Goal: Task Accomplishment & Management: Use online tool/utility

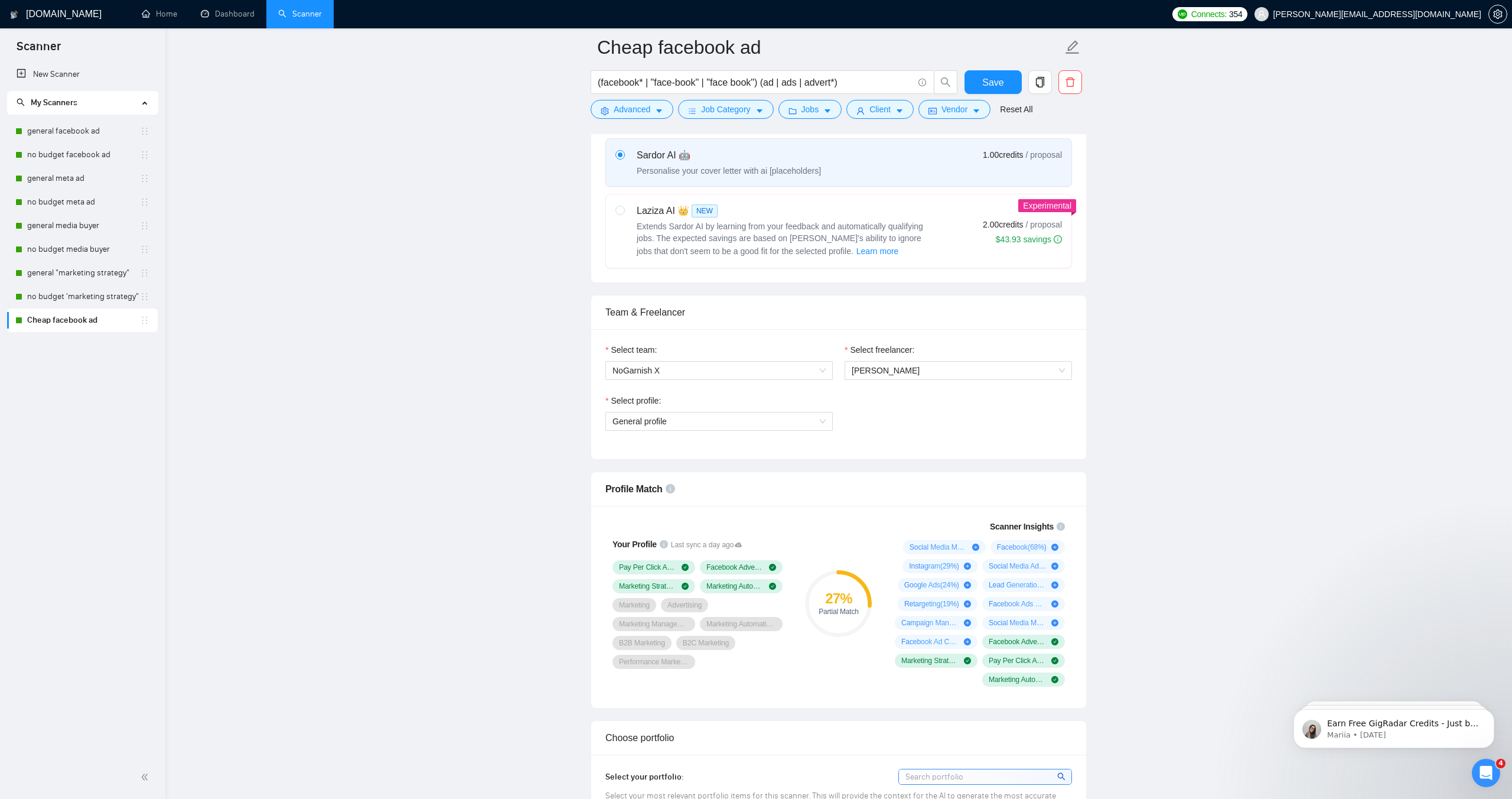
scroll to position [436, 0]
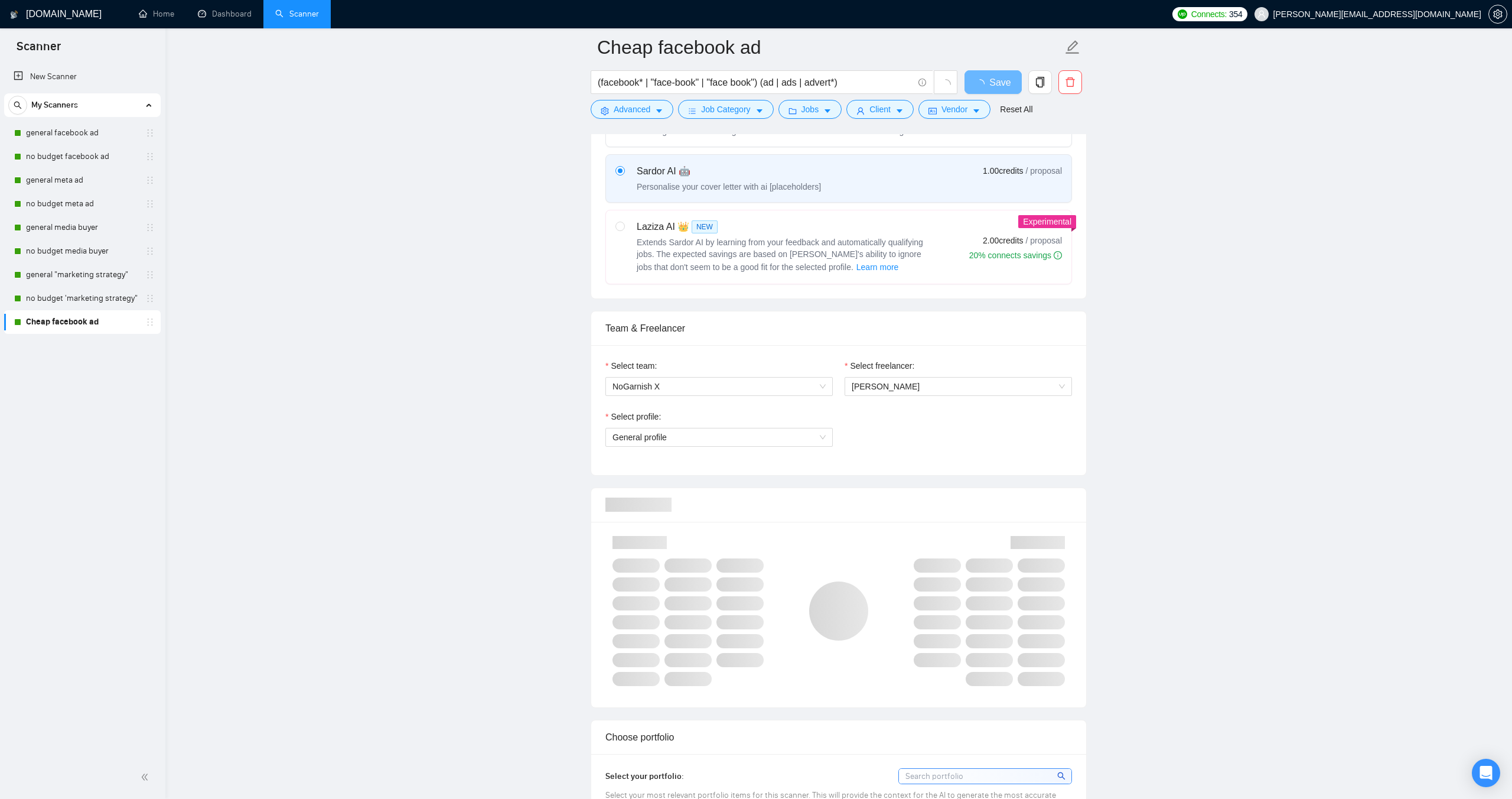
scroll to position [474, 0]
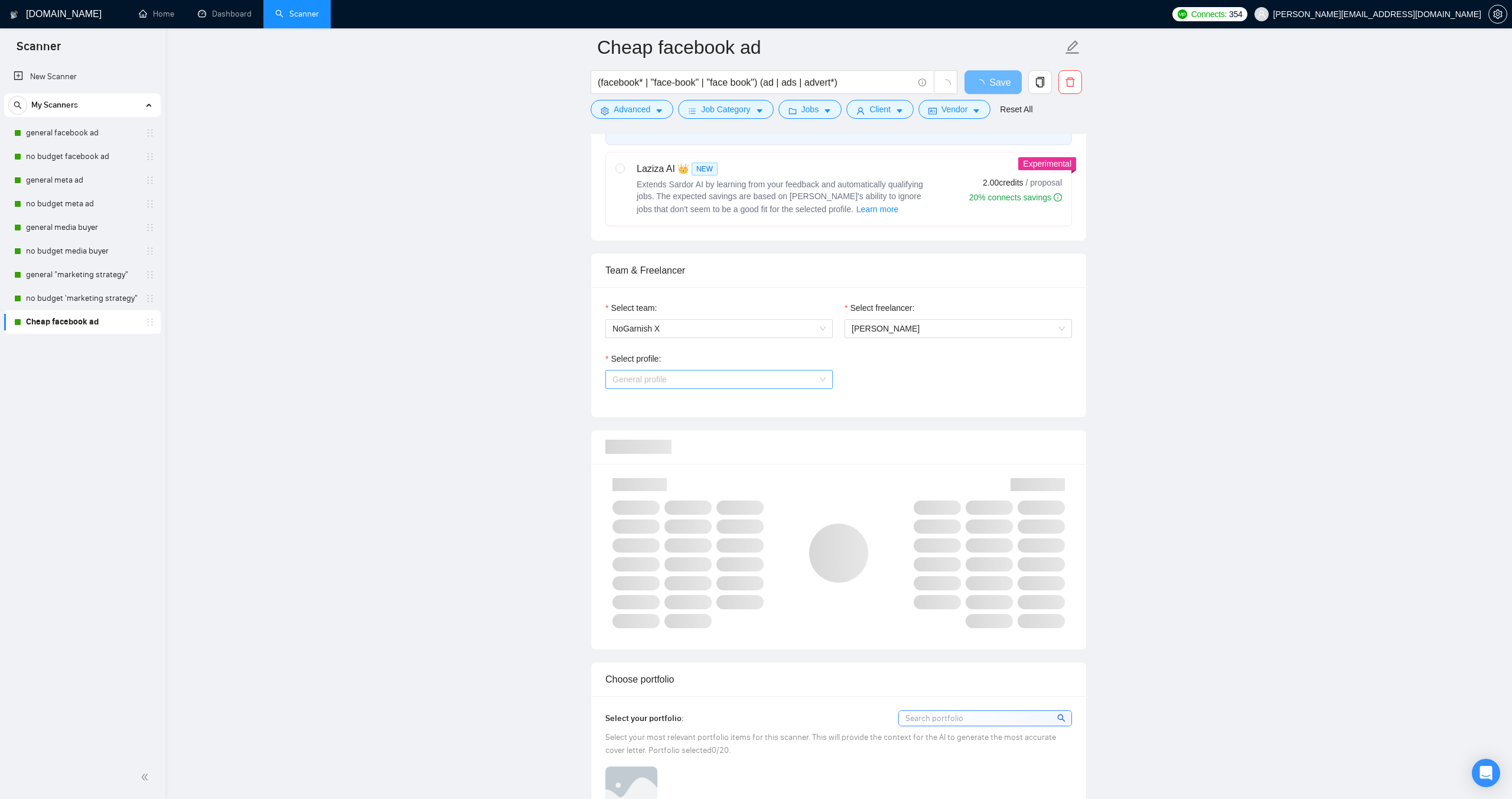
click at [740, 385] on span "General profile" at bounding box center [719, 379] width 213 height 18
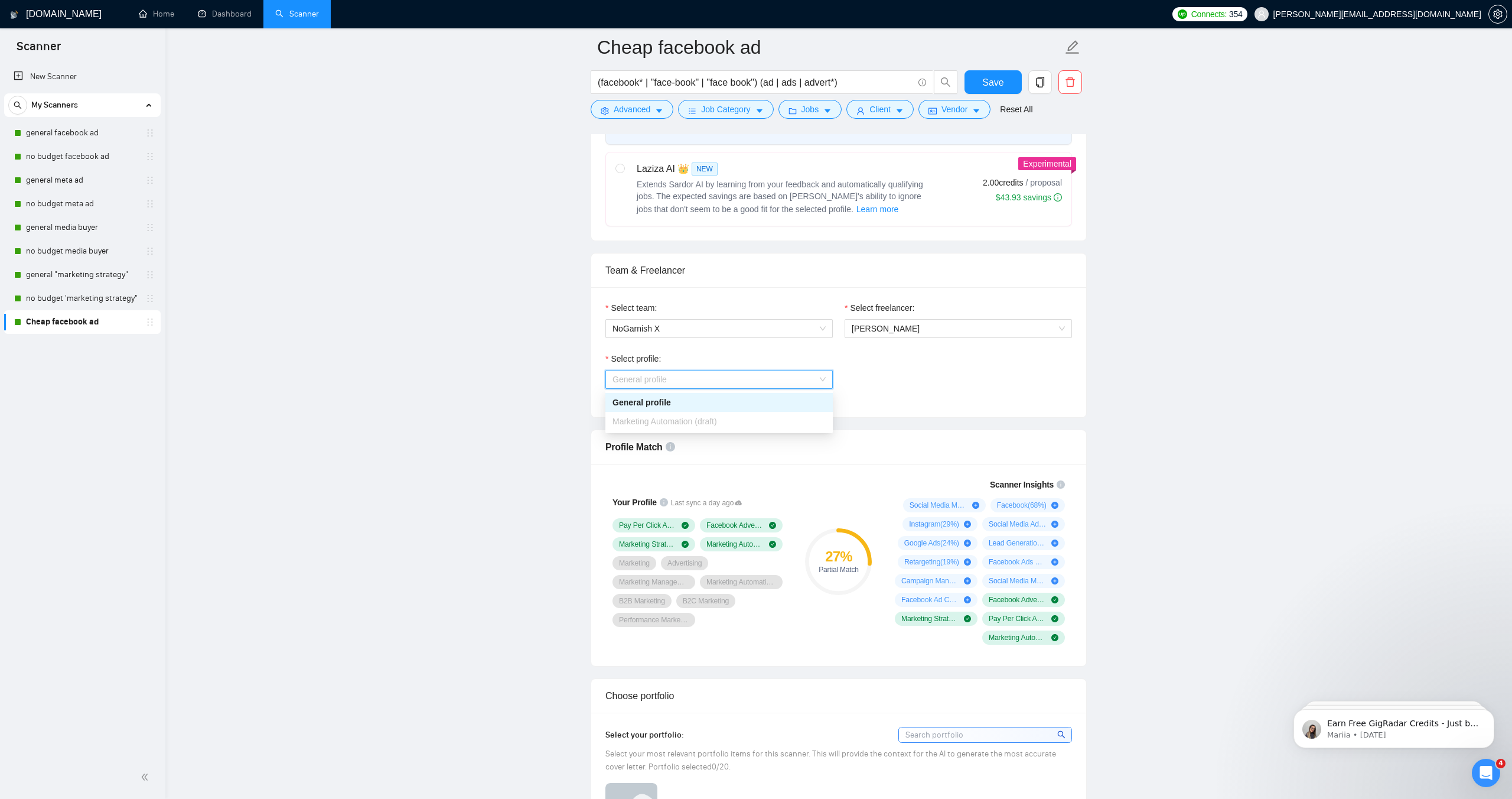
scroll to position [0, 0]
click at [1363, 732] on p "Mariia • [DATE]" at bounding box center [1404, 735] width 152 height 11
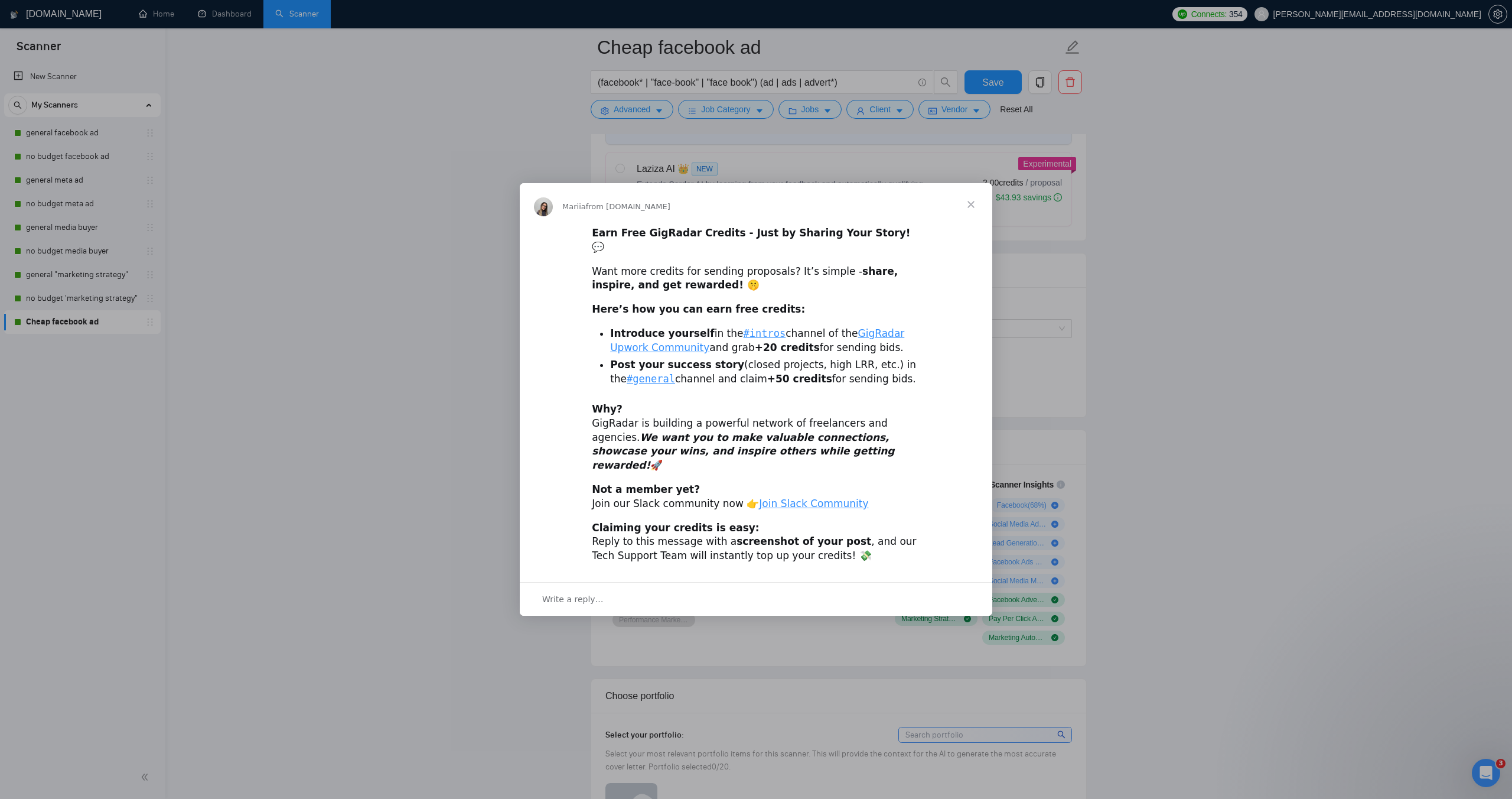
click at [974, 214] on span "Close" at bounding box center [971, 205] width 43 height 43
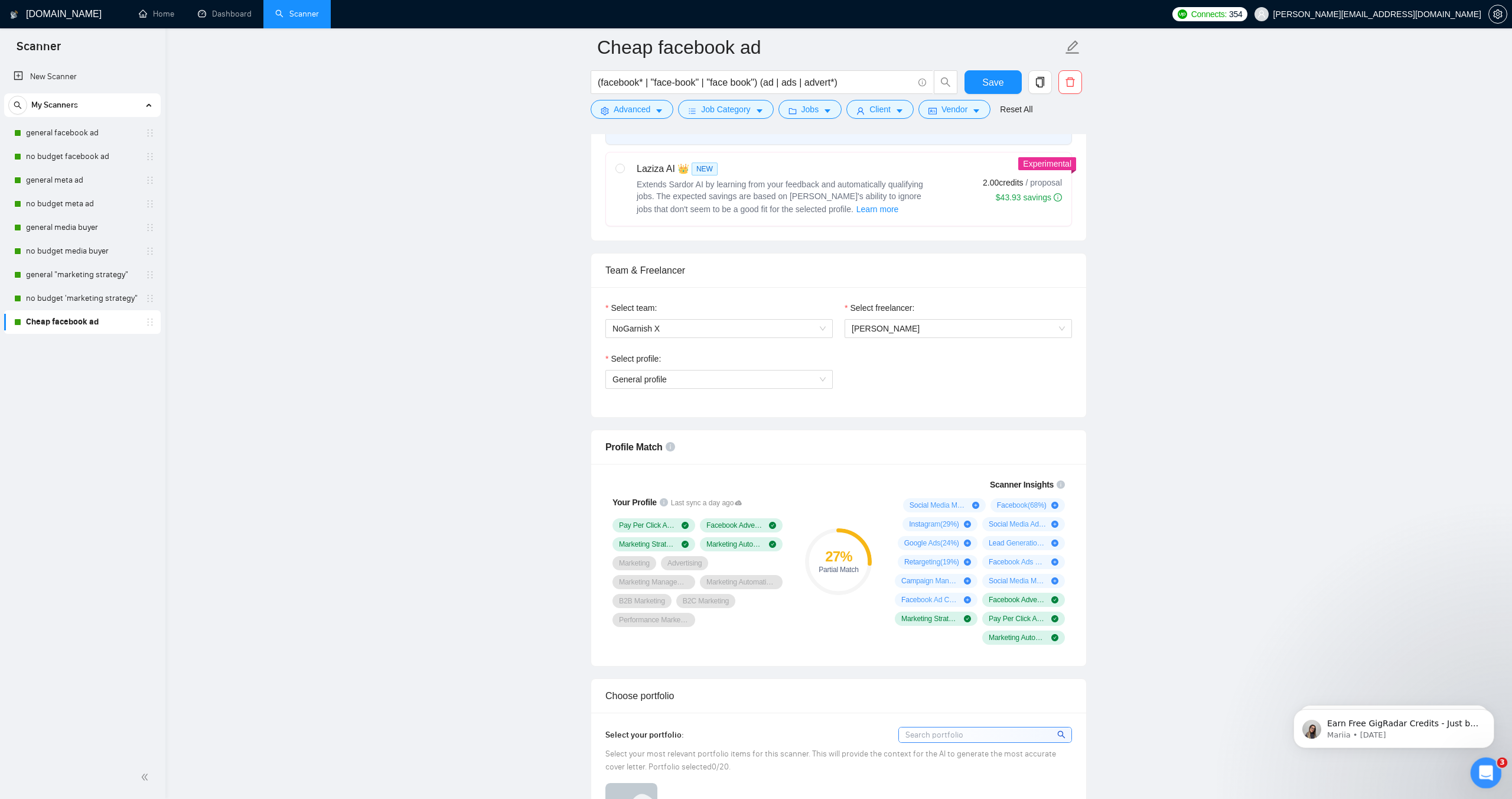
click at [1492, 758] on div "Open Intercom Messenger" at bounding box center [1484, 771] width 28 height 28
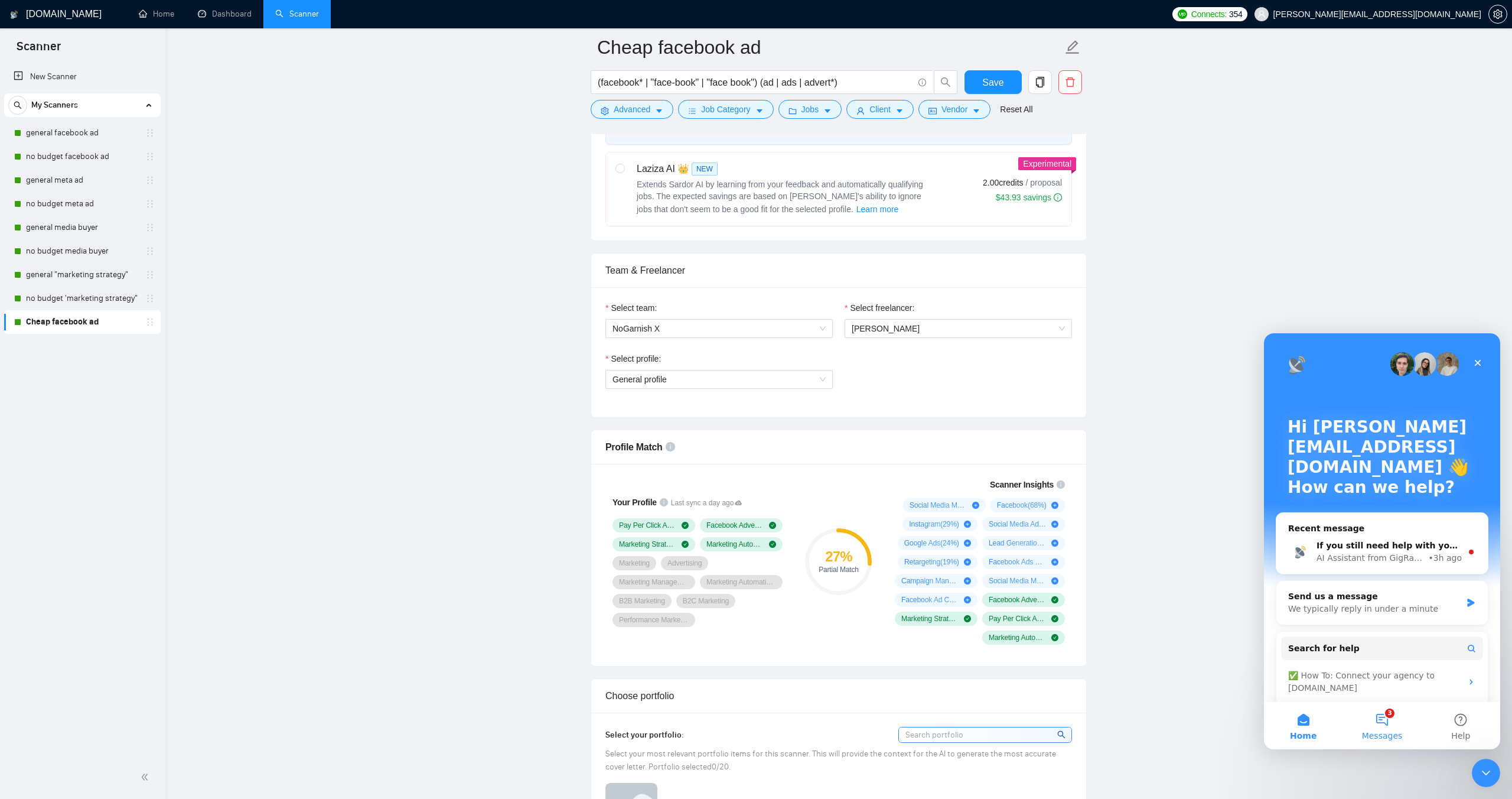
click at [1382, 720] on button "3 Messages" at bounding box center [1382, 725] width 79 height 47
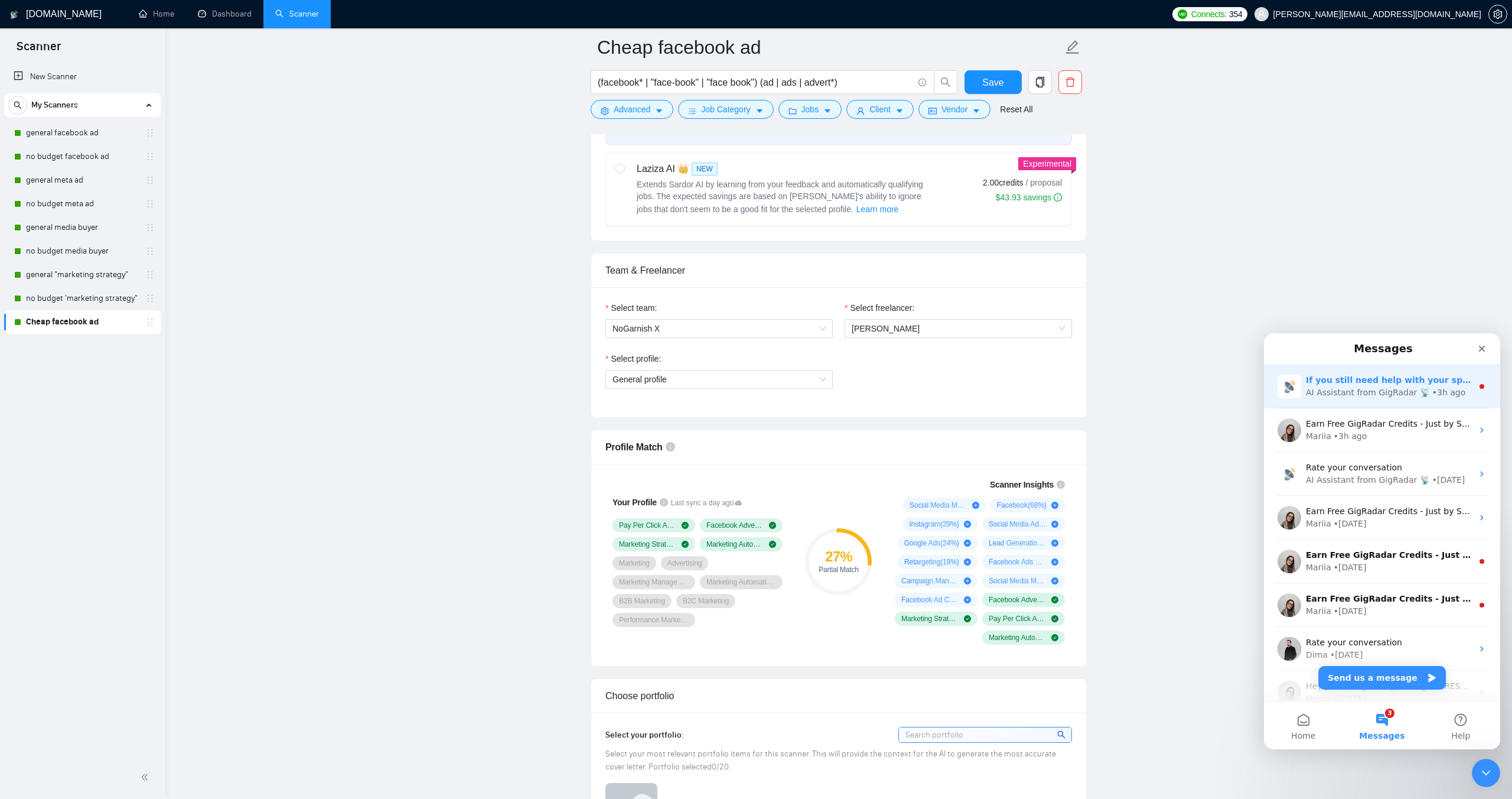
click at [1328, 390] on div "AI Assistant from GigRadar 📡" at bounding box center [1368, 393] width 124 height 13
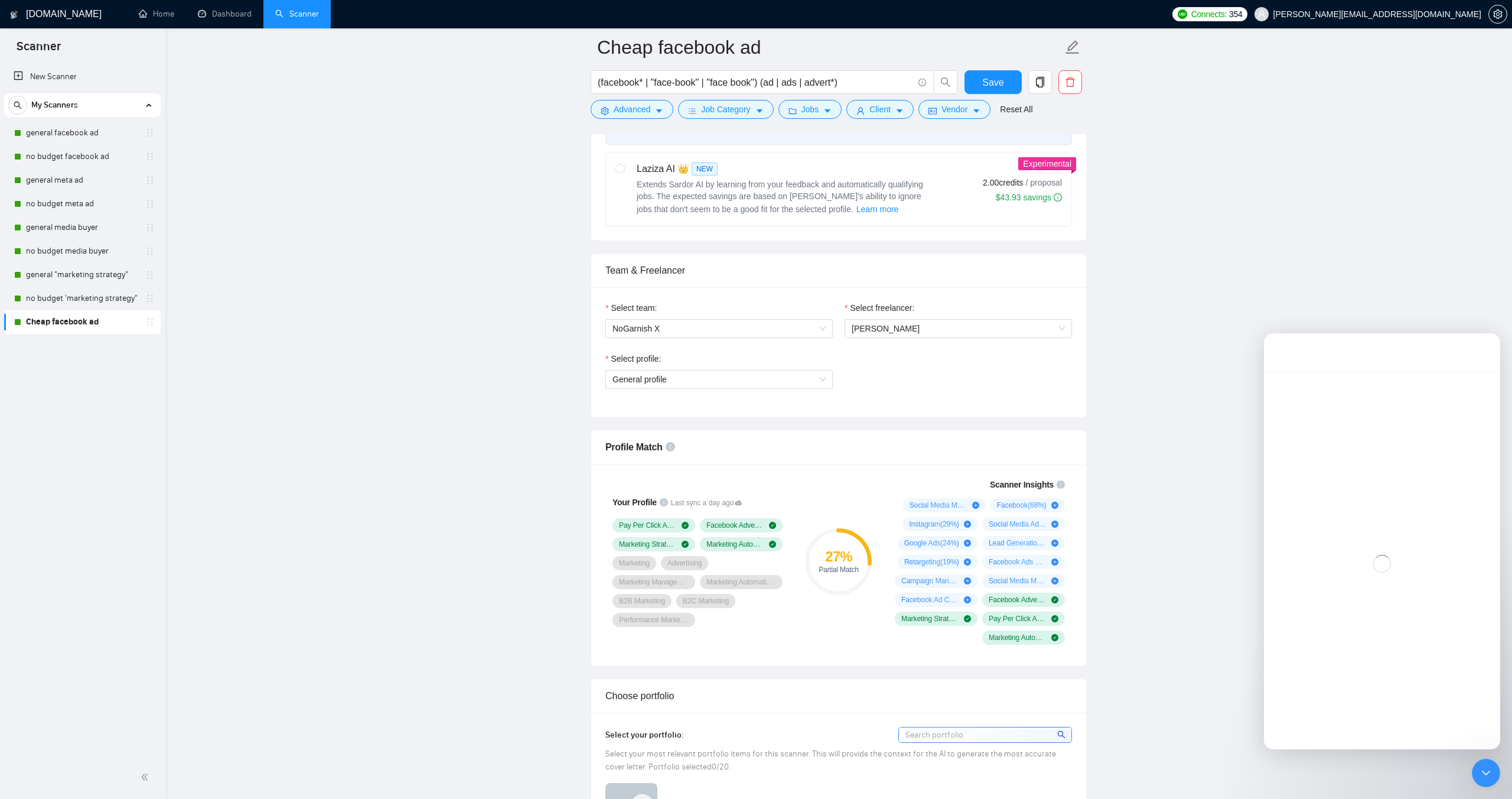
scroll to position [14, 0]
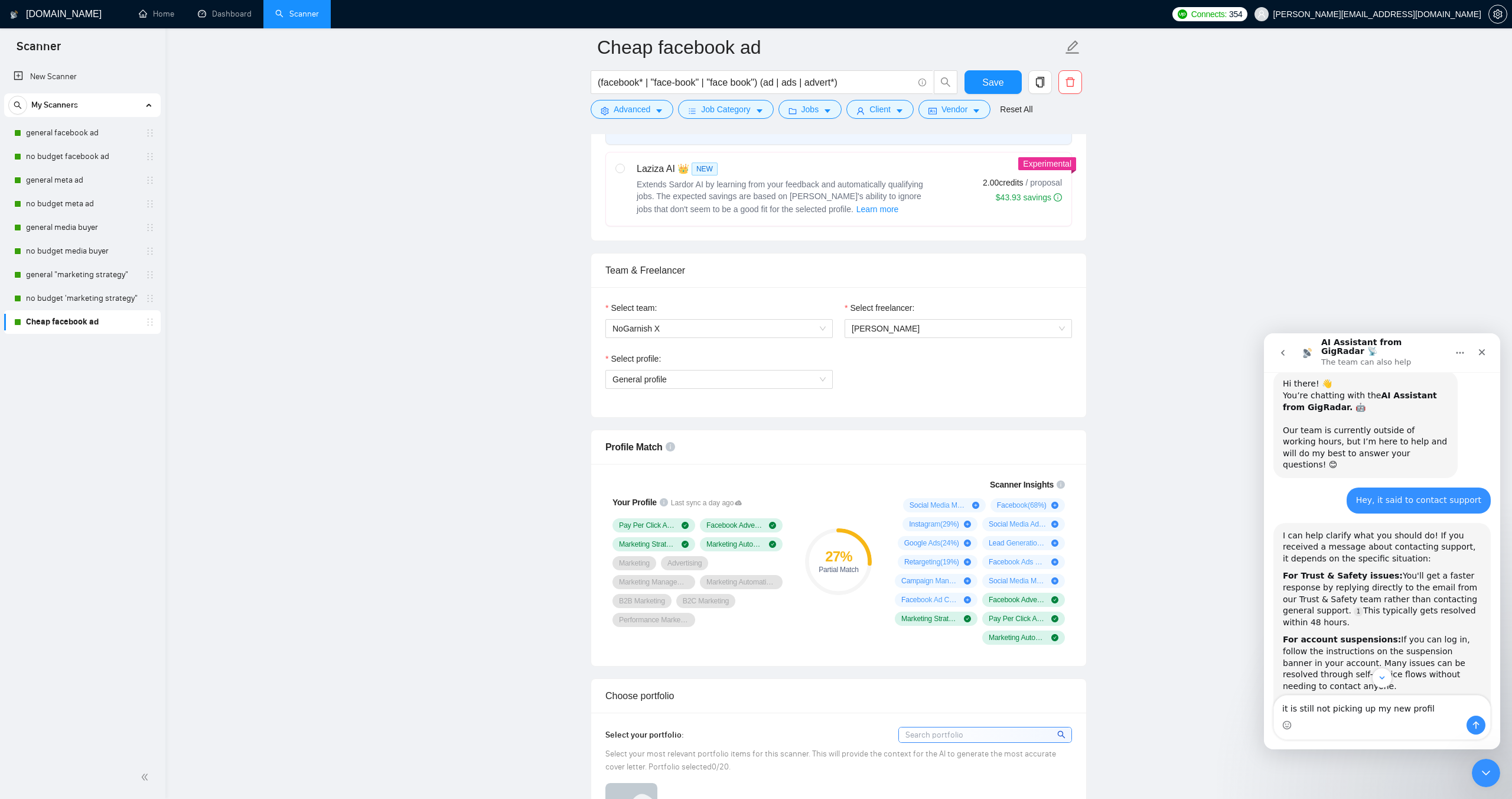
type textarea "it is still not picking up my new profile"
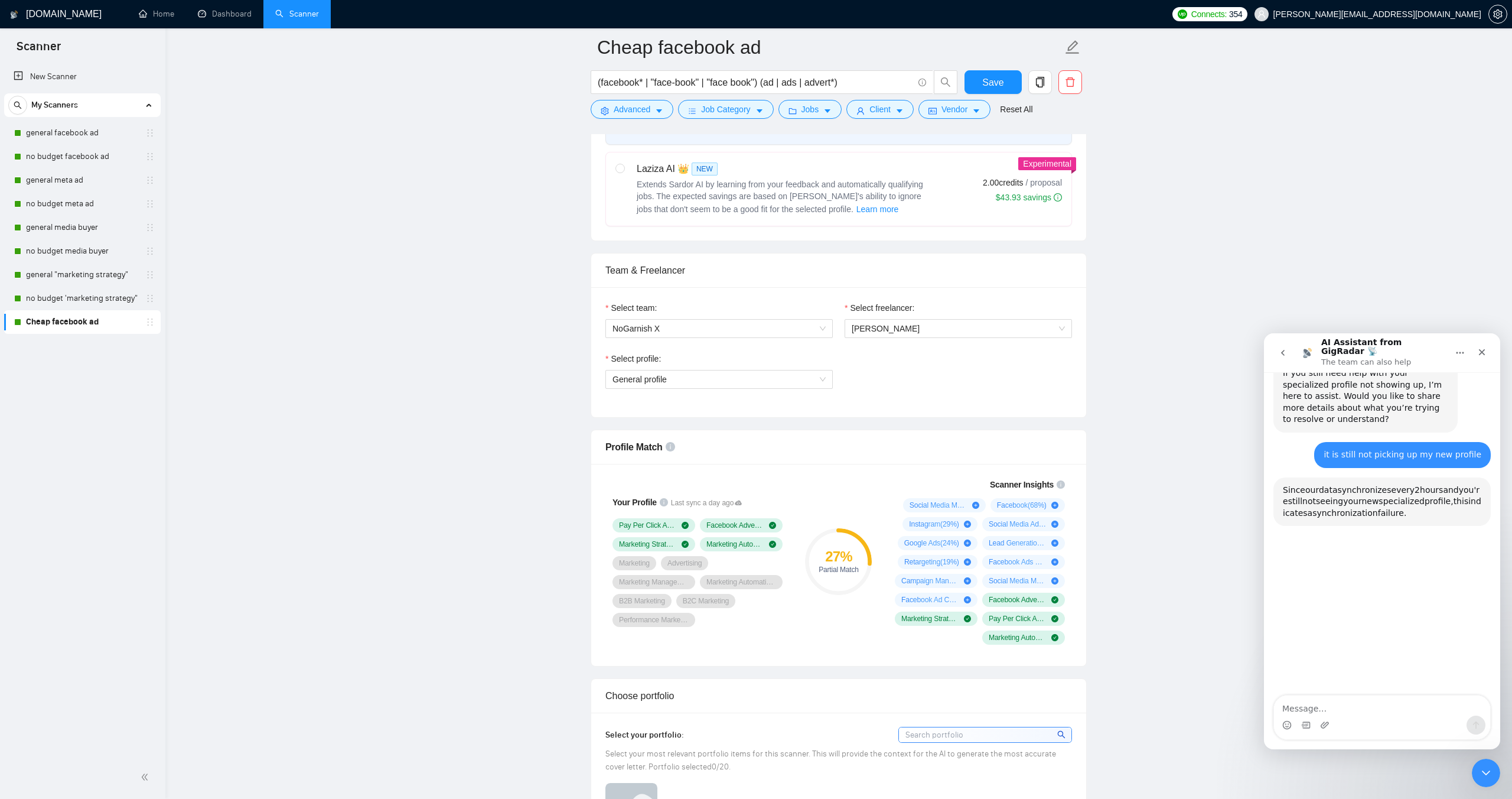
scroll to position [1299, 0]
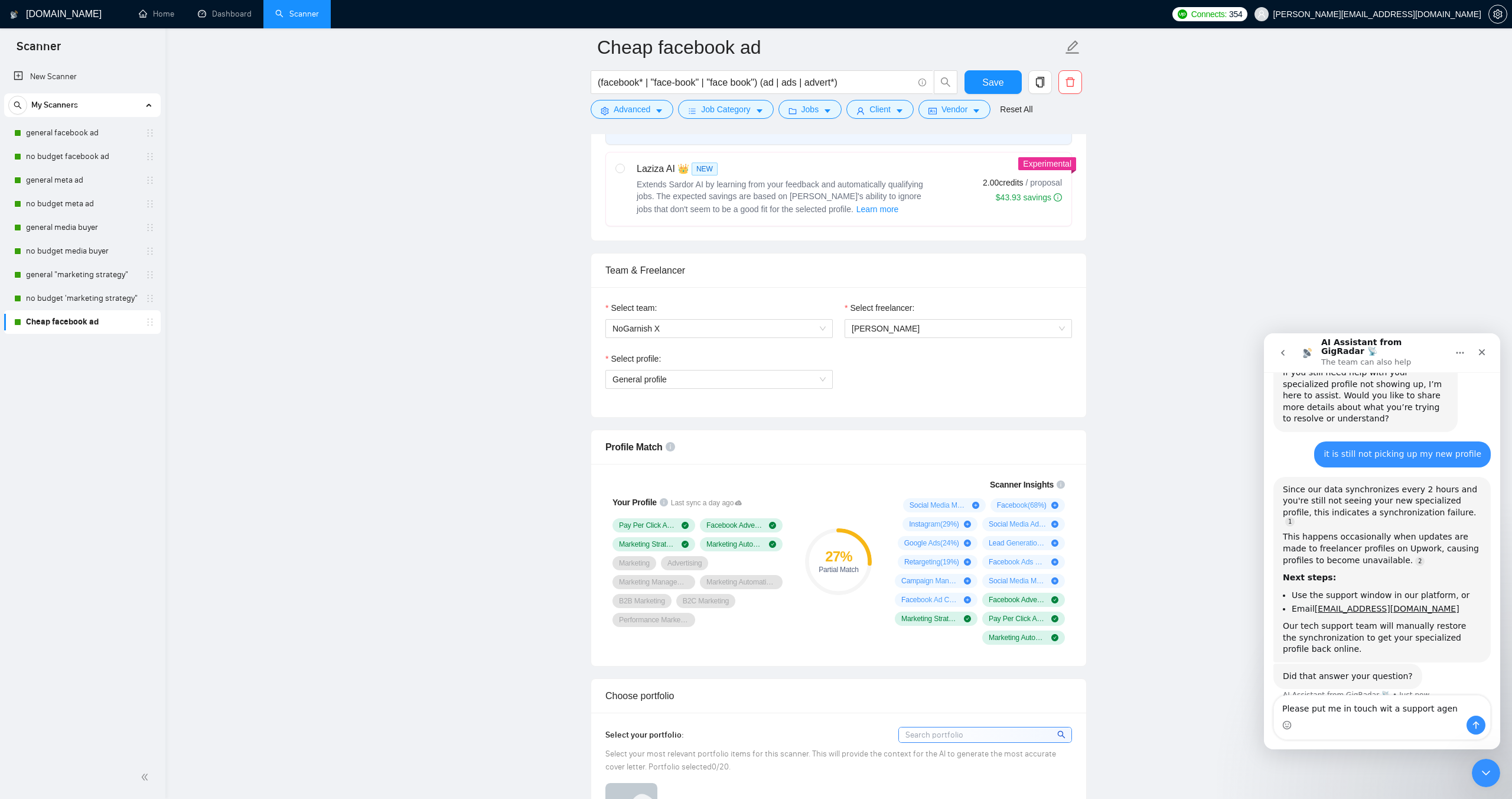
type textarea "Please put me in touch wit a support agent"
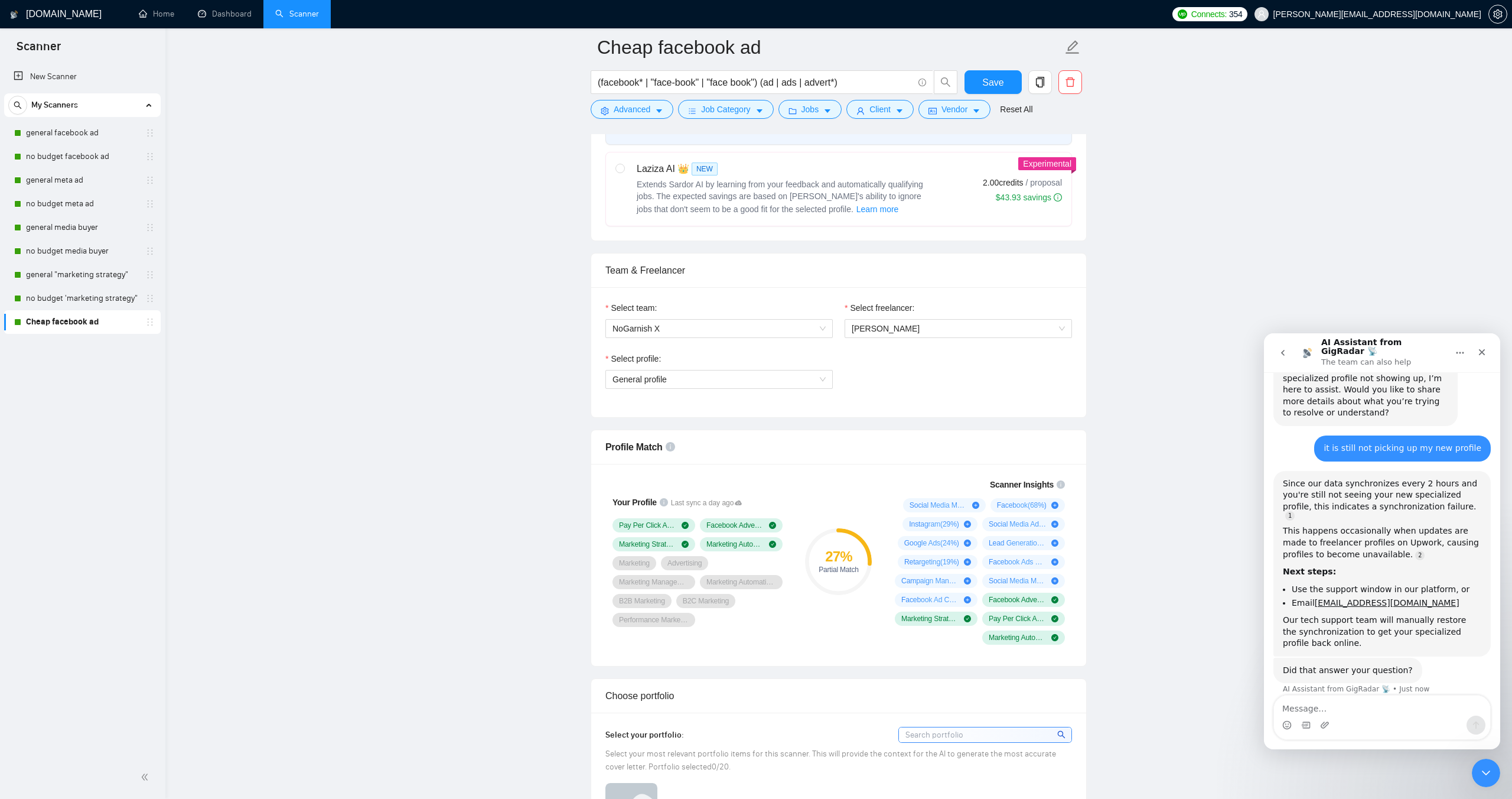
click at [1282, 351] on icon "go back" at bounding box center [1283, 353] width 9 height 9
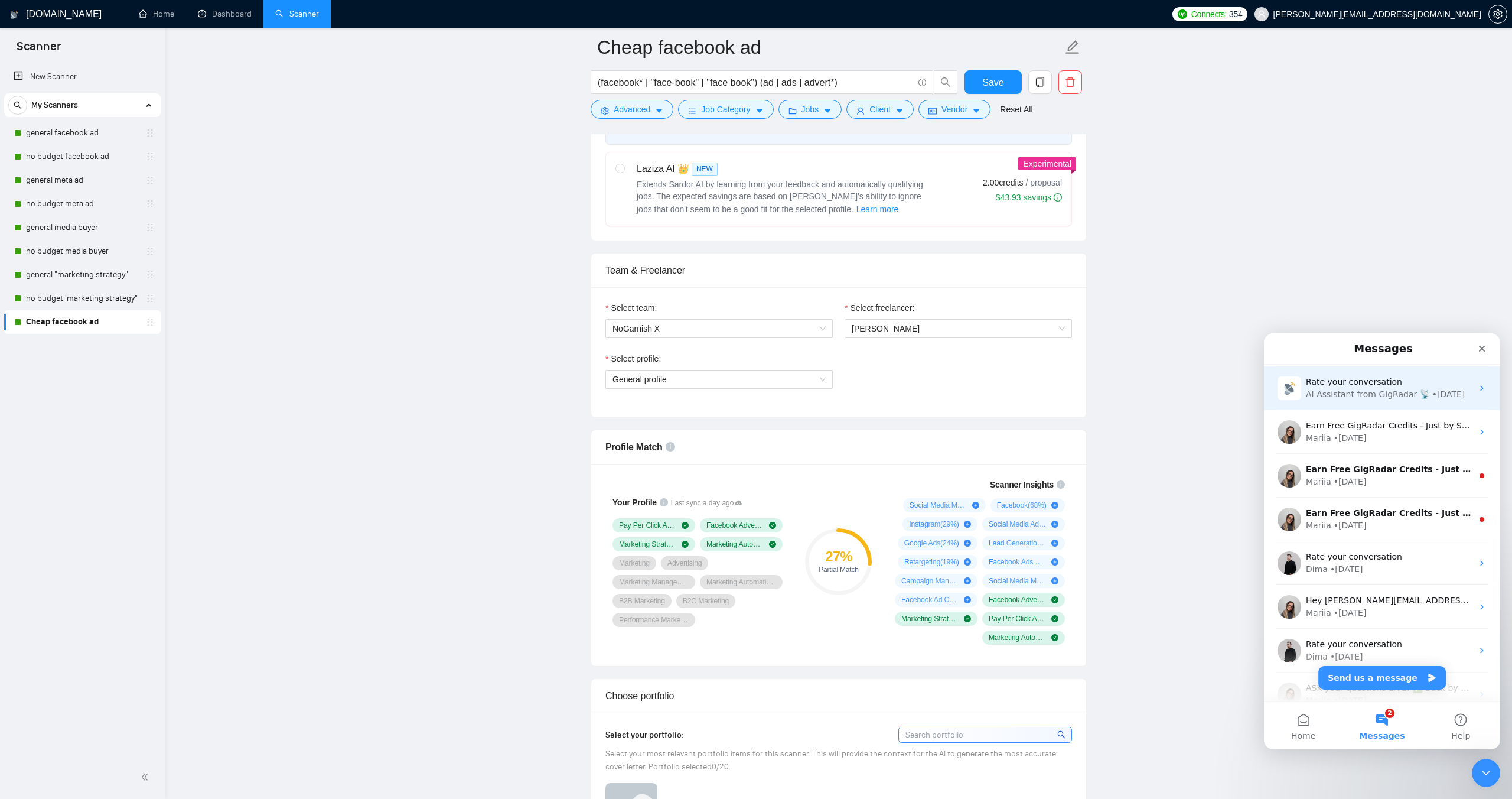
scroll to position [88, 0]
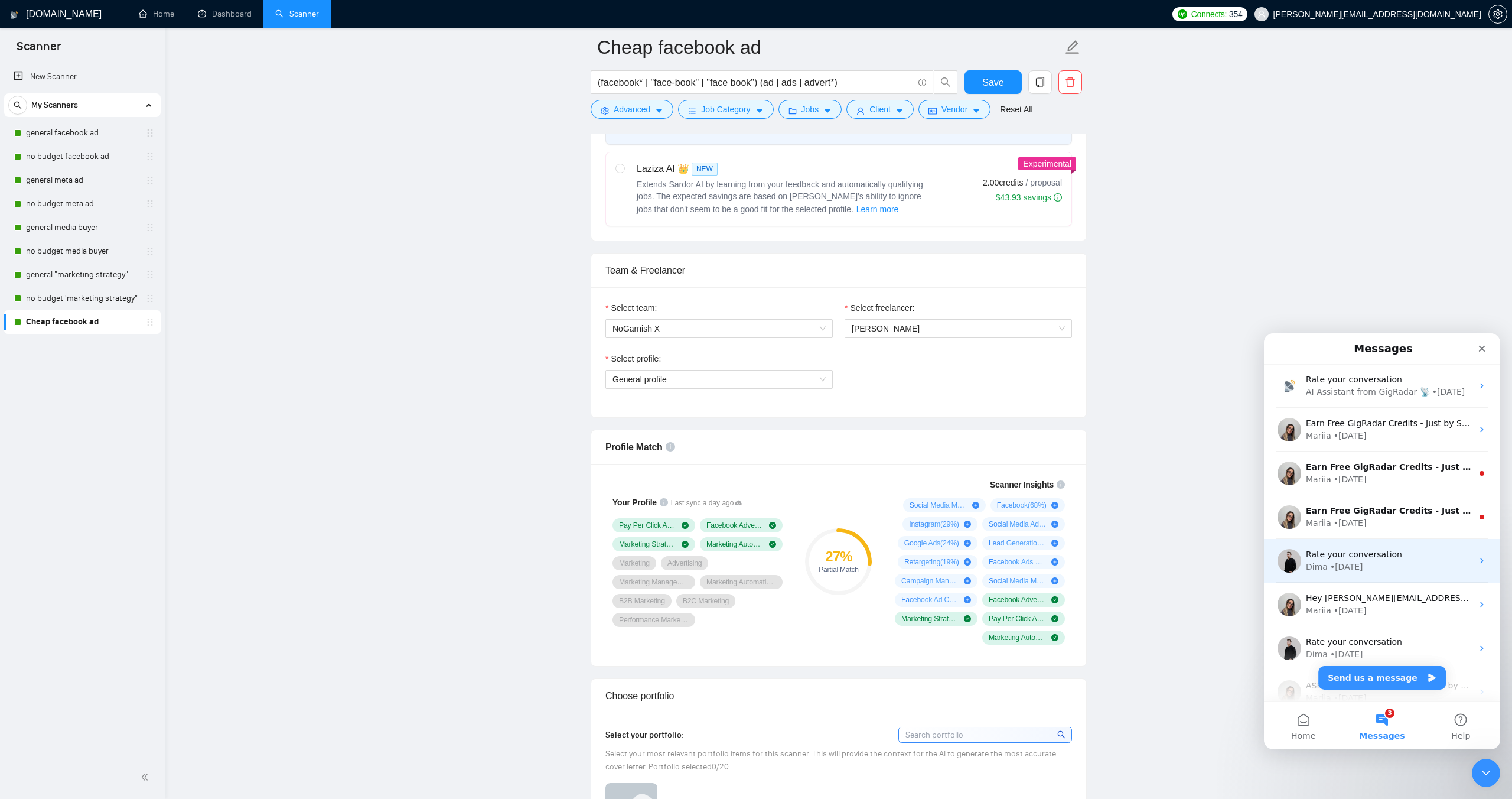
click at [1352, 567] on div "• 9w ago" at bounding box center [1346, 567] width 33 height 13
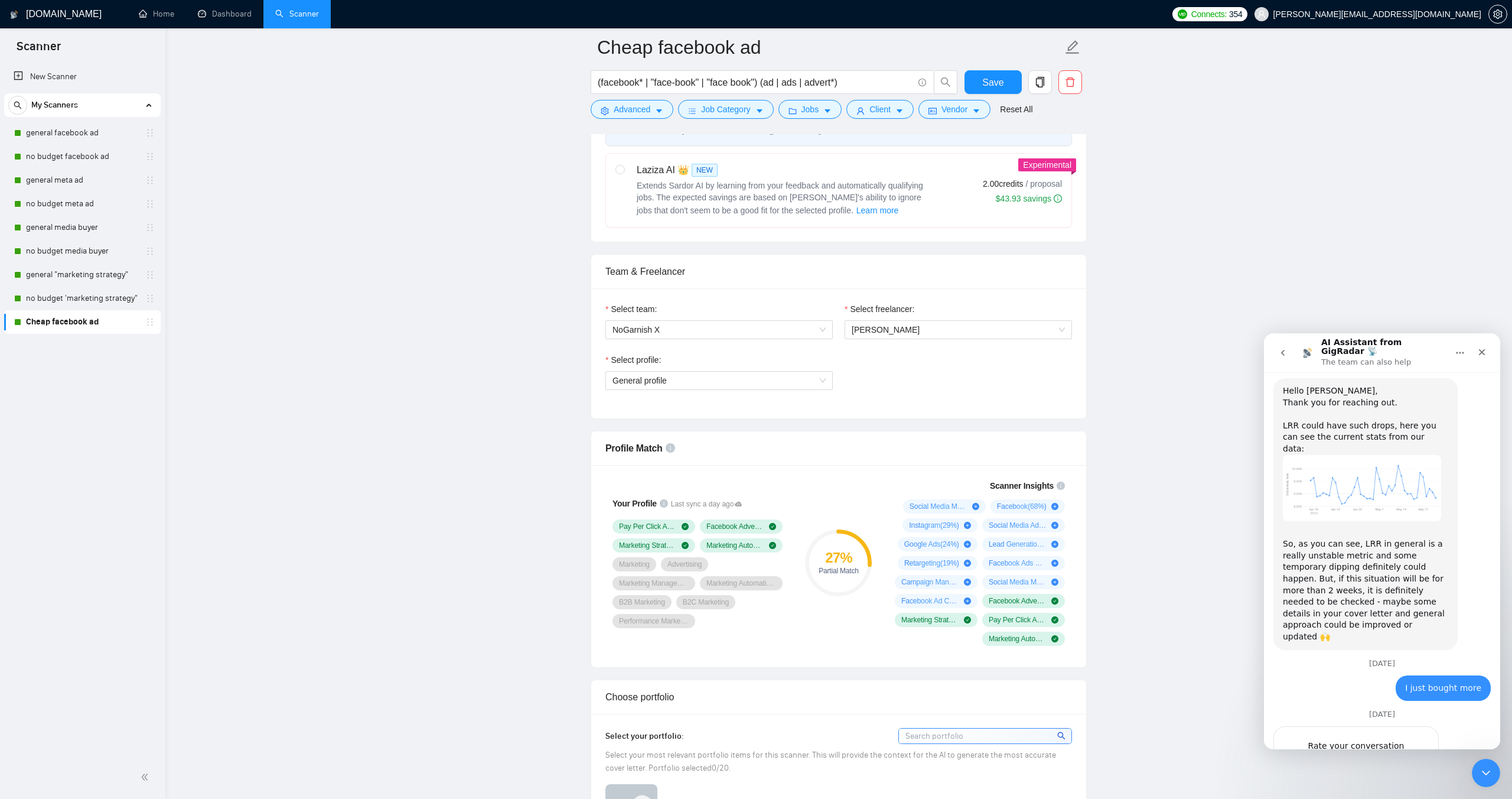
scroll to position [1190, 0]
click at [1379, 753] on span "Great" at bounding box center [1384, 764] width 21 height 21
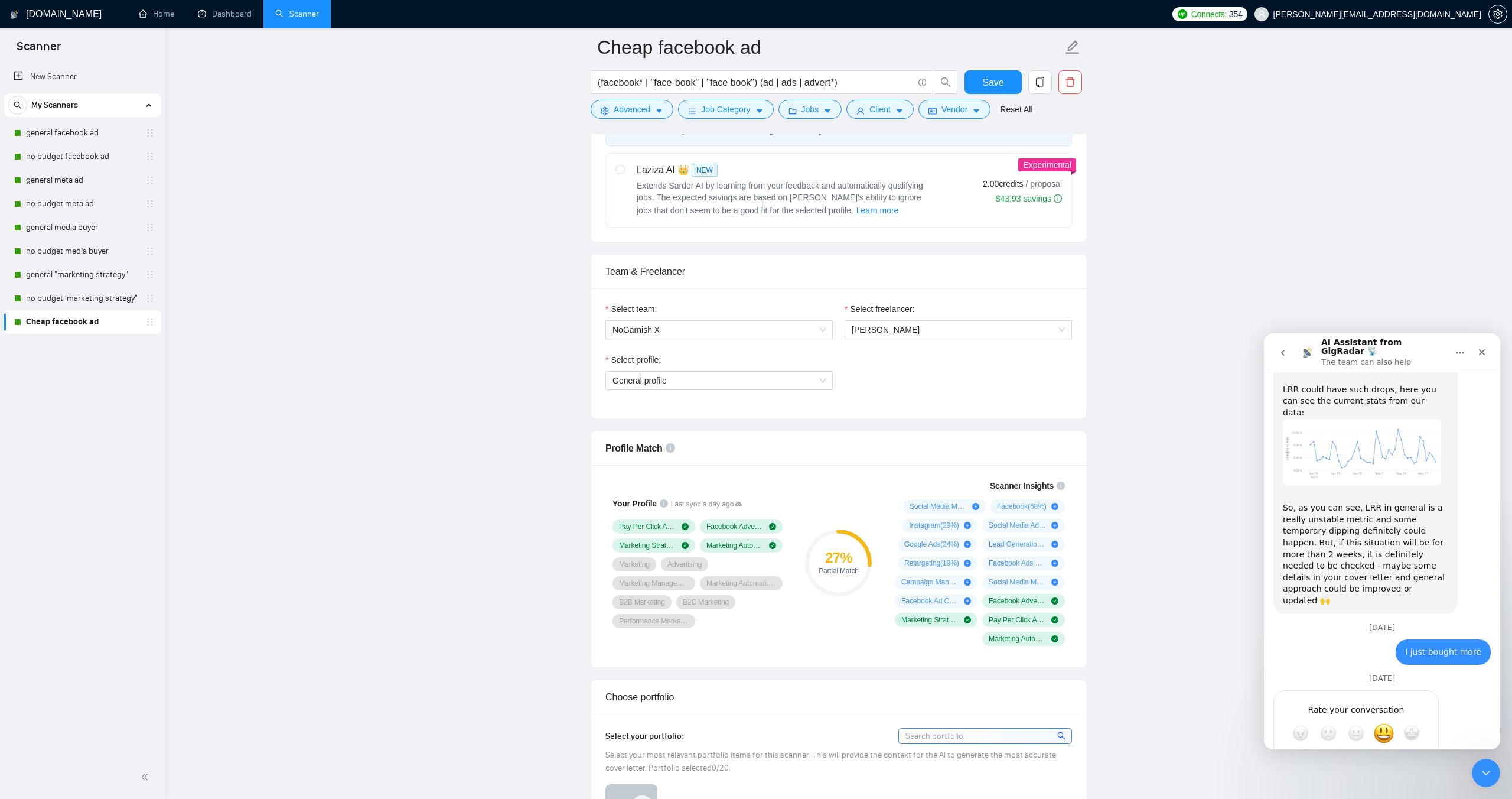
scroll to position [1222, 0]
type textarea "great"
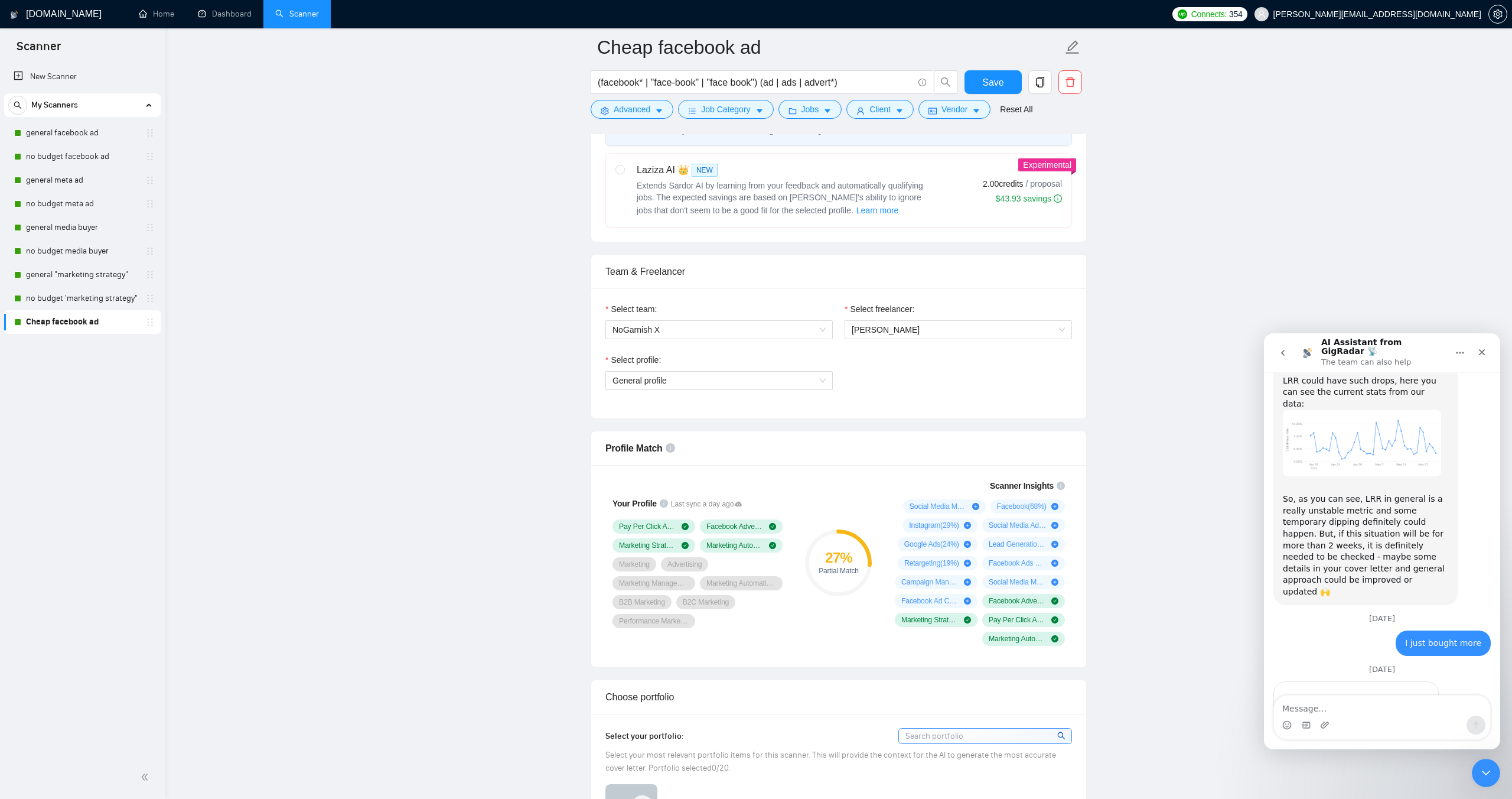
scroll to position [1218, 0]
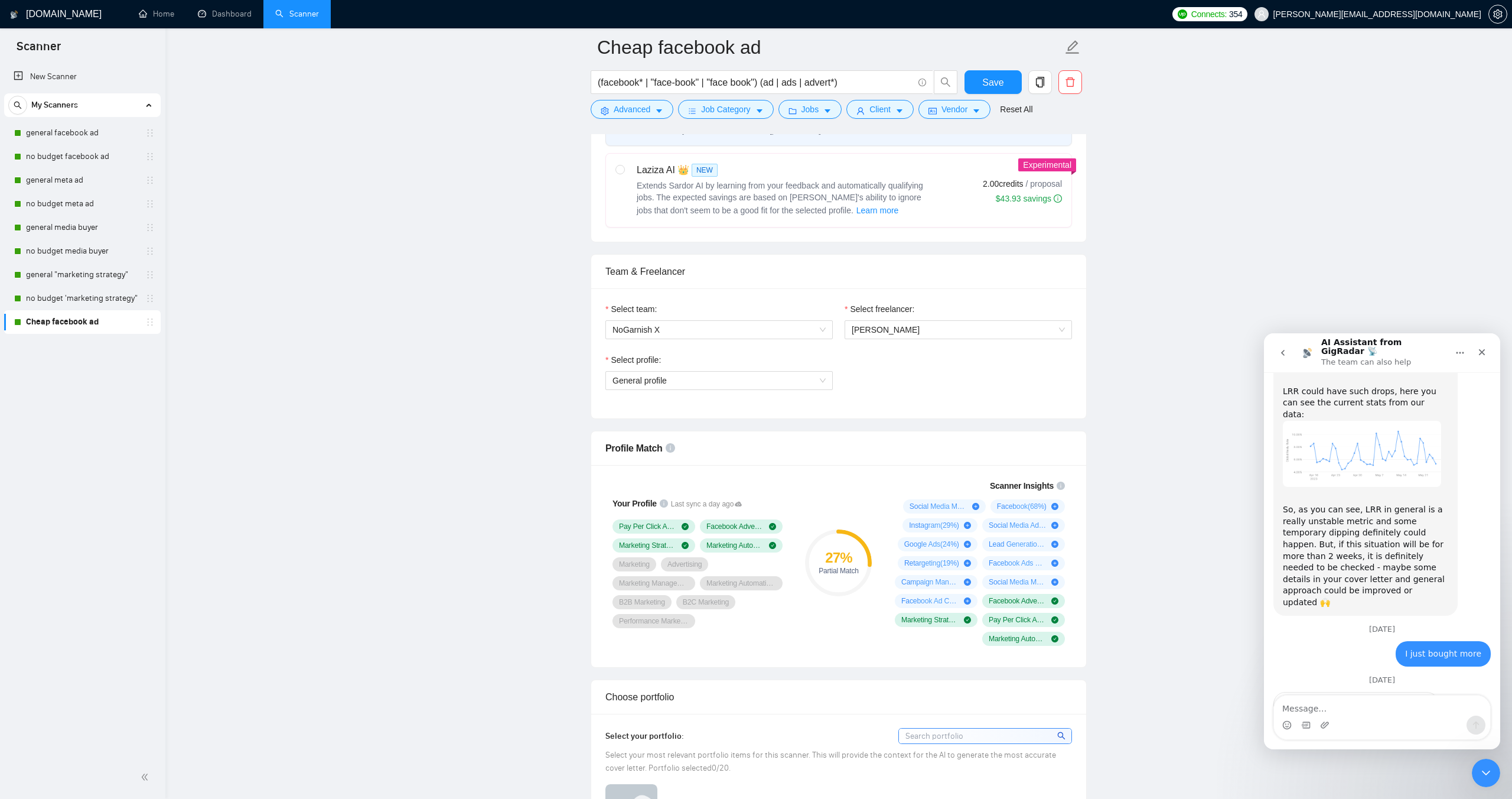
click at [1287, 353] on icon "go back" at bounding box center [1283, 353] width 9 height 9
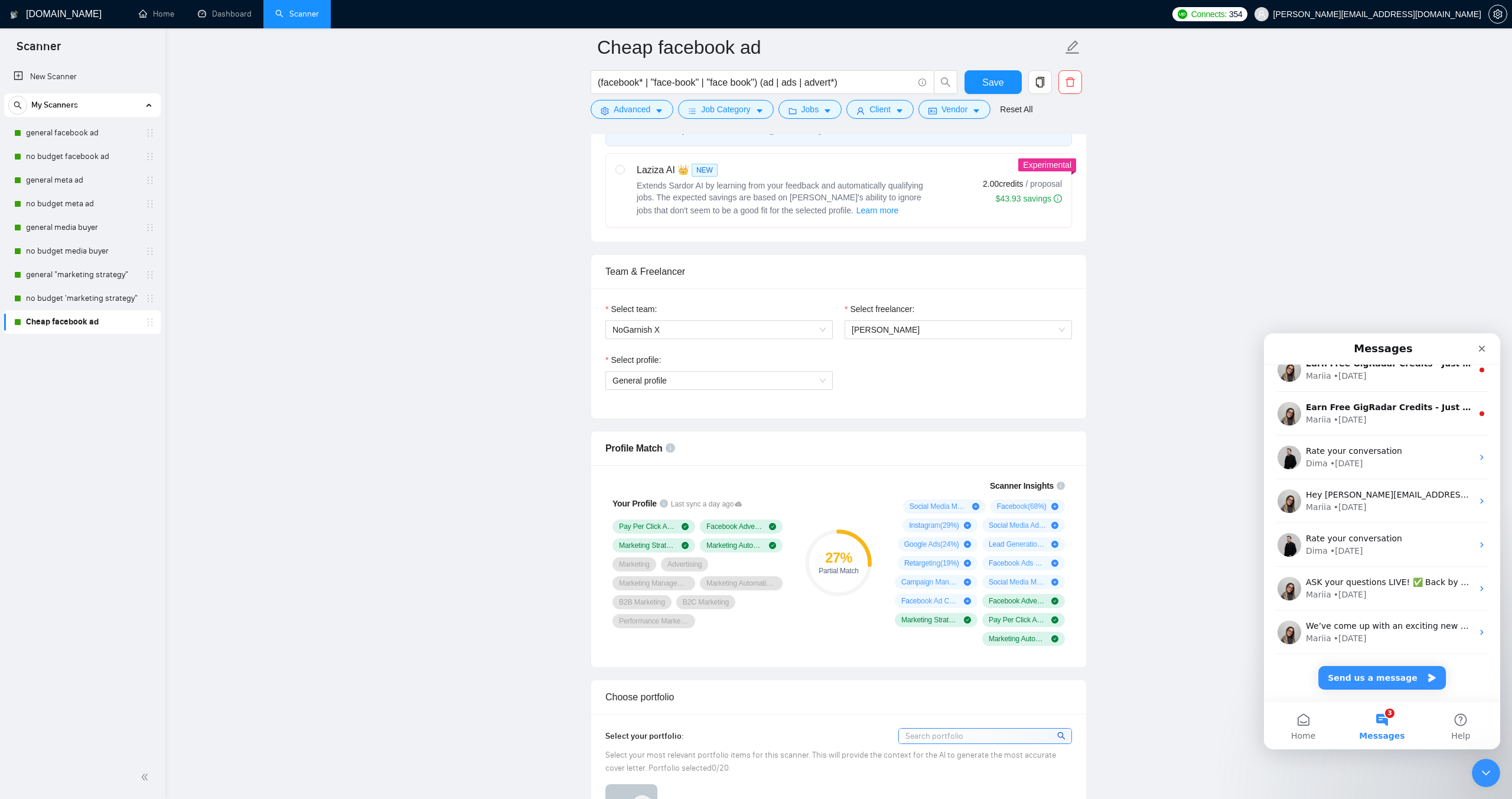
scroll to position [0, 0]
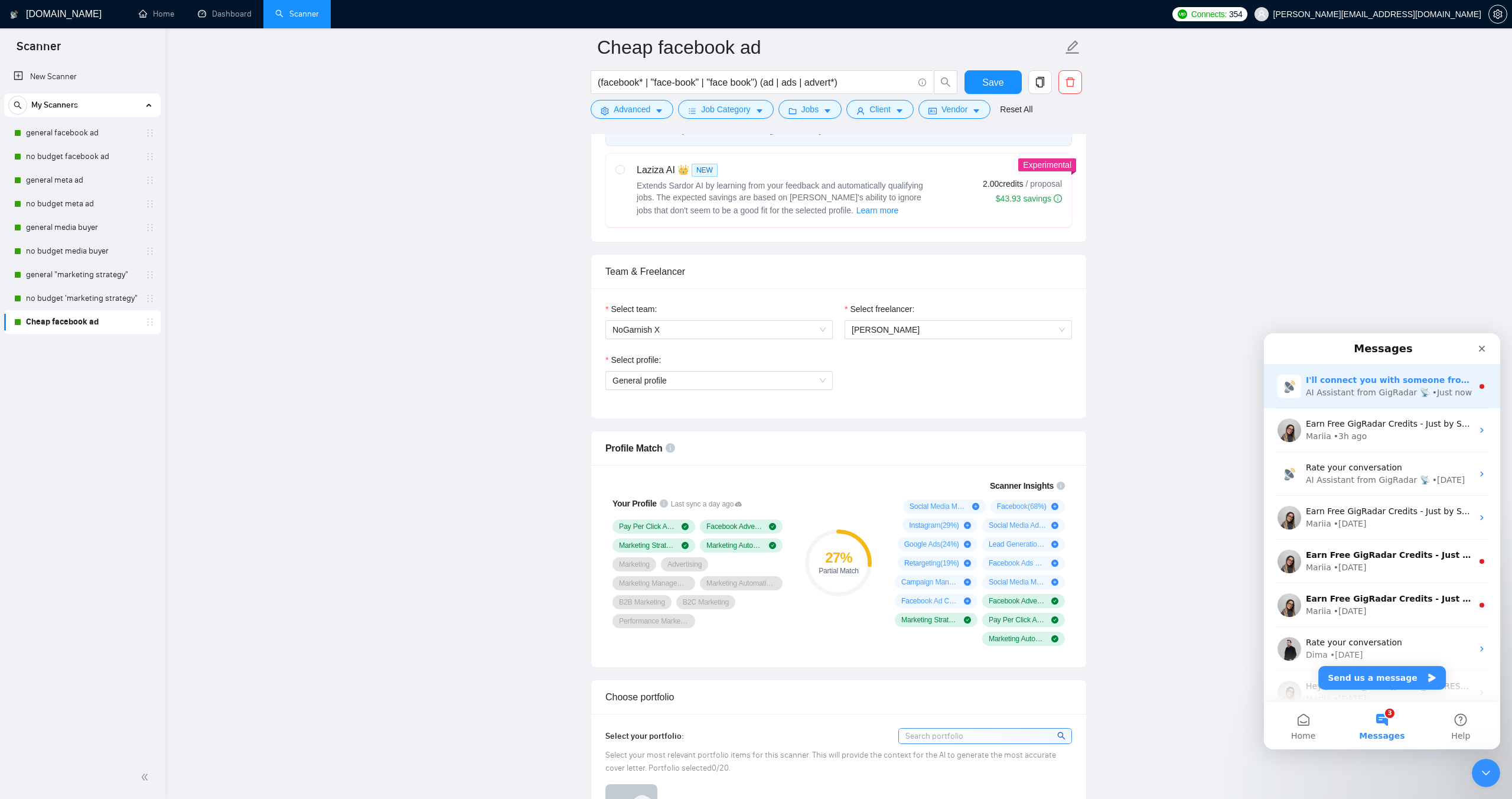
click at [1336, 393] on div "AI Assistant from GigRadar 📡" at bounding box center [1368, 393] width 124 height 13
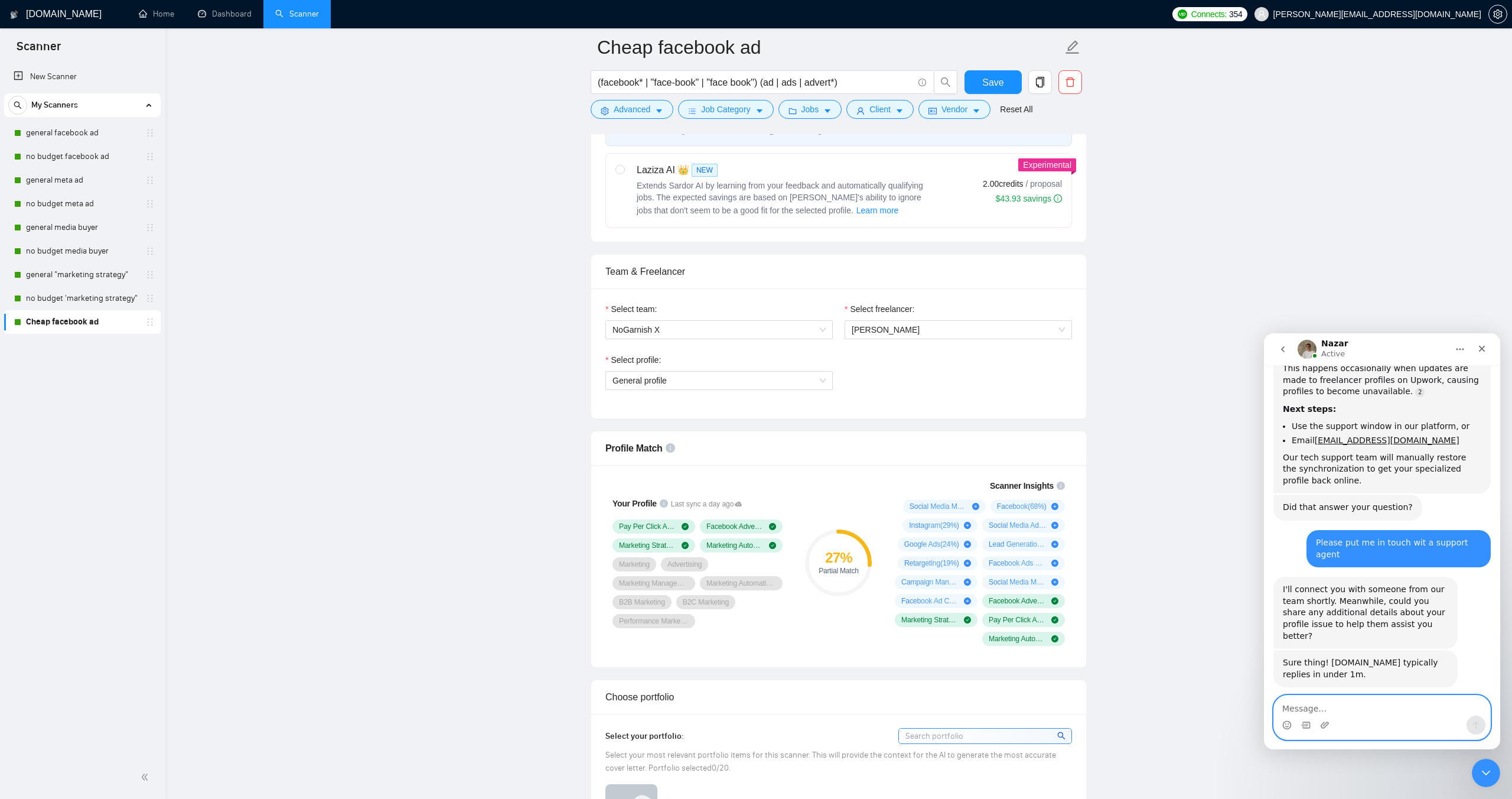
scroll to position [1472, 0]
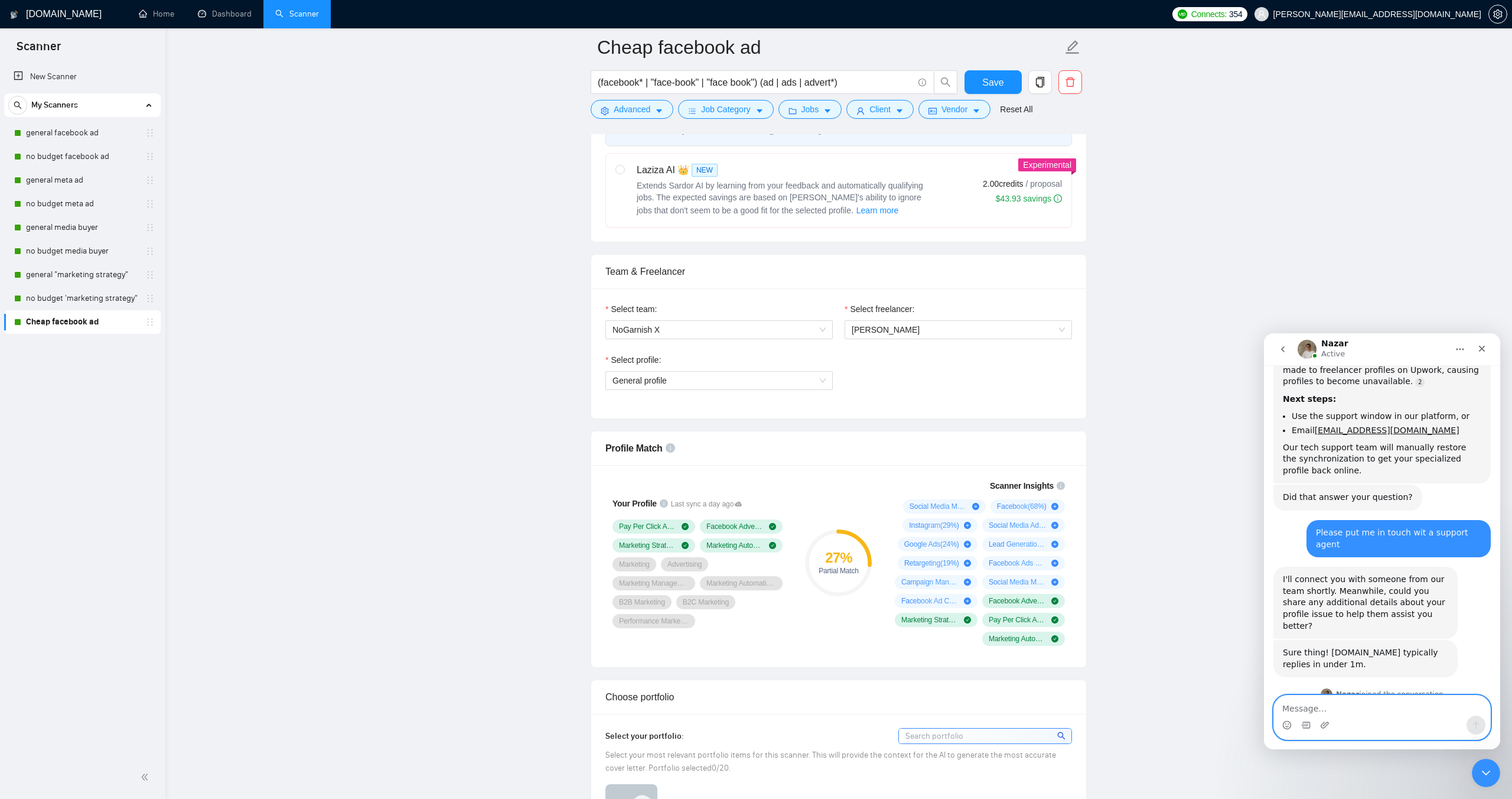
click at [1334, 704] on textarea "Message…" at bounding box center [1382, 706] width 216 height 20
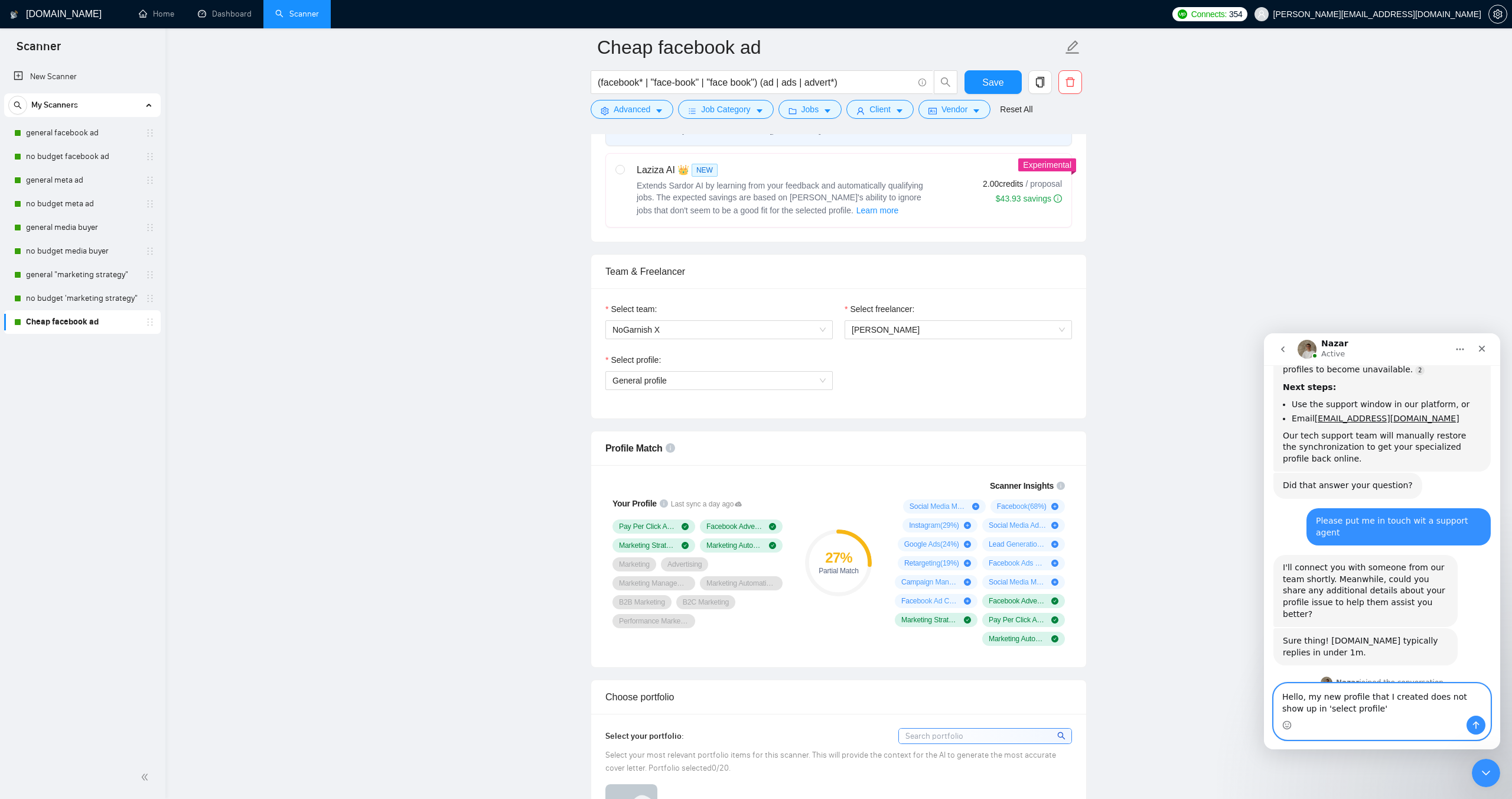
type textarea "Hello, my new profile that I created does not show up in 'select profile'"
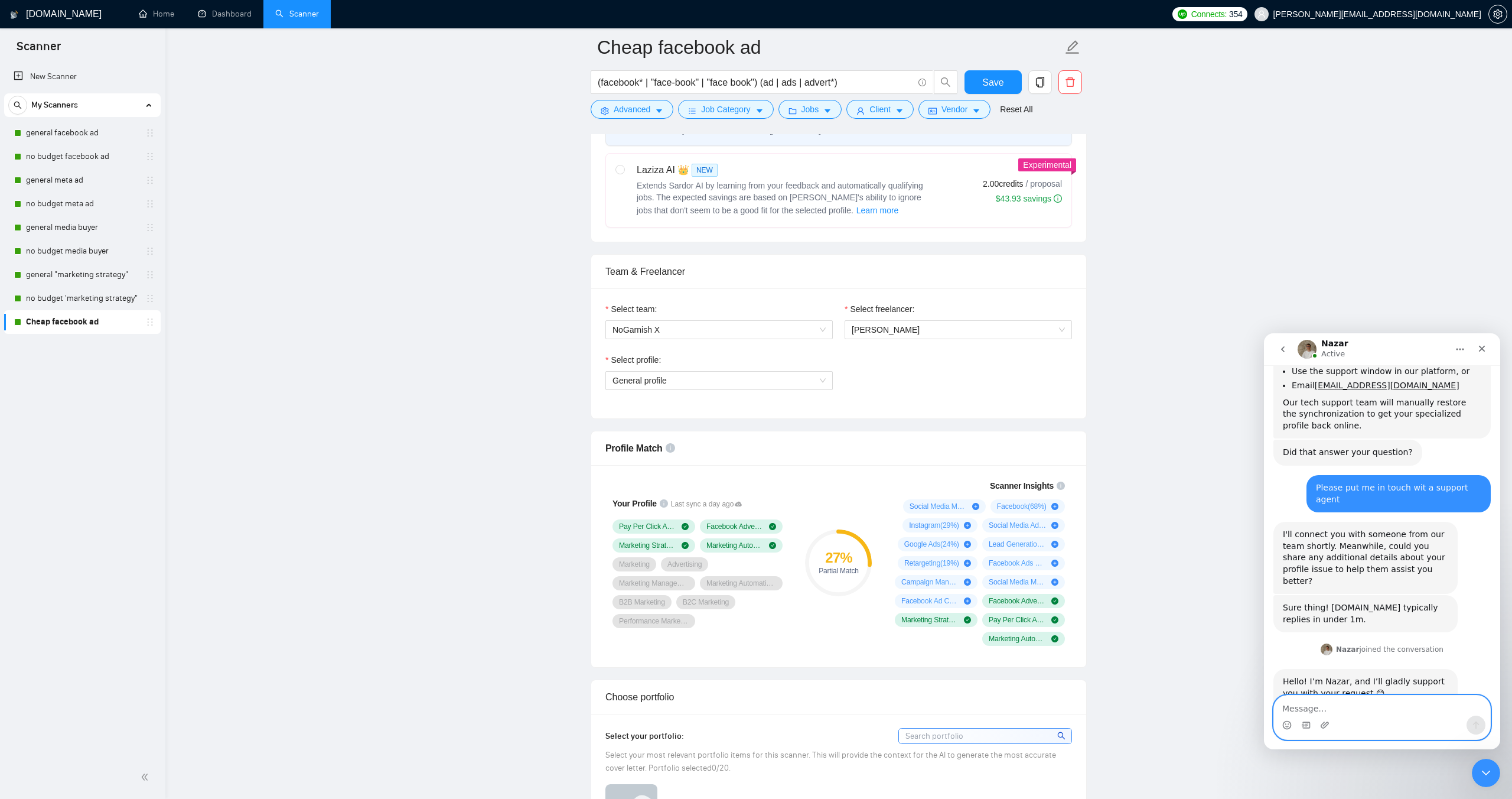
scroll to position [1519, 0]
click at [715, 372] on span "General profile" at bounding box center [719, 380] width 213 height 18
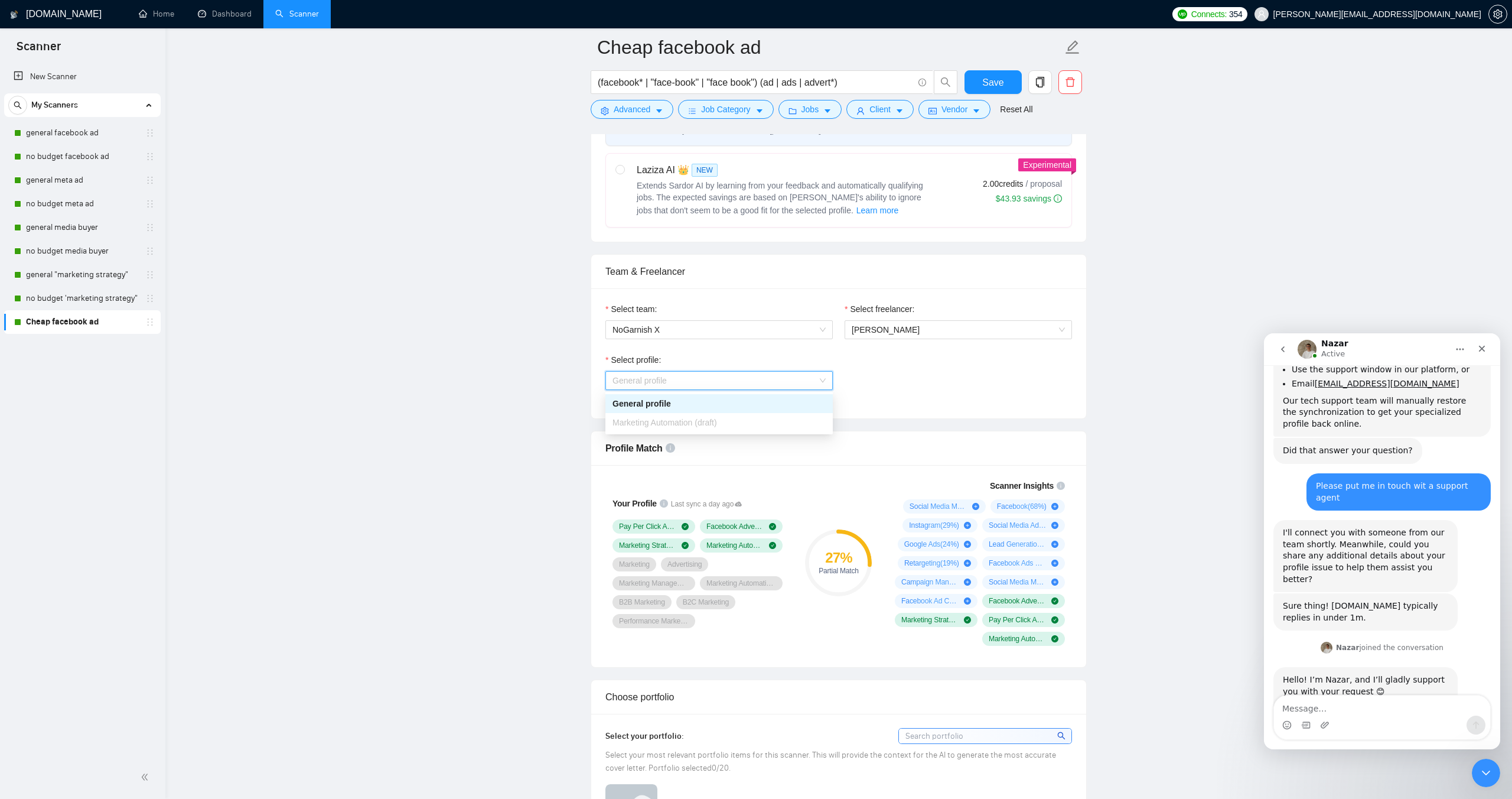
click at [709, 425] on span "Marketing Automation (draft)" at bounding box center [665, 422] width 104 height 9
drag, startPoint x: 469, startPoint y: 282, endPoint x: 326, endPoint y: 202, distance: 163.9
click at [1315, 713] on textarea "Message…" at bounding box center [1382, 706] width 216 height 20
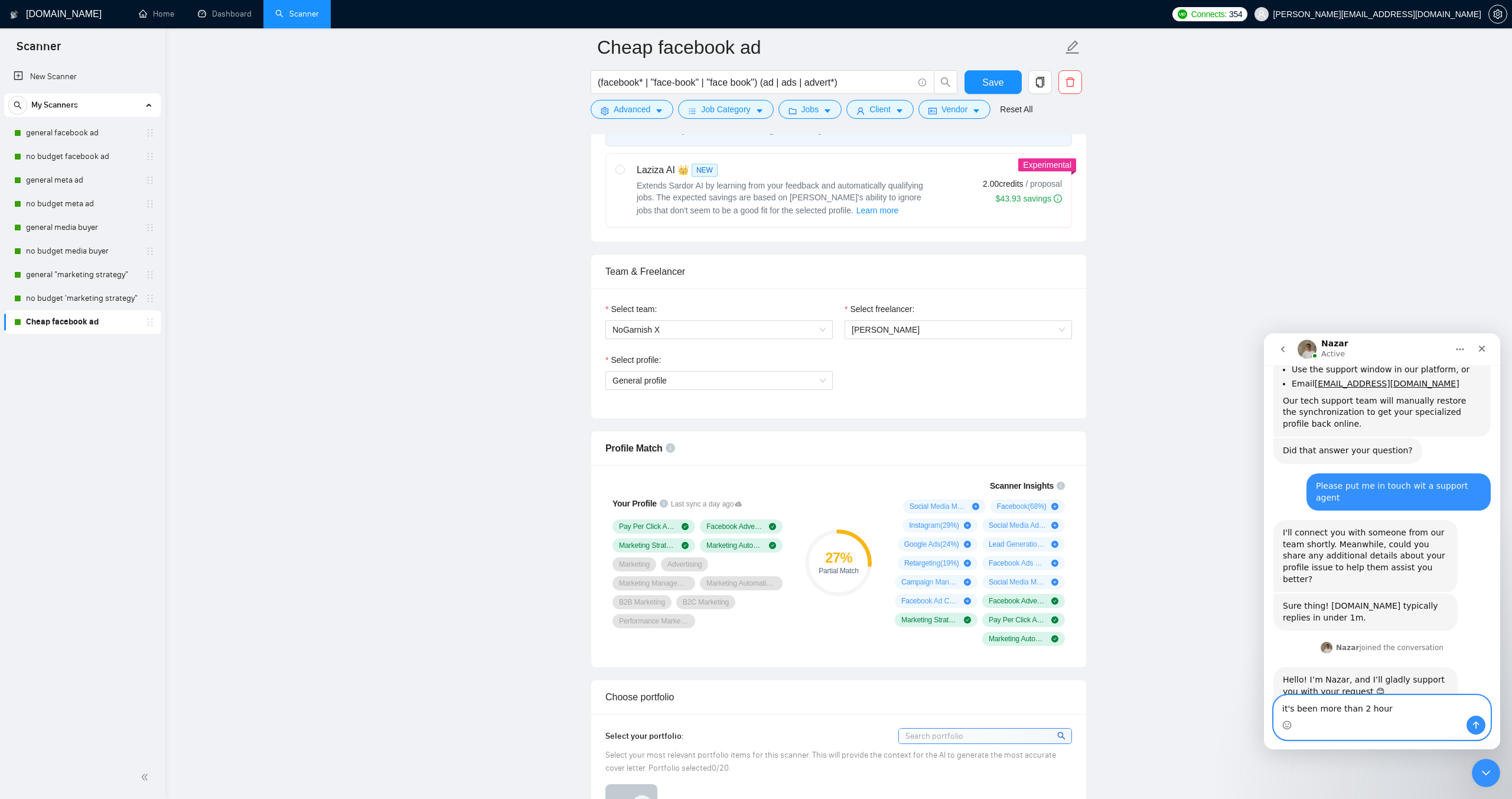
type textarea "it's been more than 2 hours"
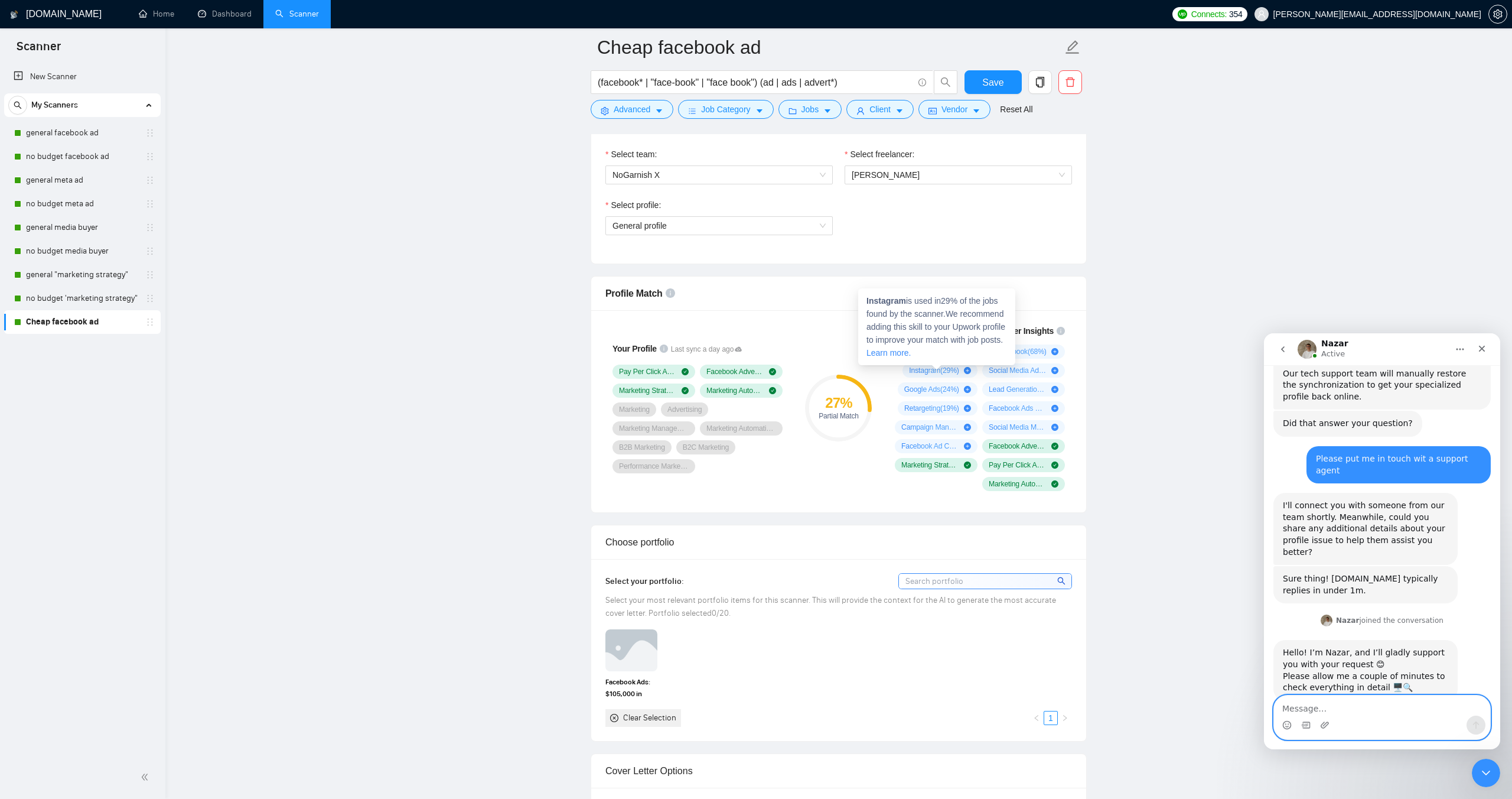
scroll to position [875, 0]
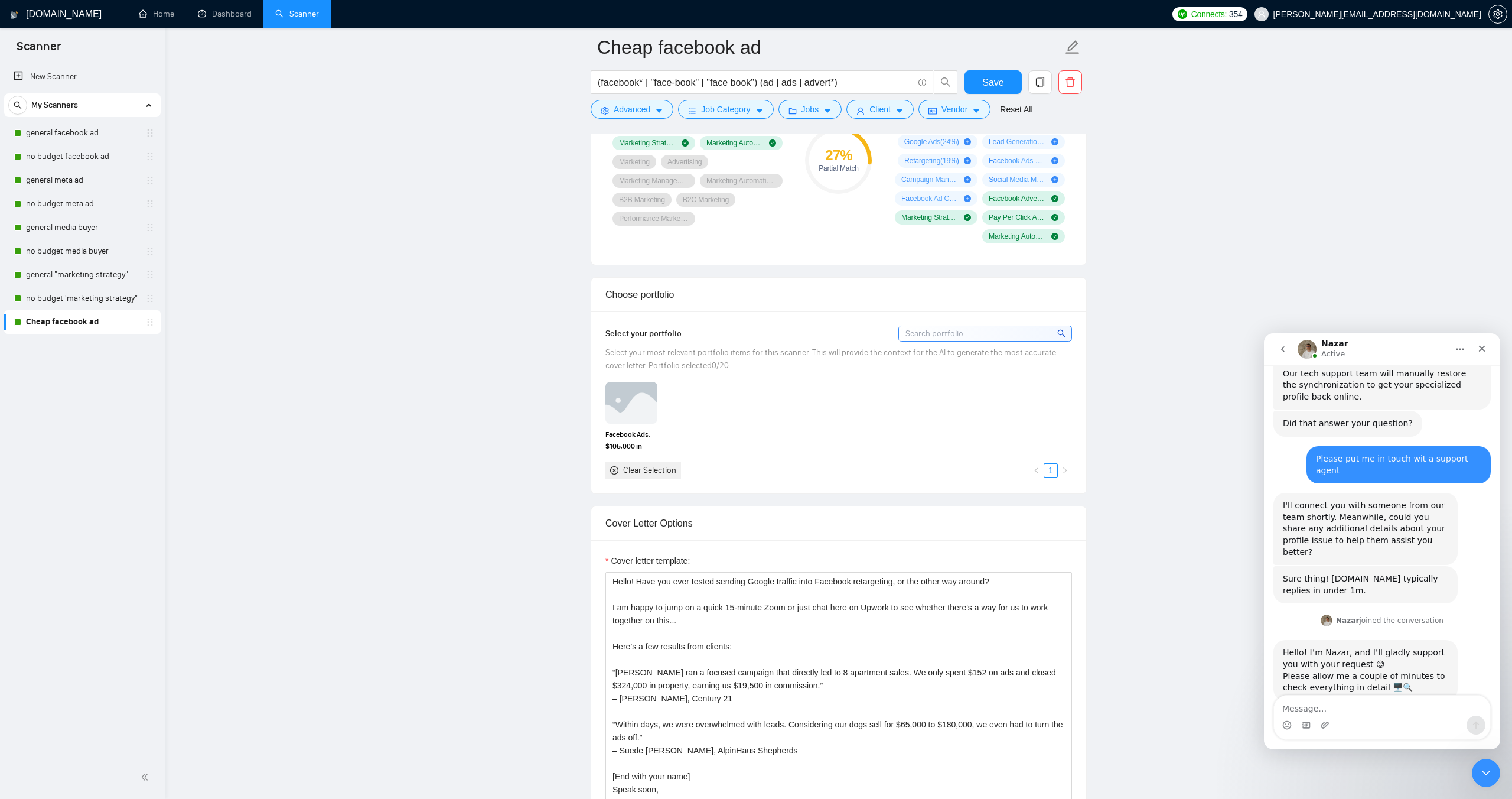
click at [645, 470] on div "Clear Selection" at bounding box center [650, 470] width 53 height 13
click at [612, 470] on icon "close-circle" at bounding box center [614, 470] width 8 height 8
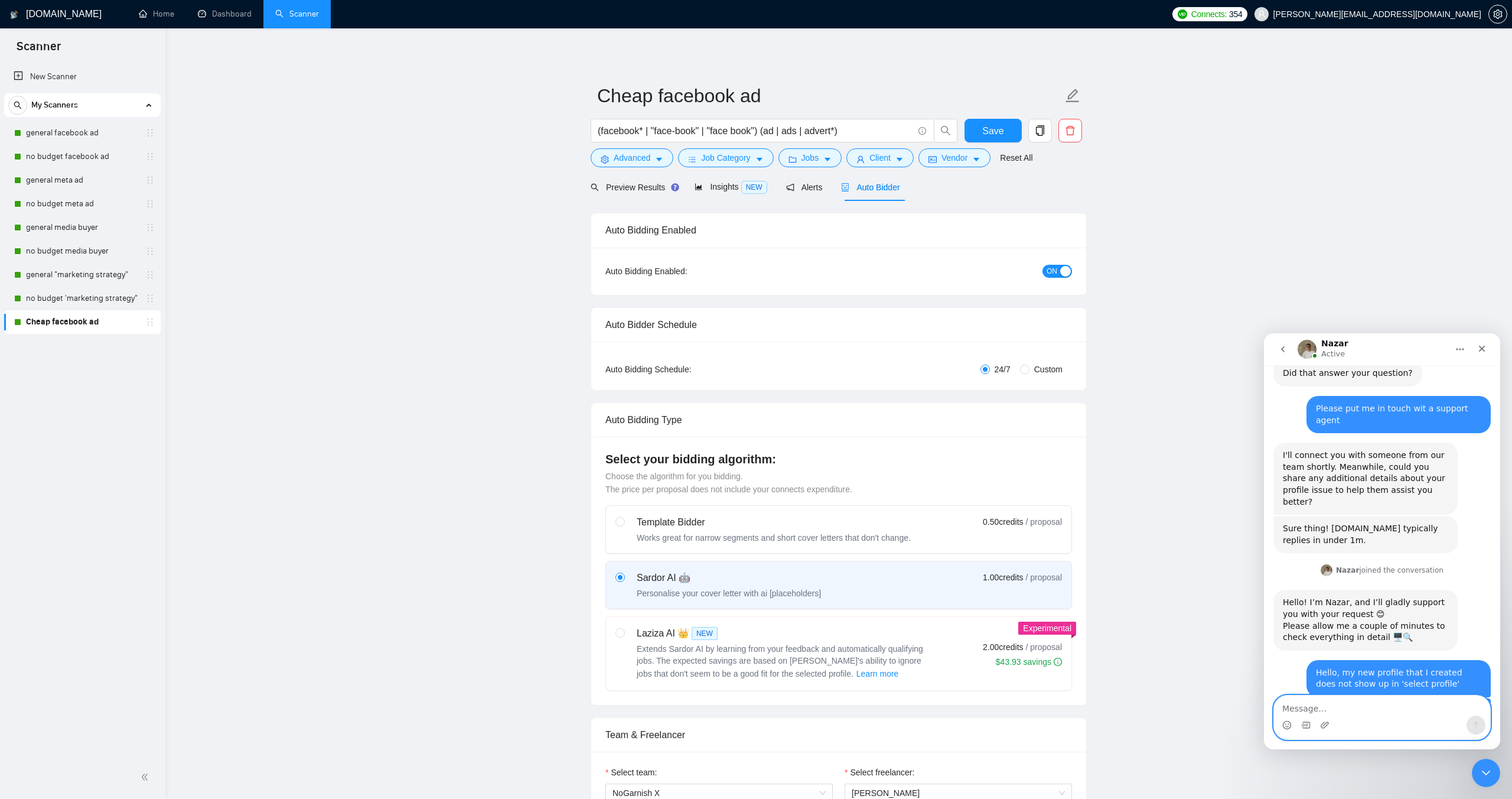
scroll to position [1604, 0]
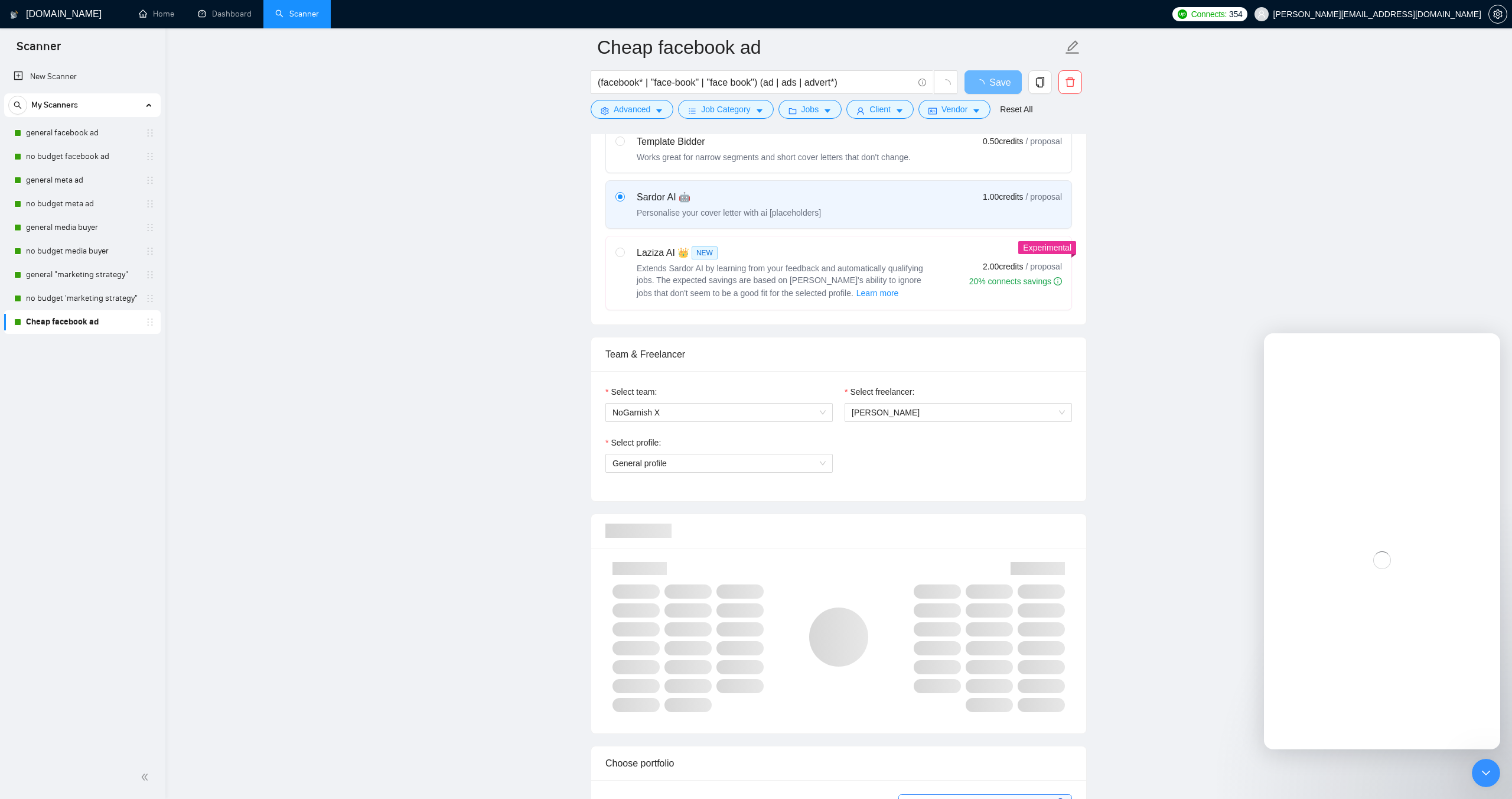
scroll to position [407, 0]
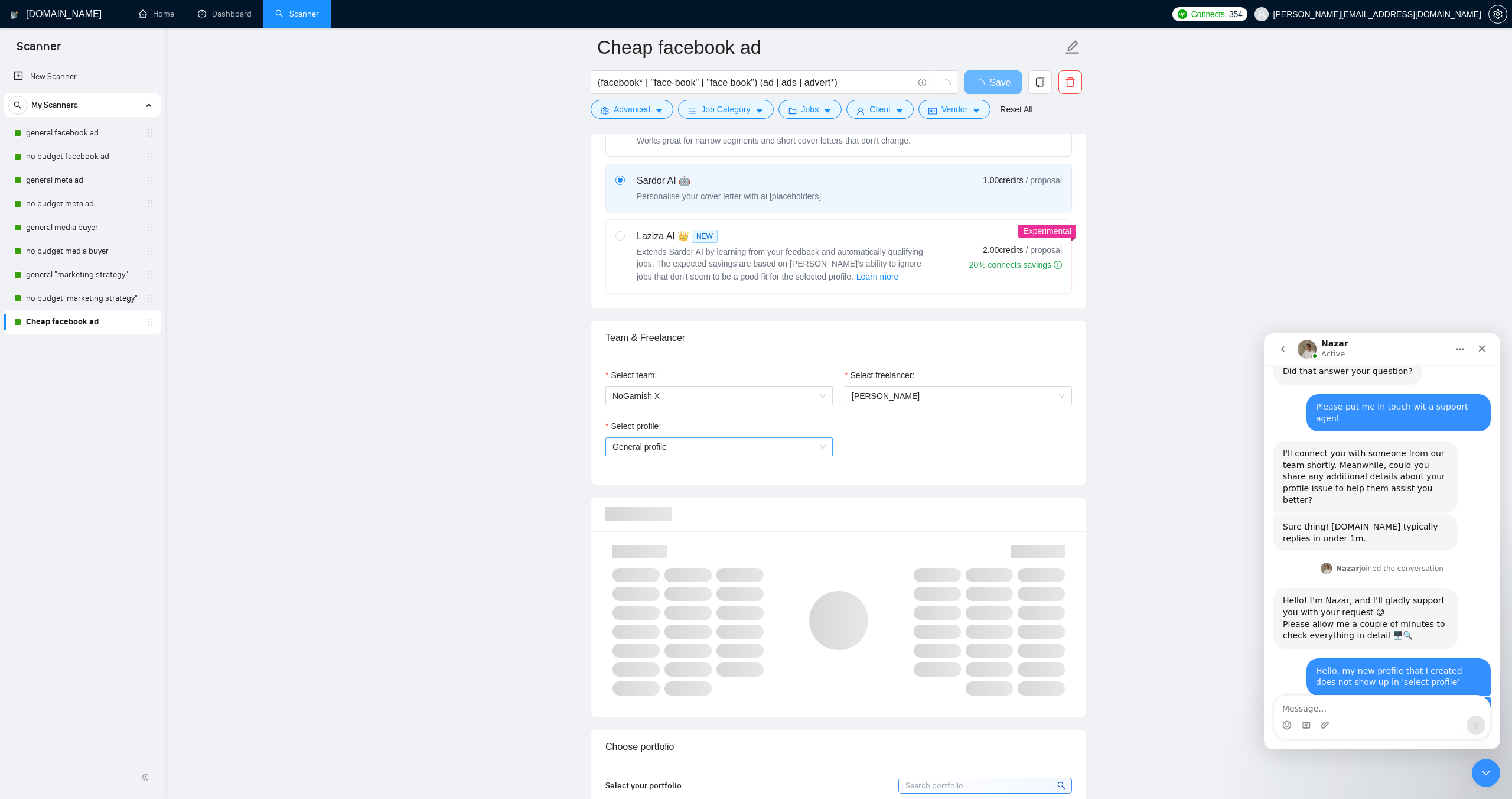
click at [698, 447] on span "General profile" at bounding box center [719, 446] width 213 height 18
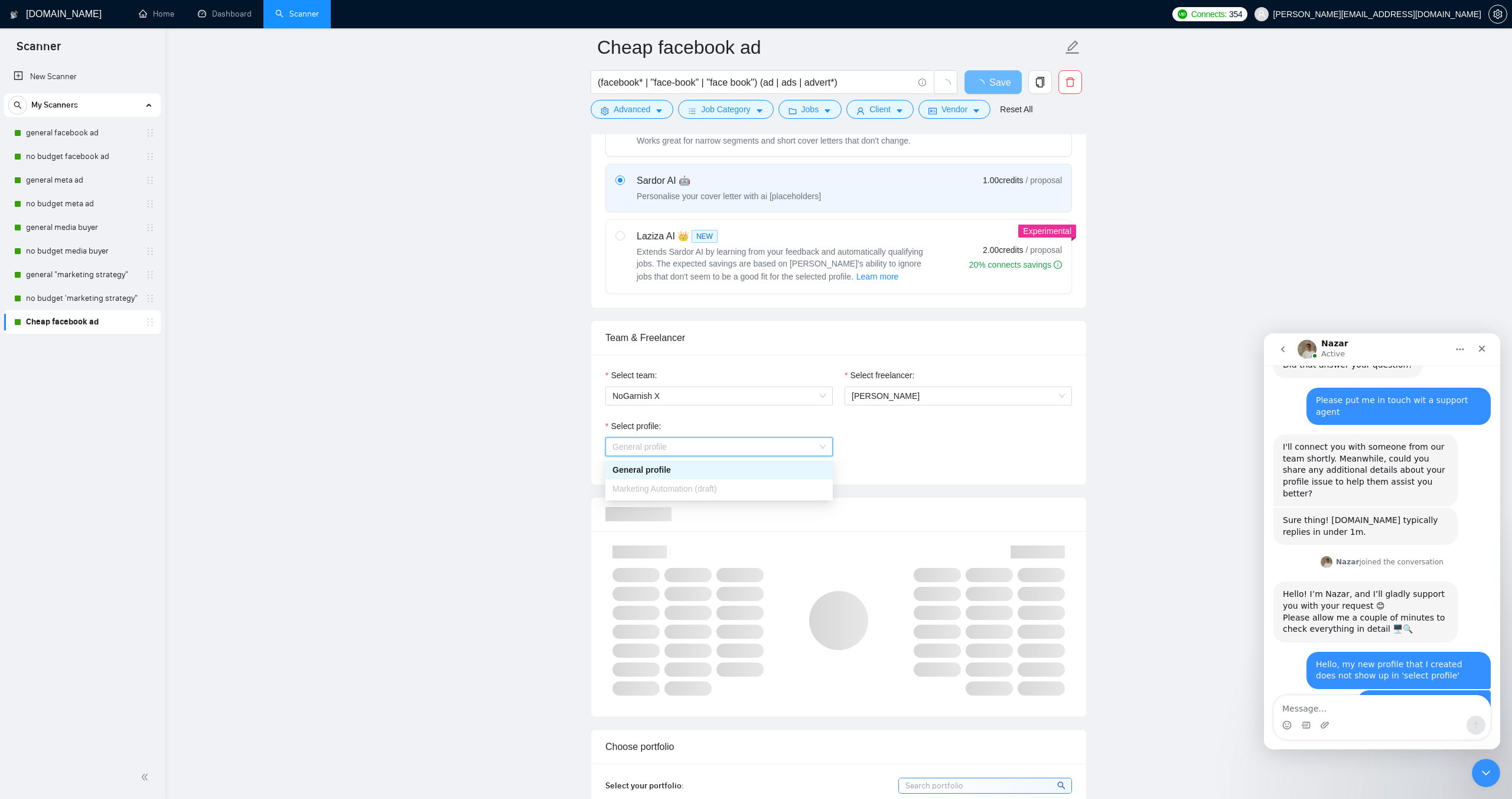
scroll to position [439, 0]
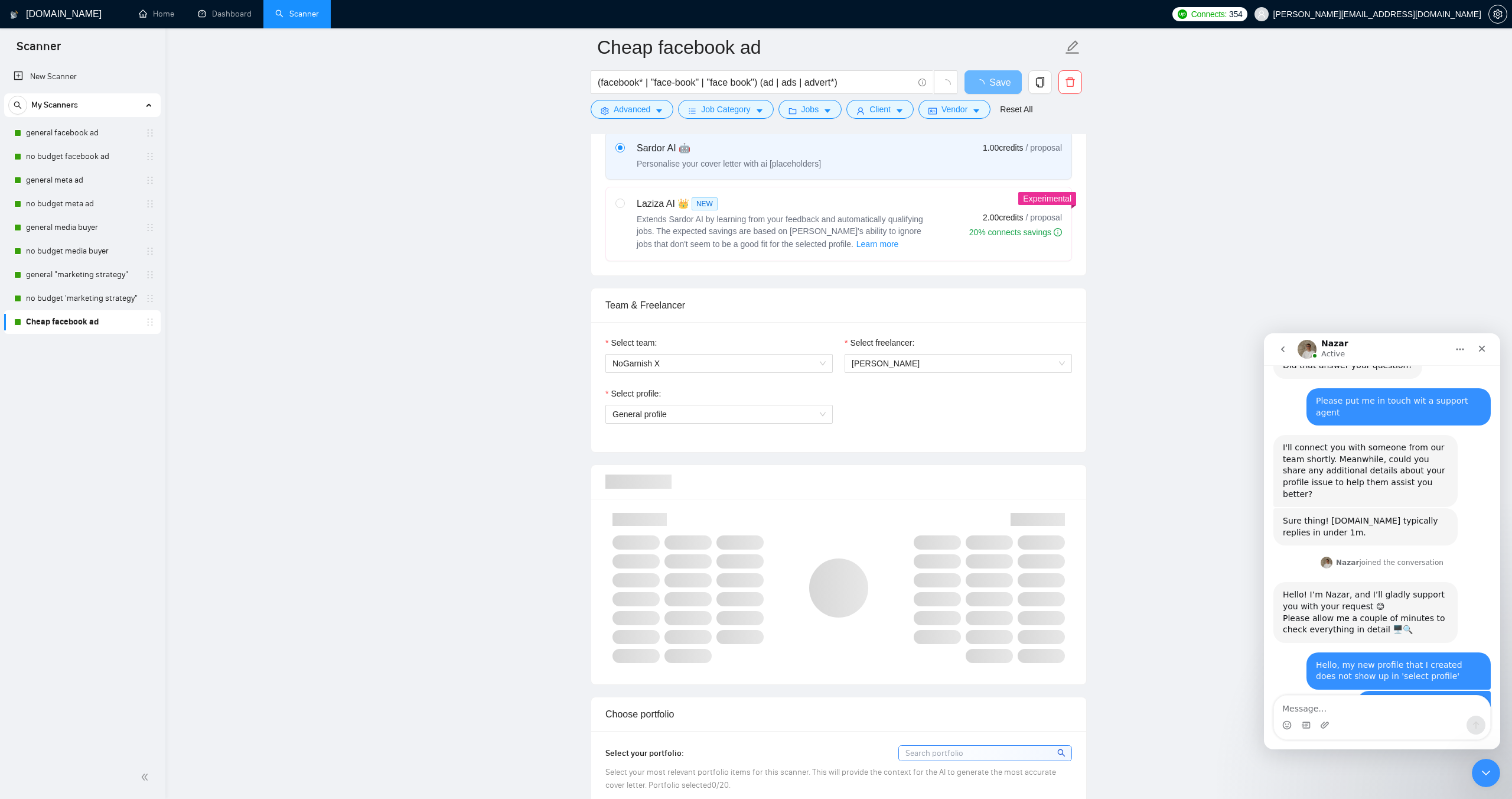
scroll to position [1604, 0]
click at [696, 411] on span "General profile" at bounding box center [719, 414] width 213 height 18
click at [687, 451] on span "Social Media Marketing" at bounding box center [655, 456] width 86 height 9
click at [917, 405] on div "Select profile: 1017484851352698999 Social Media Marketing" at bounding box center [839, 412] width 478 height 51
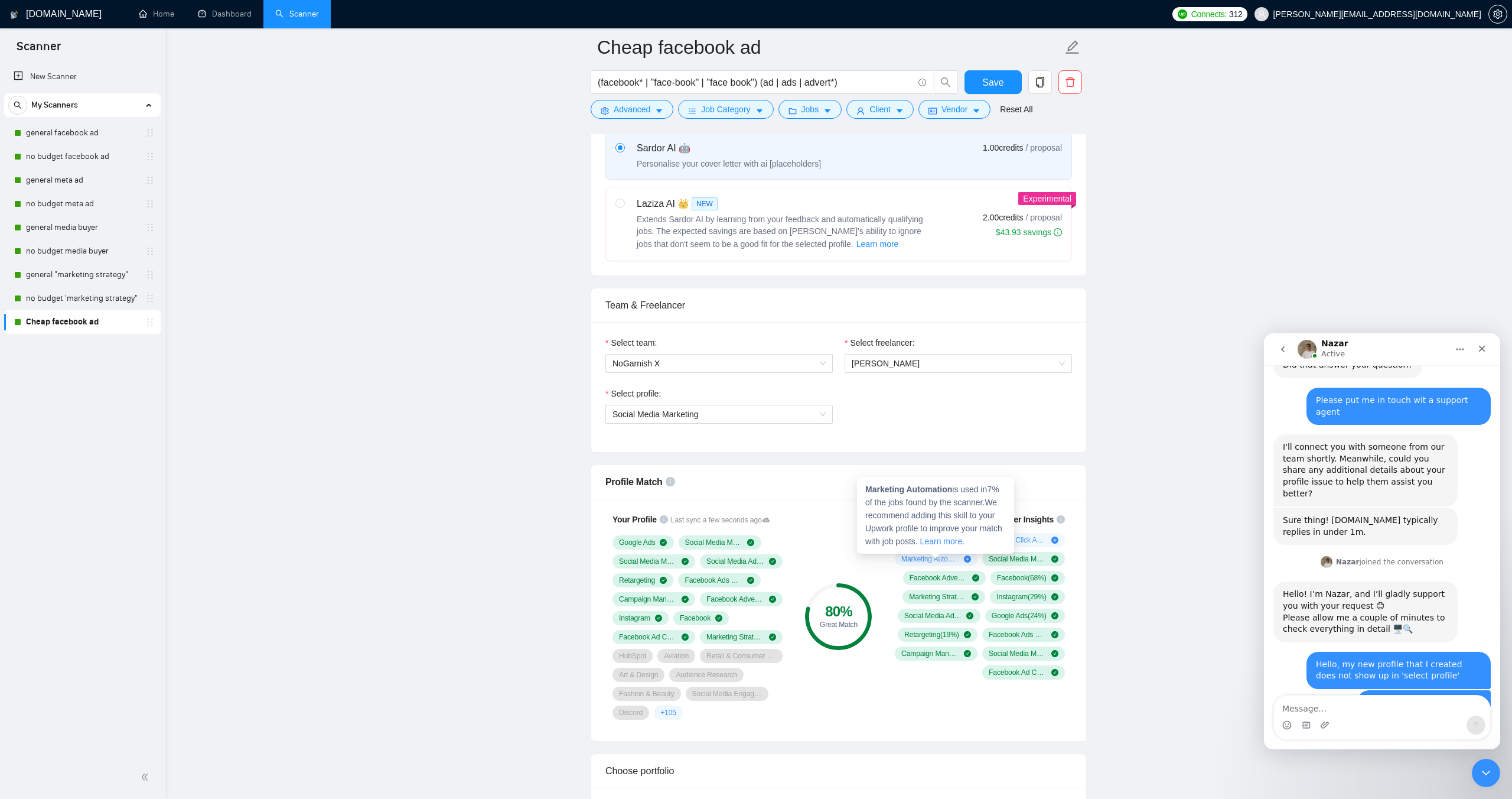
click at [968, 558] on icon "plus-circle" at bounding box center [968, 558] width 7 height 7
click at [1054, 539] on icon "plus-circle" at bounding box center [1054, 540] width 7 height 7
click at [667, 715] on span "+ 105" at bounding box center [668, 712] width 16 height 9
click at [1299, 706] on textarea "Message…" at bounding box center [1382, 706] width 216 height 20
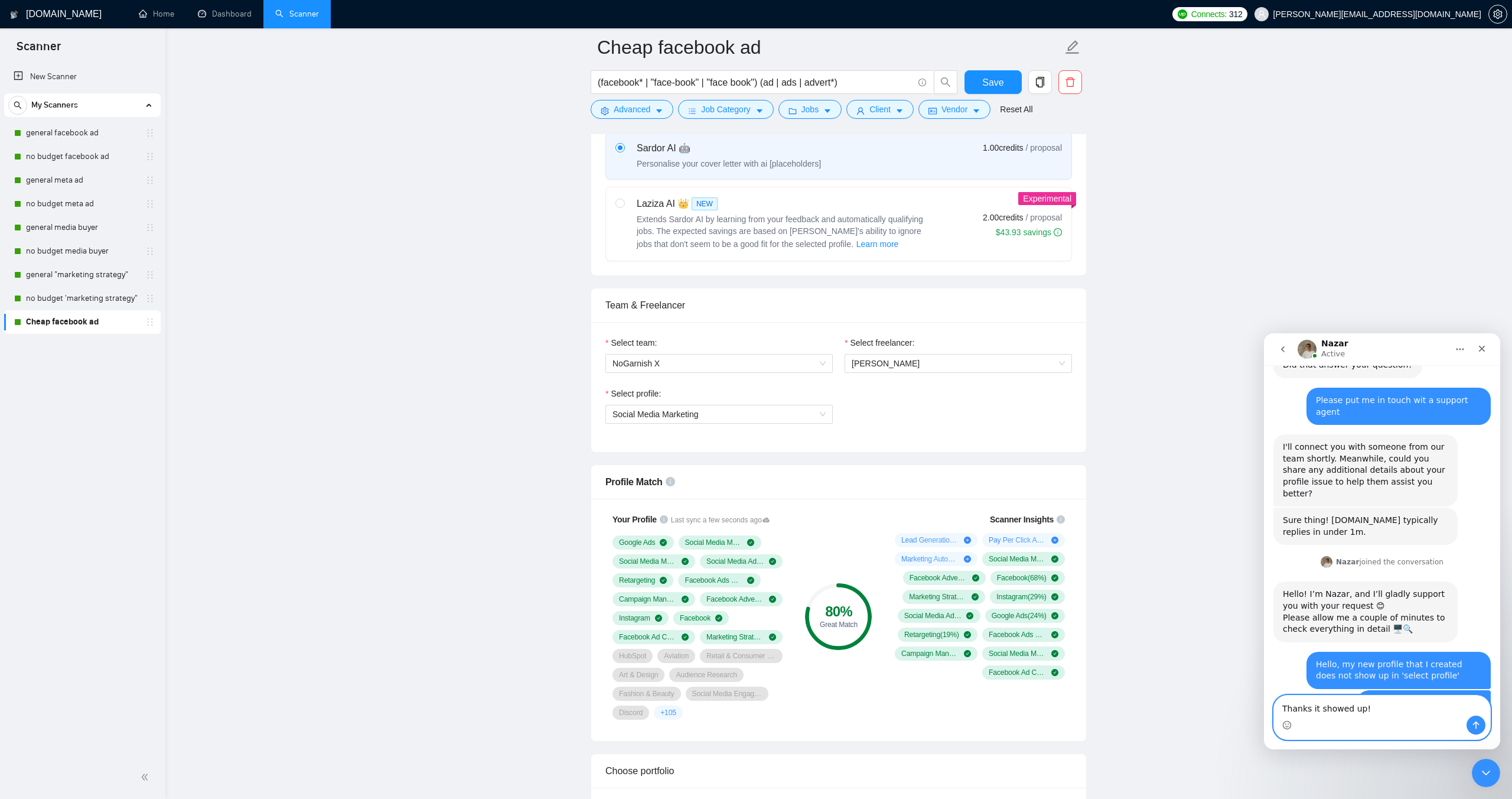
type textarea "Thanks it showed up!"
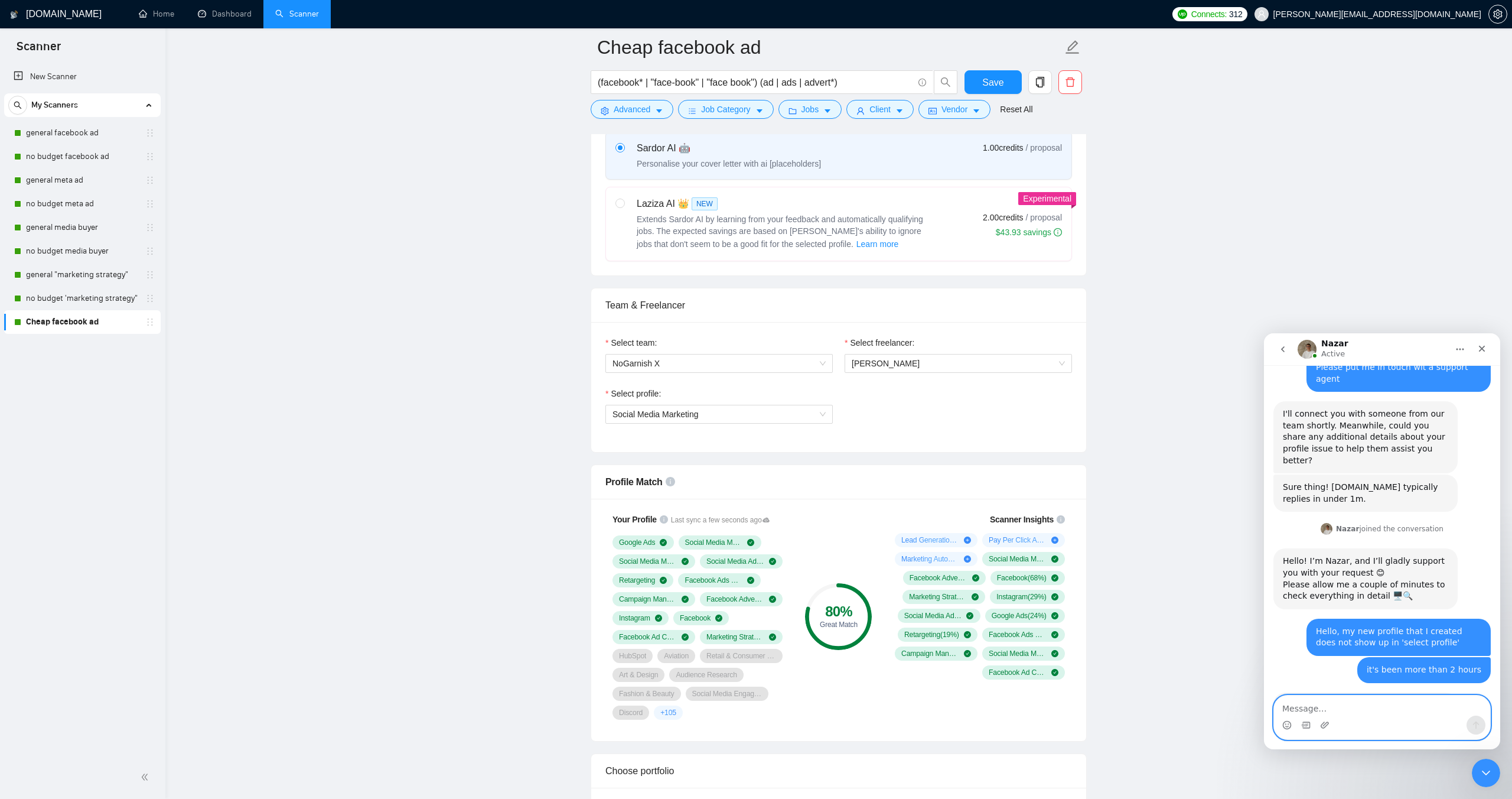
scroll to position [1639, 0]
click at [1490, 353] on div "Close" at bounding box center [1482, 349] width 21 height 21
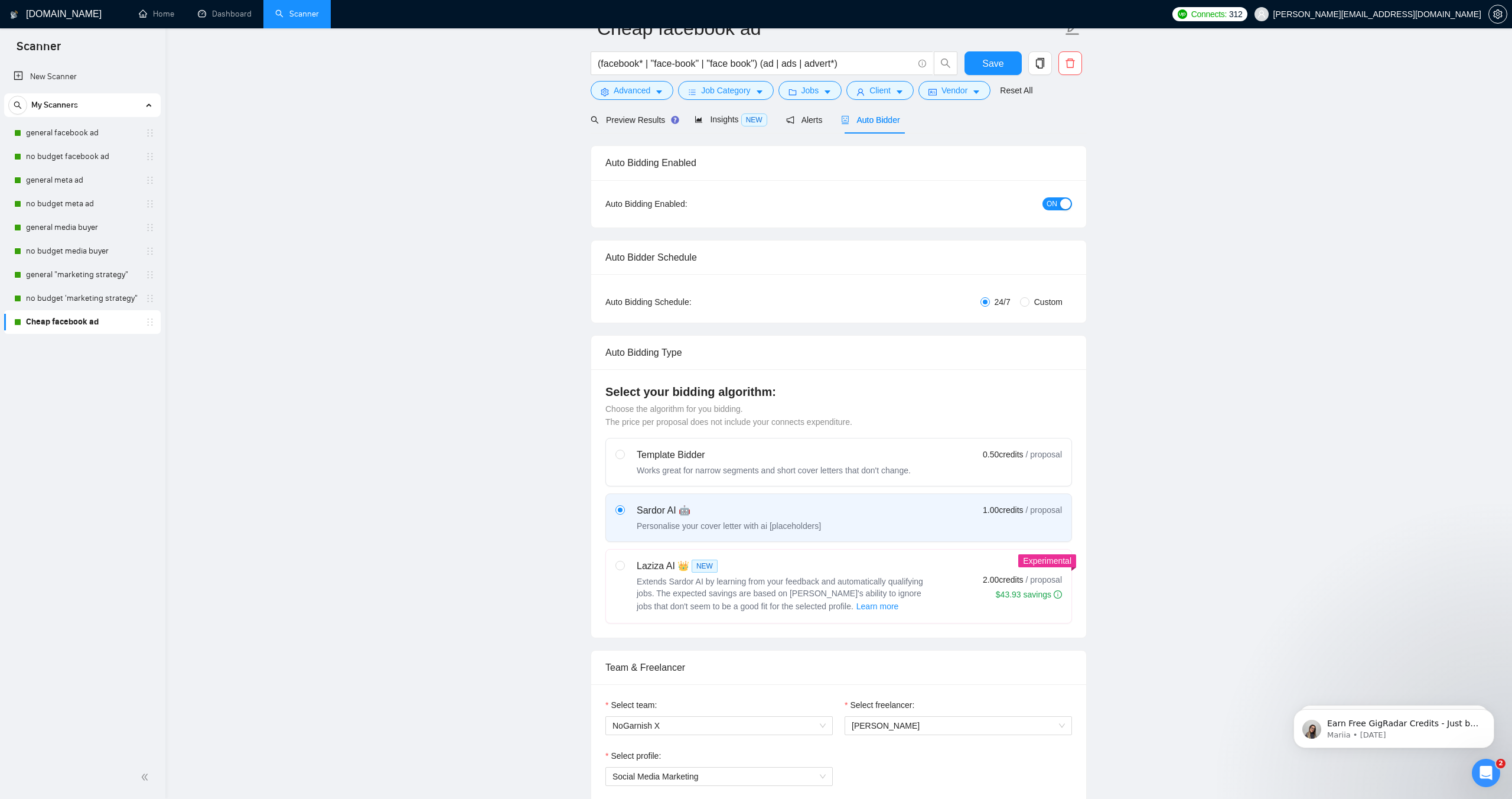
scroll to position [0, 0]
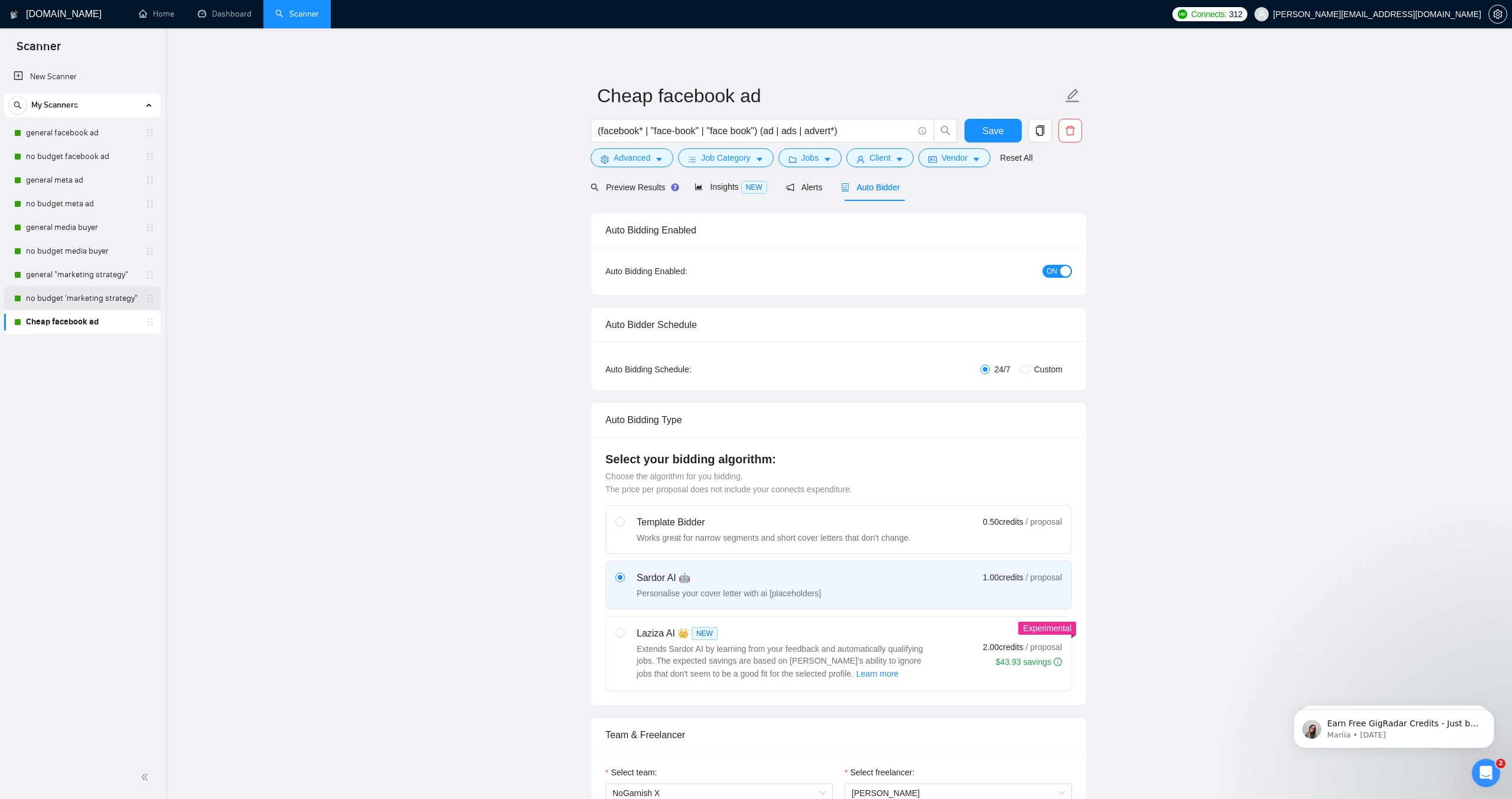
click at [81, 294] on link "no budget 'marketing strategy"" at bounding box center [82, 298] width 112 height 24
click at [996, 129] on span "Save" at bounding box center [993, 130] width 21 height 14
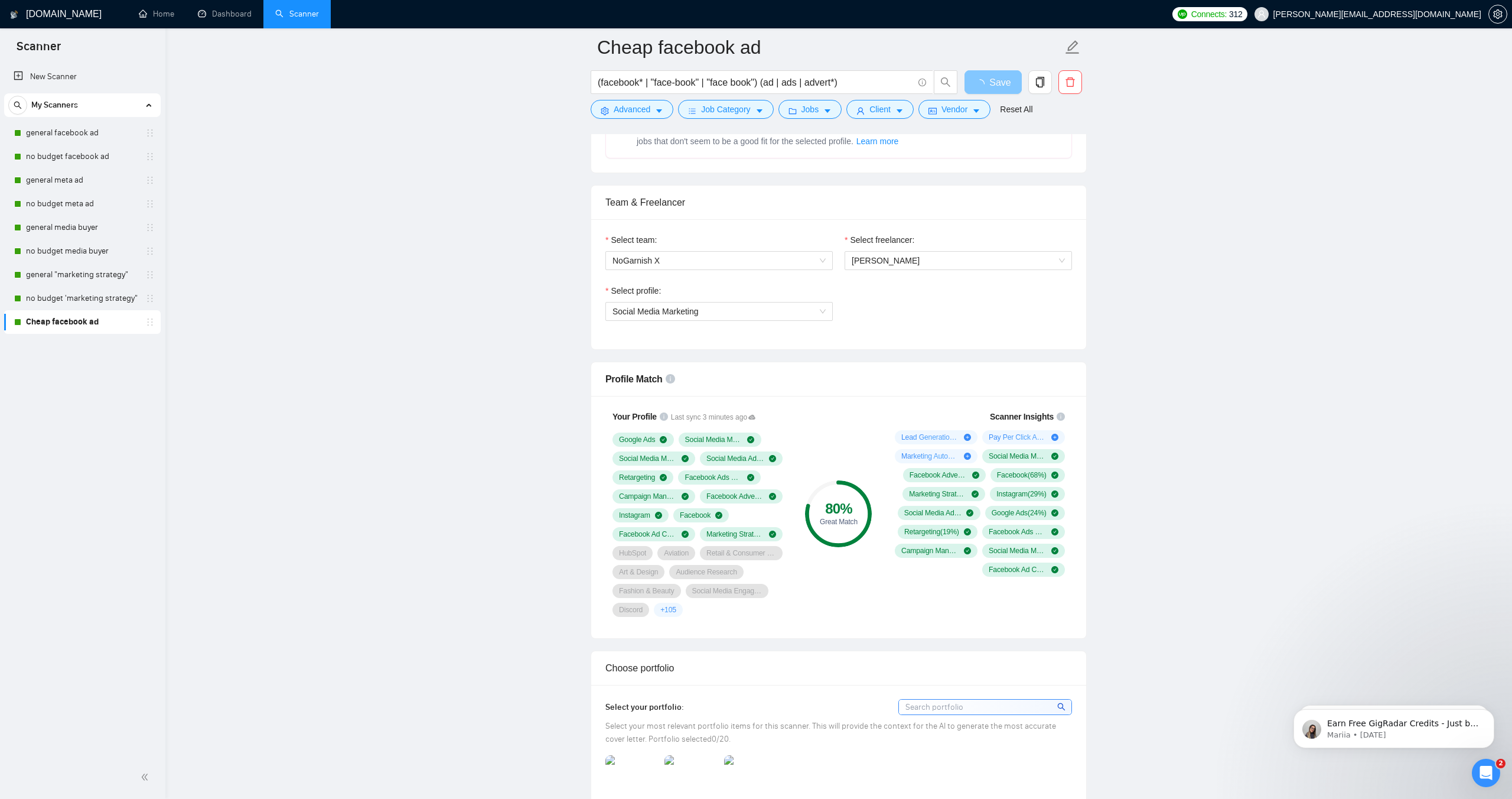
scroll to position [437, 0]
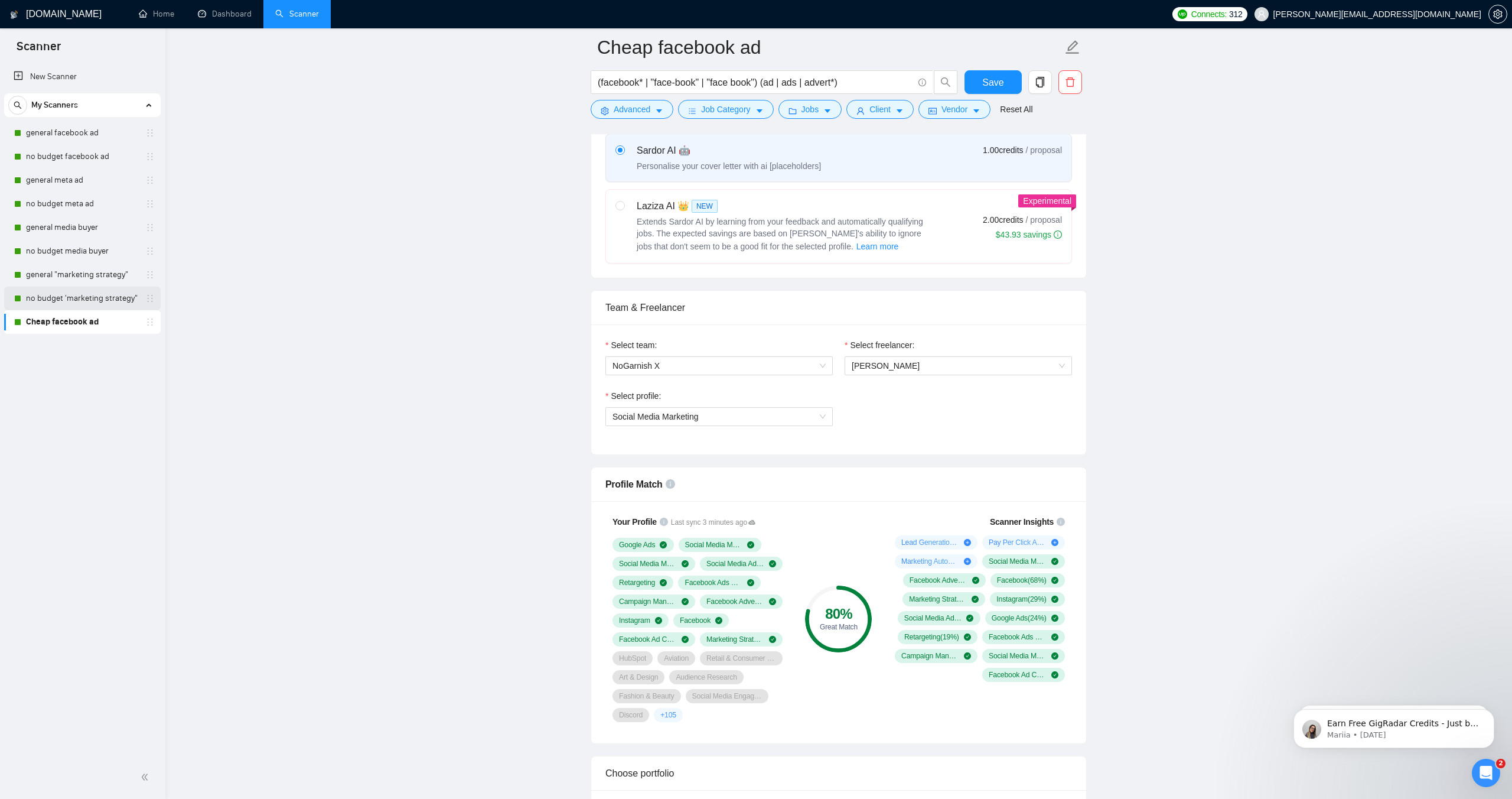
click at [115, 304] on link "no budget 'marketing strategy"" at bounding box center [82, 298] width 112 height 24
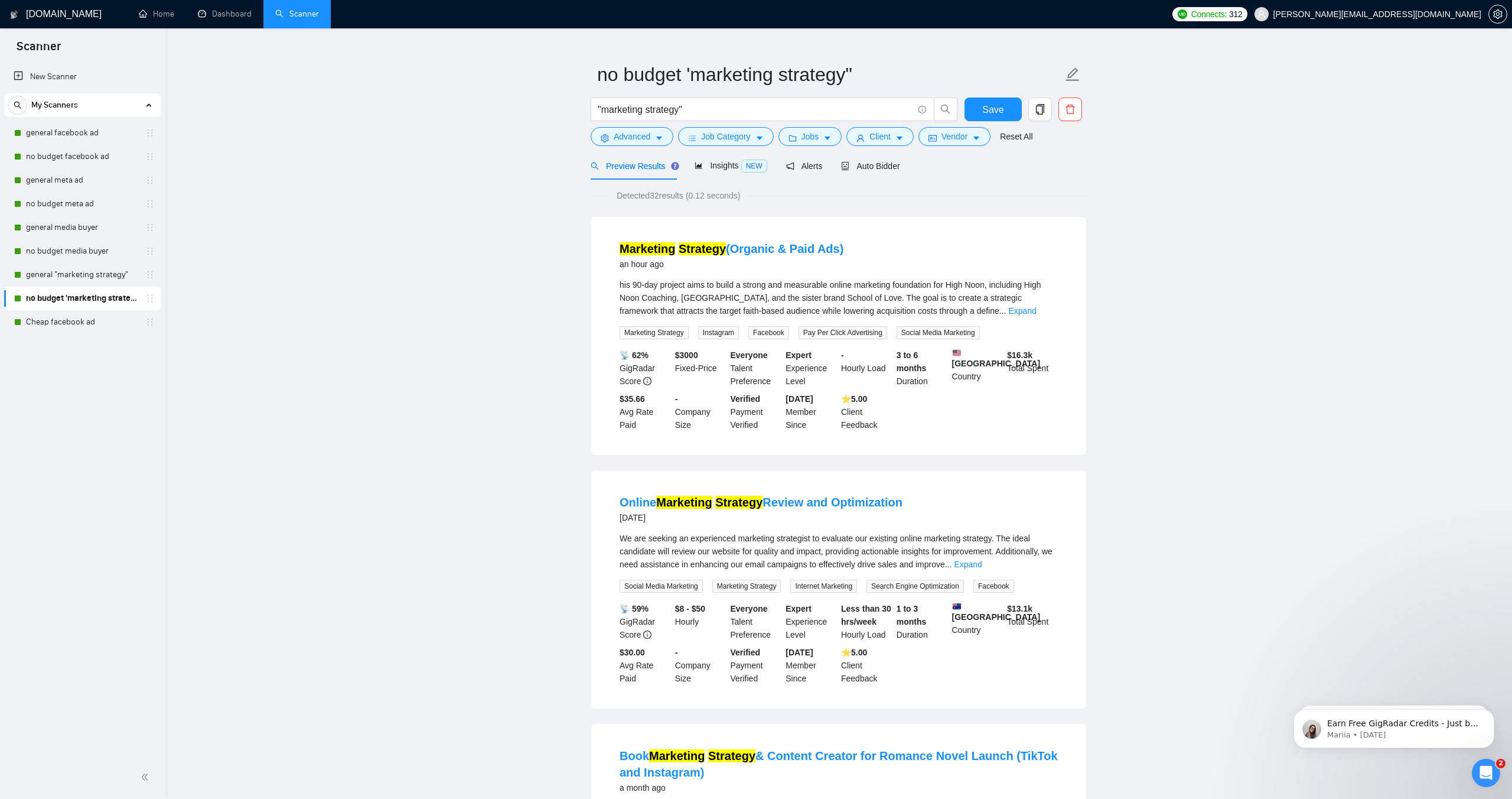
scroll to position [23, 0]
click at [150, 297] on icon "holder" at bounding box center [150, 298] width 9 height 9
drag, startPoint x: 245, startPoint y: 351, endPoint x: 157, endPoint y: 307, distance: 98.4
click at [1065, 106] on icon "delete" at bounding box center [1070, 108] width 11 height 11
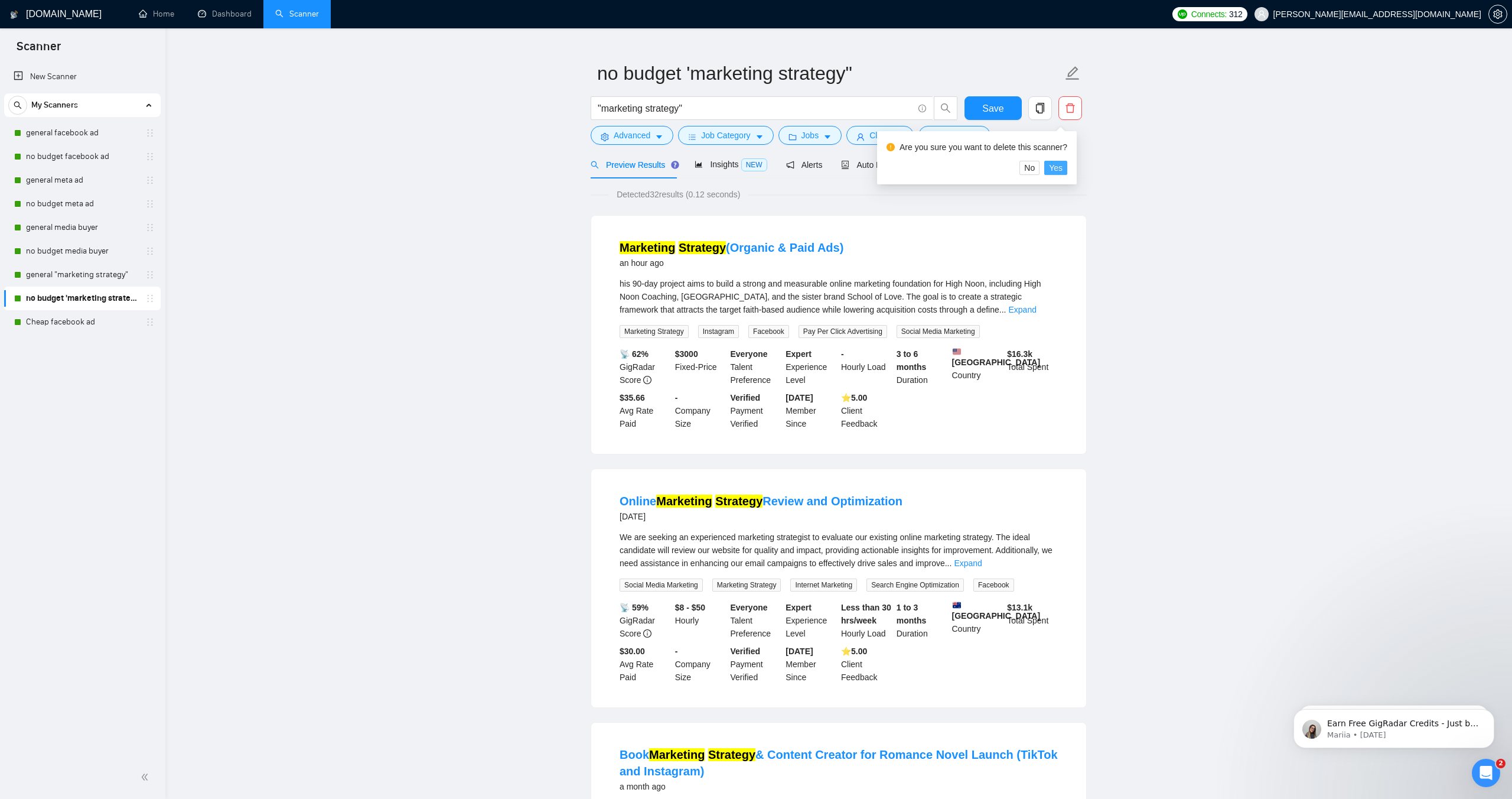
click at [1059, 167] on span "Yes" at bounding box center [1056, 167] width 14 height 13
click at [101, 280] on link "general "marketing strategy"" at bounding box center [82, 275] width 112 height 24
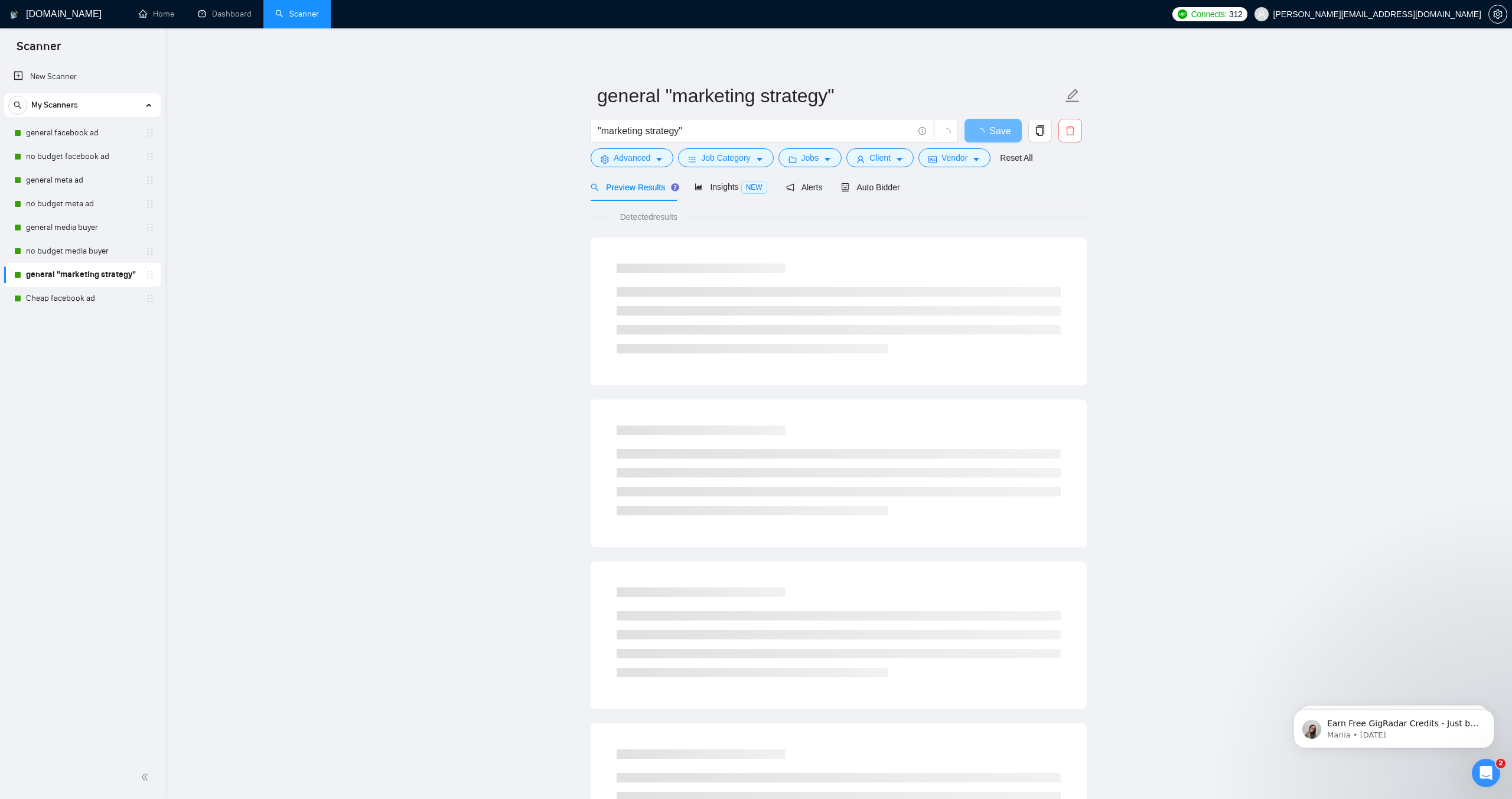
click at [1071, 132] on icon "delete" at bounding box center [1070, 130] width 11 height 11
click at [1063, 191] on span "Yes" at bounding box center [1056, 190] width 14 height 13
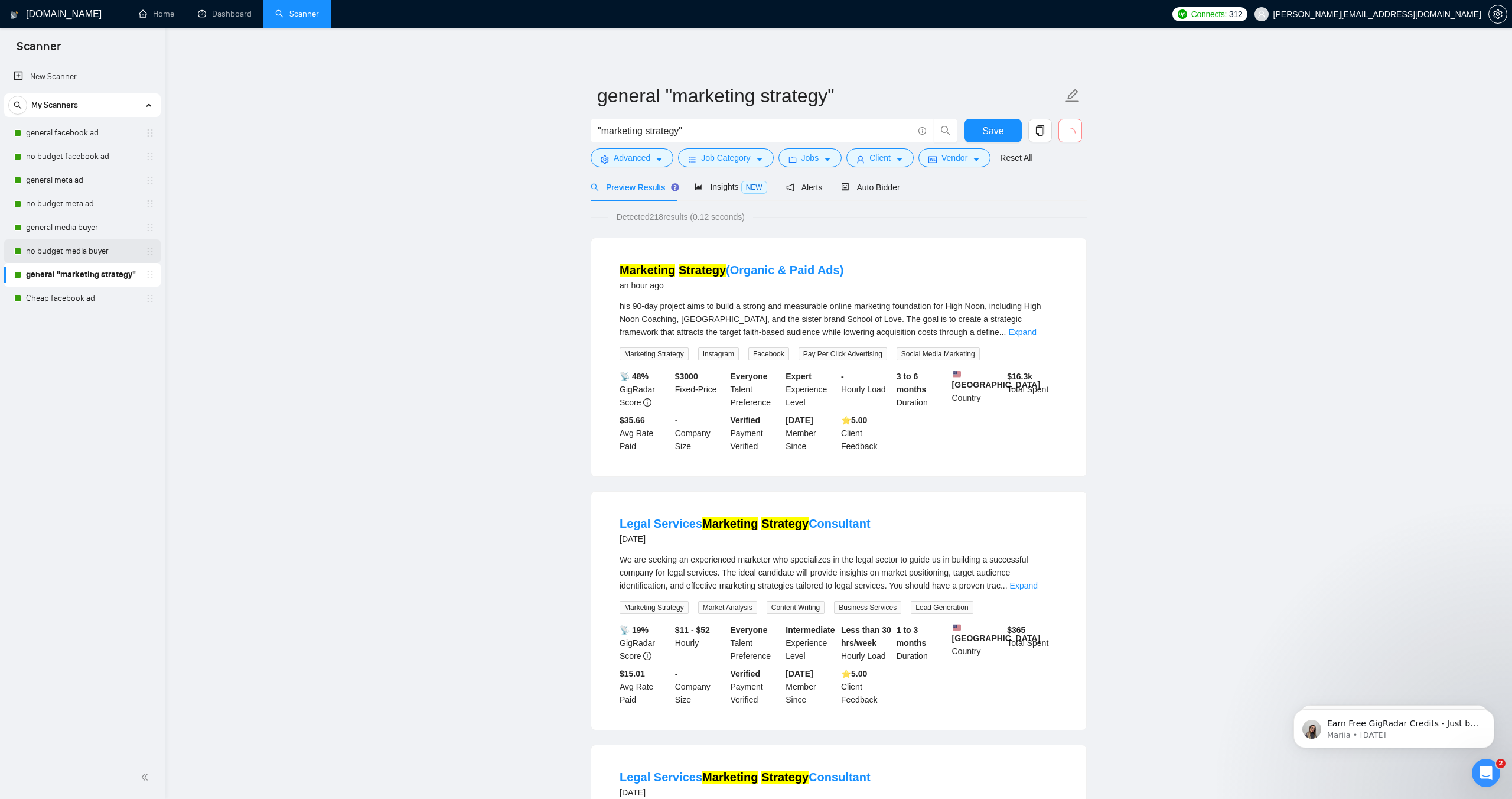
click at [62, 249] on link "no budget media buyer" at bounding box center [82, 251] width 112 height 24
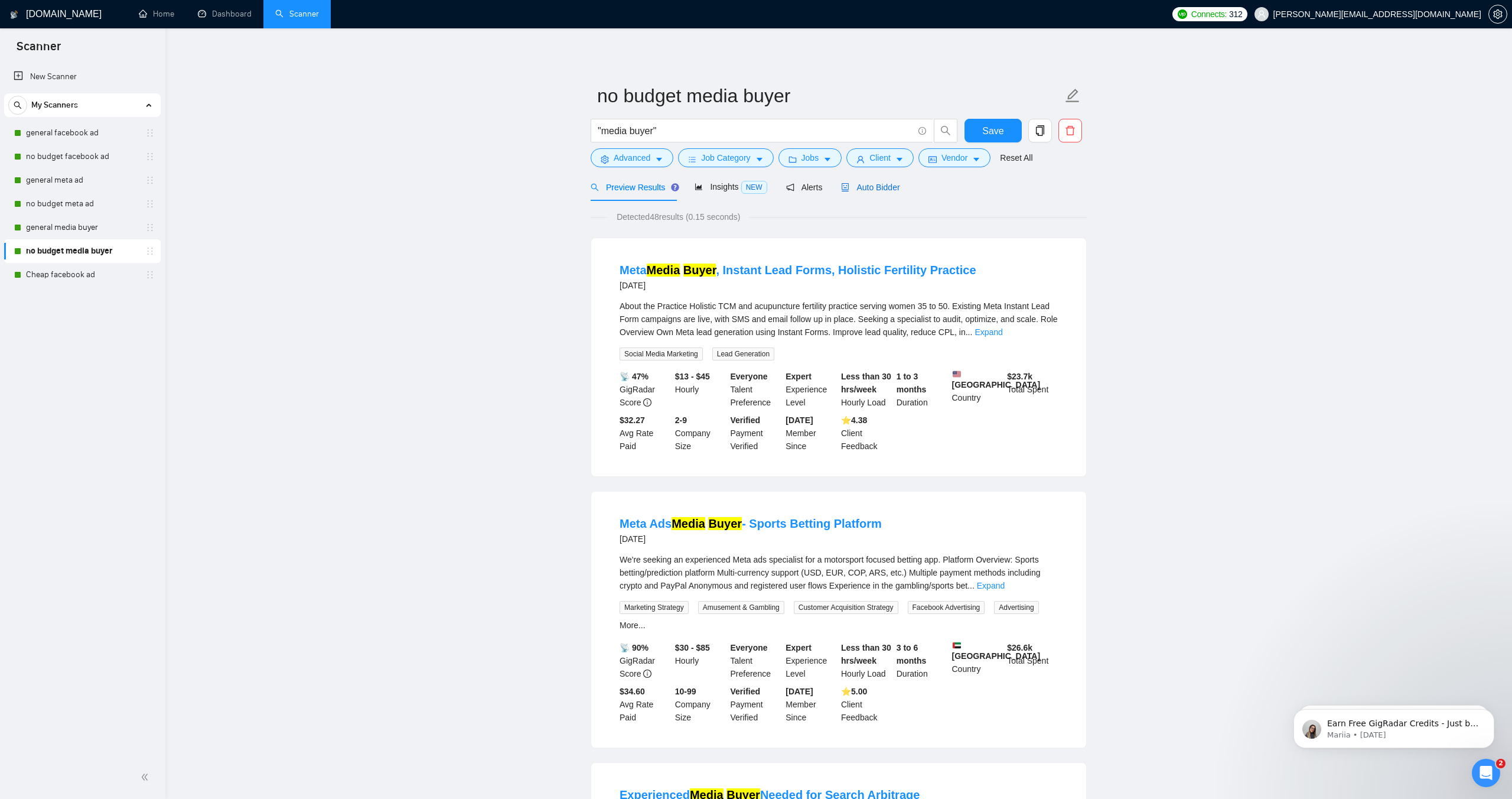
click at [875, 187] on span "Auto Bidder" at bounding box center [870, 187] width 59 height 9
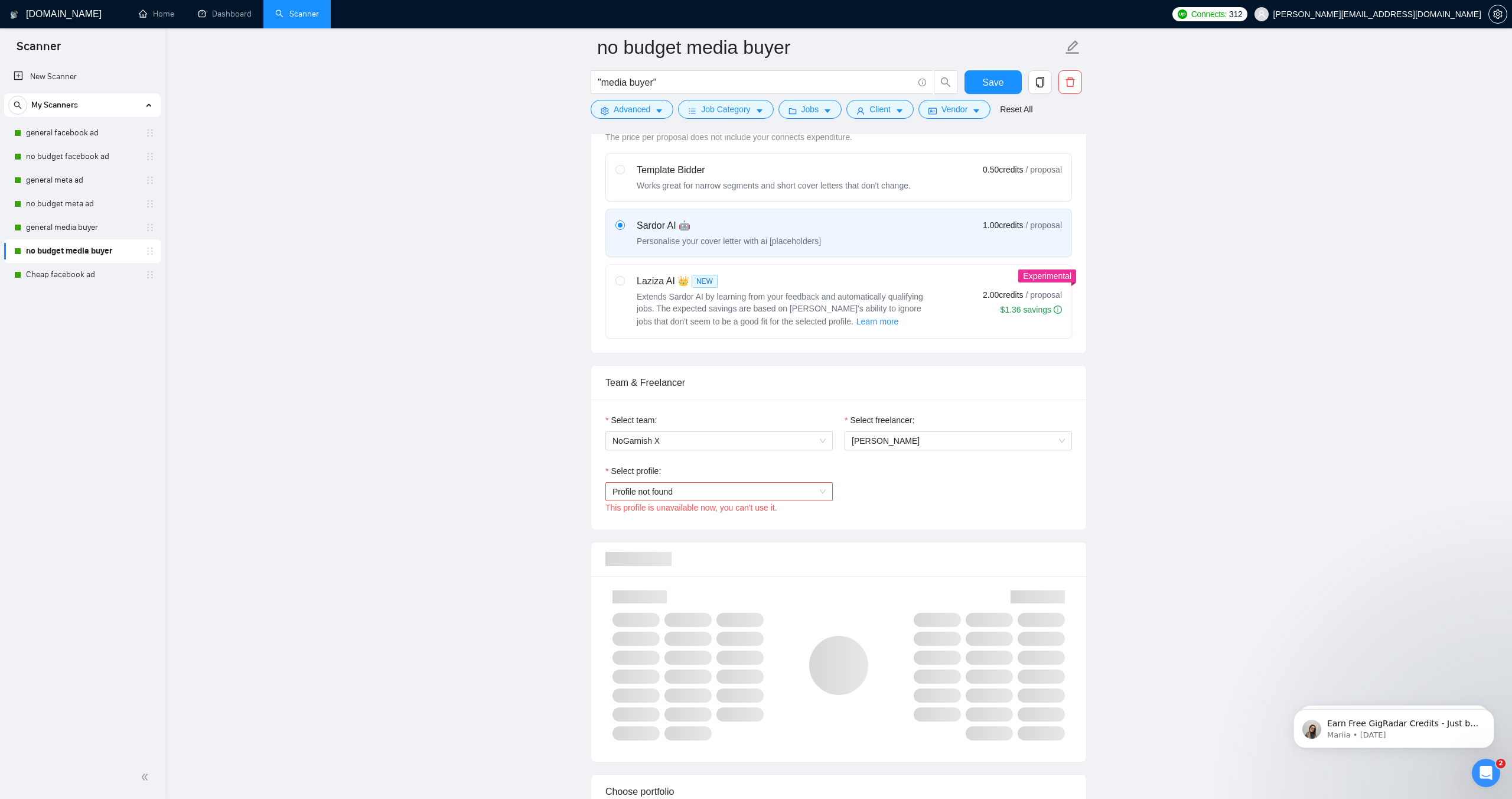
scroll to position [362, 0]
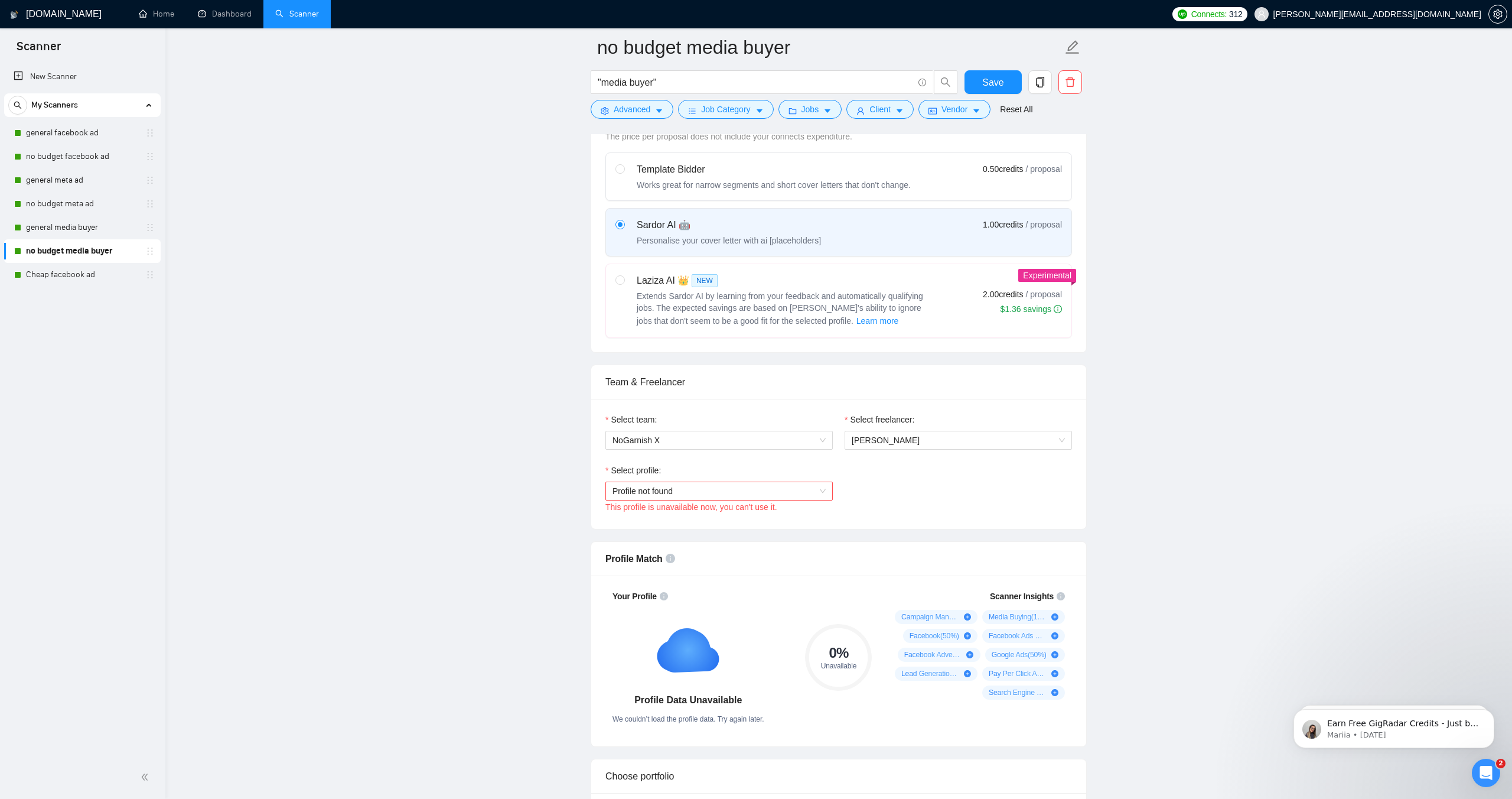
click at [674, 496] on span "Profile not found" at bounding box center [719, 491] width 213 height 18
click at [667, 555] on span "Social Media Marketing" at bounding box center [655, 552] width 86 height 9
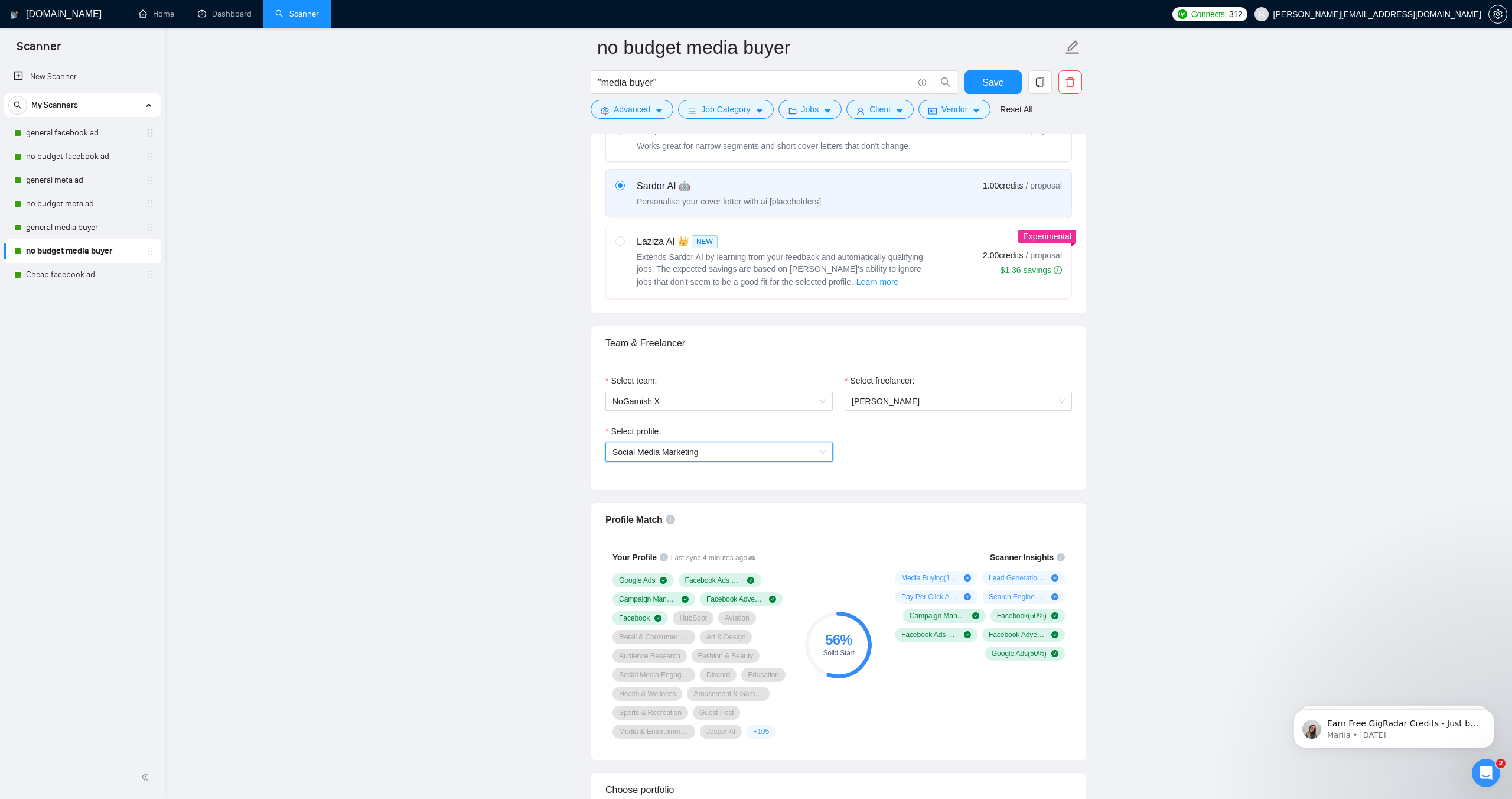
scroll to position [418, 0]
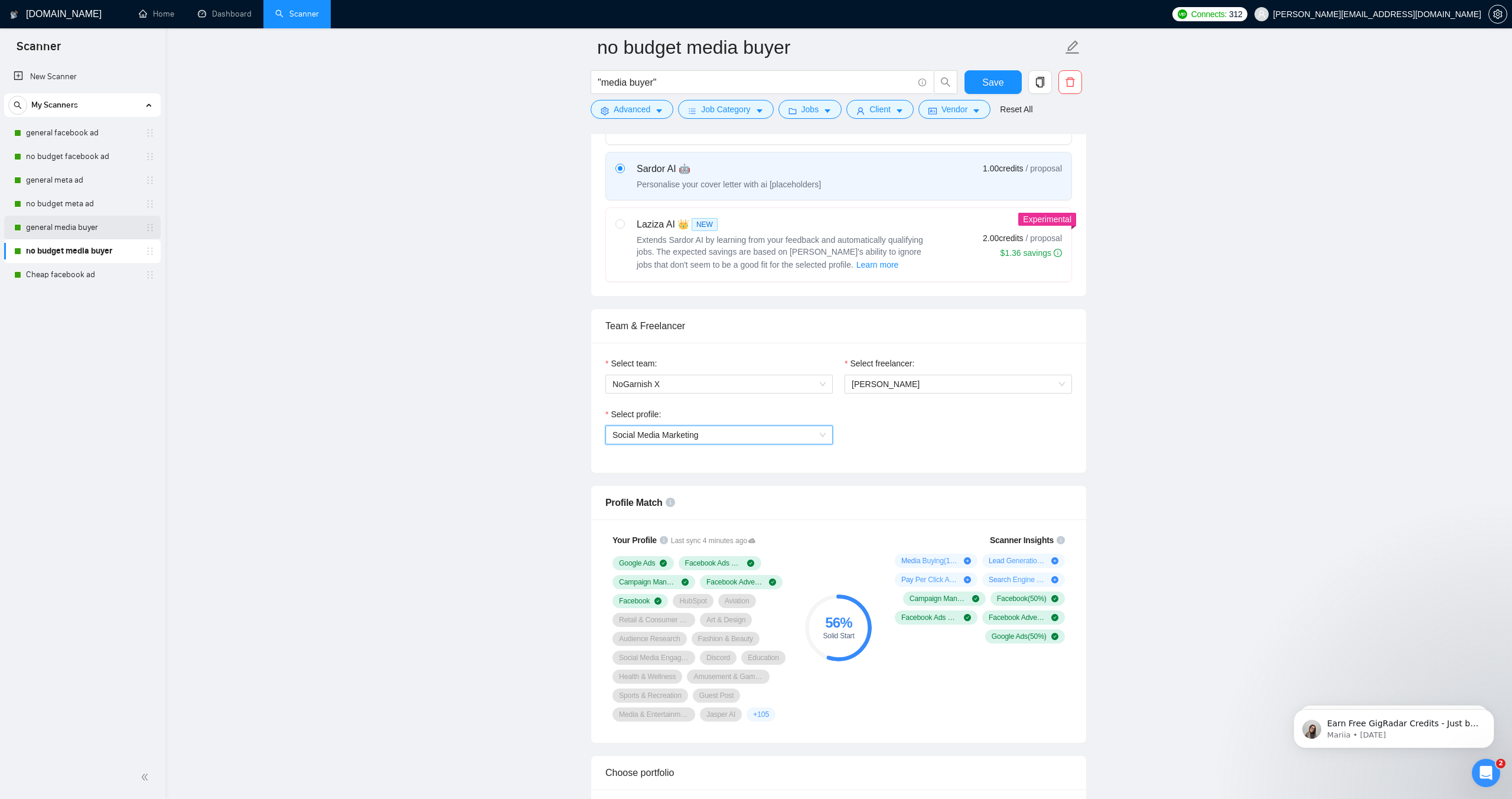
click at [64, 227] on link "general media buyer" at bounding box center [82, 228] width 112 height 24
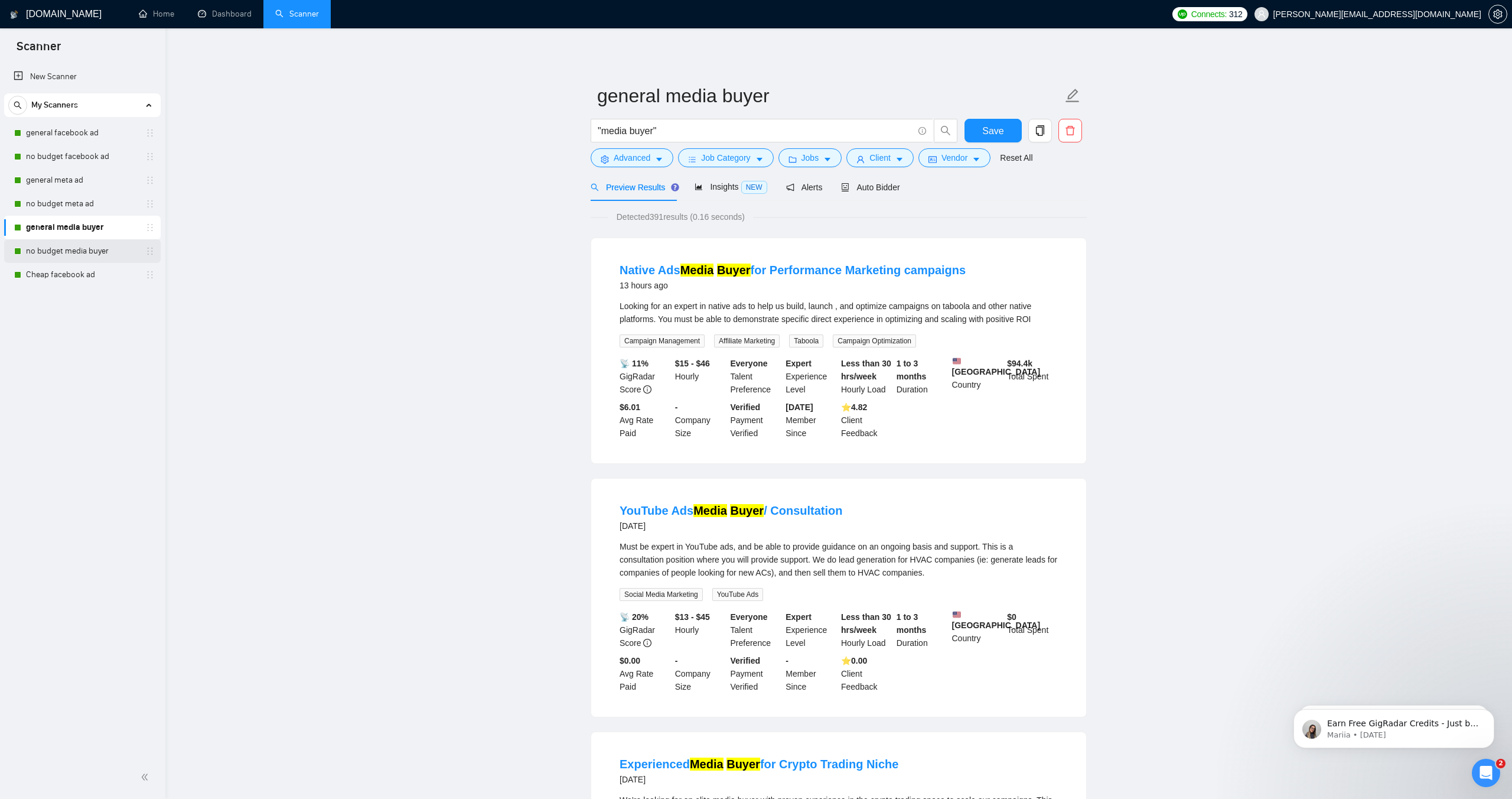
click at [72, 248] on link "no budget media buyer" at bounding box center [82, 251] width 112 height 24
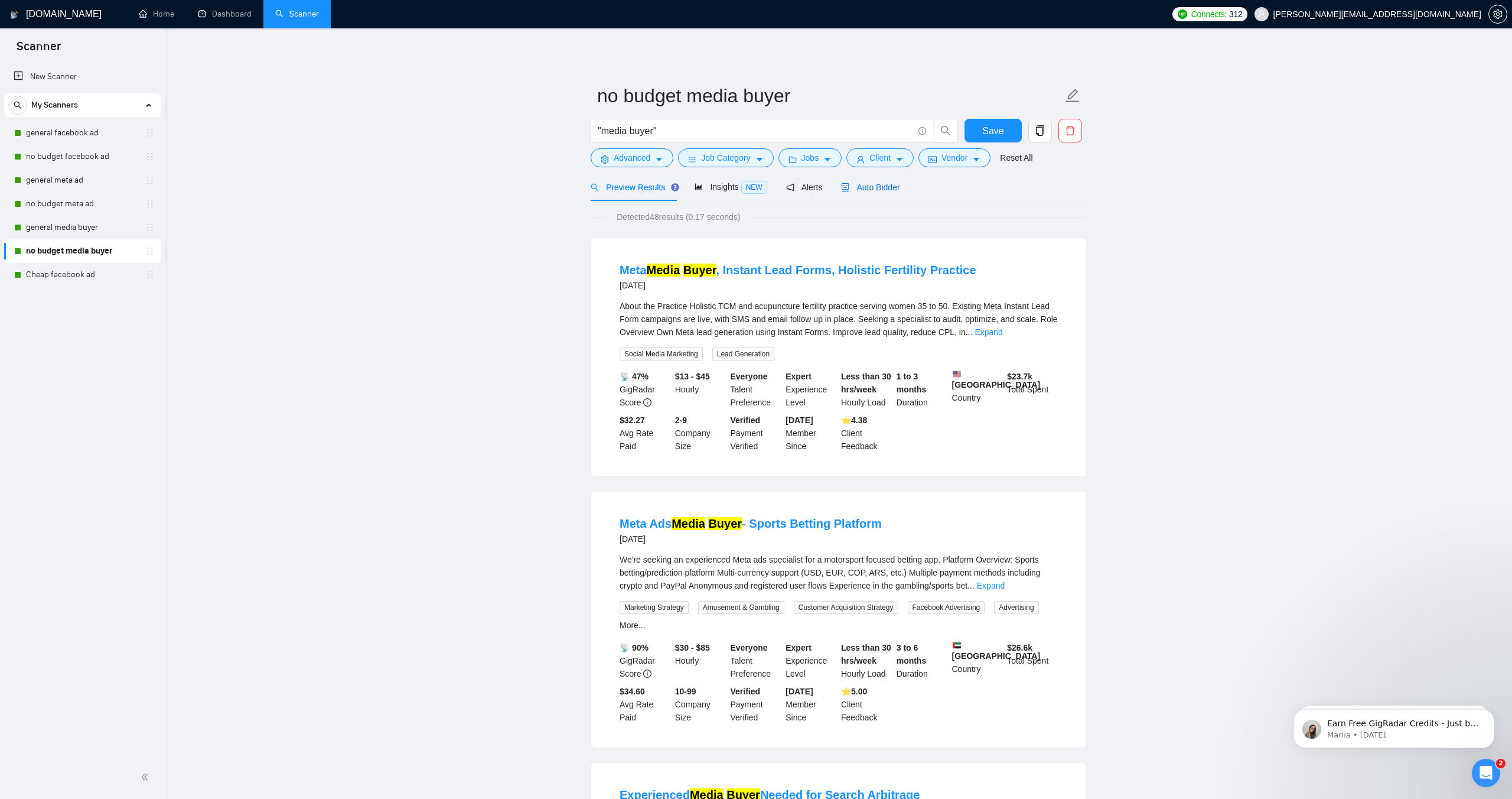
click at [873, 188] on span "Auto Bidder" at bounding box center [870, 187] width 59 height 9
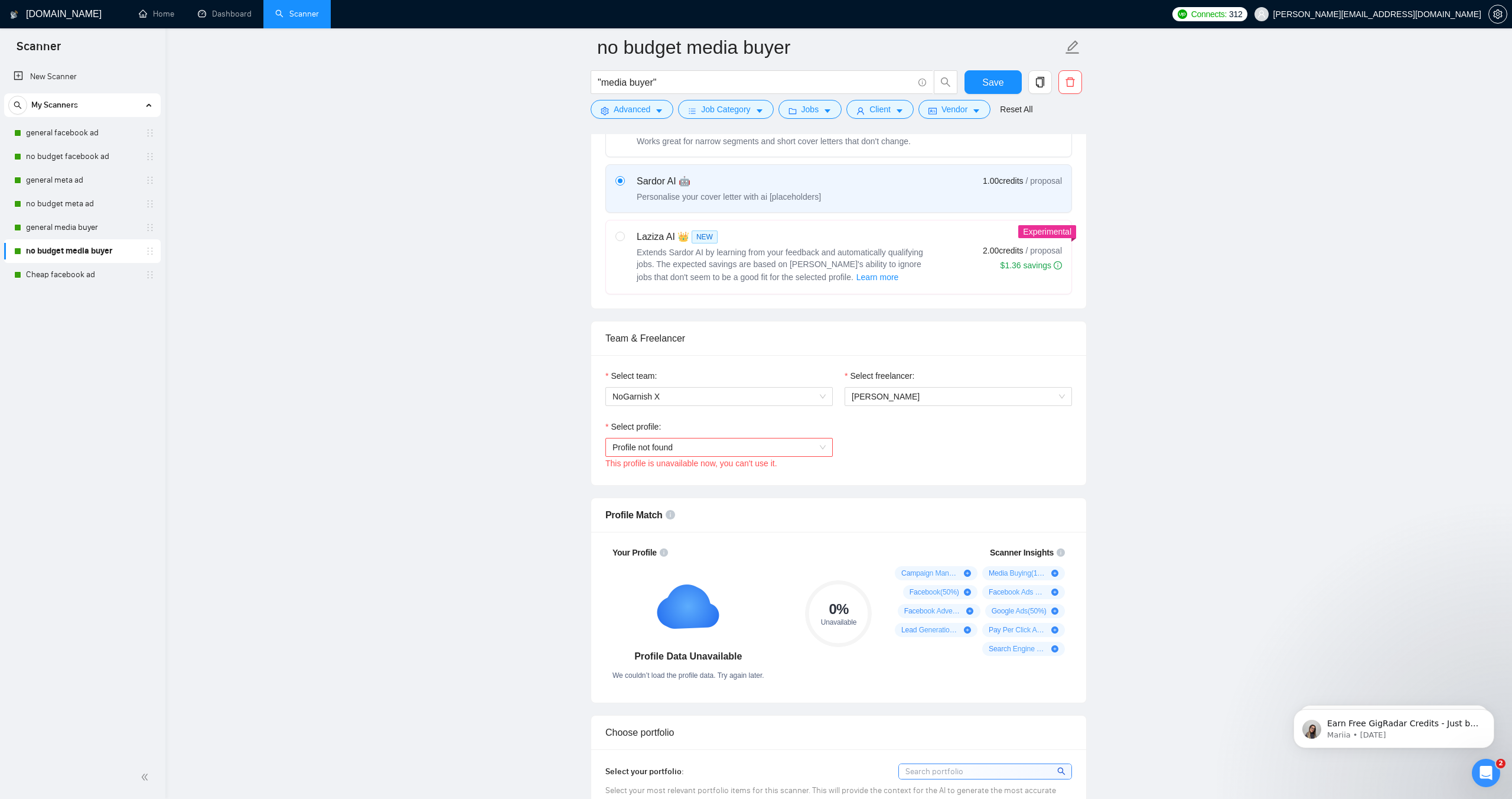
scroll to position [408, 0]
click at [741, 442] on span "Profile not found" at bounding box center [719, 446] width 213 height 18
click at [695, 499] on div "Social Media Marketing" at bounding box center [719, 506] width 227 height 19
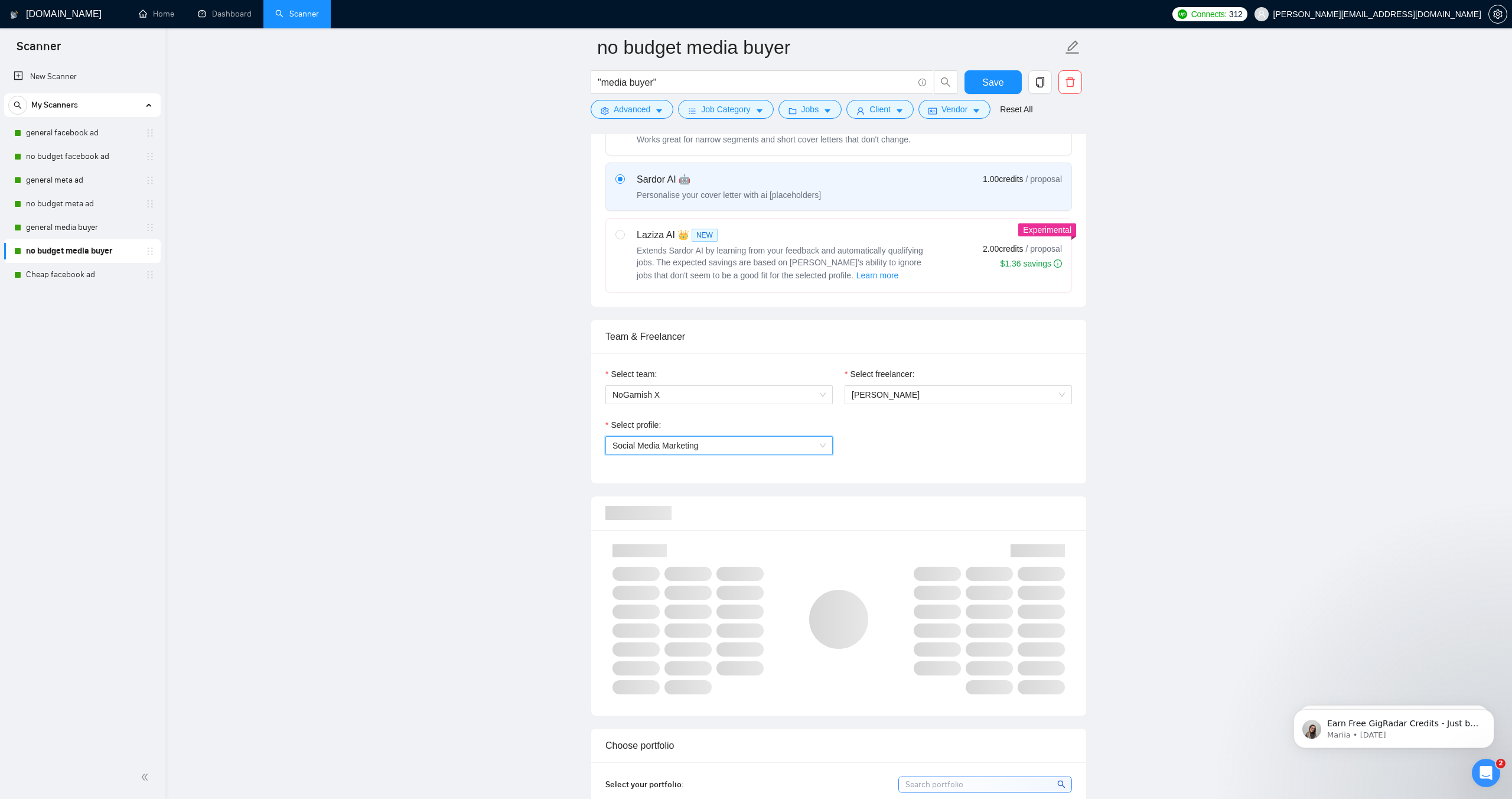
scroll to position [406, 0]
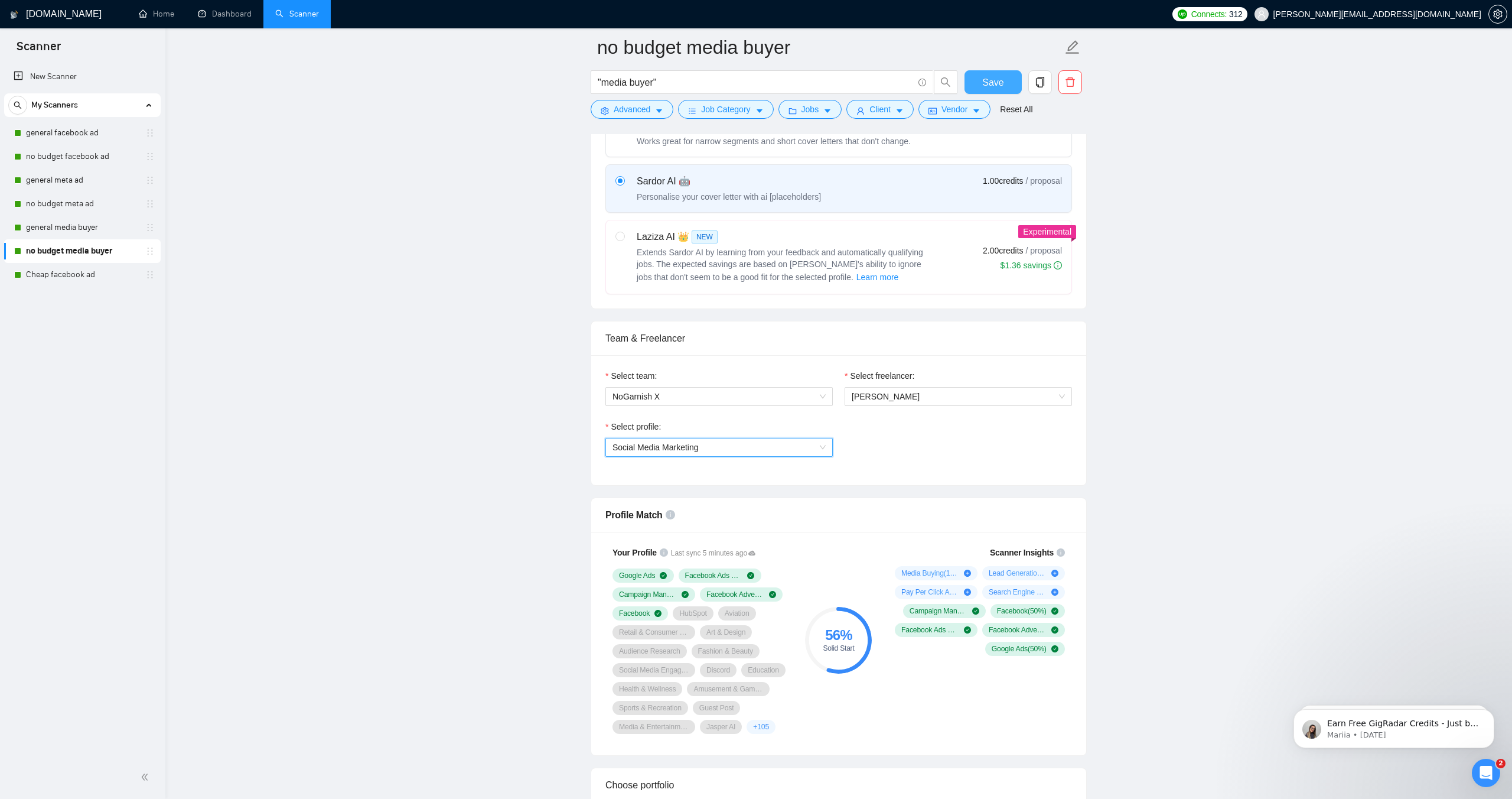
drag, startPoint x: 984, startPoint y: 77, endPoint x: 977, endPoint y: 95, distance: 19.3
click at [984, 78] on span "Save" at bounding box center [993, 82] width 21 height 14
click at [75, 277] on link "Cheap facebook ad" at bounding box center [82, 275] width 112 height 24
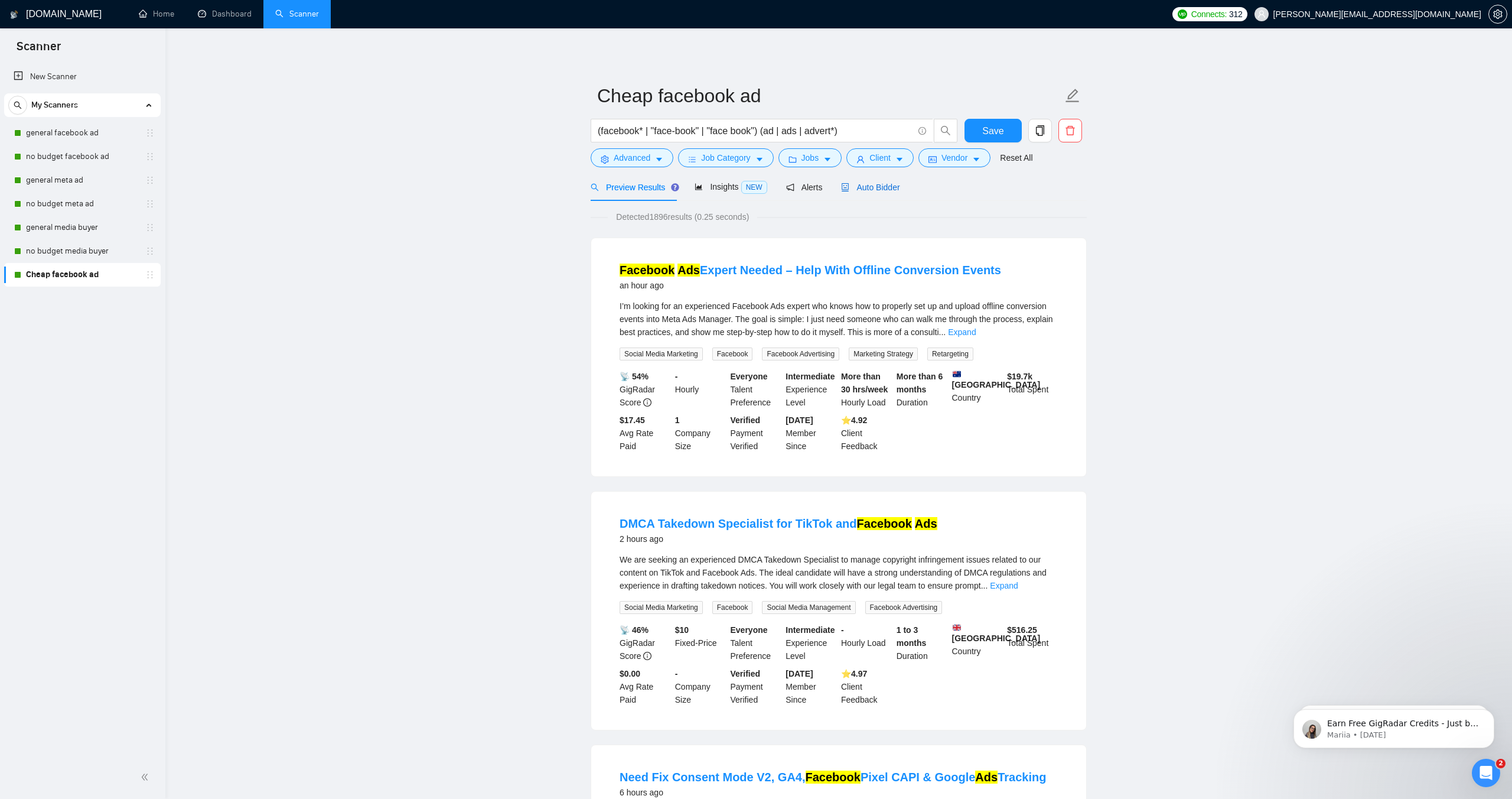
click at [884, 188] on span "Auto Bidder" at bounding box center [870, 187] width 59 height 9
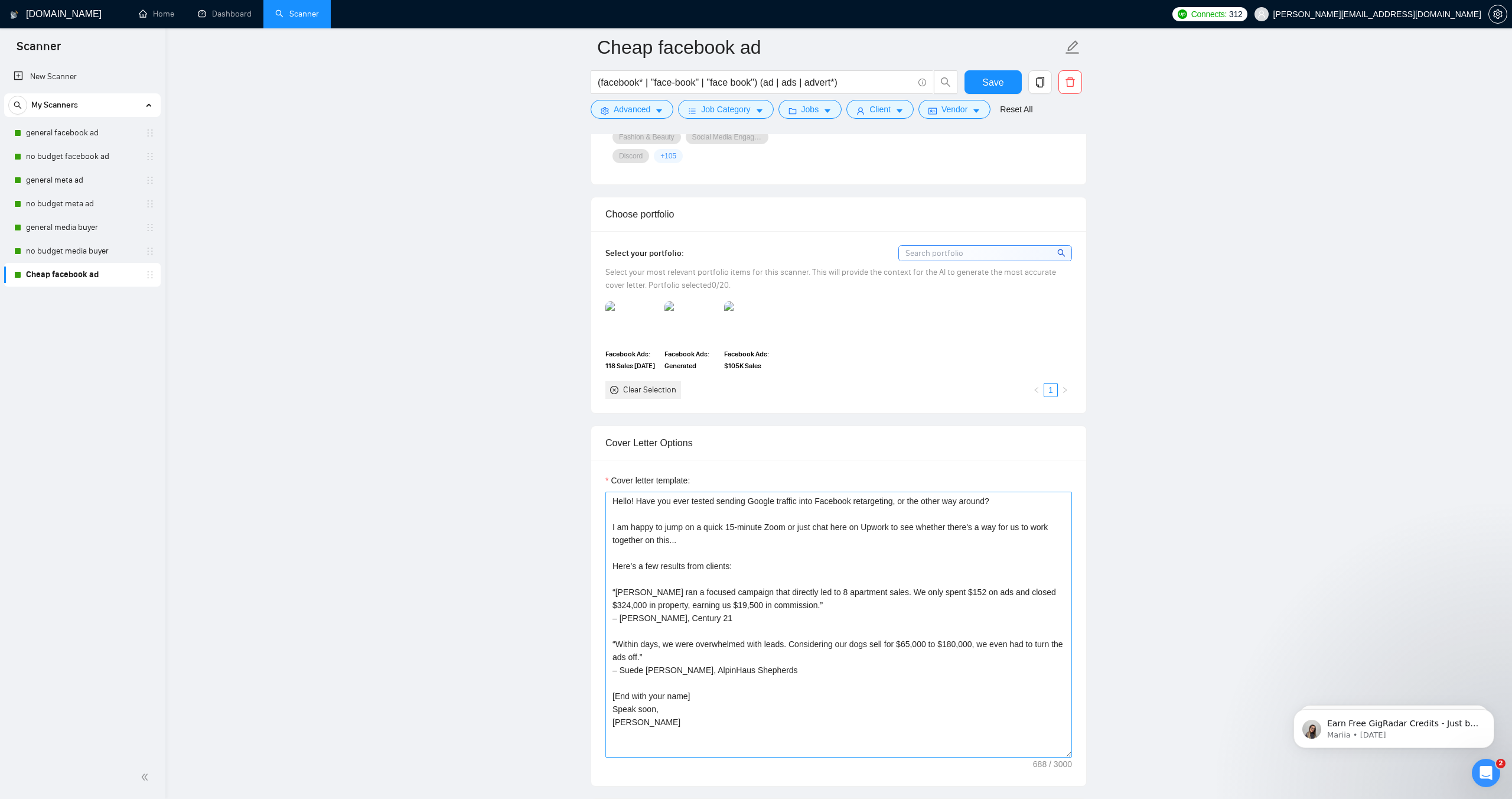
scroll to position [1004, 0]
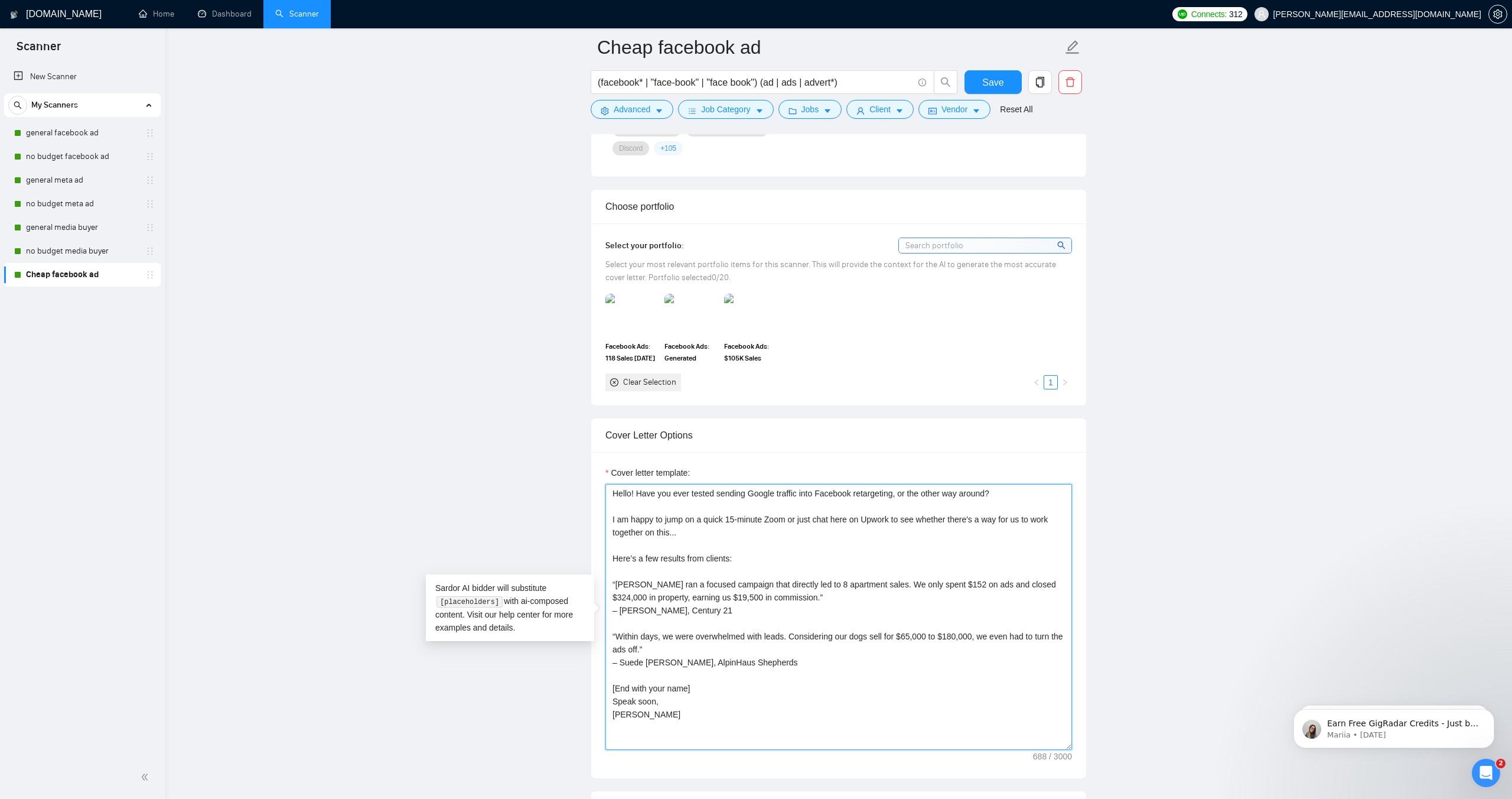
drag, startPoint x: 638, startPoint y: 717, endPoint x: 606, endPoint y: 496, distance: 223.3
click at [591, 489] on div "Cover letter template: Hello! Have you ever tested sending Google traffic into …" at bounding box center [838, 615] width 495 height 326
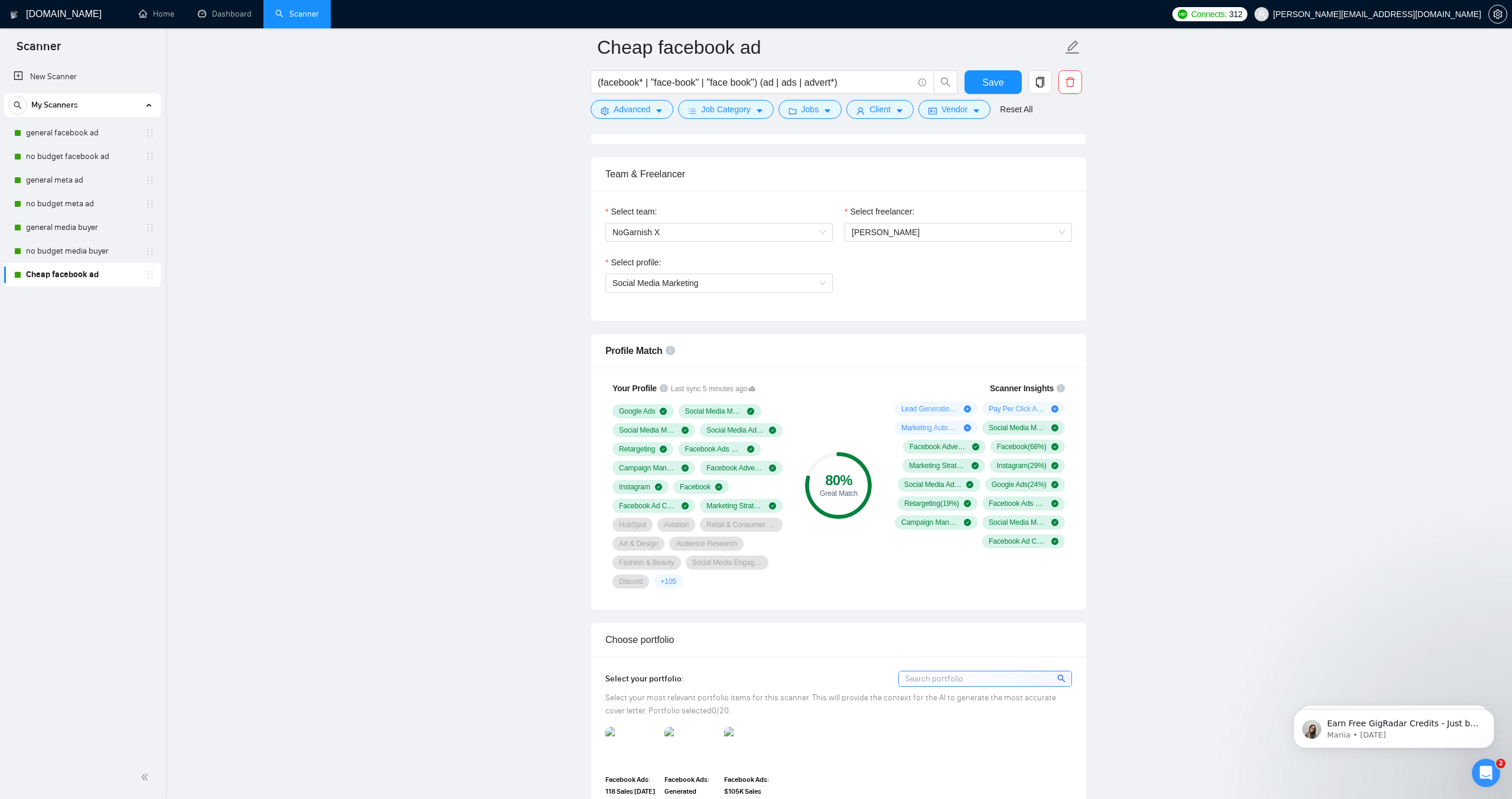
scroll to position [473, 0]
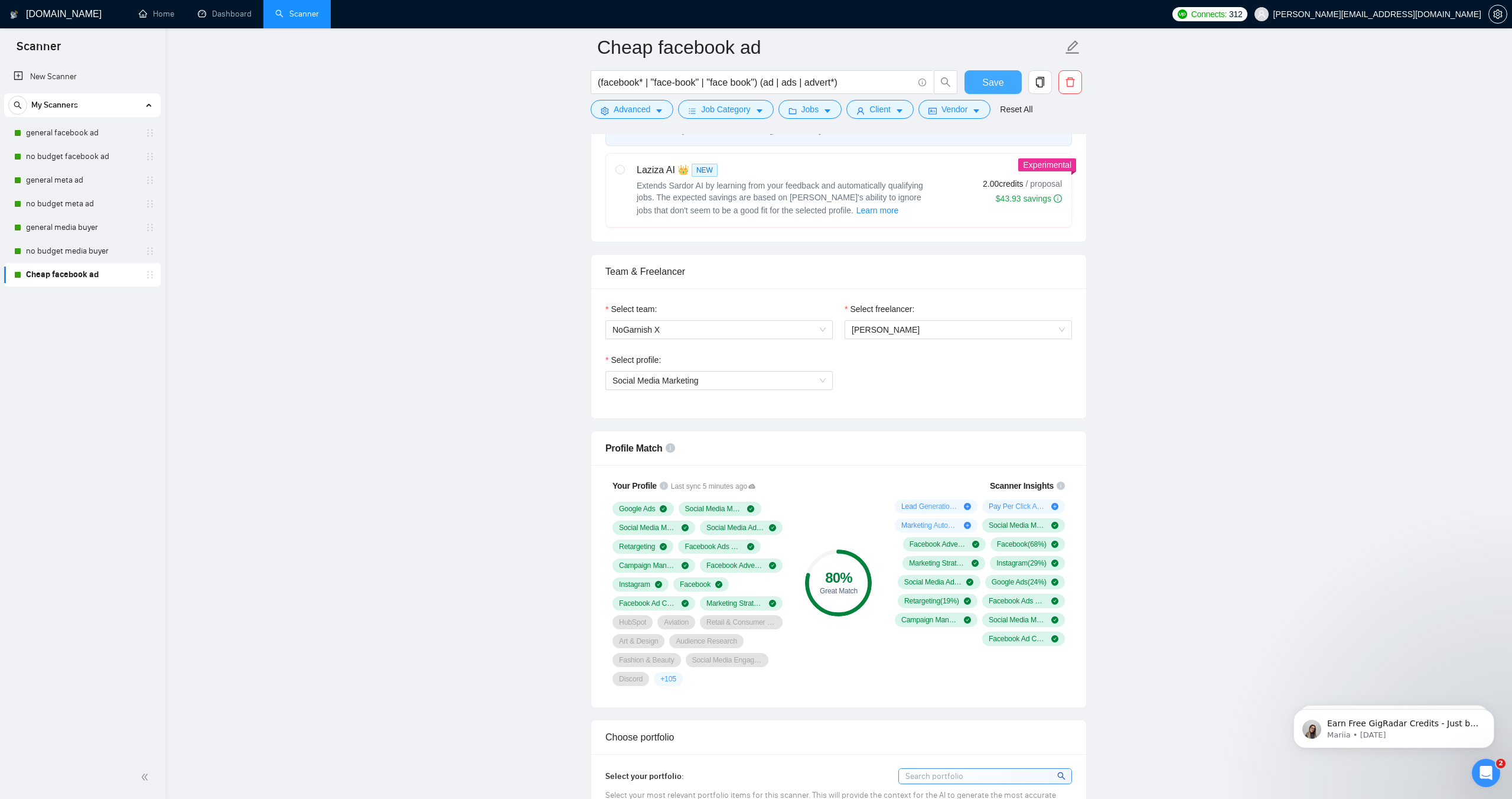
drag, startPoint x: 978, startPoint y: 77, endPoint x: 932, endPoint y: 134, distance: 73.2
click at [978, 78] on button "Save" at bounding box center [993, 82] width 57 height 24
click at [82, 244] on link "no budget media buyer" at bounding box center [82, 251] width 112 height 24
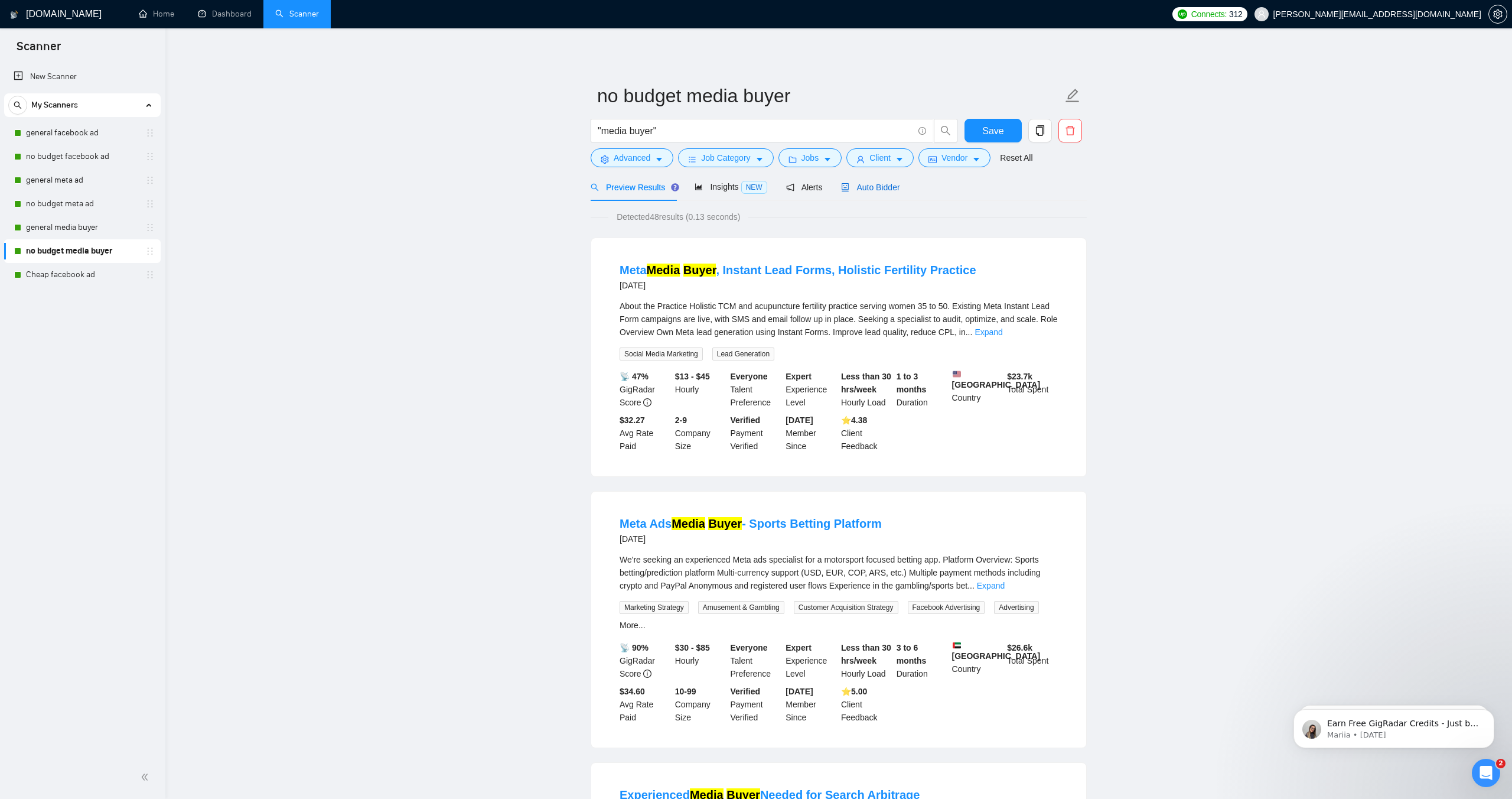
click at [872, 183] on span "Auto Bidder" at bounding box center [870, 187] width 59 height 9
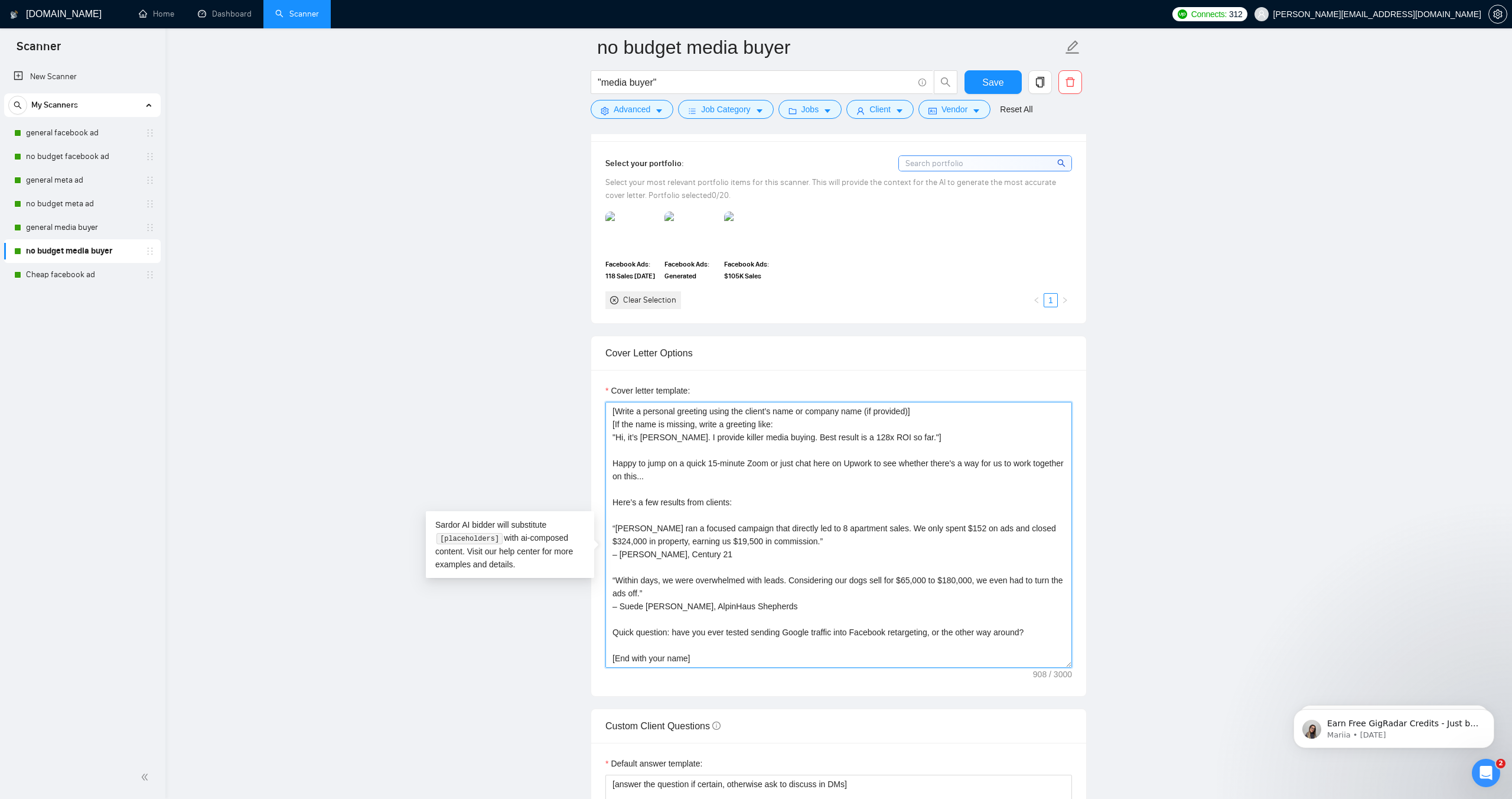
drag, startPoint x: 1025, startPoint y: 623, endPoint x: 514, endPoint y: 388, distance: 562.4
click at [500, 383] on main "no budget media buyer "media buyer" Save Advanced Job Category Jobs Client Vend…" at bounding box center [839, 643] width 1309 height 3325
paste textarea "Hello! Have you ever tested sending Google traffic into Facebook retargeting, o…"
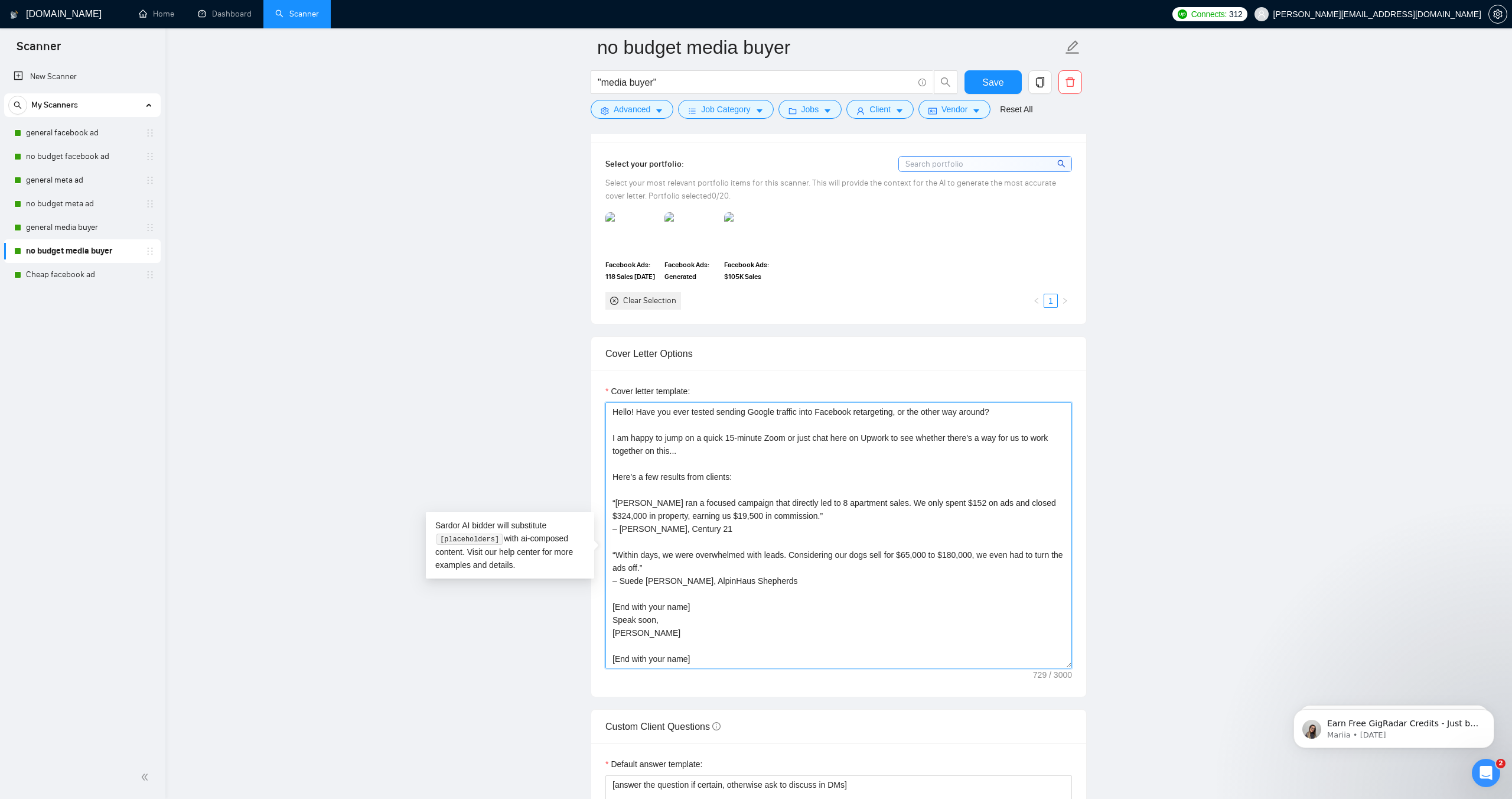
scroll to position [26, 0]
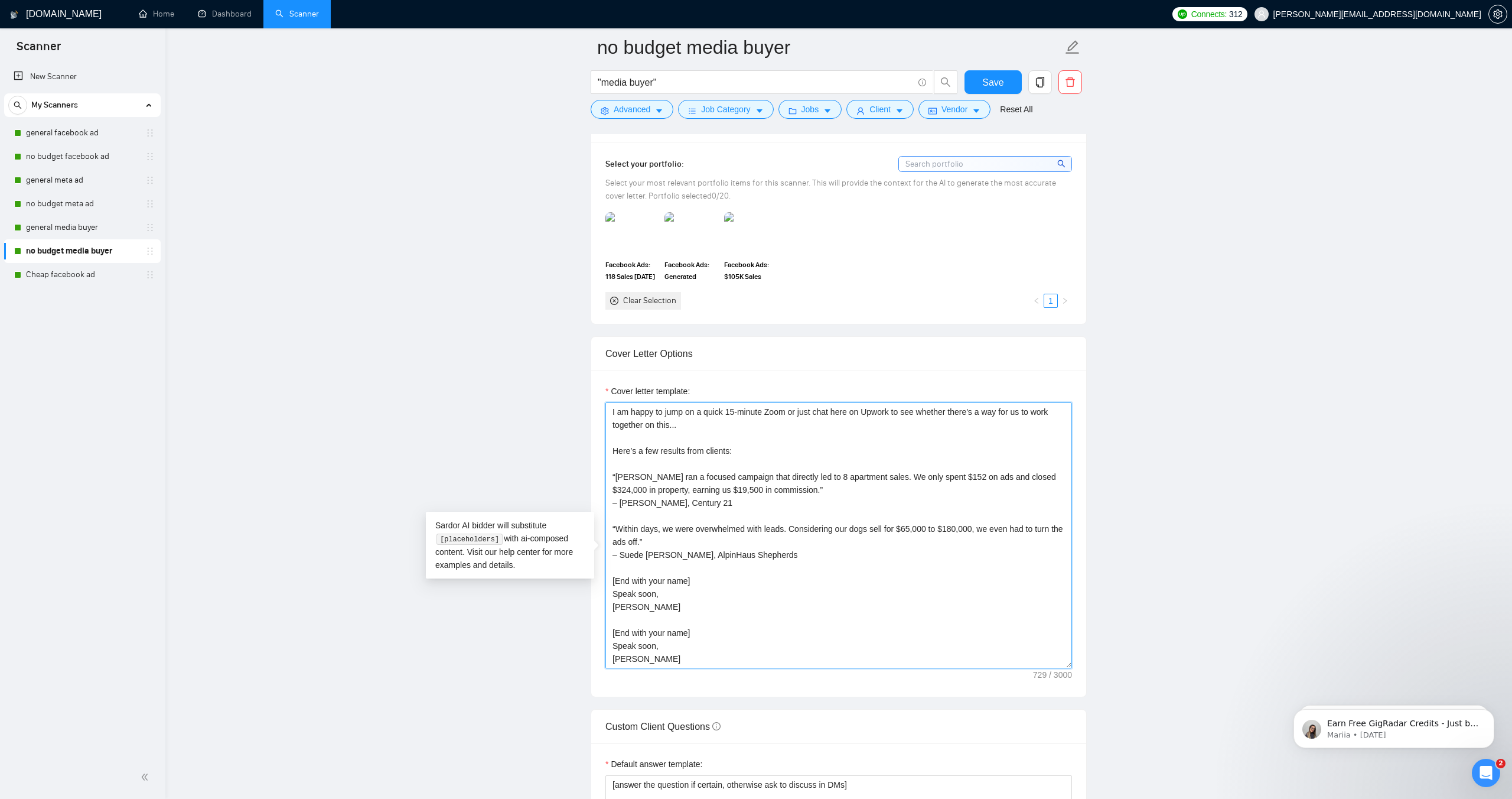
drag, startPoint x: 638, startPoint y: 681, endPoint x: 606, endPoint y: 649, distance: 45.3
click at [607, 649] on textarea "Hello! Have you ever tested sending Google traffic into Facebook retargeting, o…" at bounding box center [838, 535] width 466 height 266
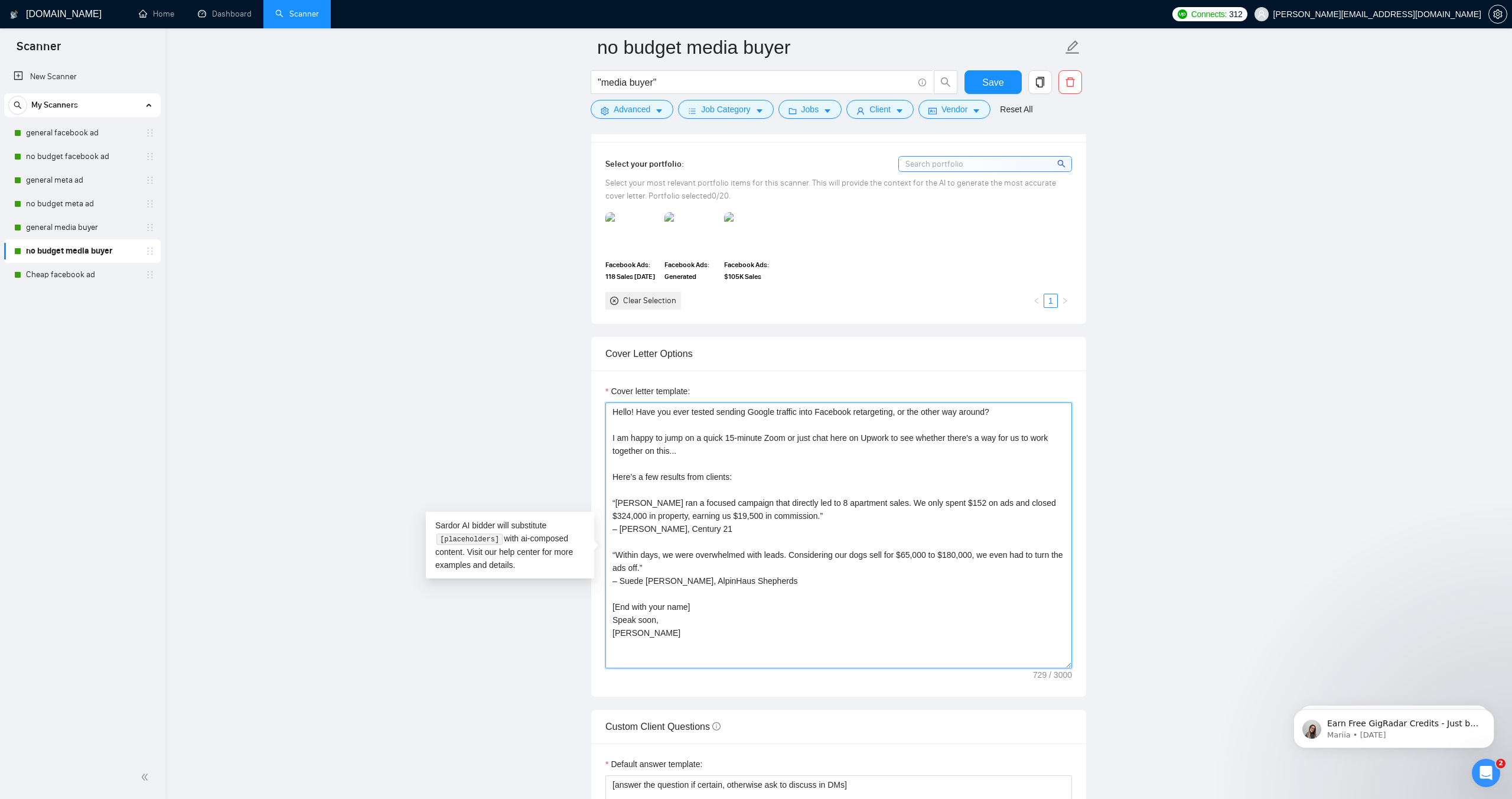
scroll to position [0, 0]
drag, startPoint x: 643, startPoint y: 654, endPoint x: 586, endPoint y: 392, distance: 268.1
click at [585, 389] on main "no budget media buyer "media buyer" Save Advanced Job Category Jobs Client Vend…" at bounding box center [839, 643] width 1309 height 3325
type textarea "Hello! Have you ever tested sending Google traffic into Facebook retargeting, o…"
click at [997, 84] on span "Save" at bounding box center [993, 82] width 21 height 14
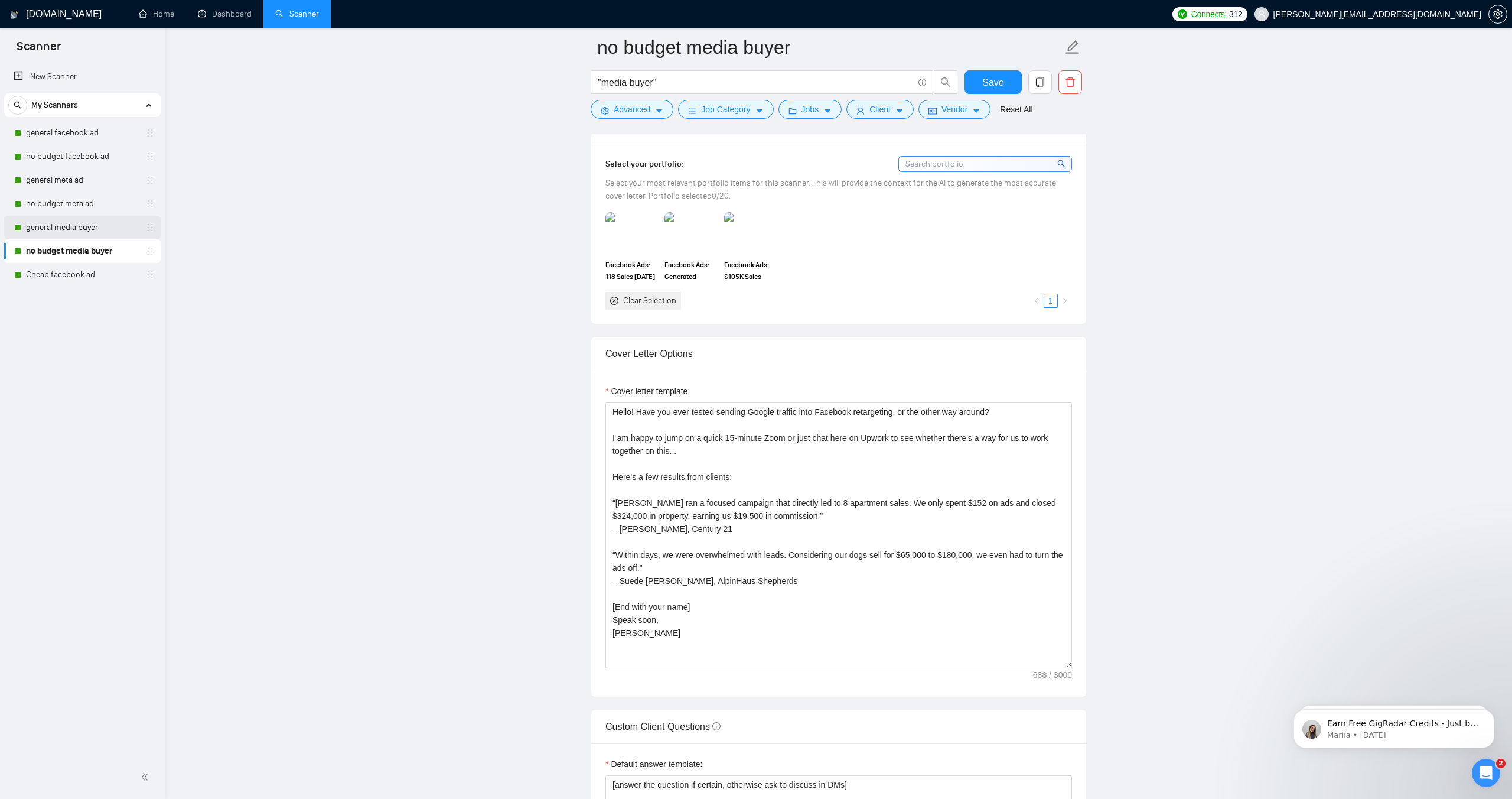
click at [53, 225] on link "general media buyer" at bounding box center [82, 228] width 112 height 24
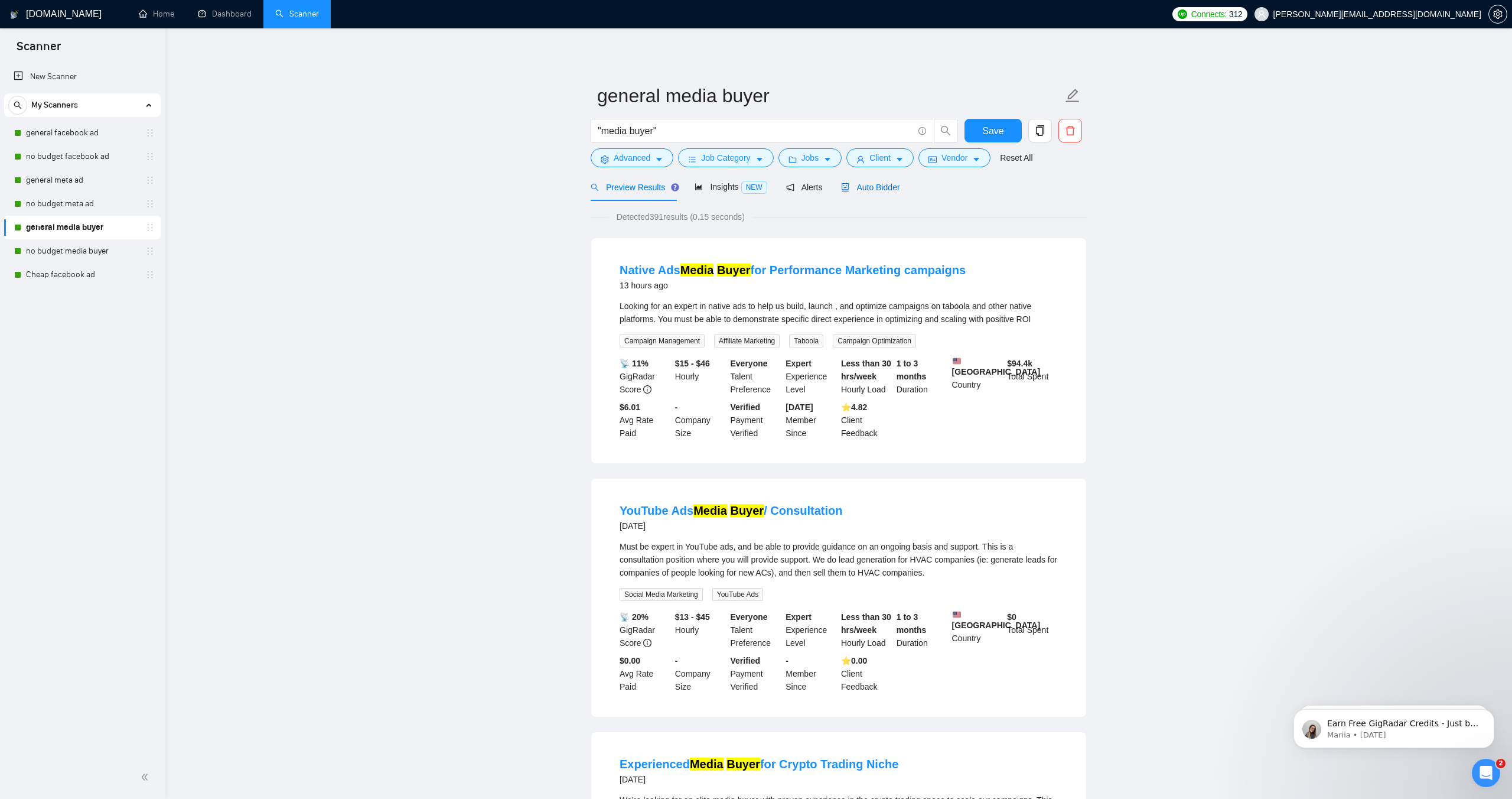
click at [873, 191] on span "Auto Bidder" at bounding box center [870, 187] width 59 height 9
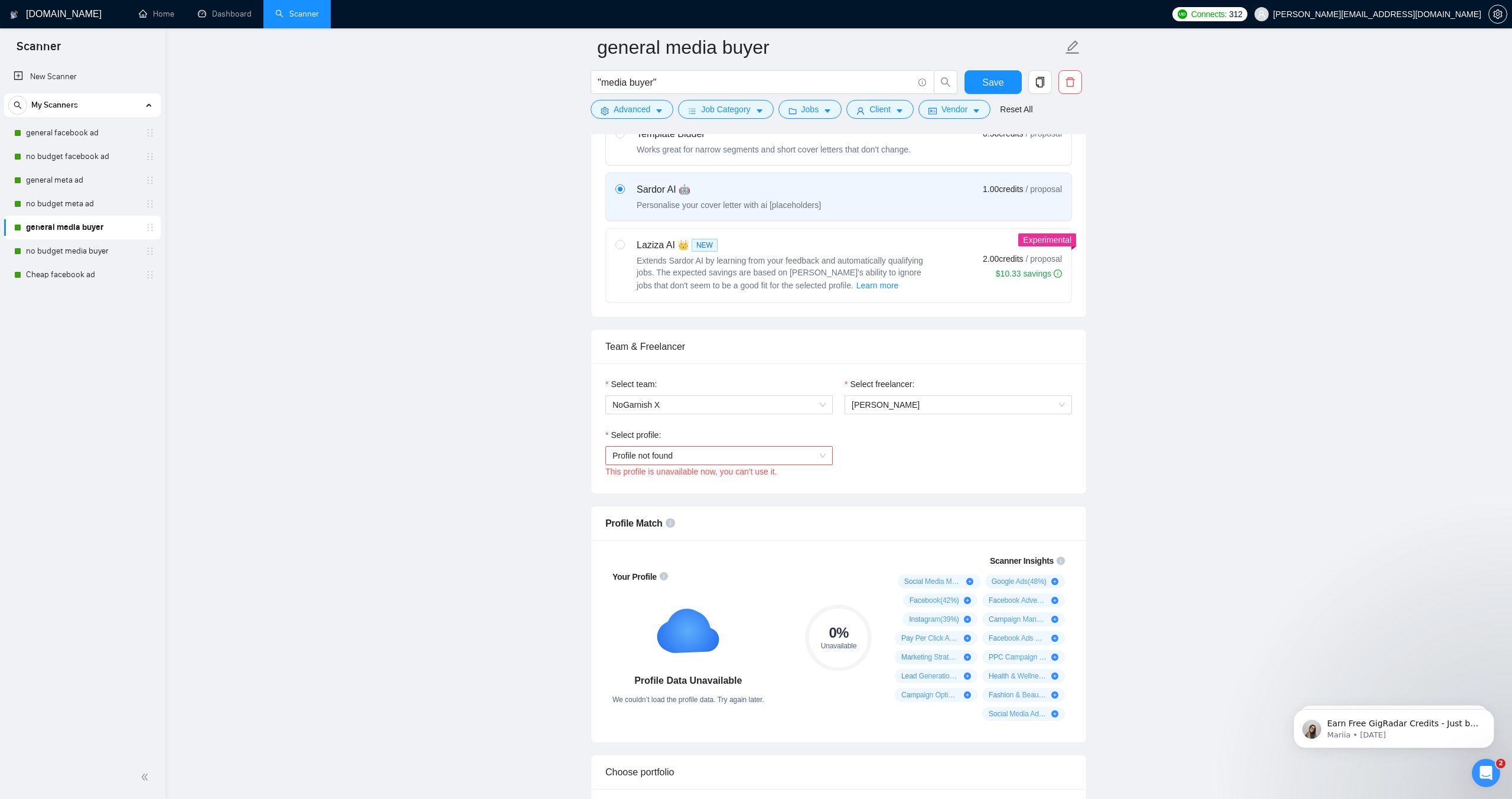
scroll to position [424, 0]
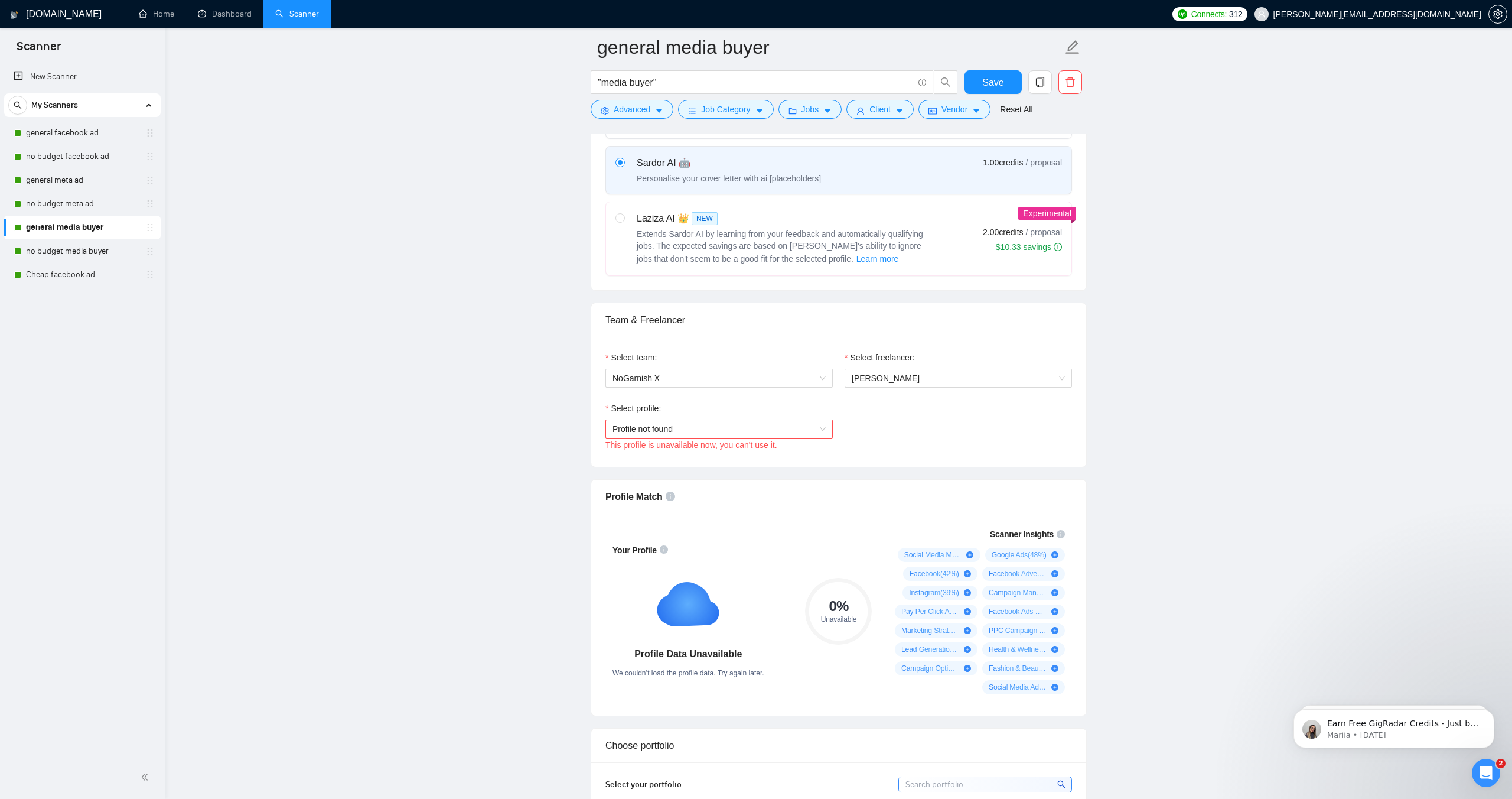
click at [692, 419] on div "Profile not found" at bounding box center [719, 429] width 227 height 19
click at [670, 485] on span "Social Media Marketing" at bounding box center [655, 489] width 86 height 9
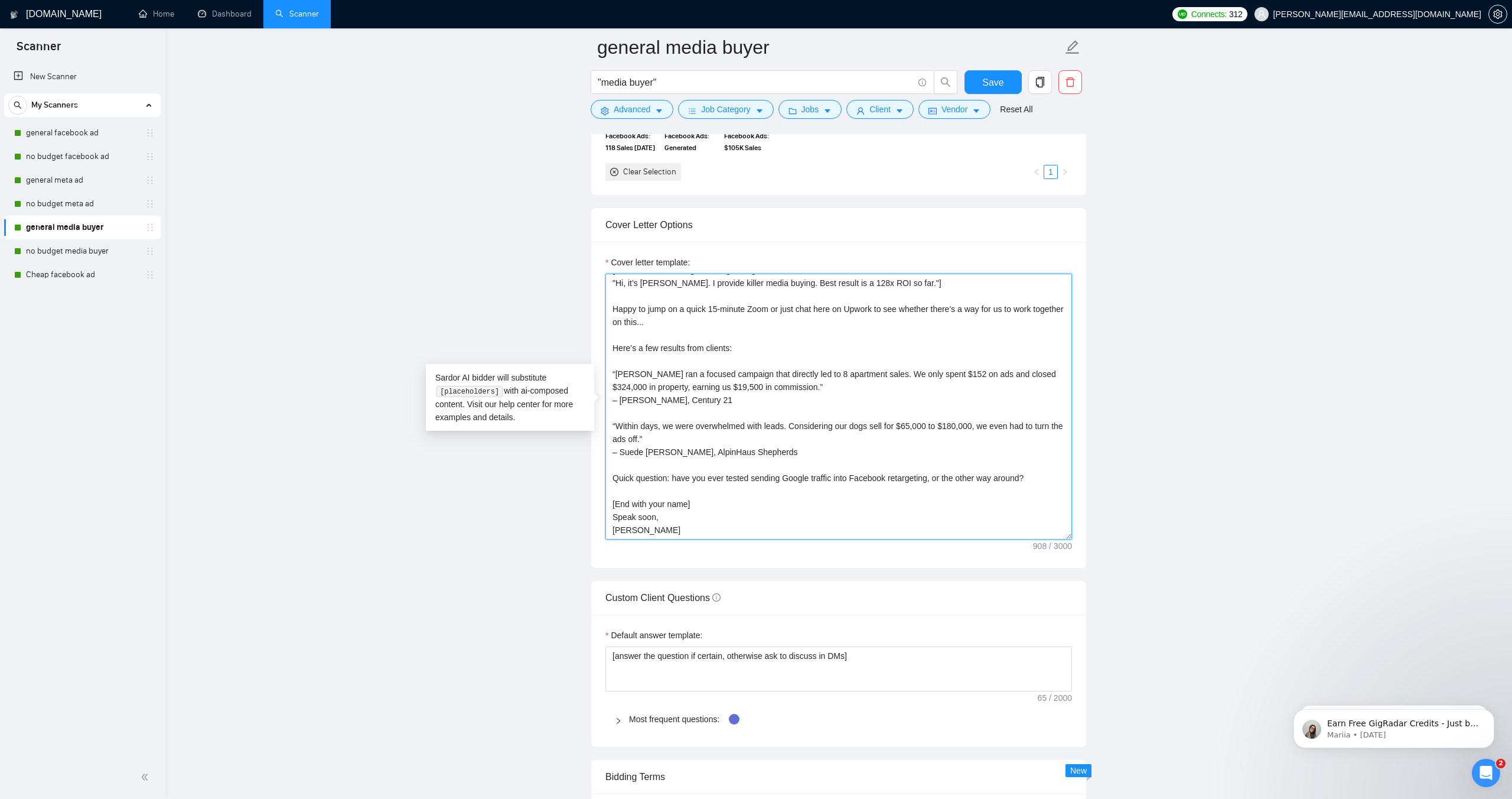
scroll to position [0, 0]
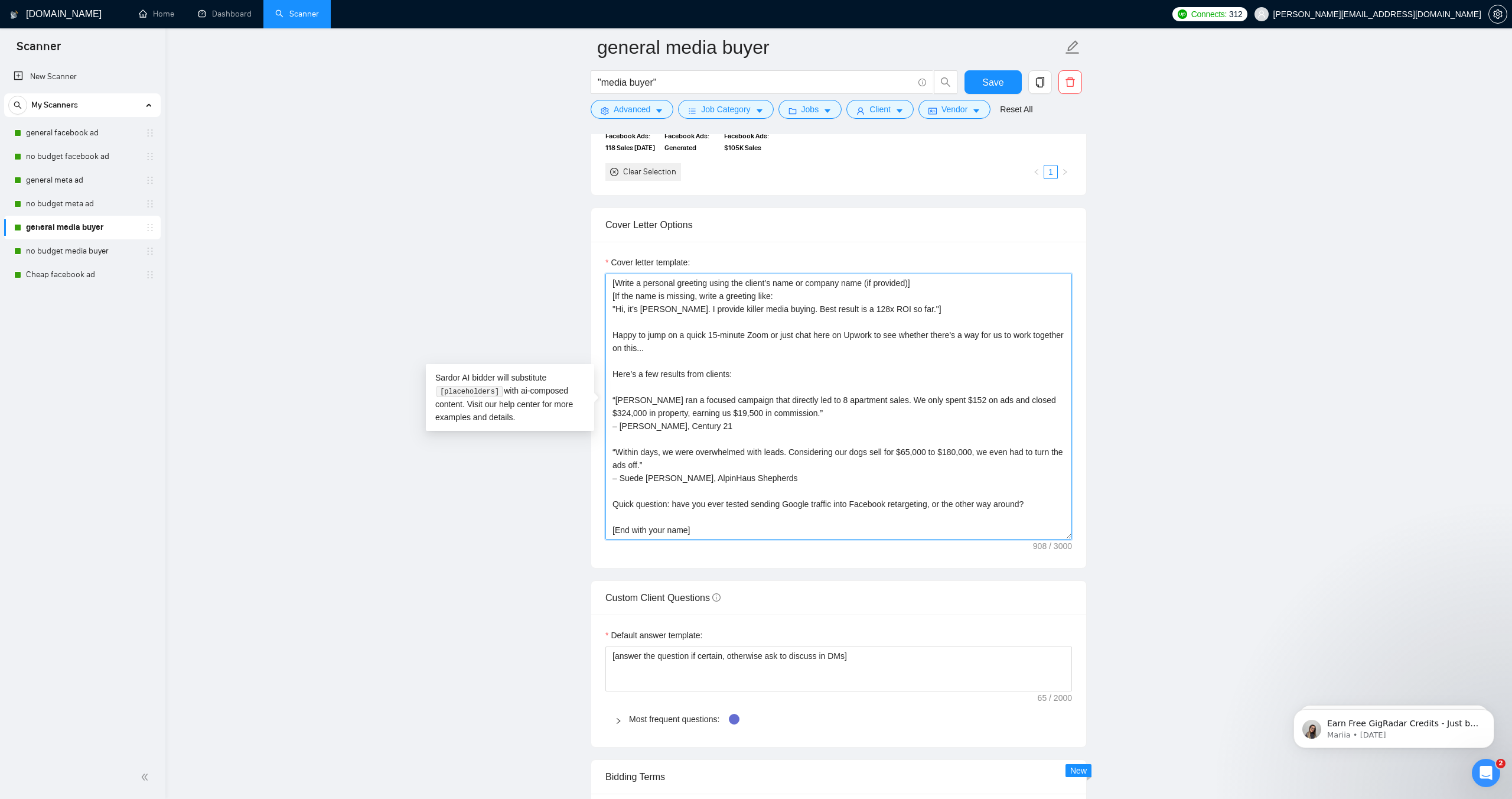
drag, startPoint x: 648, startPoint y: 527, endPoint x: 575, endPoint y: 244, distance: 292.3
click at [573, 244] on main "general media buyer "media buyer" Save Advanced Job Category Jobs Client Vendor…" at bounding box center [839, 504] width 1309 height 3341
paste textarea "Hello! Have you ever tested sending Google traffic into Facebook retargeting, o…"
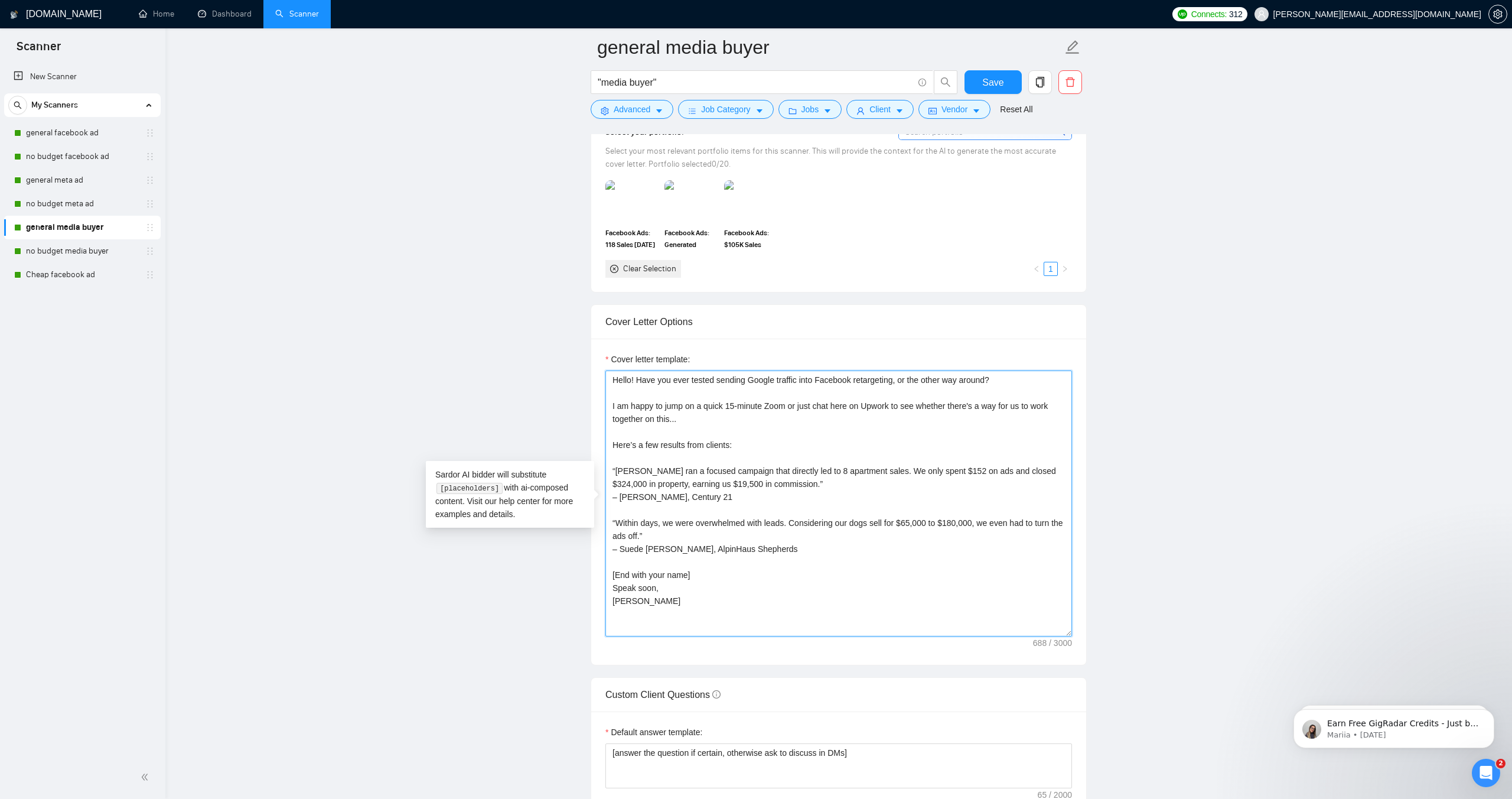
scroll to position [1083, 0]
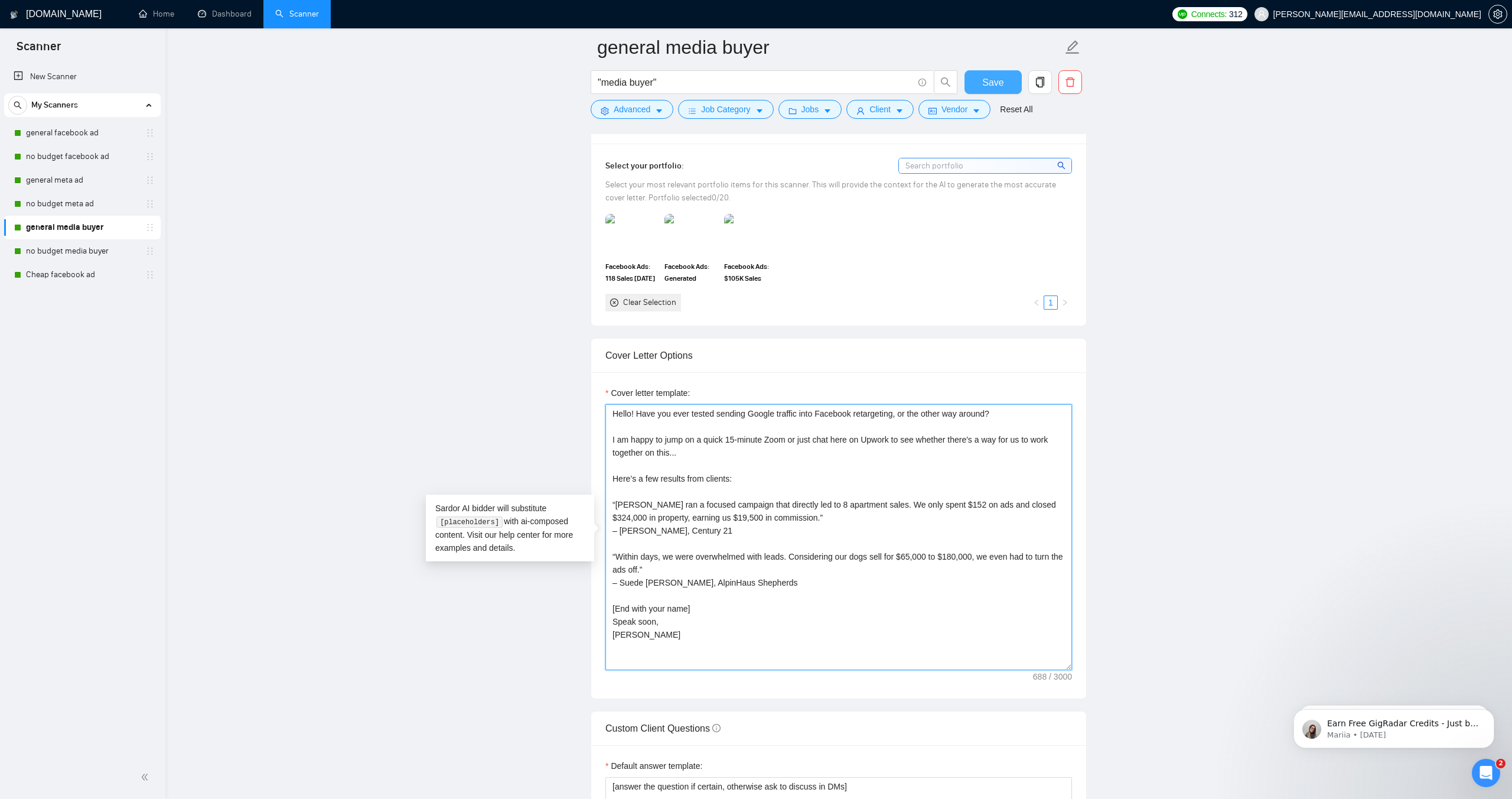
type textarea "Hello! Have you ever tested sending Google traffic into Facebook retargeting, o…"
click at [986, 77] on span "Save" at bounding box center [993, 82] width 21 height 14
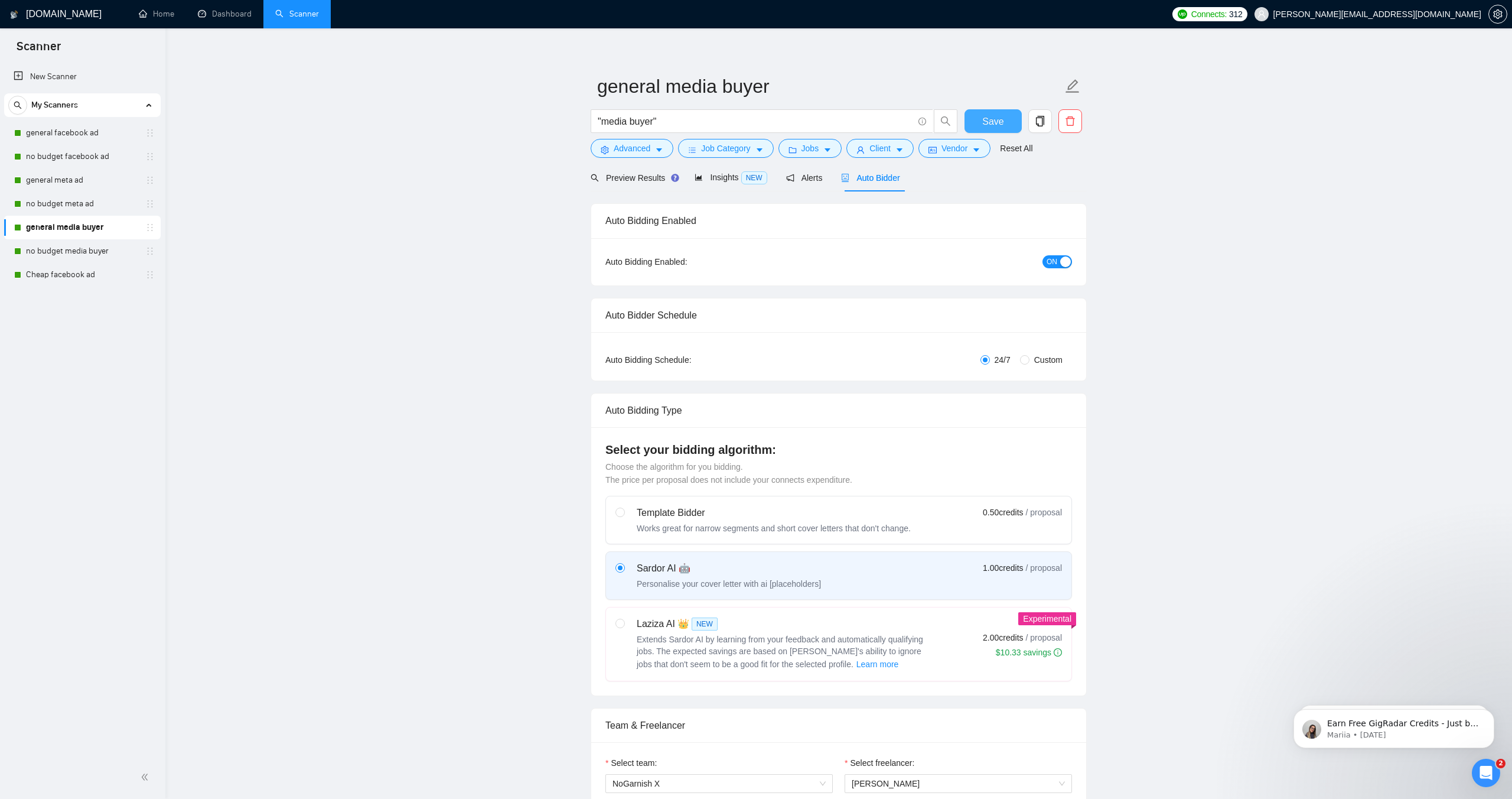
scroll to position [0, 0]
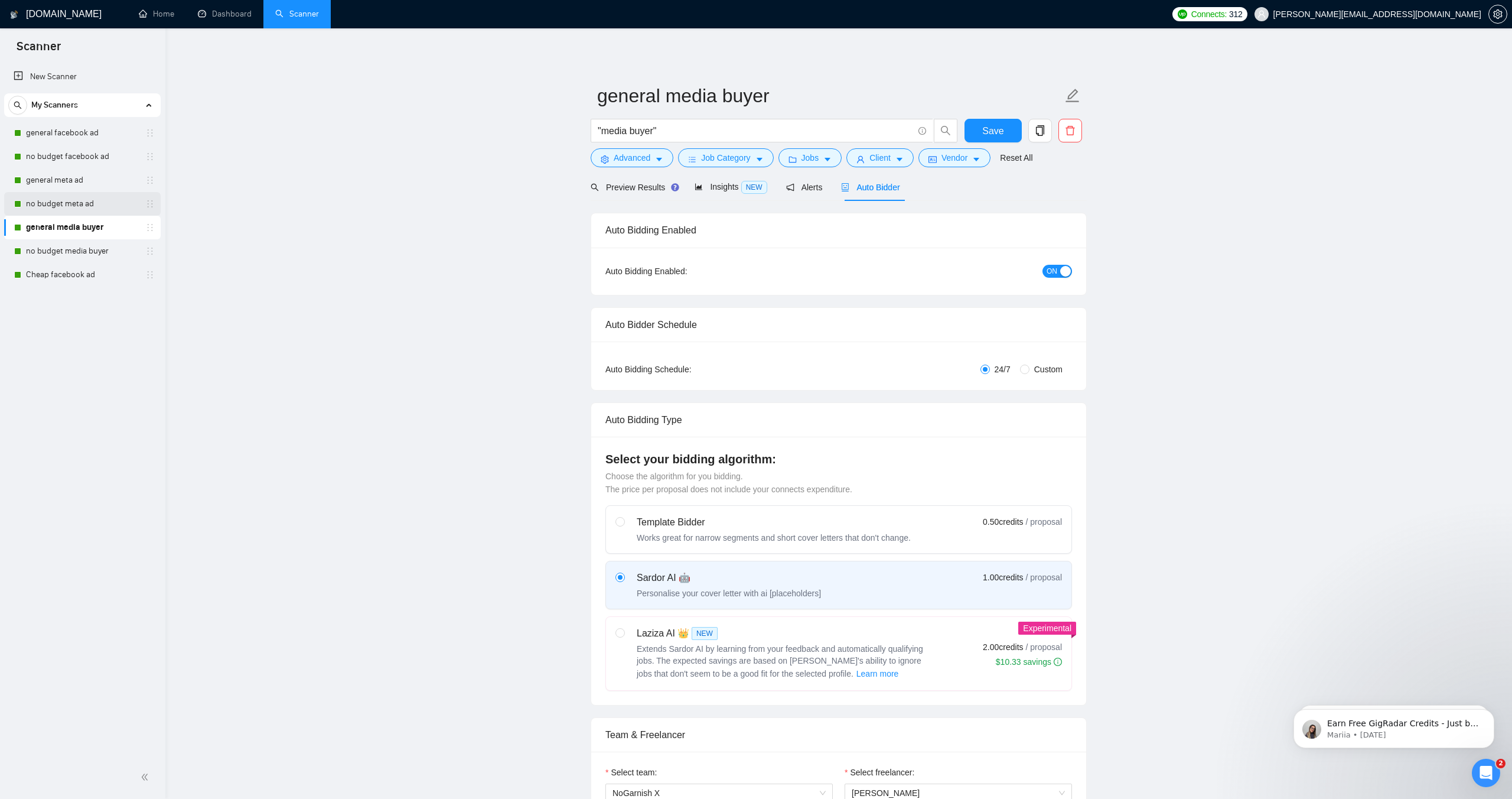
click at [96, 202] on link "no budget meta ad" at bounding box center [82, 204] width 112 height 24
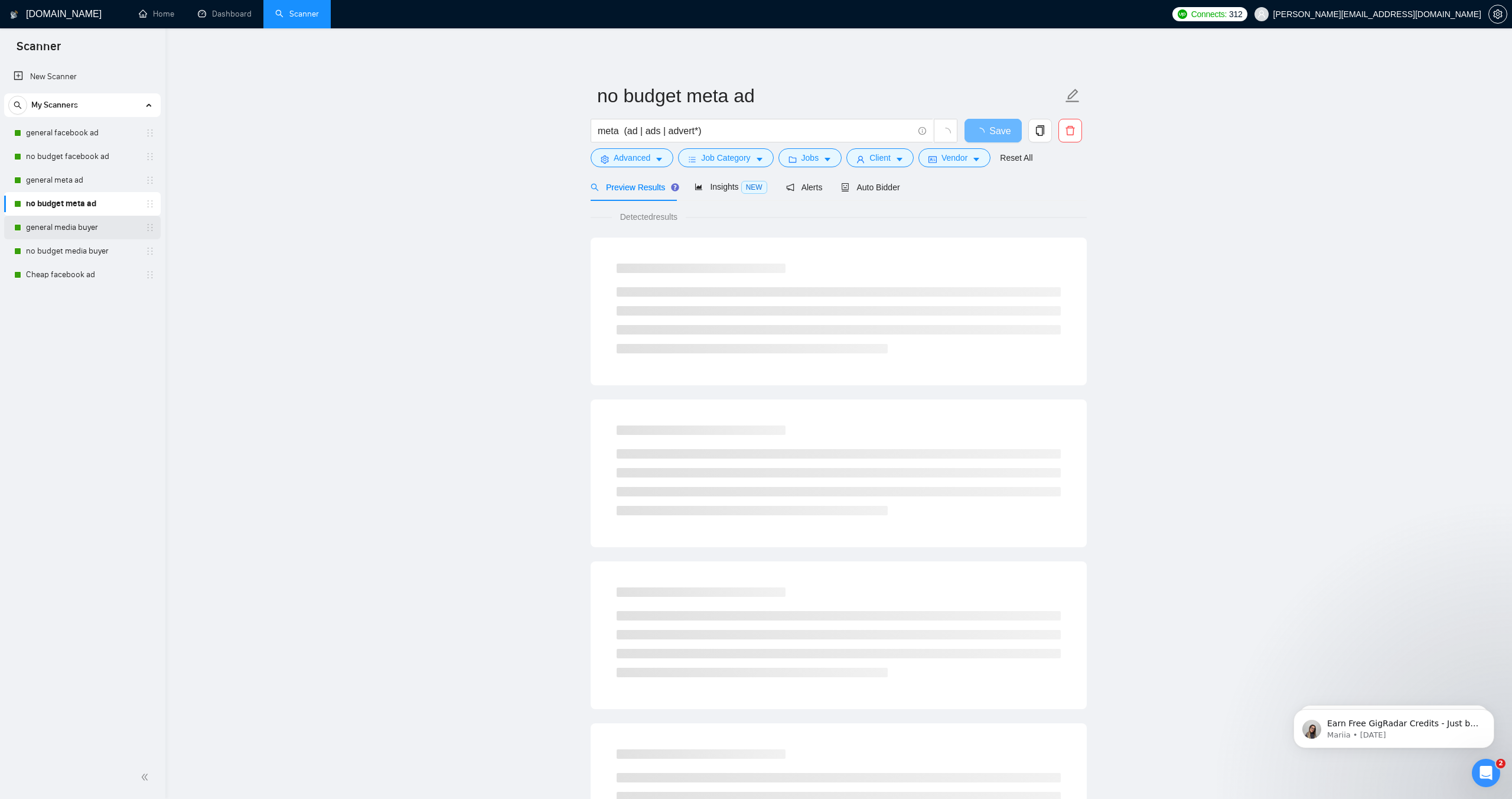
click at [87, 226] on link "general media buyer" at bounding box center [82, 228] width 112 height 24
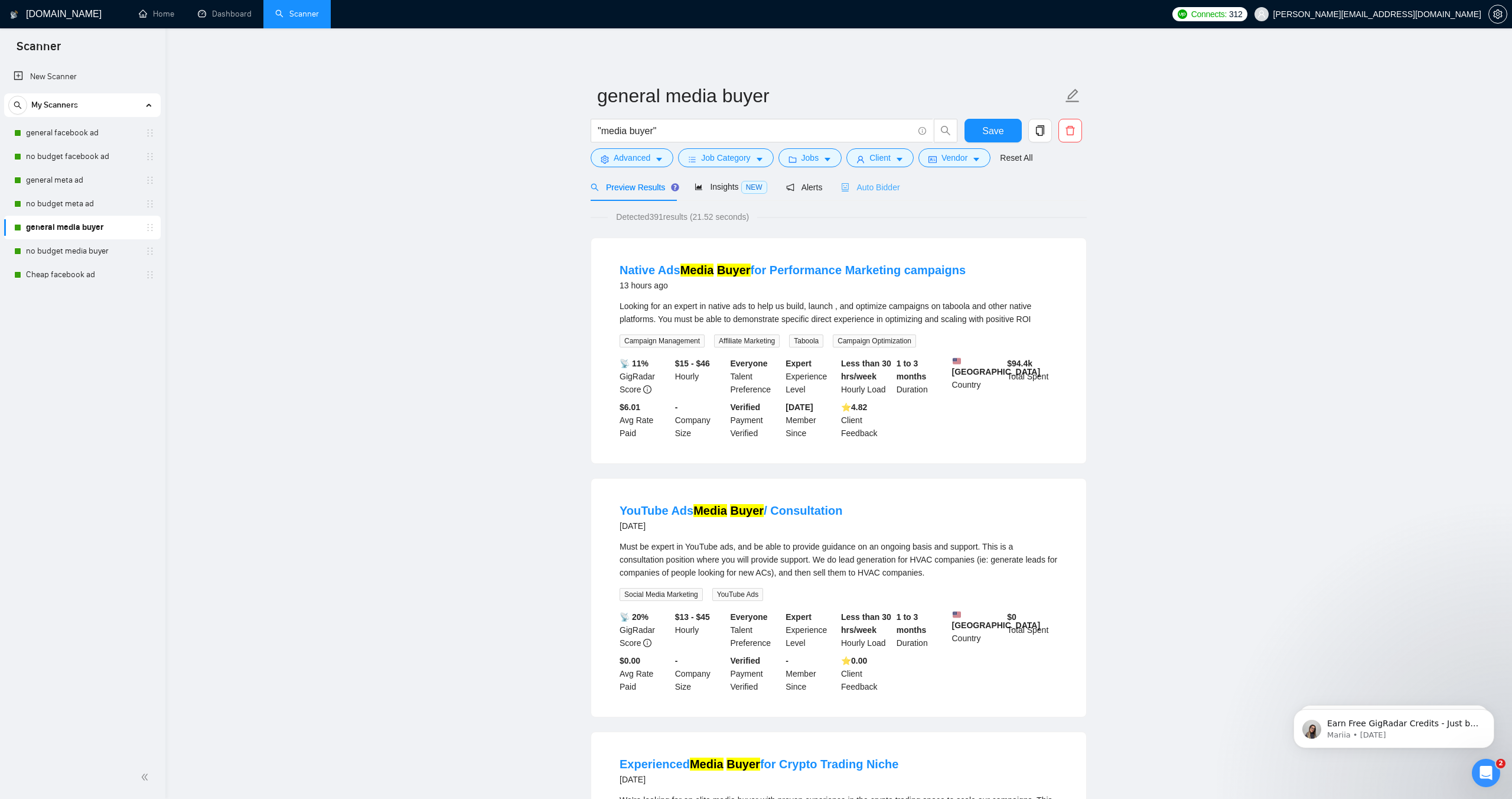
click at [881, 194] on div "Auto Bidder" at bounding box center [870, 187] width 59 height 28
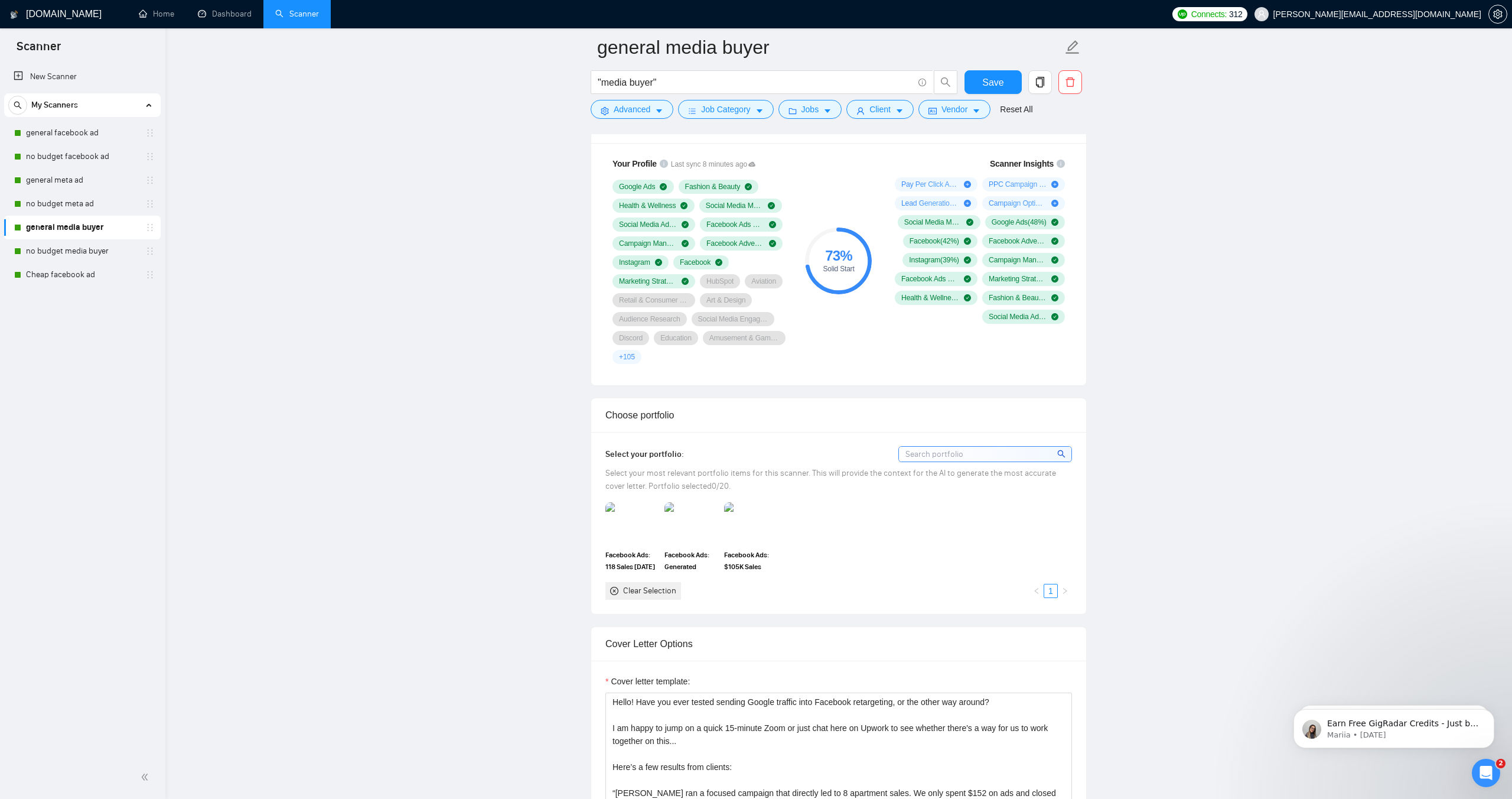
scroll to position [793, 0]
click at [76, 190] on link "general meta ad" at bounding box center [82, 180] width 112 height 24
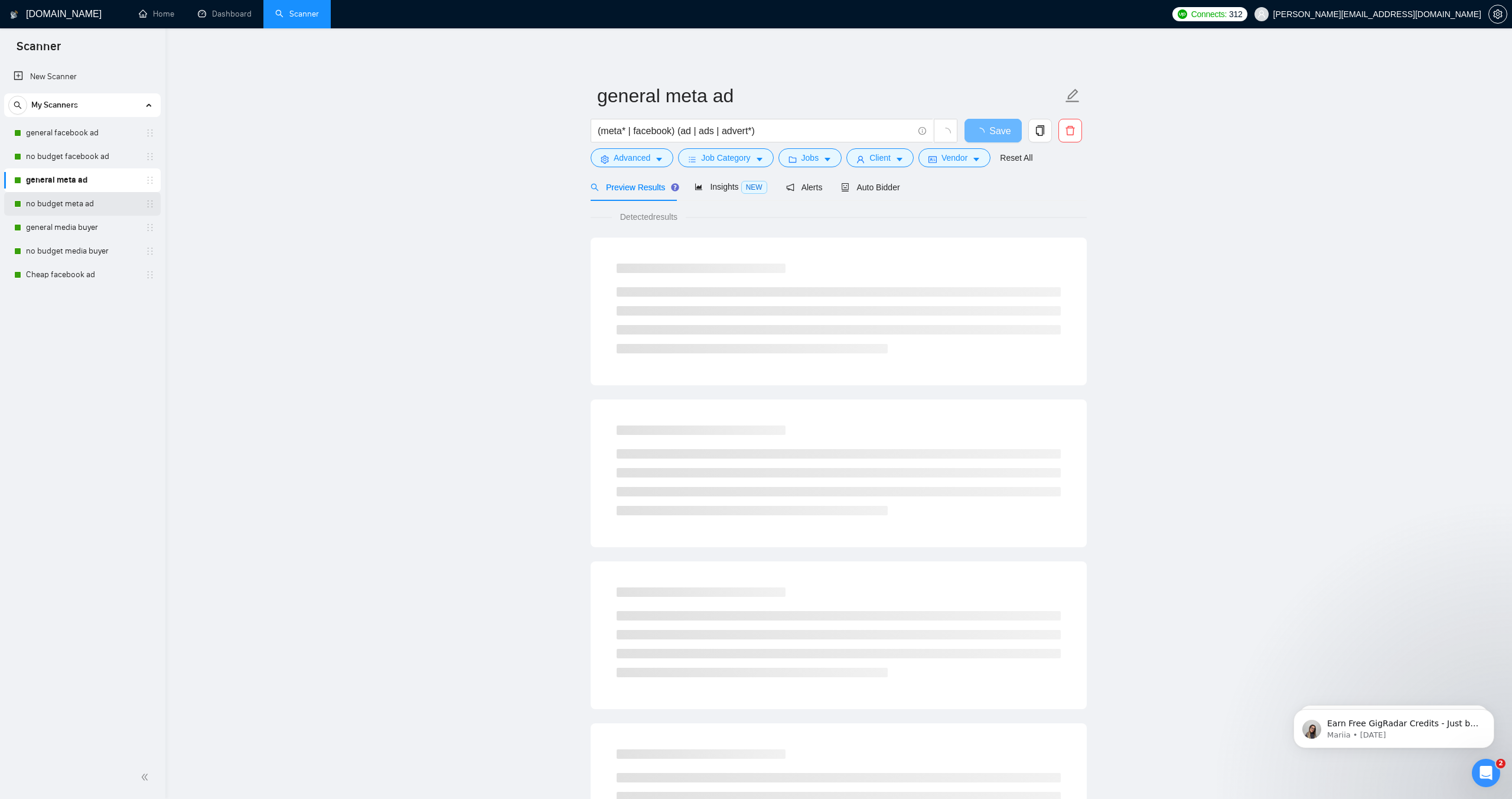
click at [76, 199] on link "no budget meta ad" at bounding box center [82, 204] width 112 height 24
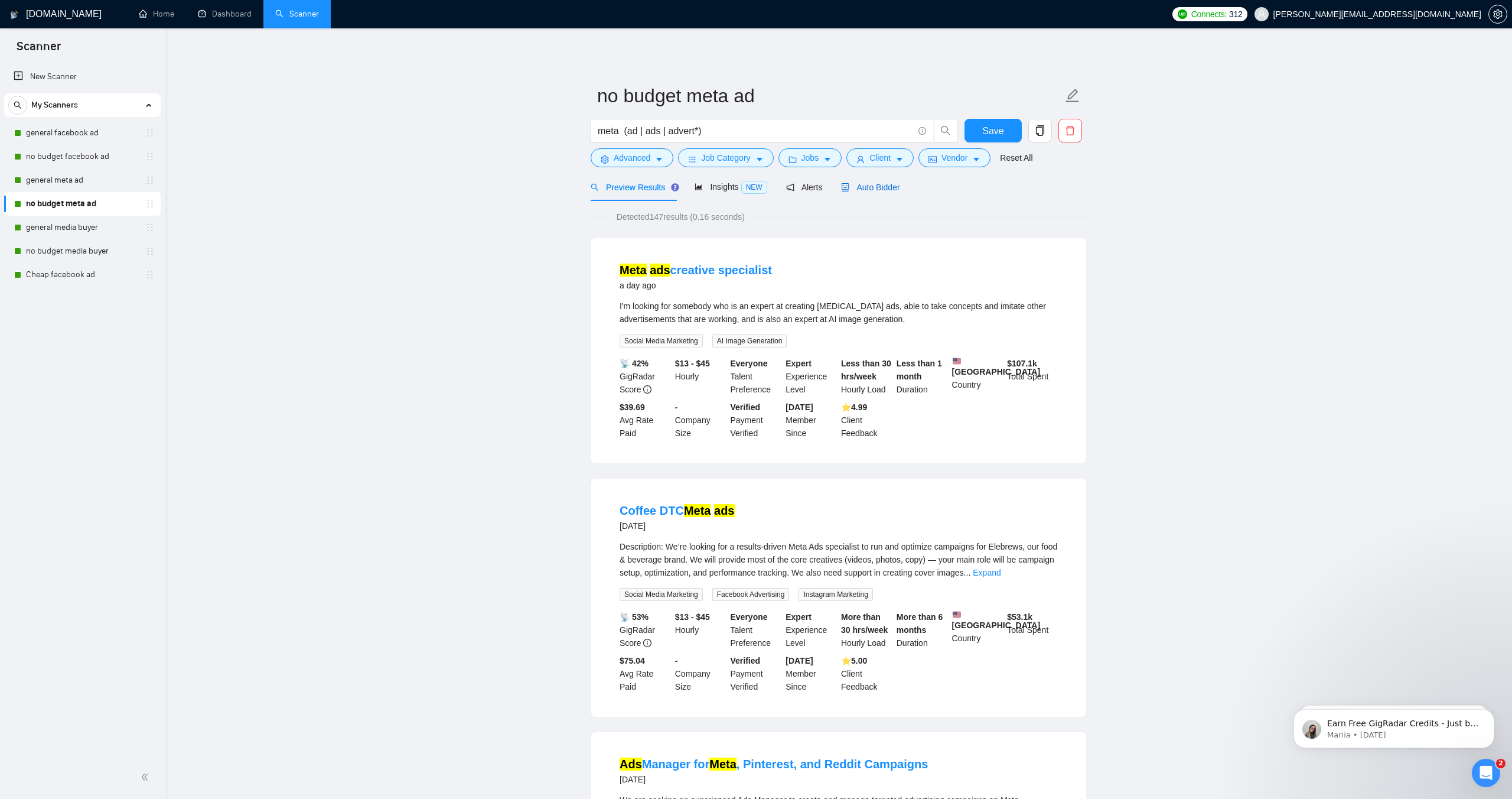
click at [888, 183] on span "Auto Bidder" at bounding box center [870, 187] width 59 height 9
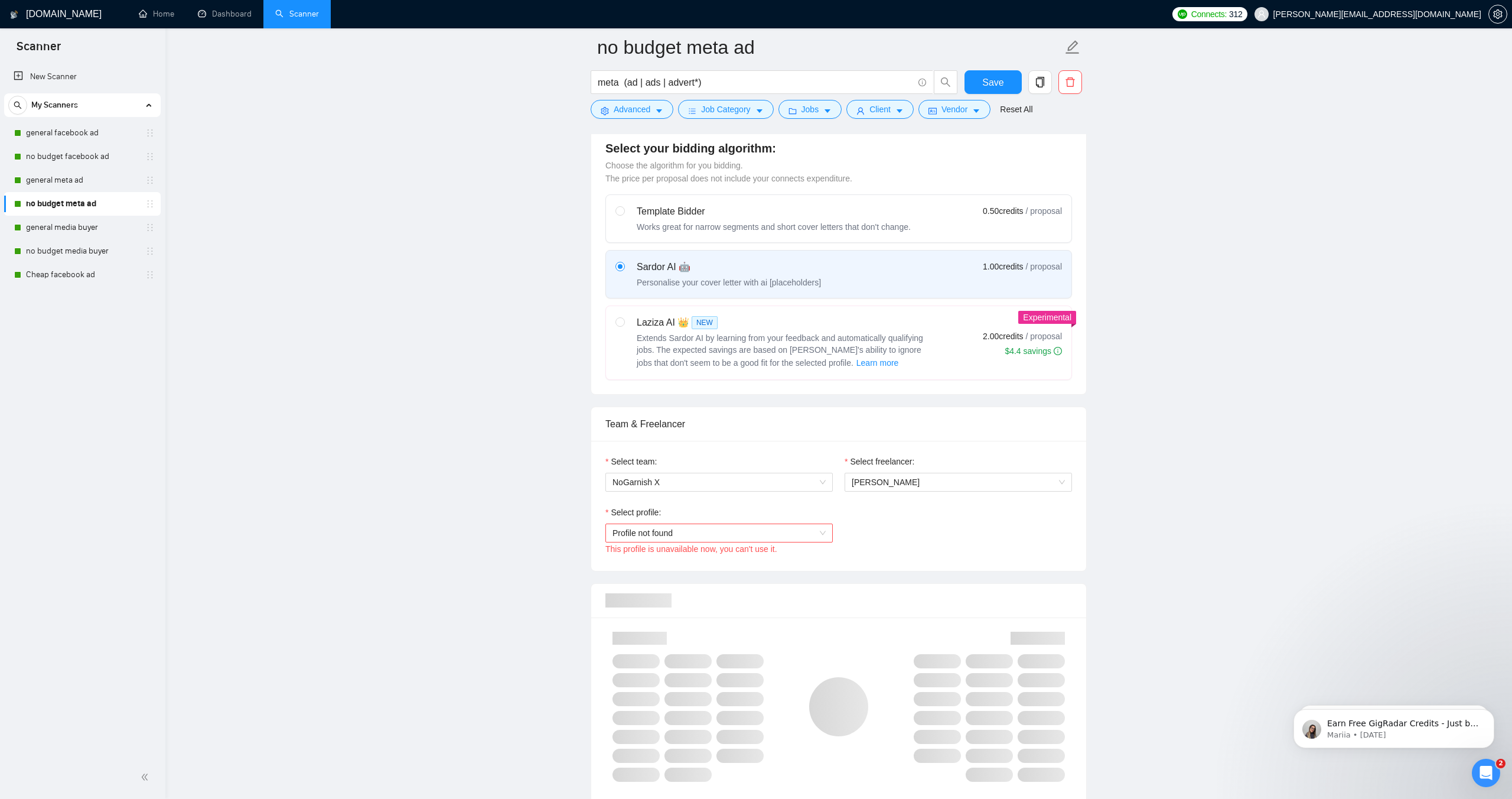
scroll to position [378, 0]
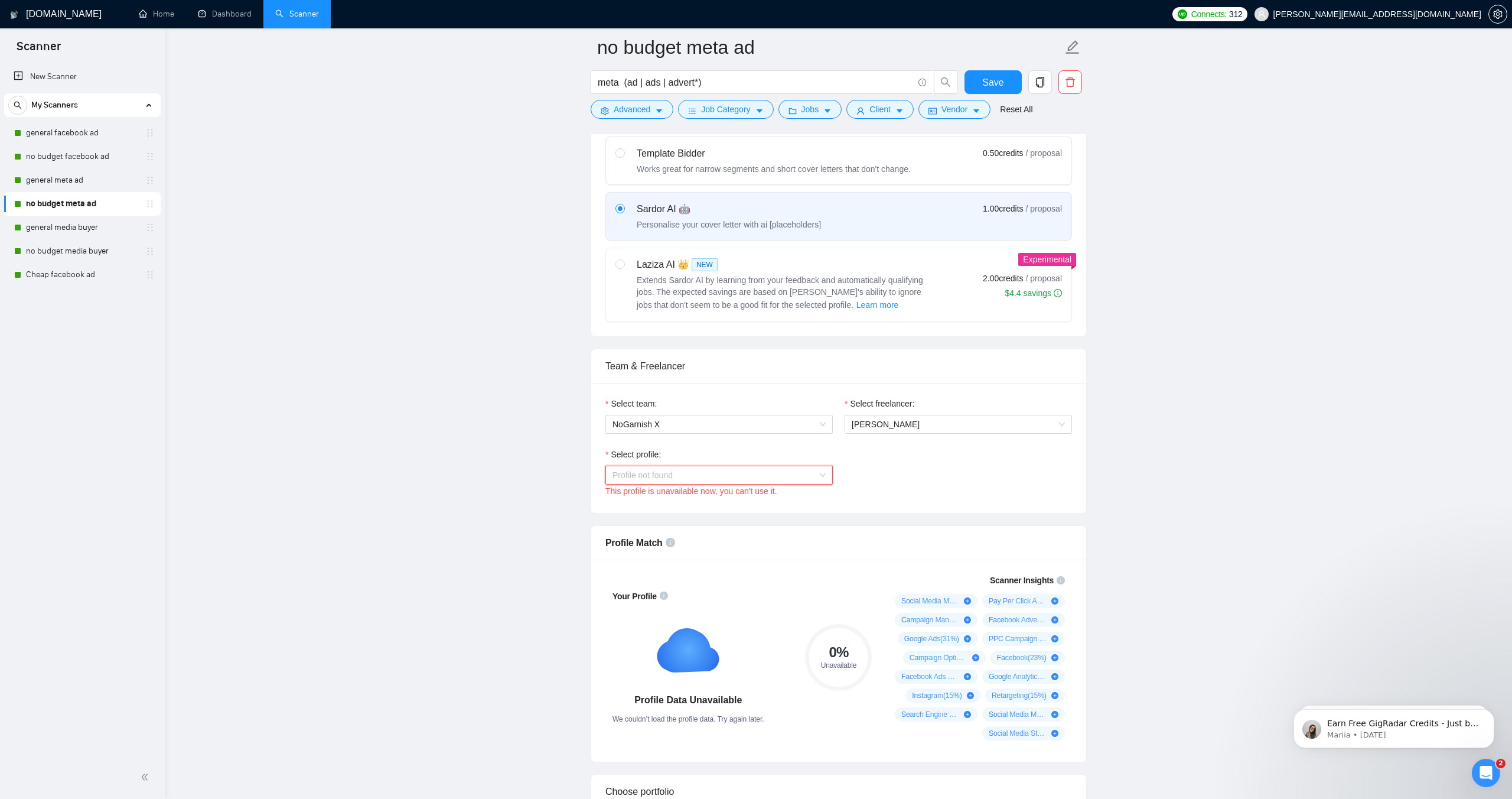
click at [665, 466] on span "Profile not found" at bounding box center [719, 475] width 213 height 18
click at [661, 533] on span "Social Media Marketing" at bounding box center [655, 536] width 86 height 9
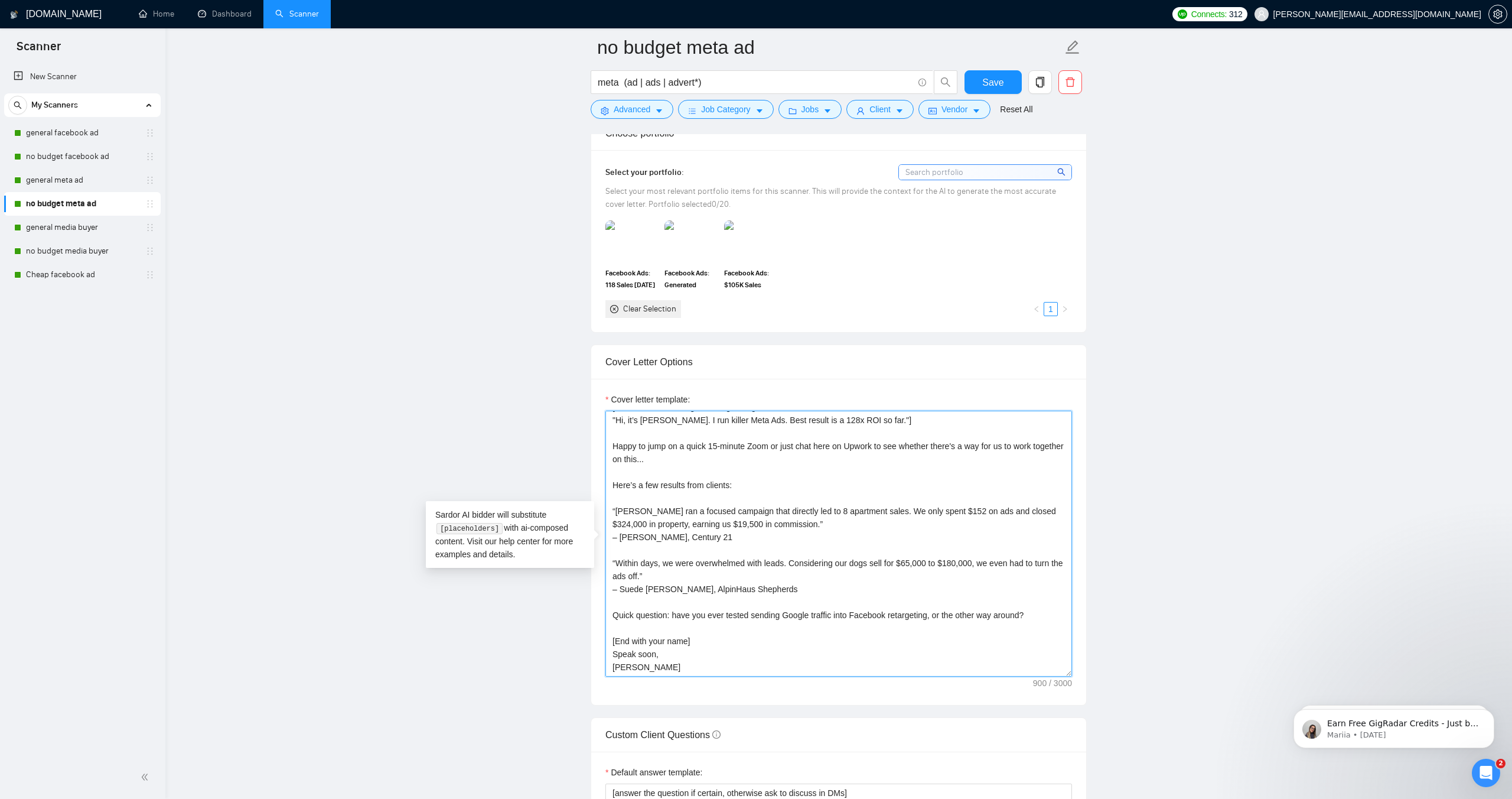
scroll to position [0, 0]
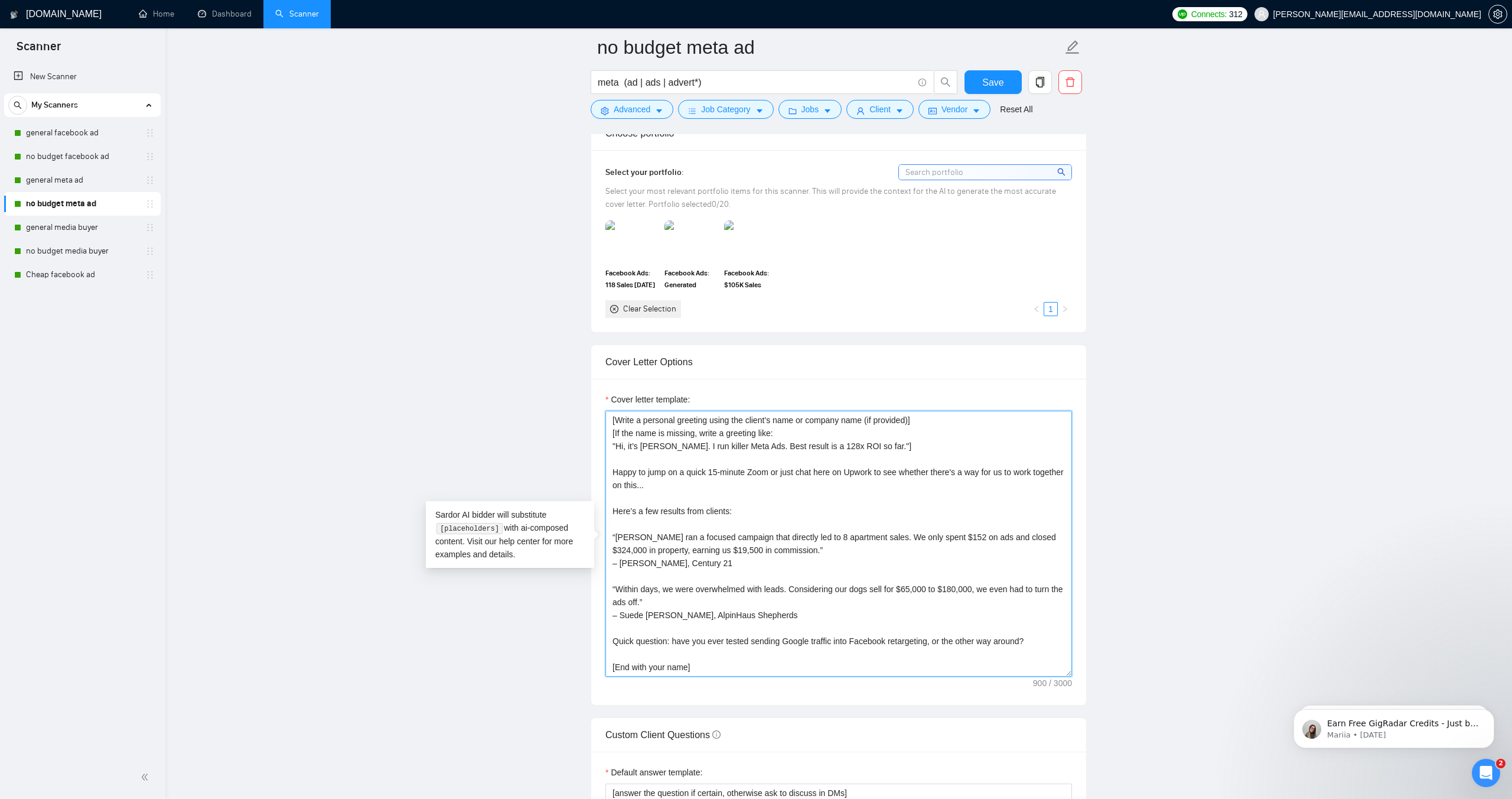
drag, startPoint x: 638, startPoint y: 667, endPoint x: 604, endPoint y: 402, distance: 267.2
click at [594, 397] on div "Cover letter template: [Write a personal greeting using the client’s name or co…" at bounding box center [838, 542] width 495 height 326
paste textarea "Hello! Have you ever tested sending Google traffic into Facebook retargeting, o…"
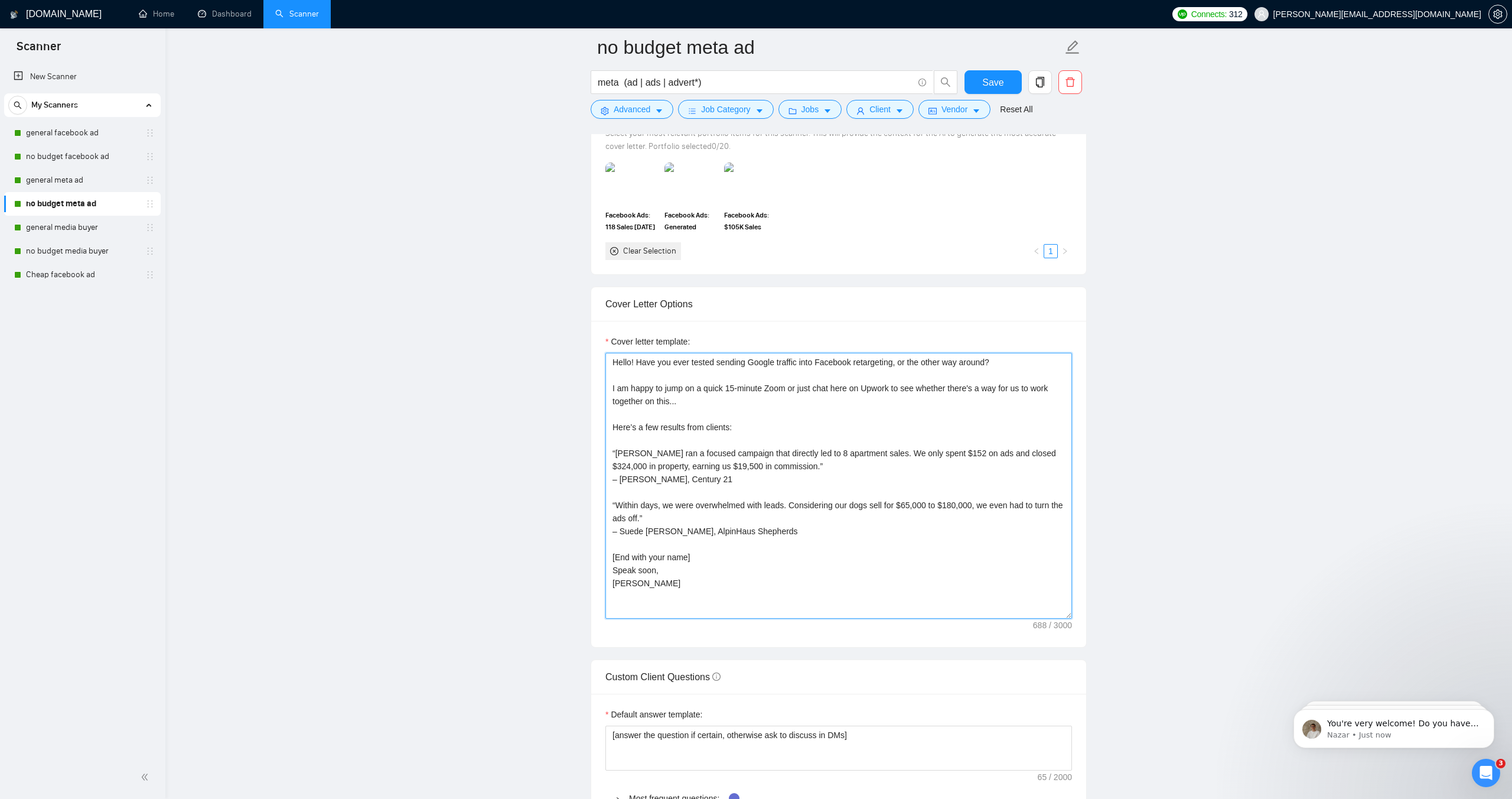
scroll to position [1236, 0]
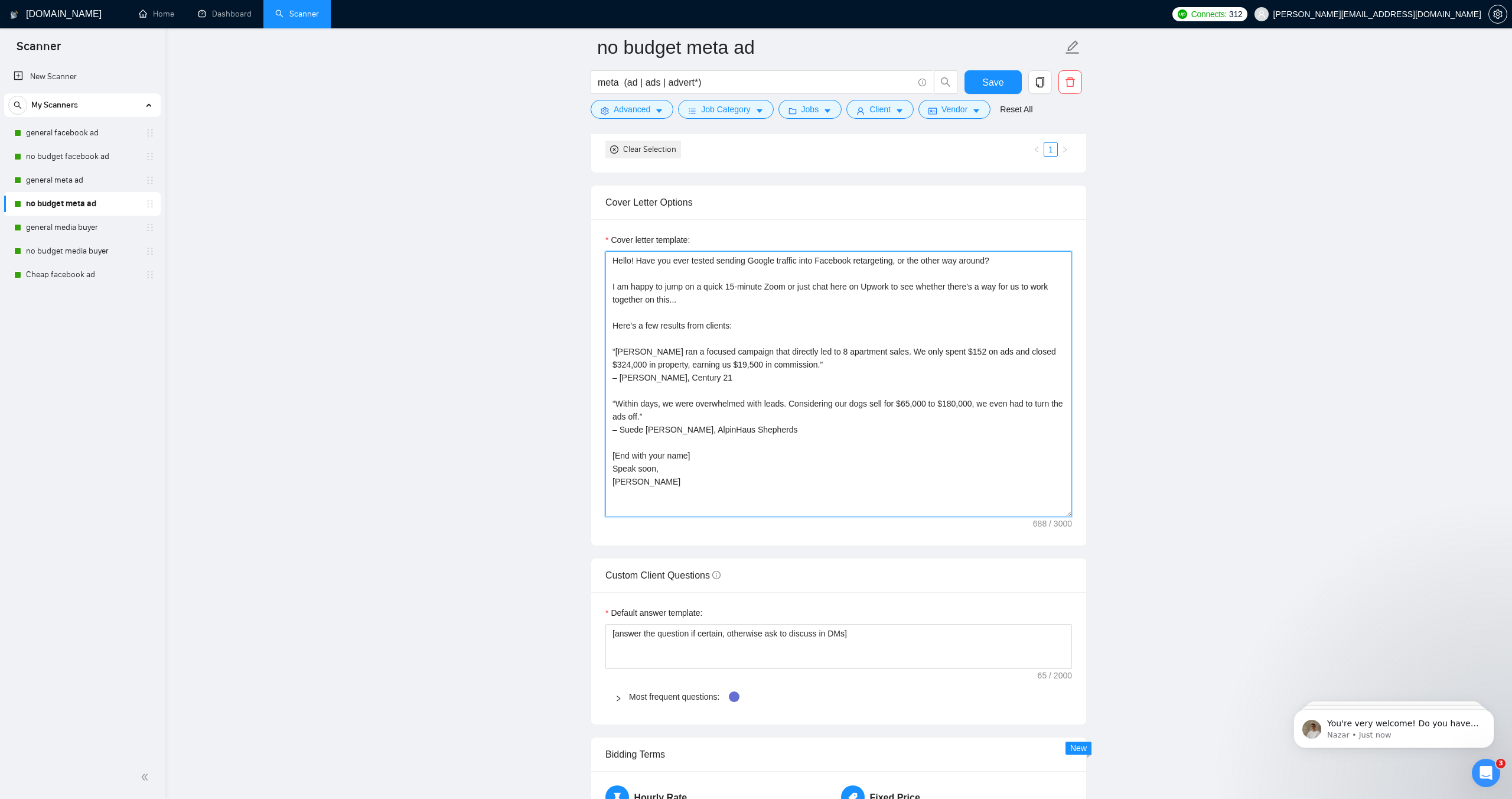
type textarea "Hello! Have you ever tested sending Google traffic into Facebook retargeting, o…"
click at [996, 88] on span "Save" at bounding box center [993, 82] width 21 height 14
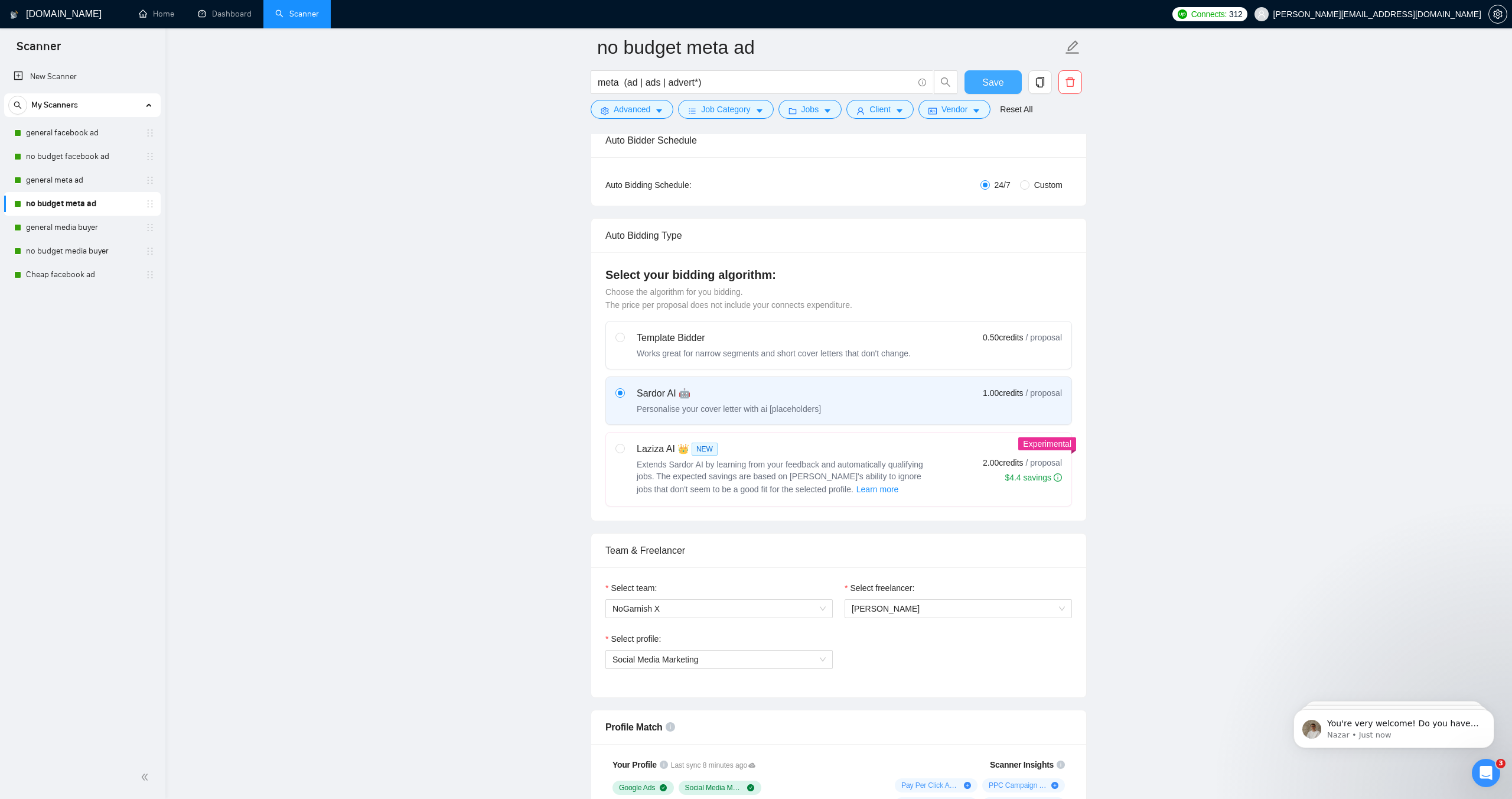
scroll to position [0, 0]
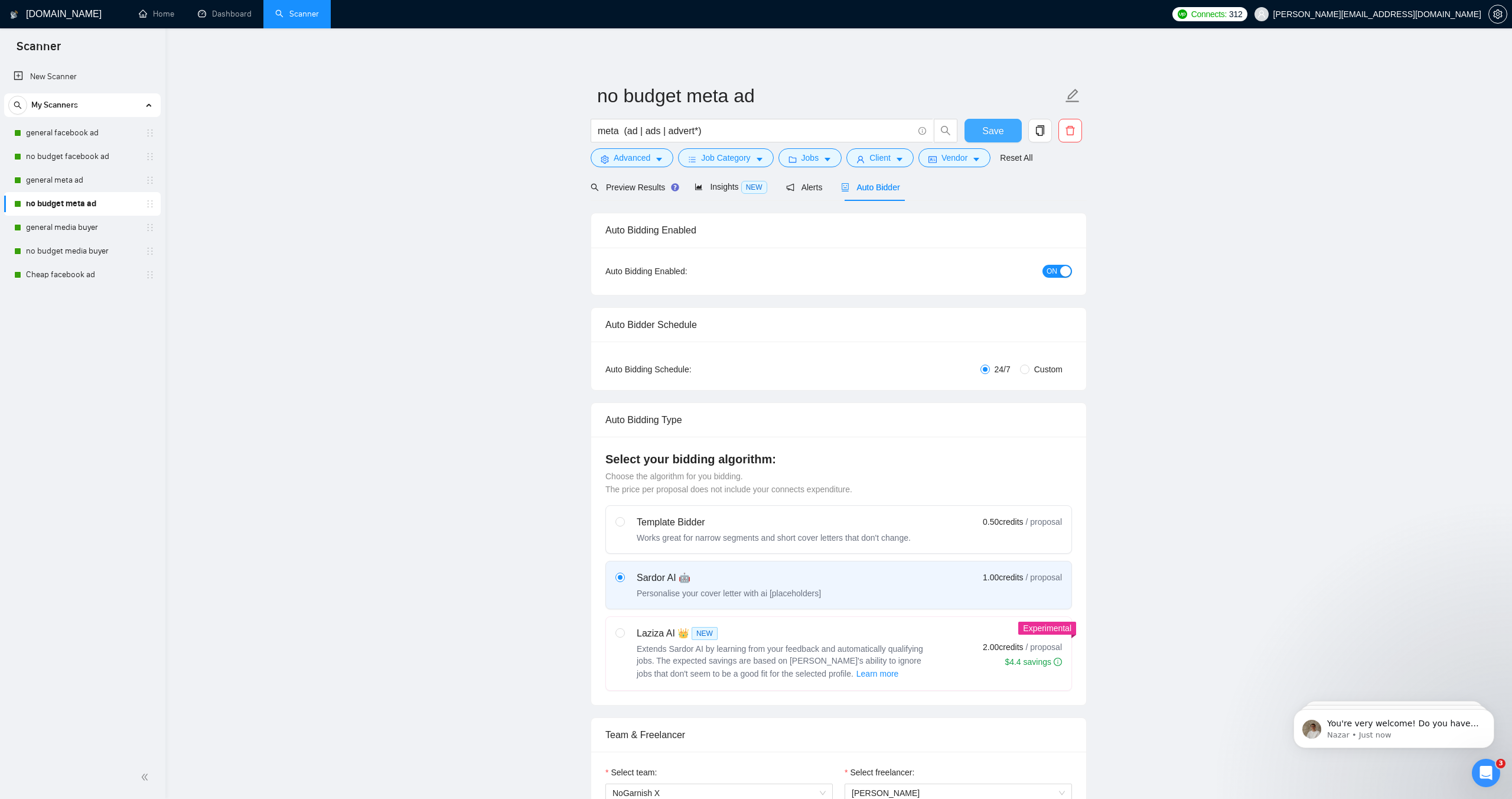
drag, startPoint x: 983, startPoint y: 132, endPoint x: 958, endPoint y: 139, distance: 26.0
click at [983, 133] on span "Save" at bounding box center [993, 130] width 21 height 14
click at [81, 180] on link "general meta ad" at bounding box center [82, 180] width 112 height 24
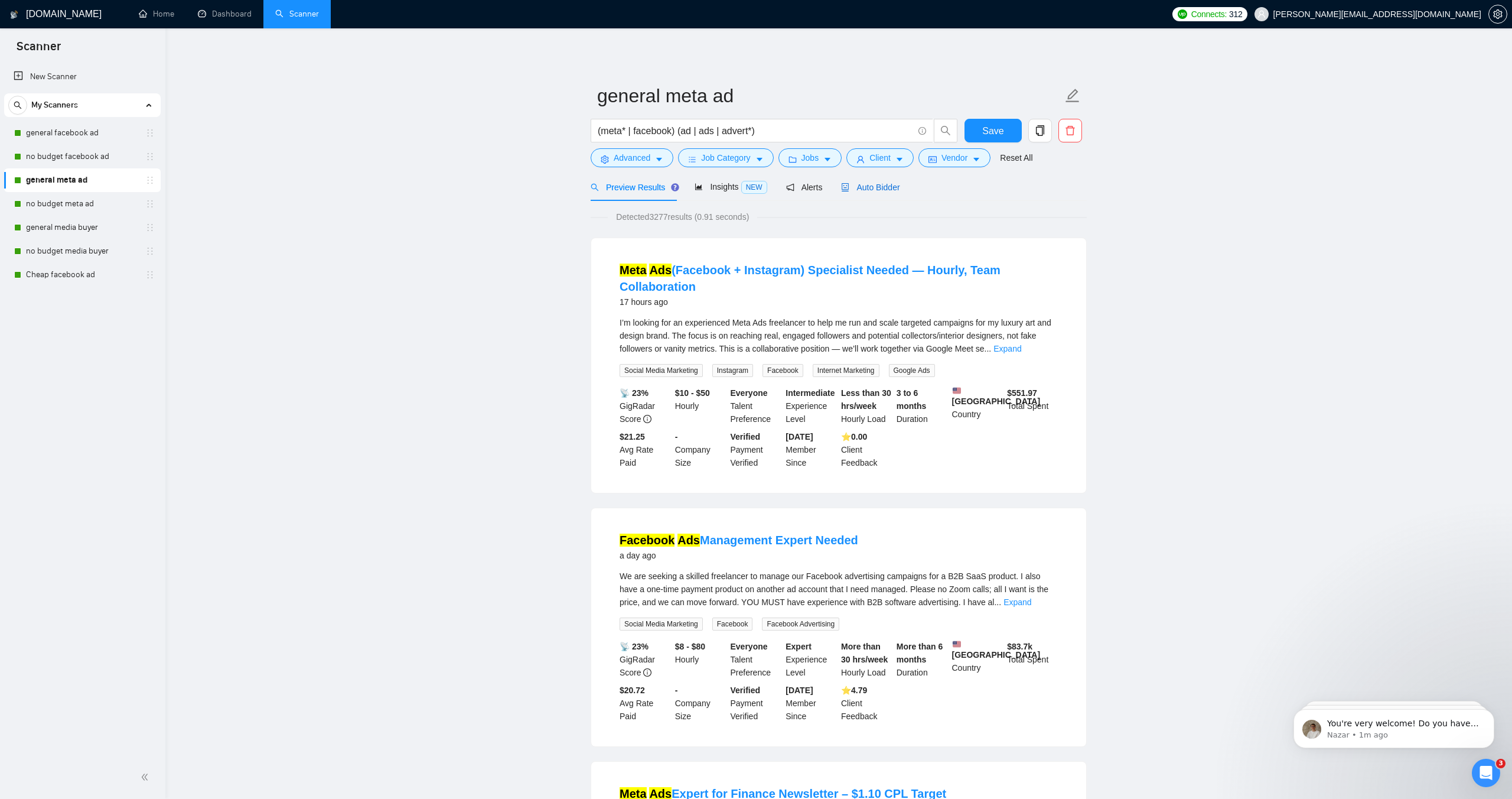
click at [891, 189] on span "Auto Bidder" at bounding box center [870, 187] width 59 height 9
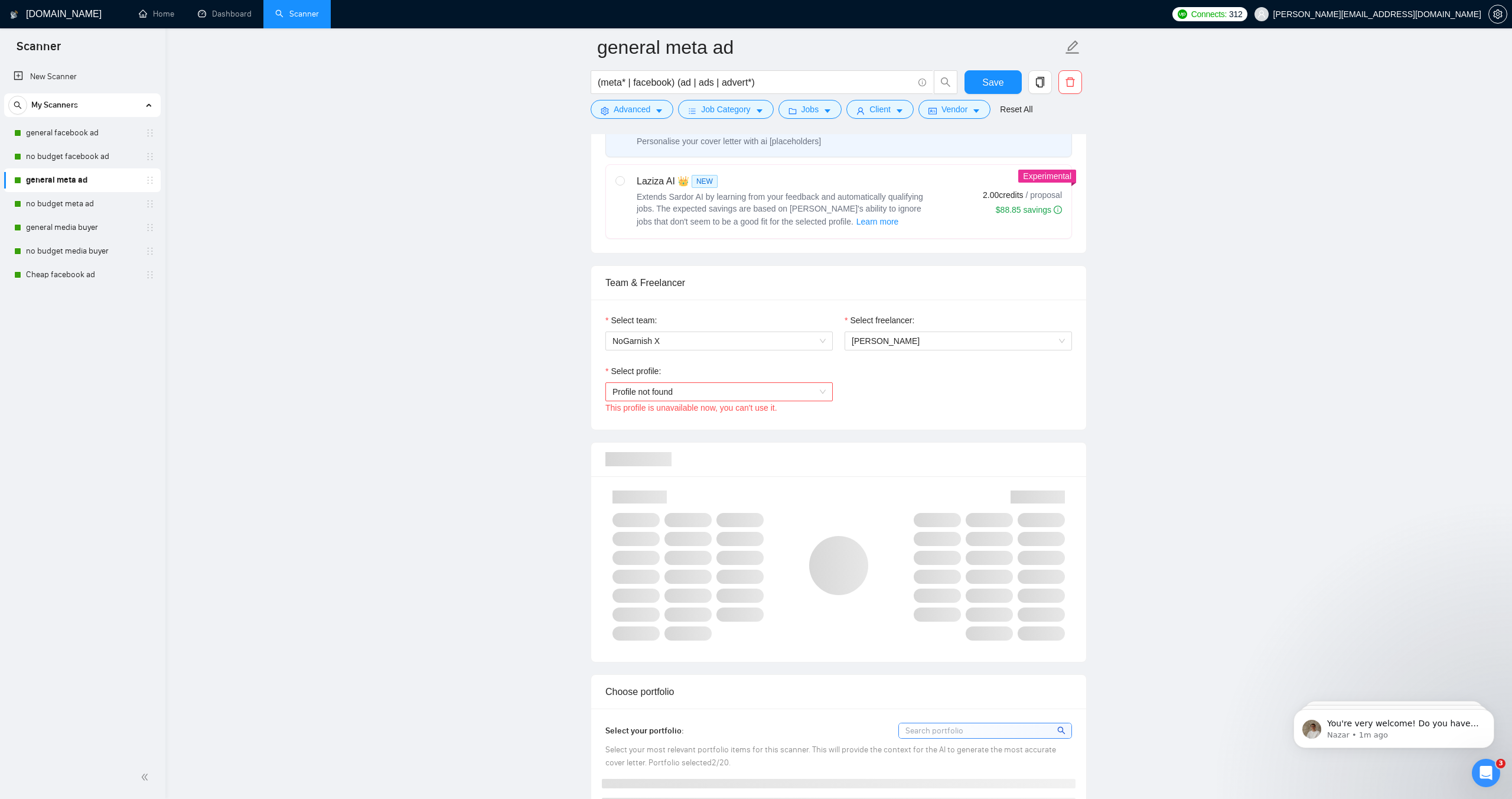
scroll to position [482, 0]
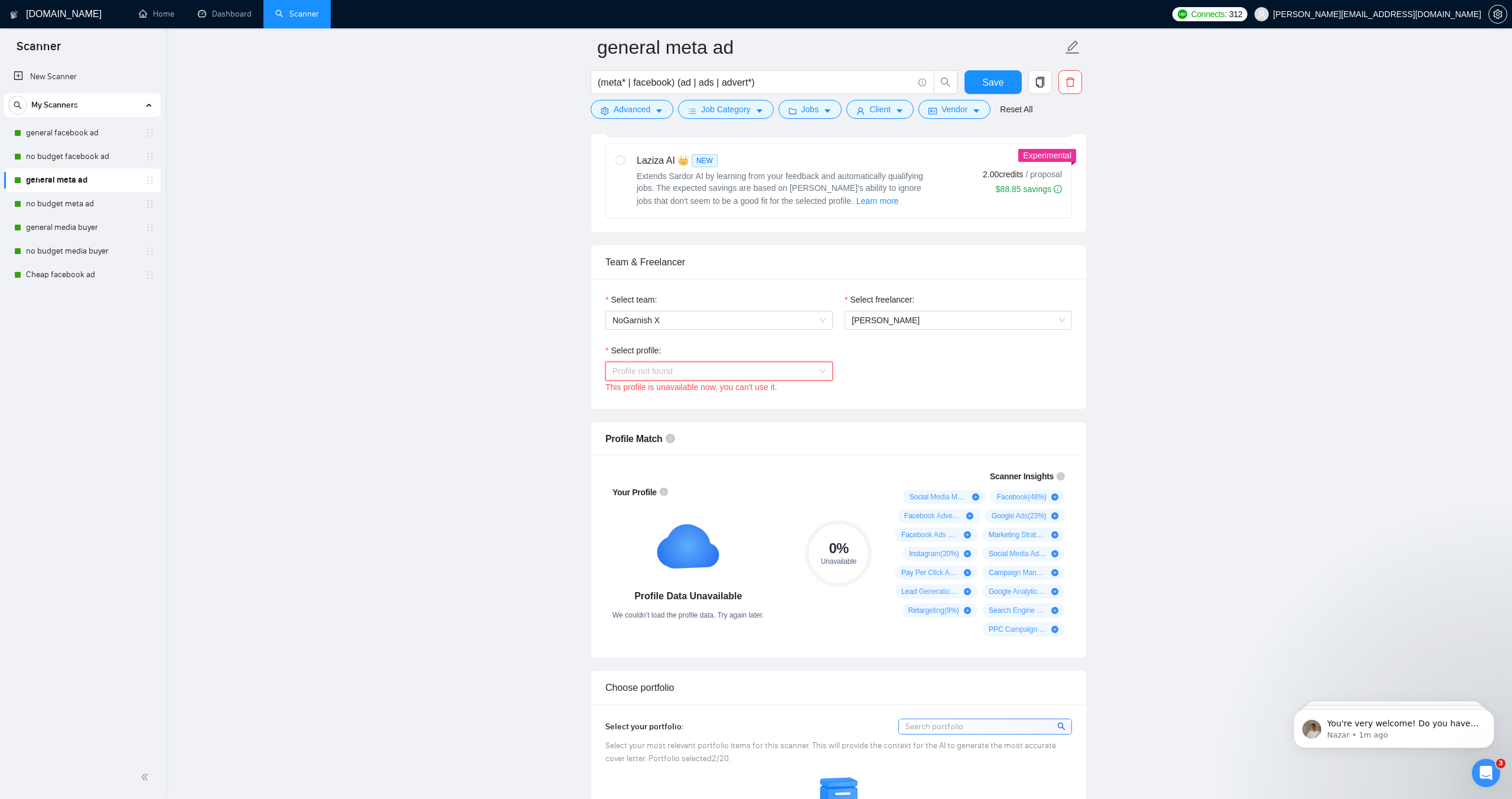
click at [687, 374] on span "Profile not found" at bounding box center [719, 371] width 213 height 18
click at [675, 434] on span "Social Media Marketing" at bounding box center [655, 432] width 86 height 9
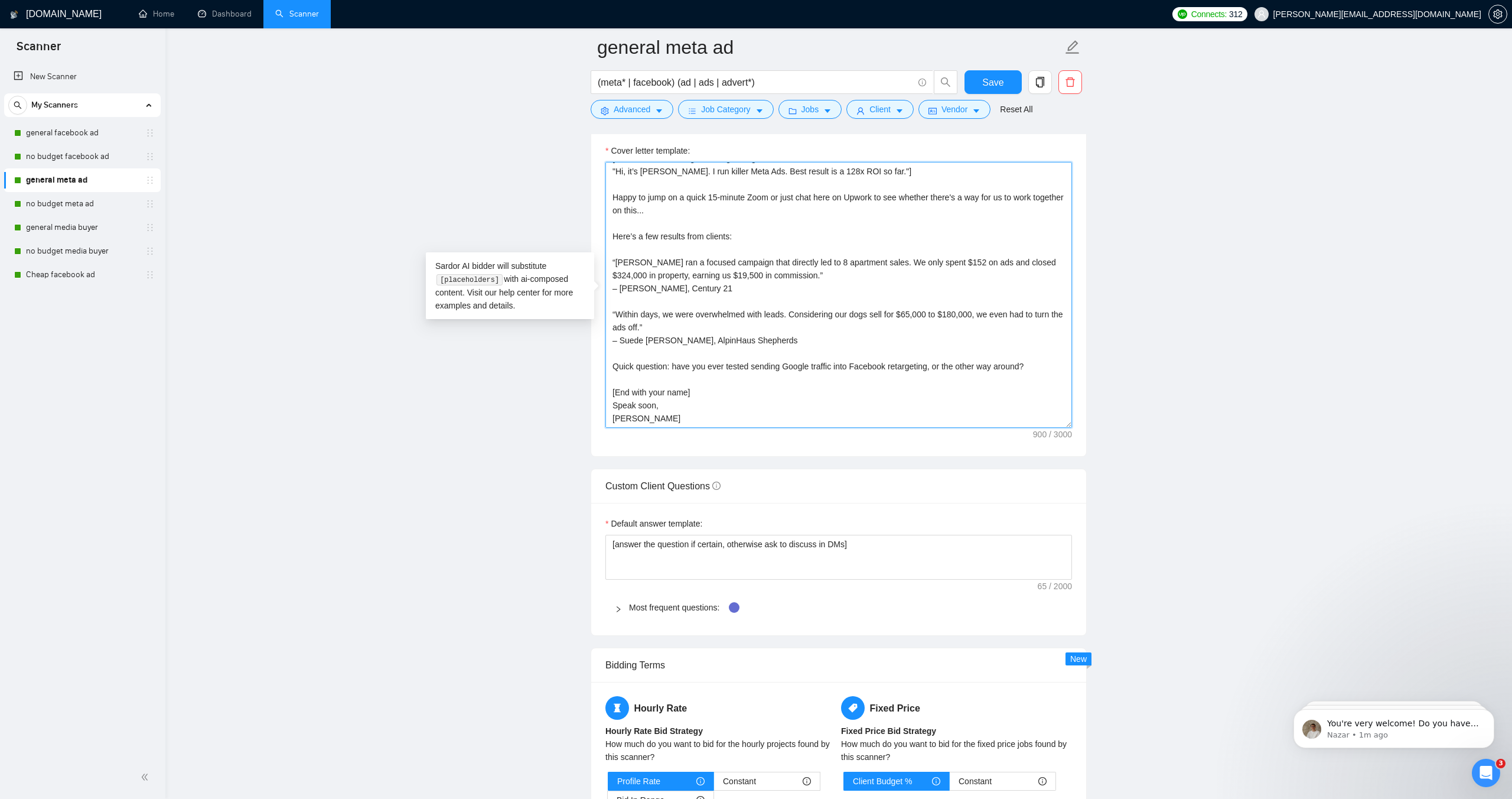
scroll to position [0, 0]
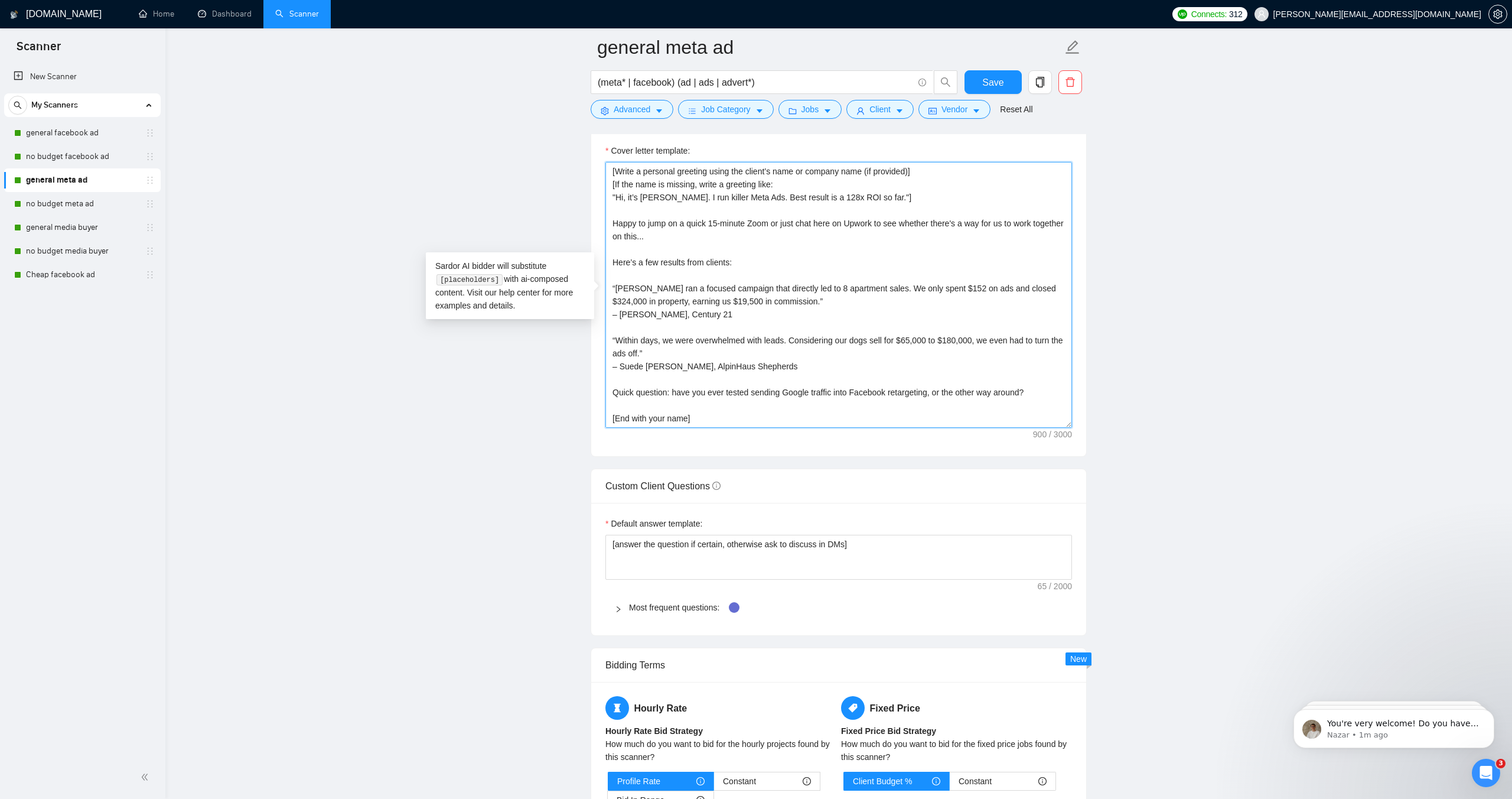
drag, startPoint x: 646, startPoint y: 418, endPoint x: 556, endPoint y: 133, distance: 298.9
click at [556, 133] on main "general meta ad (meta* | facebook) (ad | ads | advert*) Save Advanced Job Categ…" at bounding box center [839, 392] width 1309 height 3341
paste textarea "Hello! Have you ever tested sending Google traffic into Facebook retargeting, o…"
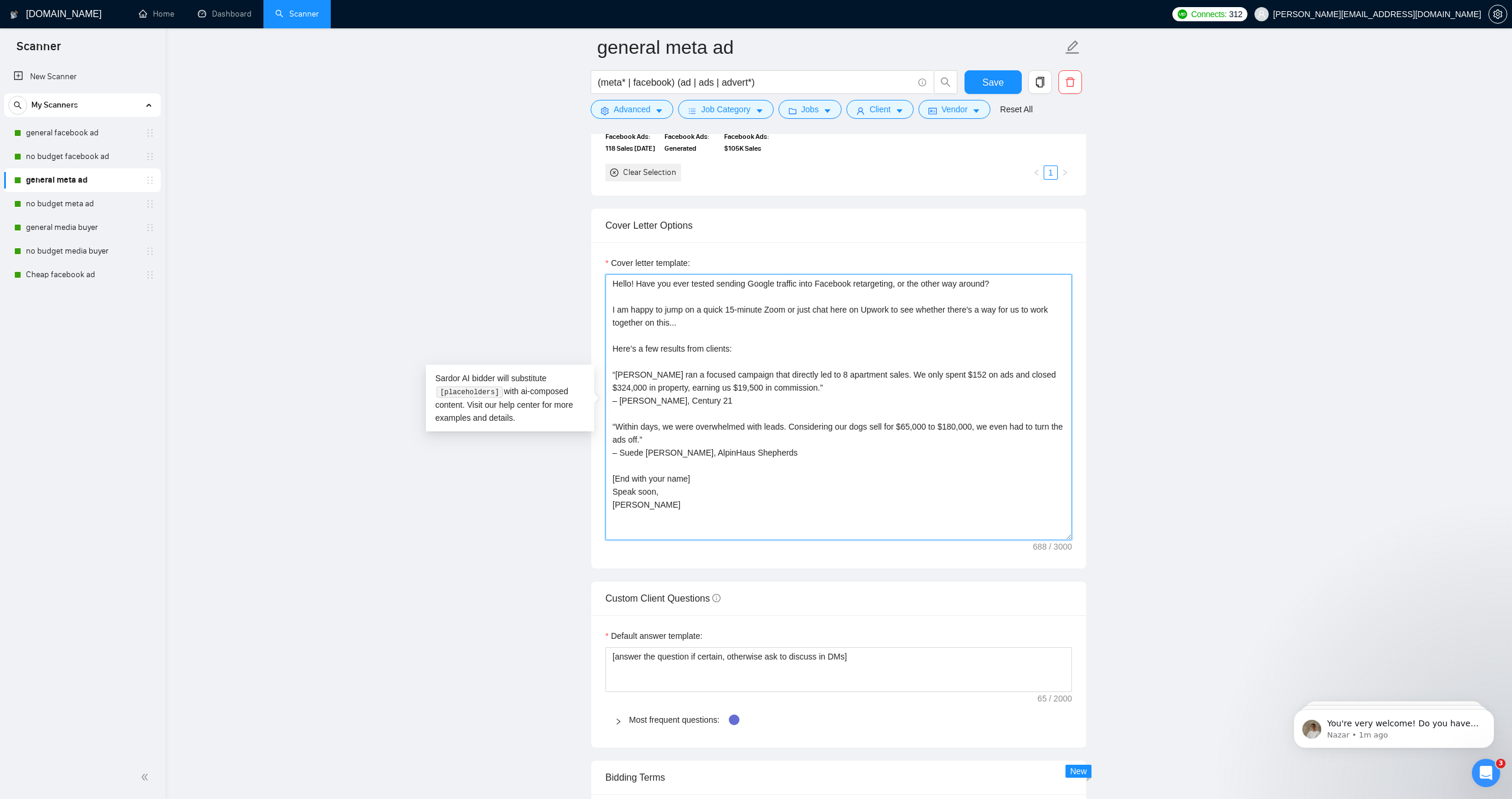
scroll to position [1260, 0]
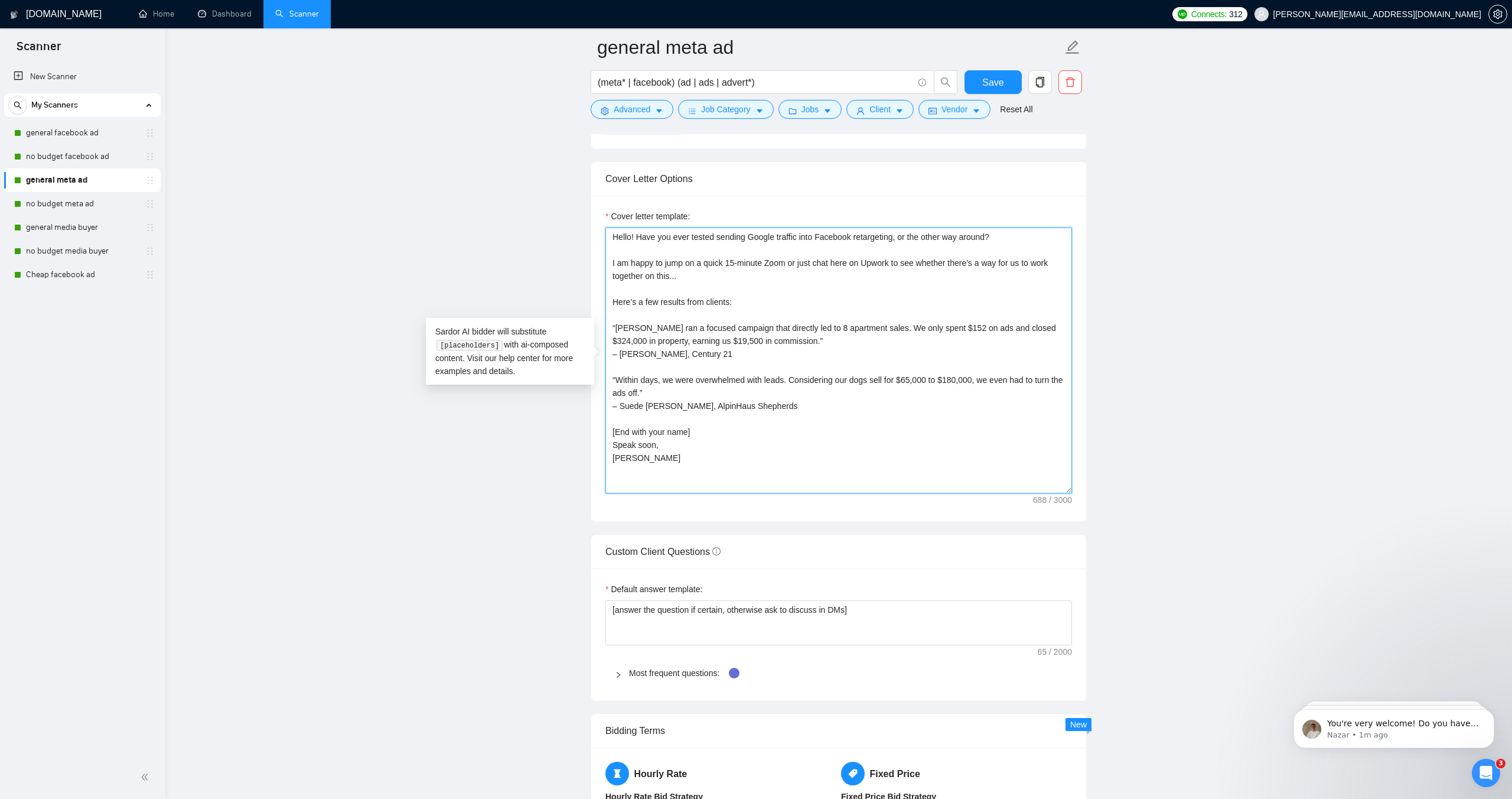
drag, startPoint x: 632, startPoint y: 235, endPoint x: 656, endPoint y: 251, distance: 28.8
click at [632, 235] on textarea "Hello! Have you ever tested sending Google traffic into Facebook retargeting, o…" at bounding box center [838, 360] width 466 height 266
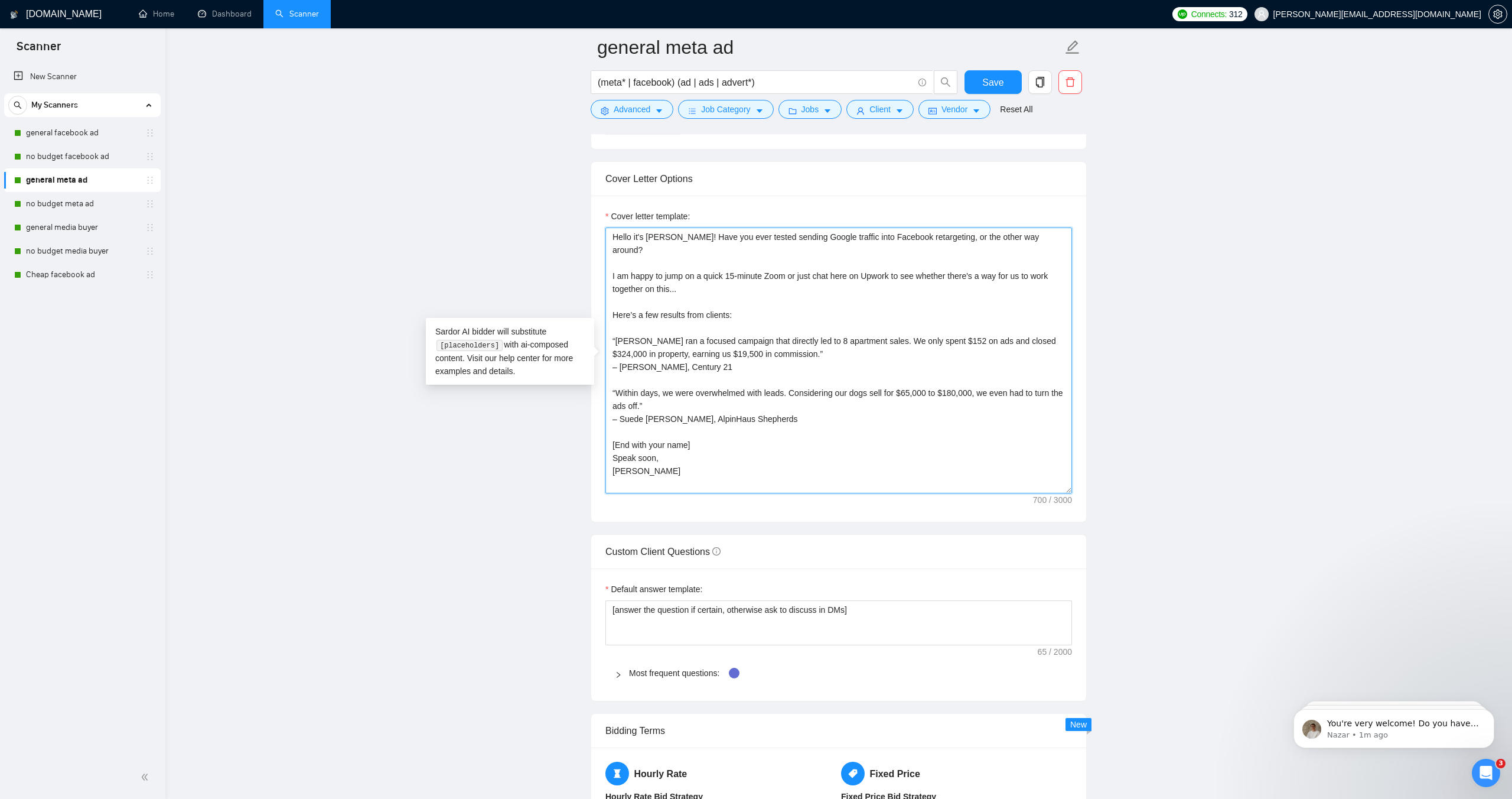
scroll to position [1259, 0]
click at [1260, 326] on main "general meta ad (meta* | facebook) (ad | ads | advert*) Save Advanced Job Categ…" at bounding box center [839, 458] width 1309 height 3341
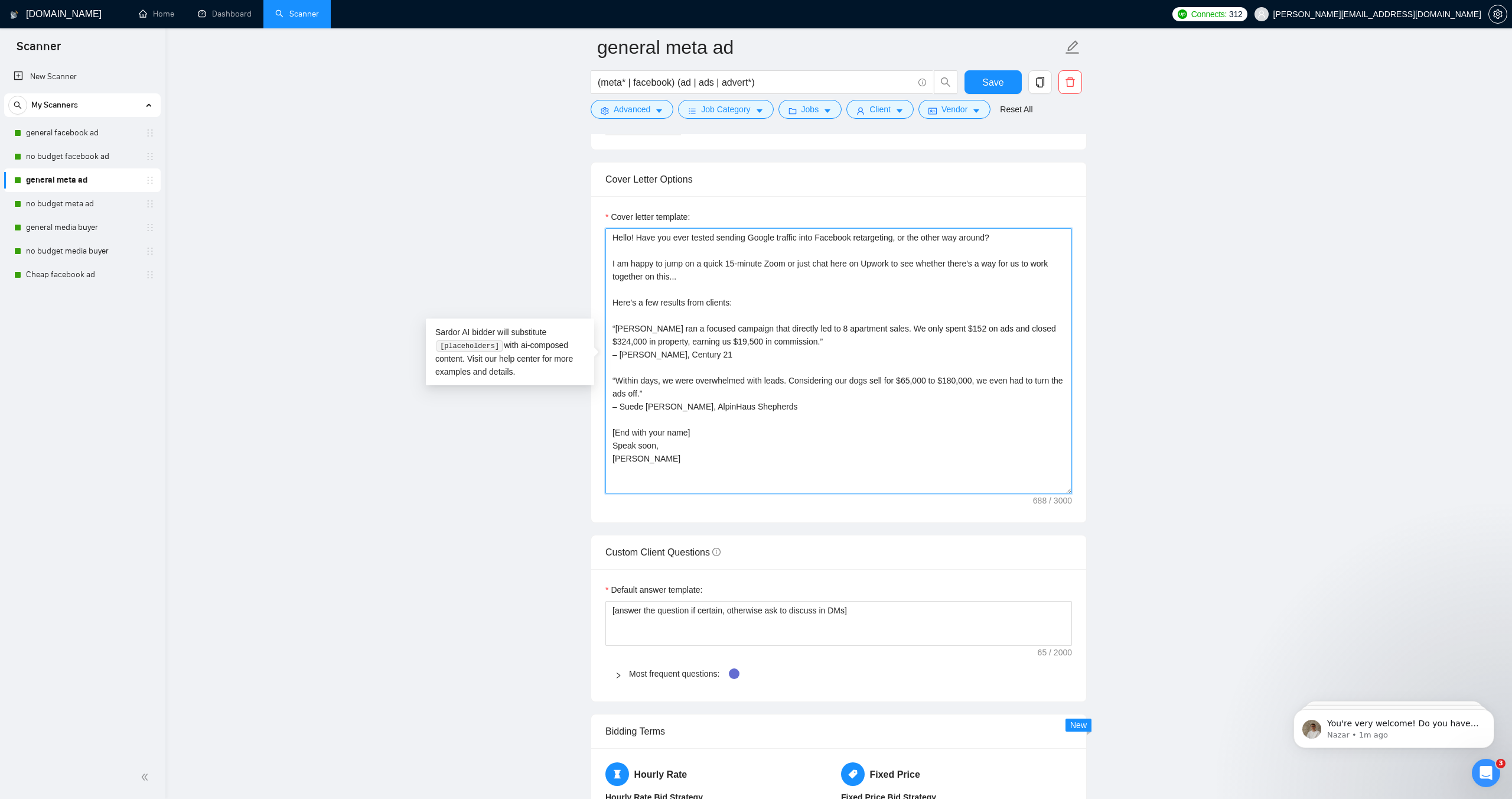
type textarea "Hello! Have you ever tested sending Google traffic into Facebook retargeting, o…"
click at [1157, 273] on main "general meta ad (meta* | facebook) (ad | ads | advert*) Save Advanced Job Categ…" at bounding box center [839, 458] width 1309 height 3341
click at [986, 82] on span "Save" at bounding box center [993, 82] width 21 height 14
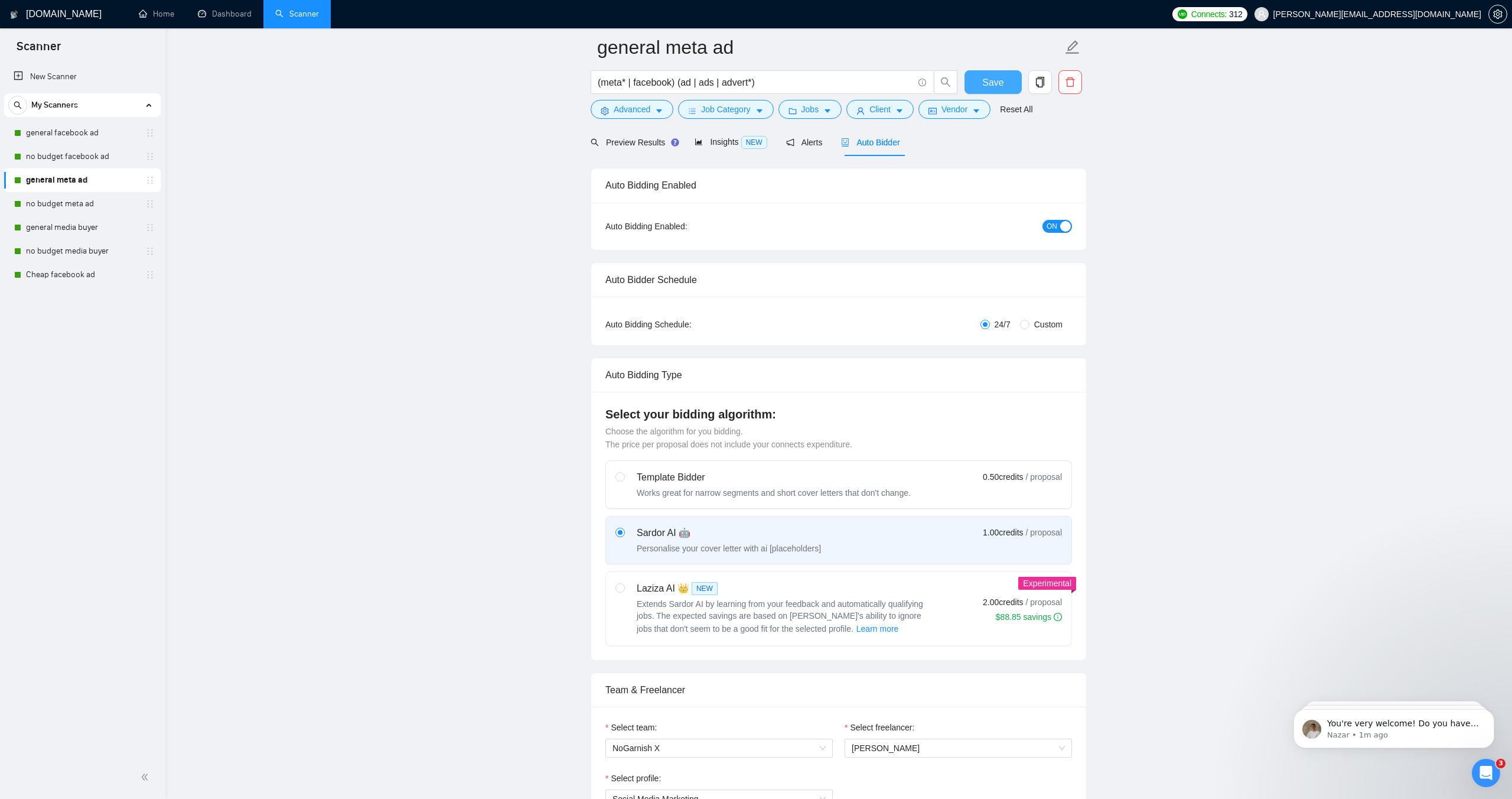
scroll to position [61, 0]
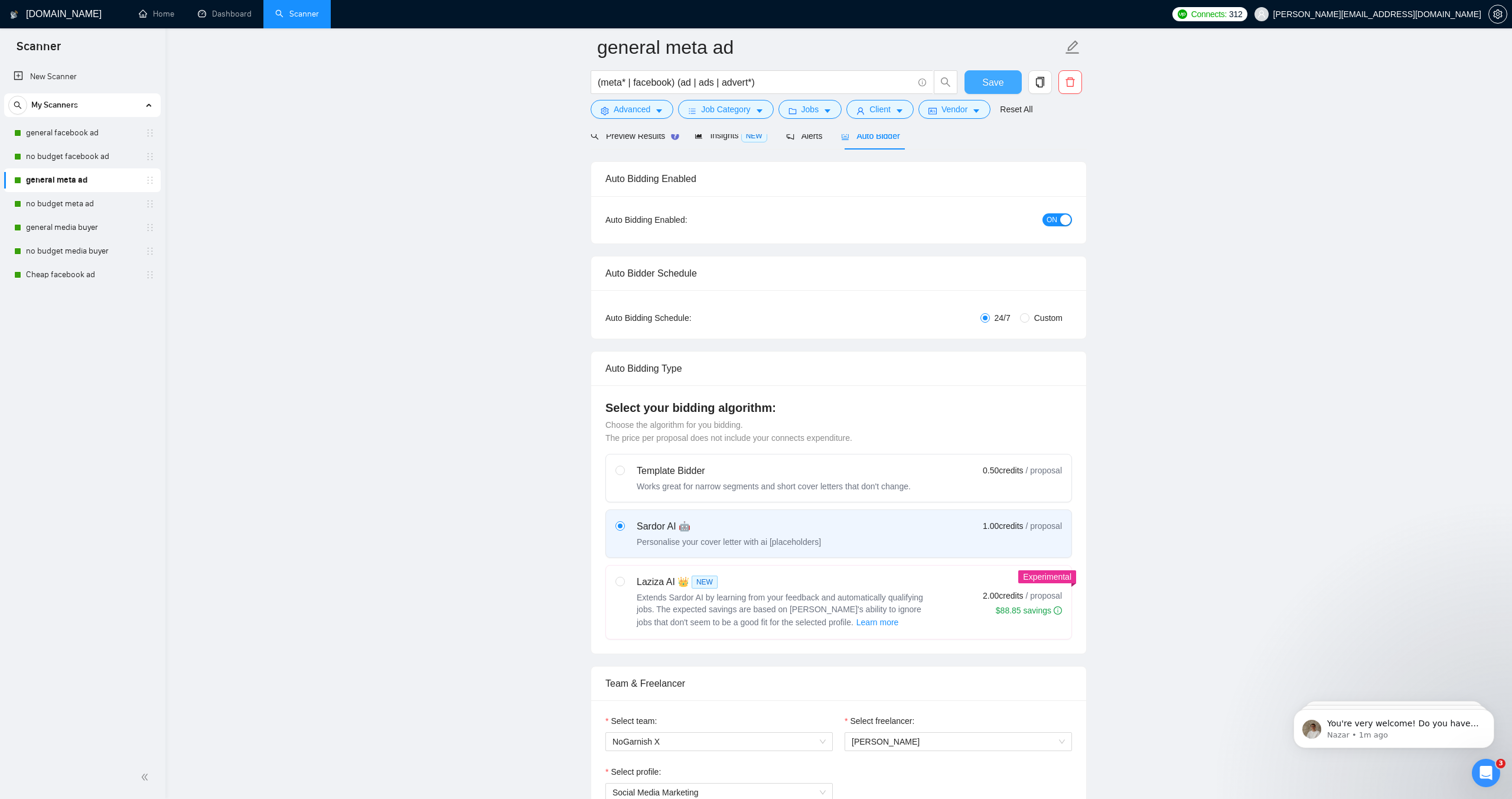
click at [979, 91] on button "Save" at bounding box center [993, 82] width 57 height 24
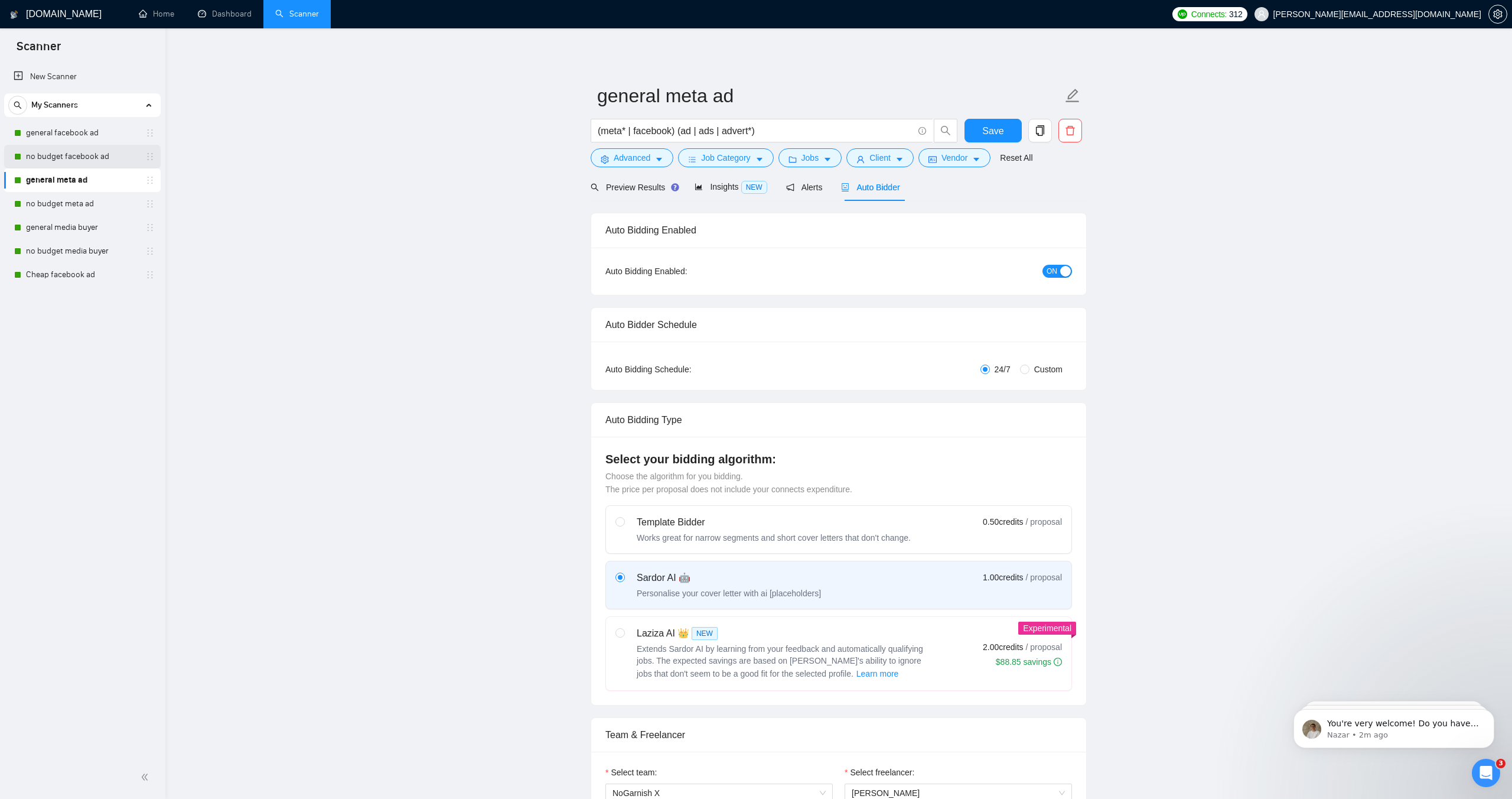
click at [86, 159] on link "no budget facebook ad" at bounding box center [82, 157] width 112 height 24
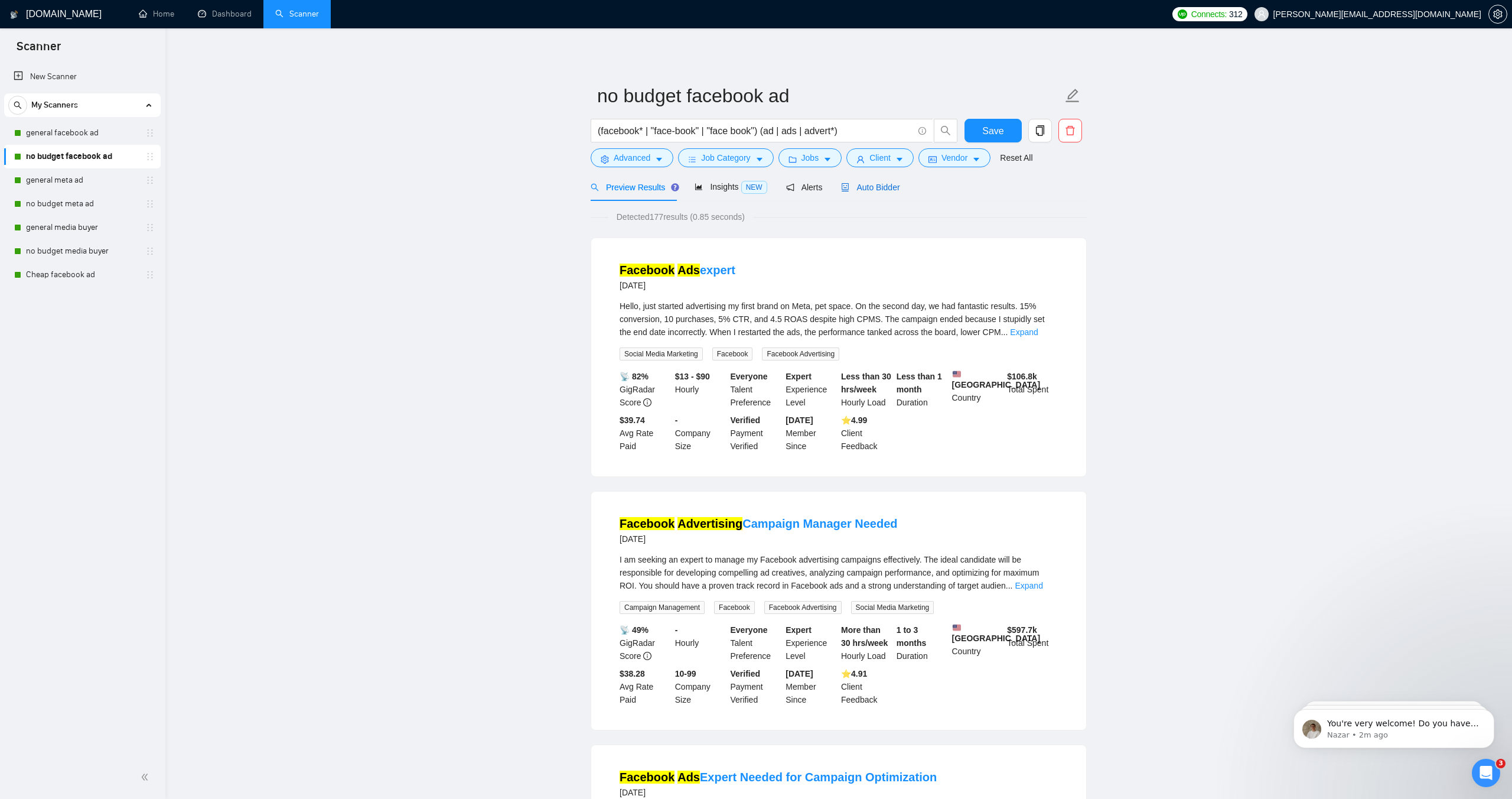
click at [862, 188] on span "Auto Bidder" at bounding box center [870, 187] width 59 height 9
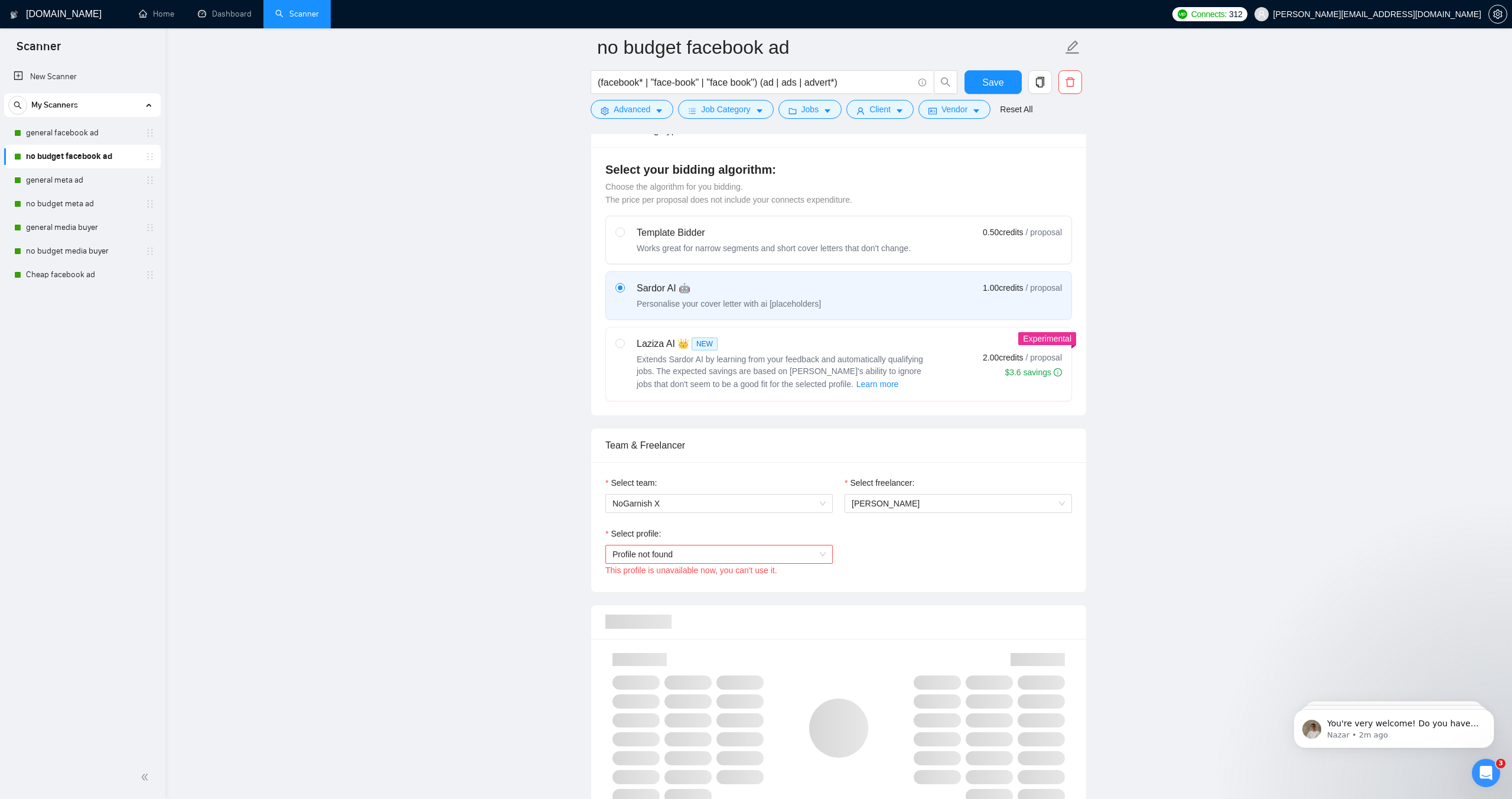
scroll to position [368, 0]
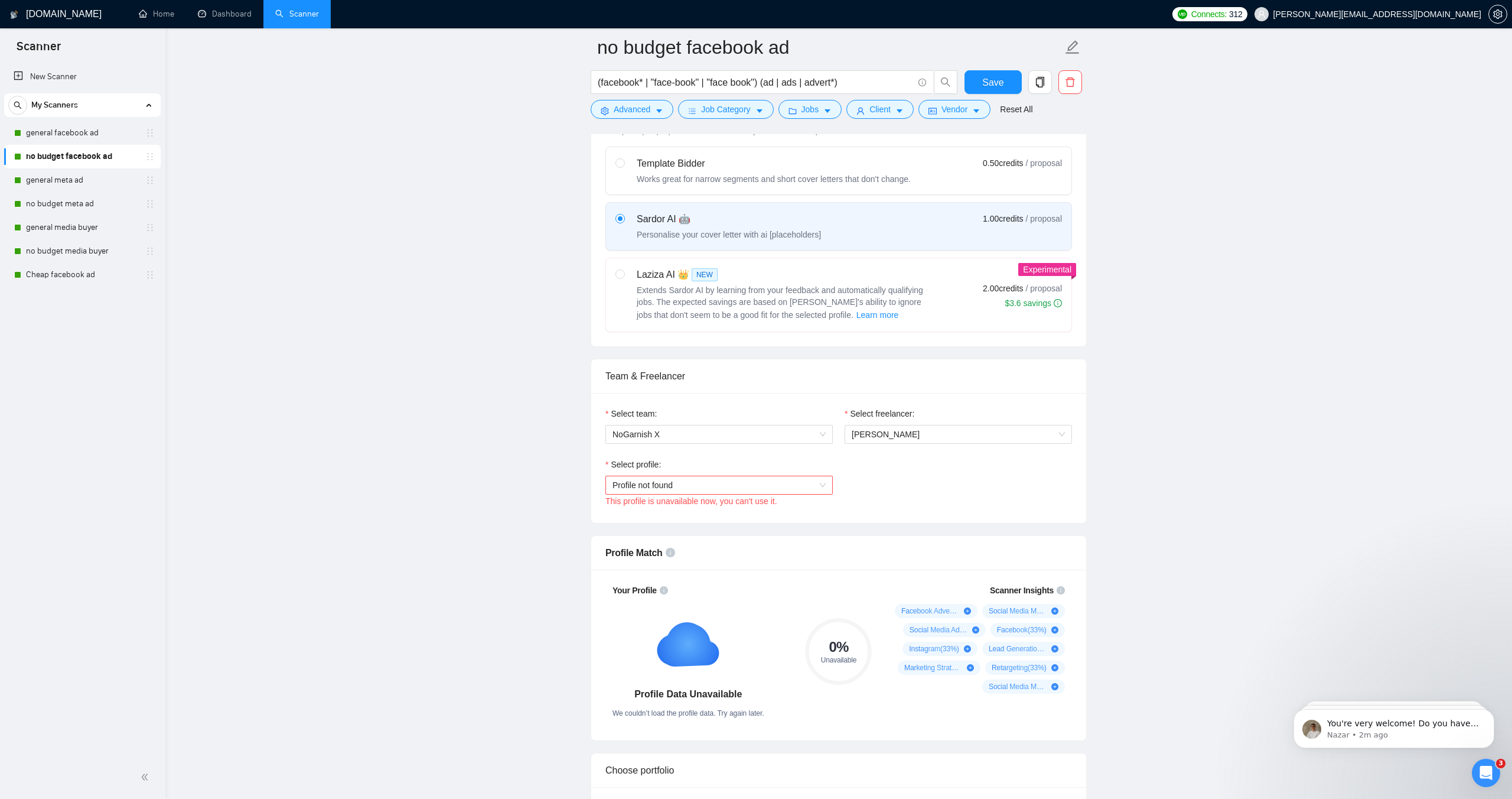
click at [648, 484] on span "Profile not found" at bounding box center [719, 485] width 213 height 18
click at [657, 545] on span "Social Media Marketing" at bounding box center [655, 546] width 86 height 9
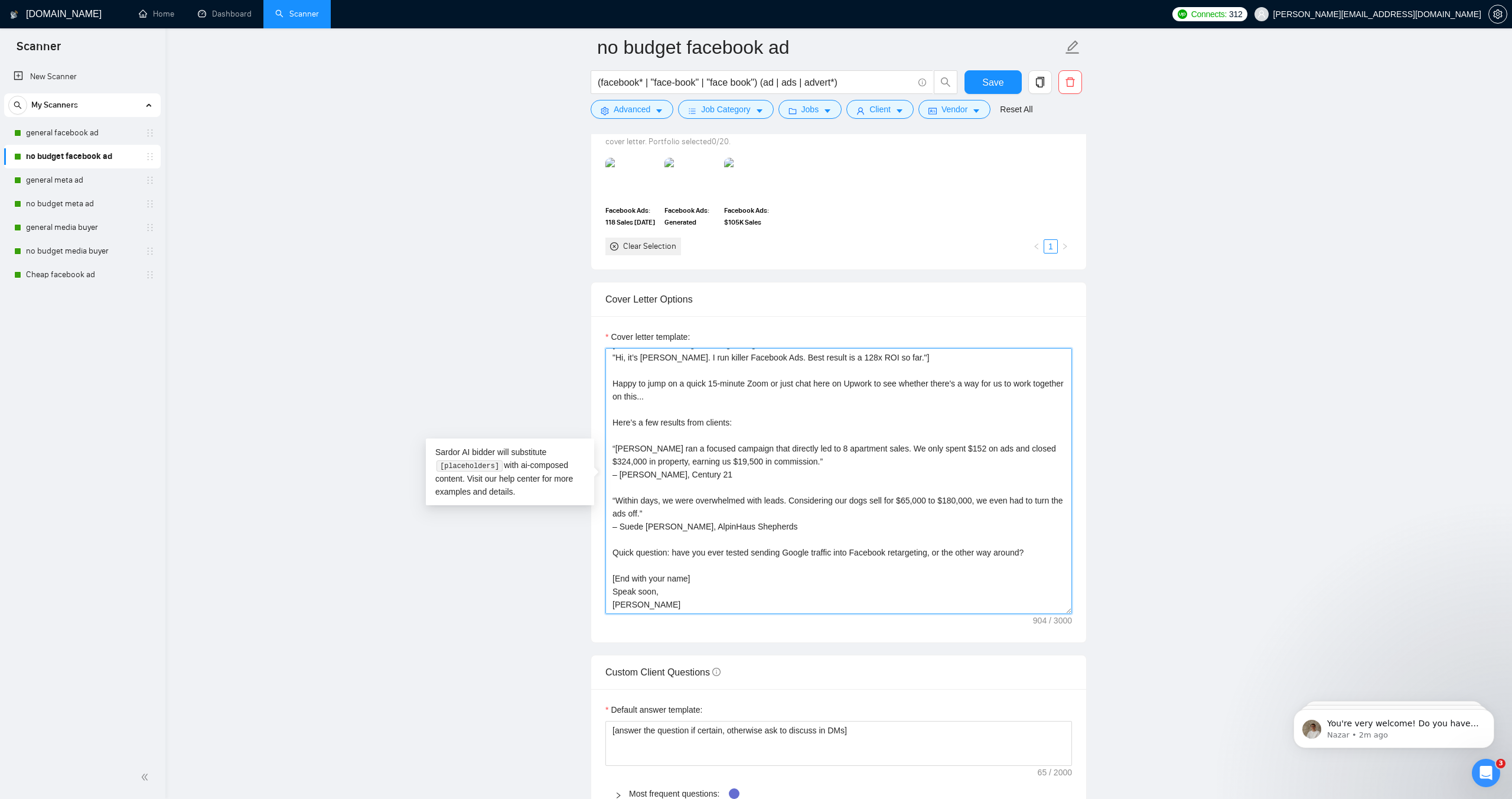
scroll to position [0, 0]
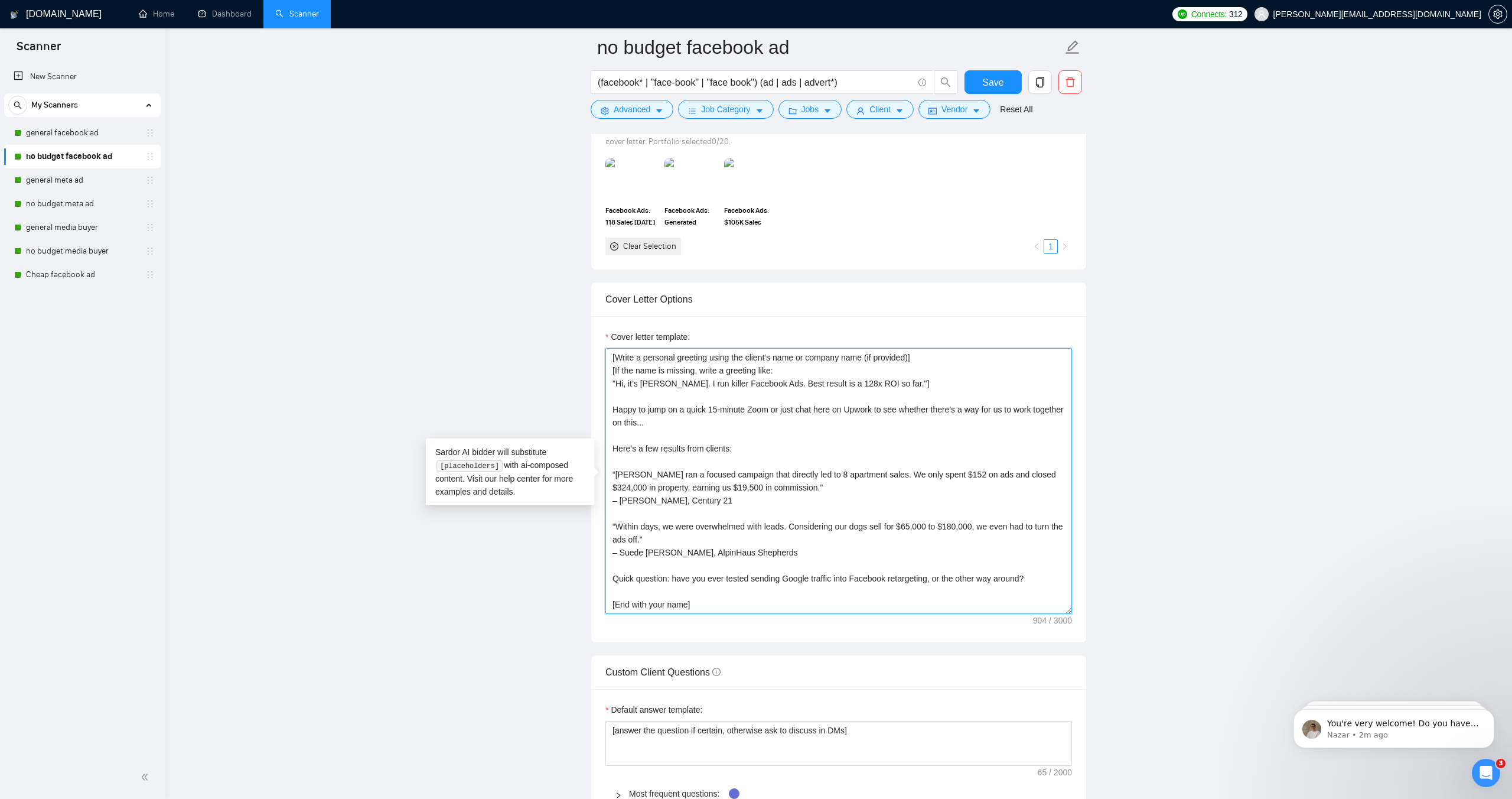
drag, startPoint x: 595, startPoint y: 533, endPoint x: 567, endPoint y: 317, distance: 217.8
click at [564, 317] on main "no budget facebook ad (facebook* | "face-book" | "face book") (ad | ads | adver…" at bounding box center [839, 580] width 1309 height 3344
paste textarea "Hello! Have you ever tested sending Google traffic into Facebook retargeting, o…"
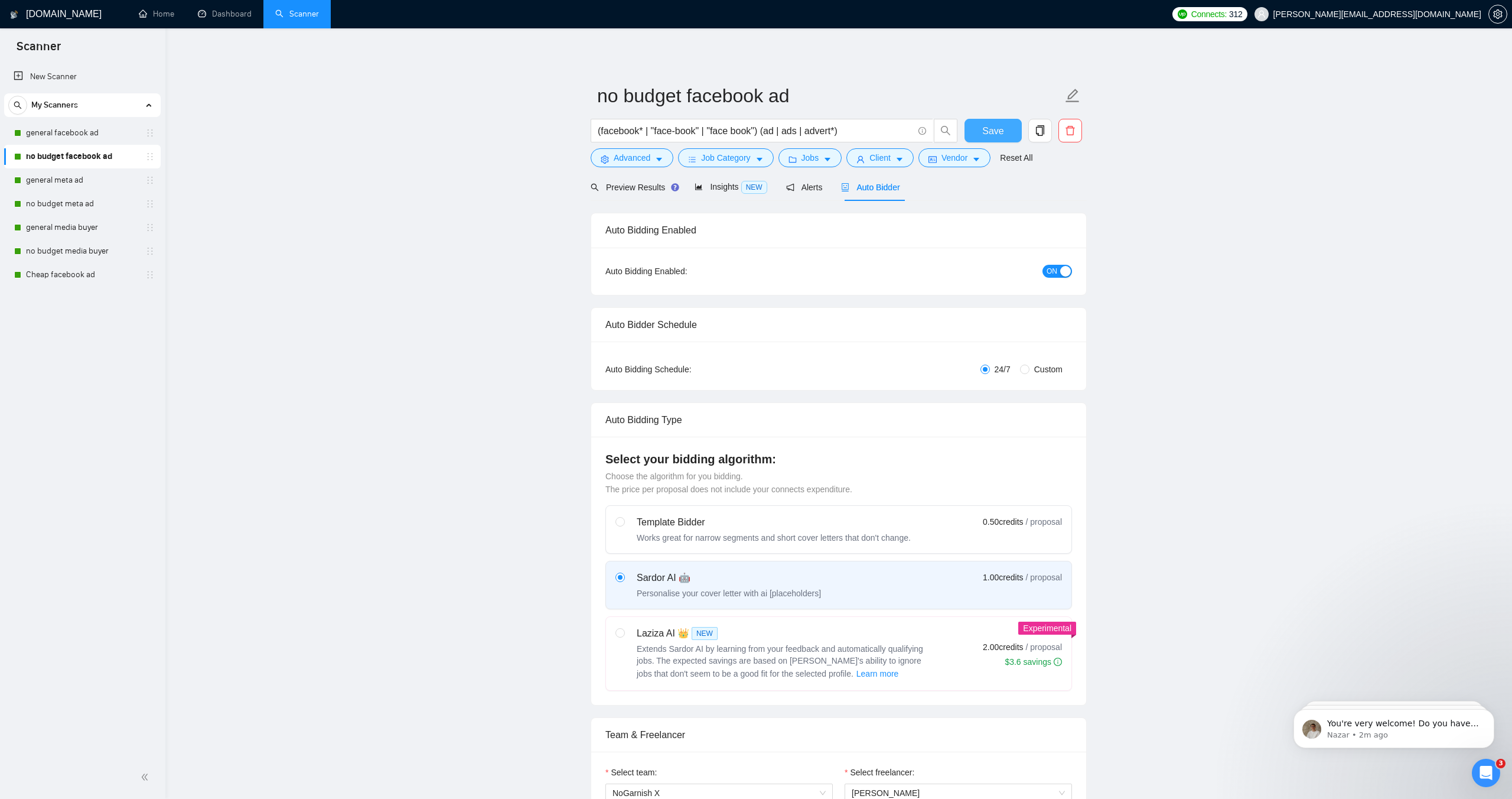
type textarea "Hello! Have you ever tested sending Google traffic into Facebook retargeting, o…"
drag, startPoint x: 980, startPoint y: 130, endPoint x: 953, endPoint y: 217, distance: 91.1
click at [981, 130] on button "Save" at bounding box center [993, 131] width 57 height 24
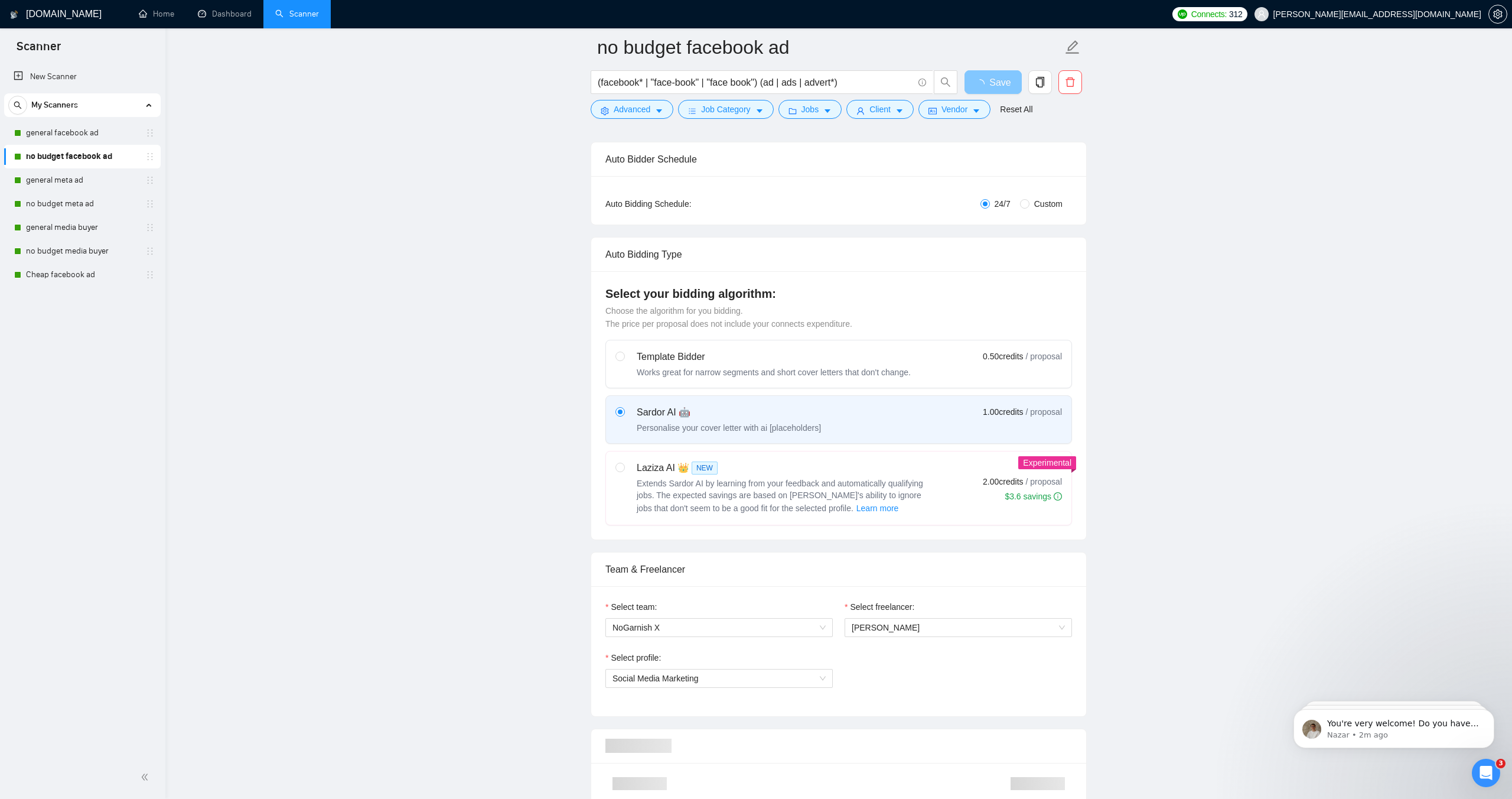
scroll to position [176, 0]
click at [79, 138] on link "general facebook ad" at bounding box center [82, 133] width 112 height 24
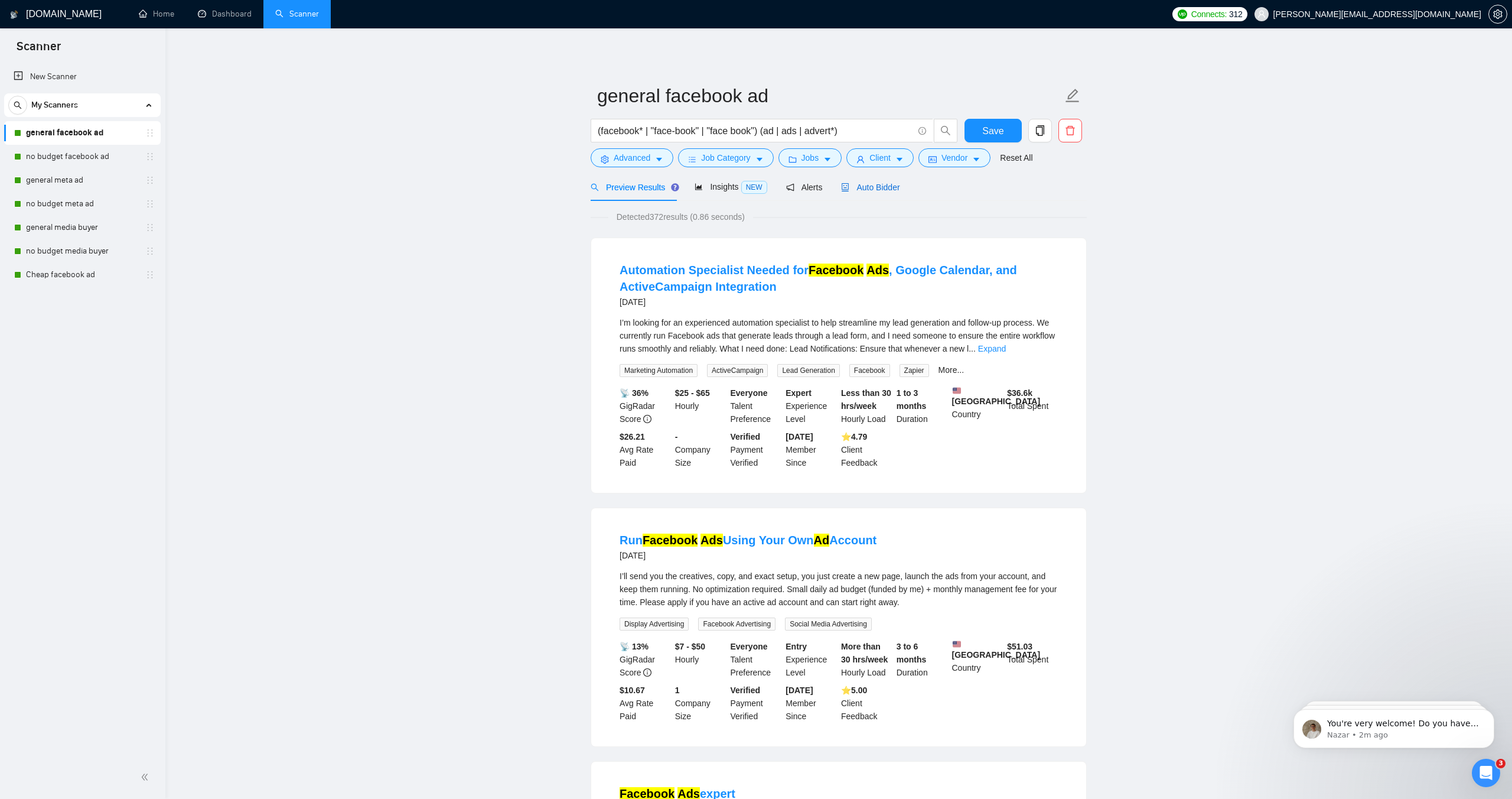
click at [867, 187] on span "Auto Bidder" at bounding box center [870, 187] width 59 height 9
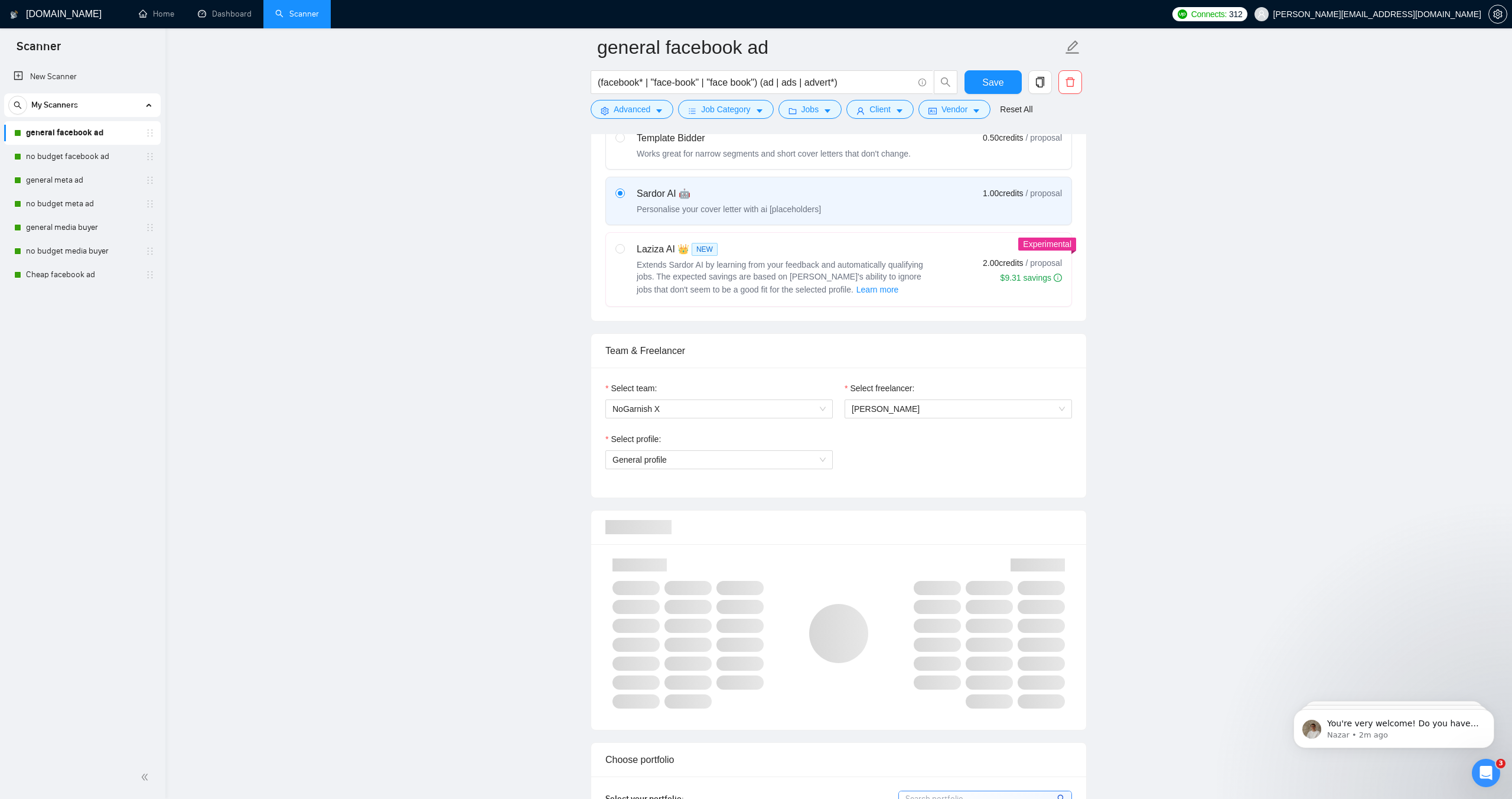
scroll to position [492, 0]
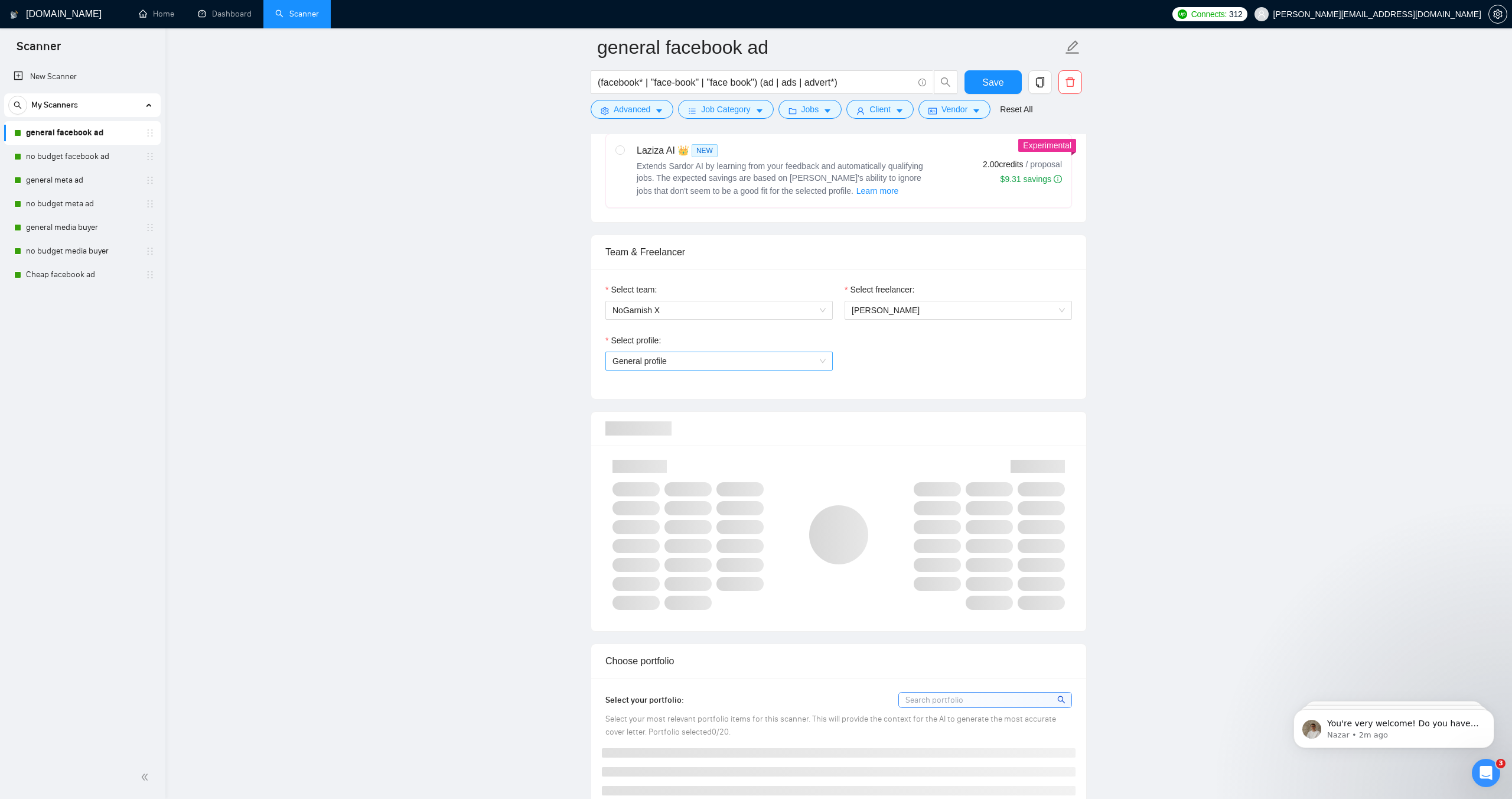
click at [658, 368] on span "General profile" at bounding box center [719, 361] width 213 height 18
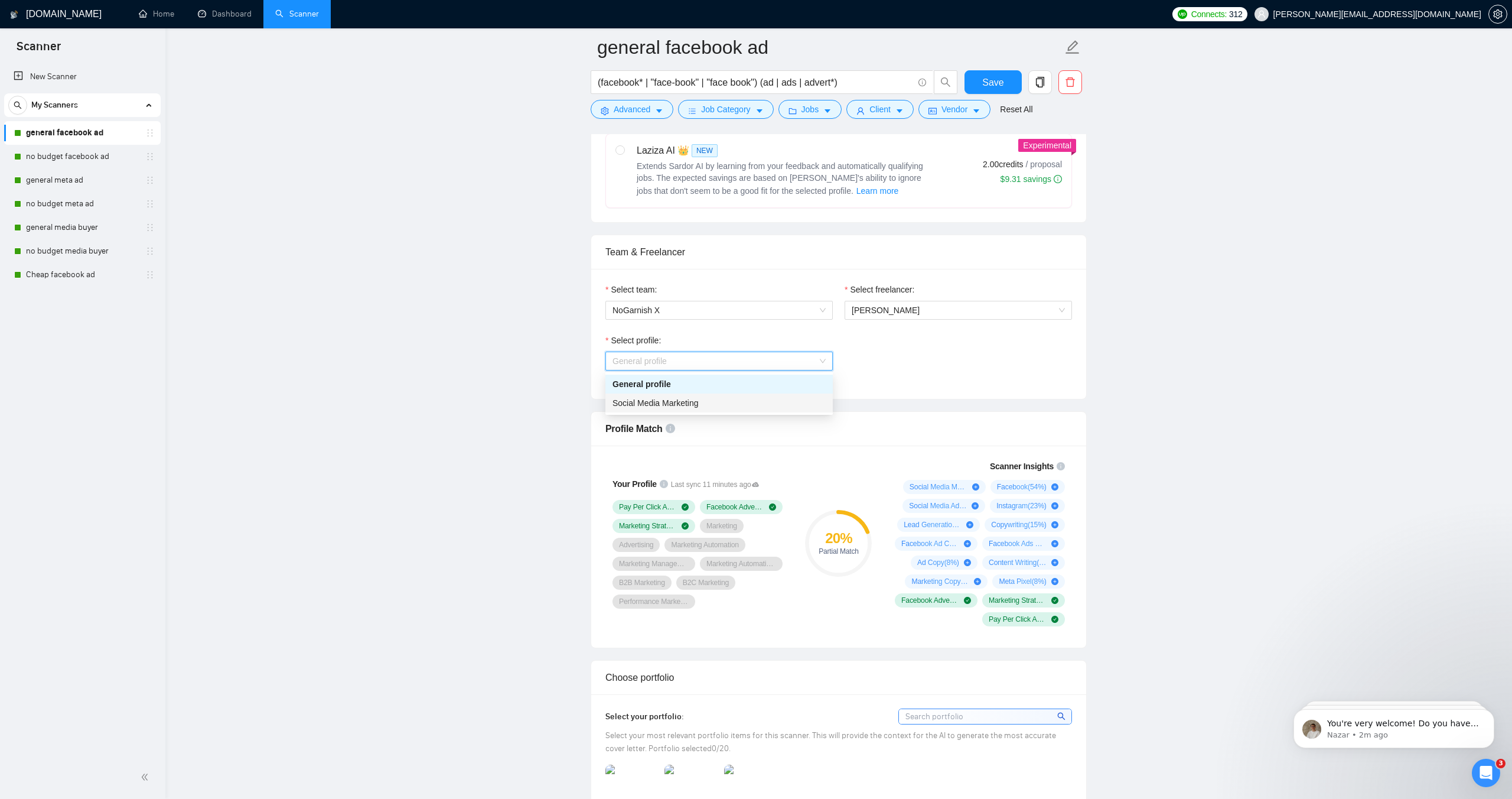
click at [646, 401] on span "Social Media Marketing" at bounding box center [655, 403] width 86 height 9
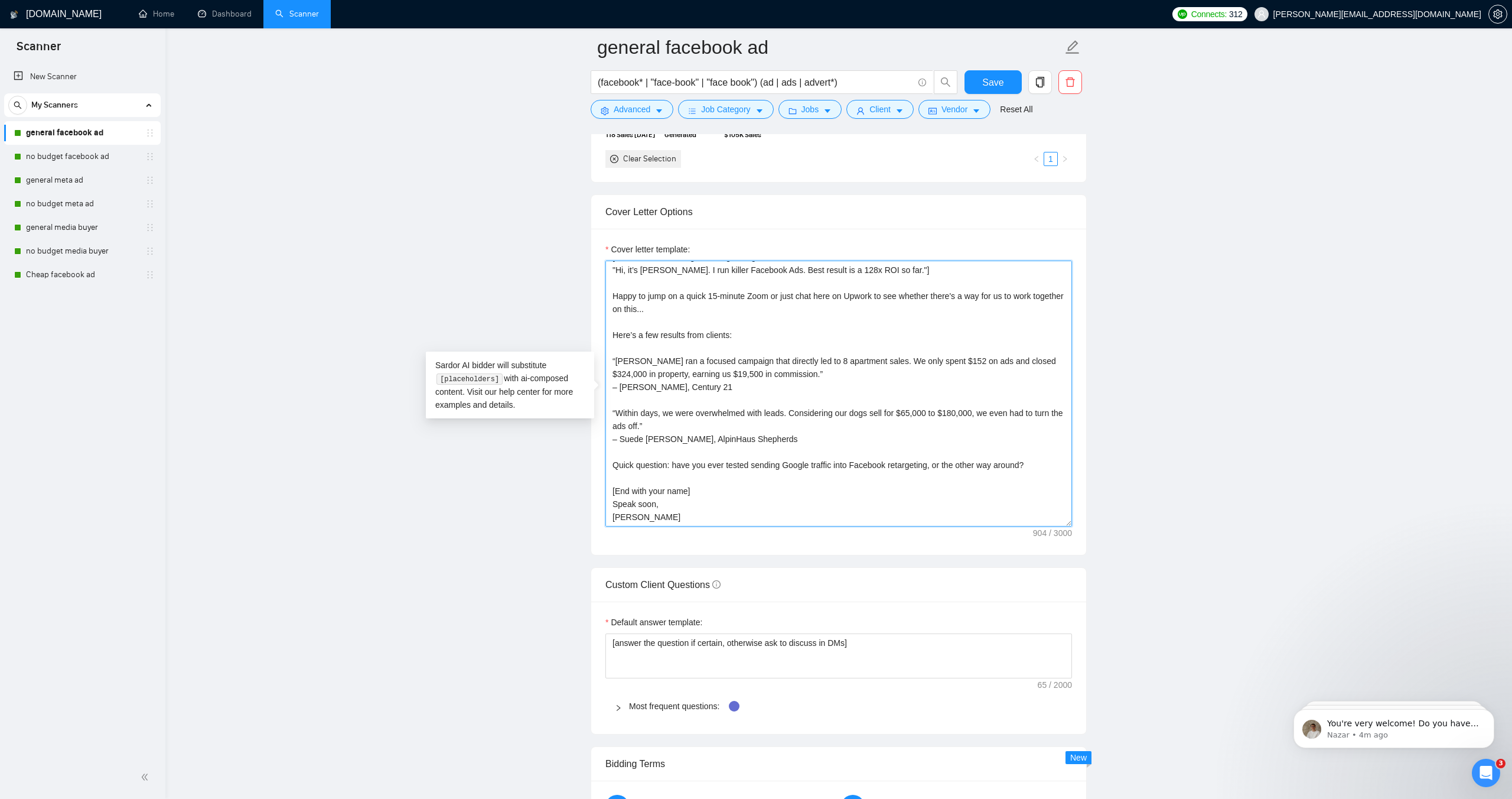
scroll to position [0, 0]
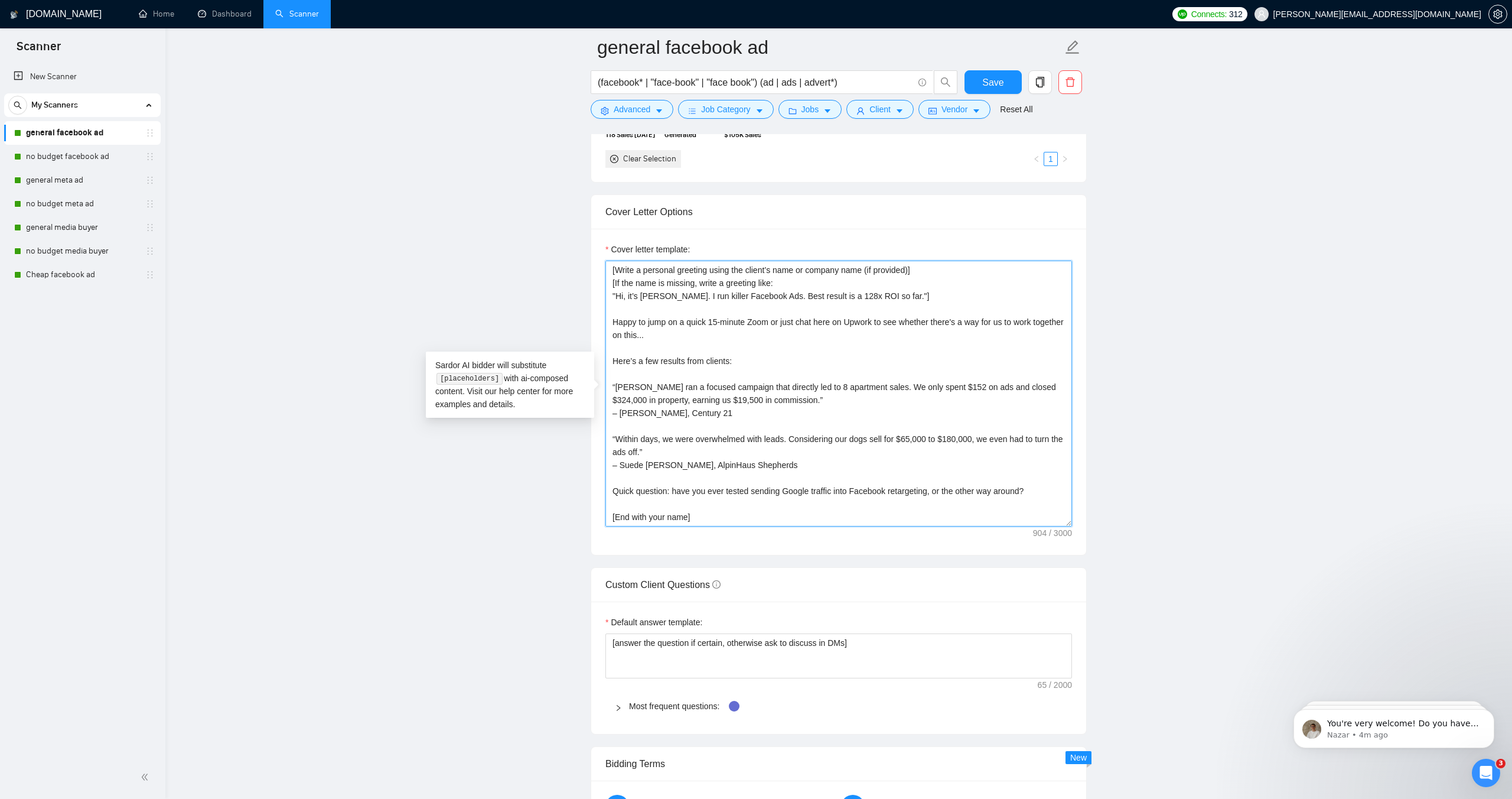
drag, startPoint x: 628, startPoint y: 496, endPoint x: 565, endPoint y: 213, distance: 289.9
click at [565, 213] on main "general facebook ad (facebook* | "face-book" | "face book") (ad | ads | advert*…" at bounding box center [839, 492] width 1309 height 3344
click at [657, 293] on textarea "[Write a personal greeting using the client’s name or company name (if provided…" at bounding box center [838, 394] width 466 height 266
drag, startPoint x: 669, startPoint y: 295, endPoint x: 612, endPoint y: 261, distance: 66.4
click at [612, 261] on textarea "[Write a personal greeting using the client’s name or company name (if provided…" at bounding box center [838, 394] width 466 height 266
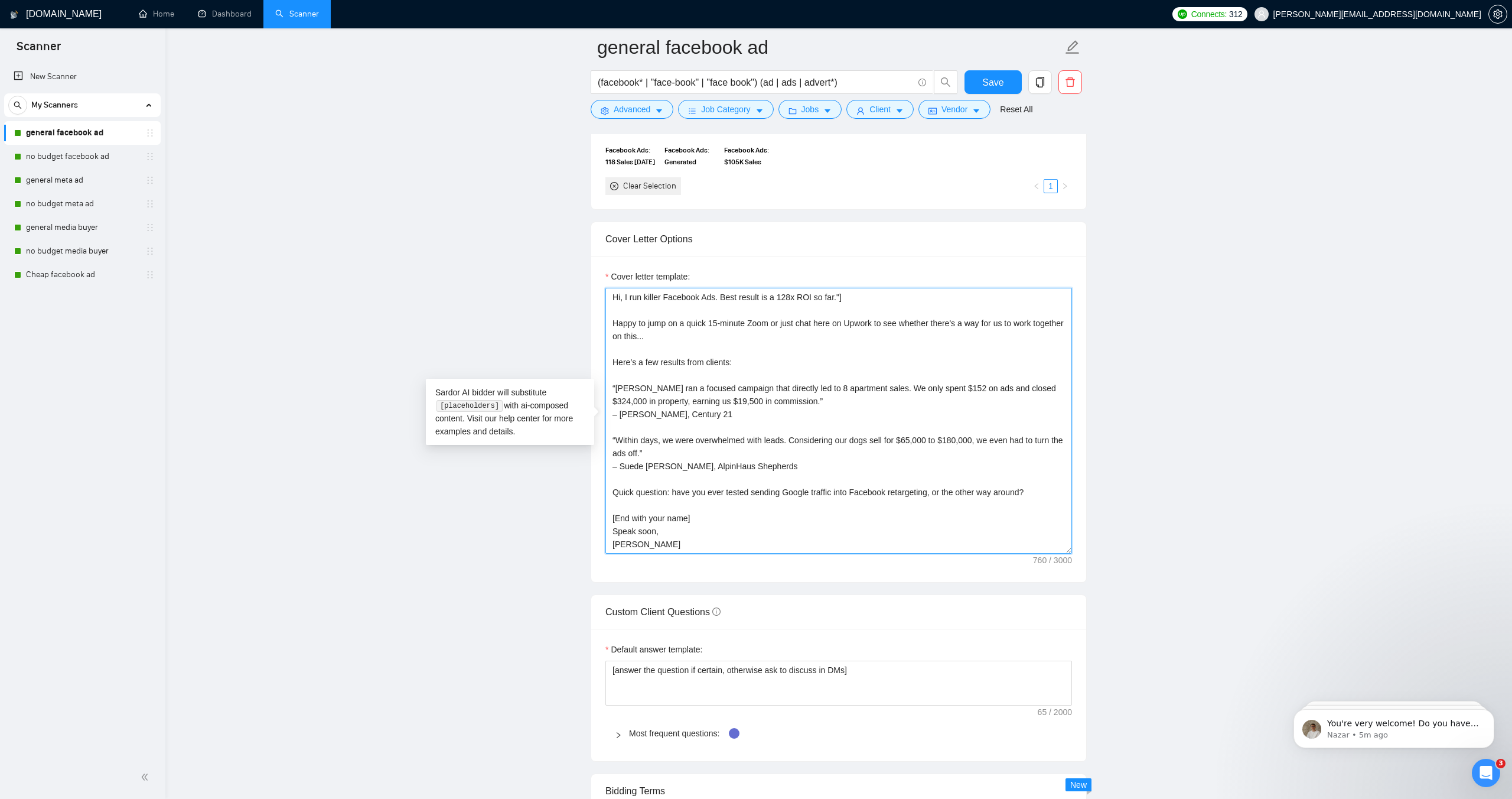
scroll to position [1200, 0]
click at [719, 297] on textarea "Hi, I run killer Facebook Ads. Best result is a 128x ROI so far."] Happy to jum…" at bounding box center [838, 420] width 466 height 266
click at [868, 296] on textarea "Hi, I run killer Facebook Ads - Best result is a 128x ROI so far."] Happy to ju…" at bounding box center [838, 420] width 466 height 266
click at [731, 297] on textarea "Hi, I run killer Facebook Ads - Best result is a 128x ROI so far. Happy to jump…" at bounding box center [838, 420] width 466 height 266
drag, startPoint x: 706, startPoint y: 296, endPoint x: 666, endPoint y: 297, distance: 40.0
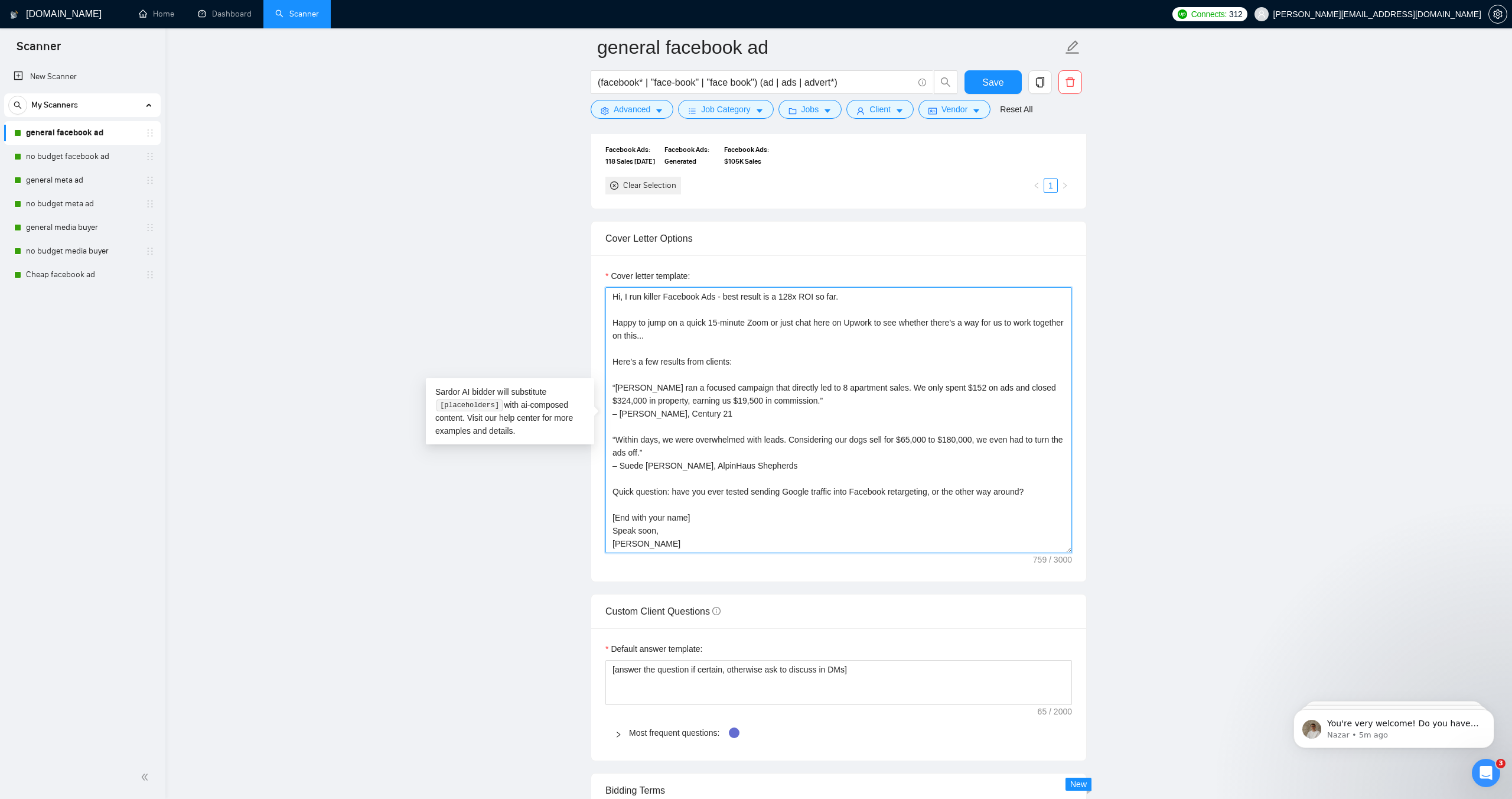
click at [666, 297] on textarea "Hi, I run killer Facebook Ads - best result is a 128x ROI so far. Happy to jump…" at bounding box center [838, 420] width 466 height 266
click at [692, 299] on textarea "Hi, I run killer Ads - best result is a 128x ROI so far. Happy to jump on a qui…" at bounding box center [838, 420] width 466 height 266
click at [619, 298] on textarea "Hi, I run killer Ads - best result is a 128x ROI so far. Happy to jump on a qui…" at bounding box center [838, 420] width 466 height 266
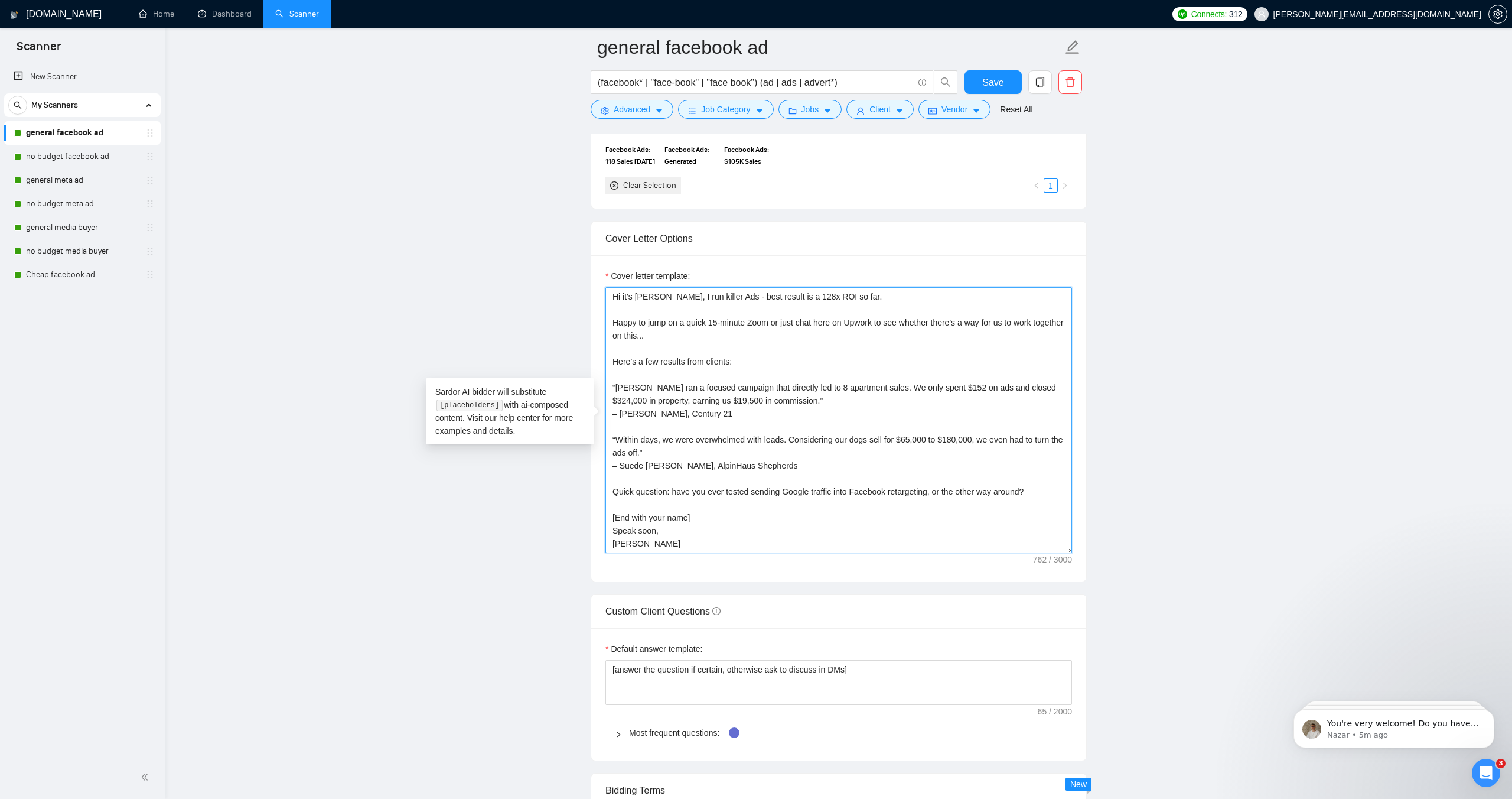
click at [706, 293] on textarea "Hi it's [PERSON_NAME], I run killer Ads - best result is a 128x ROI so far. Hap…" at bounding box center [838, 420] width 466 height 266
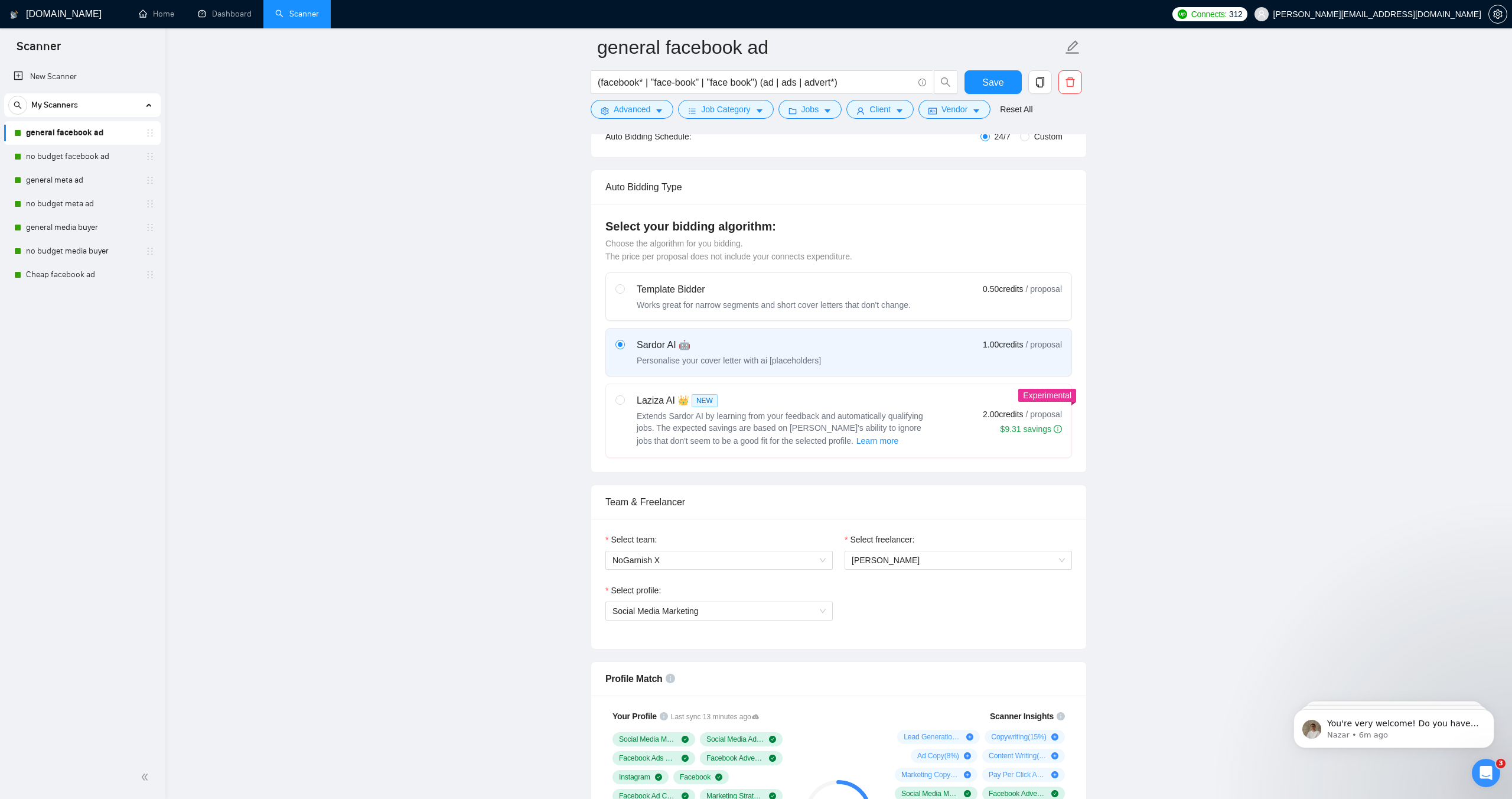
scroll to position [149, 0]
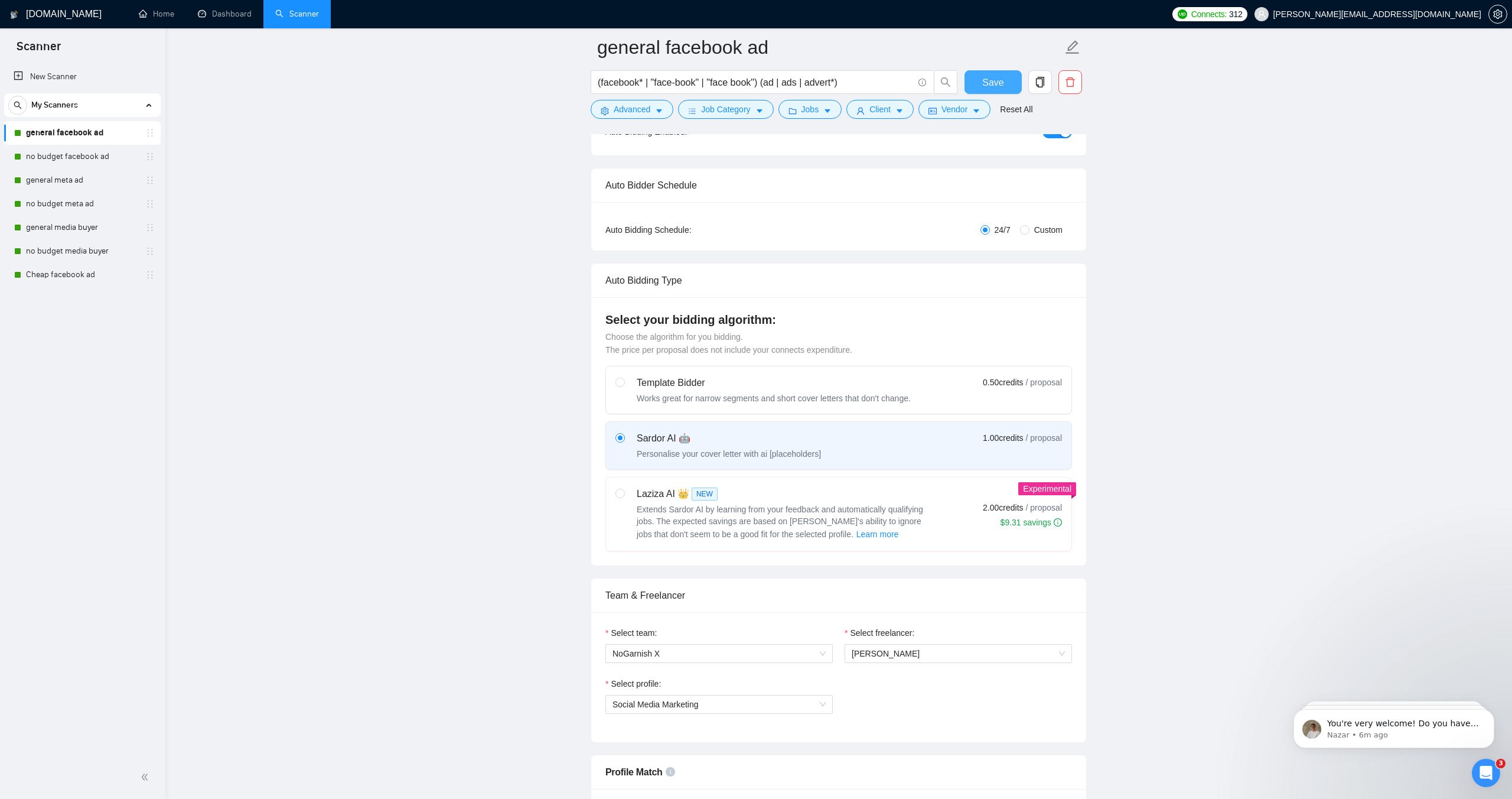
type textarea "Hi it's [PERSON_NAME], I run killer Ads - best result is a 128x ROI so far. Hap…"
drag, startPoint x: 996, startPoint y: 80, endPoint x: 952, endPoint y: 272, distance: 197.0
click at [997, 80] on span "Save" at bounding box center [993, 82] width 21 height 14
click at [57, 160] on link "no budget facebook ad" at bounding box center [82, 157] width 112 height 24
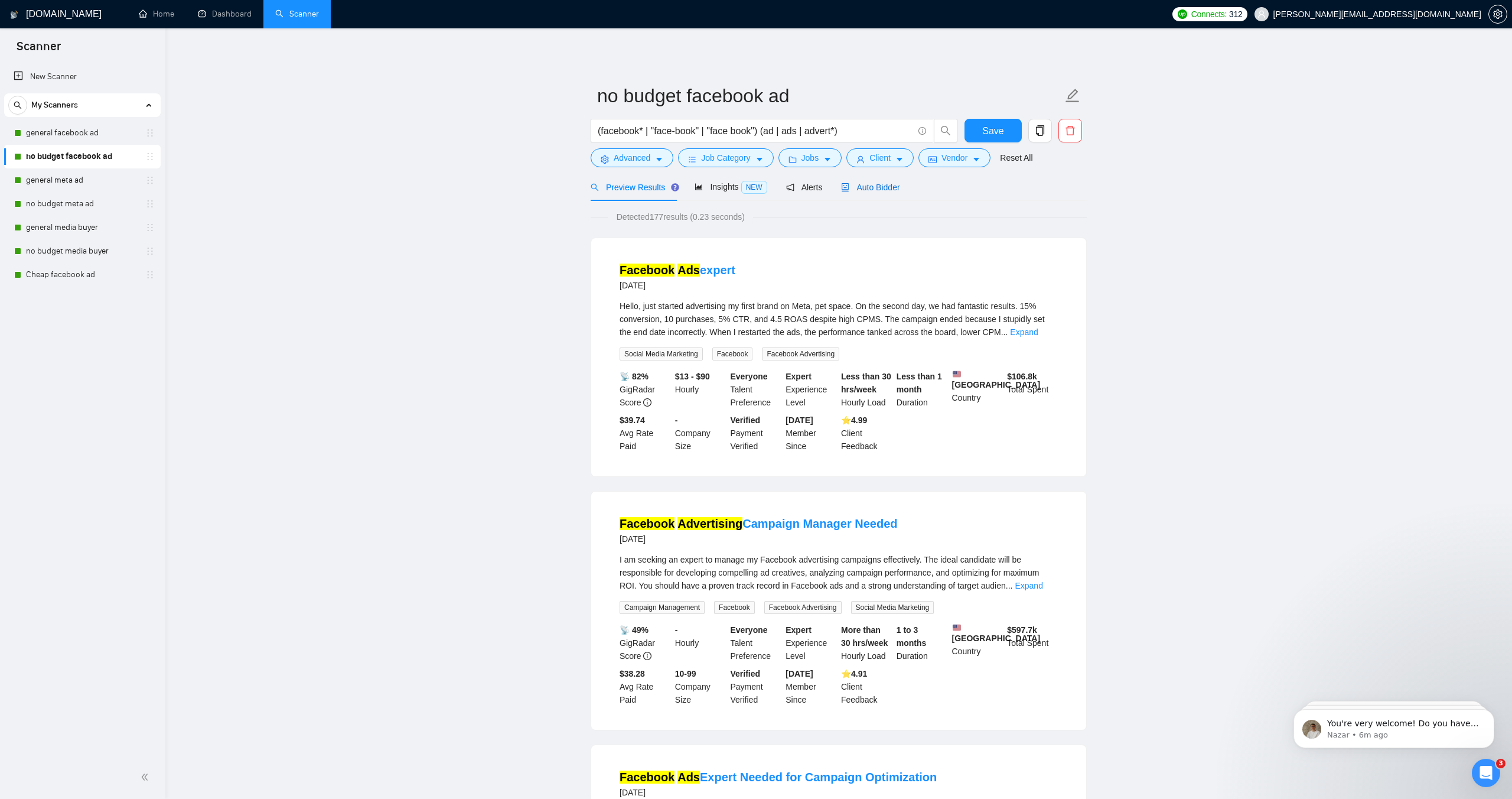
click at [879, 190] on span "Auto Bidder" at bounding box center [870, 187] width 59 height 9
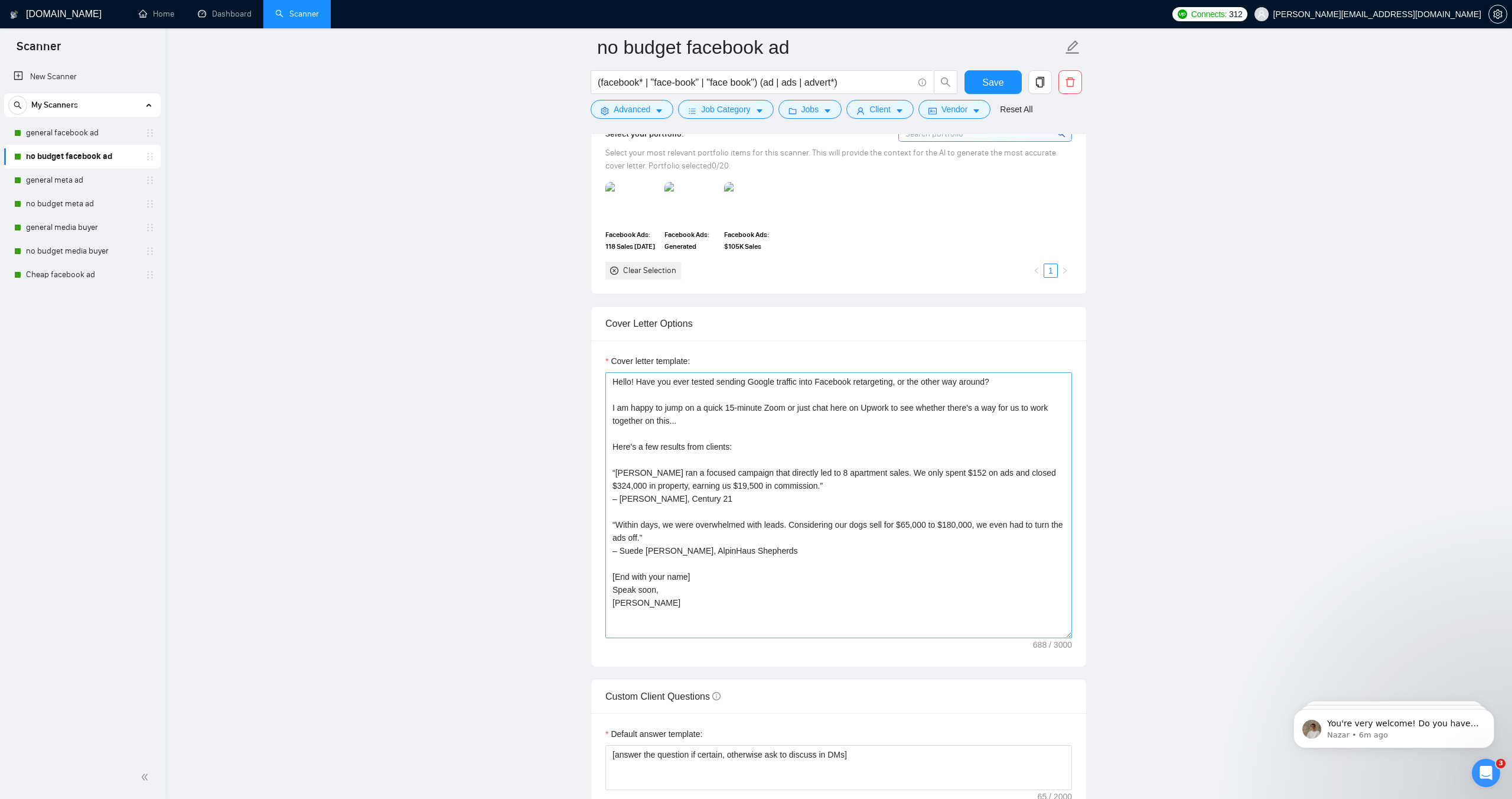
scroll to position [1119, 0]
click at [614, 379] on textarea "Hello! Have you ever tested sending Google traffic into Facebook retargeting, o…" at bounding box center [838, 501] width 466 height 266
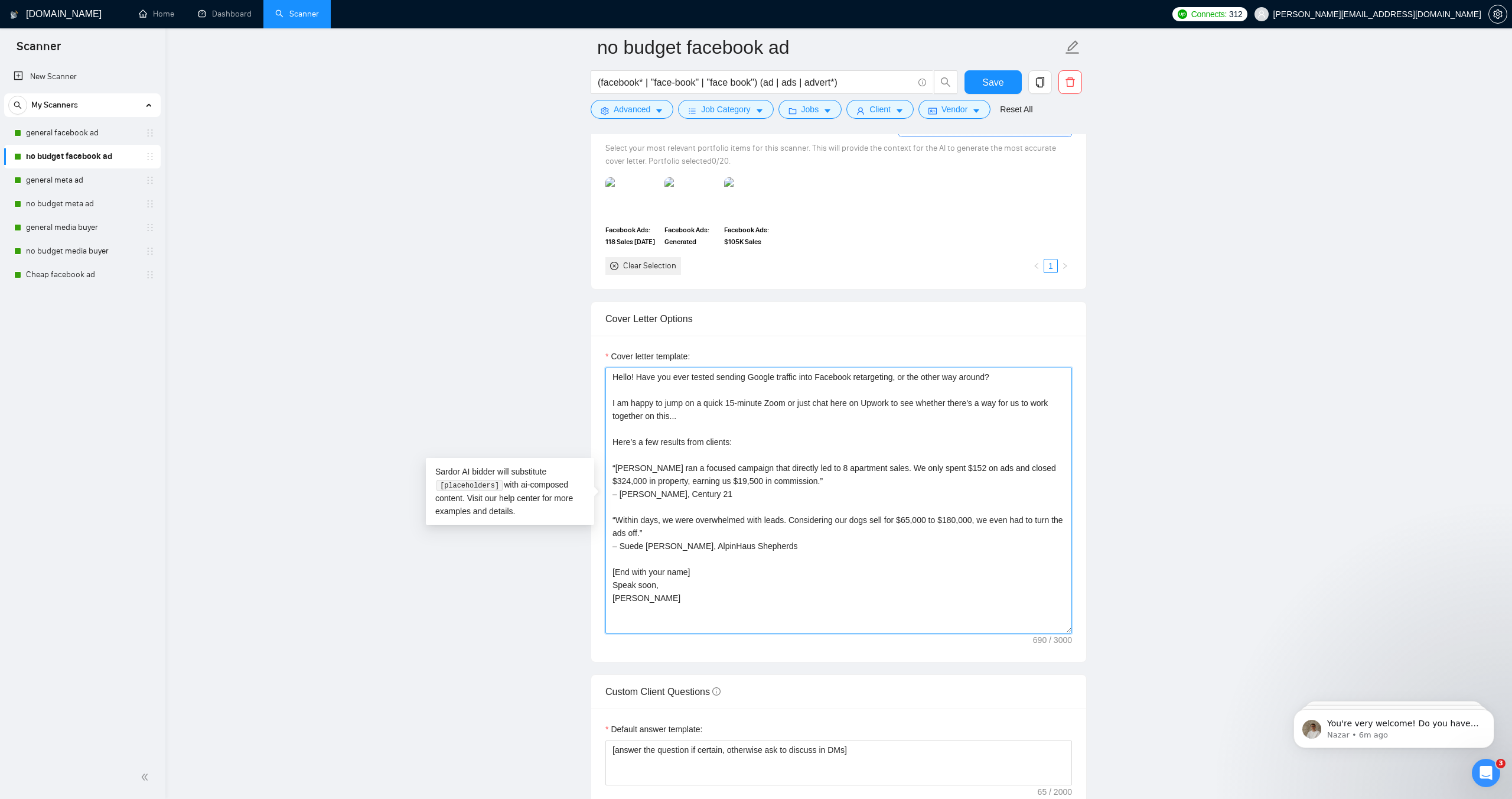
paste textarea "Hi it's [PERSON_NAME], I run killer Ads - best result is a 128x ROI so far."
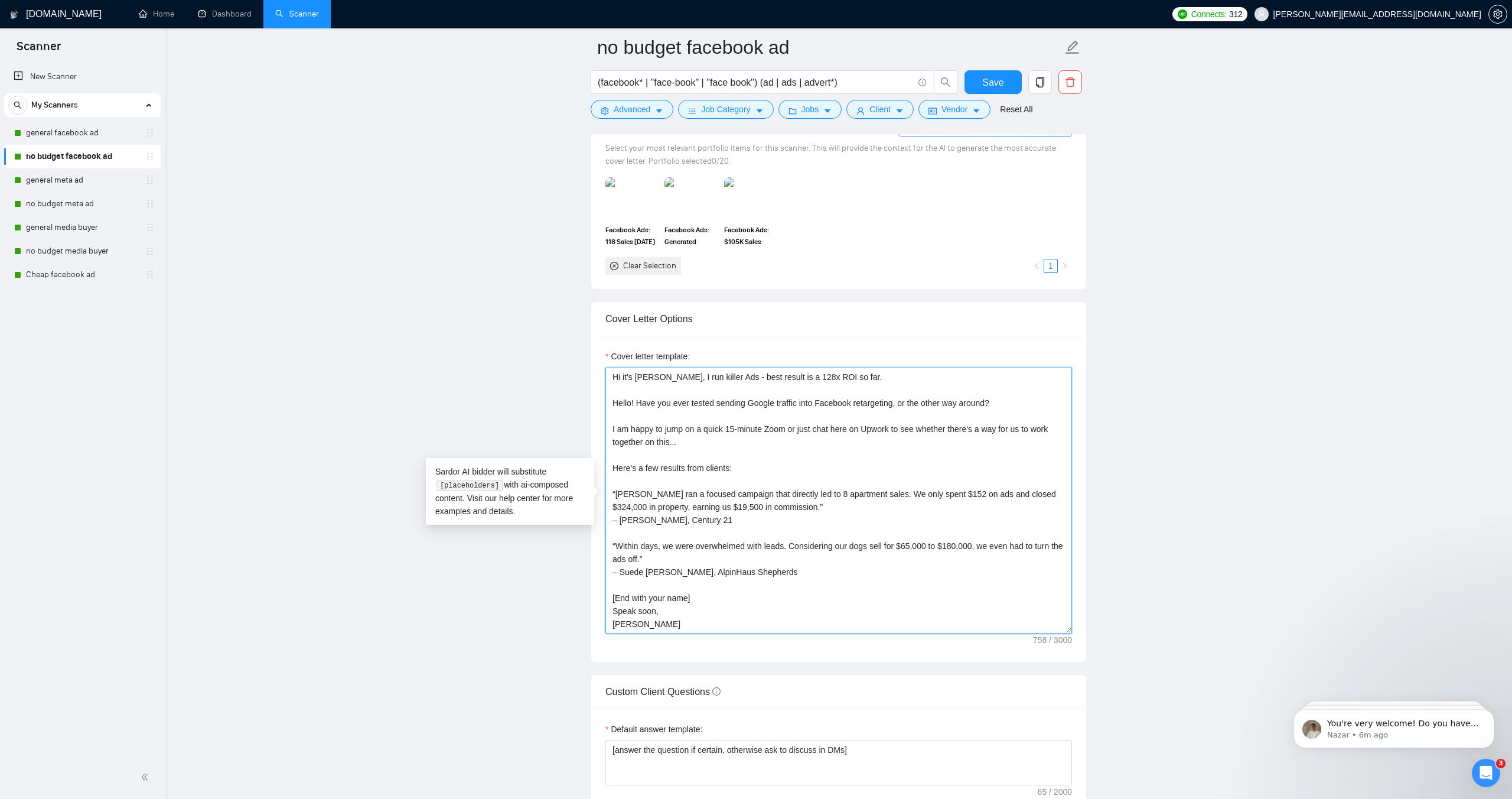
scroll to position [0, 0]
drag, startPoint x: 638, startPoint y: 400, endPoint x: 589, endPoint y: 399, distance: 49.0
click at [590, 399] on main "no budget facebook ad (facebook* | "face-book" | "face book") (ad | ads | adver…" at bounding box center [839, 599] width 1309 height 3344
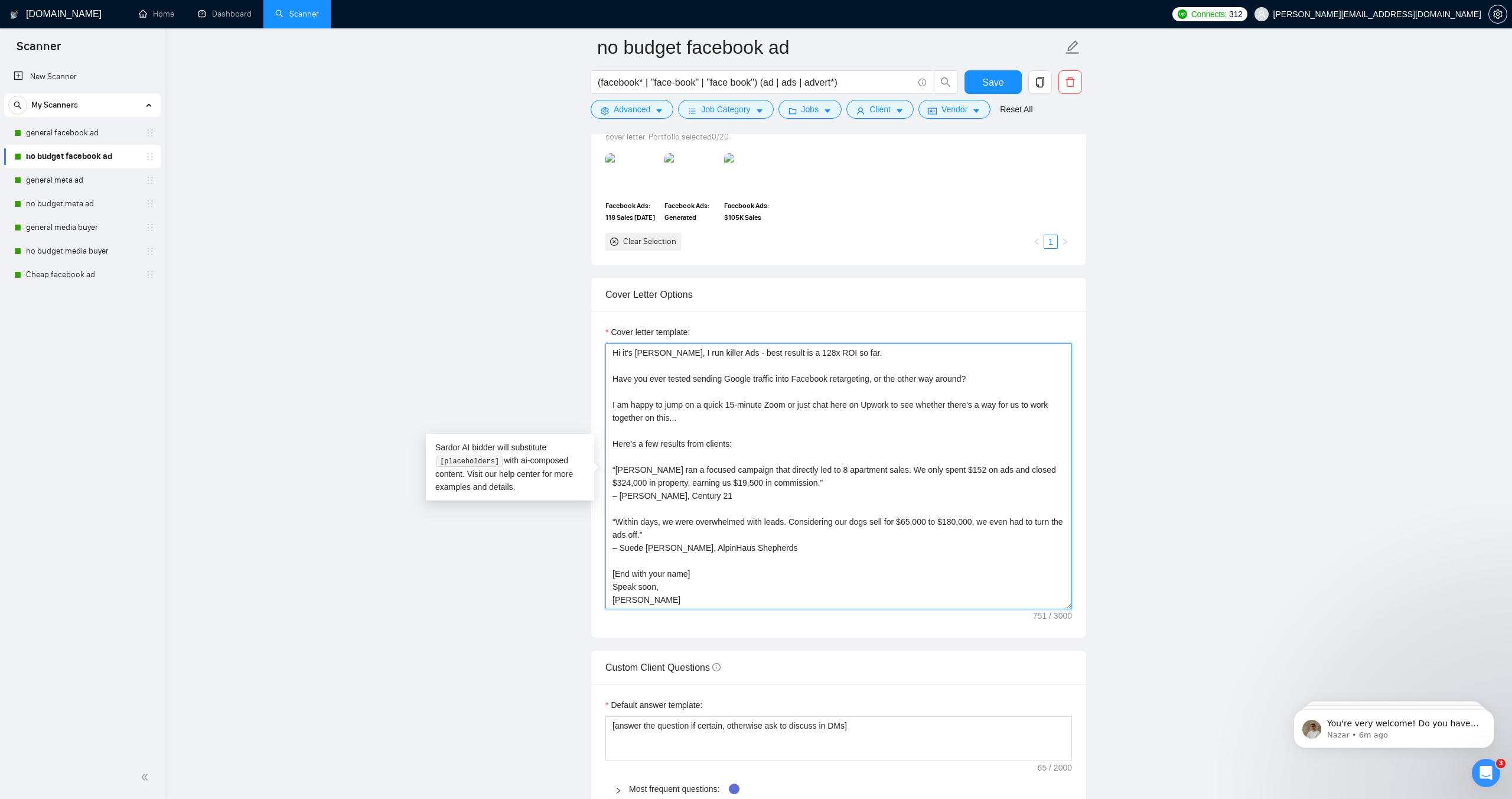
scroll to position [1127, 0]
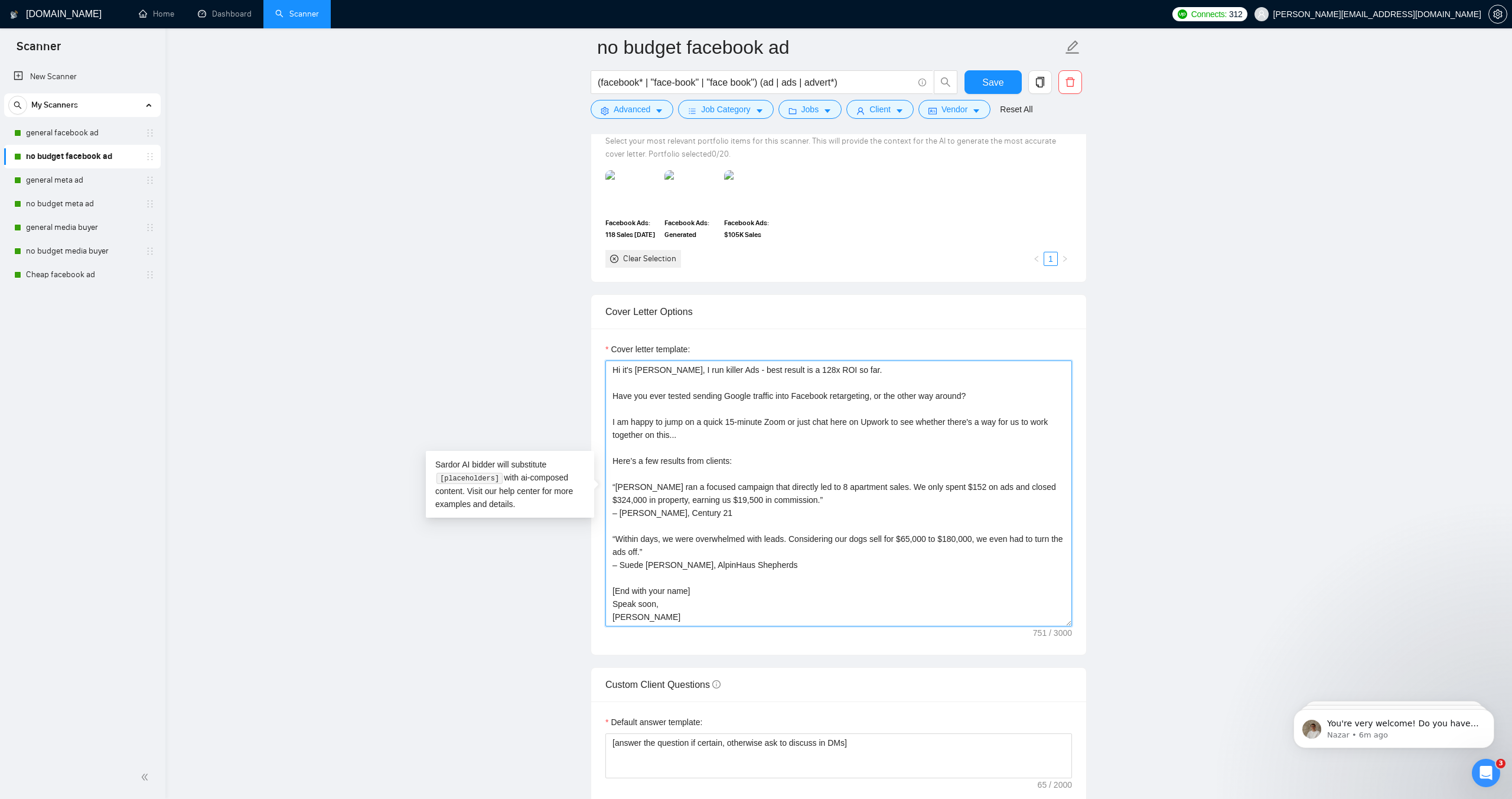
click at [658, 370] on textarea "Hi it's [PERSON_NAME], I run killer Ads - best result is a 128x ROI so far. Hav…" at bounding box center [838, 493] width 466 height 266
click at [792, 370] on textarea "Greetings... FYI, I run killer Ads - best result is a 128x ROI so far. Have you…" at bounding box center [838, 493] width 466 height 266
click at [842, 370] on textarea "Greetings... FYI, I run killer Ads - best result: 128x ROI so far. Have you eve…" at bounding box center [838, 493] width 466 height 266
click at [783, 370] on textarea "Greetings... FYI, I run killer Ads - best result: 128x ROI. Have you ever teste…" at bounding box center [838, 493] width 466 height 266
click at [776, 370] on textarea "Greetings... FYI, I run killer Ads - best result: 128x ROI. Have you ever teste…" at bounding box center [838, 493] width 466 height 266
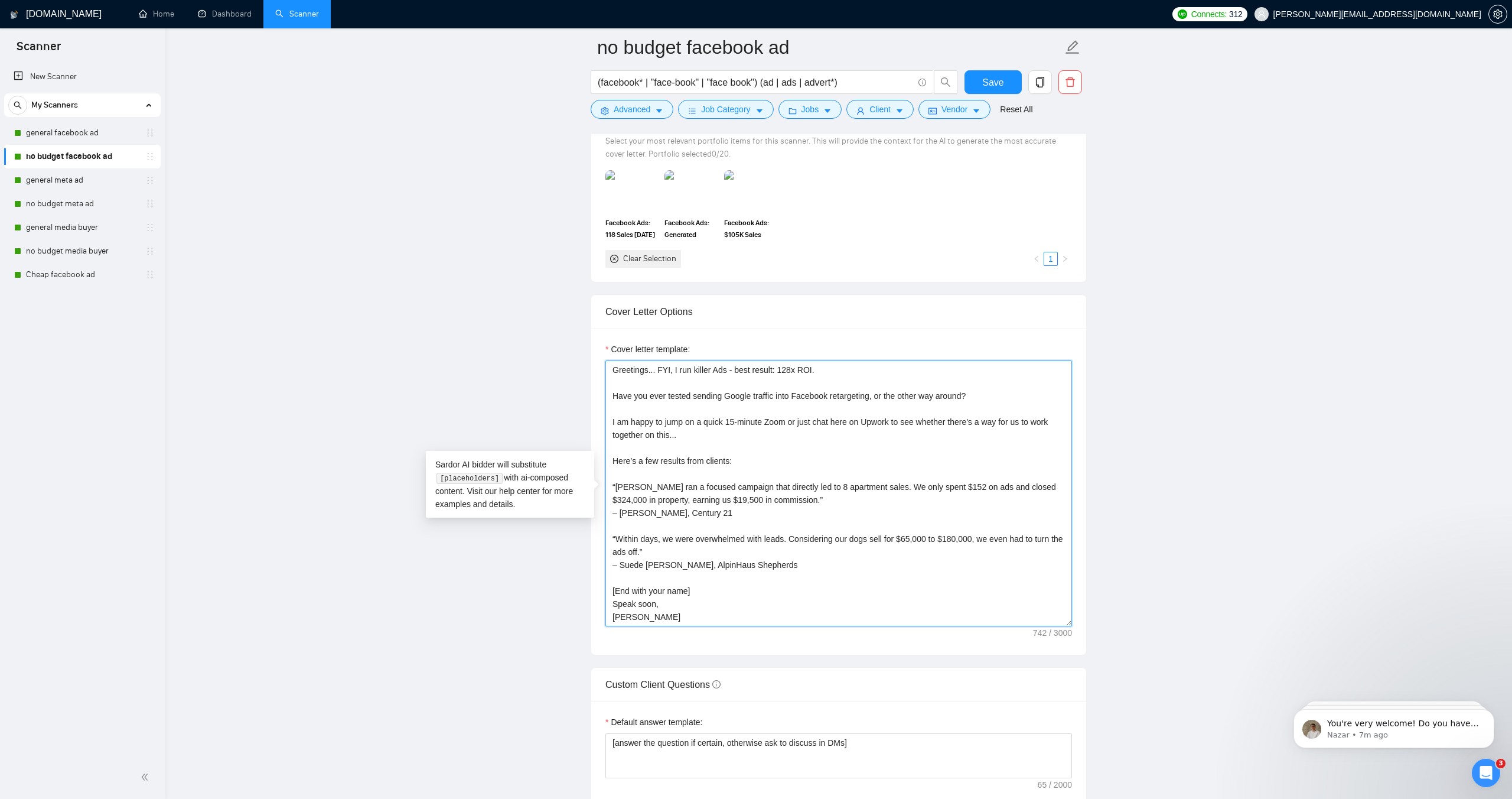
click at [776, 370] on textarea "Greetings... FYI, I run killer Ads - best result: 128x ROI. Have you ever teste…" at bounding box center [838, 493] width 466 height 266
paste textarea "… I run killer ads. My top result? 128× ROI."
click at [658, 371] on textarea "Greetings… I run killer ads. My top result? 128× ROI. Have you ever tested send…" at bounding box center [838, 493] width 466 height 266
click at [874, 380] on textarea "Greetings… FYI I run killer ads. My top result? 128× ROI. Have you ever tested …" at bounding box center [838, 493] width 466 height 266
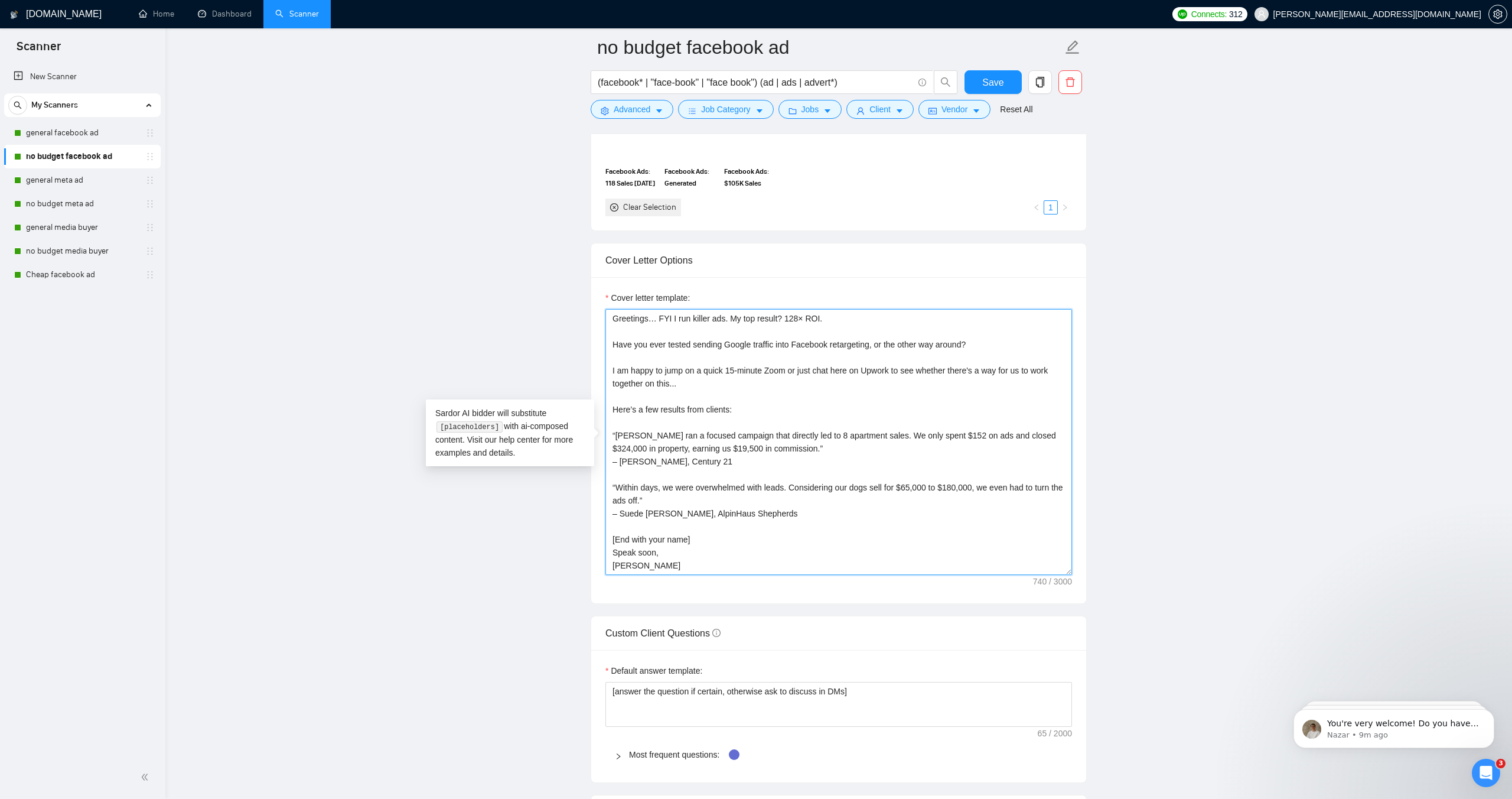
scroll to position [1174, 0]
drag, startPoint x: 641, startPoint y: 570, endPoint x: 596, endPoint y: 288, distance: 285.6
click at [596, 288] on div "Cover letter template: Greetings… FYI I run killer ads. My top result? 128× ROI…" at bounding box center [838, 445] width 495 height 326
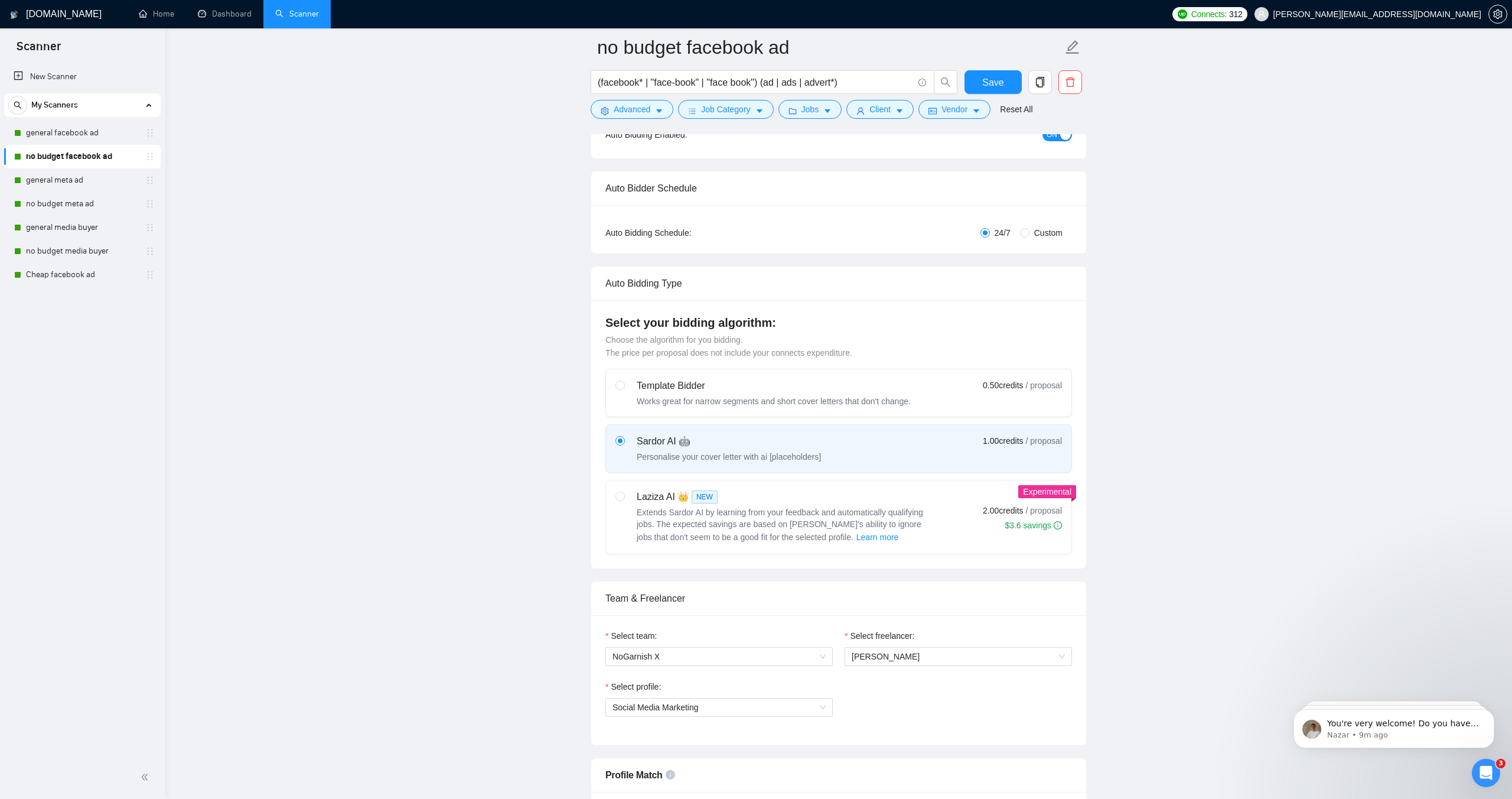
scroll to position [0, 0]
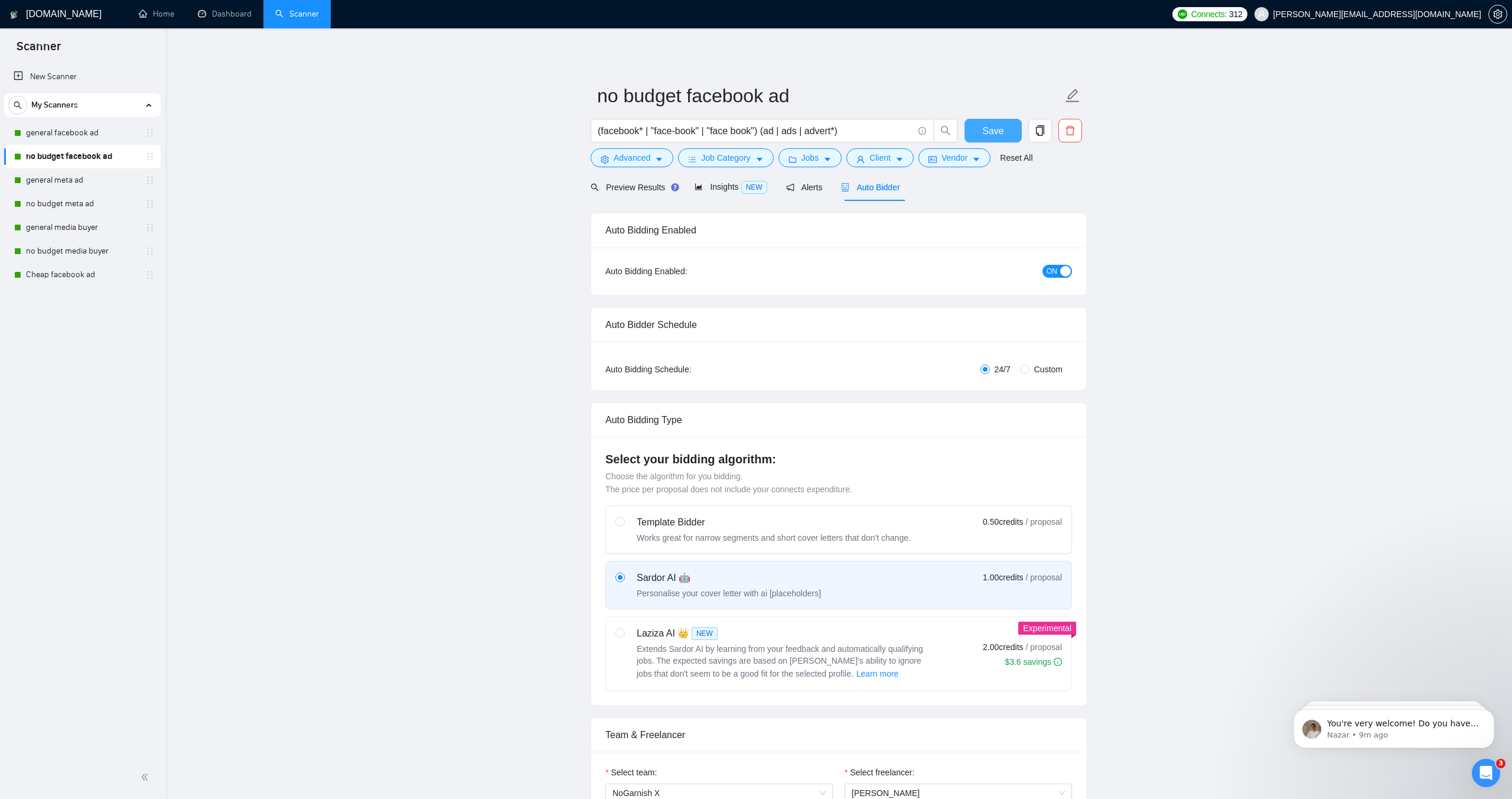
type textarea "Greetings… FYI I run killer ads. My top result? 128× ROI. Have you ever tested …"
drag, startPoint x: 991, startPoint y: 127, endPoint x: 869, endPoint y: 232, distance: 161.0
click at [992, 127] on span "Save" at bounding box center [993, 130] width 21 height 14
click at [71, 140] on link "general facebook ad" at bounding box center [82, 133] width 112 height 24
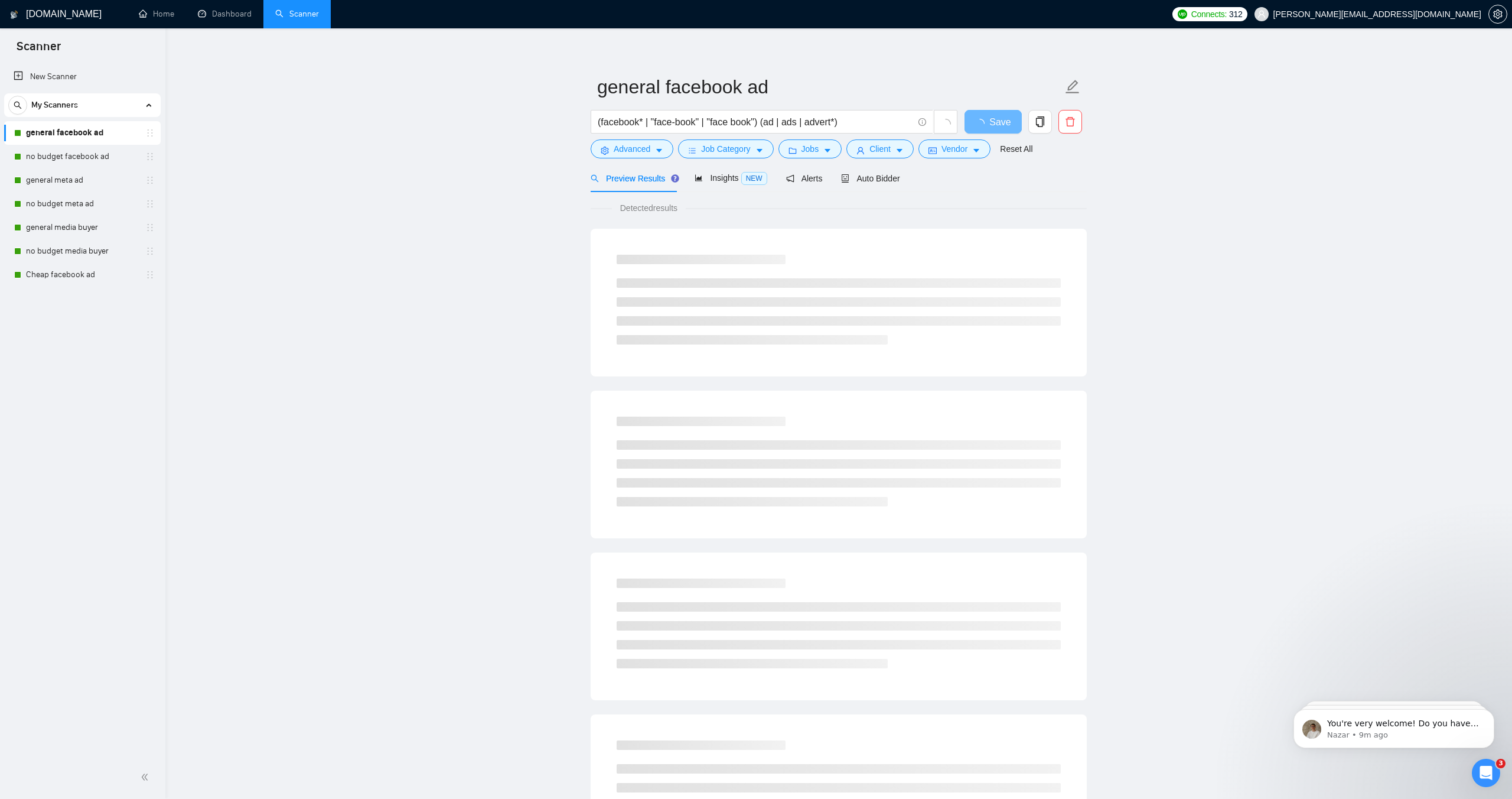
scroll to position [18, 0]
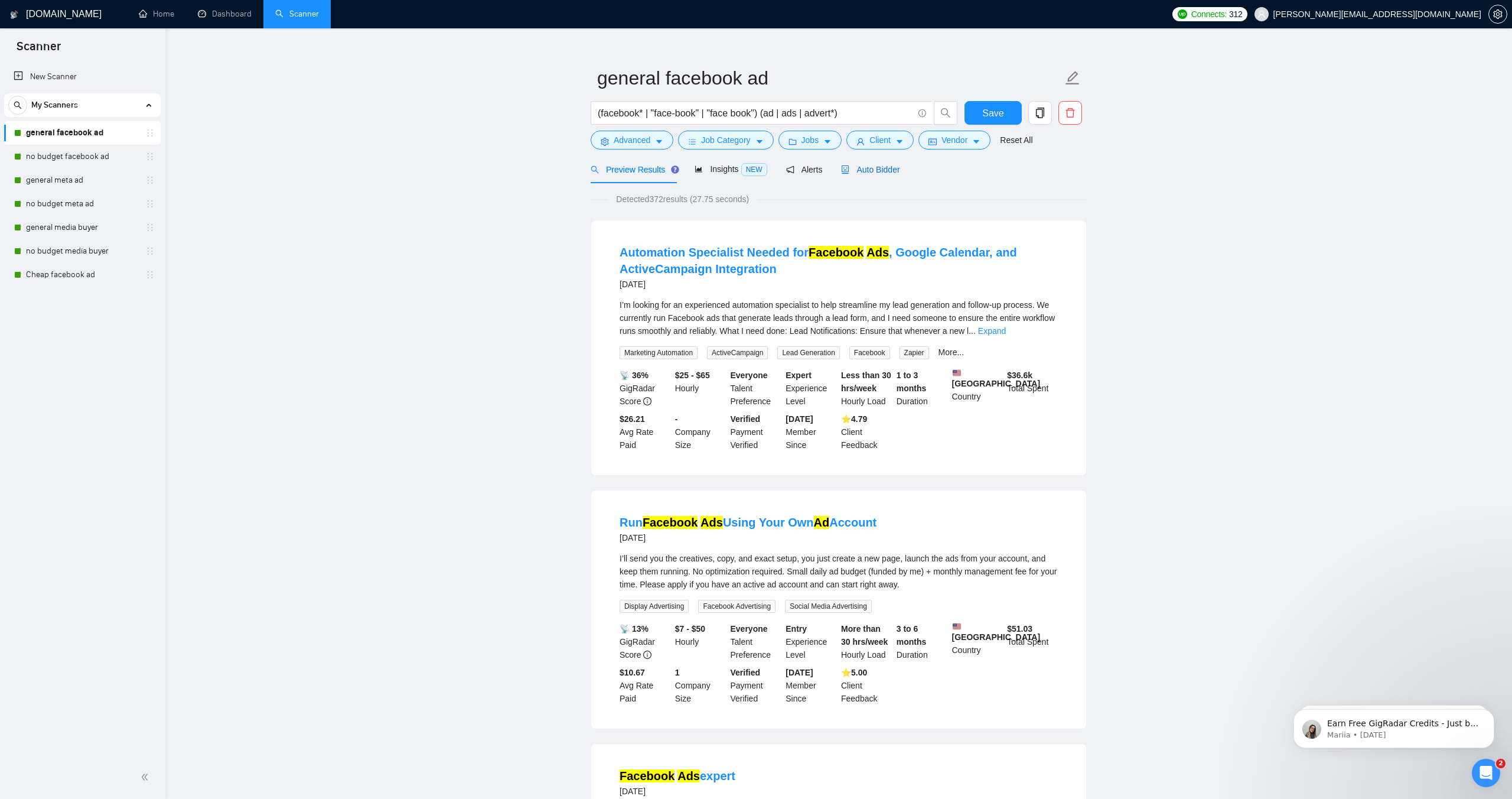
click at [877, 169] on span "Auto Bidder" at bounding box center [870, 169] width 59 height 9
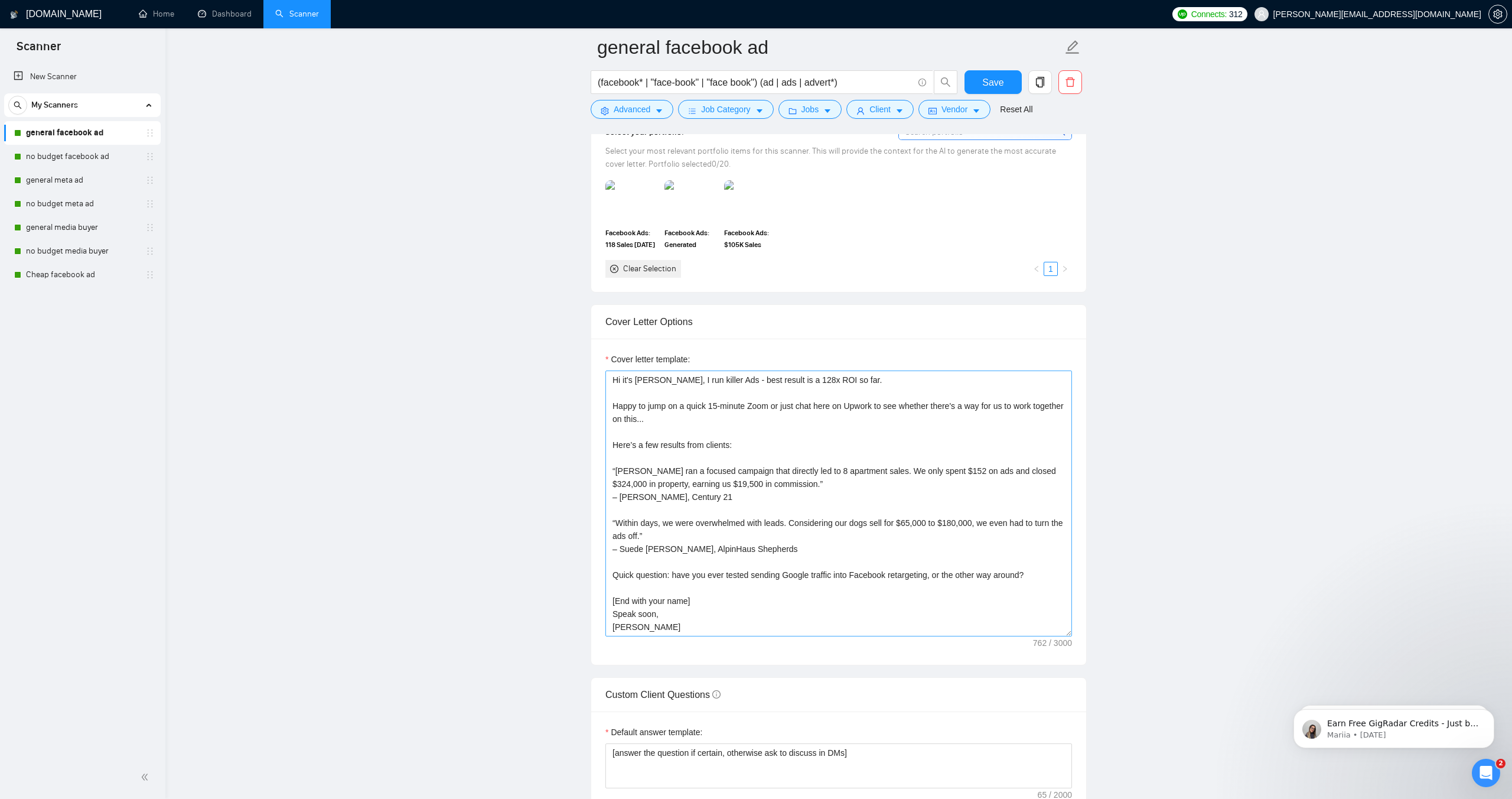
scroll to position [1121, 0]
drag, startPoint x: 640, startPoint y: 623, endPoint x: 614, endPoint y: 387, distance: 237.4
click at [614, 387] on textarea "Hi it's [PERSON_NAME], I run killer Ads - best result is a 128x ROI so far. Hap…" at bounding box center [838, 499] width 466 height 266
click at [661, 574] on textarea "Hi it's [PERSON_NAME], I run killer Ads - best result is a 128x ROI so far. Hap…" at bounding box center [838, 499] width 466 height 266
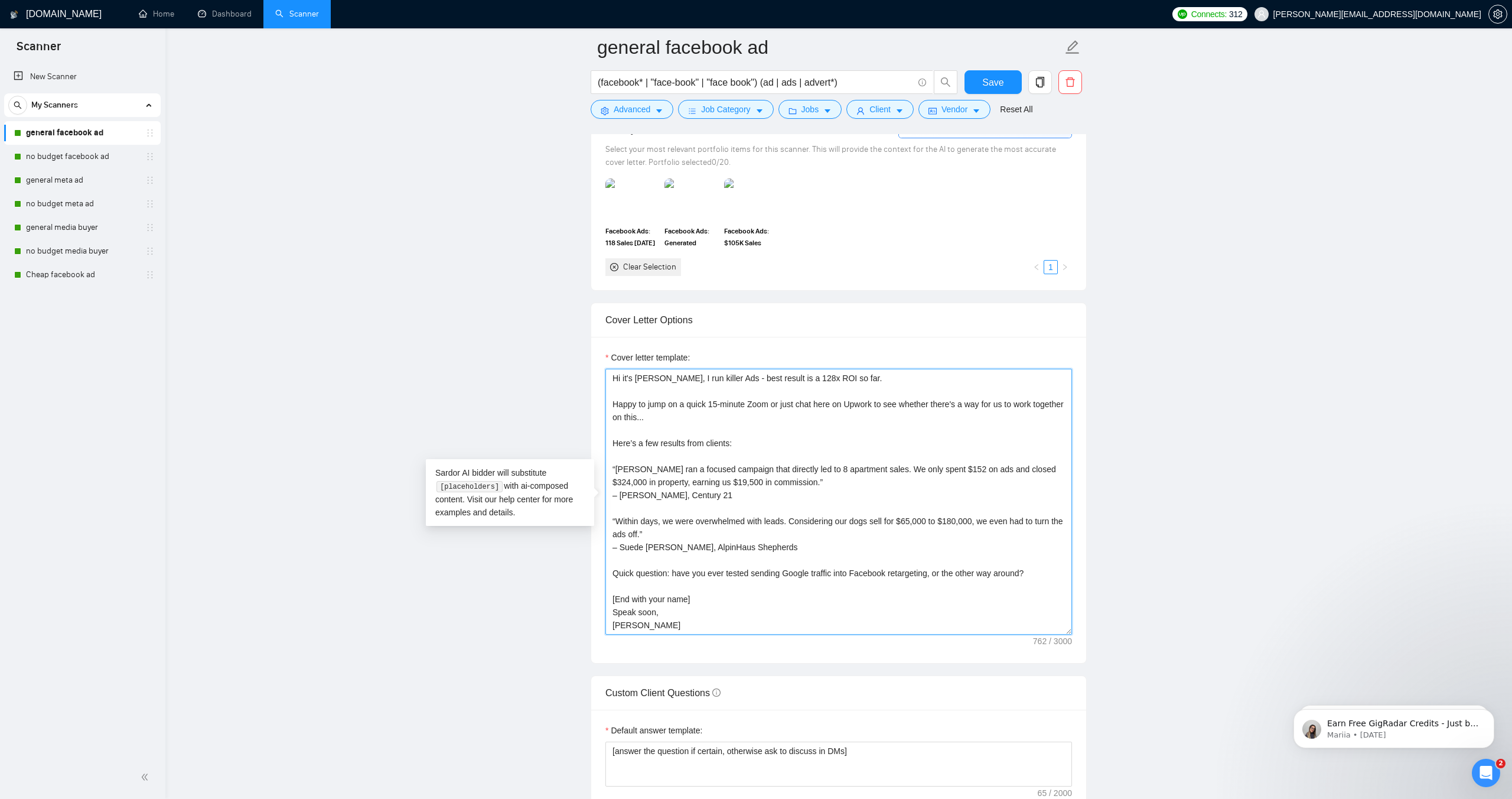
drag, startPoint x: 637, startPoint y: 625, endPoint x: 610, endPoint y: 346, distance: 280.3
click at [609, 341] on div "Cover letter template: Hi it's [PERSON_NAME], I run killer Ads - best result is…" at bounding box center [838, 500] width 495 height 326
paste textarea "Greetings… FYI I run killer ads. My top result? 128× ROI. Have you ever tested …"
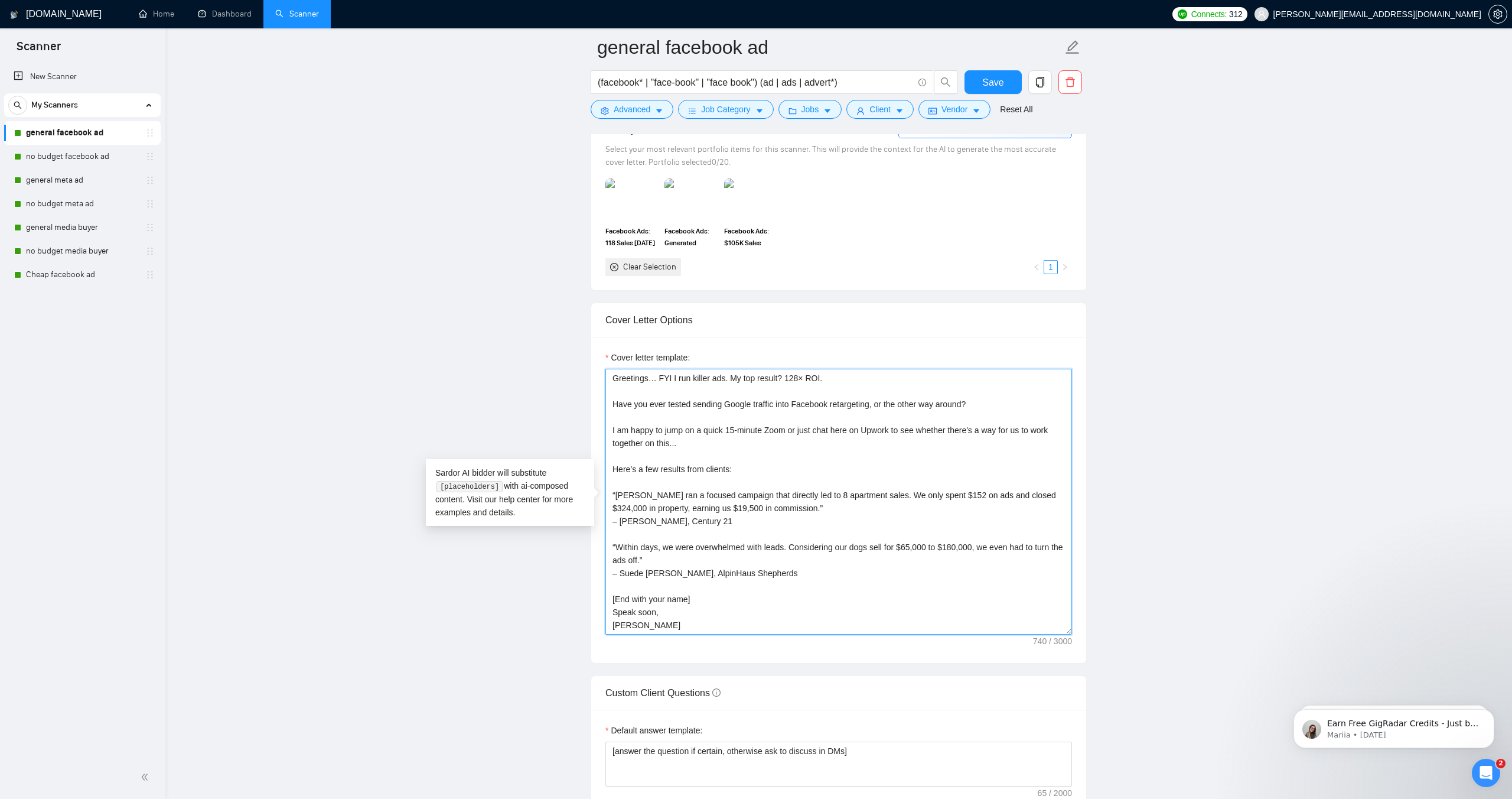
drag, startPoint x: 670, startPoint y: 379, endPoint x: 687, endPoint y: 379, distance: 17.0
click at [671, 379] on textarea "Greetings… FYI I run killer ads. My top result? 128× ROI. Have you ever tested …" at bounding box center [838, 502] width 466 height 266
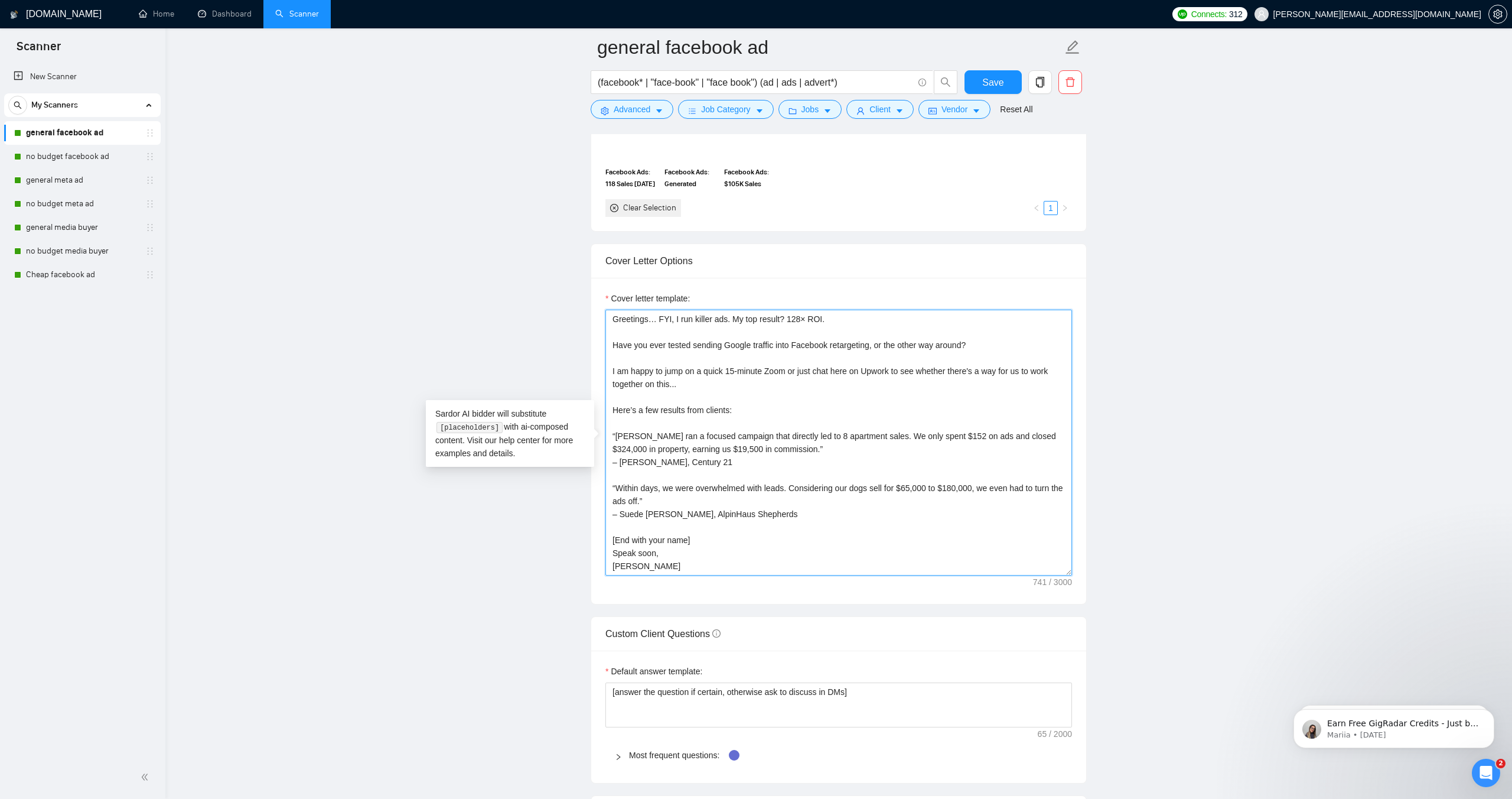
scroll to position [1187, 0]
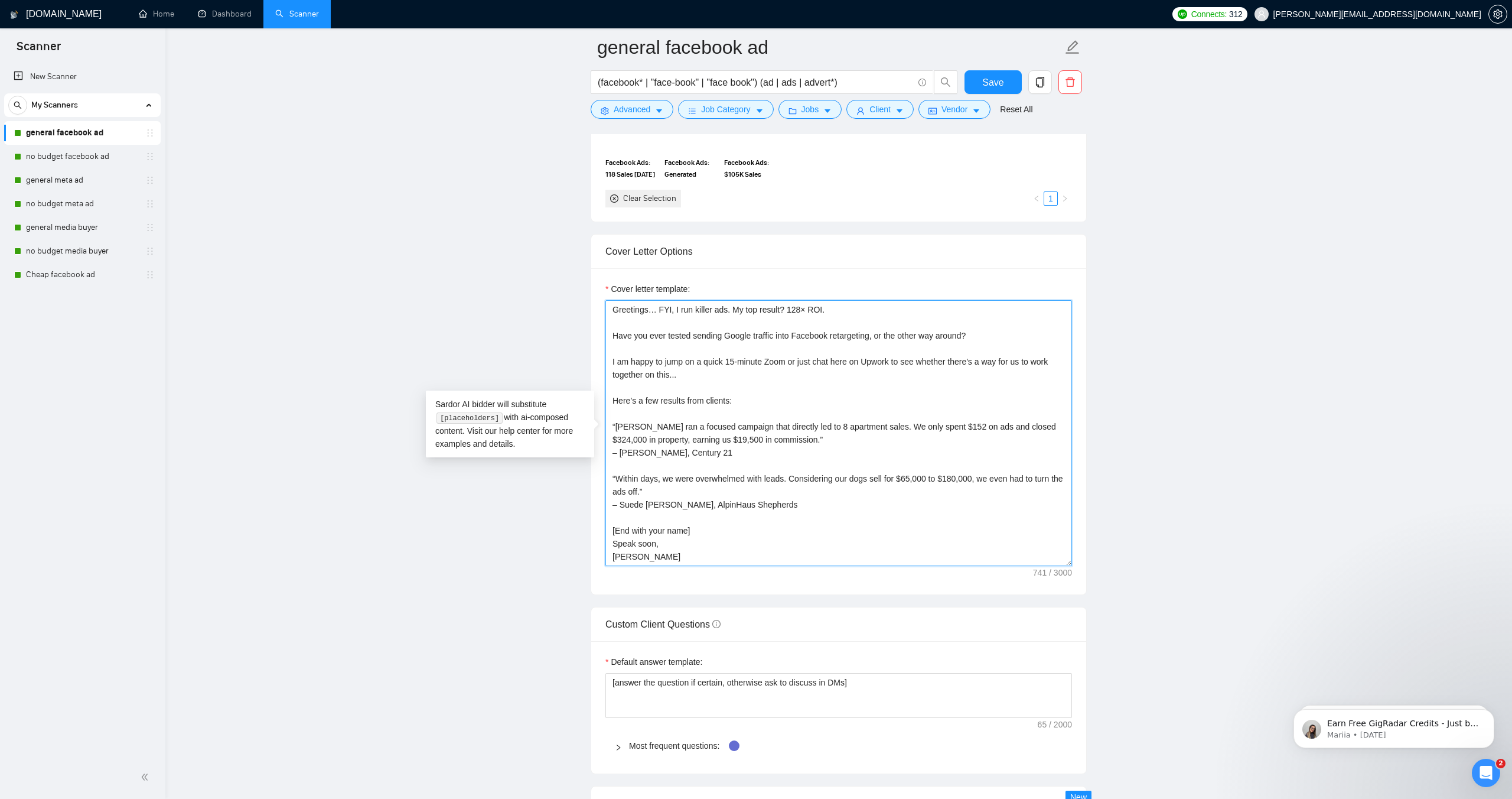
drag, startPoint x: 638, startPoint y: 558, endPoint x: 603, endPoint y: 302, distance: 258.4
click at [603, 302] on div "Cover letter template: Greetings… FYI, I run killer ads. My top result? 128× RO…" at bounding box center [838, 431] width 495 height 326
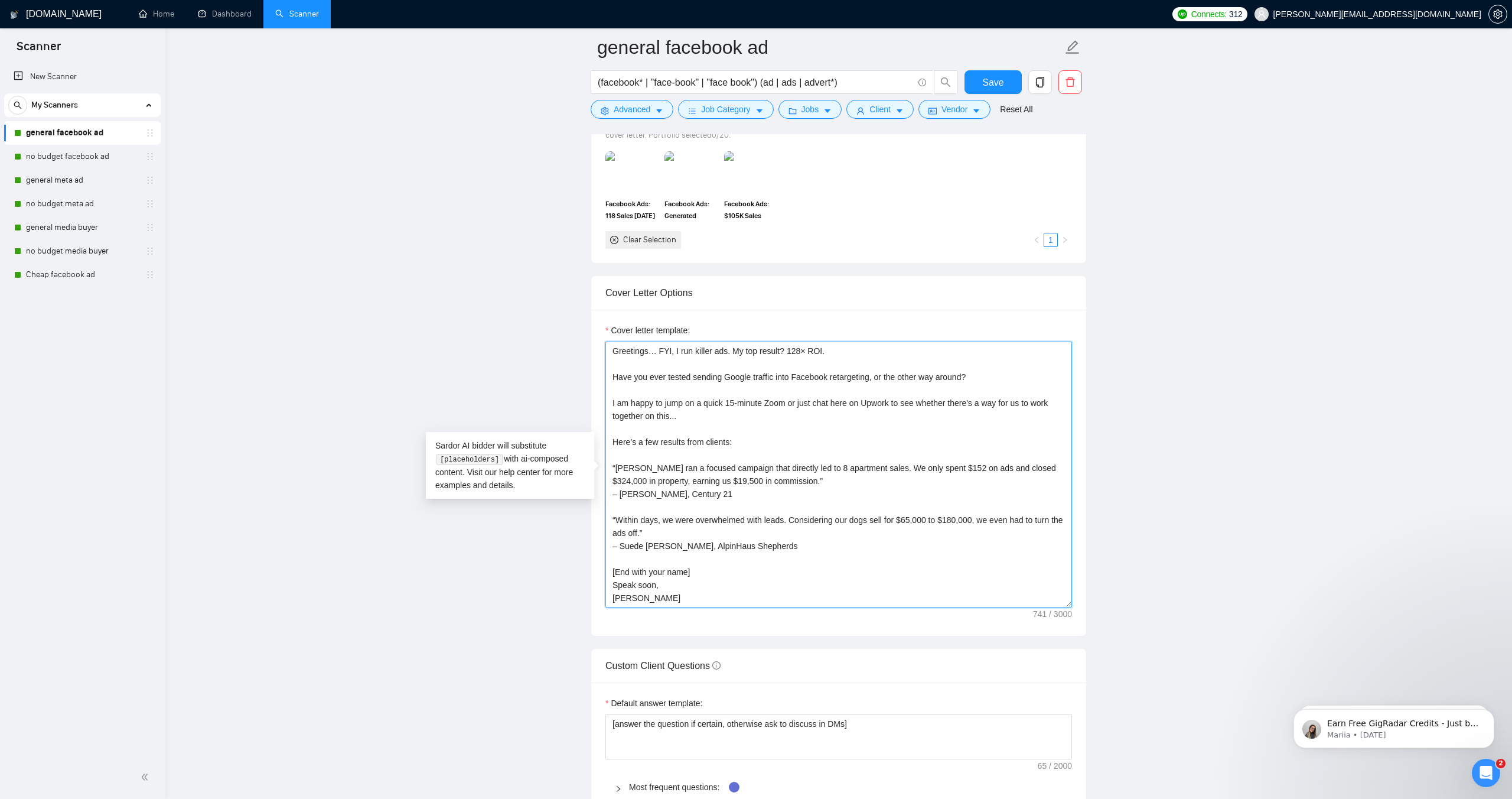
scroll to position [1127, 0]
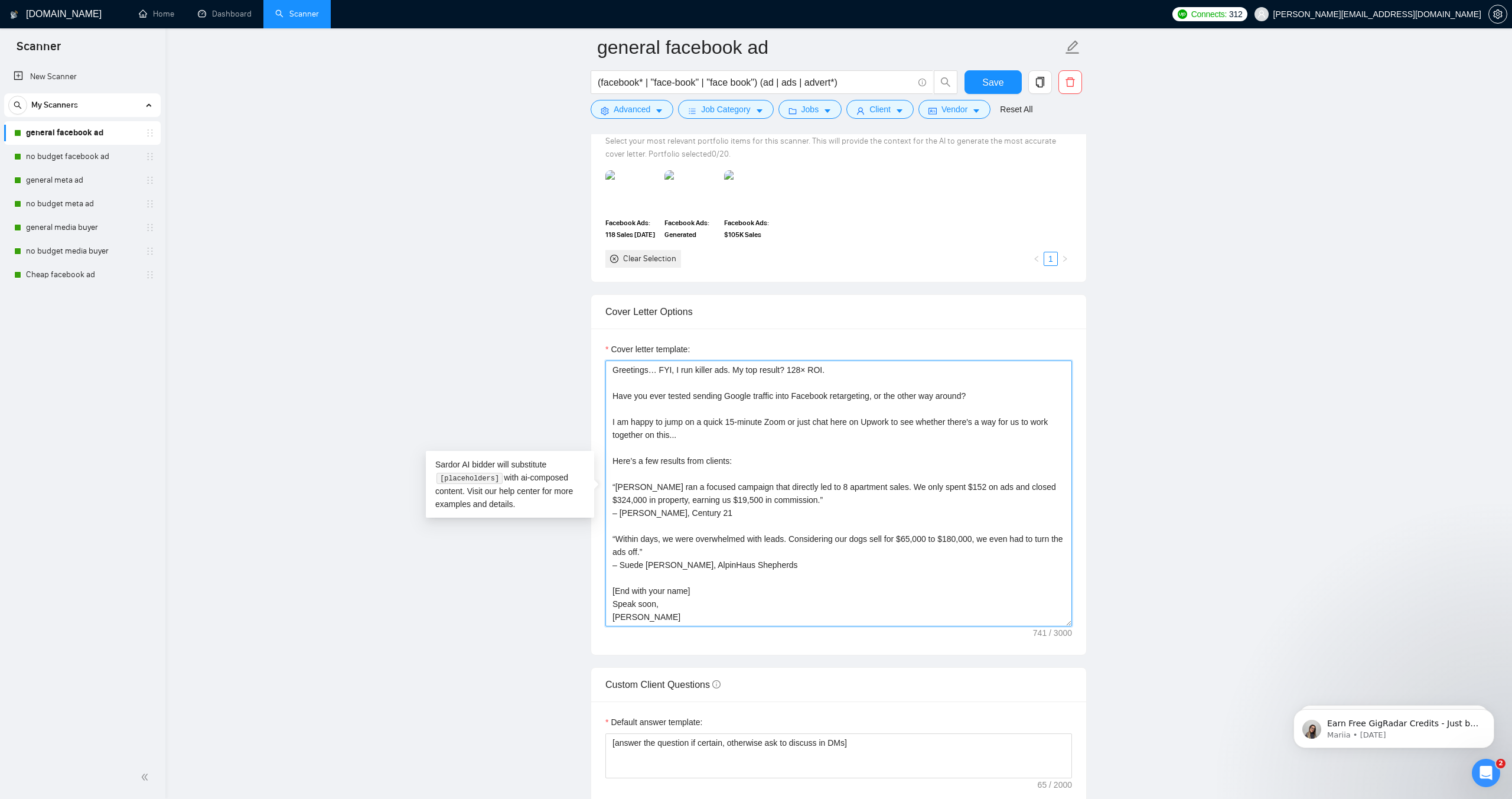
click at [843, 369] on textarea "Greetings… FYI, I run killer ads. My top result? 128× ROI. Have you ever tested…" at bounding box center [838, 493] width 466 height 266
type textarea "Greetings… FYI, I run killer ads. My top result? 128× ROI. Have you ever tested…"
click at [1000, 81] on span "Save" at bounding box center [993, 82] width 21 height 14
drag, startPoint x: 991, startPoint y: 392, endPoint x: 619, endPoint y: 397, distance: 372.0
click at [612, 397] on textarea "Greetings… FYI, I run killer ads. My top result? 128× ROI. Have you ever tested…" at bounding box center [838, 493] width 466 height 266
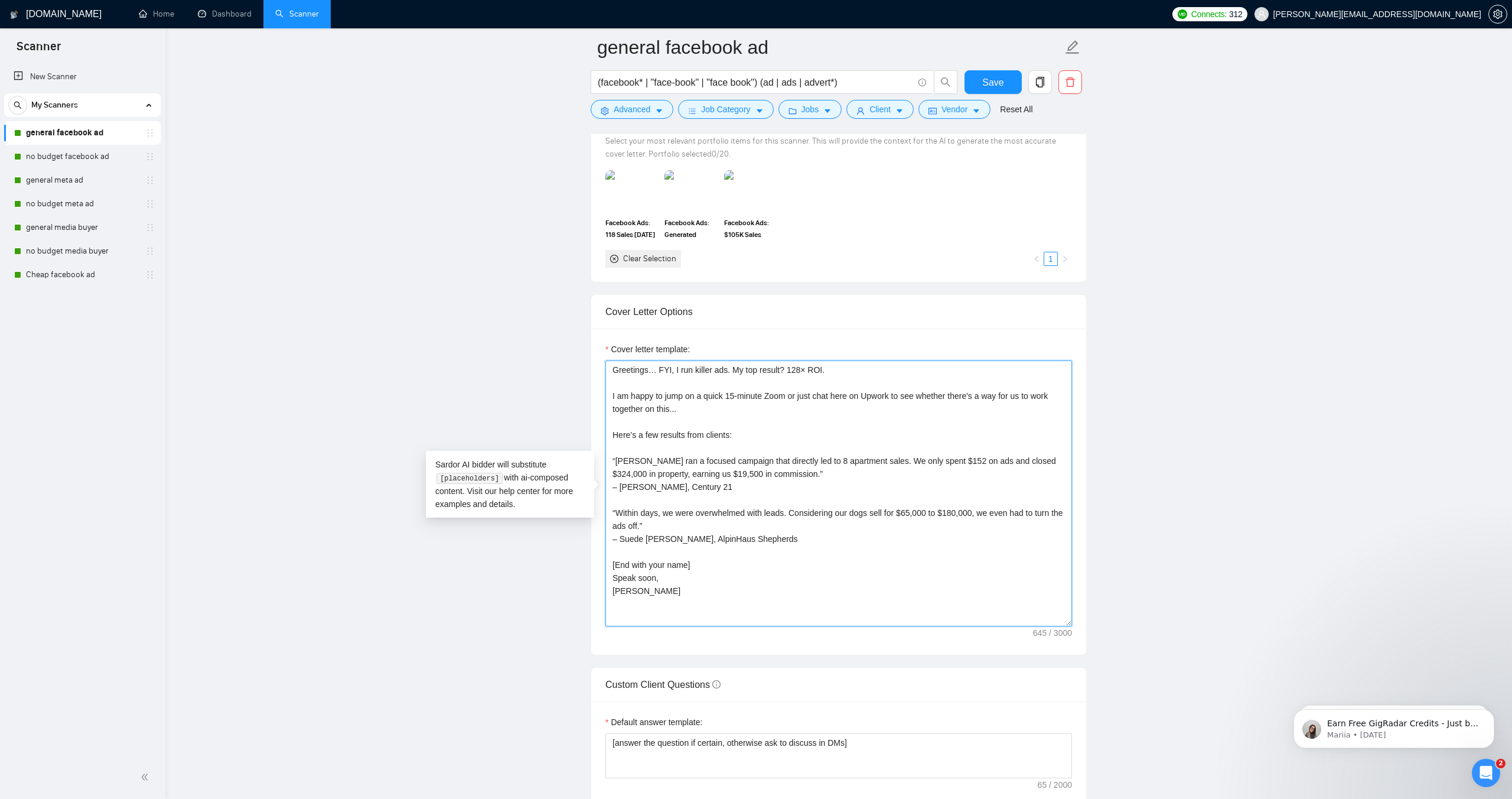
click at [811, 538] on textarea "Greetings… FYI, I run killer ads. My top result? 128× ROI. I am happy to jump o…" at bounding box center [838, 493] width 466 height 266
paste textarea "Have you ever tested sending Google traffic into Facebook retargeting, or the o…"
type textarea "Greetings… FYI, I run killer ads. My top result? 128× ROI. I am happy to jump o…"
click at [990, 81] on span "Save" at bounding box center [993, 82] width 21 height 14
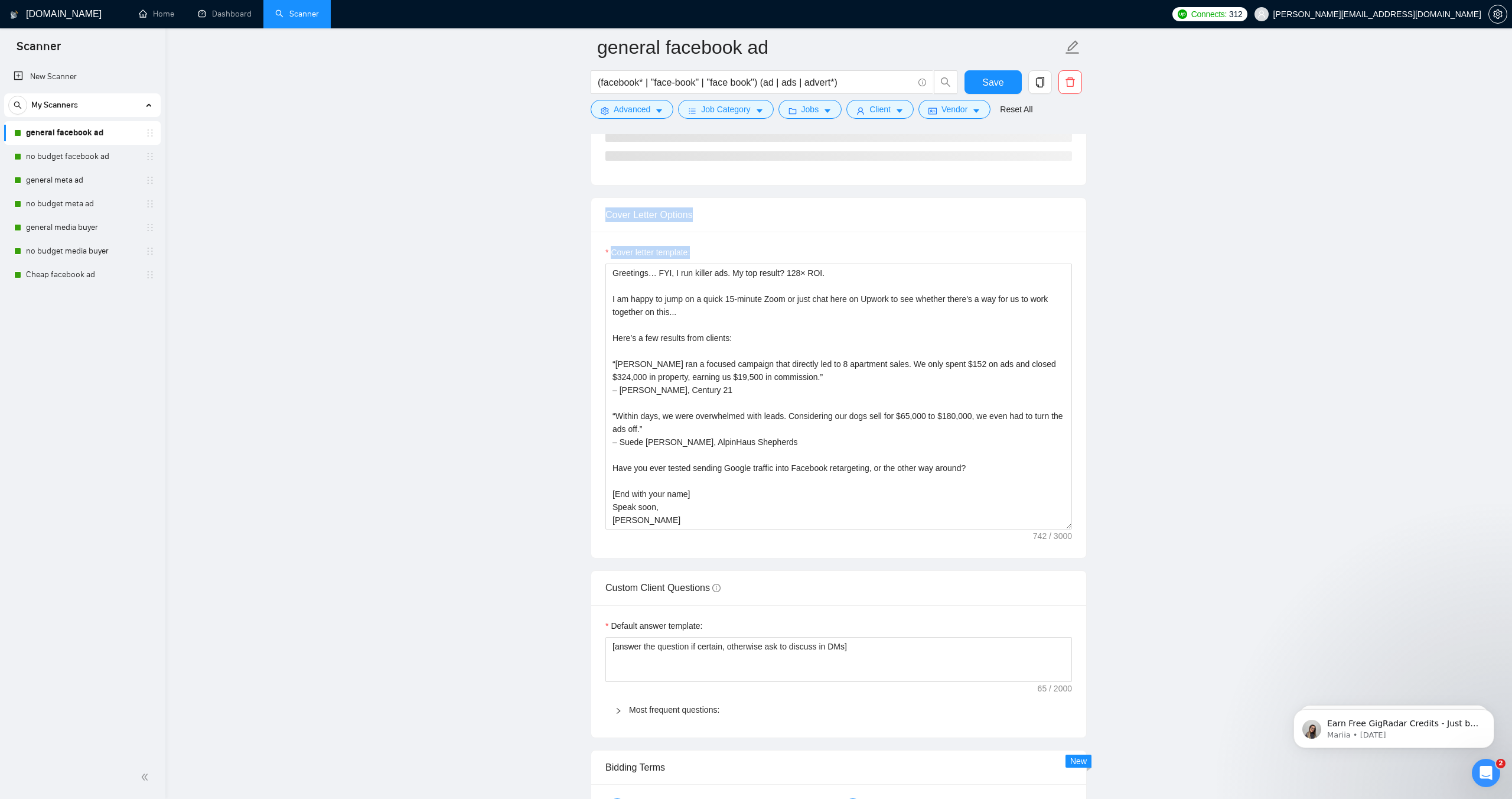
drag, startPoint x: 638, startPoint y: 618, endPoint x: 599, endPoint y: 358, distance: 262.9
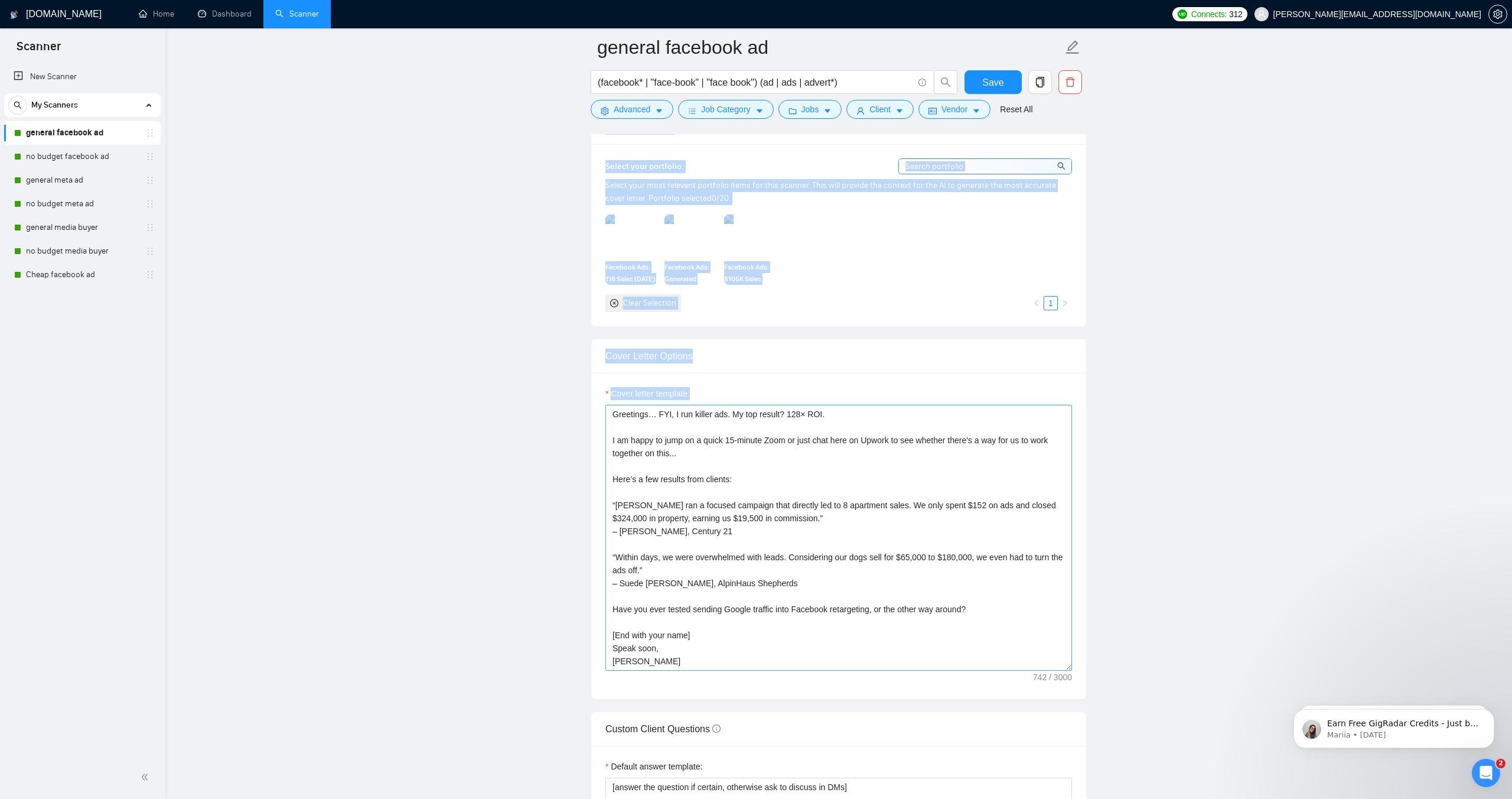
scroll to position [1072, 0]
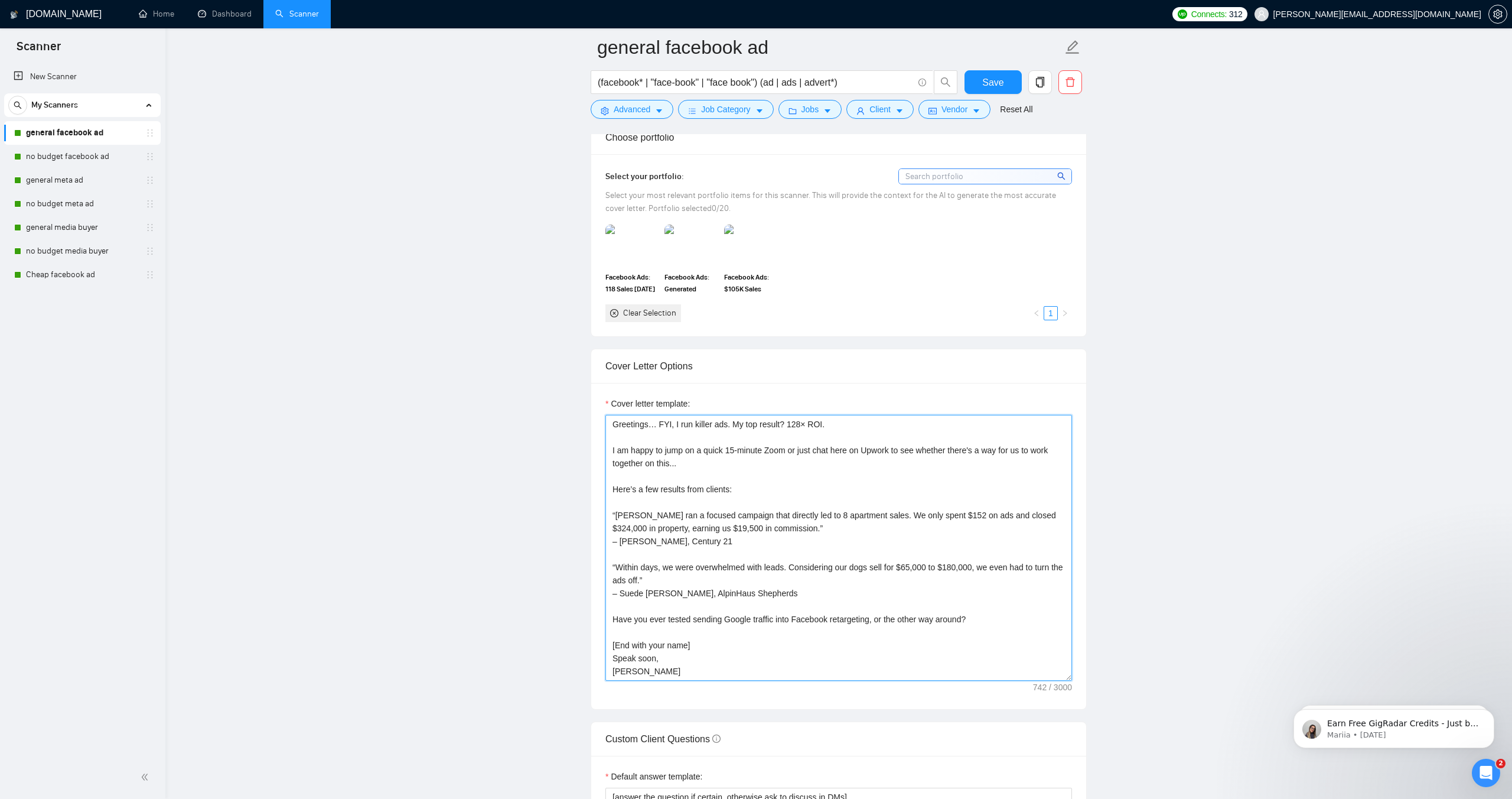
click at [699, 506] on textarea "Greetings… FYI, I run killer ads. My top result? 128× ROI. I am happy to jump o…" at bounding box center [838, 548] width 466 height 266
drag, startPoint x: 638, startPoint y: 671, endPoint x: 612, endPoint y: 412, distance: 260.3
click at [612, 412] on div "Cover letter template: Greetings… FYI, I run killer ads. My top result? 128× RO…" at bounding box center [838, 539] width 466 height 283
drag, startPoint x: 981, startPoint y: 79, endPoint x: 913, endPoint y: 117, distance: 77.9
click at [981, 79] on button "Save" at bounding box center [993, 82] width 57 height 24
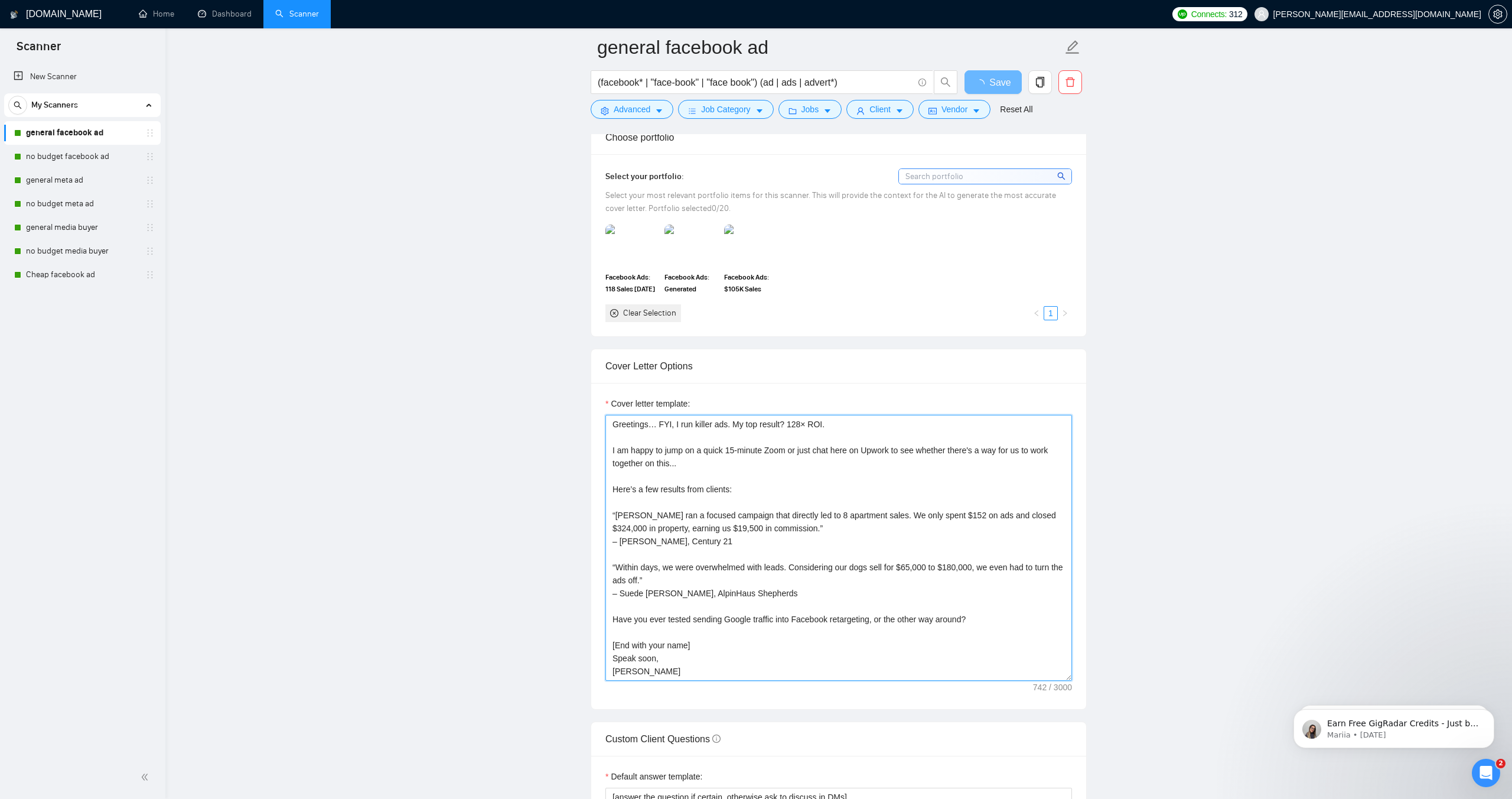
click at [637, 574] on textarea "Greetings… FYI, I run killer ads. My top result? 128× ROI. I am happy to jump o…" at bounding box center [838, 548] width 466 height 266
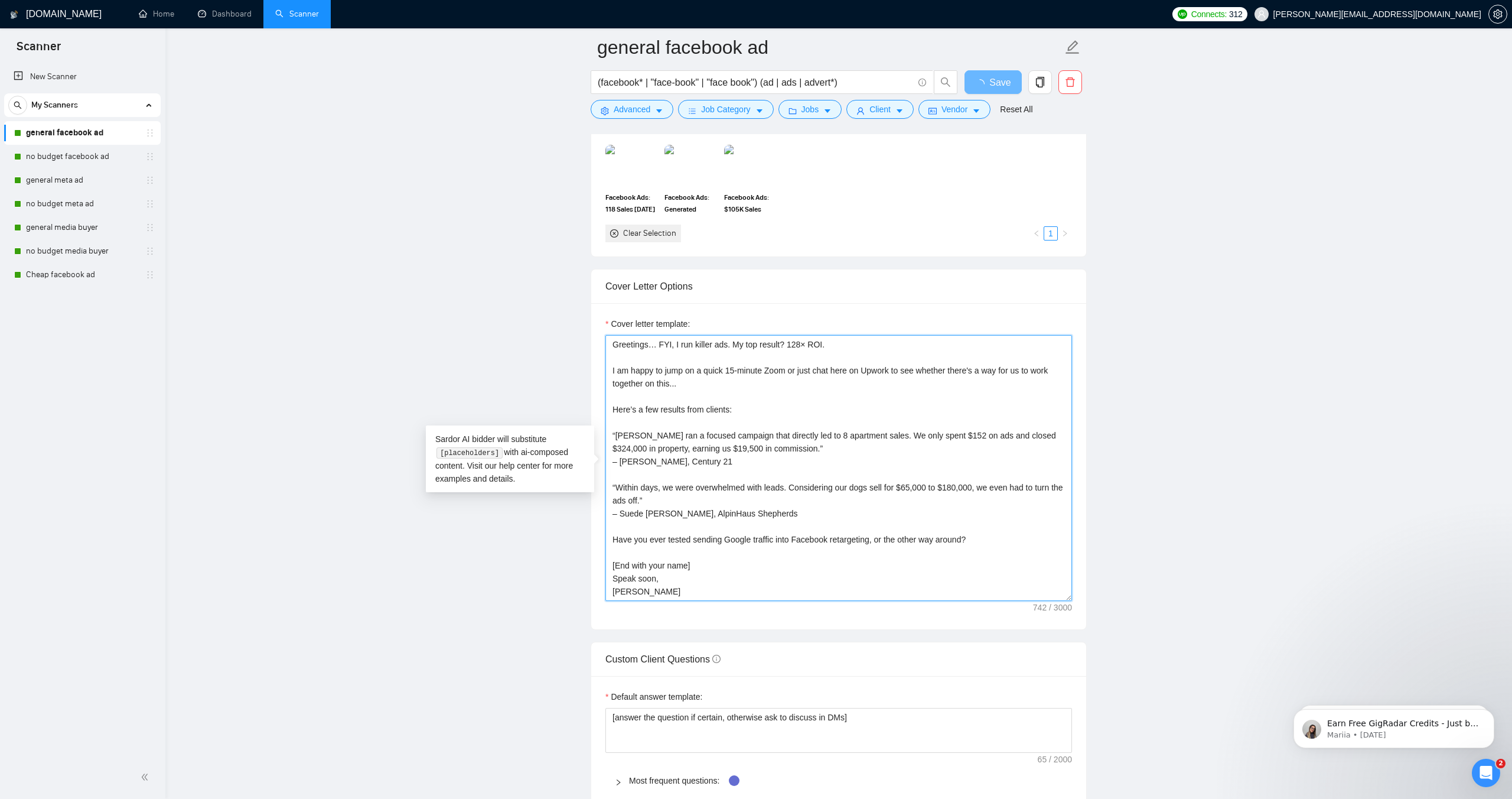
scroll to position [1153, 0]
drag, startPoint x: 639, startPoint y: 596, endPoint x: 614, endPoint y: 346, distance: 251.2
click at [614, 346] on textarea "Greetings… FYI, I run killer ads. My top result? 128× ROI. I am happy to jump o…" at bounding box center [838, 467] width 466 height 266
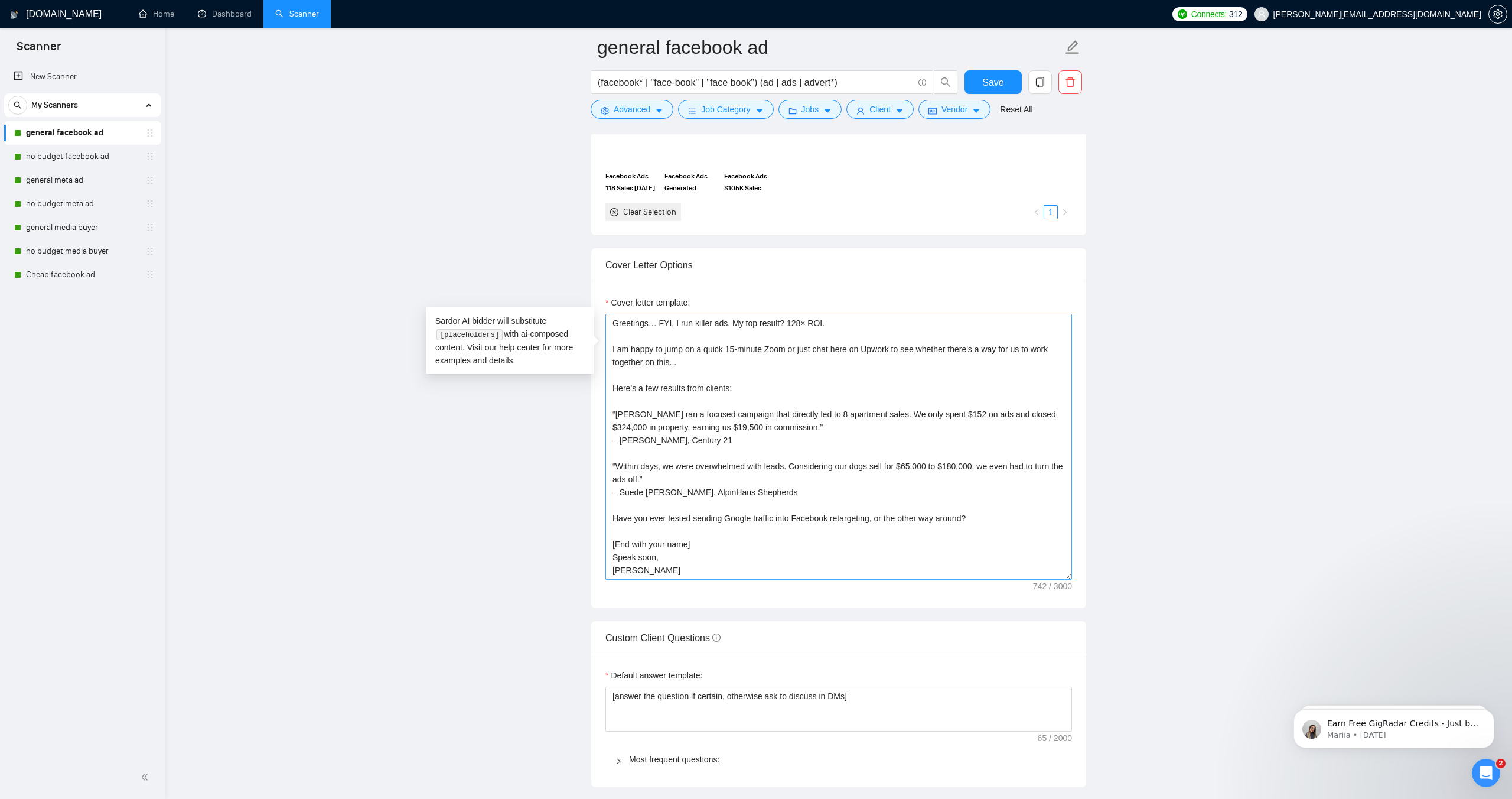
scroll to position [1216, 0]
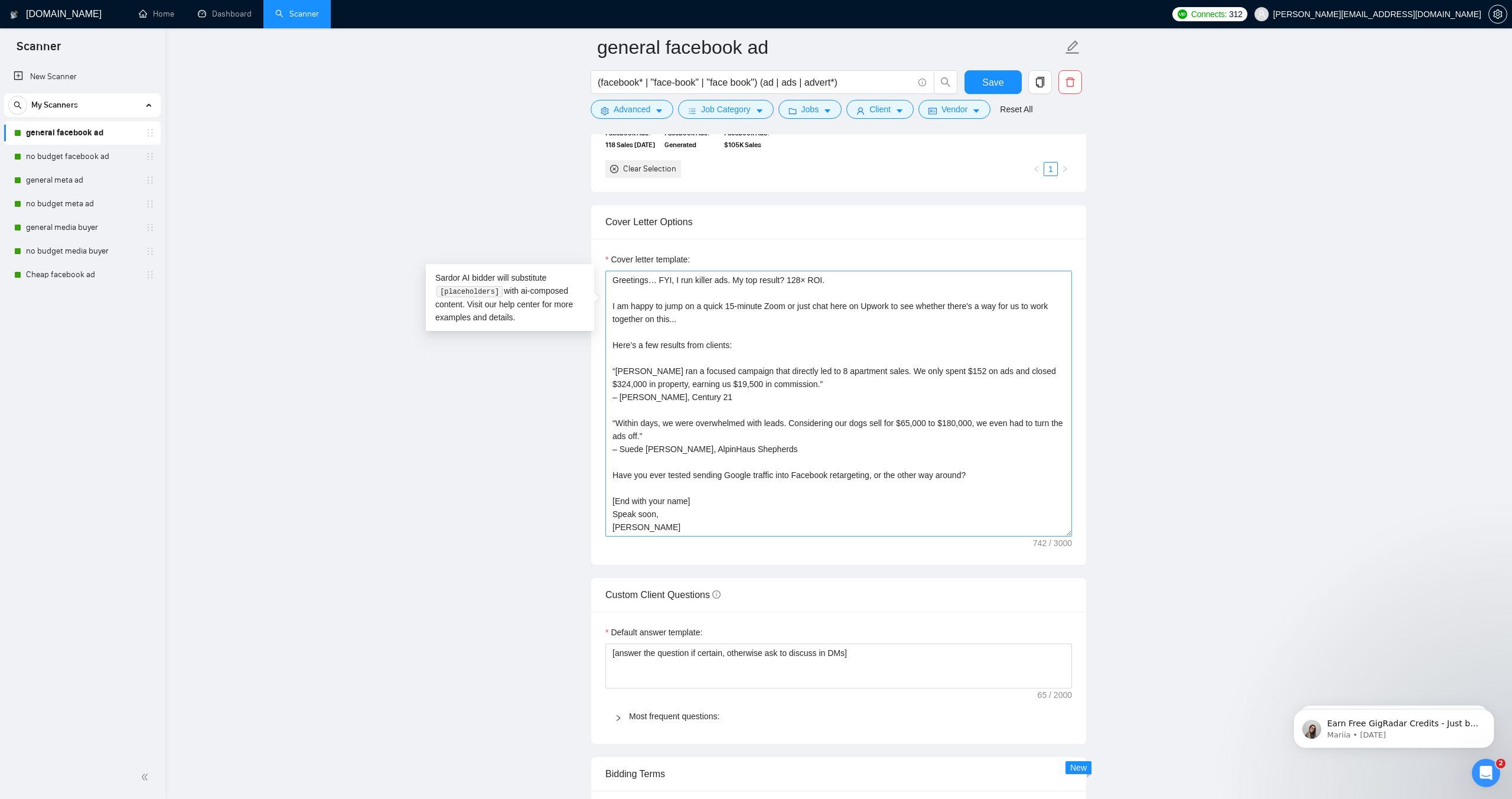
drag, startPoint x: 640, startPoint y: 532, endPoint x: 634, endPoint y: 531, distance: 6.1
click at [638, 531] on textarea "Greetings… FYI, I run killer ads. My top result? 128× ROI. I am happy to jump o…" at bounding box center [838, 404] width 466 height 266
drag, startPoint x: 608, startPoint y: 489, endPoint x: 606, endPoint y: 282, distance: 207.0
click at [606, 282] on textarea "Greetings… FYI, I run killer ads. My top result? 128× ROI. I am happy to jump o…" at bounding box center [838, 404] width 466 height 266
click at [55, 154] on link "no budget facebook ad" at bounding box center [82, 157] width 112 height 24
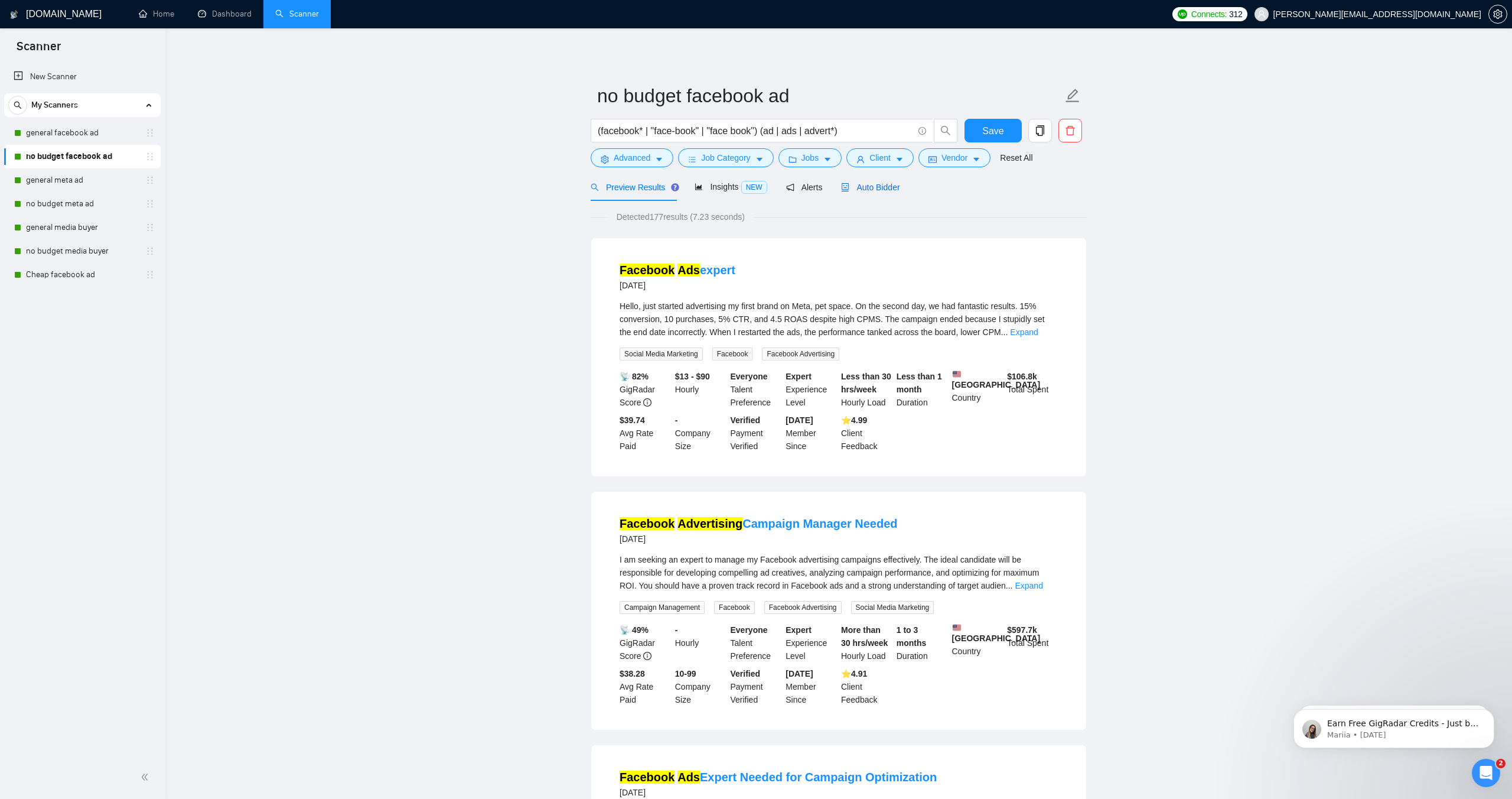
click at [864, 186] on span "Auto Bidder" at bounding box center [870, 187] width 59 height 9
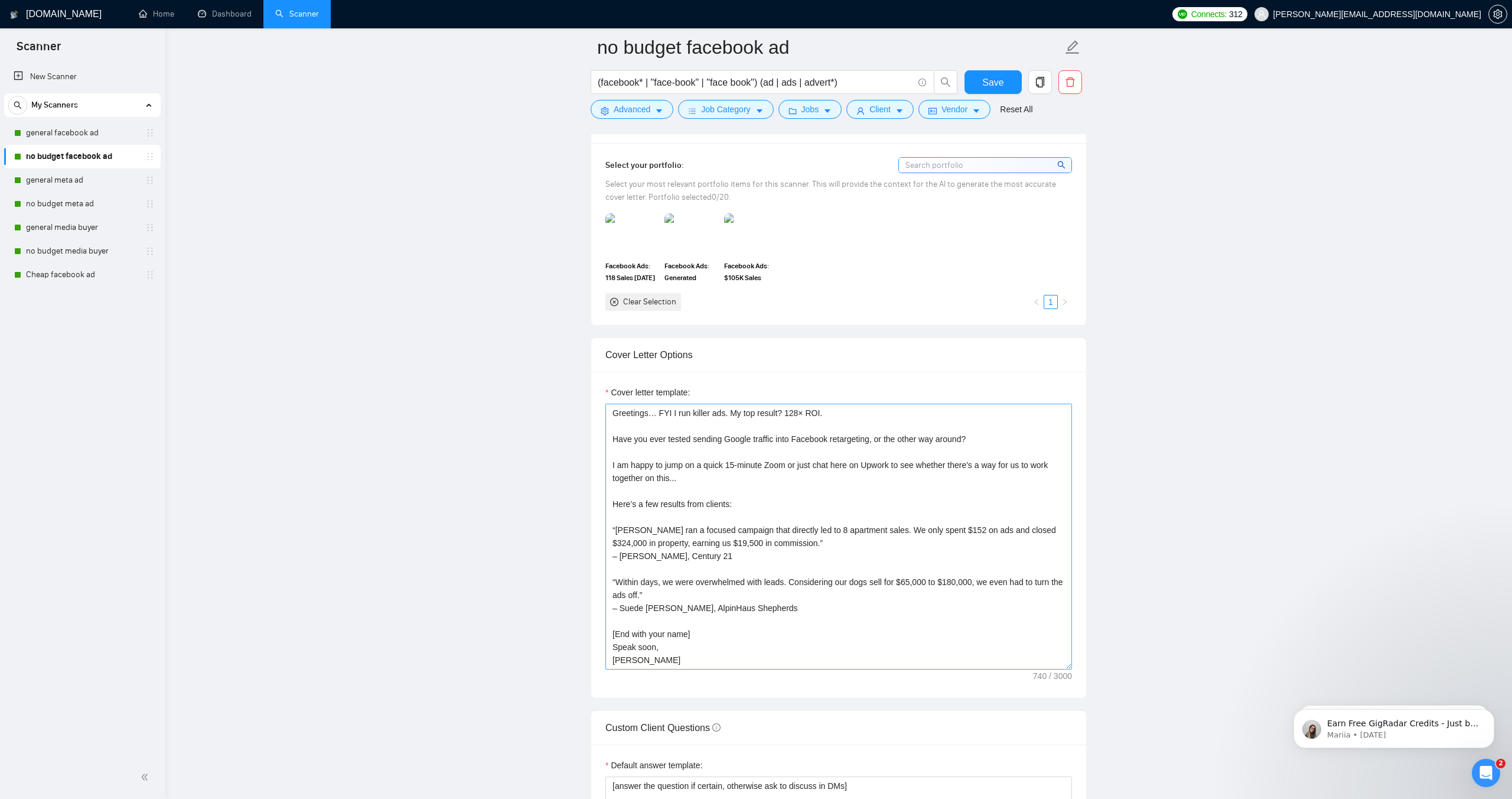
scroll to position [1169, 0]
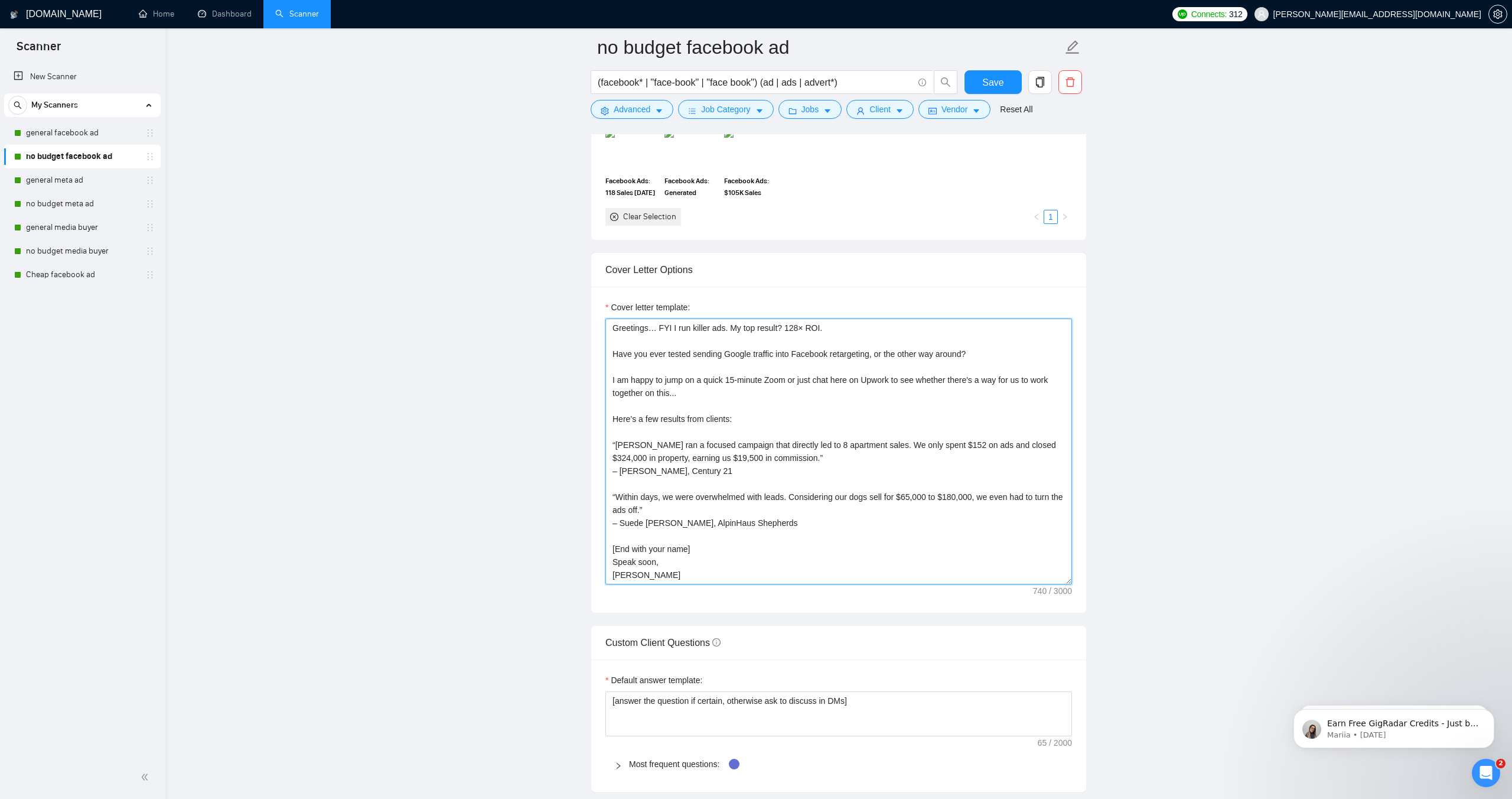
click at [648, 578] on textarea "Greetings… FYI I run killer ads. My top result? 128× ROI. Have you ever tested …" at bounding box center [838, 451] width 466 height 266
drag, startPoint x: 645, startPoint y: 575, endPoint x: 625, endPoint y: 326, distance: 249.8
click at [604, 314] on div "Cover letter template: Greetings… FYI I run killer ads. My top result? 128× ROI…" at bounding box center [838, 450] width 495 height 326
paste textarea ", I run killer ads. My top result? 128× ROI. I am happy to jump on a quick 15-m…"
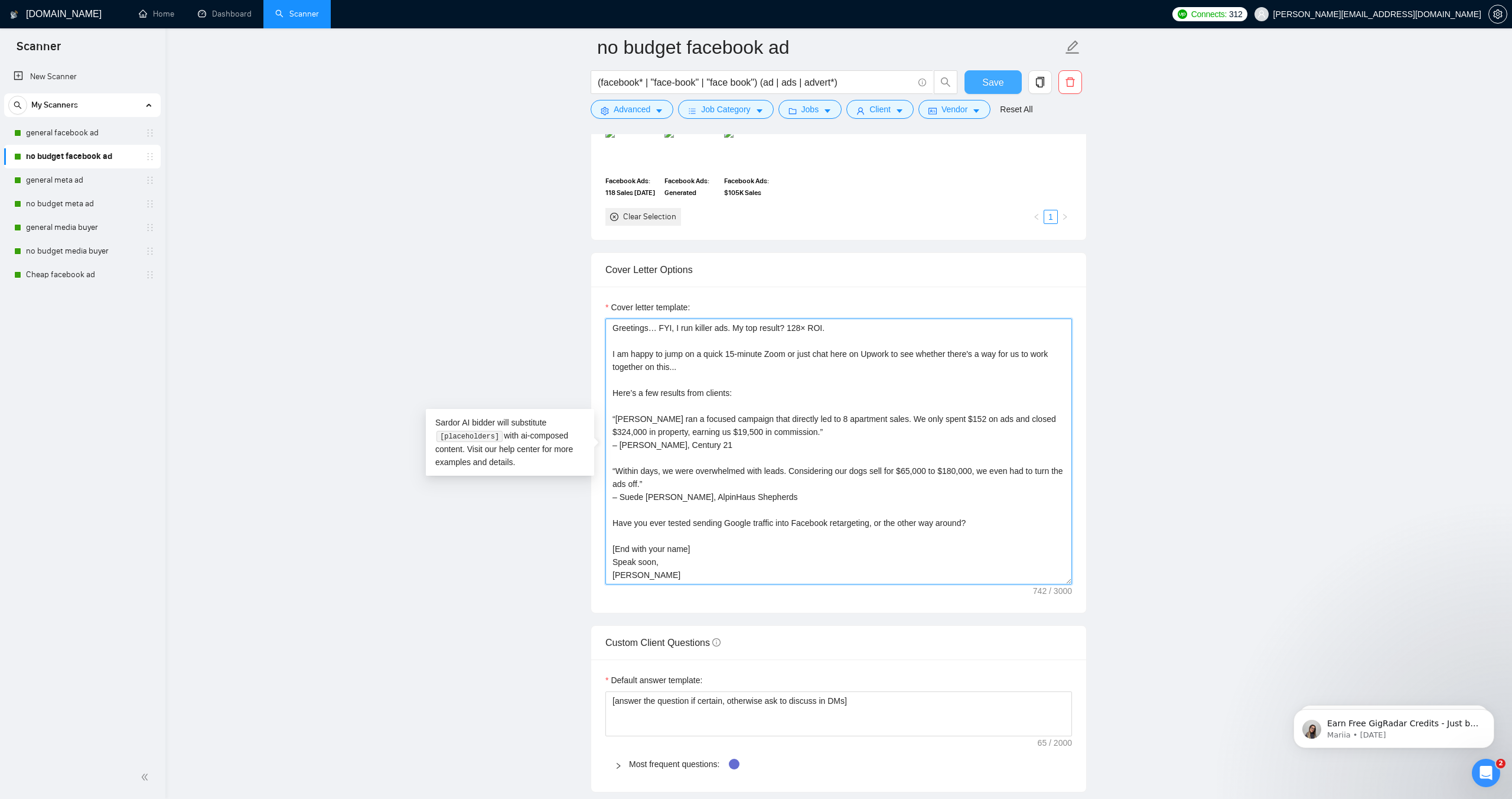
type textarea "Greetings… FYI, I run killer ads. My top result? 128× ROI. I am happy to jump o…"
drag, startPoint x: 988, startPoint y: 77, endPoint x: 979, endPoint y: 99, distance: 23.8
click at [989, 77] on span "Save" at bounding box center [993, 82] width 21 height 14
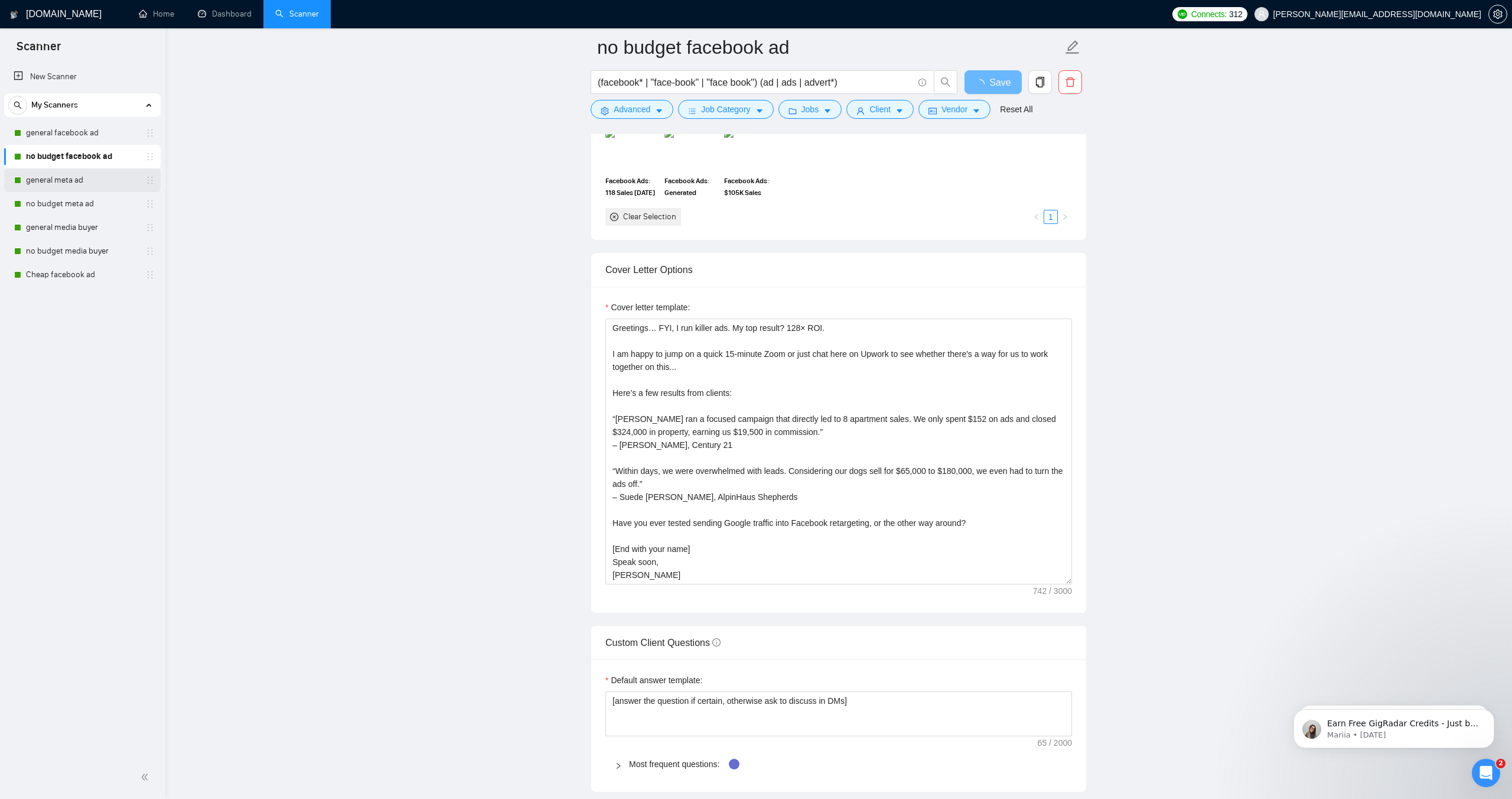
click at [61, 185] on link "general meta ad" at bounding box center [82, 180] width 112 height 24
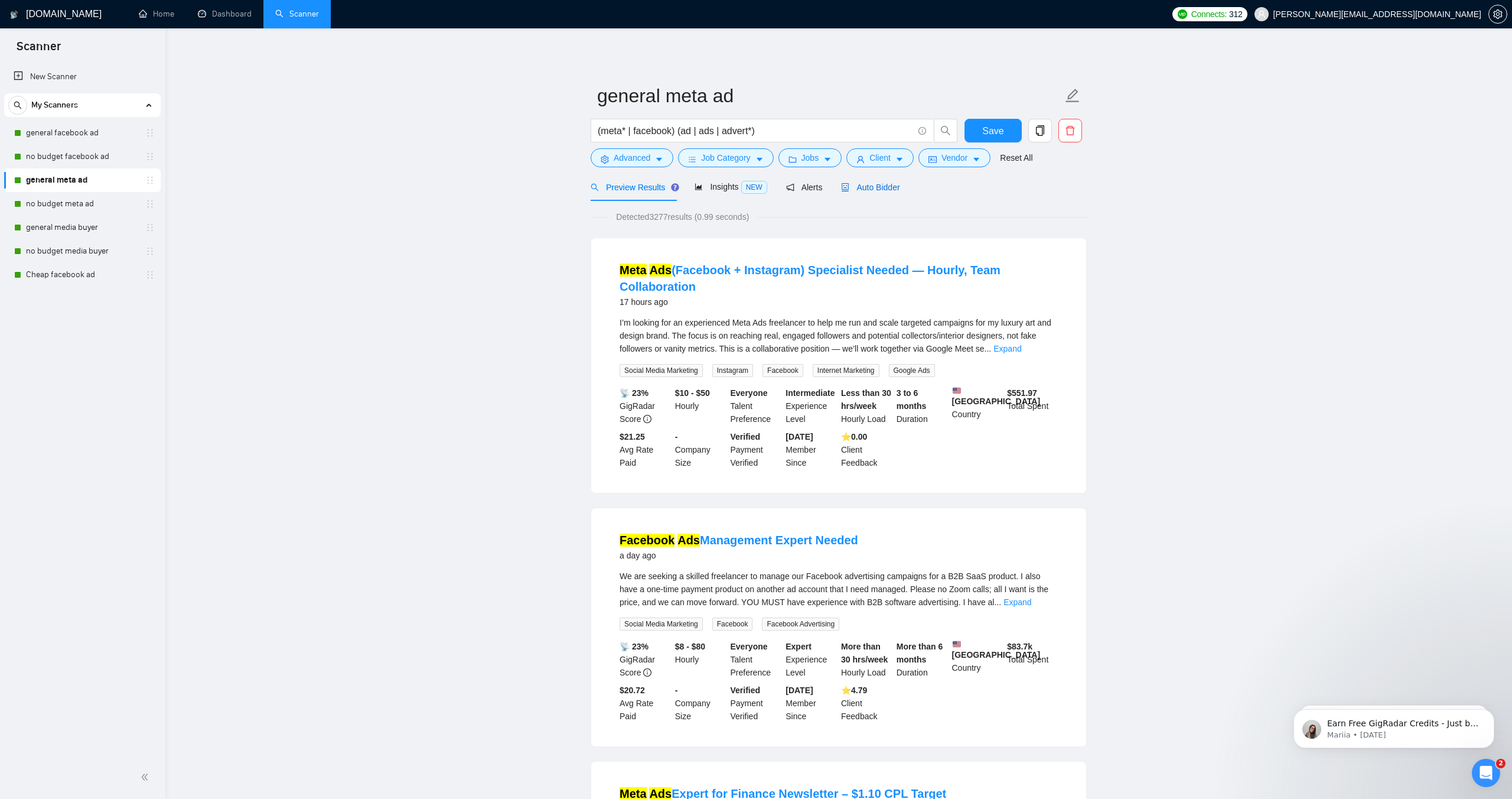
click at [879, 183] on span "Auto Bidder" at bounding box center [870, 187] width 59 height 9
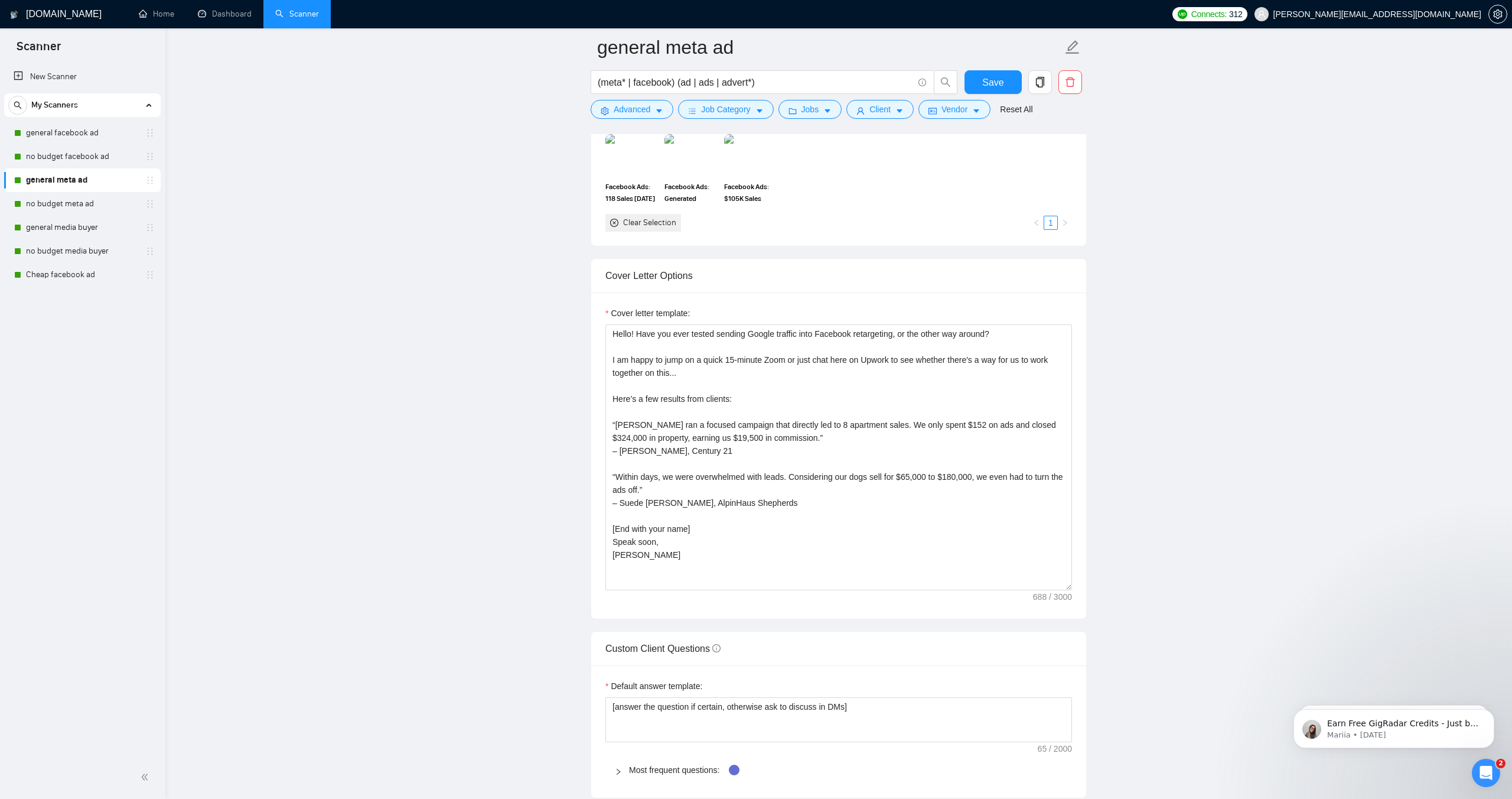
scroll to position [1206, 0]
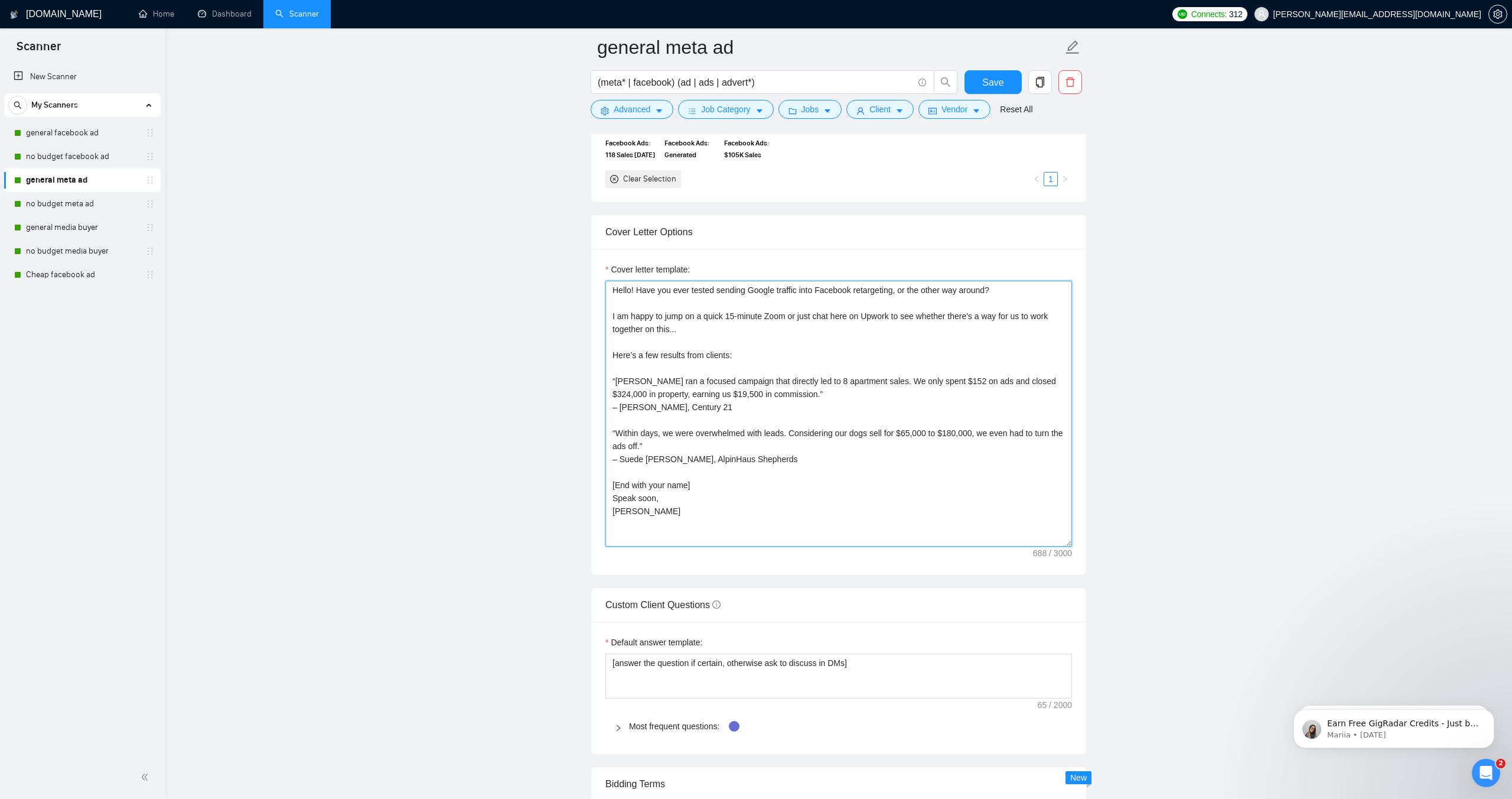
click at [627, 531] on textarea "Hello! Have you ever tested sending Google traffic into Facebook retargeting, o…" at bounding box center [838, 414] width 466 height 266
drag, startPoint x: 639, startPoint y: 514, endPoint x: 597, endPoint y: 291, distance: 226.9
click at [597, 291] on div "Cover letter template: Hello! Have you ever tested sending Google traffic into …" at bounding box center [838, 412] width 495 height 326
paste textarea "Greetings… FYI, I run killer ads. My top result? 128× ROI. I am happy to jump o…"
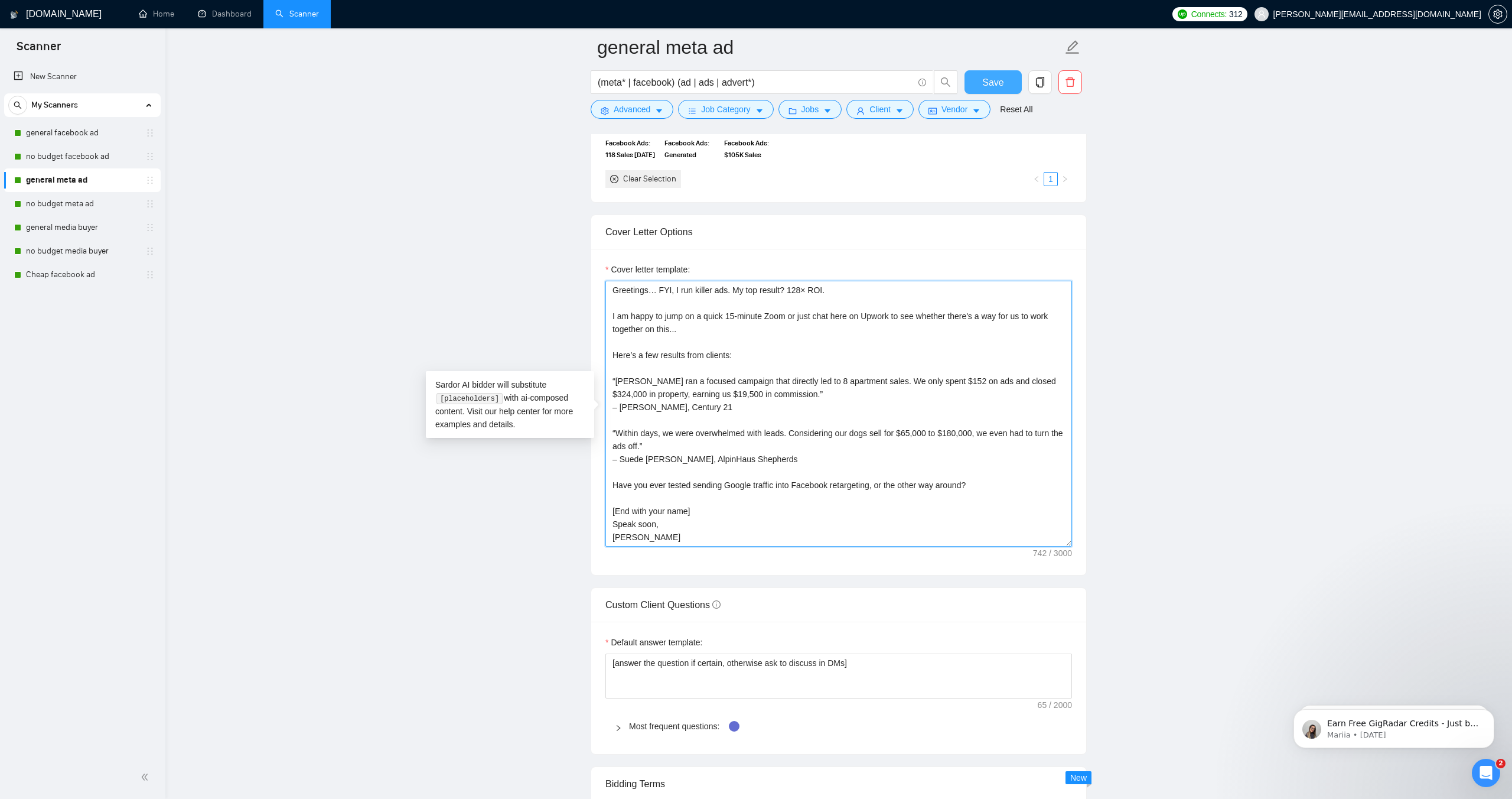
type textarea "Greetings… FYI, I run killer ads. My top result? 128× ROI. I am happy to jump o…"
click at [988, 78] on span "Save" at bounding box center [993, 82] width 21 height 14
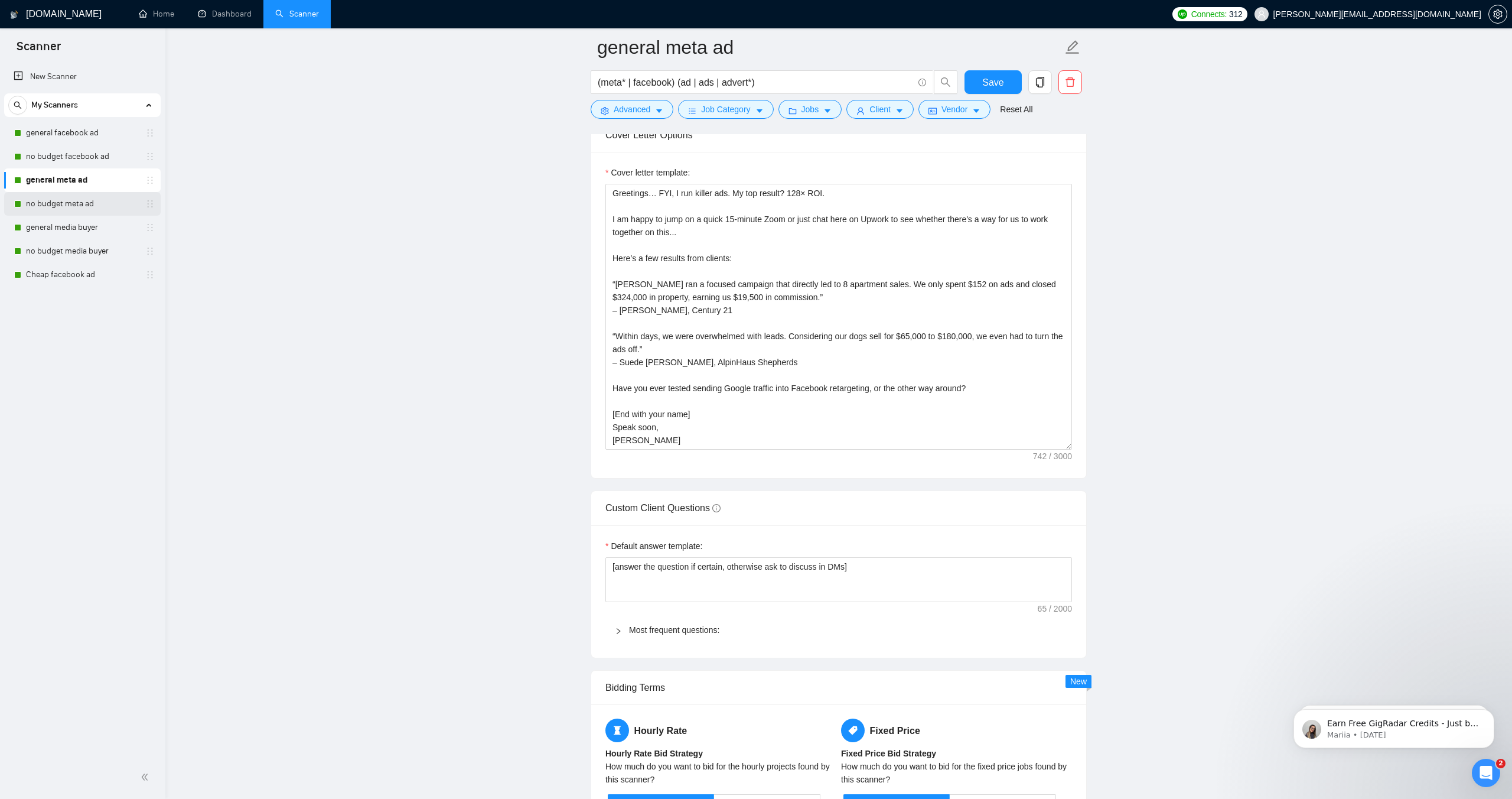
click at [98, 204] on link "no budget meta ad" at bounding box center [82, 204] width 112 height 24
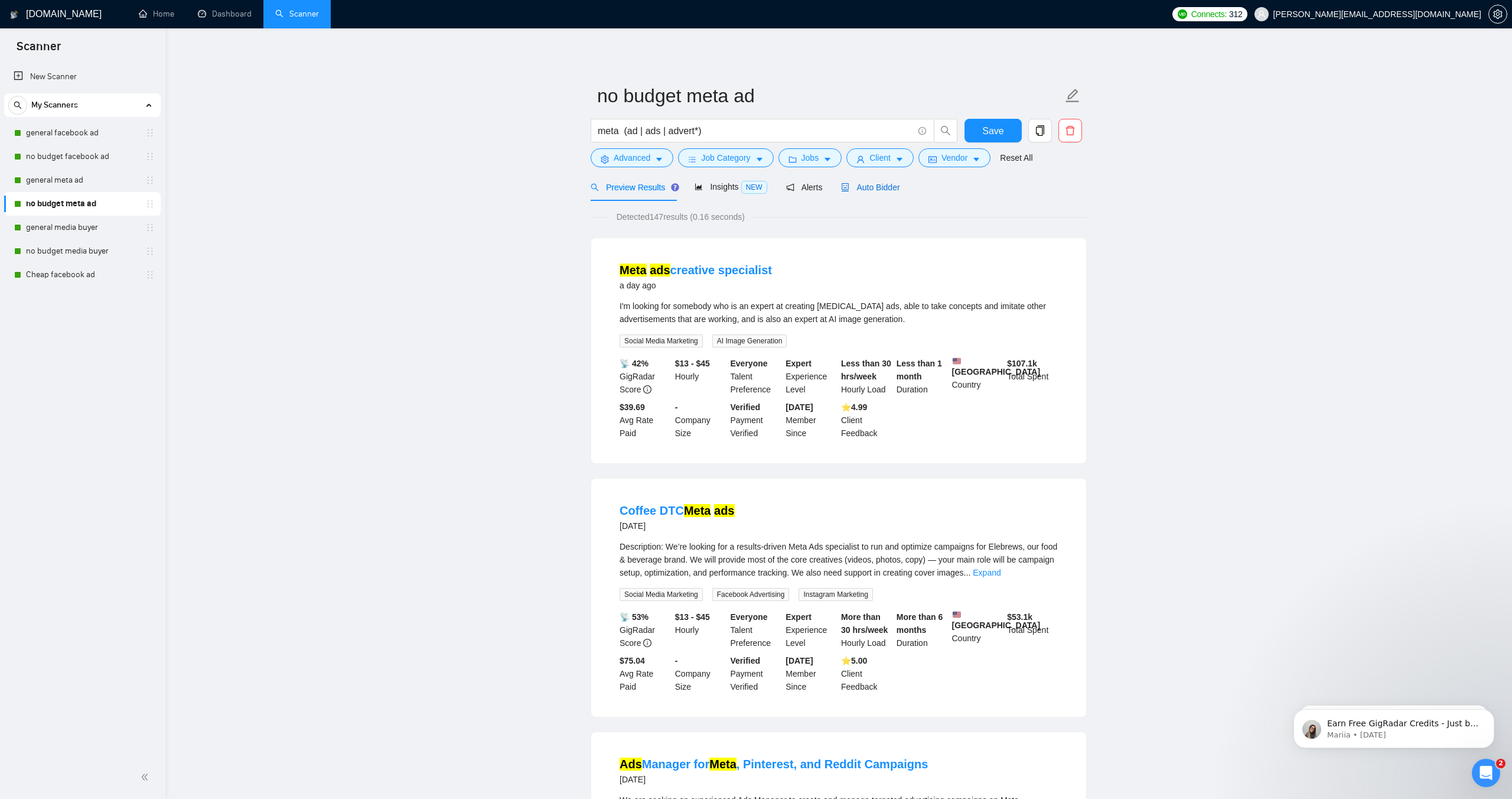
click at [877, 183] on span "Auto Bidder" at bounding box center [870, 187] width 59 height 9
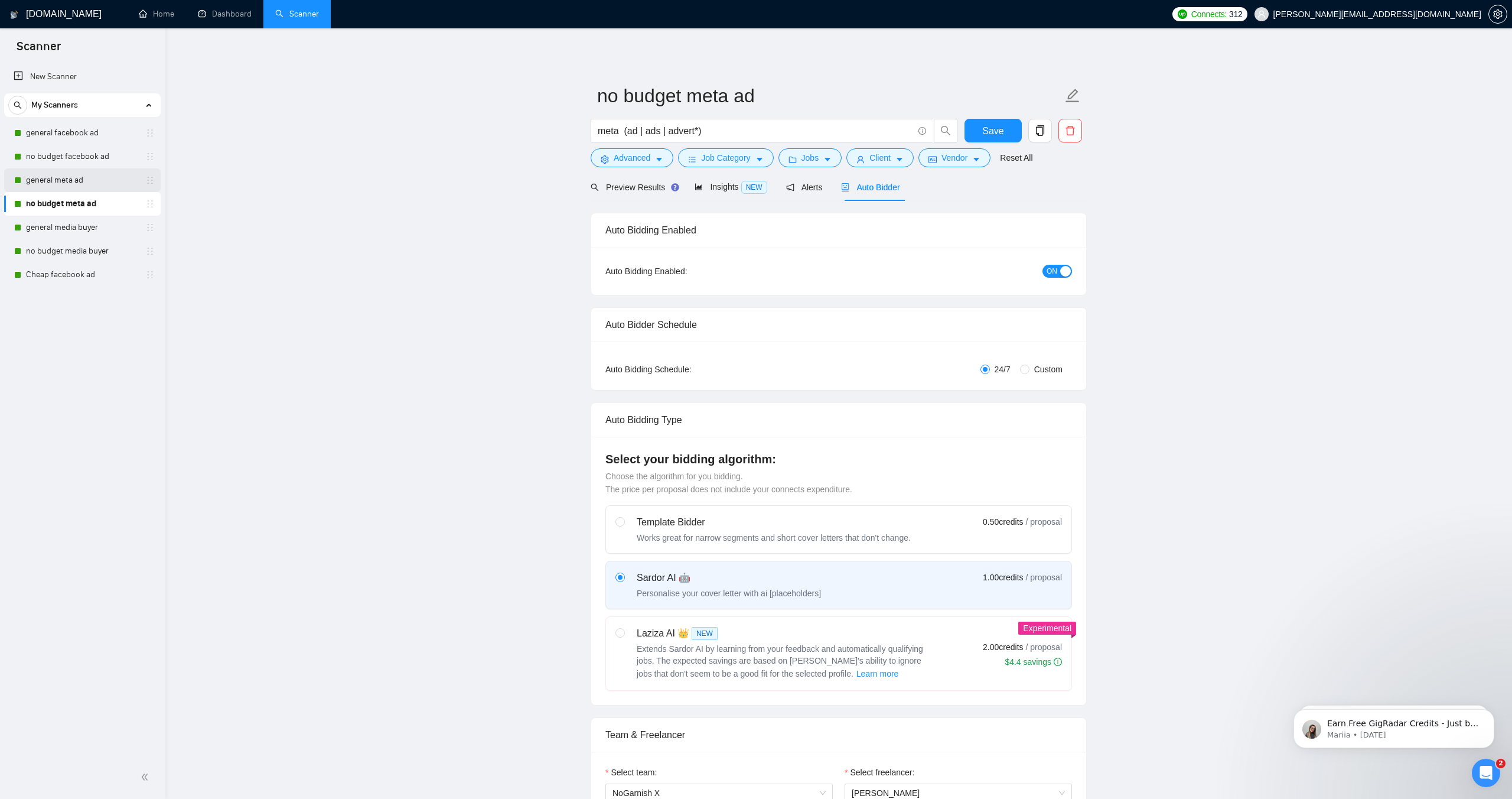
click at [74, 187] on link "general meta ad" at bounding box center [82, 180] width 112 height 24
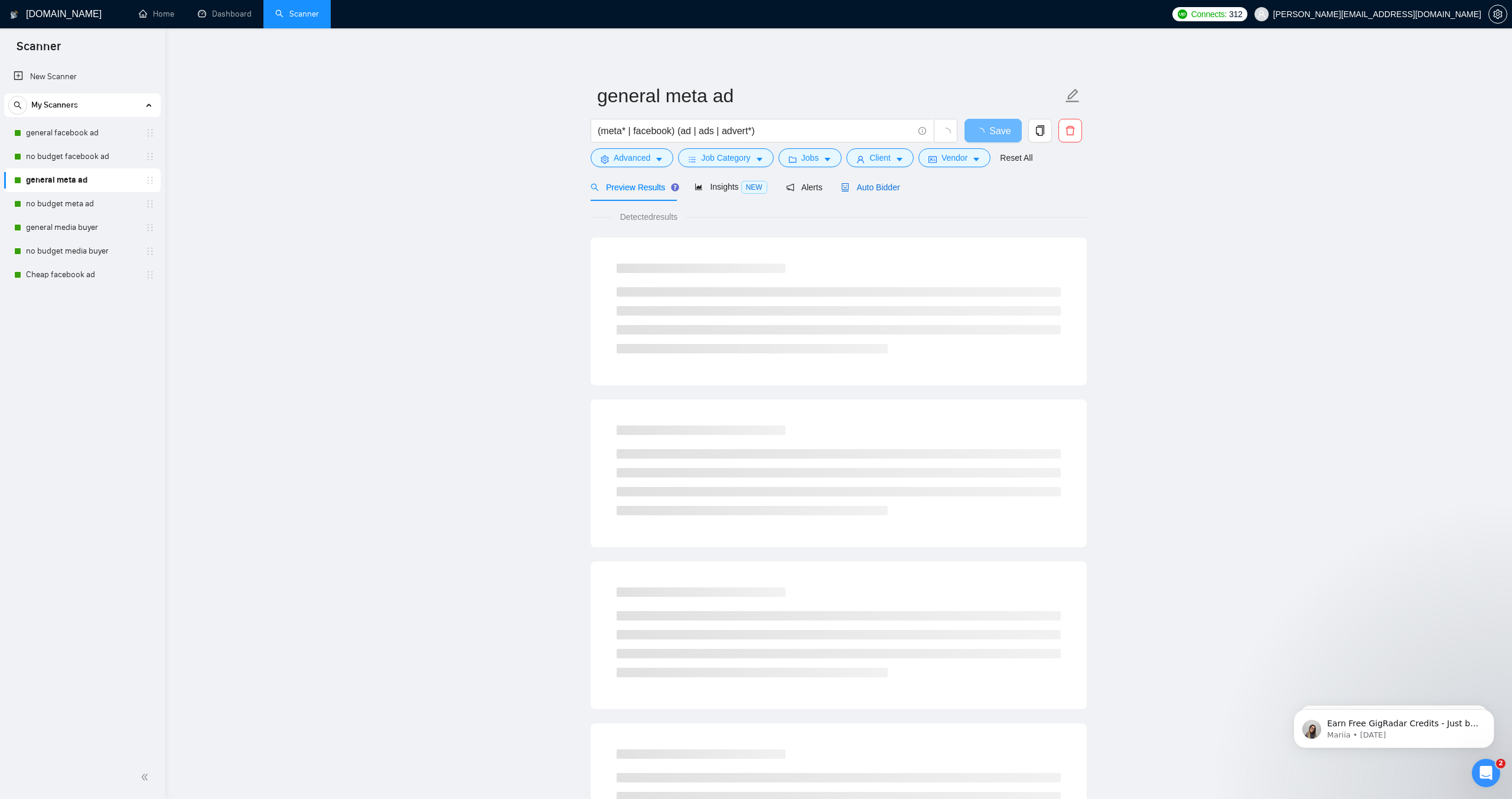
click at [872, 183] on span "Auto Bidder" at bounding box center [870, 187] width 59 height 9
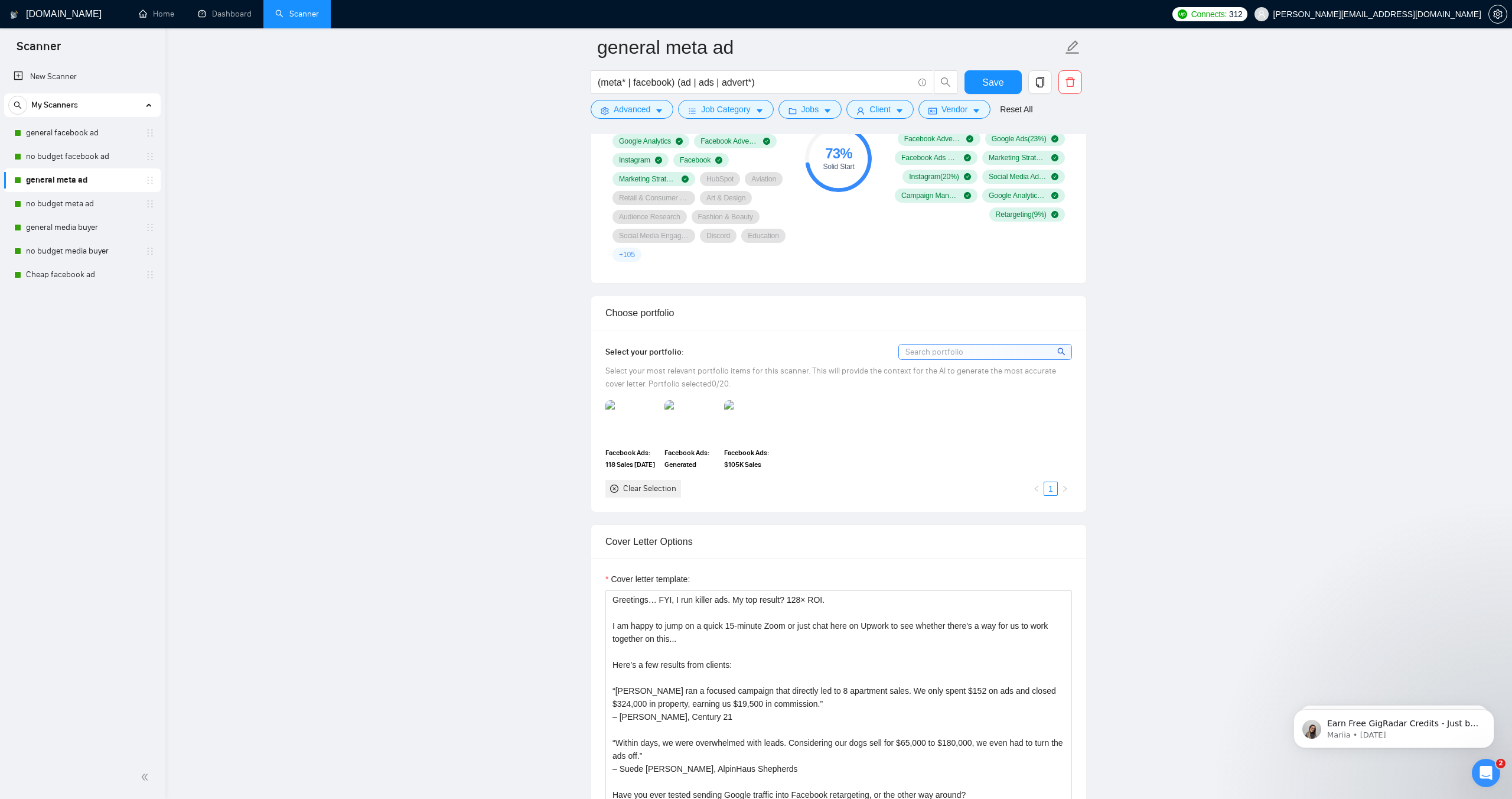
scroll to position [932, 0]
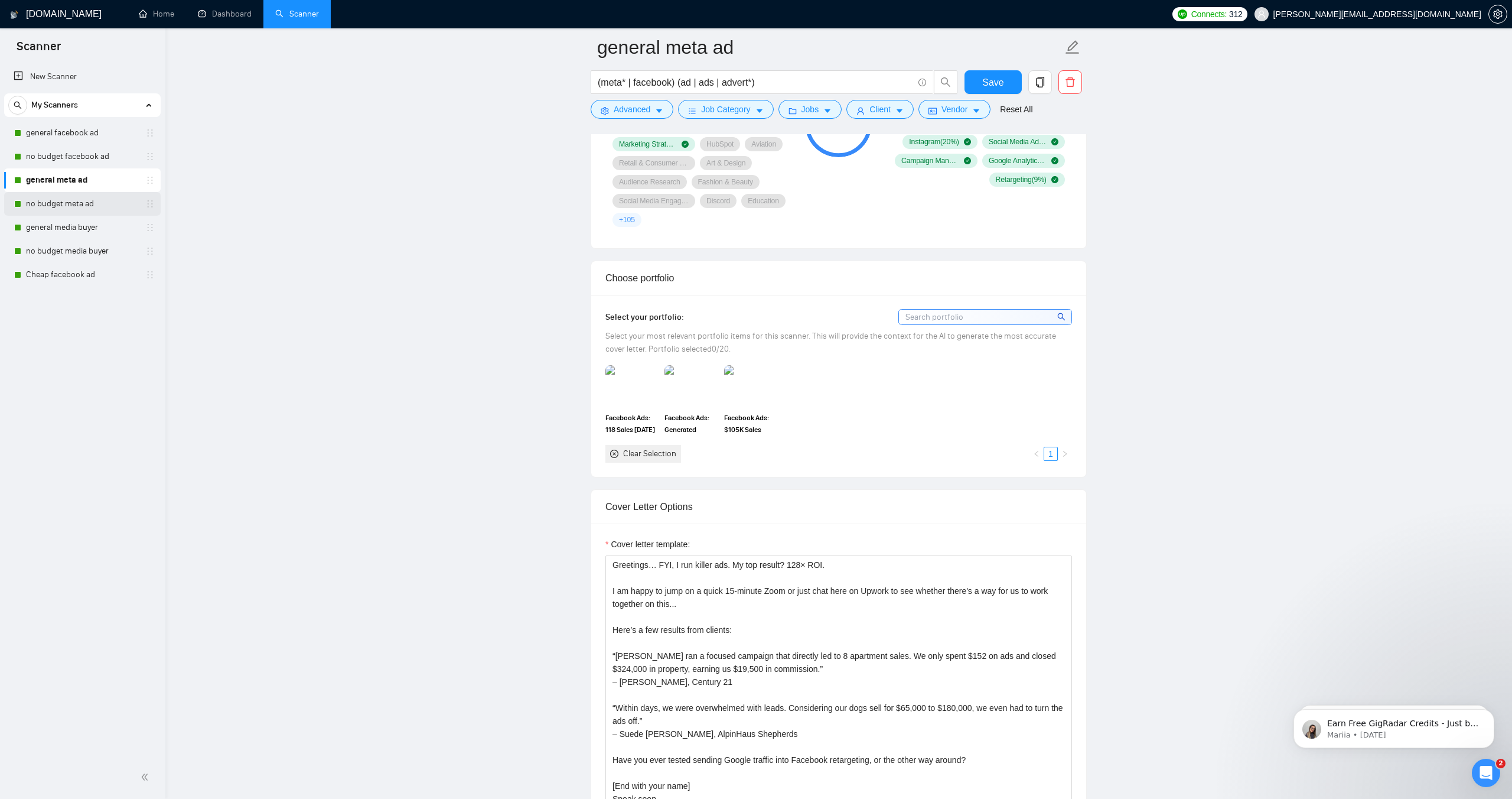
click at [54, 208] on link "no budget meta ad" at bounding box center [82, 204] width 112 height 24
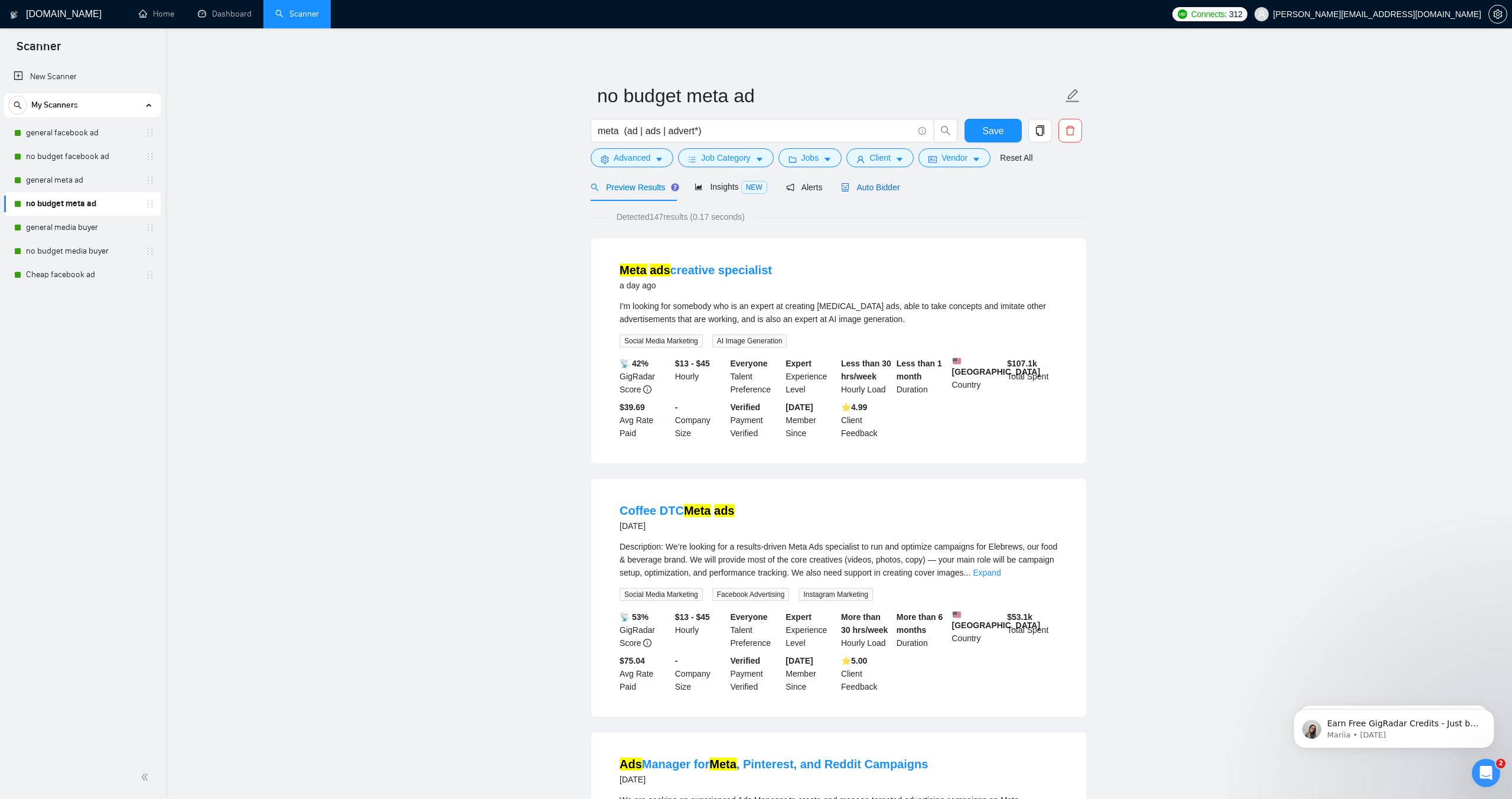
click at [878, 188] on span "Auto Bidder" at bounding box center [870, 187] width 59 height 9
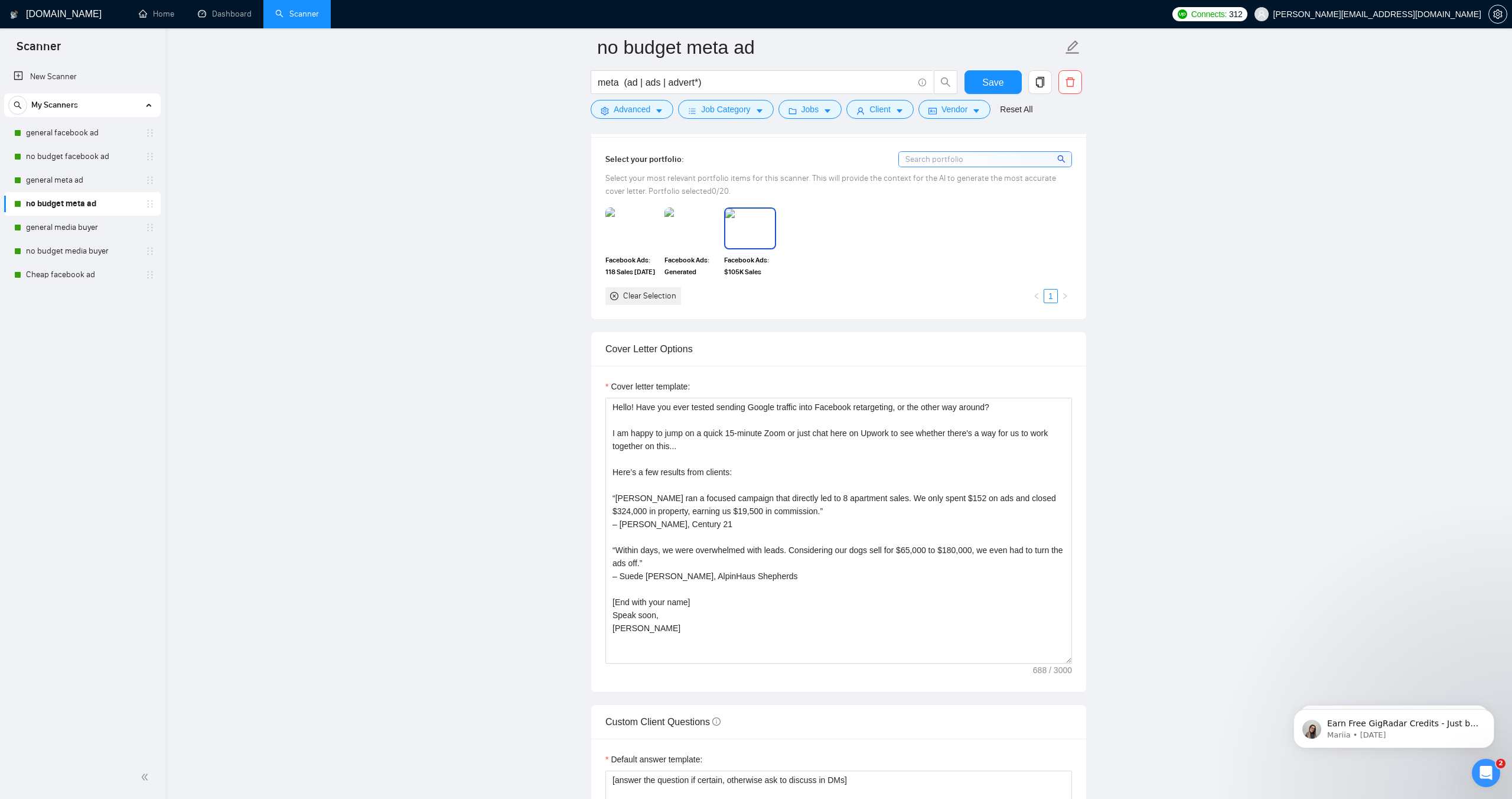
scroll to position [1131, 0]
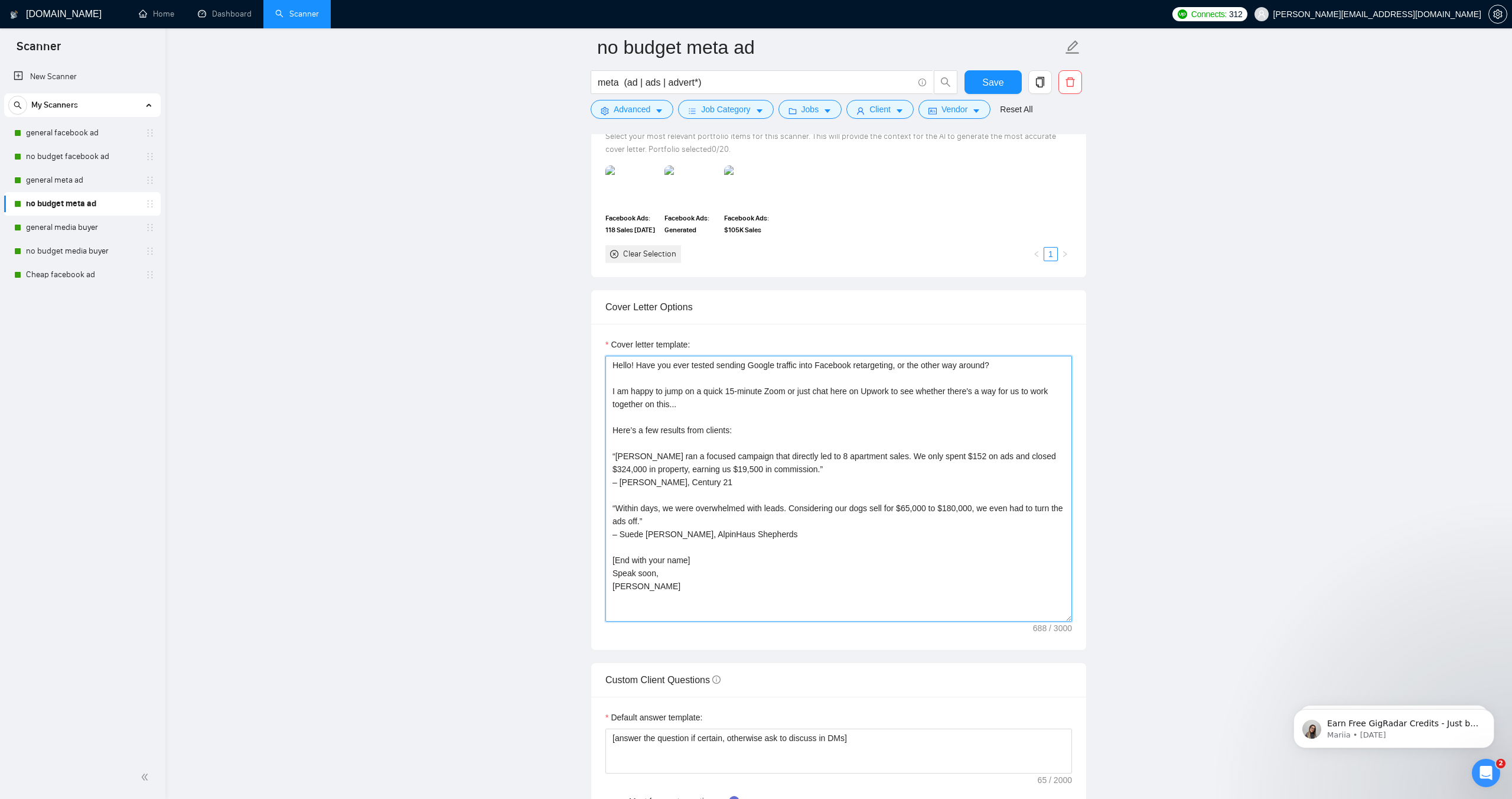
click at [641, 601] on textarea "Hello! Have you ever tested sending Google traffic into Facebook retargeting, o…" at bounding box center [838, 489] width 466 height 266
drag, startPoint x: 639, startPoint y: 587, endPoint x: 606, endPoint y: 360, distance: 229.4
click at [606, 360] on textarea "Hello! Have you ever tested sending Google traffic into Facebook retargeting, o…" at bounding box center [838, 489] width 466 height 266
paste textarea "Greetings… FYI, I run killer ads. My top result? 128× ROI. I am happy to jump o…"
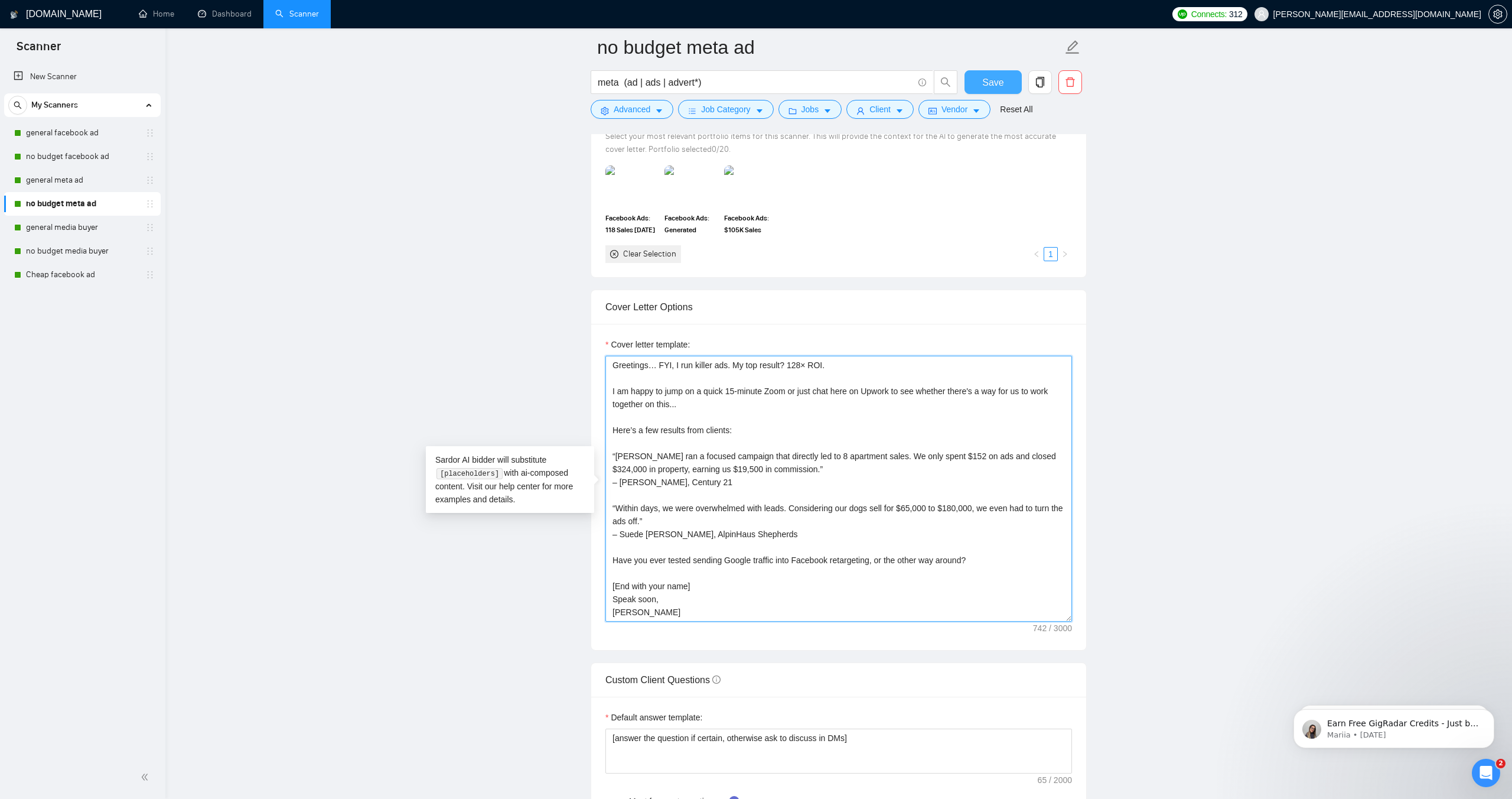
type textarea "Greetings… FYI, I run killer ads. My top result? 128× ROI. I am happy to jump o…"
click at [993, 84] on span "Save" at bounding box center [993, 82] width 21 height 14
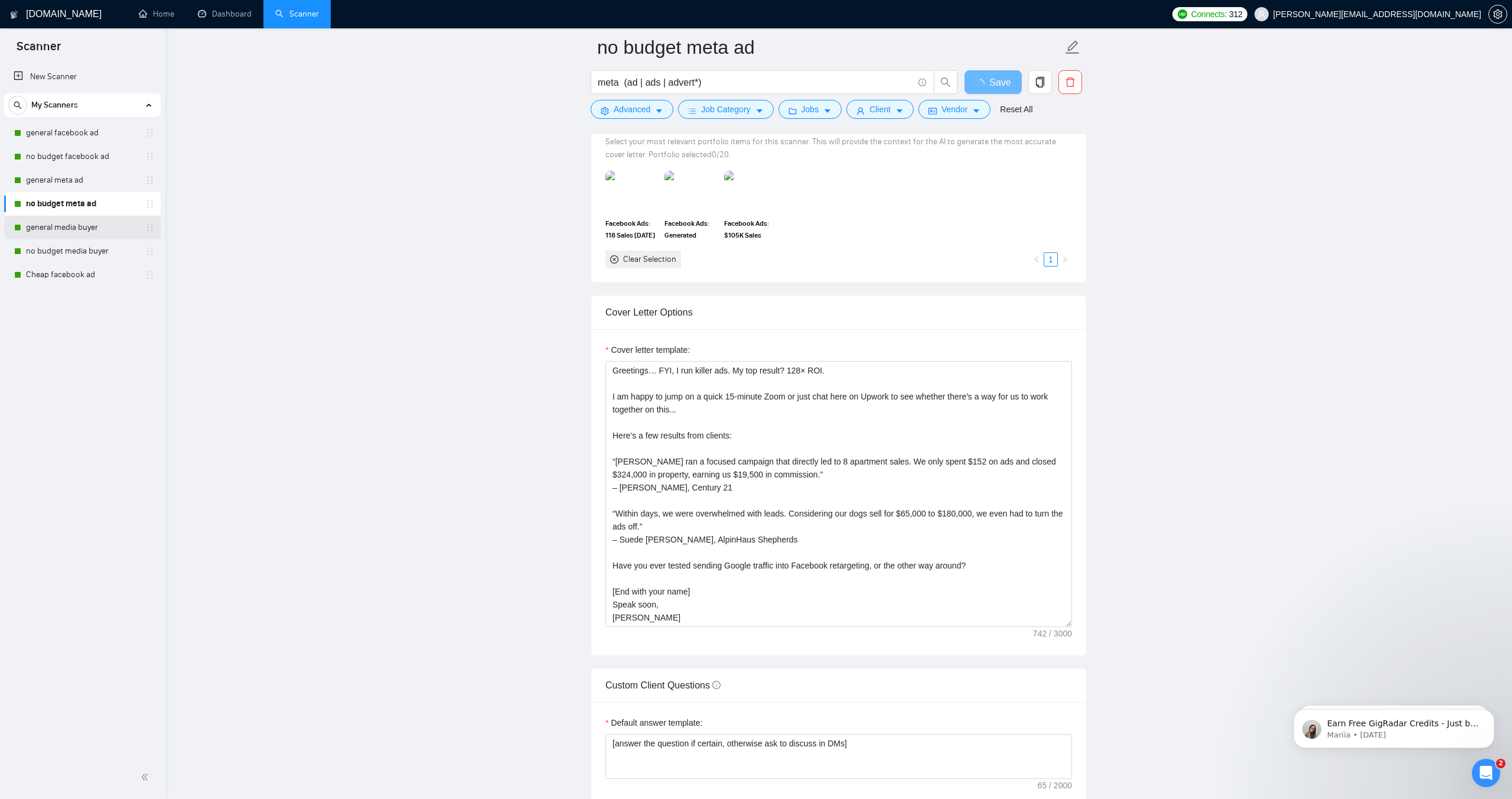
click at [46, 230] on link "general media buyer" at bounding box center [82, 228] width 112 height 24
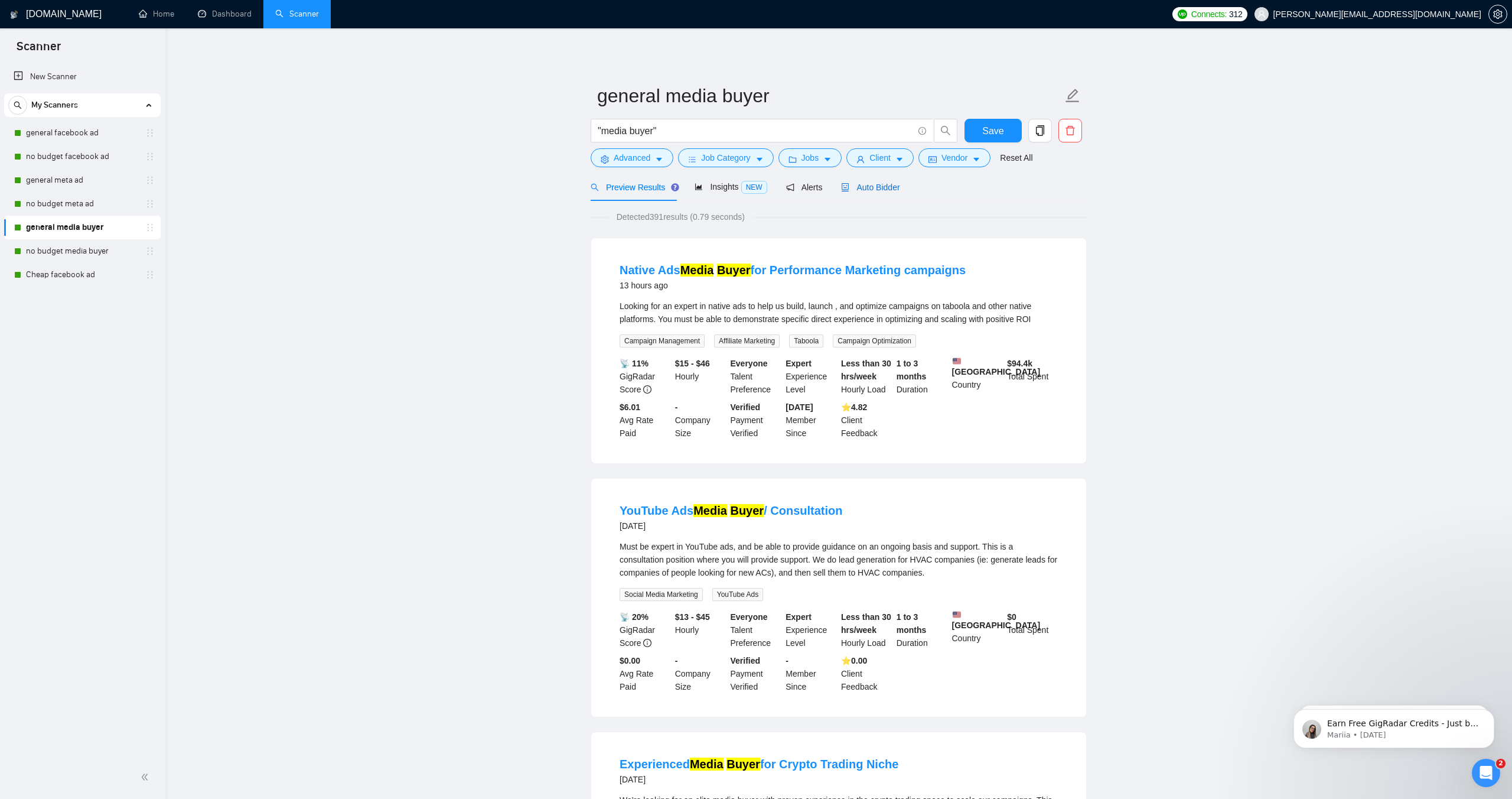
click at [882, 189] on span "Auto Bidder" at bounding box center [870, 187] width 59 height 9
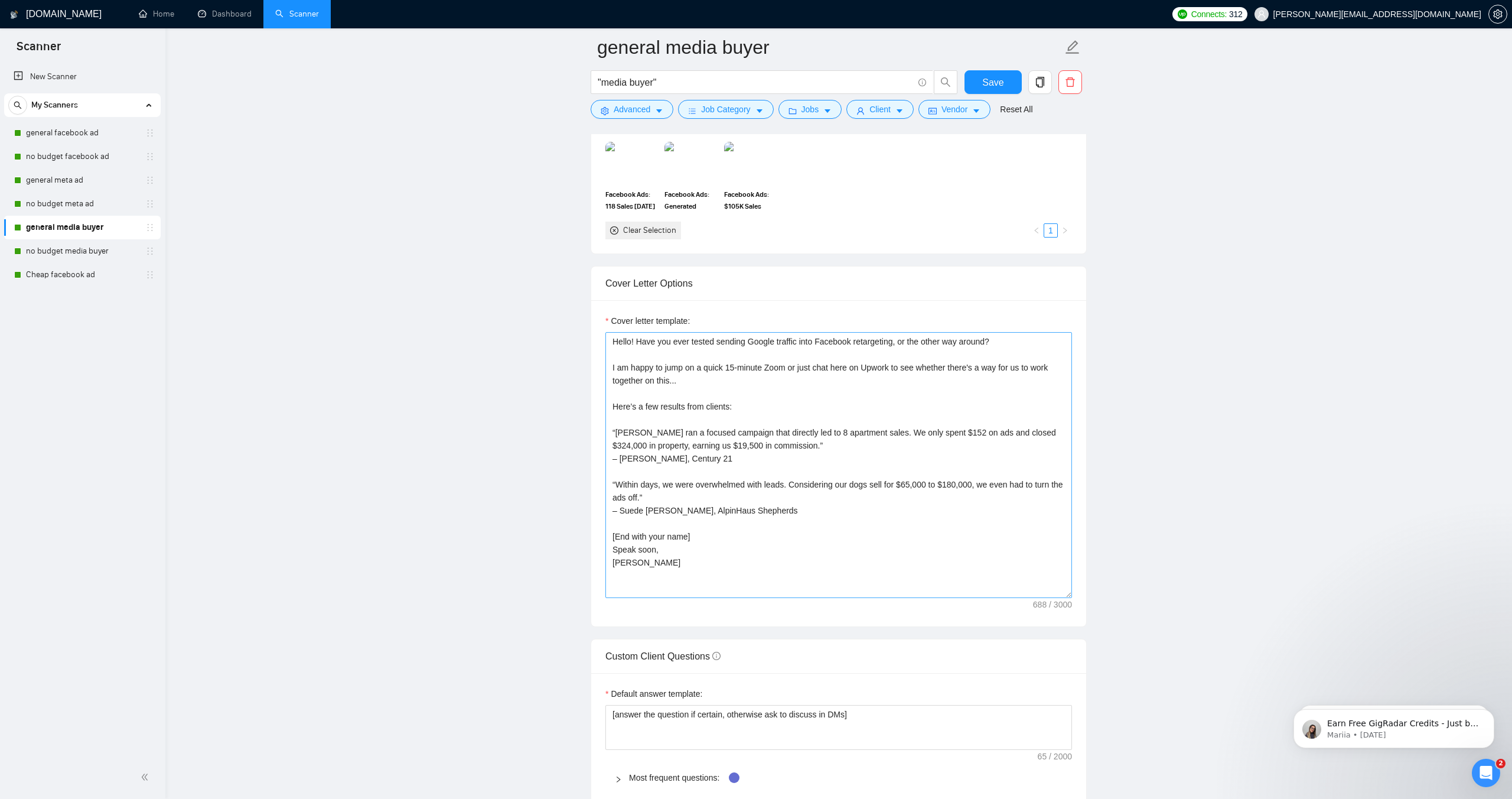
scroll to position [1162, 0]
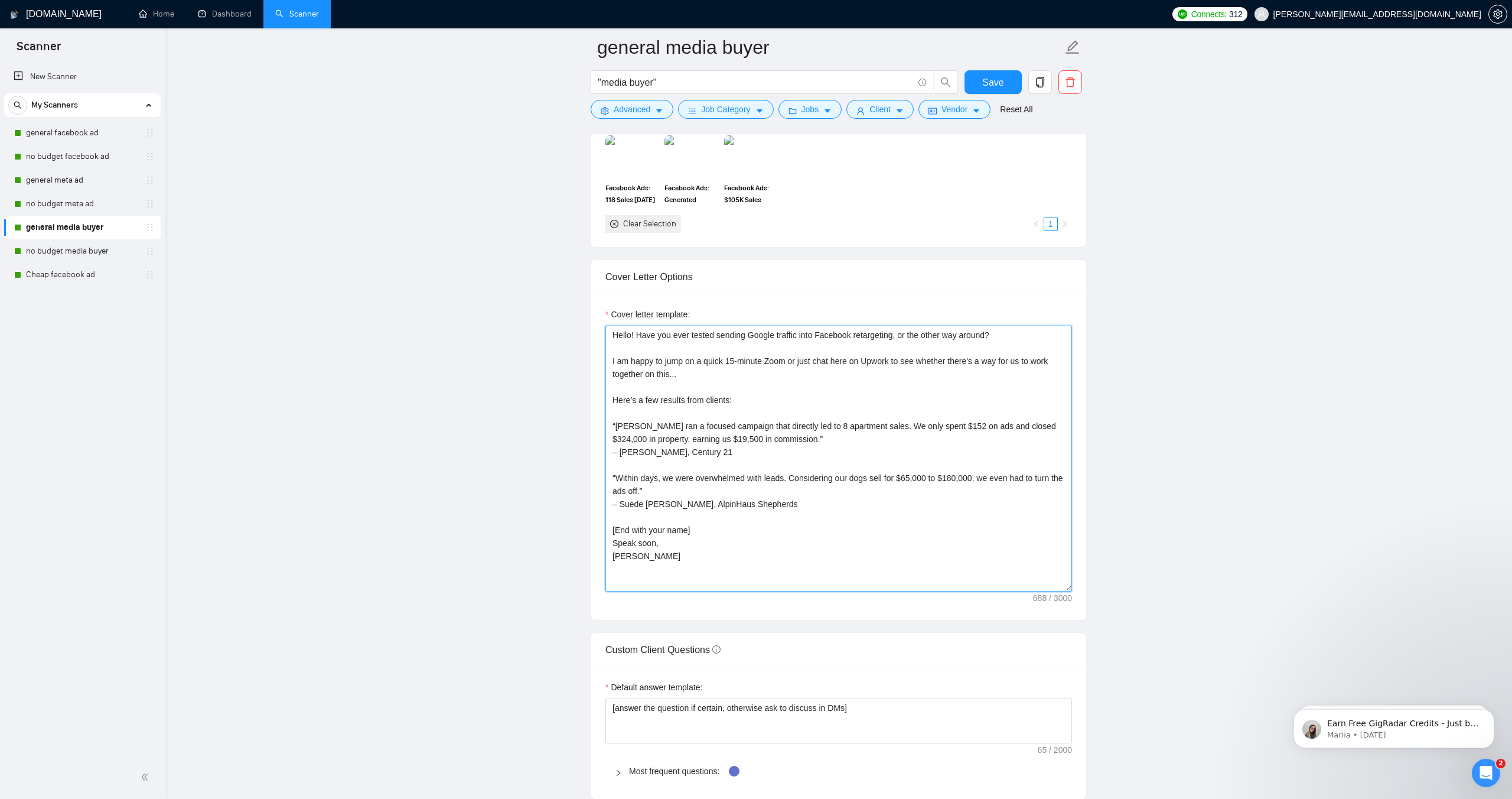
click at [630, 575] on textarea "Hello! Have you ever tested sending Google traffic into Facebook retargeting, o…" at bounding box center [838, 458] width 466 height 266
drag, startPoint x: 643, startPoint y: 555, endPoint x: 603, endPoint y: 319, distance: 239.4
click at [599, 317] on div "Cover letter template: Hello! Have you ever tested sending Google traffic into …" at bounding box center [838, 456] width 495 height 326
paste textarea "Greetings… FYI, I run killer ads. My top result? 128× ROI. I am happy to jump o…"
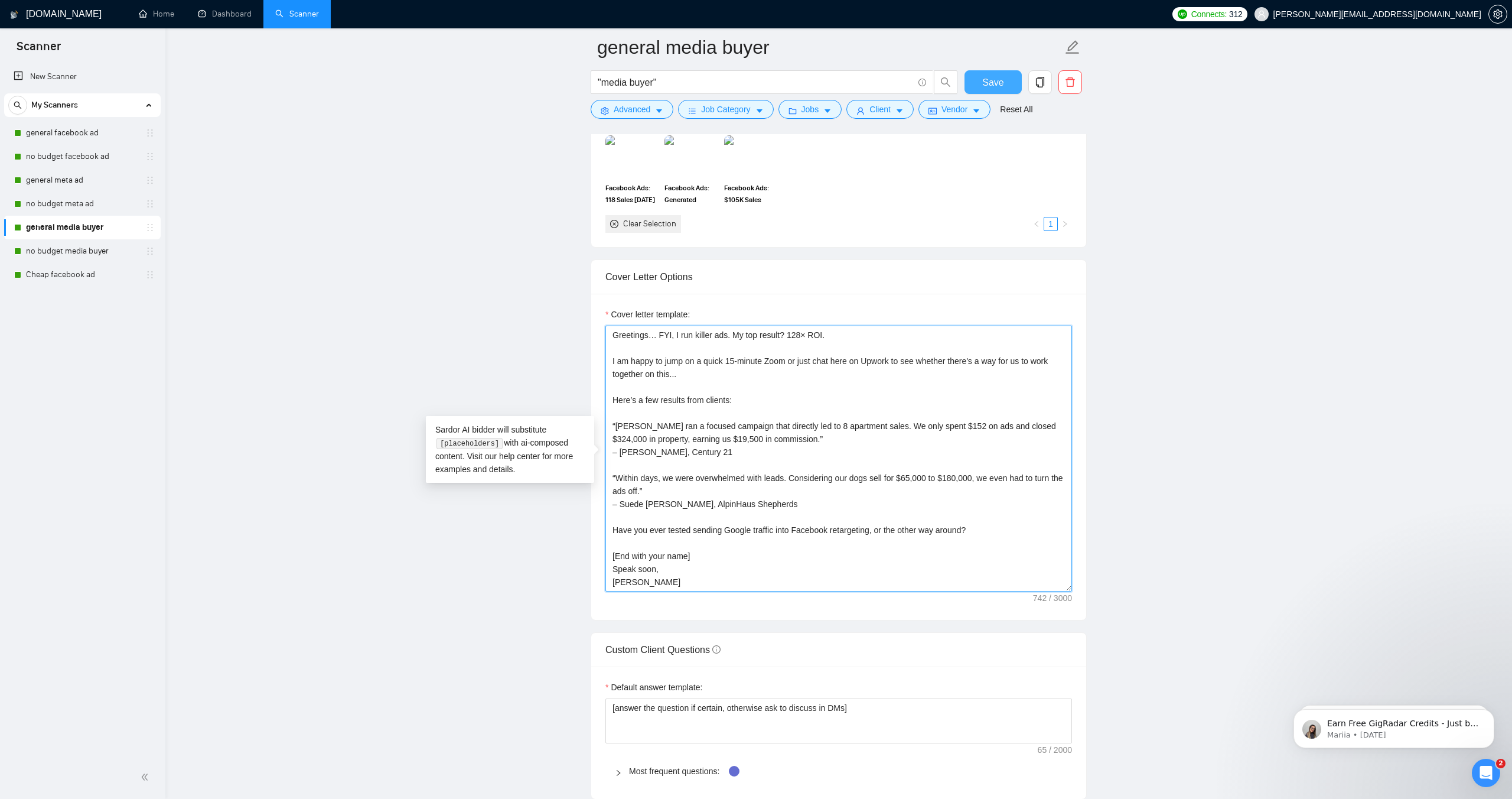
type textarea "Greetings… FYI, I run killer ads. My top result? 128× ROI. I am happy to jump o…"
click at [990, 80] on span "Save" at bounding box center [993, 82] width 21 height 14
click at [72, 254] on link "no budget media buyer" at bounding box center [82, 251] width 112 height 24
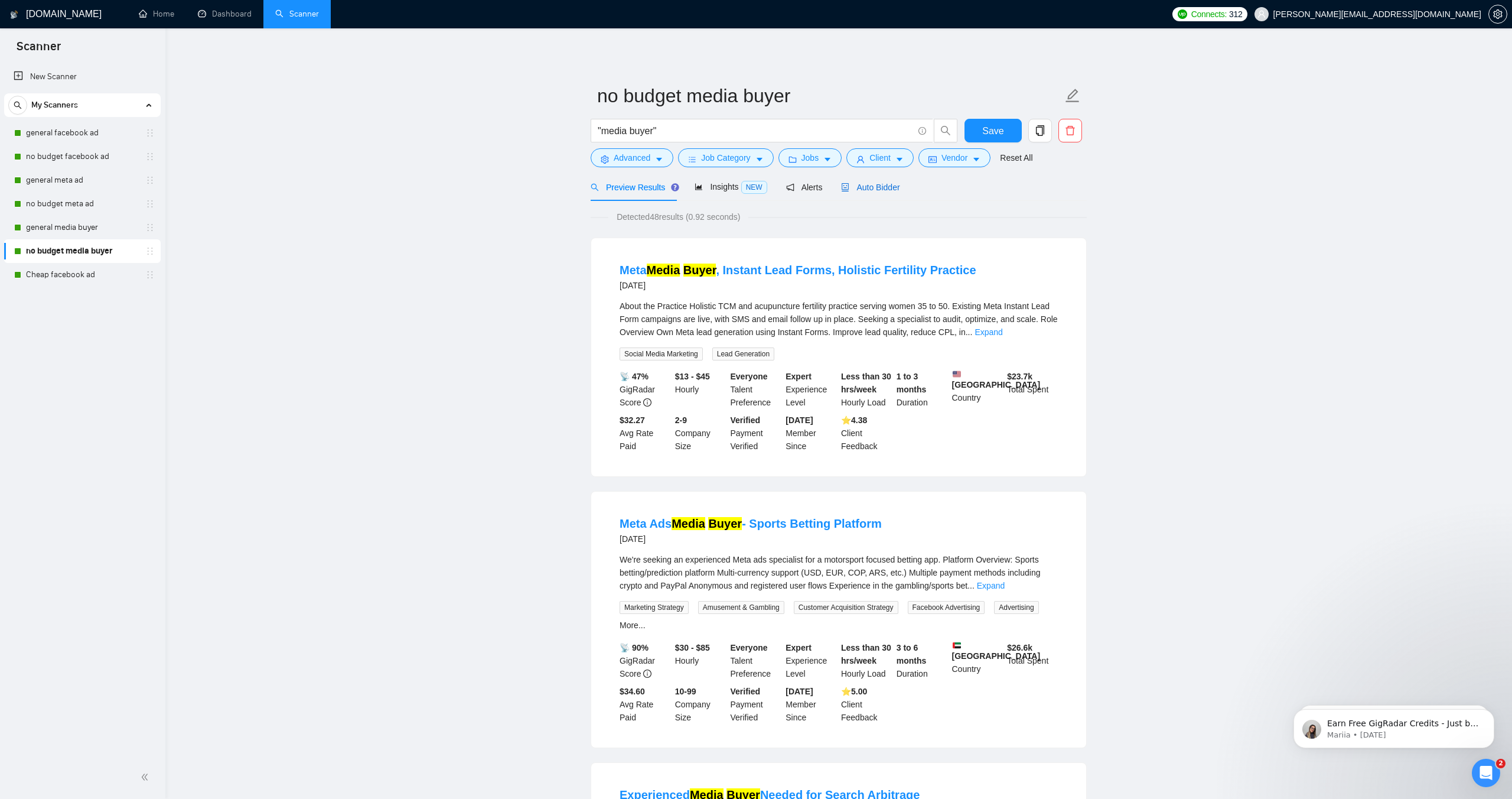
click at [890, 185] on span "Auto Bidder" at bounding box center [870, 187] width 59 height 9
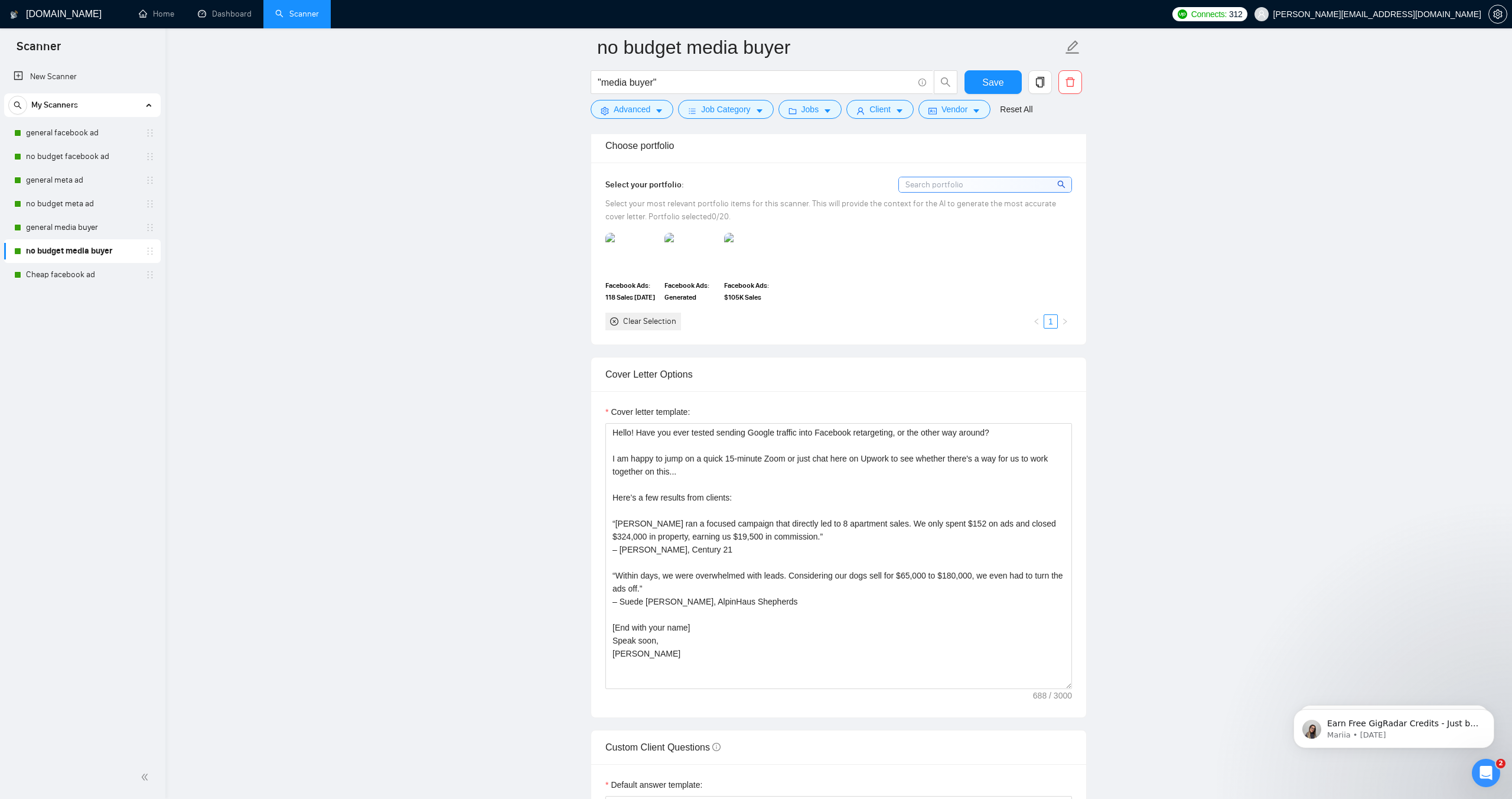
scroll to position [1101, 0]
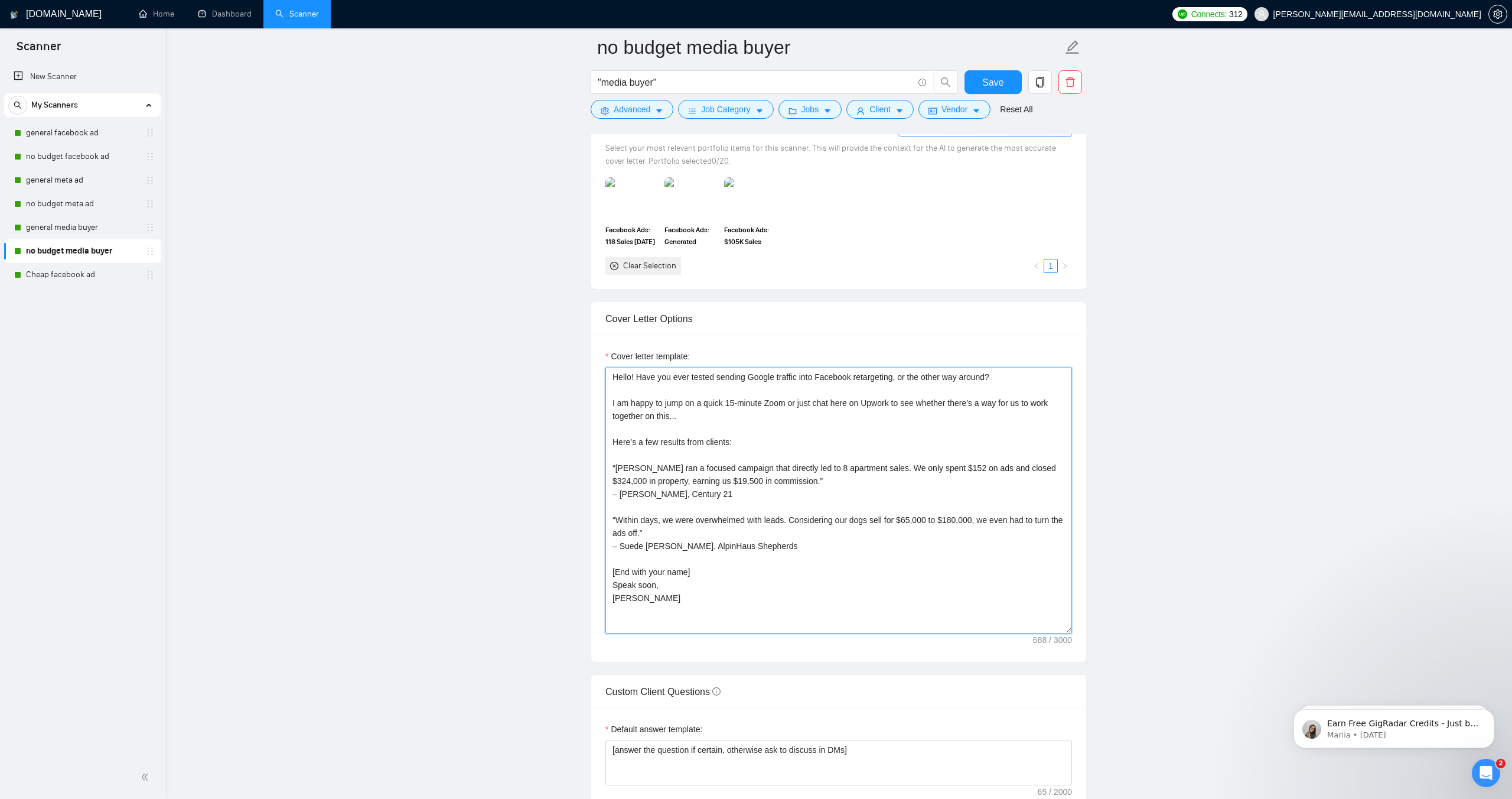
click at [637, 626] on textarea "Hello! Have you ever tested sending Google traffic into Facebook retargeting, o…" at bounding box center [838, 501] width 466 height 266
drag, startPoint x: 618, startPoint y: 585, endPoint x: 598, endPoint y: 399, distance: 187.1
click at [598, 399] on div "Cover letter template: Hello! Have you ever tested sending Google traffic into …" at bounding box center [838, 499] width 495 height 326
paste textarea "Greetings… FYI, I run killer ads. My top result? 128× ROI. I am happy to jump o…"
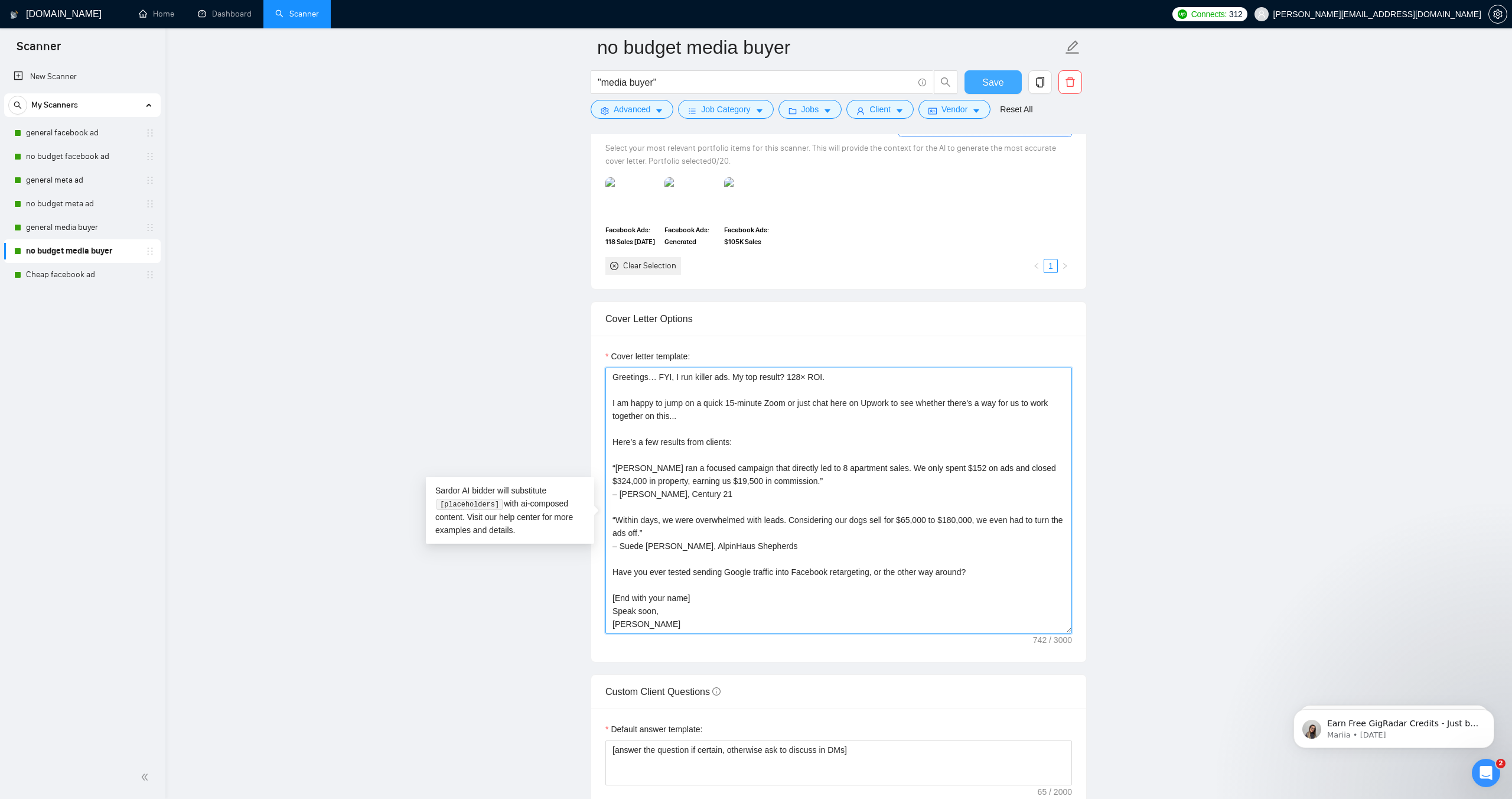
type textarea "Greetings… FYI, I run killer ads. My top result? 128× ROI. I am happy to jump o…"
click at [986, 84] on span "Save" at bounding box center [993, 82] width 21 height 14
click at [56, 276] on link "Cheap facebook ad" at bounding box center [82, 275] width 112 height 24
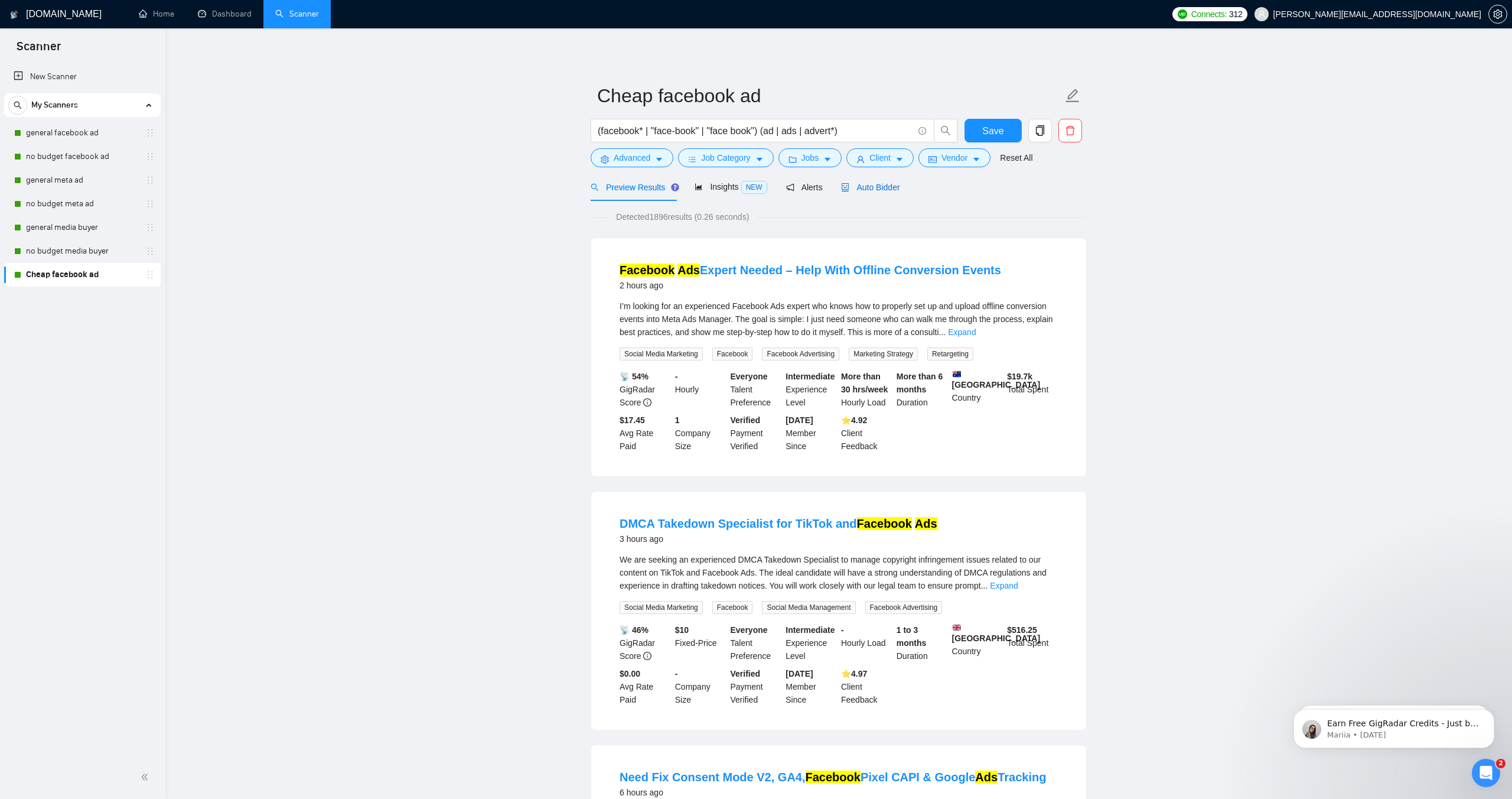
click at [877, 186] on span "Auto Bidder" at bounding box center [870, 187] width 59 height 9
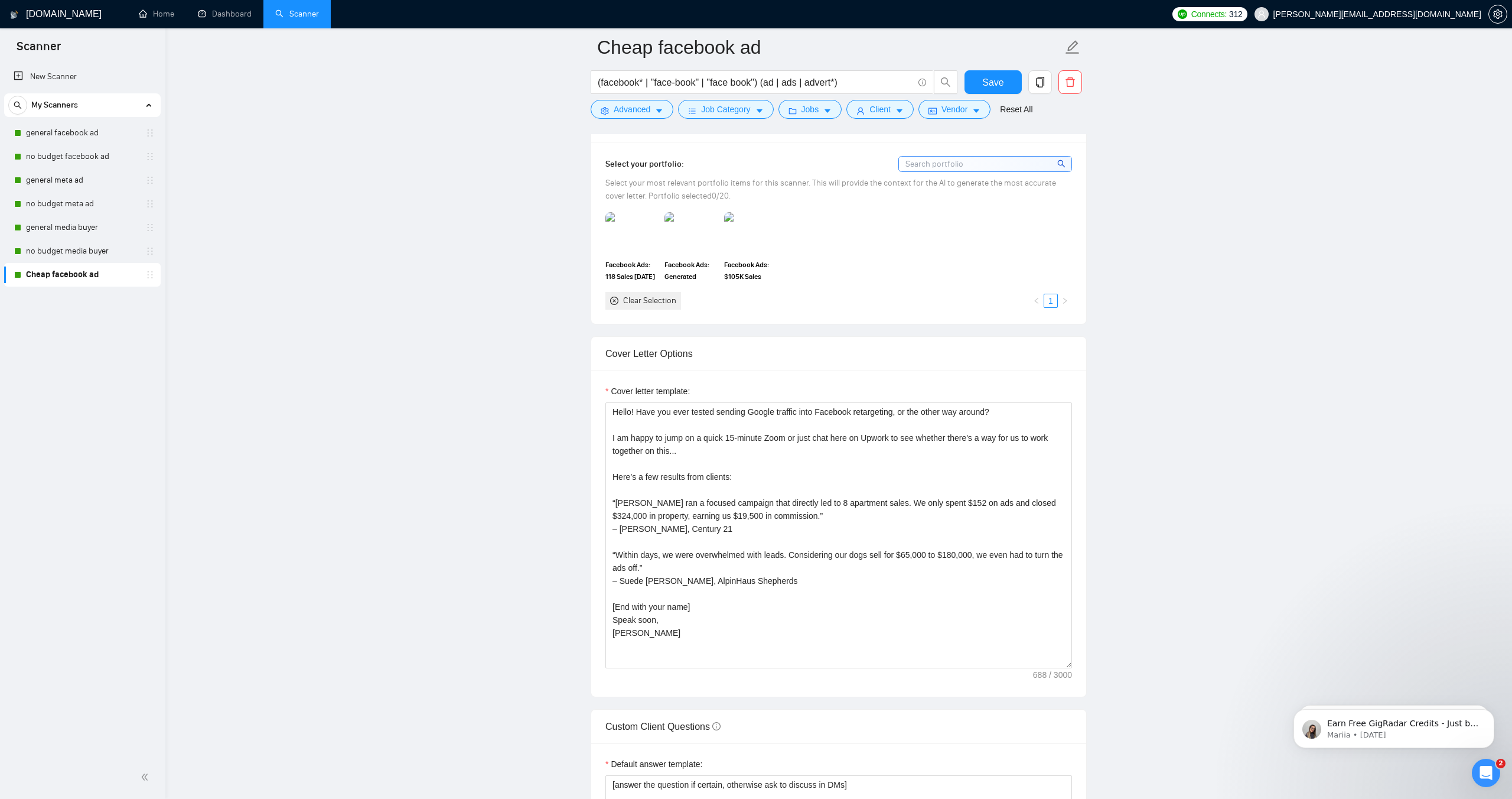
scroll to position [1145, 0]
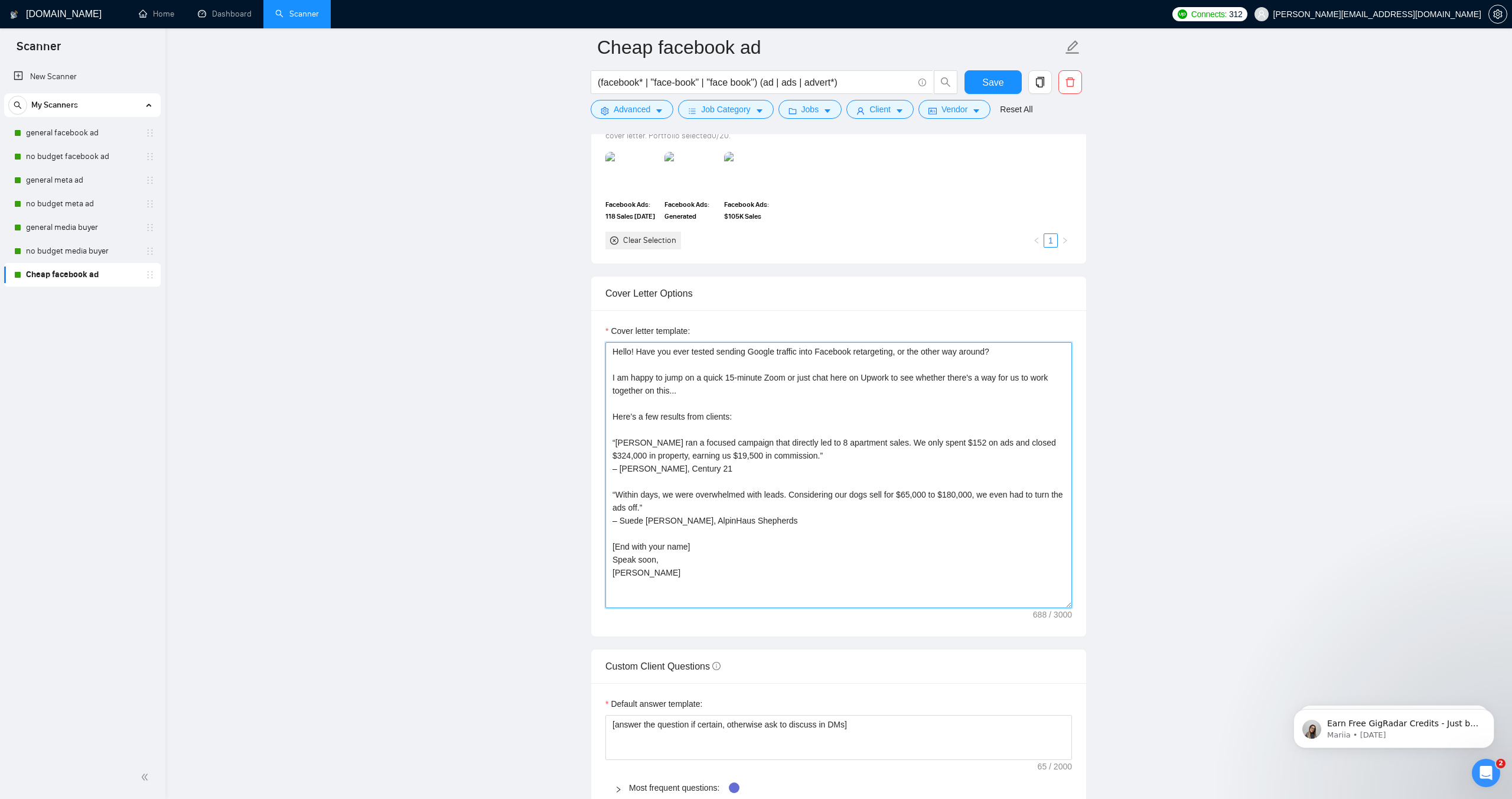
click at [631, 570] on textarea "Hello! Have you ever tested sending Google traffic into Facebook retargeting, o…" at bounding box center [838, 475] width 466 height 266
drag, startPoint x: 644, startPoint y: 572, endPoint x: 601, endPoint y: 351, distance: 225.1
click at [601, 351] on div "Cover letter template: Hello! Have you ever tested sending Google traffic into …" at bounding box center [838, 473] width 495 height 326
paste textarea "Greetings… FYI, I run killer ads. My top result? 128× ROI. I am happy to jump o…"
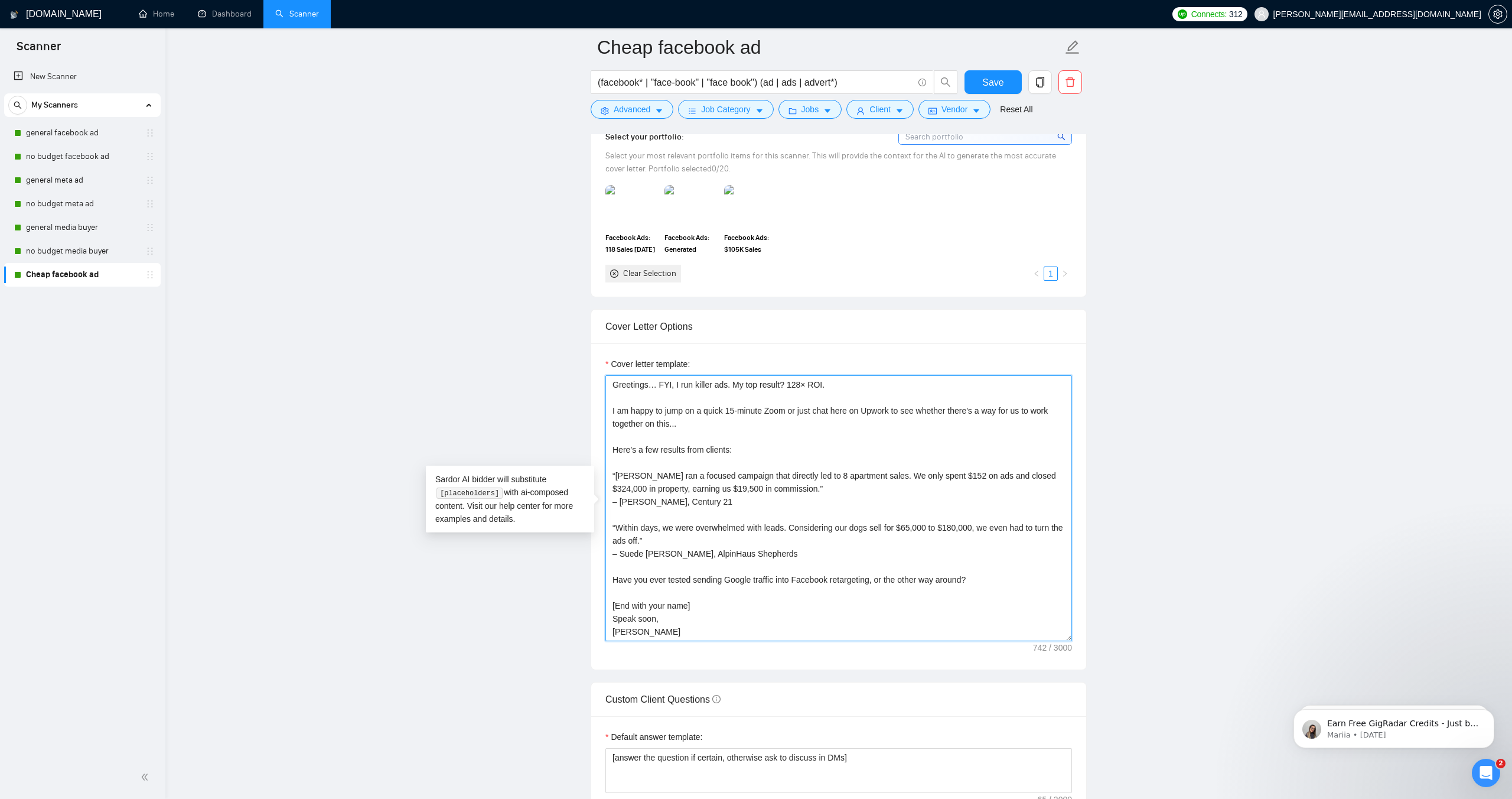
scroll to position [1120, 0]
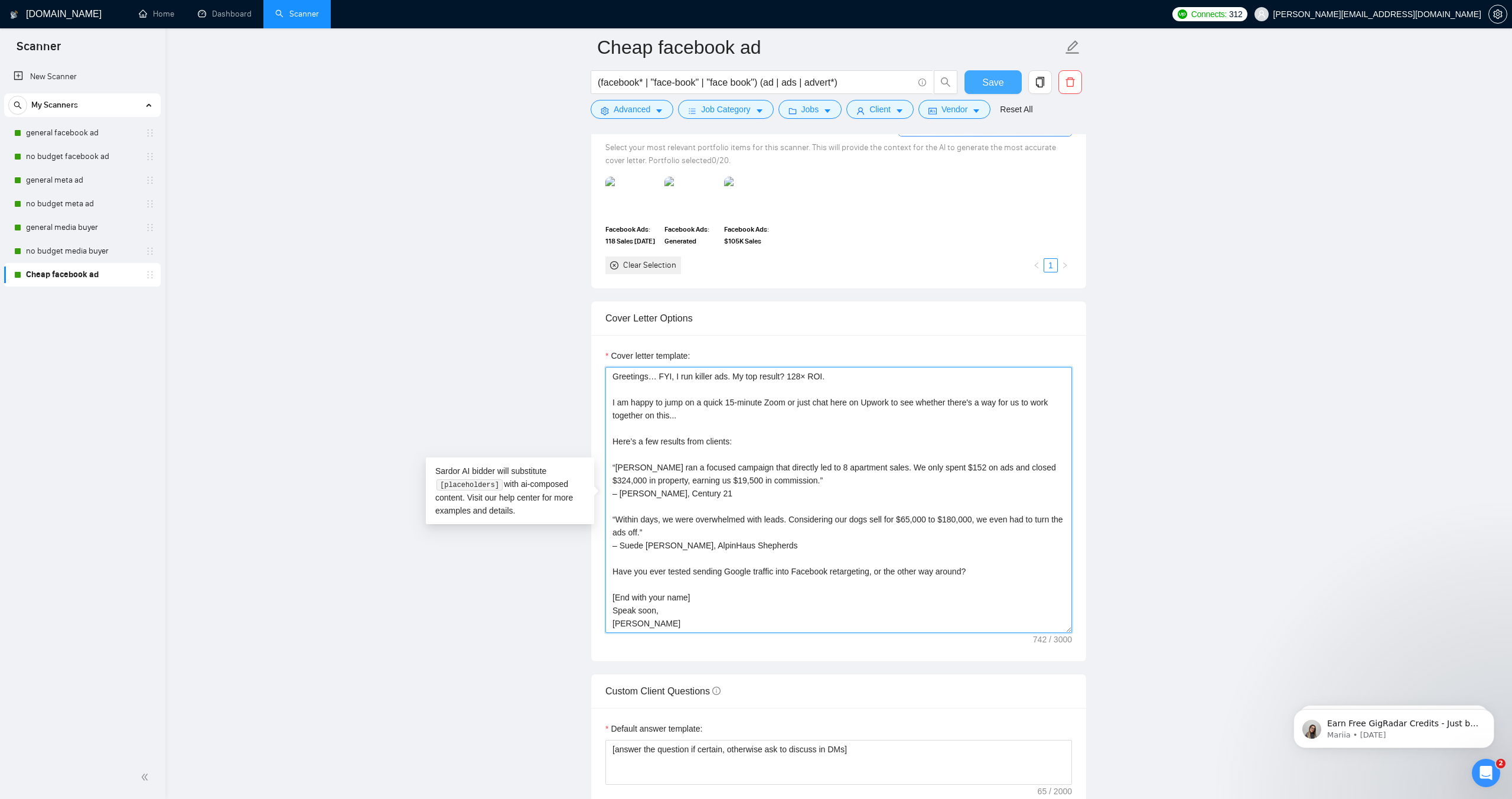
type textarea "Greetings… FYI, I run killer ads. My top result? 128× ROI. I am happy to jump o…"
drag, startPoint x: 979, startPoint y: 84, endPoint x: 871, endPoint y: 132, distance: 118.2
click at [979, 85] on button "Save" at bounding box center [993, 82] width 57 height 24
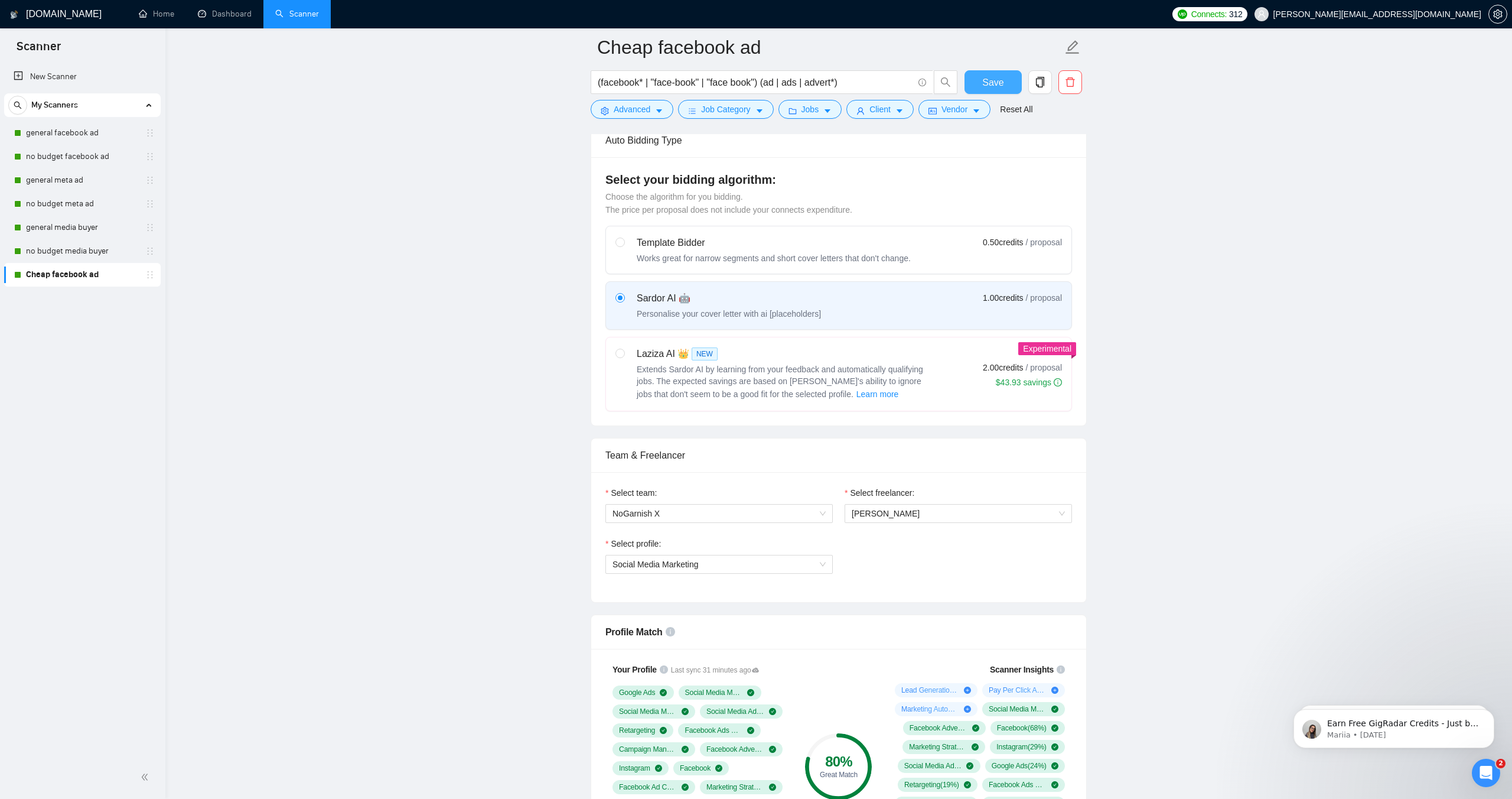
scroll to position [302, 0]
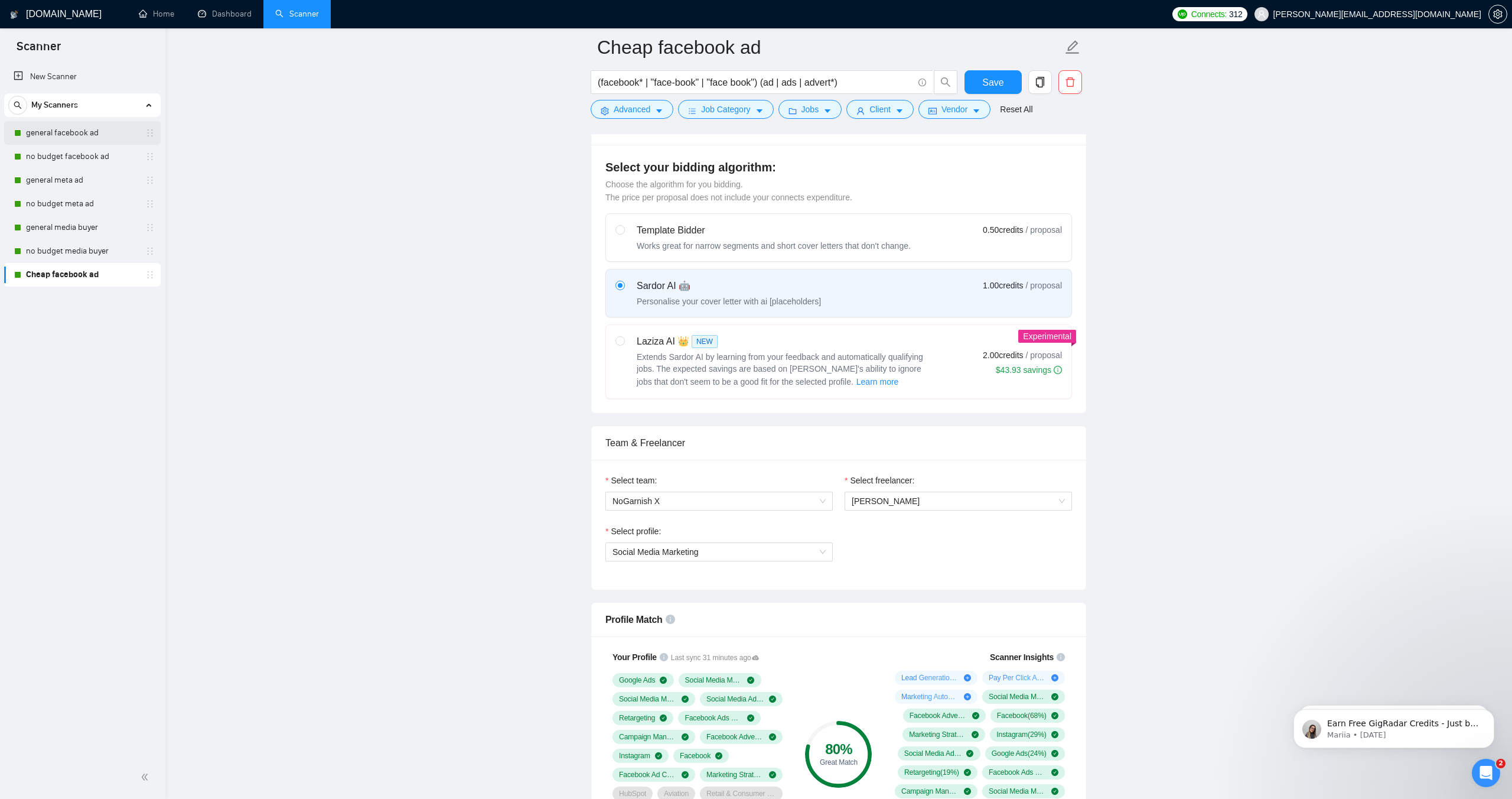
click at [54, 130] on link "general facebook ad" at bounding box center [82, 133] width 112 height 24
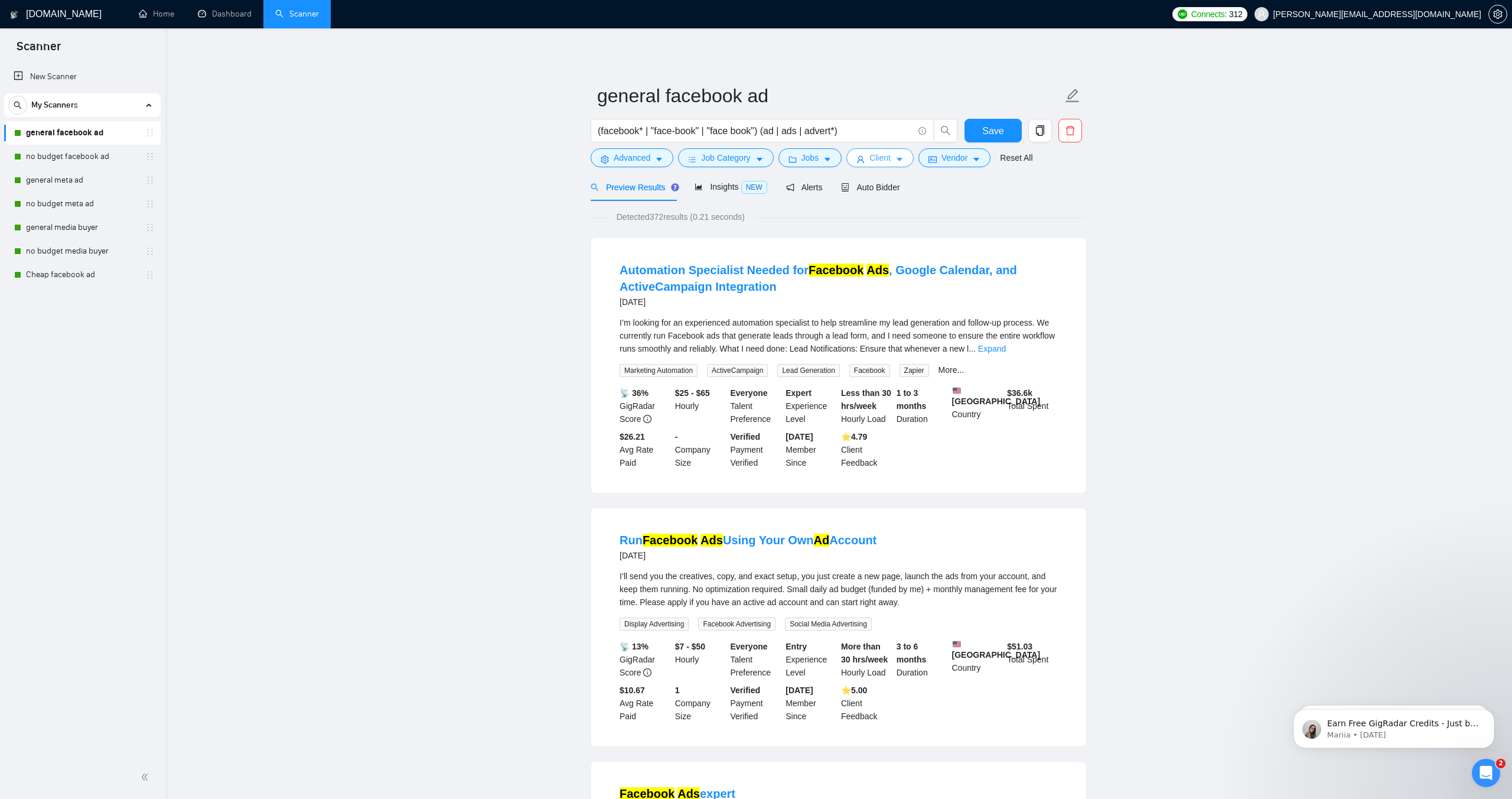
click at [884, 161] on span "Client" at bounding box center [880, 157] width 21 height 13
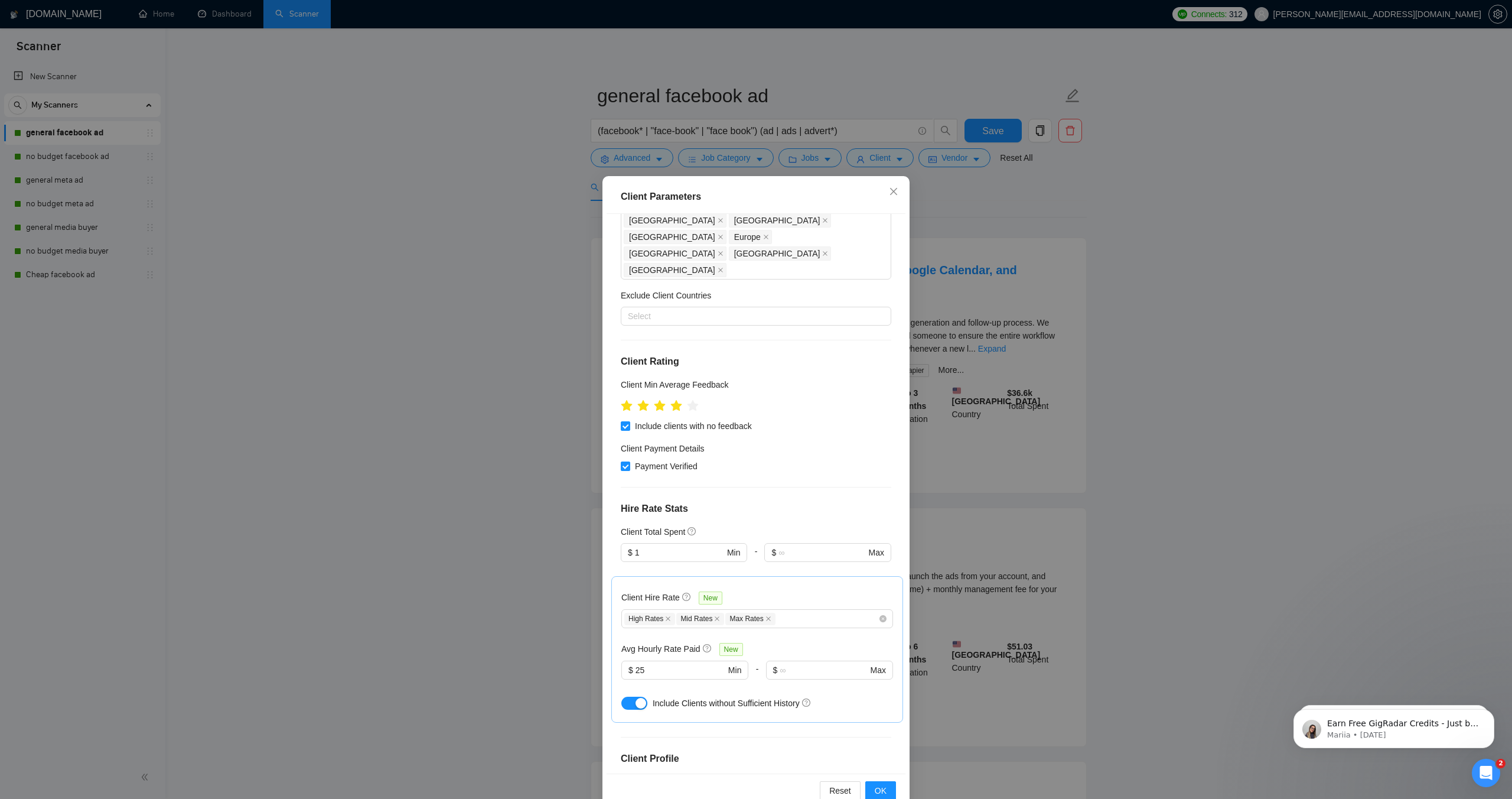
scroll to position [60, 0]
drag, startPoint x: 658, startPoint y: 637, endPoint x: 590, endPoint y: 636, distance: 68.0
click at [590, 636] on div "Client Parameters Client Location Include Client Countries [GEOGRAPHIC_DATA] [G…" at bounding box center [756, 399] width 1512 height 799
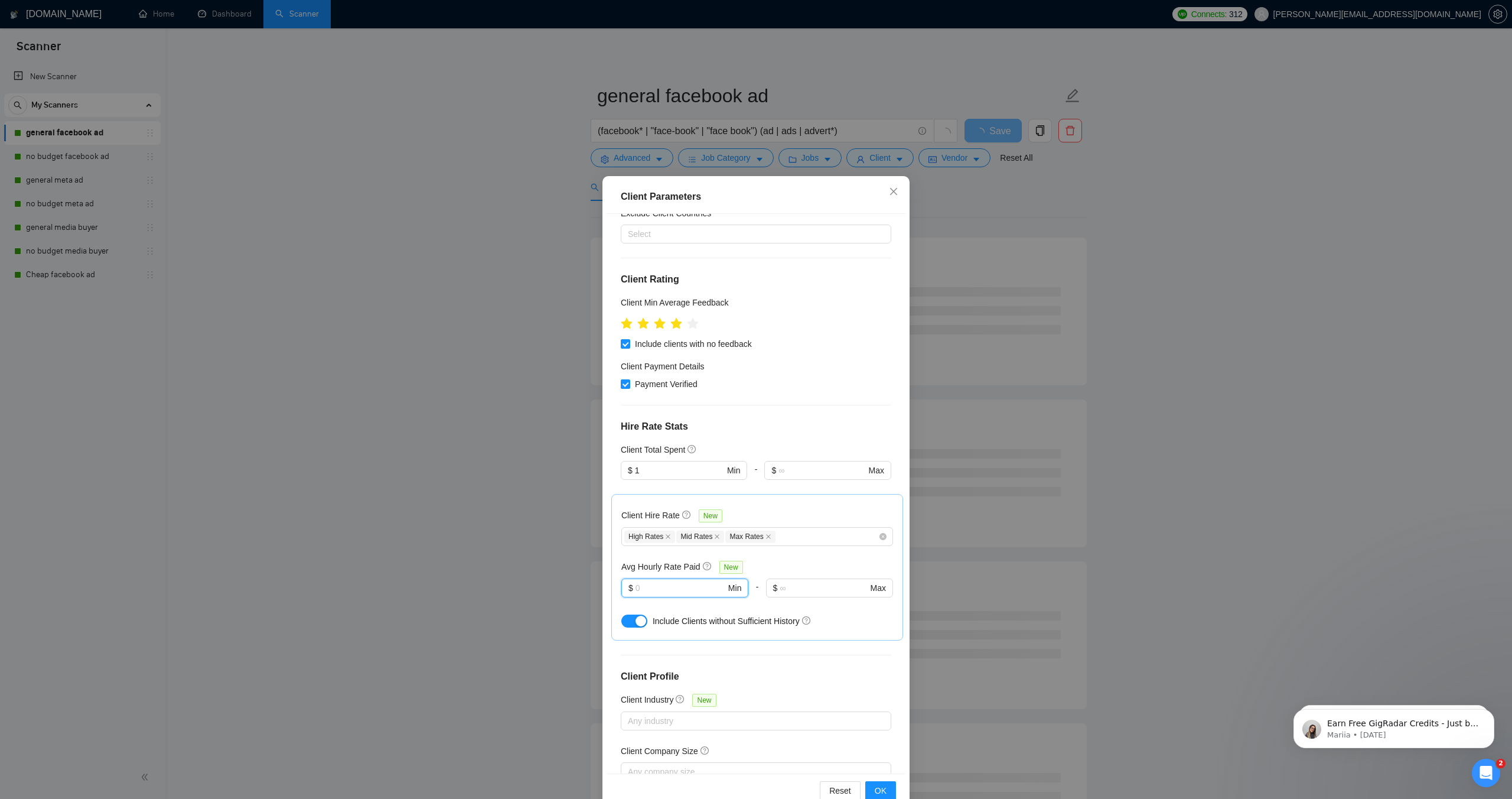
scroll to position [194, 0]
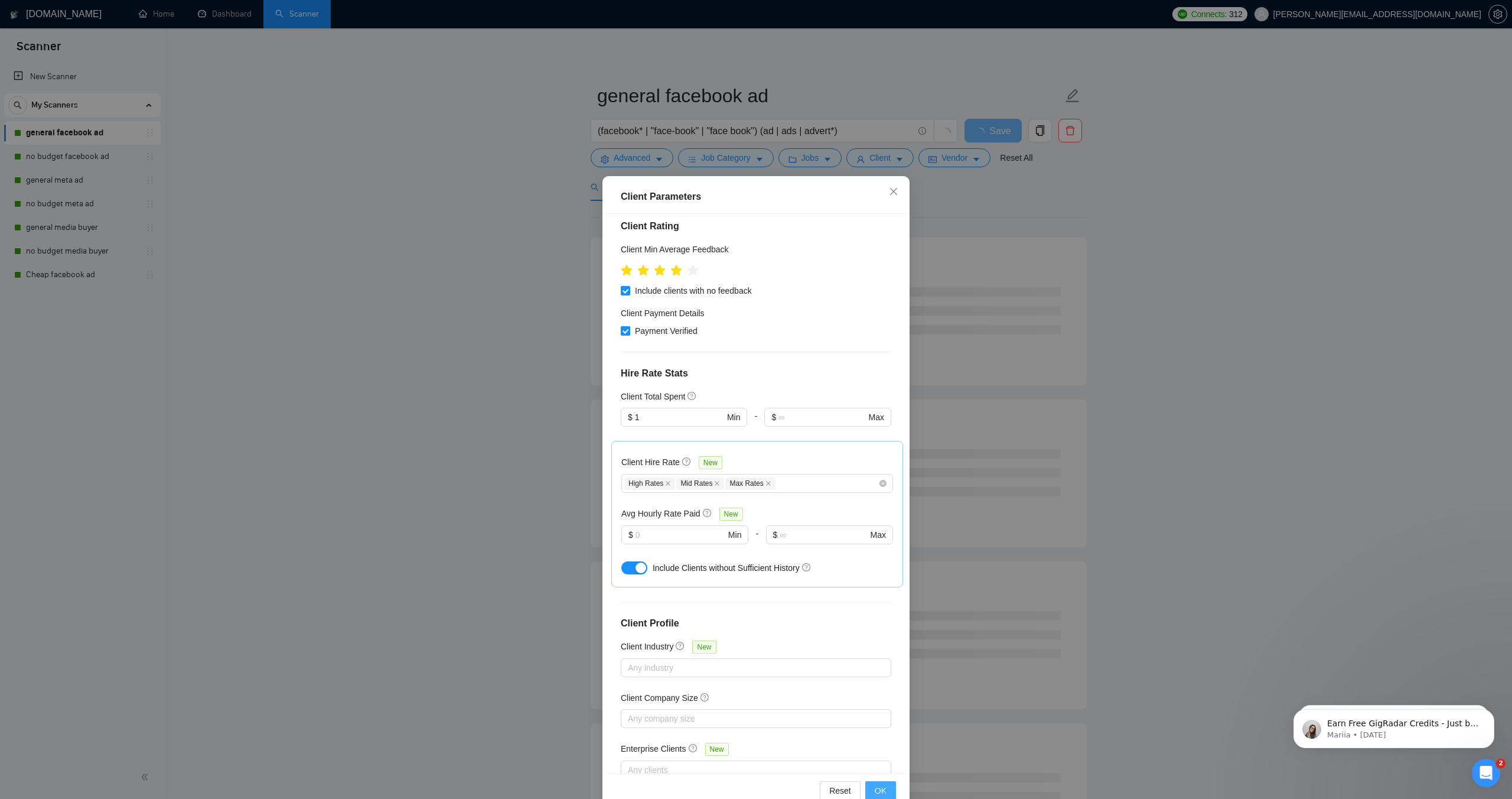
click at [882, 792] on span "OK" at bounding box center [881, 790] width 12 height 13
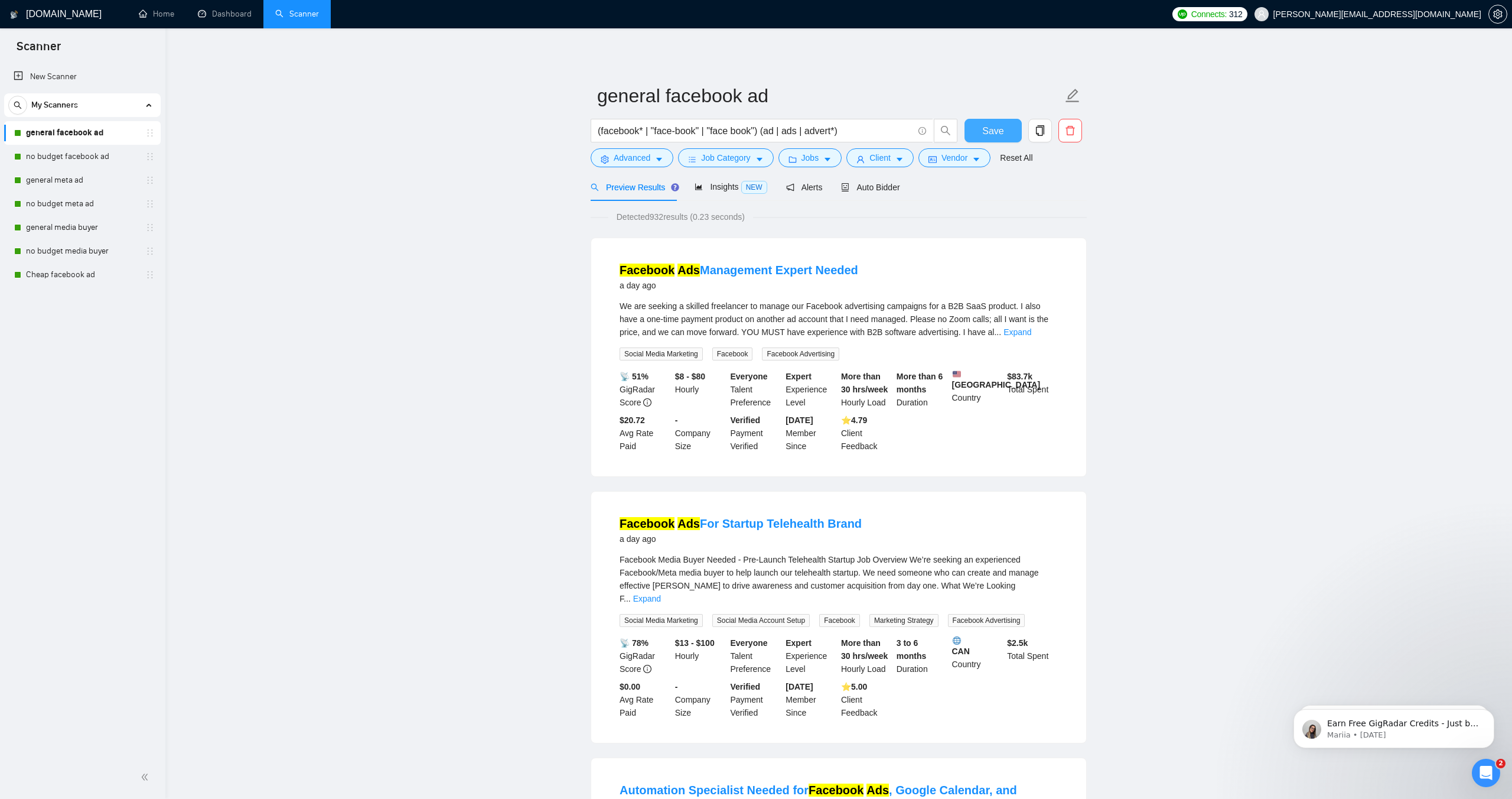
click at [984, 134] on span "Save" at bounding box center [993, 130] width 21 height 14
click at [648, 159] on span "Advanced" at bounding box center [632, 157] width 37 height 13
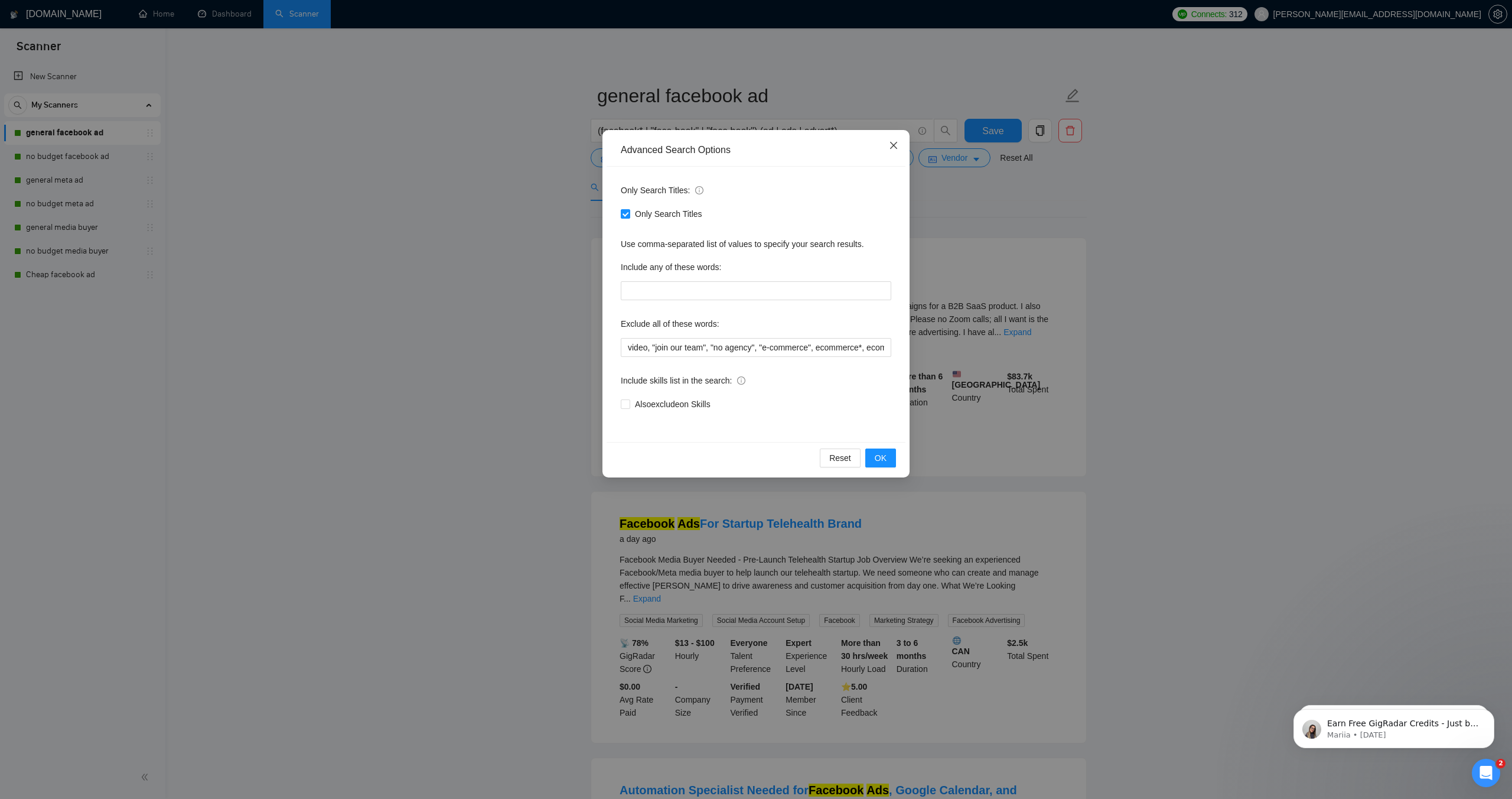
click at [897, 145] on icon "close" at bounding box center [893, 145] width 9 height 9
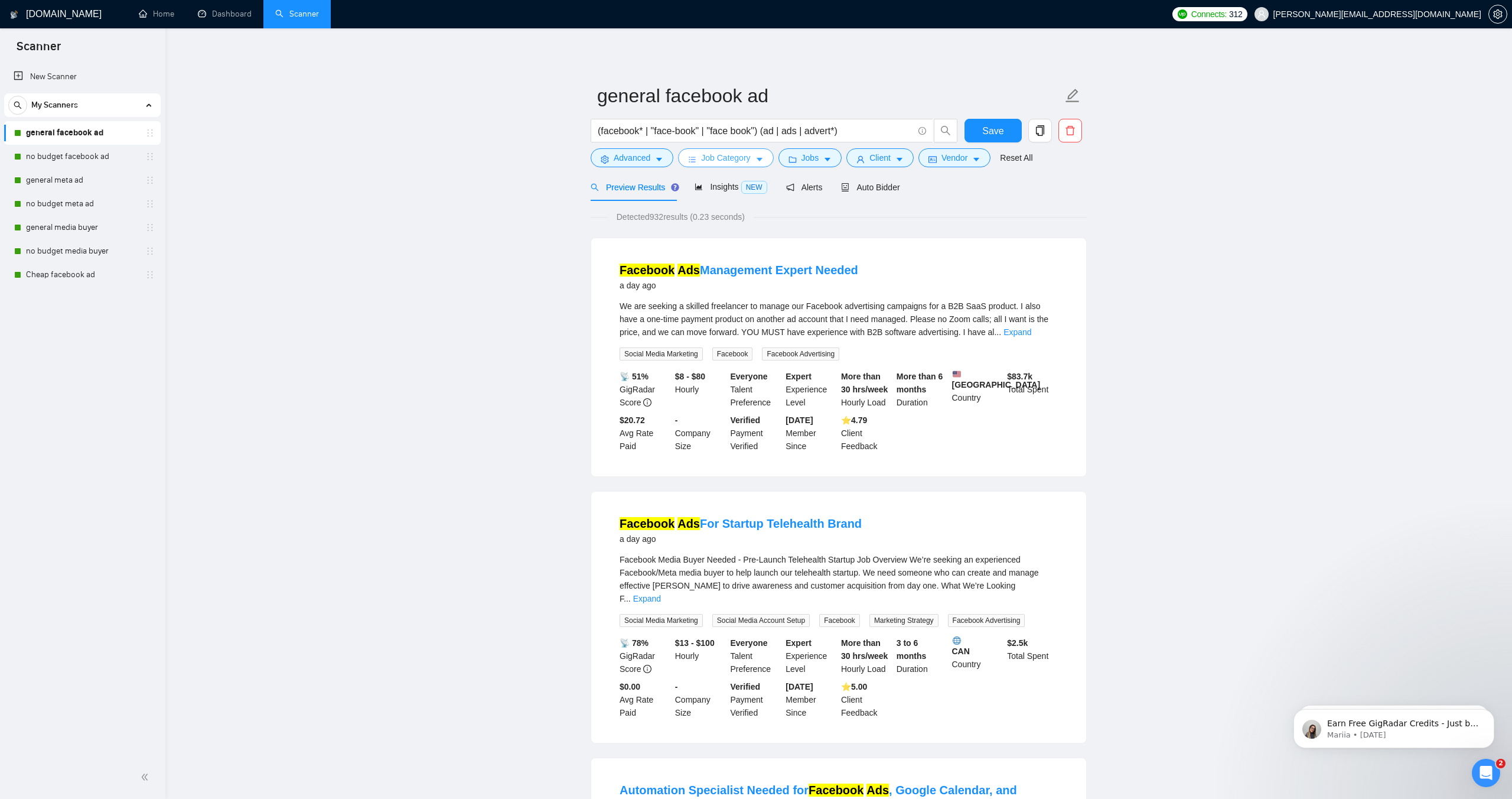
click at [728, 160] on span "Job Category" at bounding box center [726, 157] width 49 height 13
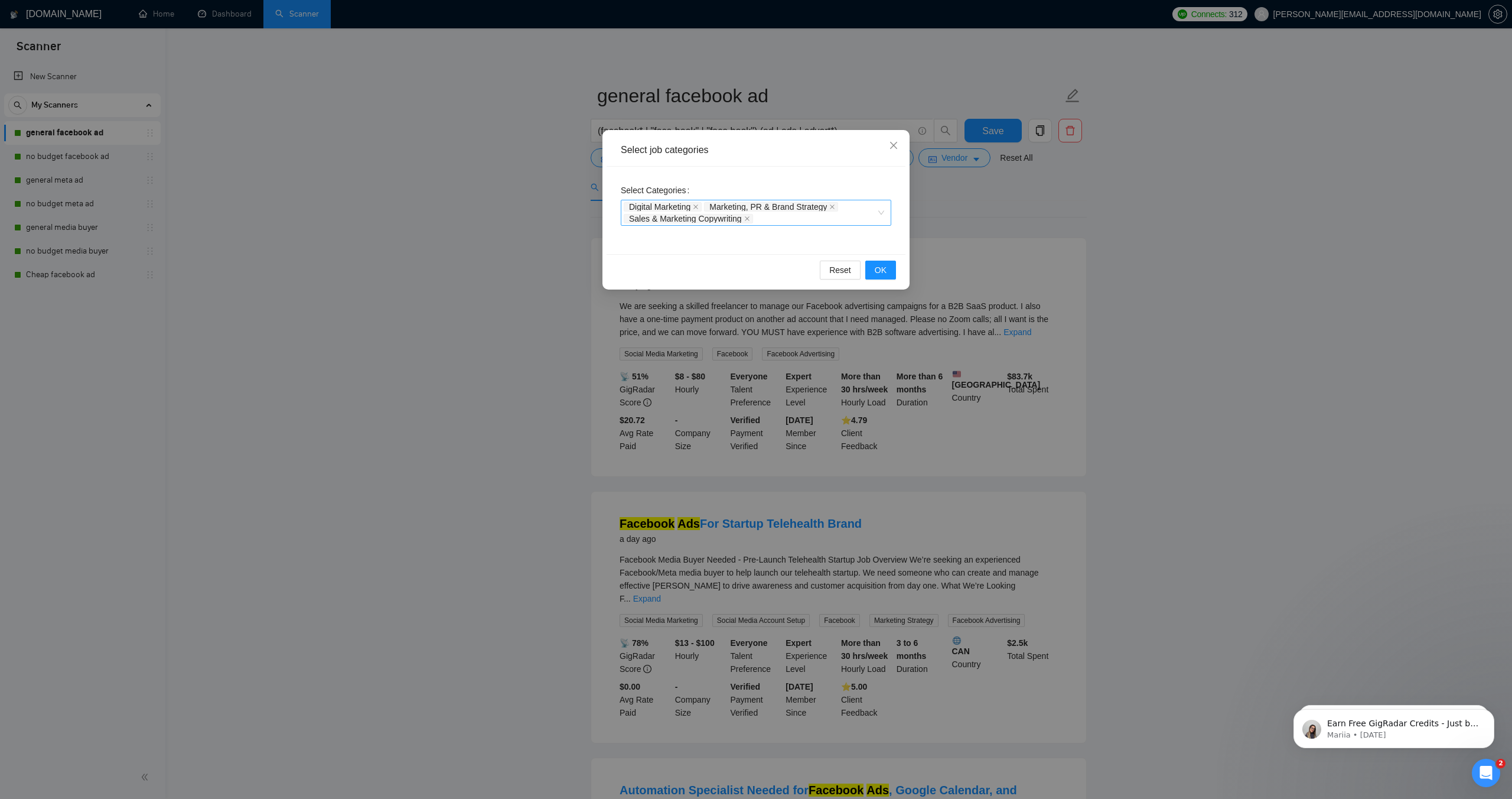
click at [815, 219] on div "Digital Marketing Marketing, PR & Brand Strategy Sales & Marketing Copywriting" at bounding box center [750, 213] width 253 height 24
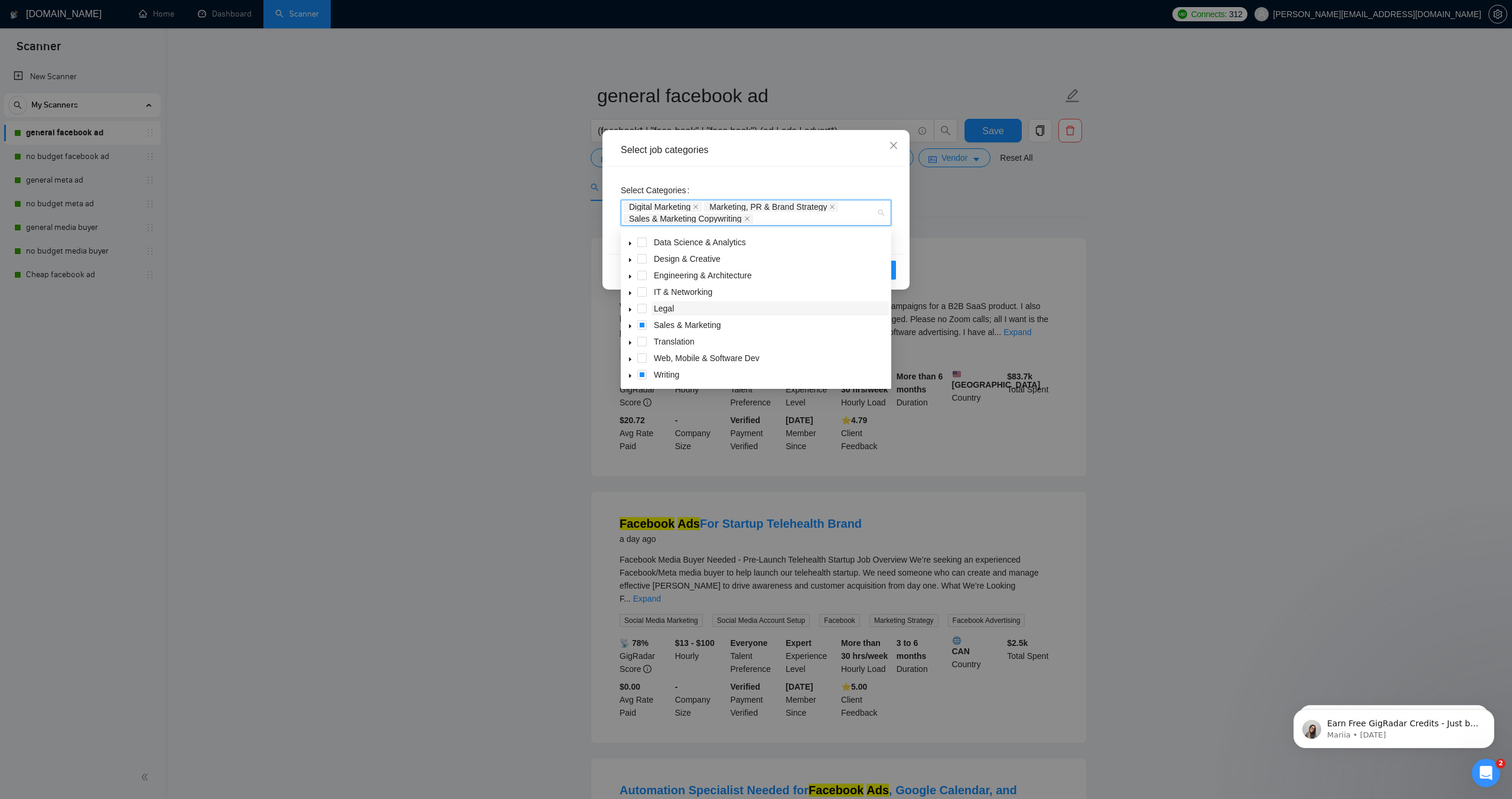
scroll to position [43, 0]
click at [631, 331] on icon "caret-down" at bounding box center [630, 331] width 3 height 4
click at [890, 149] on icon "close" at bounding box center [893, 145] width 7 height 7
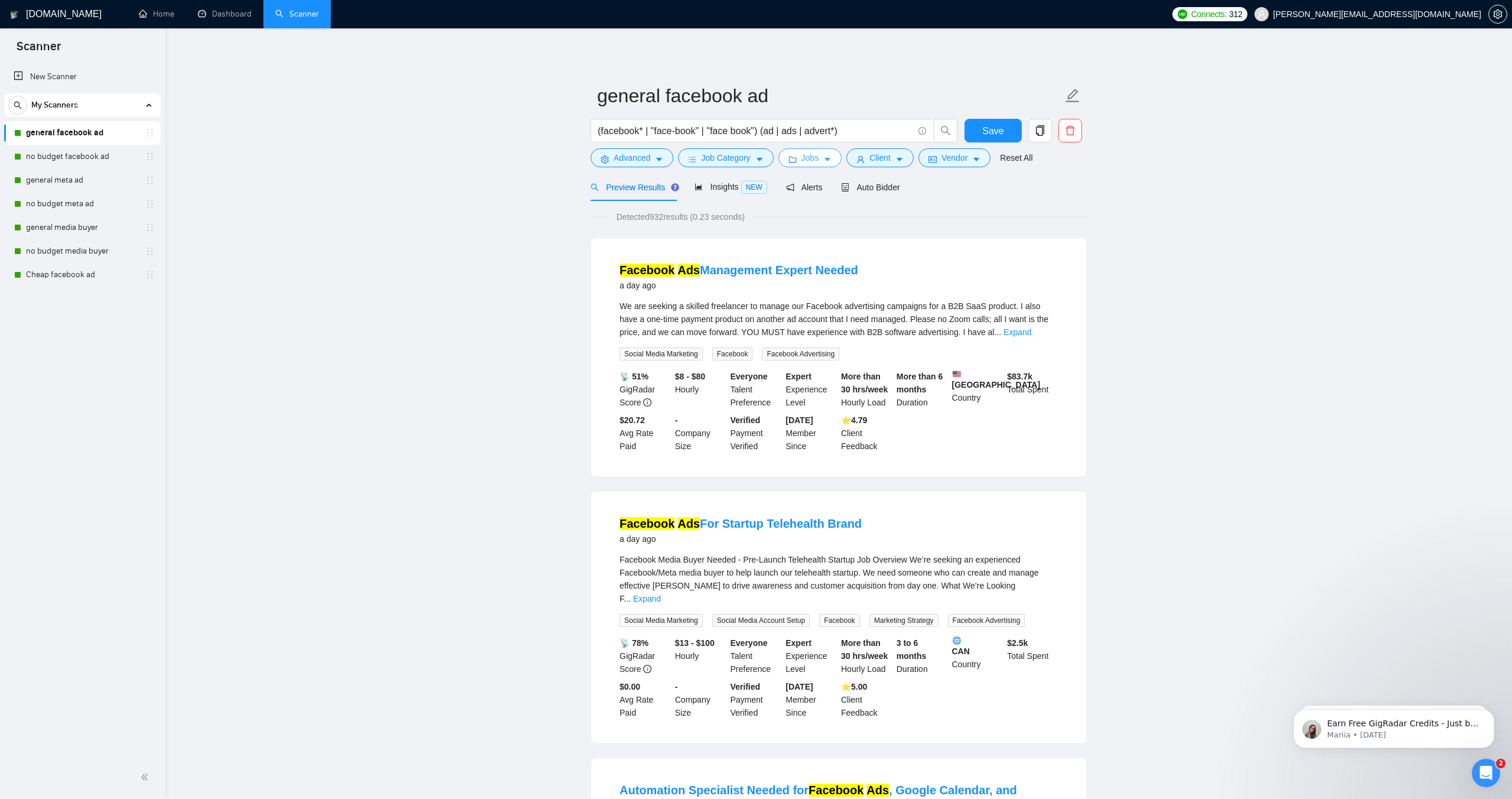
click at [813, 159] on span "Jobs" at bounding box center [811, 157] width 18 height 13
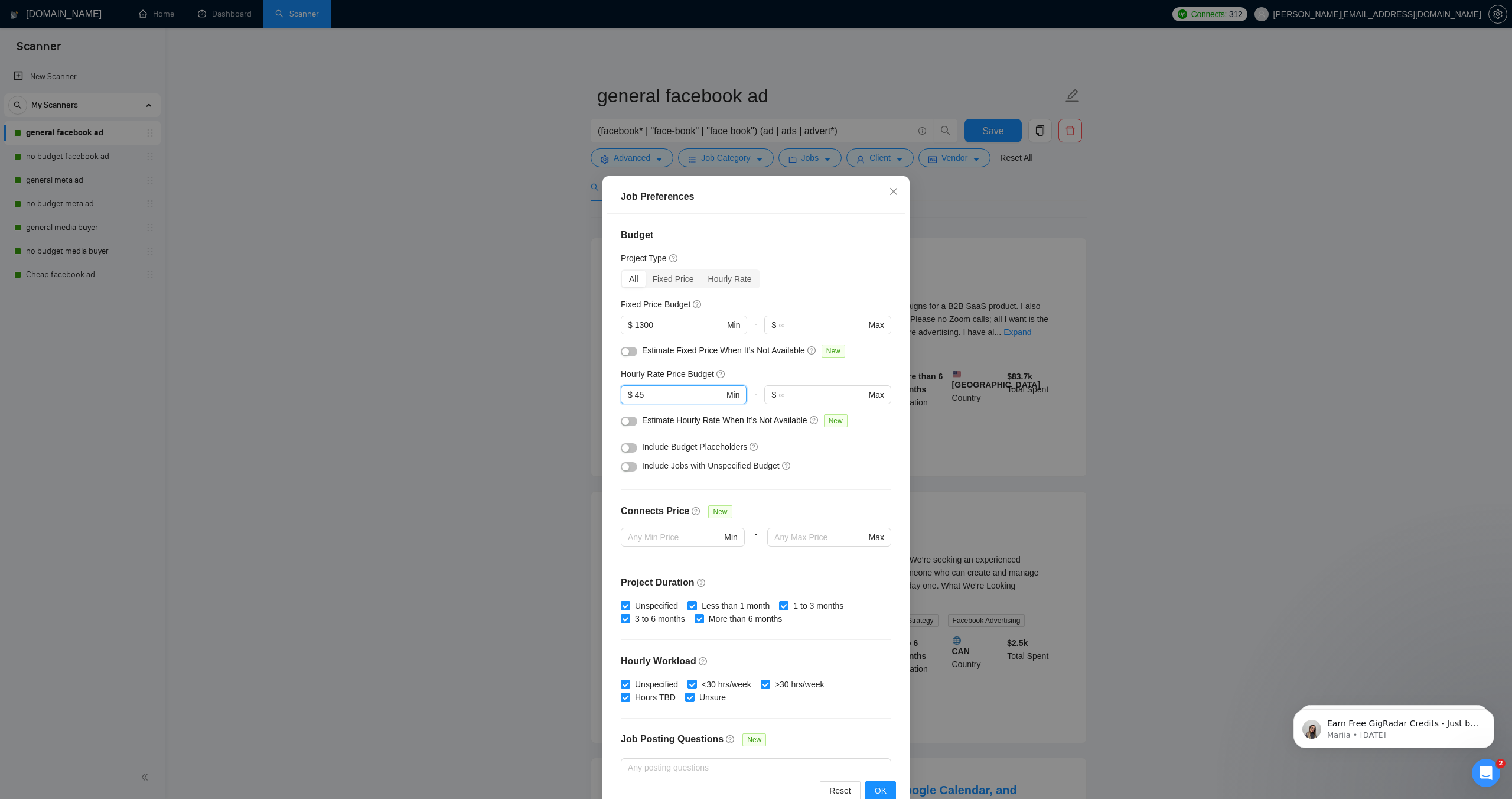
drag, startPoint x: 657, startPoint y: 397, endPoint x: 633, endPoint y: 397, distance: 24.0
click at [633, 397] on span "$ 45 Min" at bounding box center [684, 395] width 126 height 19
click at [786, 288] on div "Budget Project Type All Fixed Price Hourly Rate Fixed Price Budget $ 1300 Min -…" at bounding box center [756, 494] width 299 height 559
drag, startPoint x: 664, startPoint y: 321, endPoint x: 631, endPoint y: 324, distance: 33.1
click at [631, 324] on span "$ 1300 Min" at bounding box center [684, 325] width 126 height 19
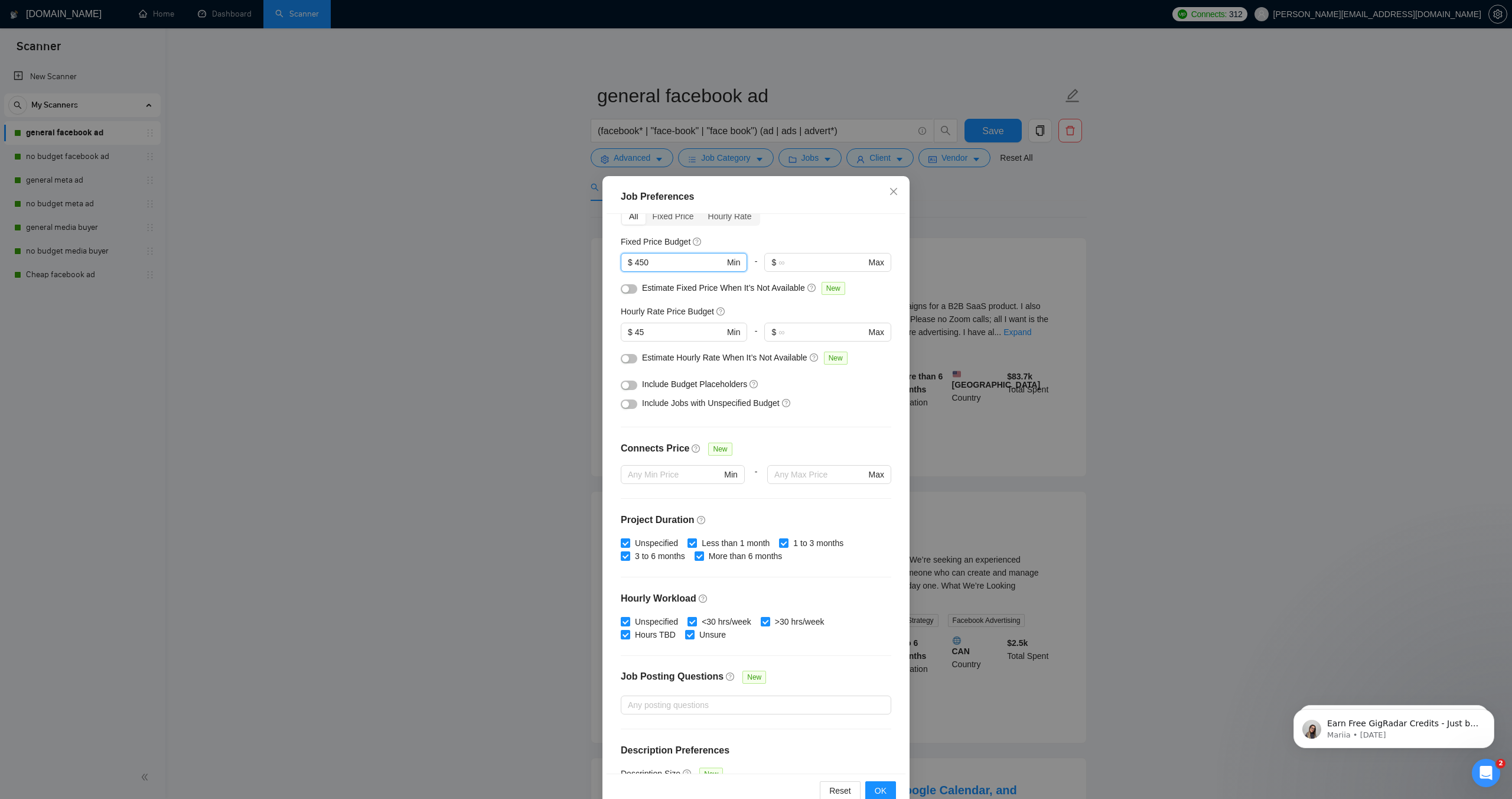
scroll to position [67, 0]
type input "450"
click at [876, 788] on span "OK" at bounding box center [881, 790] width 12 height 13
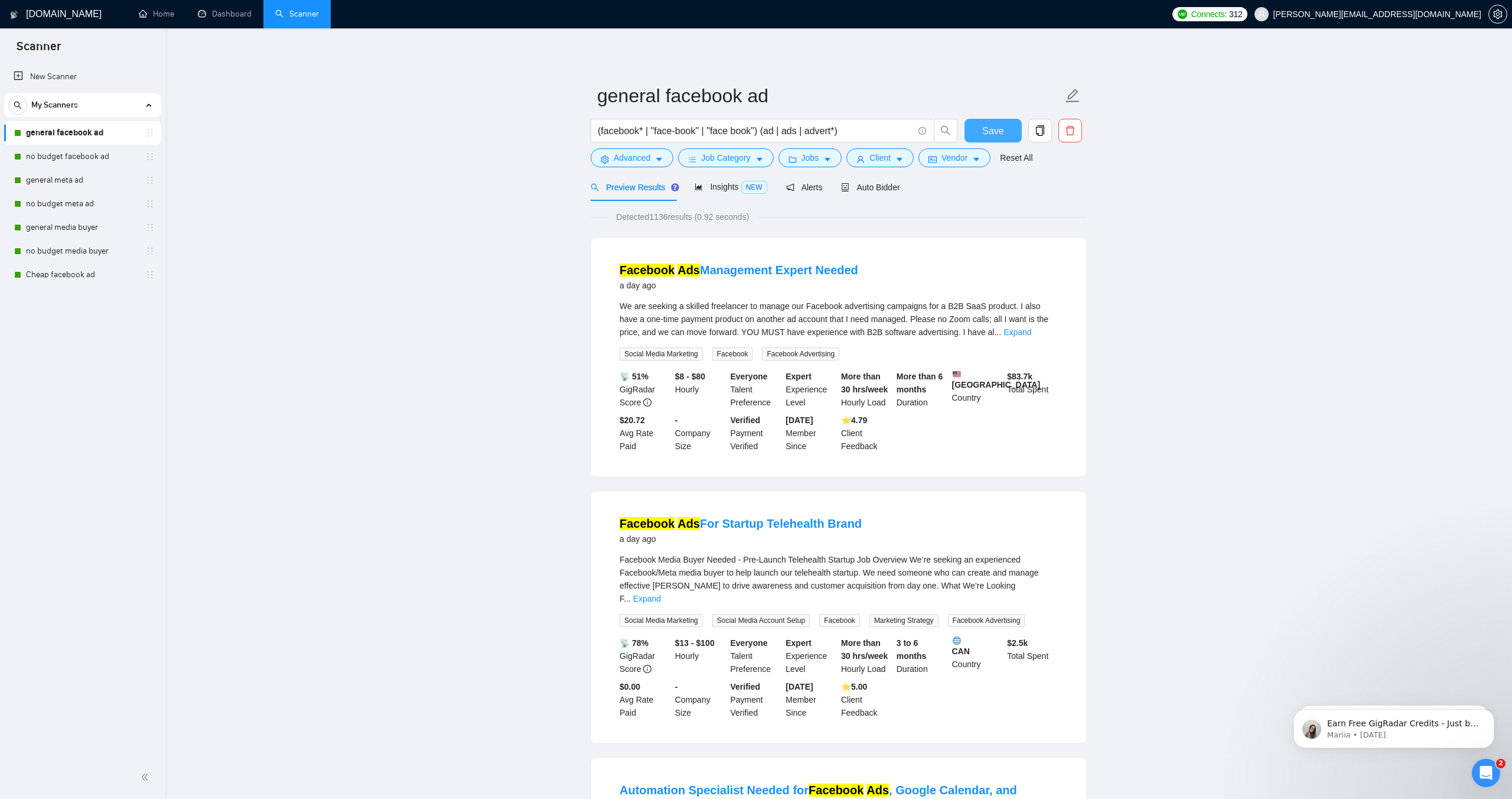
click at [1000, 141] on button "Save" at bounding box center [993, 131] width 57 height 24
click at [67, 154] on link "no budget facebook ad" at bounding box center [82, 157] width 112 height 24
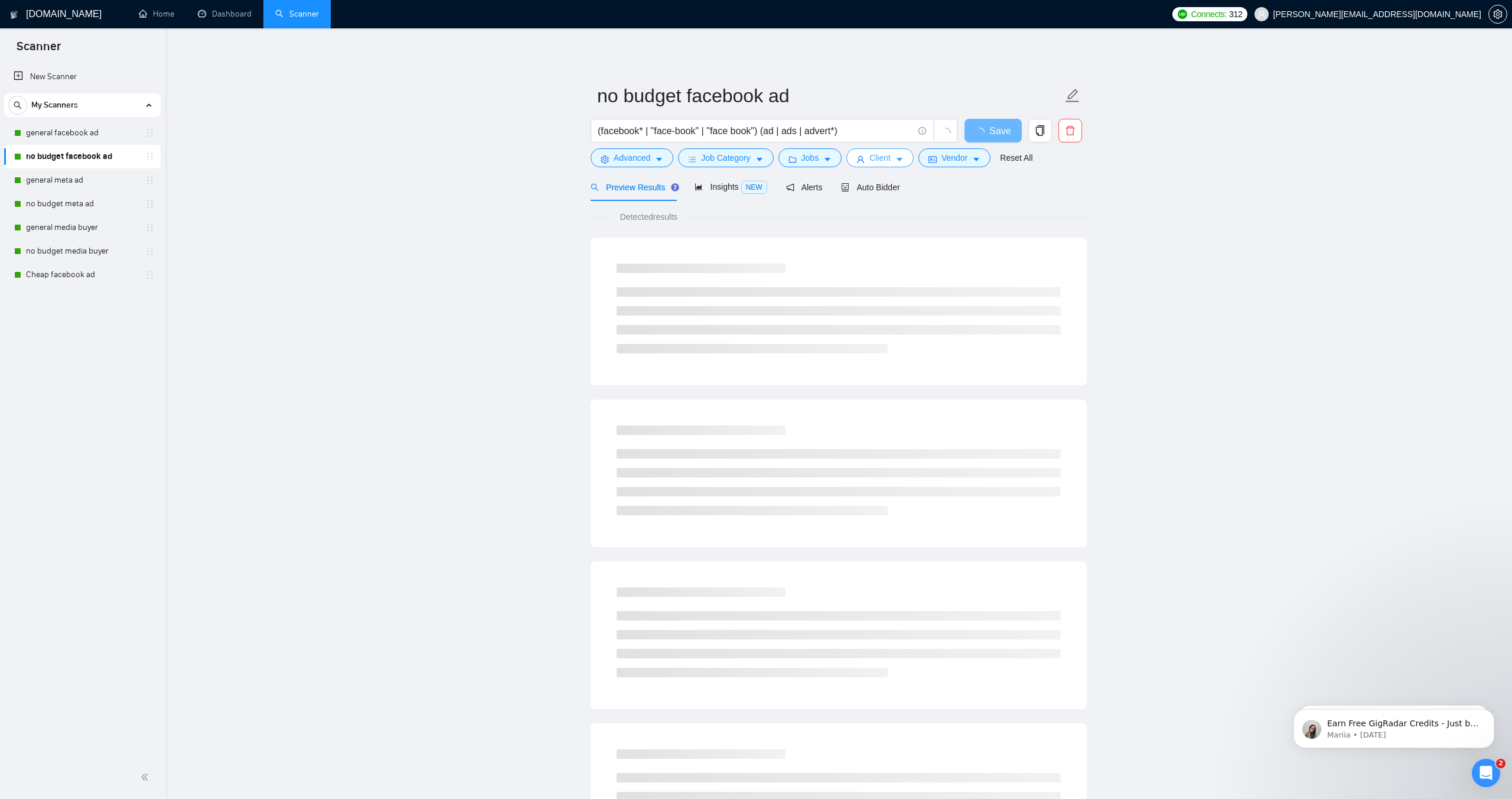
click at [871, 159] on button "Client" at bounding box center [880, 158] width 67 height 19
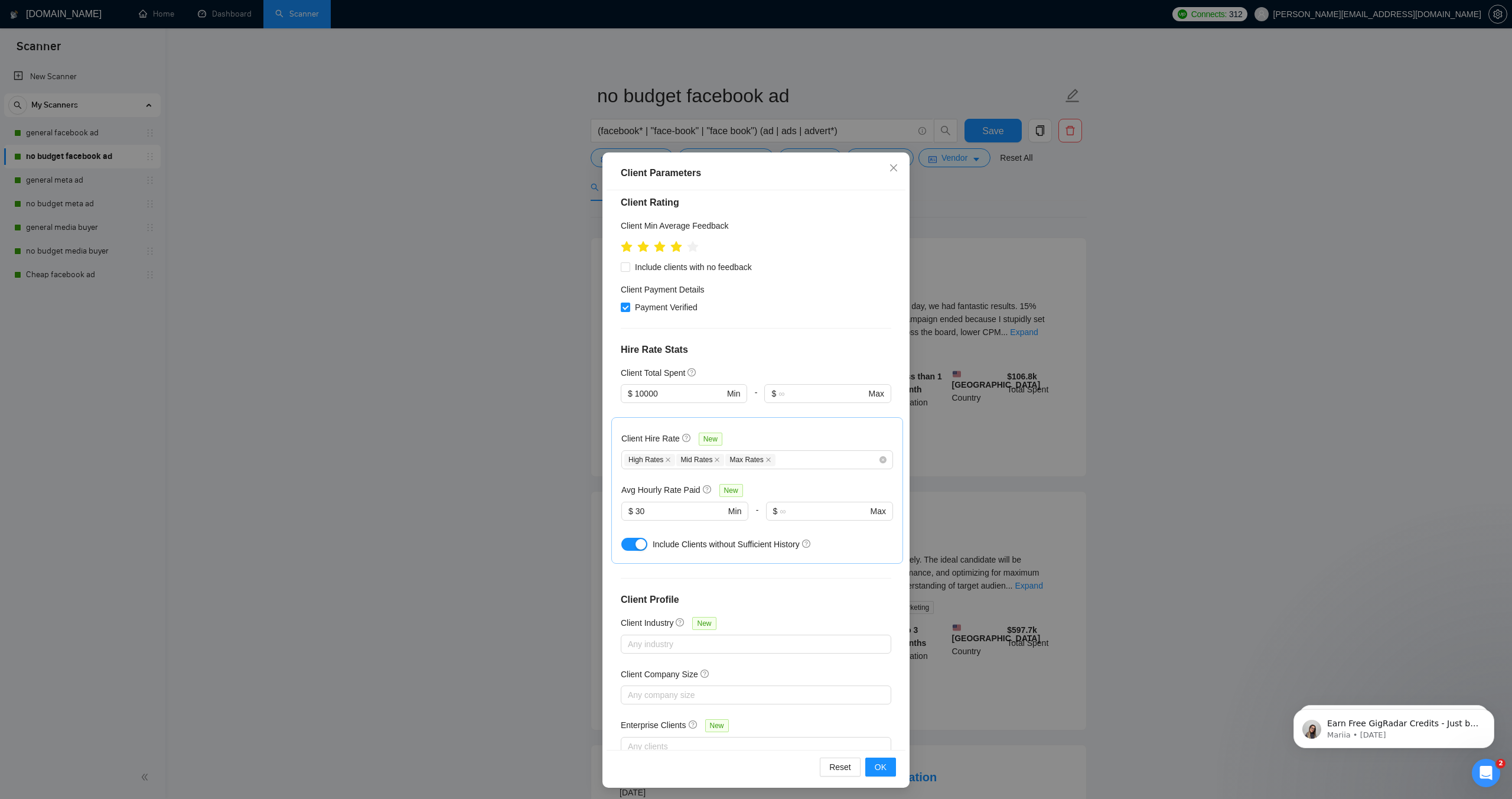
scroll to position [26, 0]
drag, startPoint x: 650, startPoint y: 473, endPoint x: 629, endPoint y: 474, distance: 21.0
click at [629, 499] on span "$ 30 Min" at bounding box center [684, 509] width 127 height 19
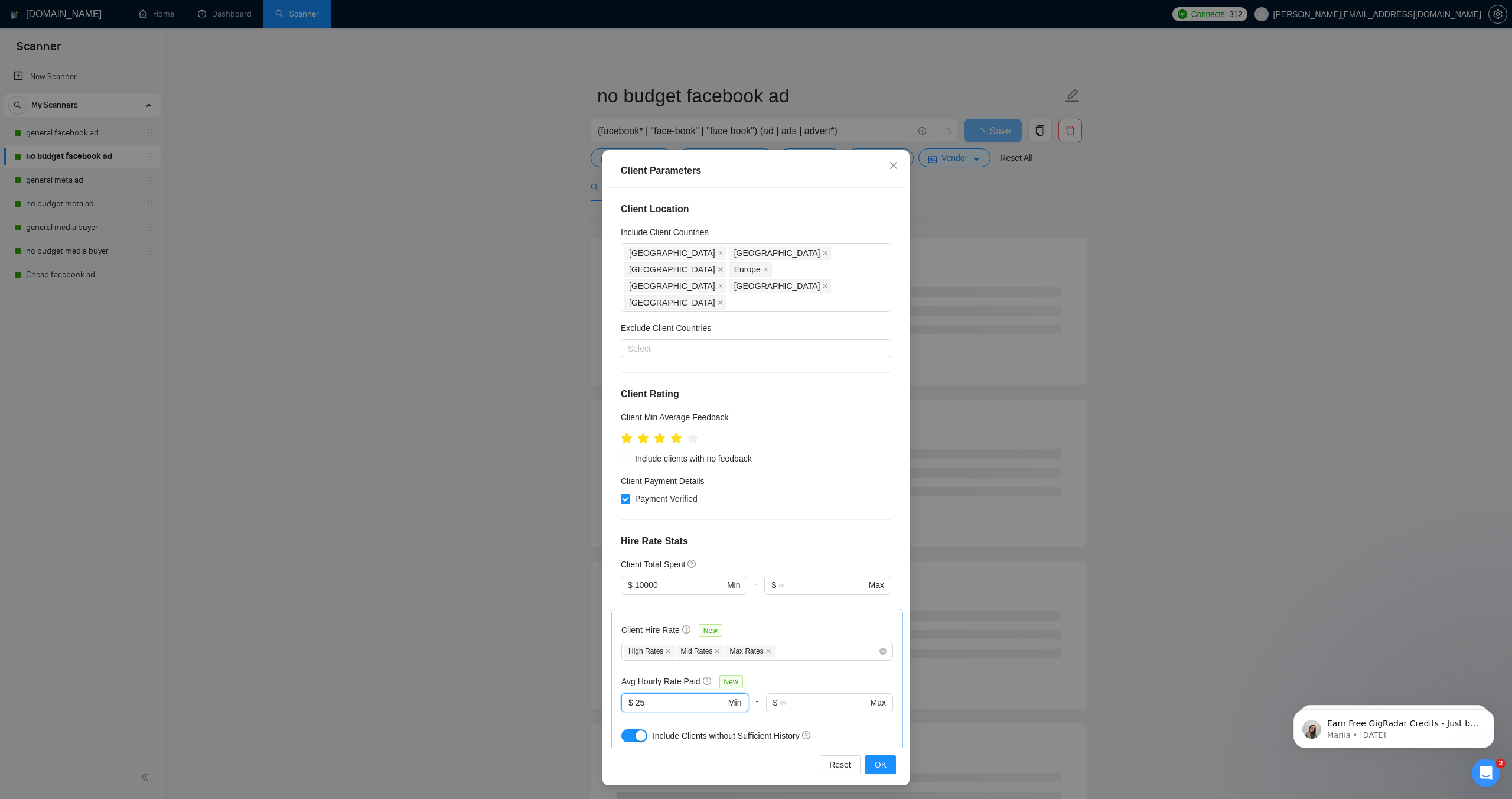
scroll to position [0, 0]
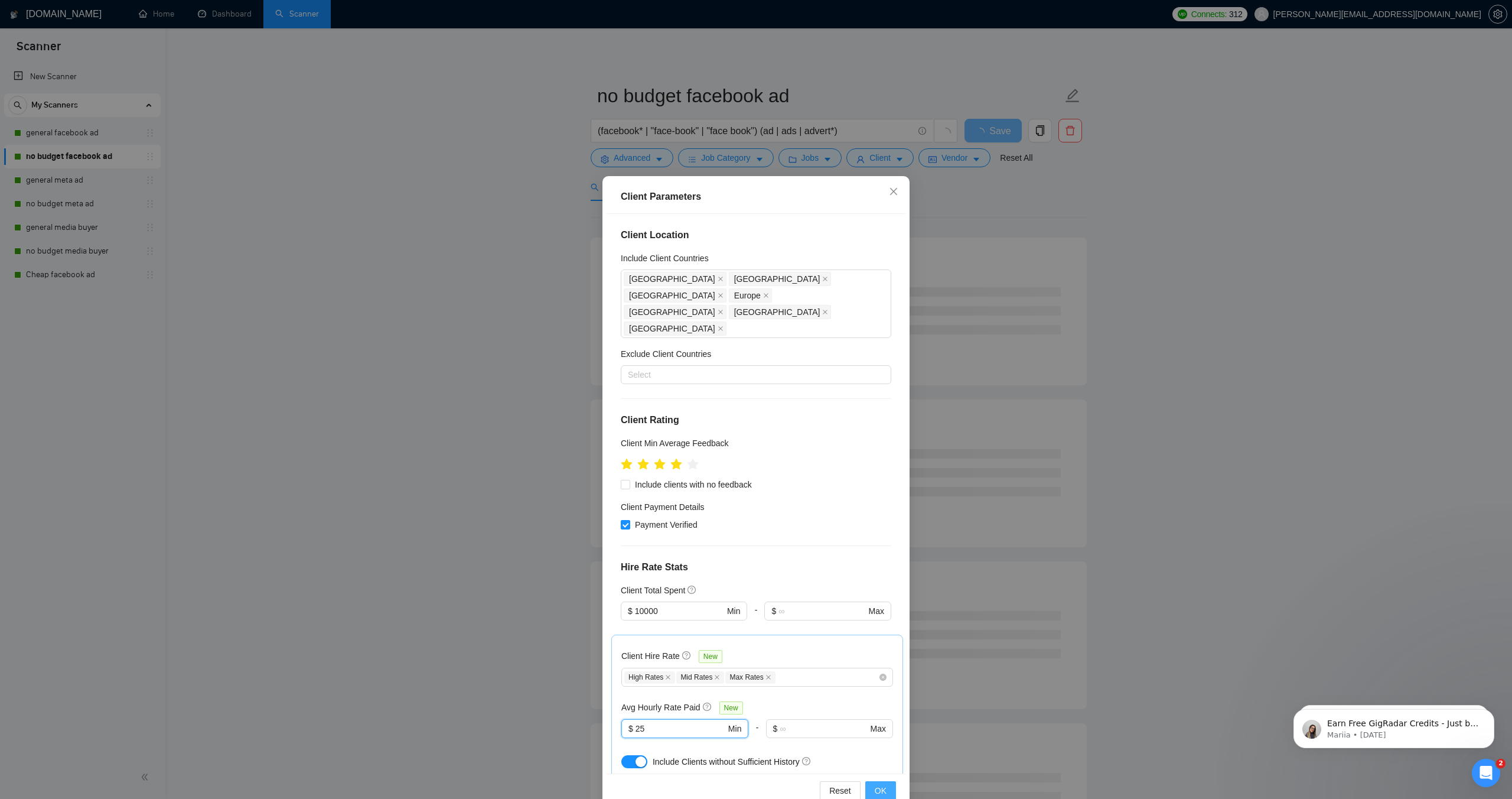
type input "25"
click at [881, 788] on span "OK" at bounding box center [881, 790] width 12 height 13
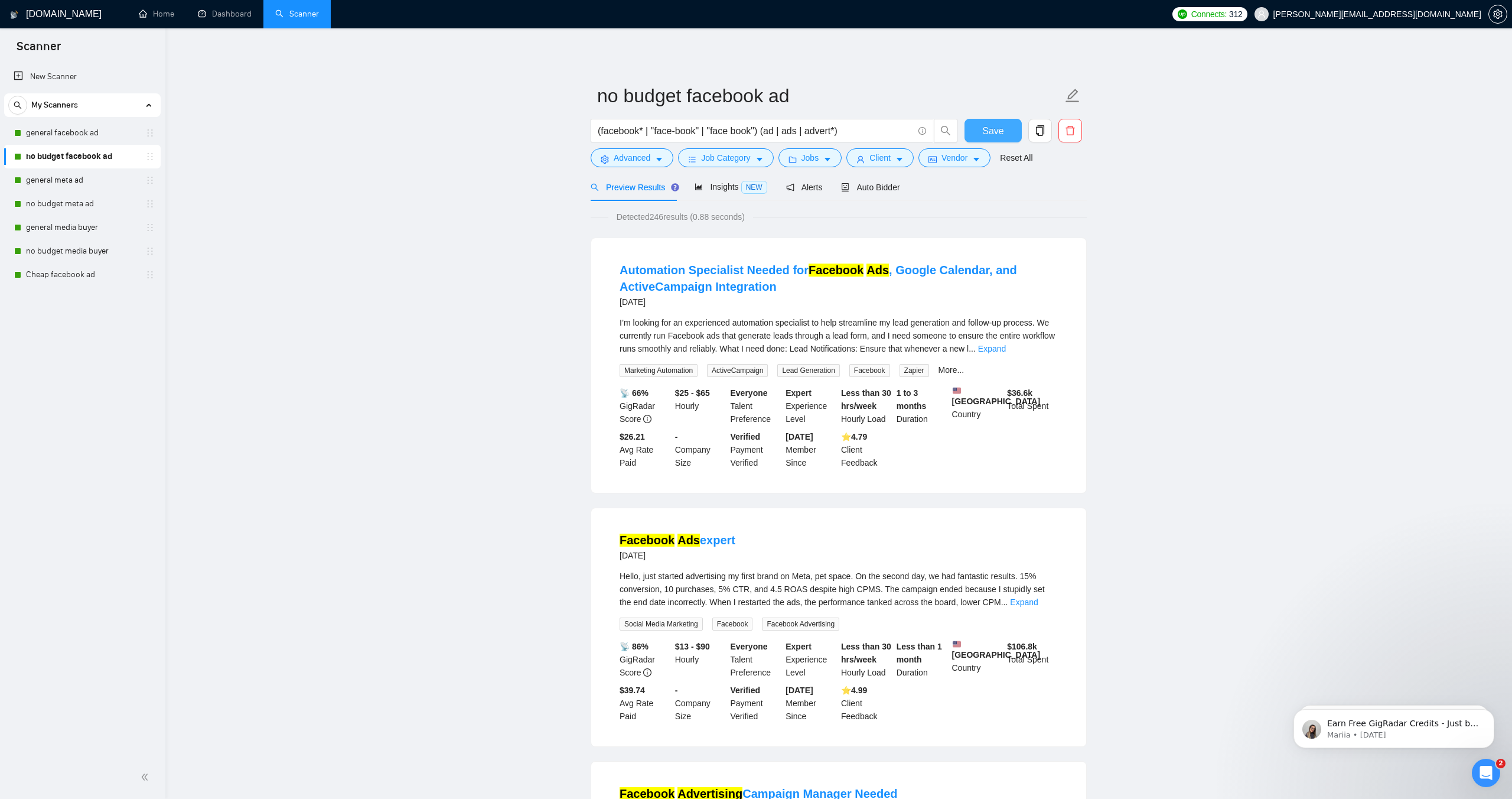
click at [978, 136] on button "Save" at bounding box center [993, 131] width 57 height 24
click at [803, 159] on button "Jobs" at bounding box center [810, 158] width 64 height 19
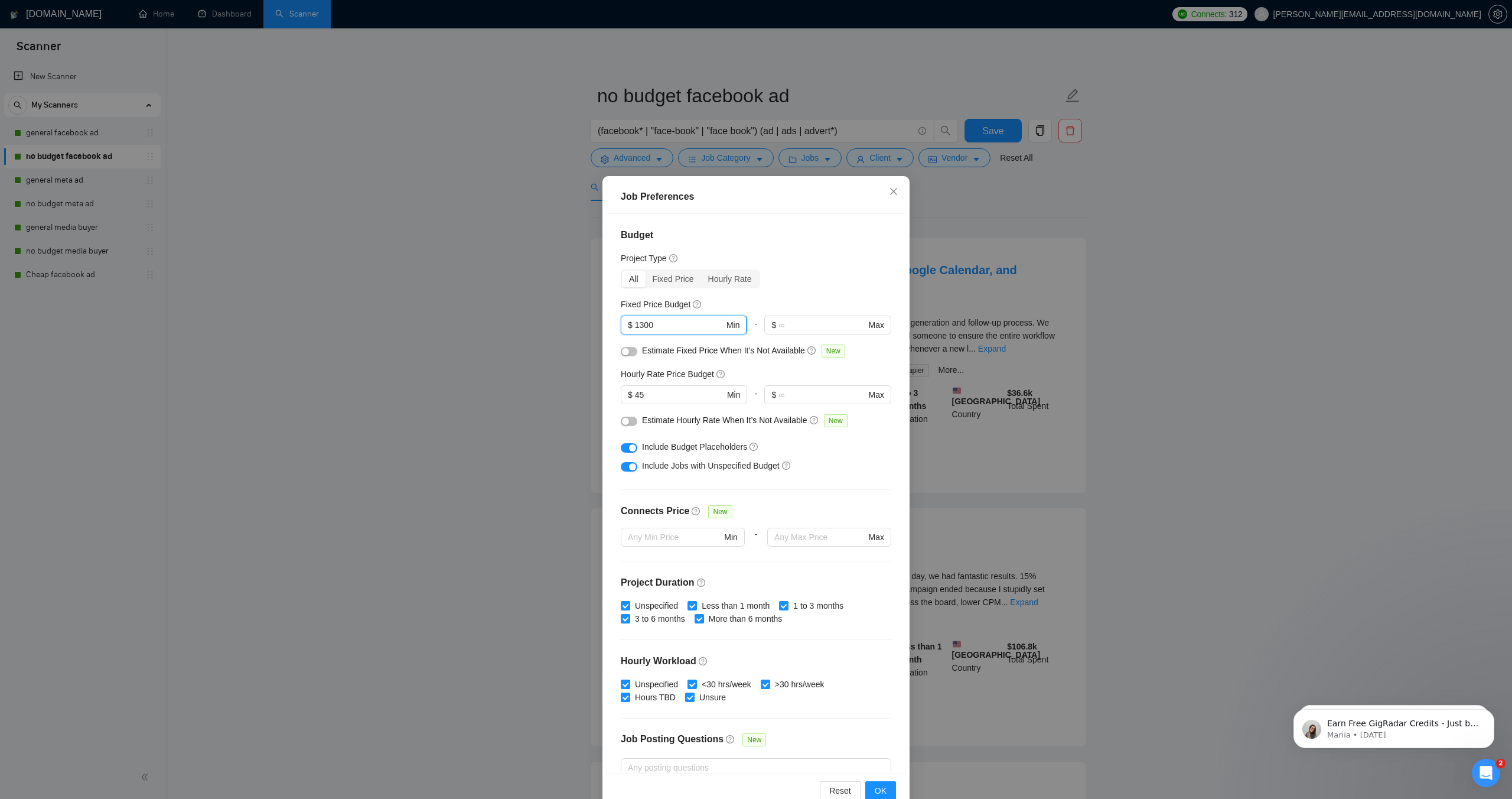
drag, startPoint x: 663, startPoint y: 321, endPoint x: 630, endPoint y: 321, distance: 33.0
click at [629, 321] on span "$ 1300 Min" at bounding box center [684, 325] width 126 height 19
type input "500"
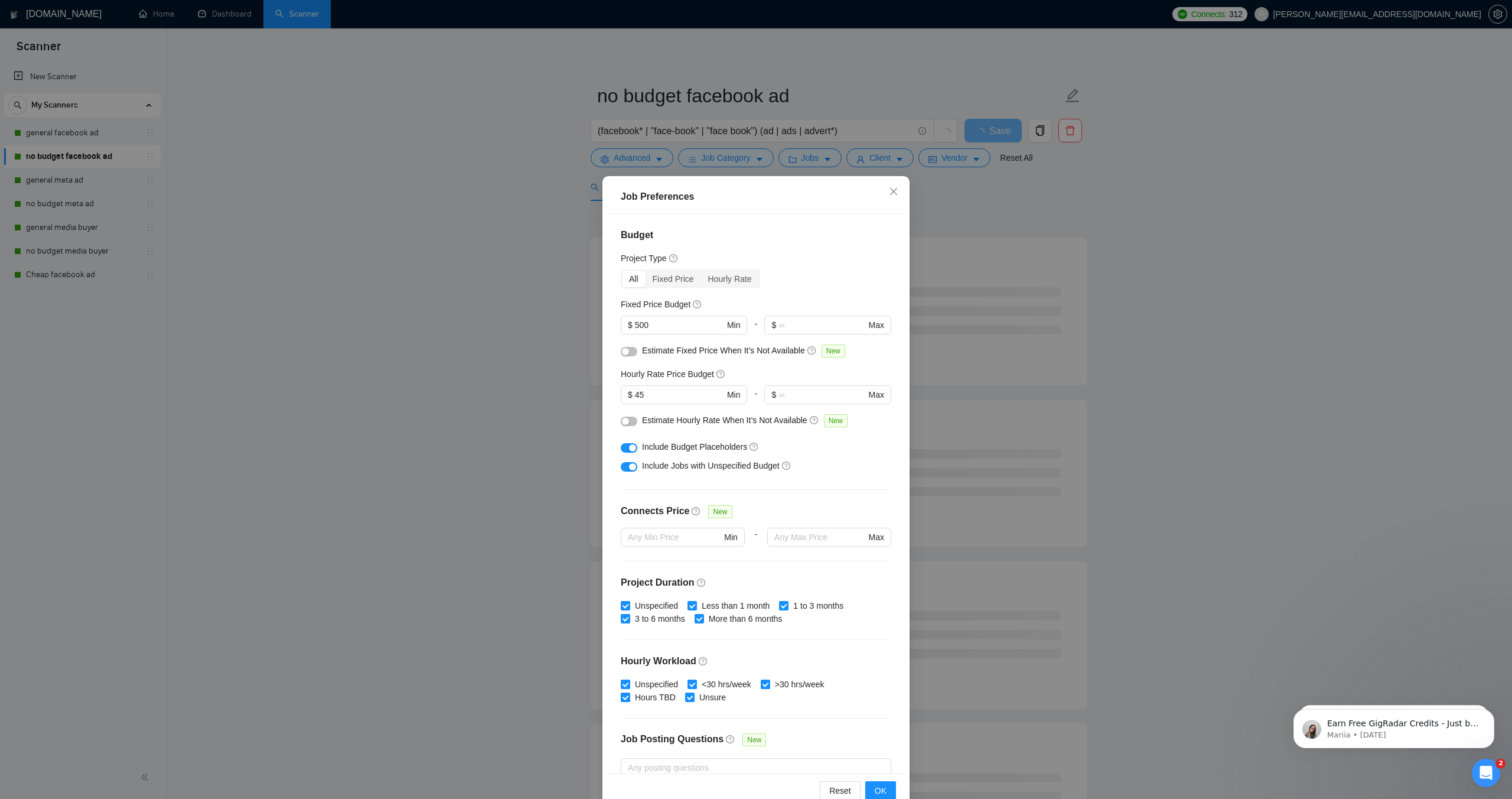
click at [809, 295] on div "Budget Project Type All Fixed Price Hourly Rate Fixed Price Budget $ 500 Min - …" at bounding box center [756, 494] width 299 height 559
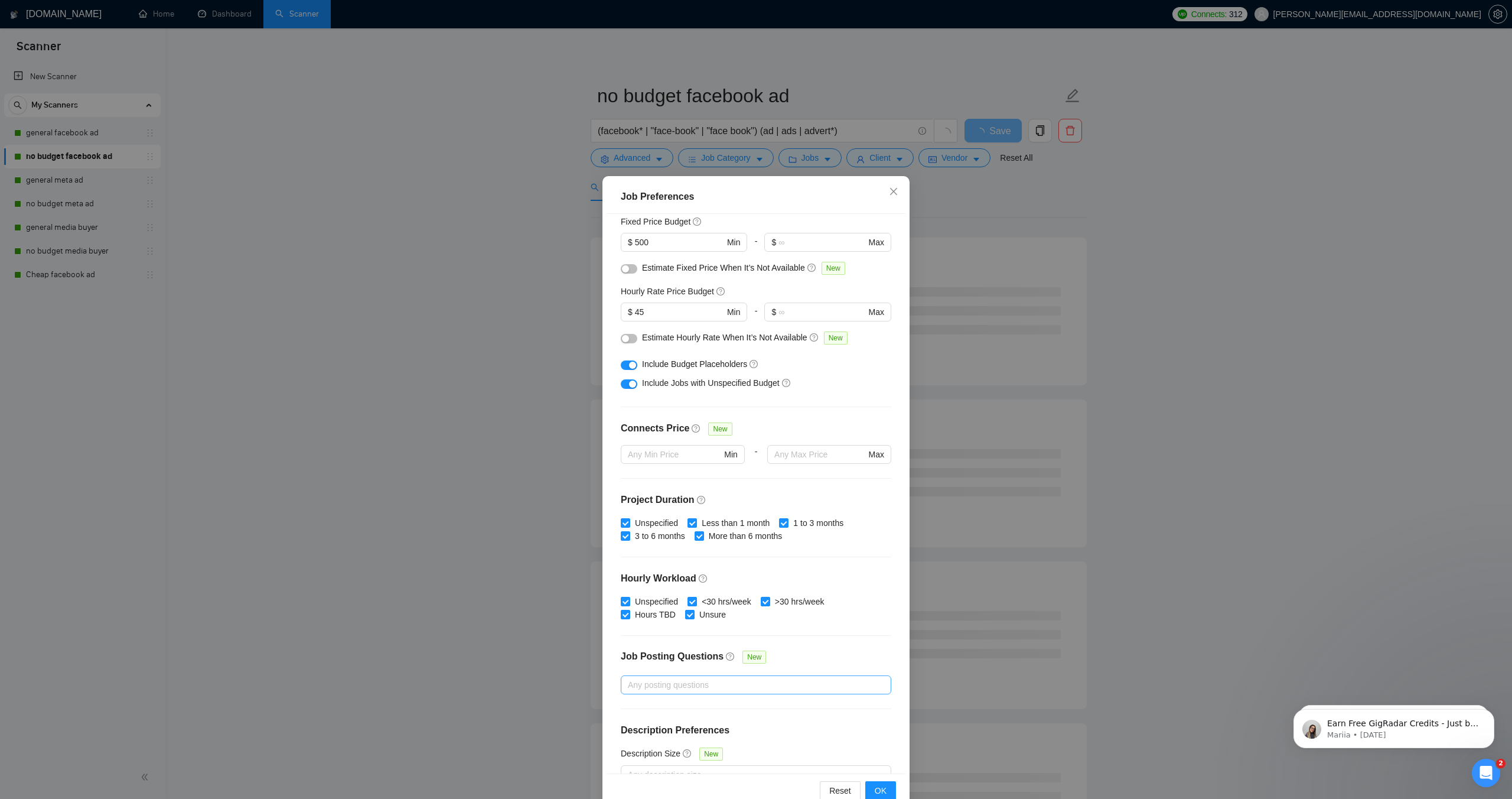
scroll to position [107, 0]
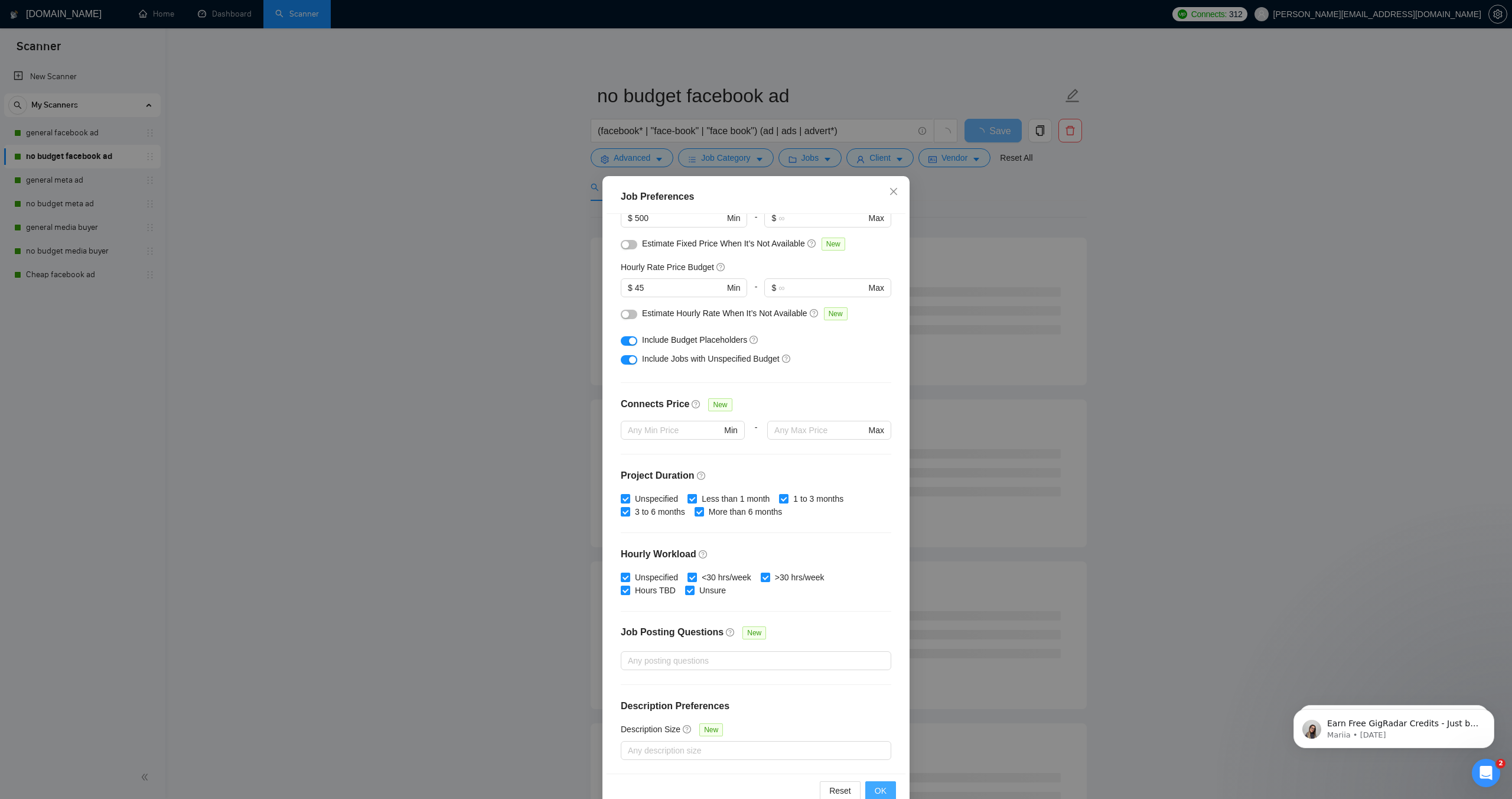
click at [879, 792] on span "OK" at bounding box center [881, 790] width 12 height 13
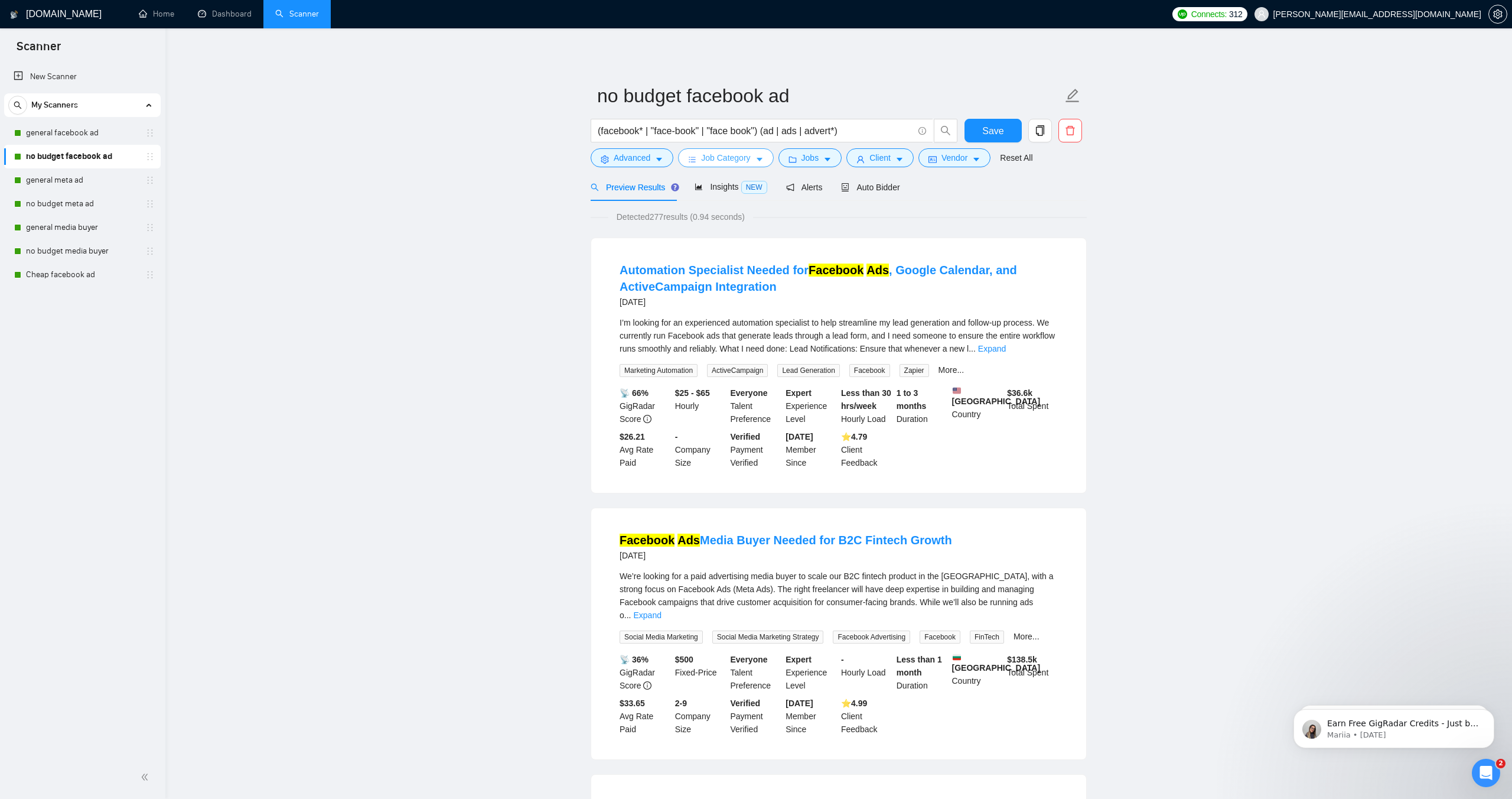
click at [744, 157] on span "Job Category" at bounding box center [726, 157] width 49 height 13
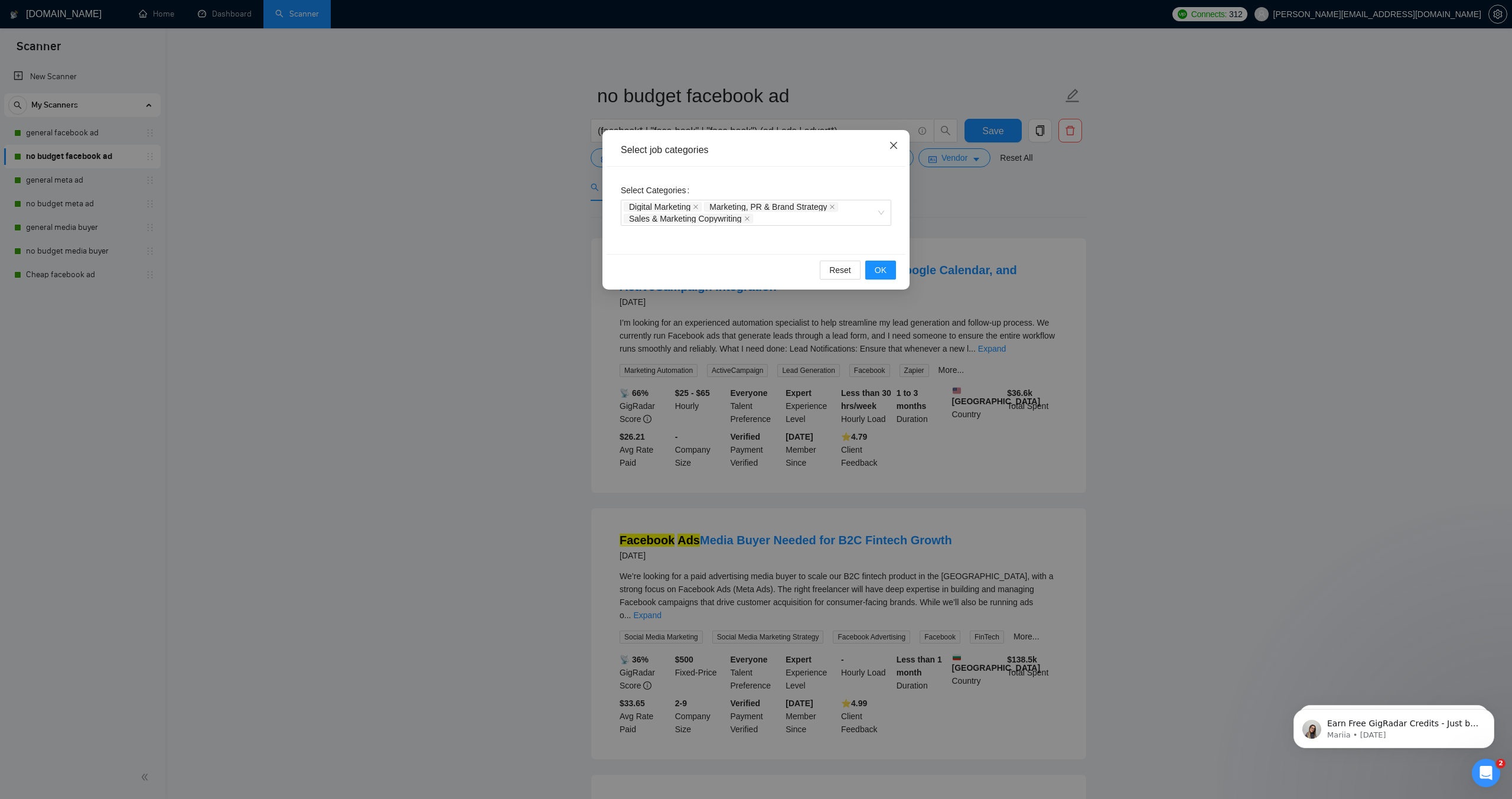
click at [889, 146] on icon "close" at bounding box center [893, 145] width 9 height 9
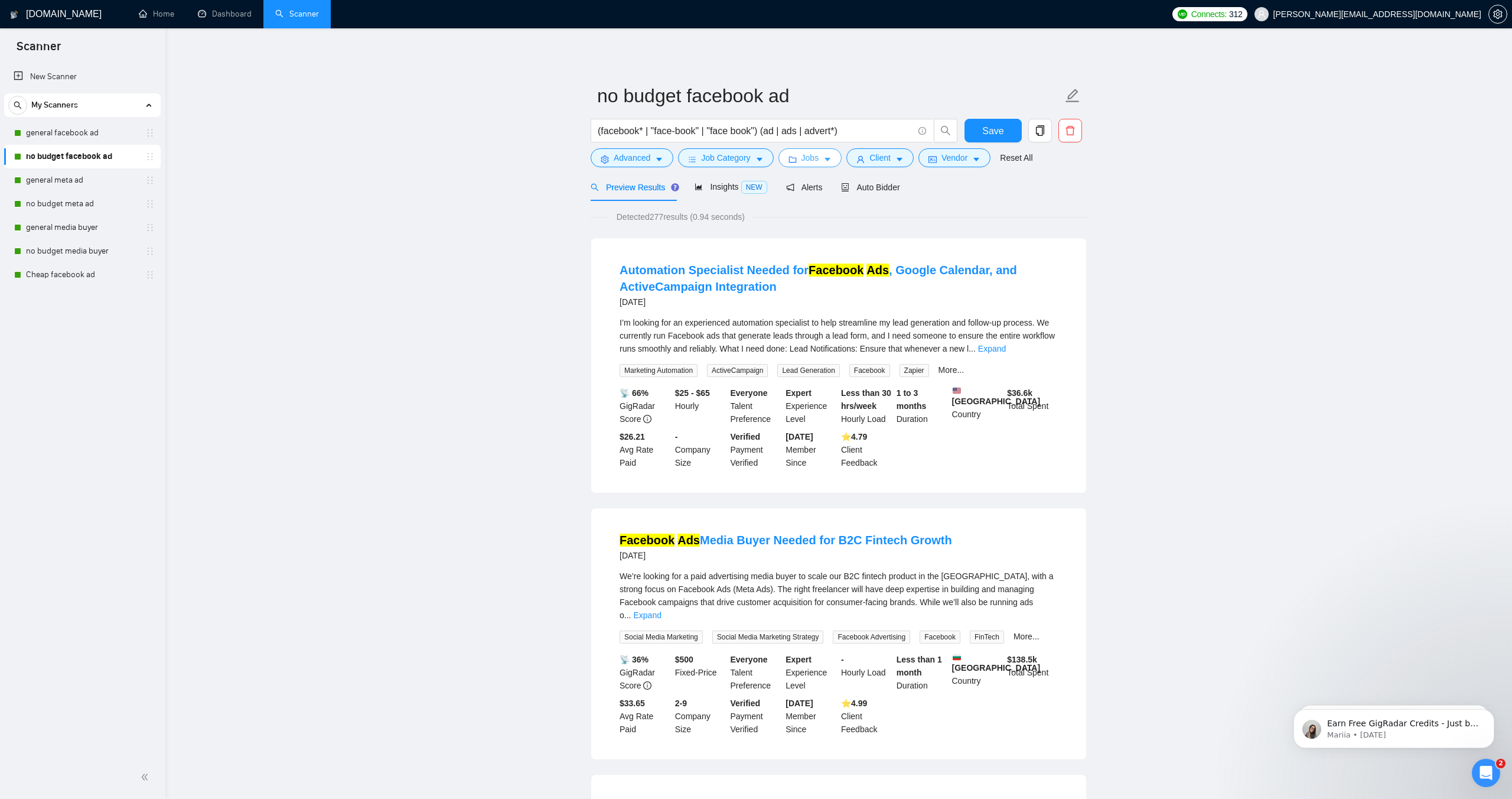
click at [825, 157] on button "Jobs" at bounding box center [810, 158] width 64 height 19
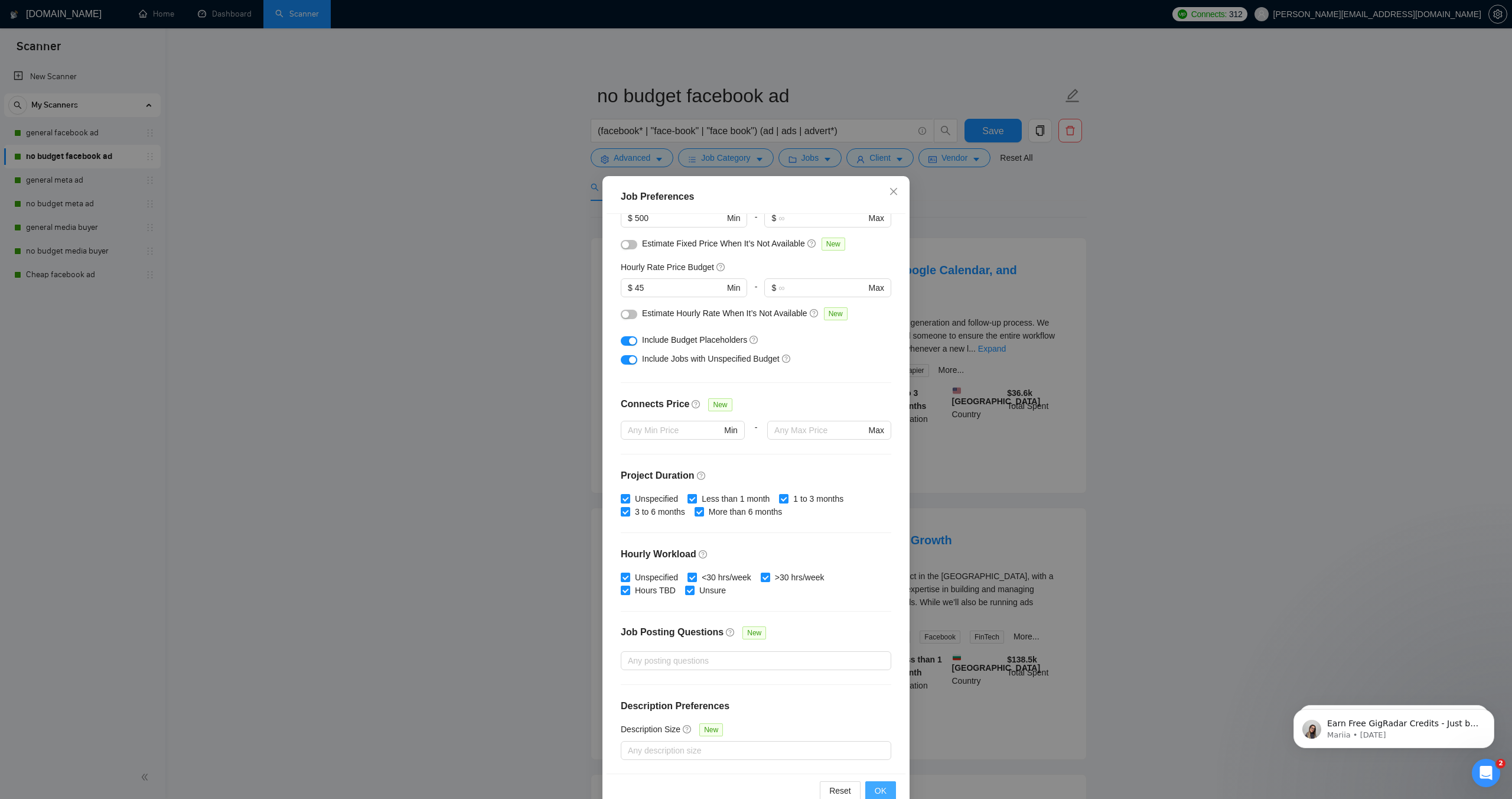
drag, startPoint x: 883, startPoint y: 785, endPoint x: 879, endPoint y: 795, distance: 10.8
click at [883, 785] on span "OK" at bounding box center [881, 790] width 12 height 13
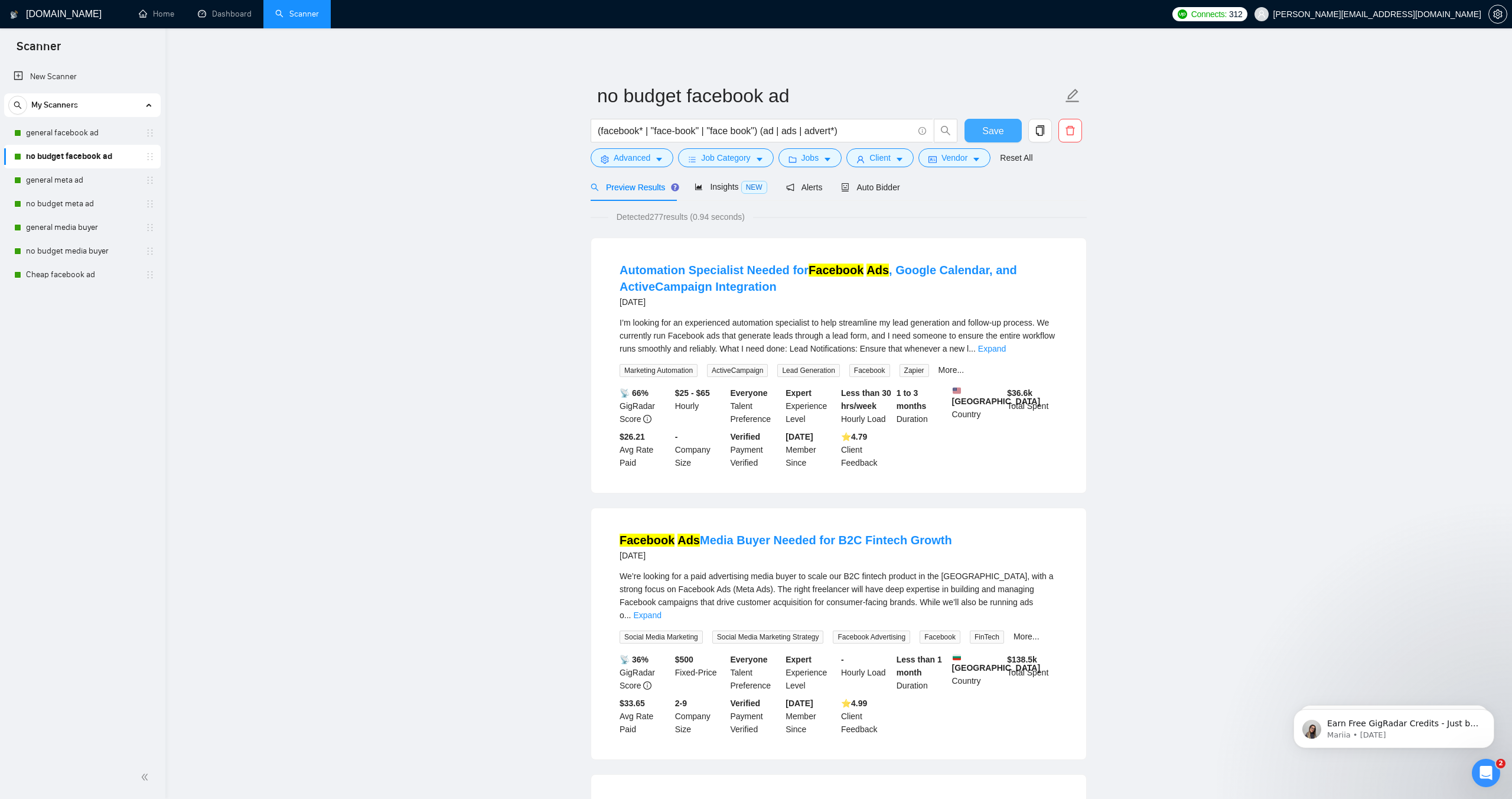
click at [994, 130] on span "Save" at bounding box center [993, 130] width 21 height 14
click at [77, 181] on link "general meta ad" at bounding box center [82, 180] width 112 height 24
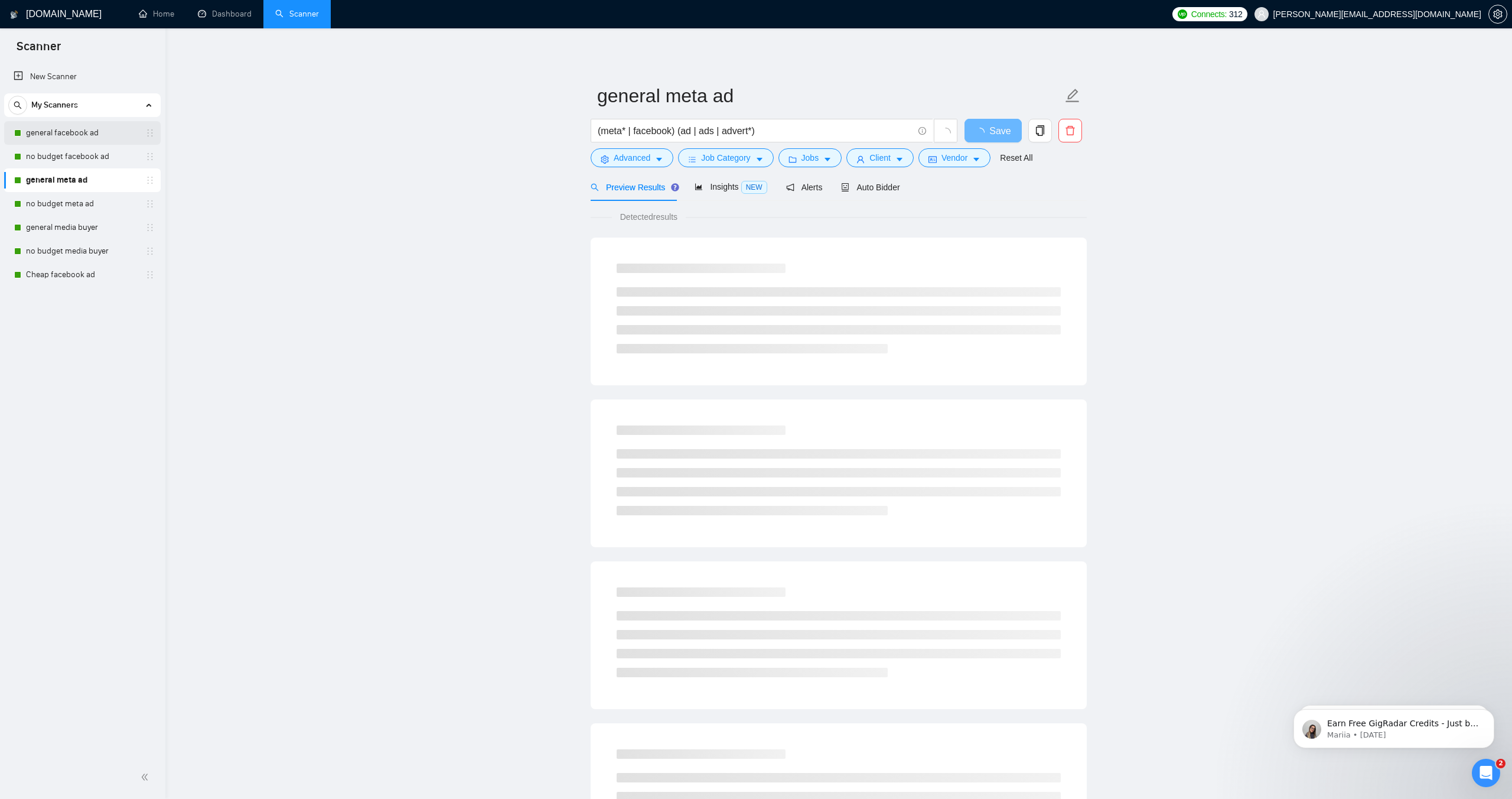
click at [59, 135] on link "general facebook ad" at bounding box center [82, 133] width 112 height 24
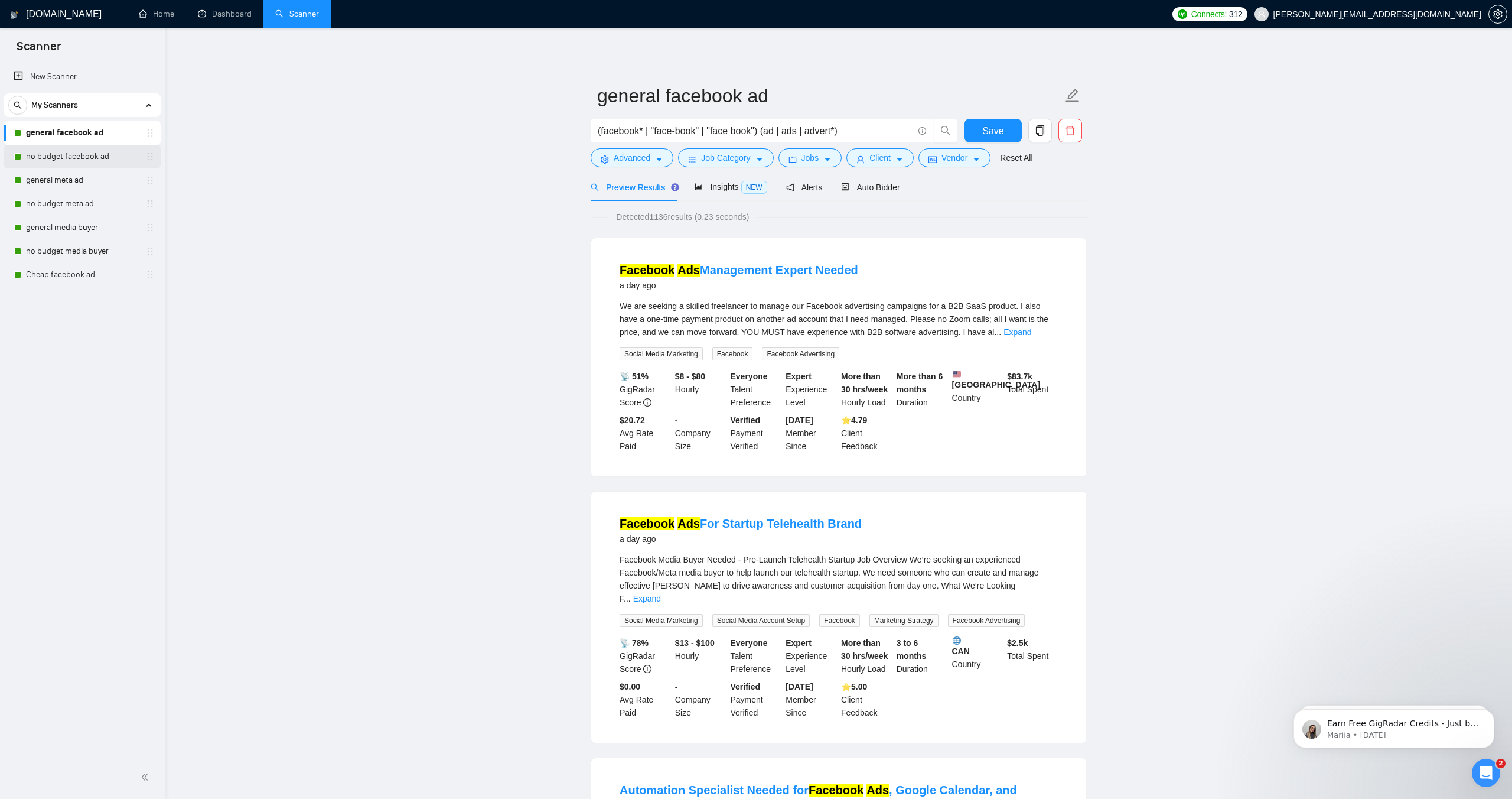
click at [62, 156] on link "no budget facebook ad" at bounding box center [82, 157] width 112 height 24
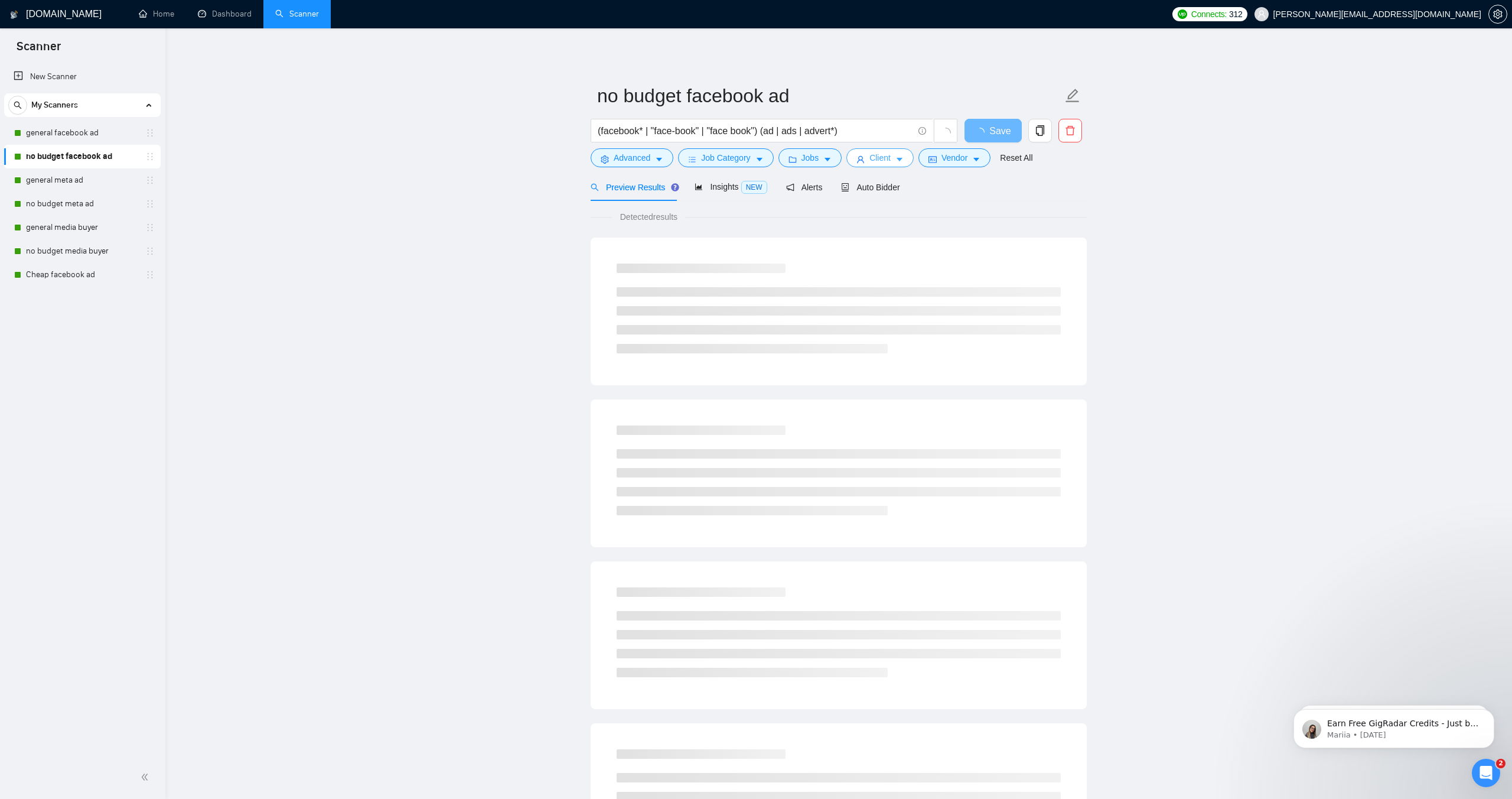
click at [871, 159] on button "Client" at bounding box center [880, 158] width 67 height 19
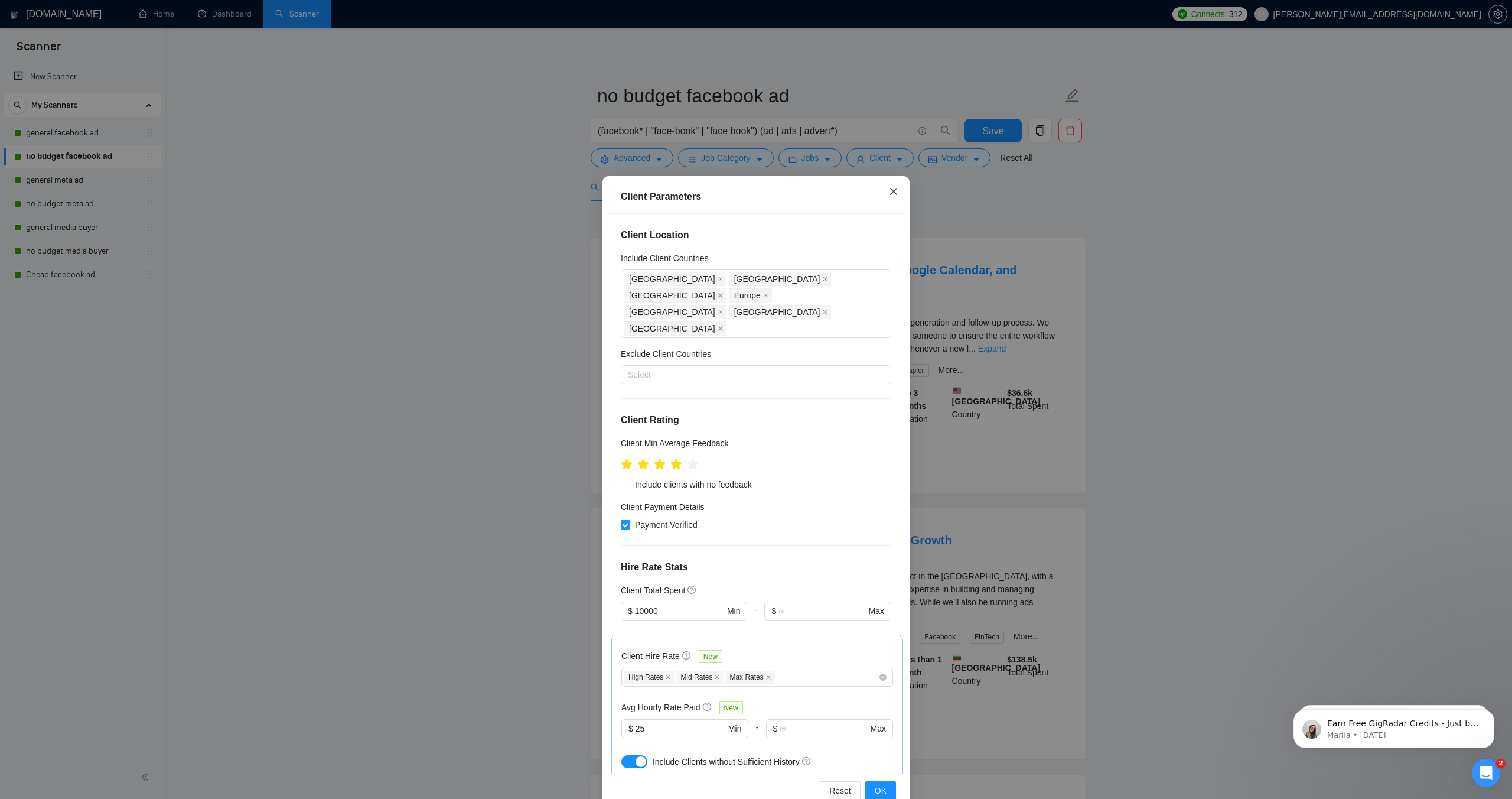
click at [894, 190] on icon "close" at bounding box center [893, 191] width 9 height 9
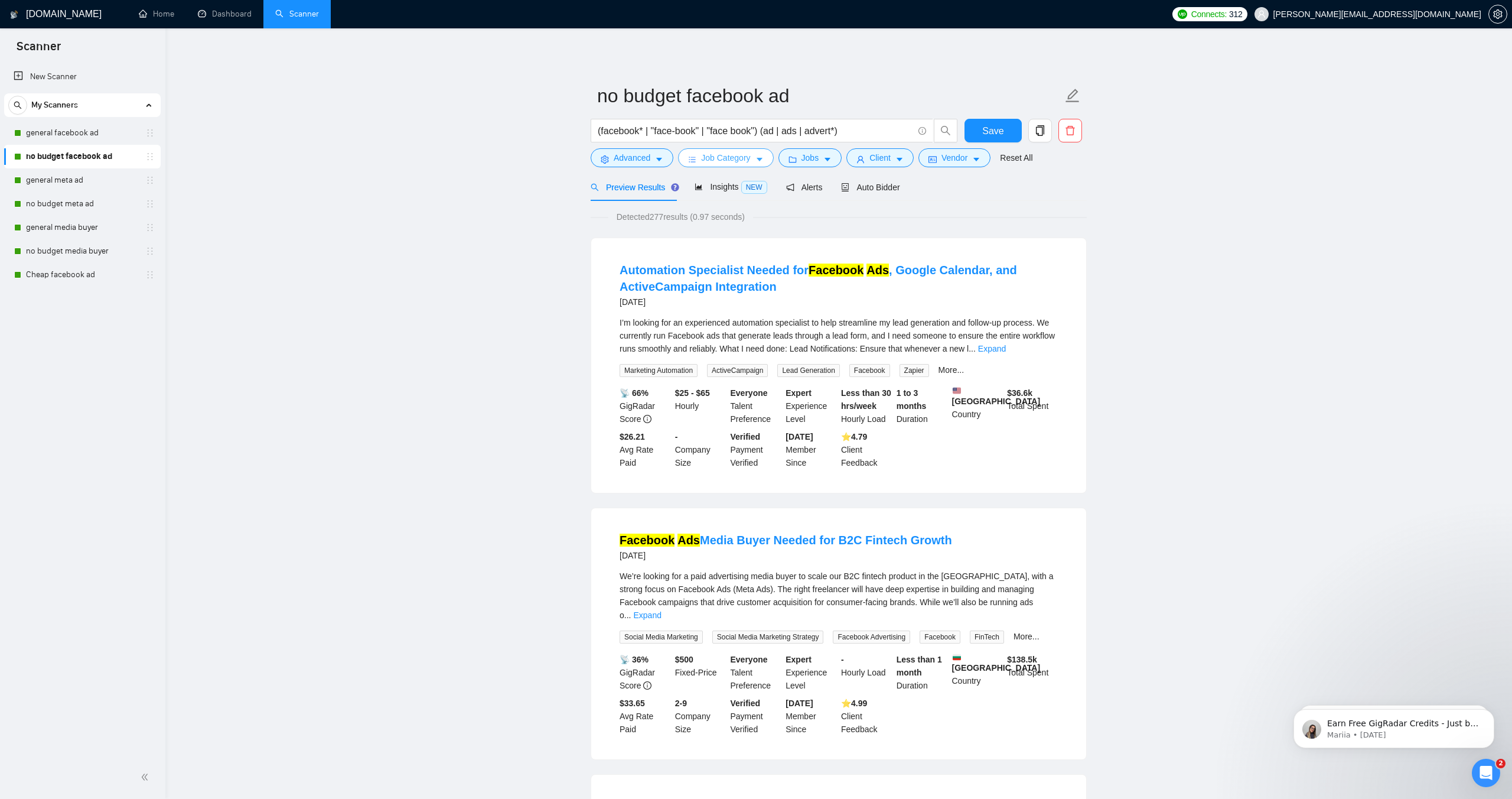
click at [734, 156] on span "Job Category" at bounding box center [726, 157] width 49 height 13
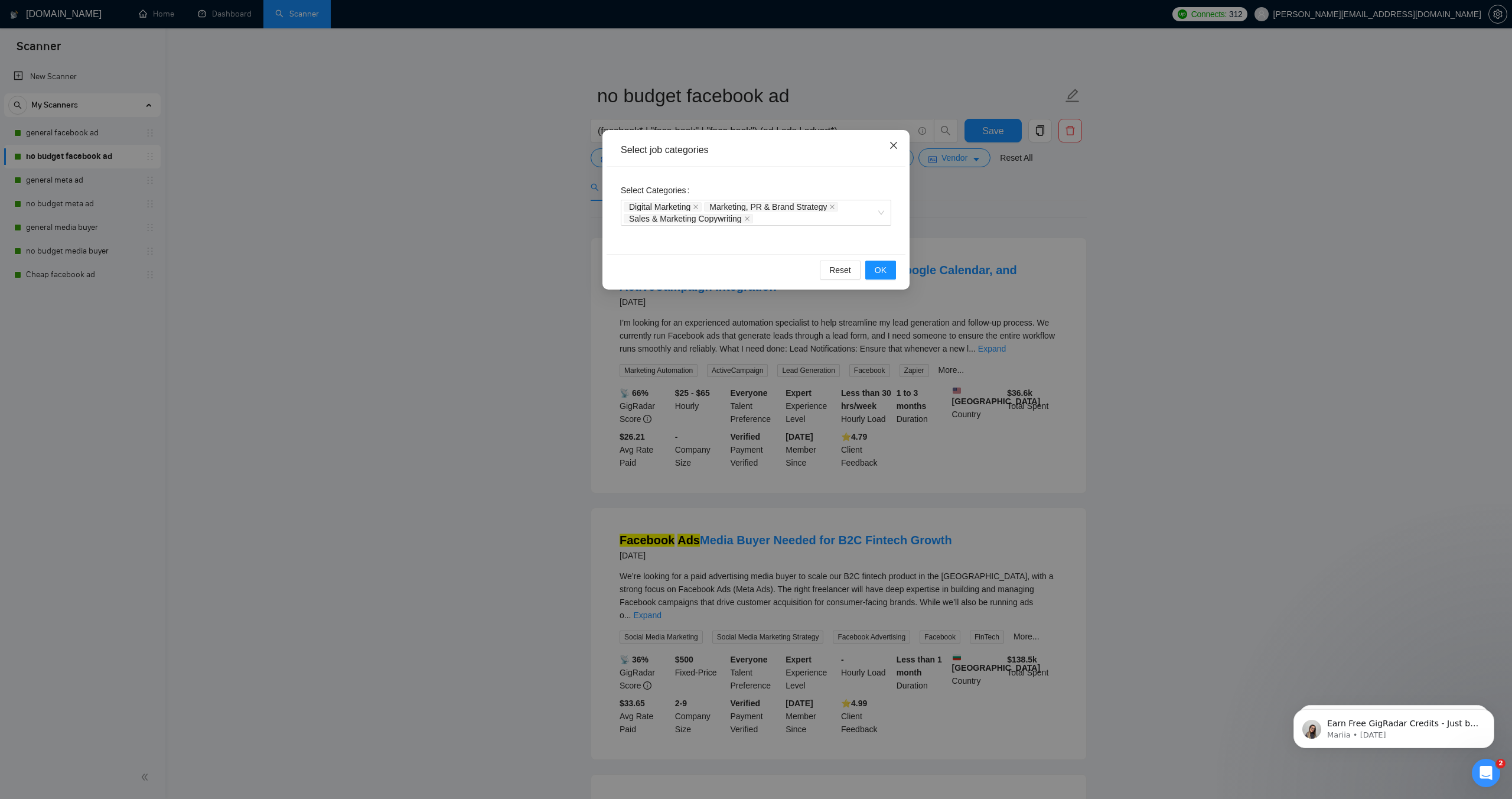
click at [898, 147] on icon "close" at bounding box center [893, 145] width 9 height 9
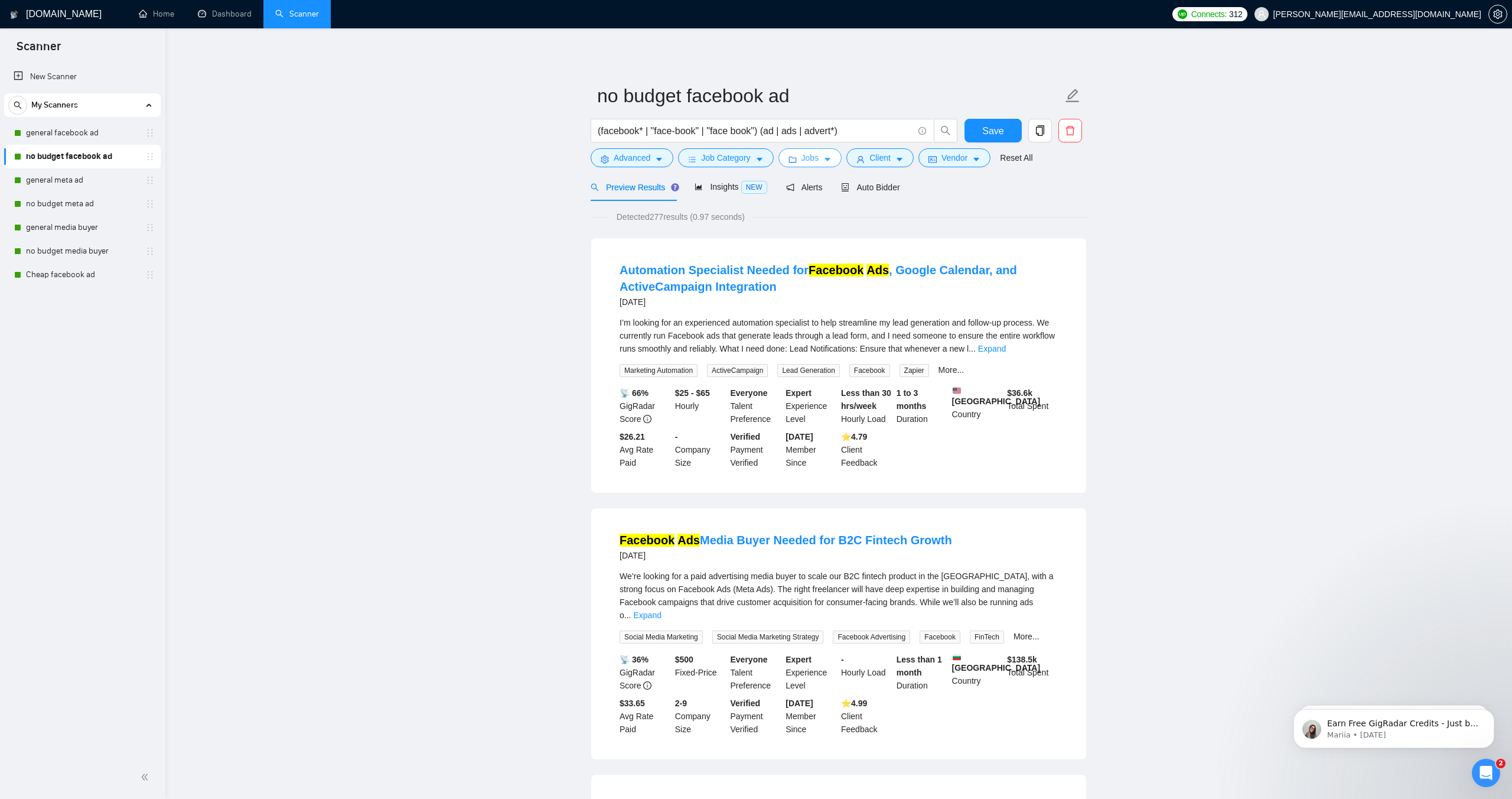
click at [811, 161] on span "Jobs" at bounding box center [811, 157] width 18 height 13
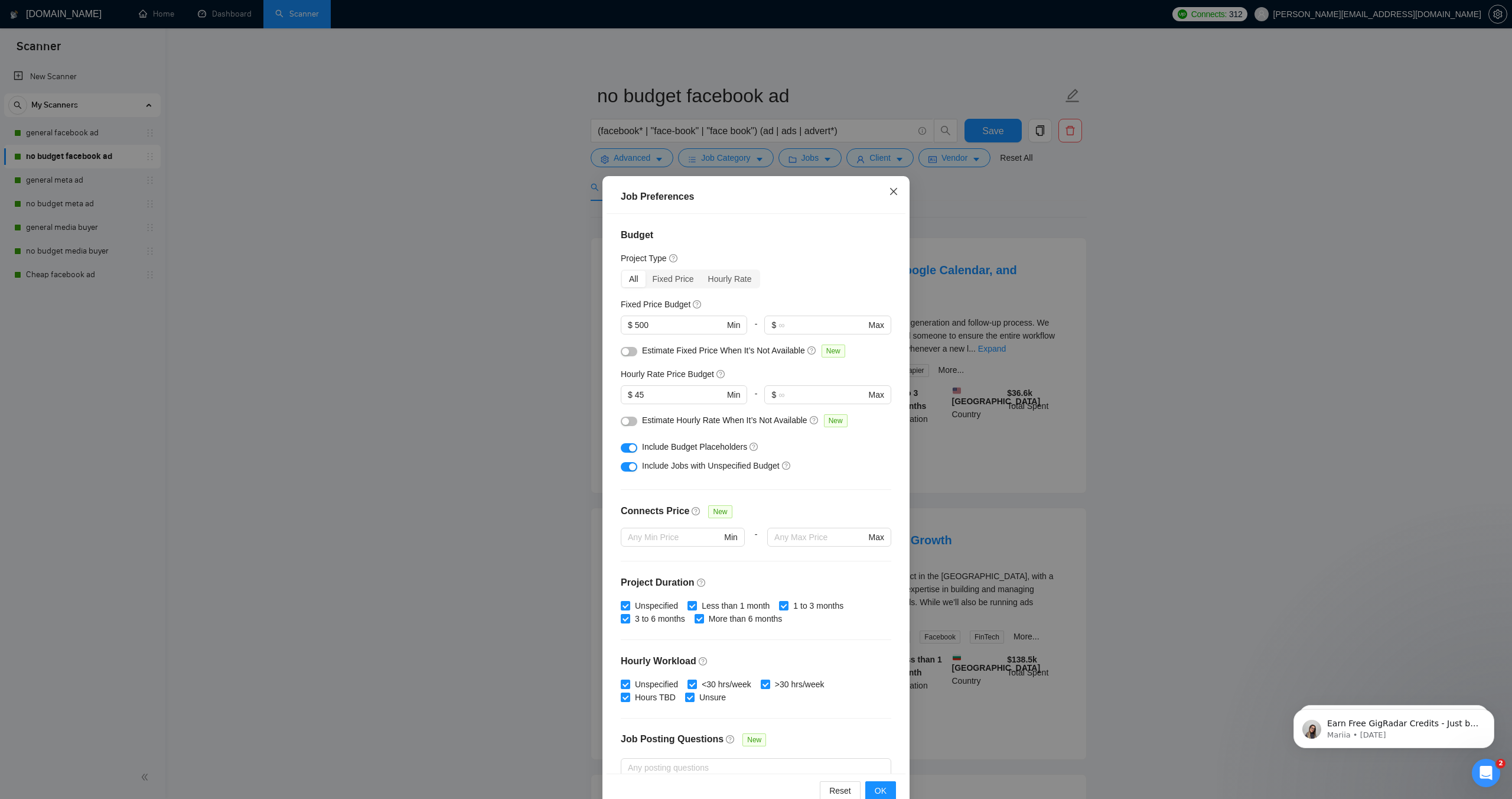
drag, startPoint x: 891, startPoint y: 188, endPoint x: 867, endPoint y: 189, distance: 24.0
click at [889, 188] on icon "close" at bounding box center [893, 191] width 9 height 9
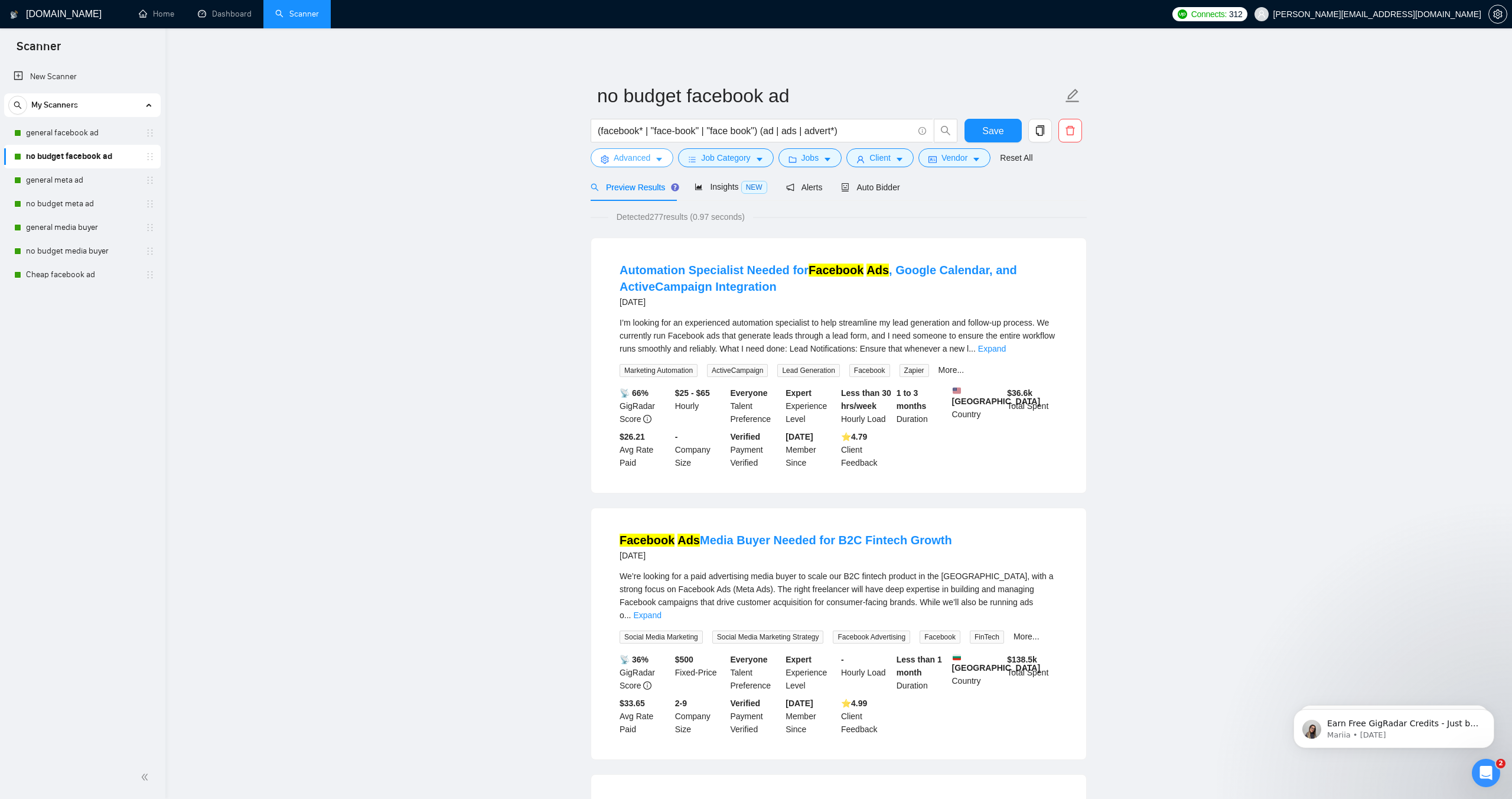
click at [615, 159] on span "Advanced" at bounding box center [632, 157] width 37 height 13
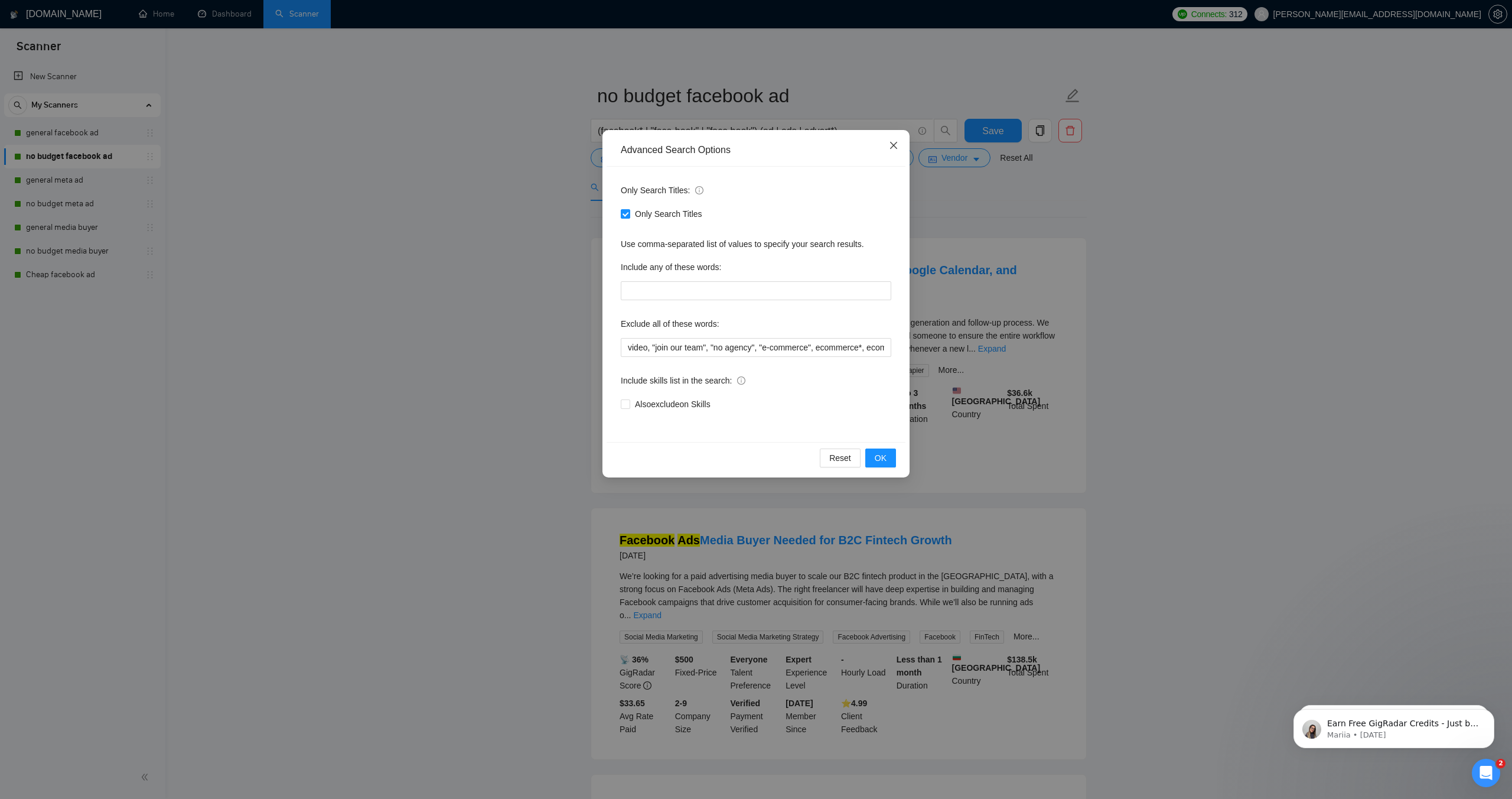
click at [898, 147] on span "Close" at bounding box center [894, 145] width 32 height 32
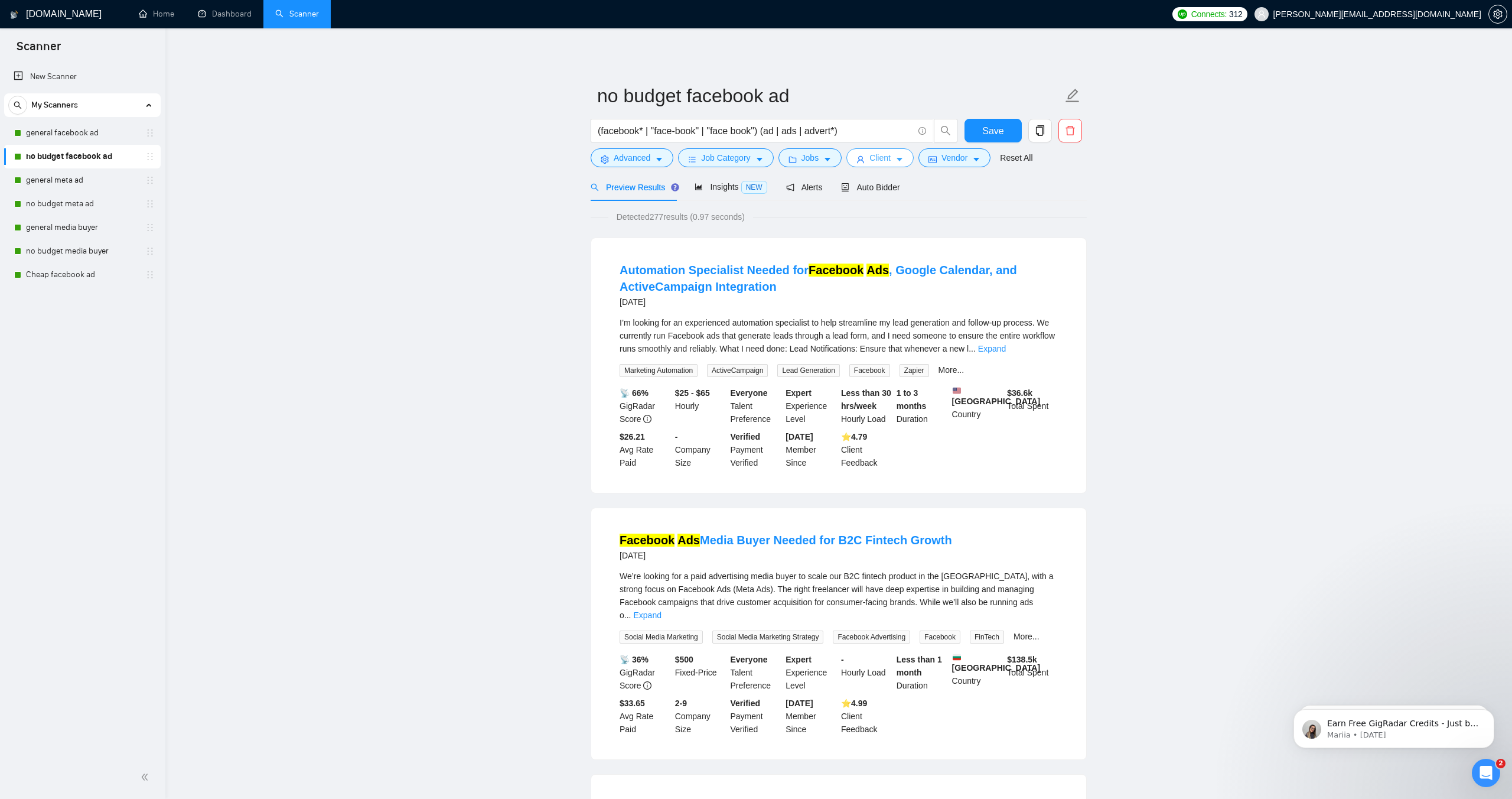
click at [896, 161] on button "Client" at bounding box center [880, 158] width 67 height 19
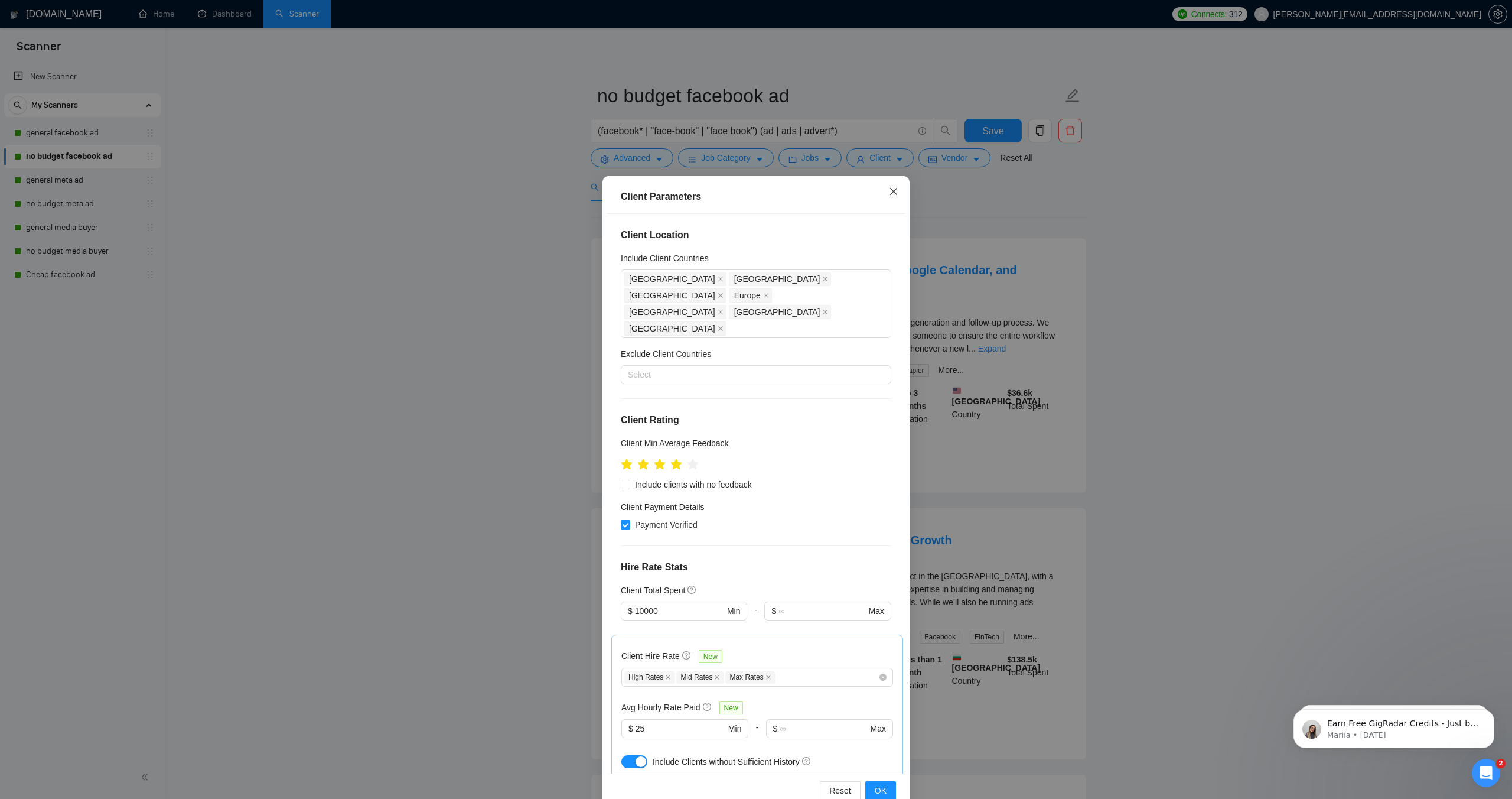
drag, startPoint x: 894, startPoint y: 192, endPoint x: 928, endPoint y: 183, distance: 35.2
click at [894, 192] on icon "close" at bounding box center [893, 191] width 9 height 9
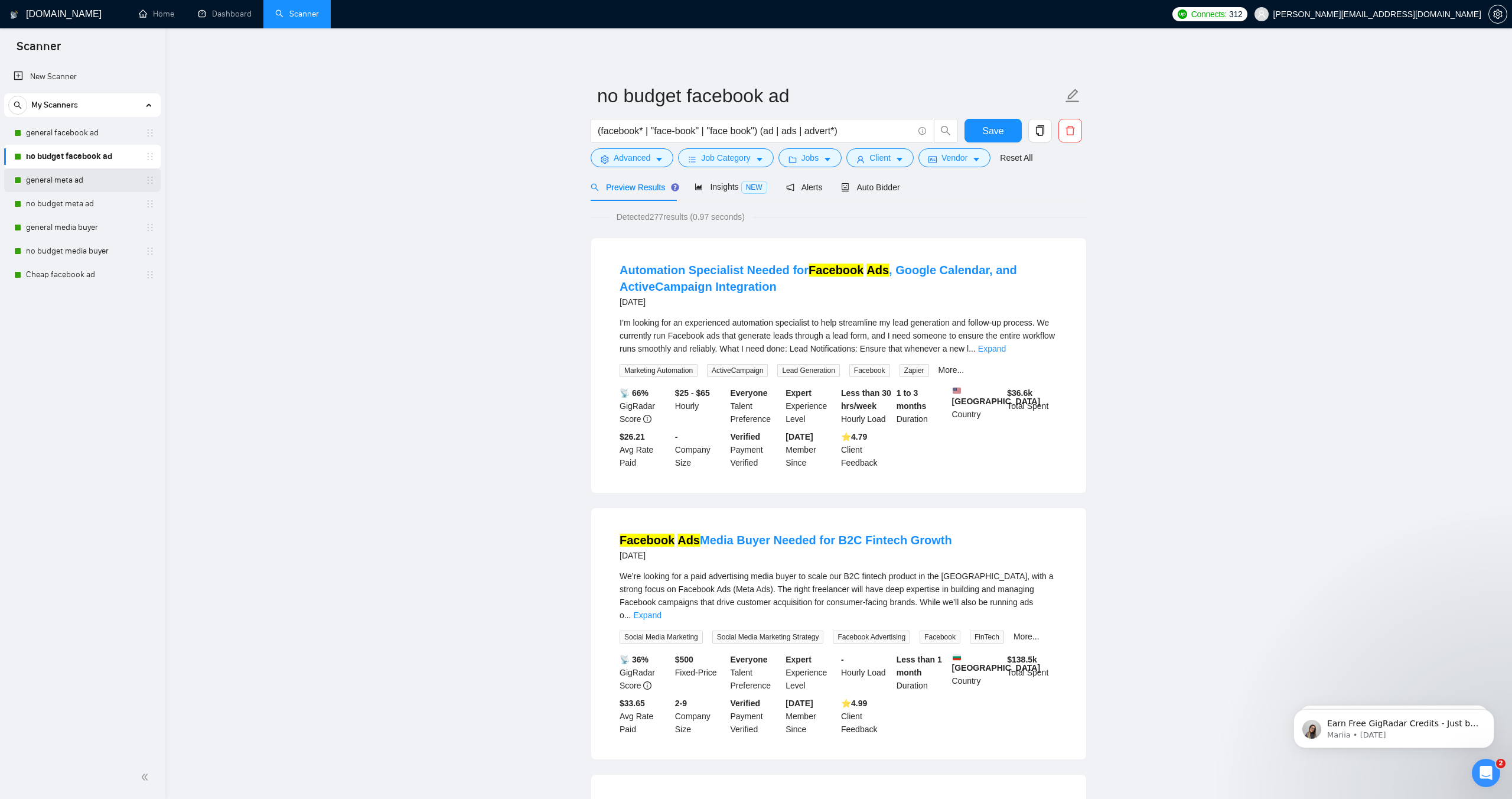
click at [74, 180] on link "general meta ad" at bounding box center [82, 180] width 112 height 24
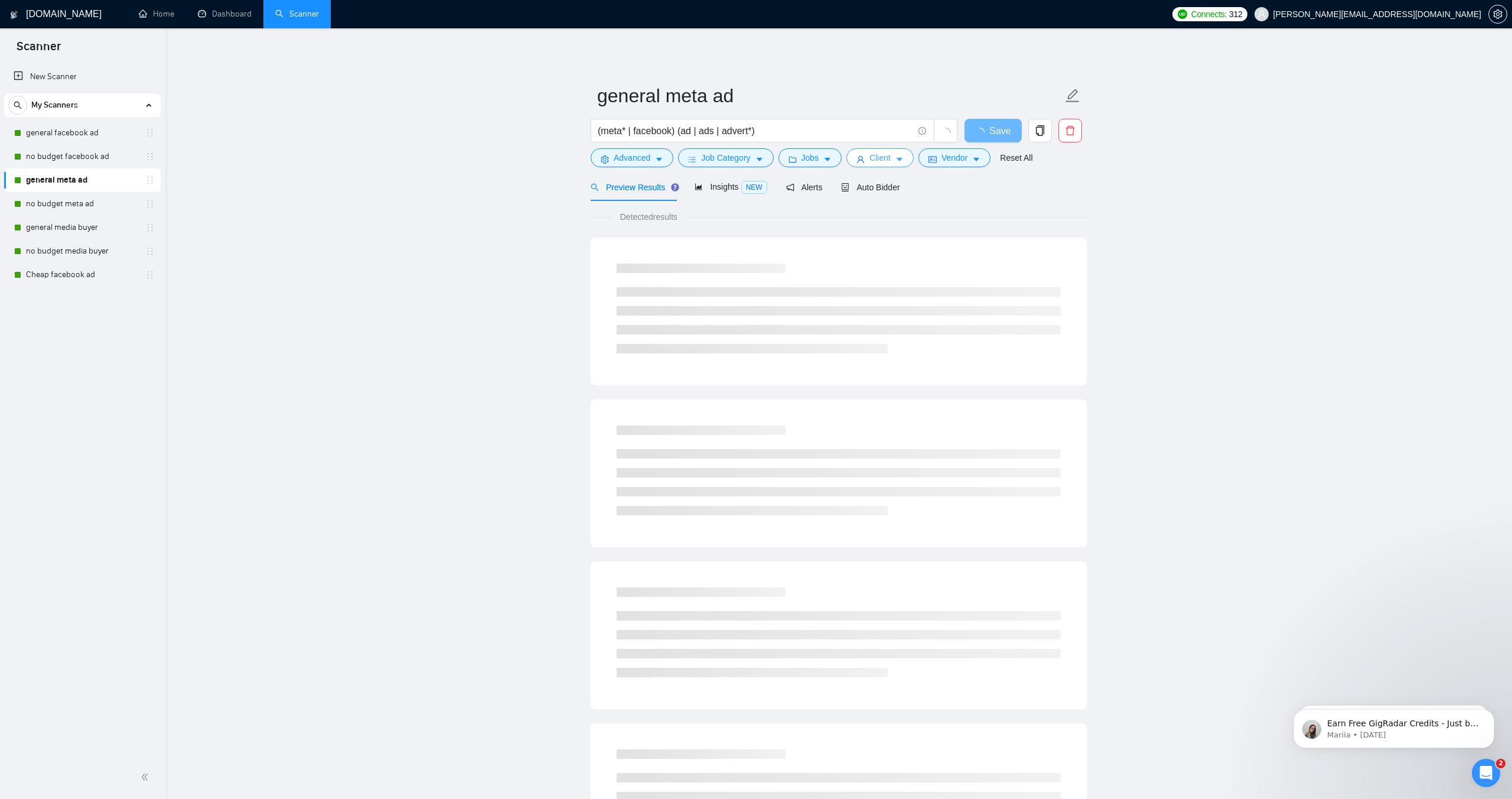
click at [872, 161] on button "Client" at bounding box center [880, 158] width 67 height 19
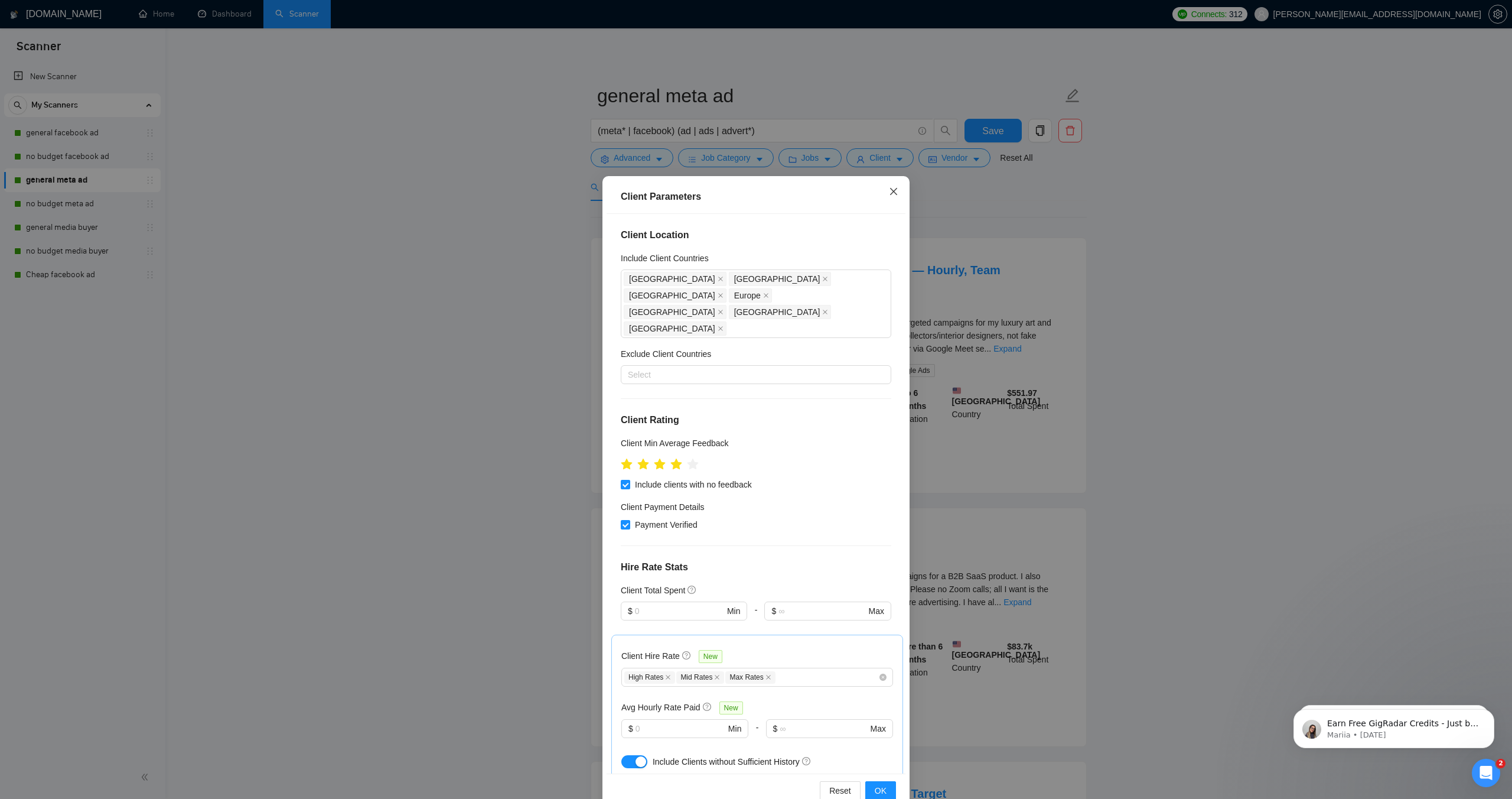
drag, startPoint x: 895, startPoint y: 193, endPoint x: 882, endPoint y: 187, distance: 14.3
click at [894, 193] on icon "close" at bounding box center [893, 191] width 9 height 9
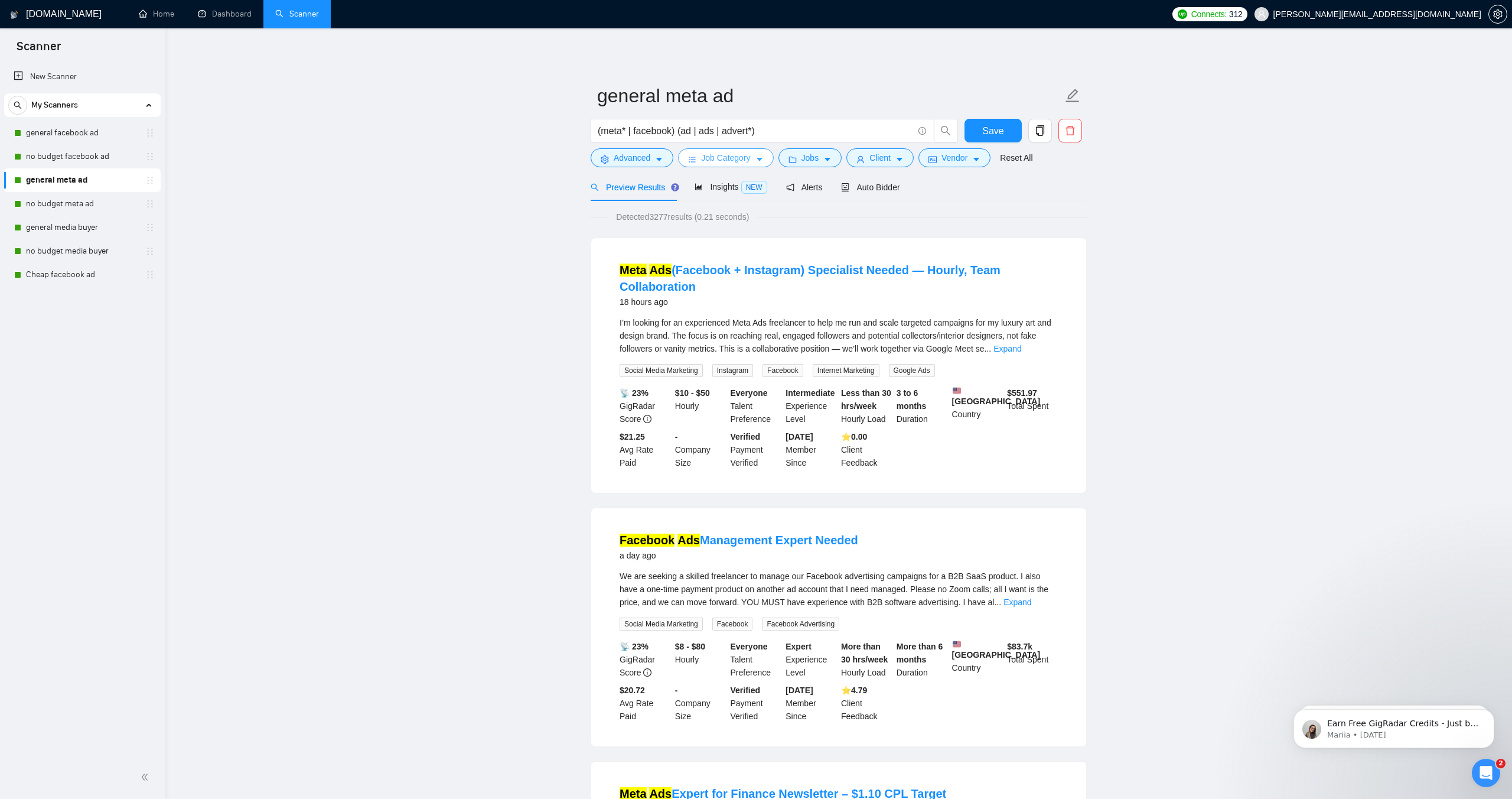
click at [749, 160] on span "Job Category" at bounding box center [726, 157] width 49 height 13
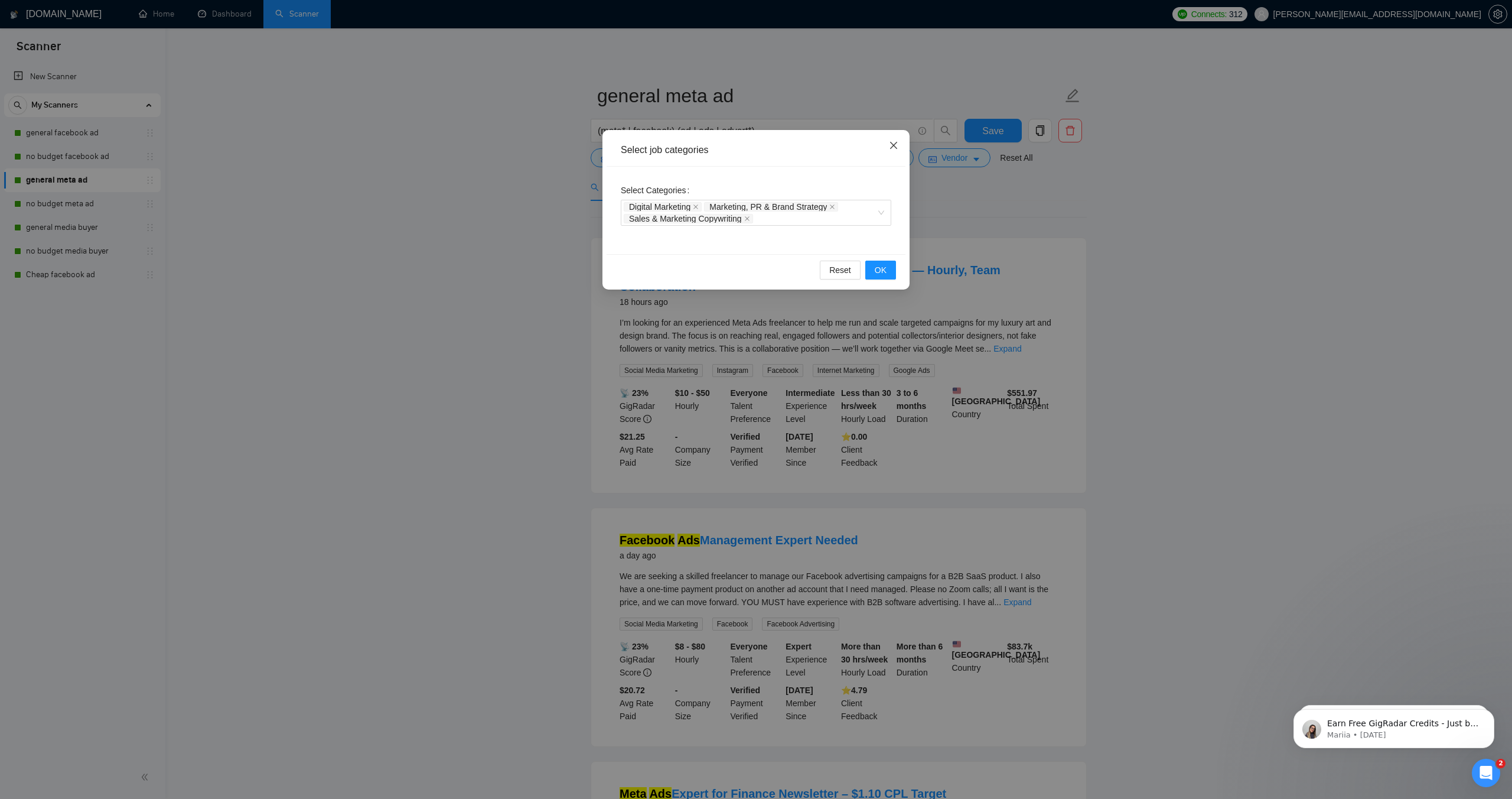
drag, startPoint x: 889, startPoint y: 150, endPoint x: 847, endPoint y: 154, distance: 42.2
click at [889, 150] on icon "close" at bounding box center [893, 145] width 9 height 9
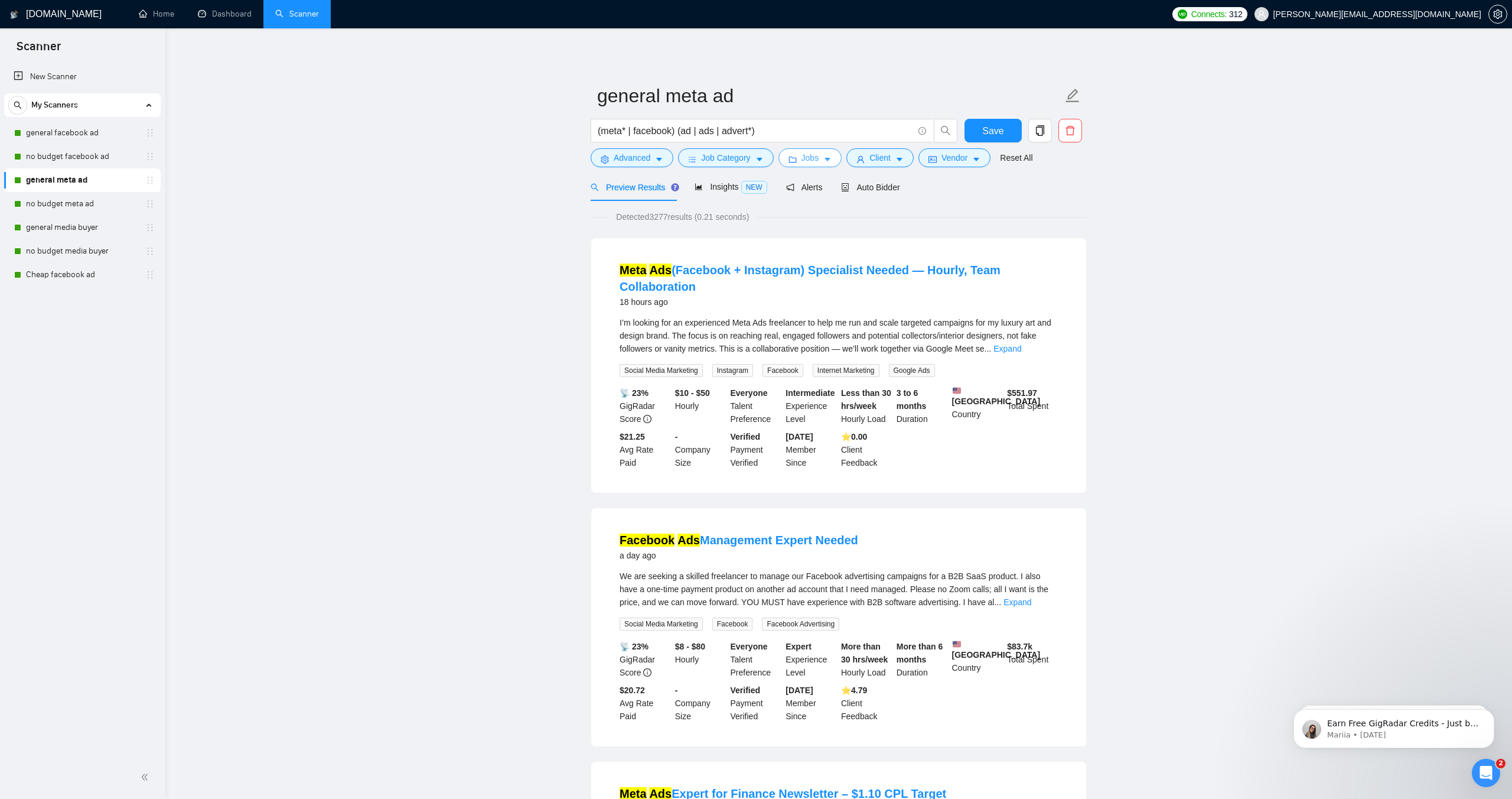
click at [820, 158] on span "Jobs" at bounding box center [811, 157] width 18 height 13
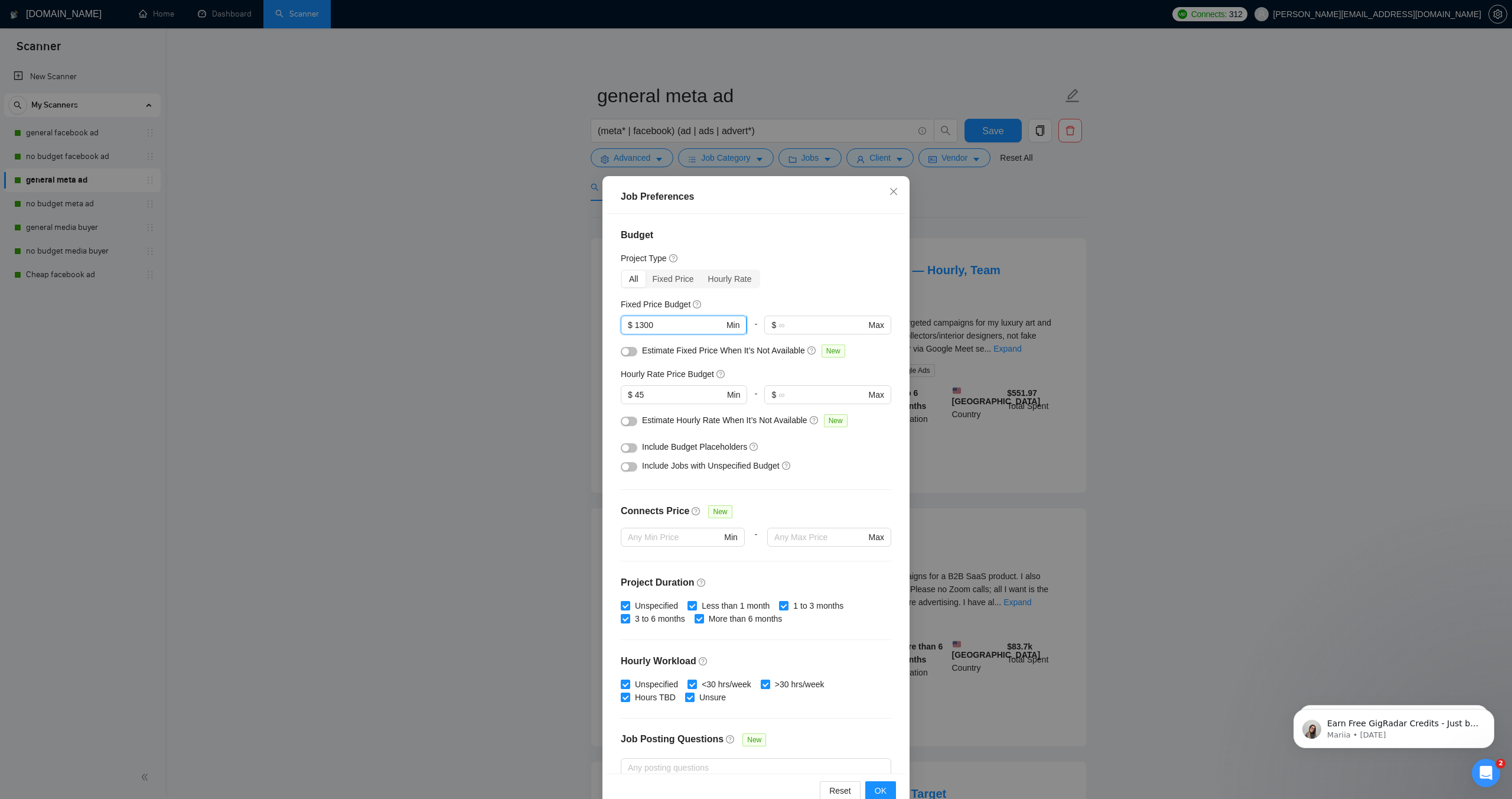
drag, startPoint x: 665, startPoint y: 324, endPoint x: 620, endPoint y: 320, distance: 45.2
click at [621, 320] on span "$ 1300 Min" at bounding box center [684, 325] width 126 height 19
type input "500"
click at [878, 790] on span "OK" at bounding box center [881, 790] width 12 height 13
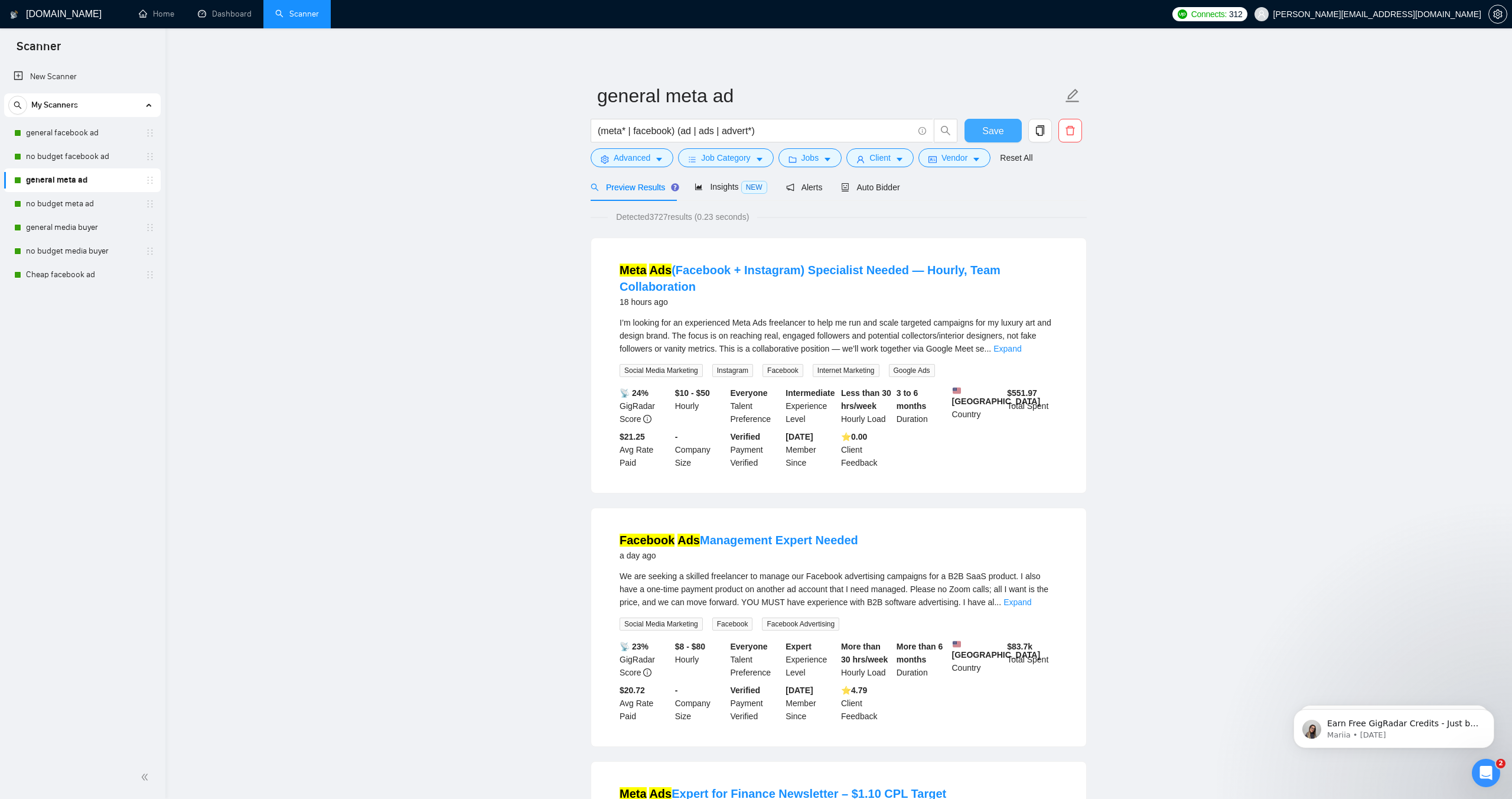
click at [997, 125] on span "Save" at bounding box center [993, 130] width 21 height 14
click at [65, 199] on link "no budget meta ad" at bounding box center [82, 204] width 112 height 24
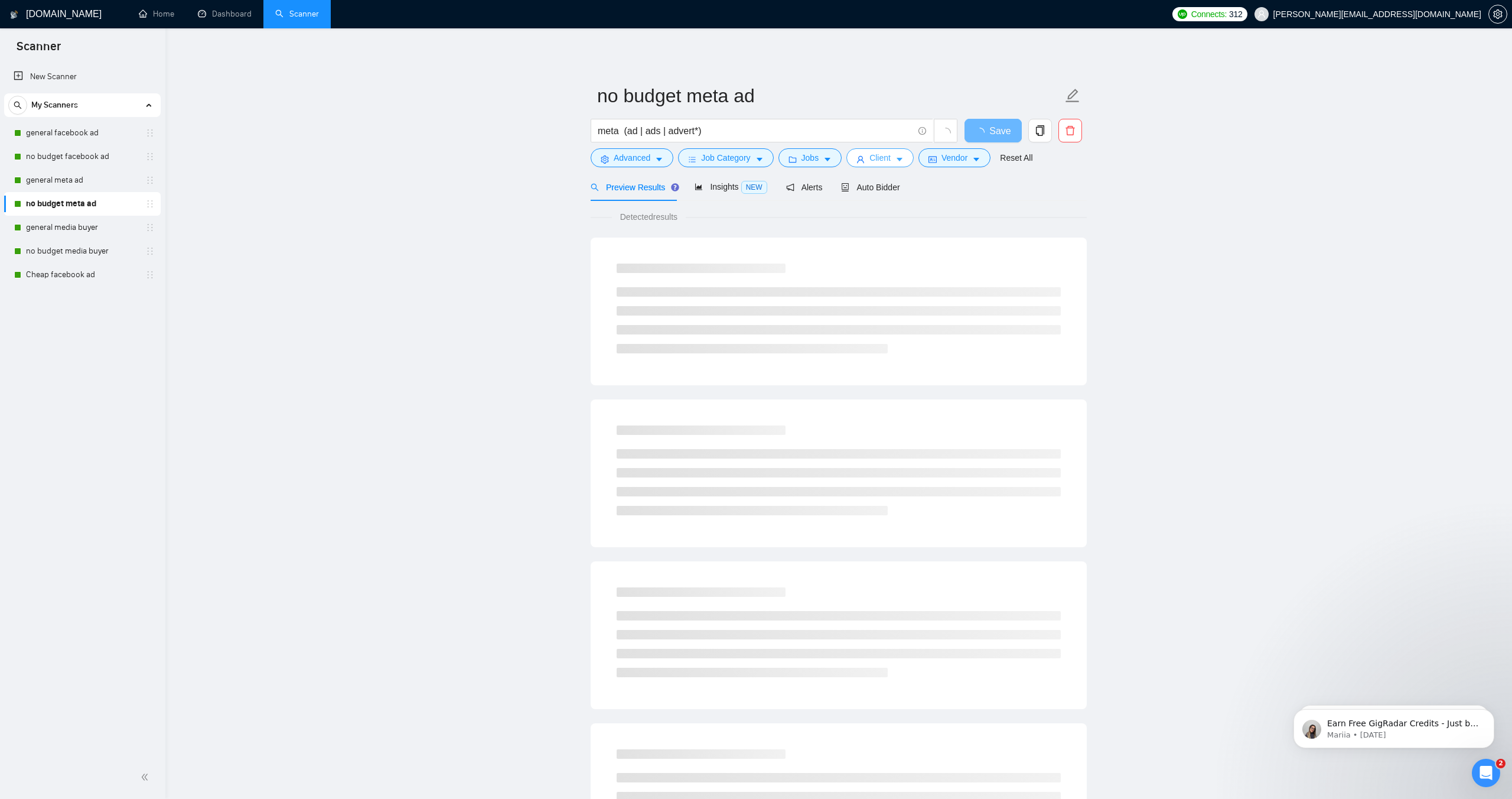
click at [888, 159] on span "Client" at bounding box center [880, 157] width 21 height 13
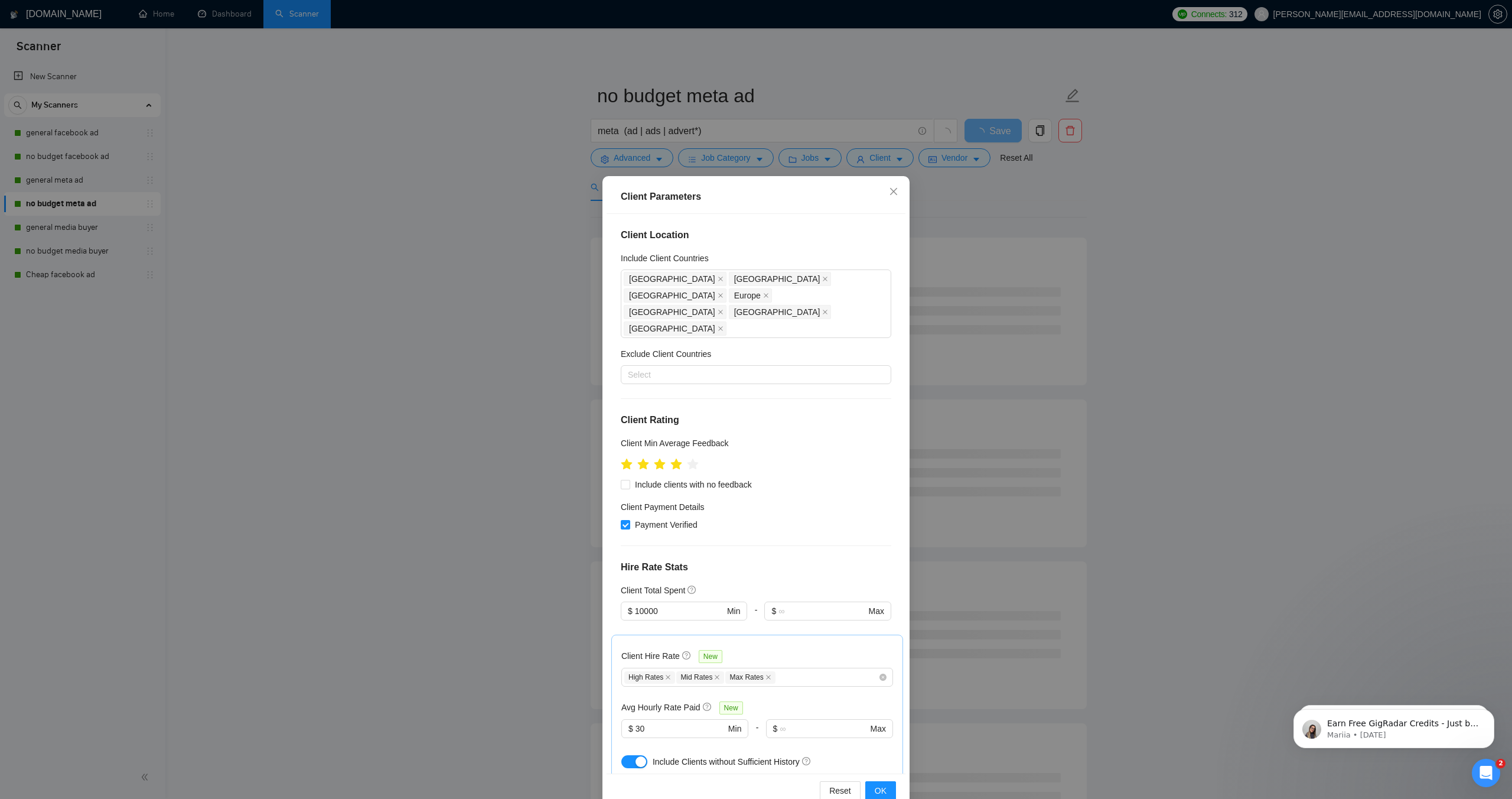
click at [1000, 193] on div "Client Parameters Client Location Include Client Countries [GEOGRAPHIC_DATA] [G…" at bounding box center [756, 399] width 1512 height 799
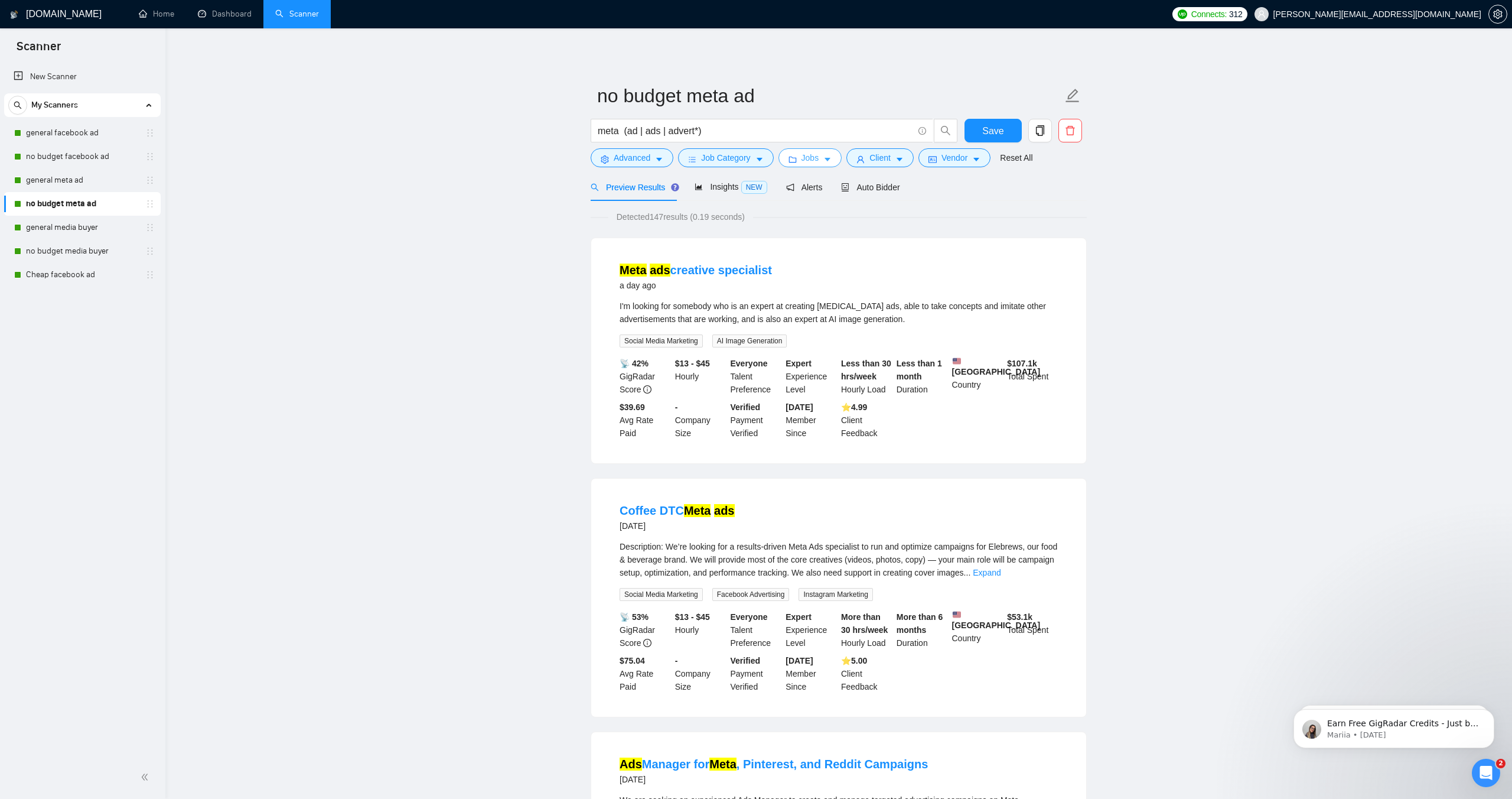
click at [824, 160] on button "Jobs" at bounding box center [810, 158] width 64 height 19
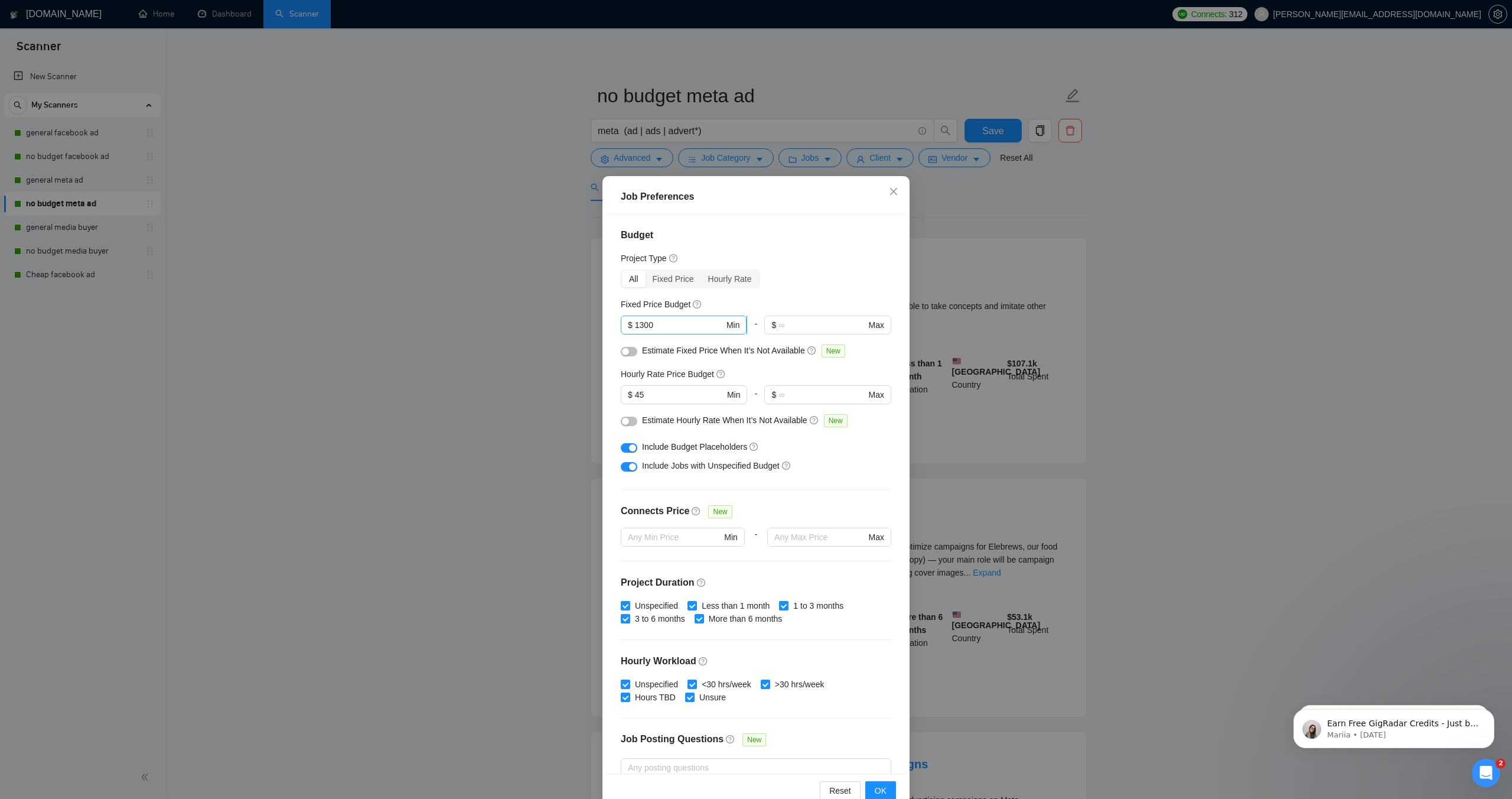
drag, startPoint x: 672, startPoint y: 328, endPoint x: 637, endPoint y: 326, distance: 35.1
click at [638, 326] on input "1300" at bounding box center [680, 325] width 89 height 13
type input "1"
type input "500"
click at [808, 286] on div "All Fixed Price Hourly Rate" at bounding box center [756, 279] width 271 height 19
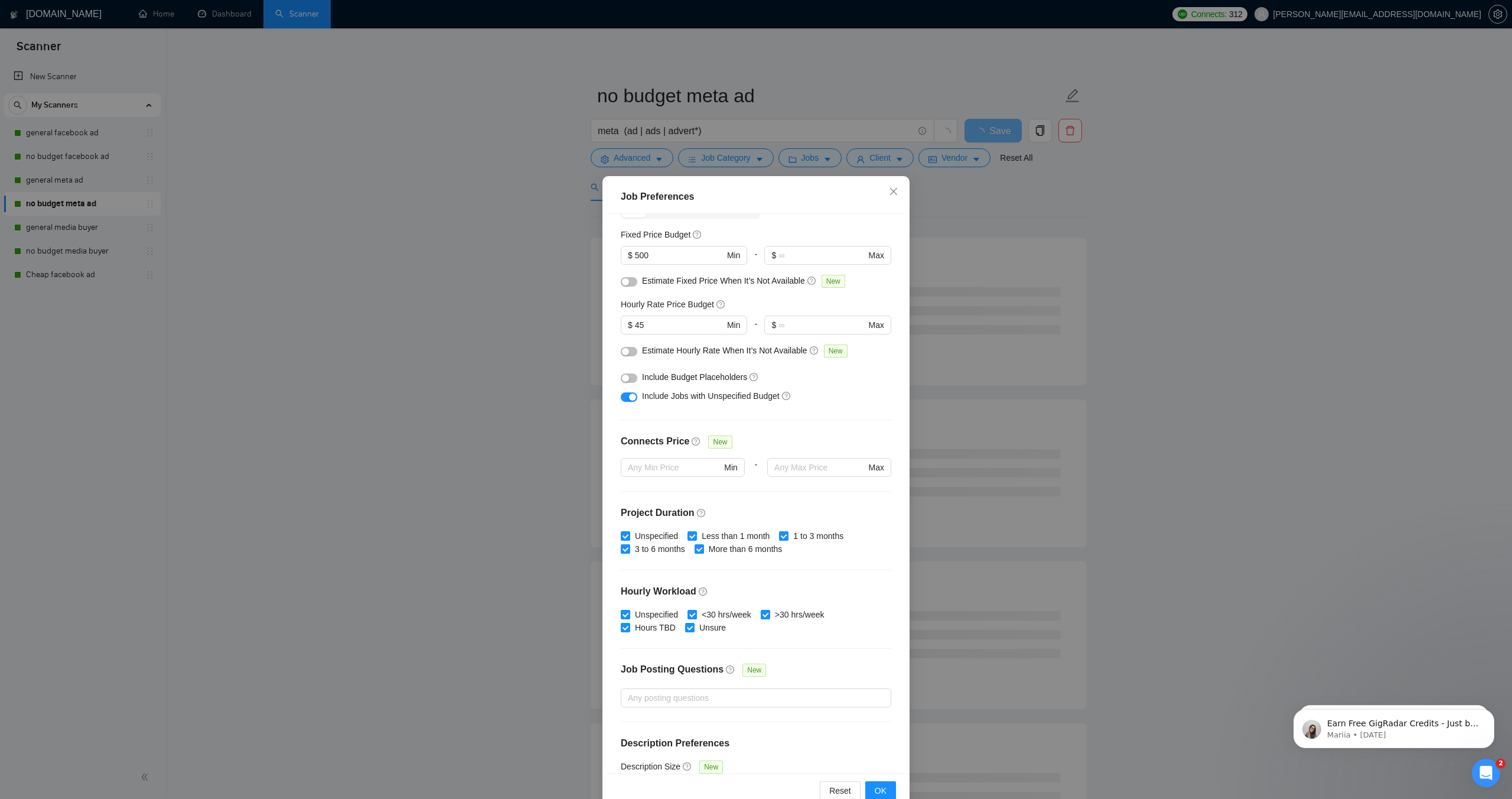
scroll to position [107, 0]
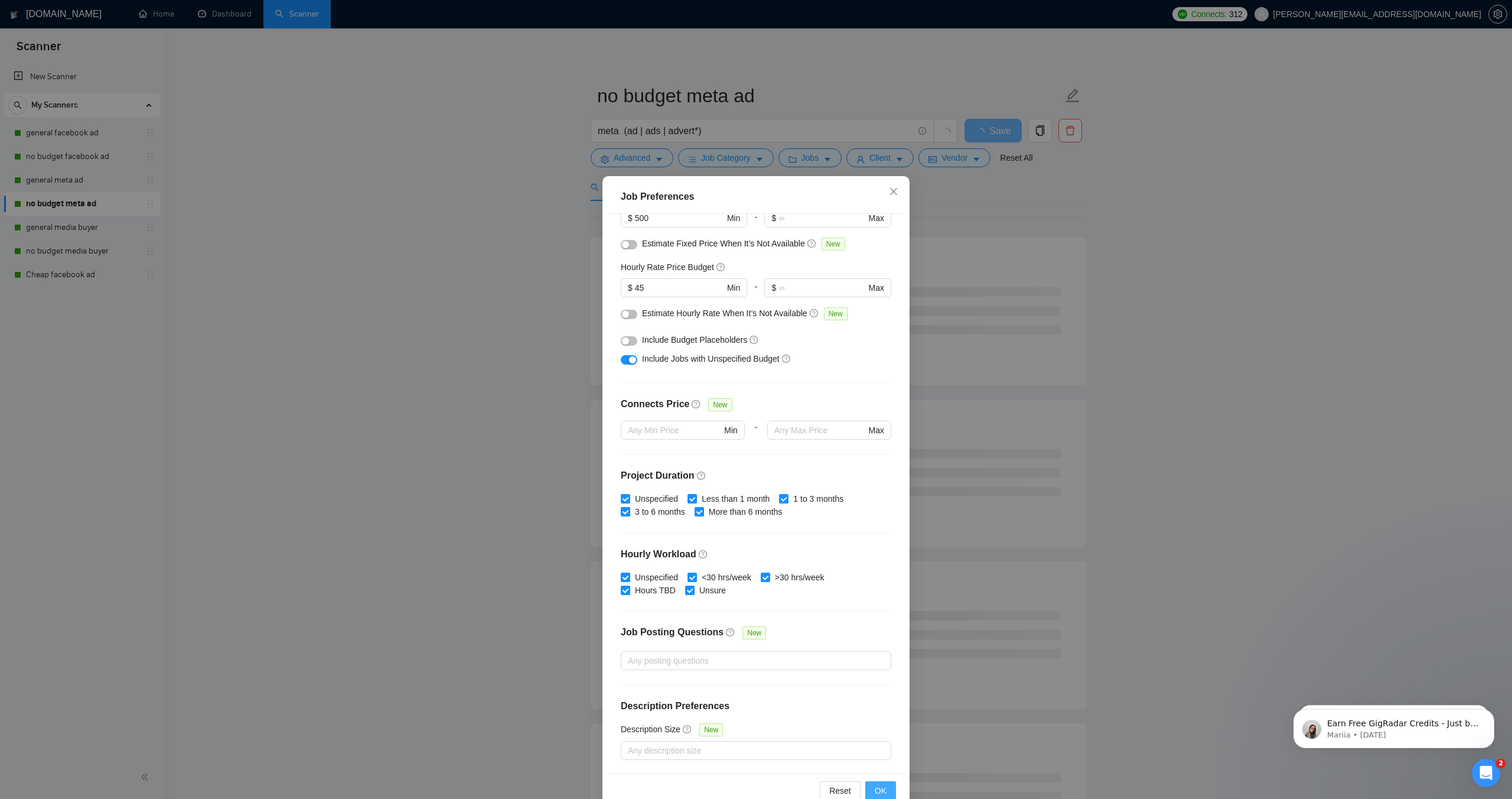
click at [882, 786] on span "OK" at bounding box center [881, 790] width 12 height 13
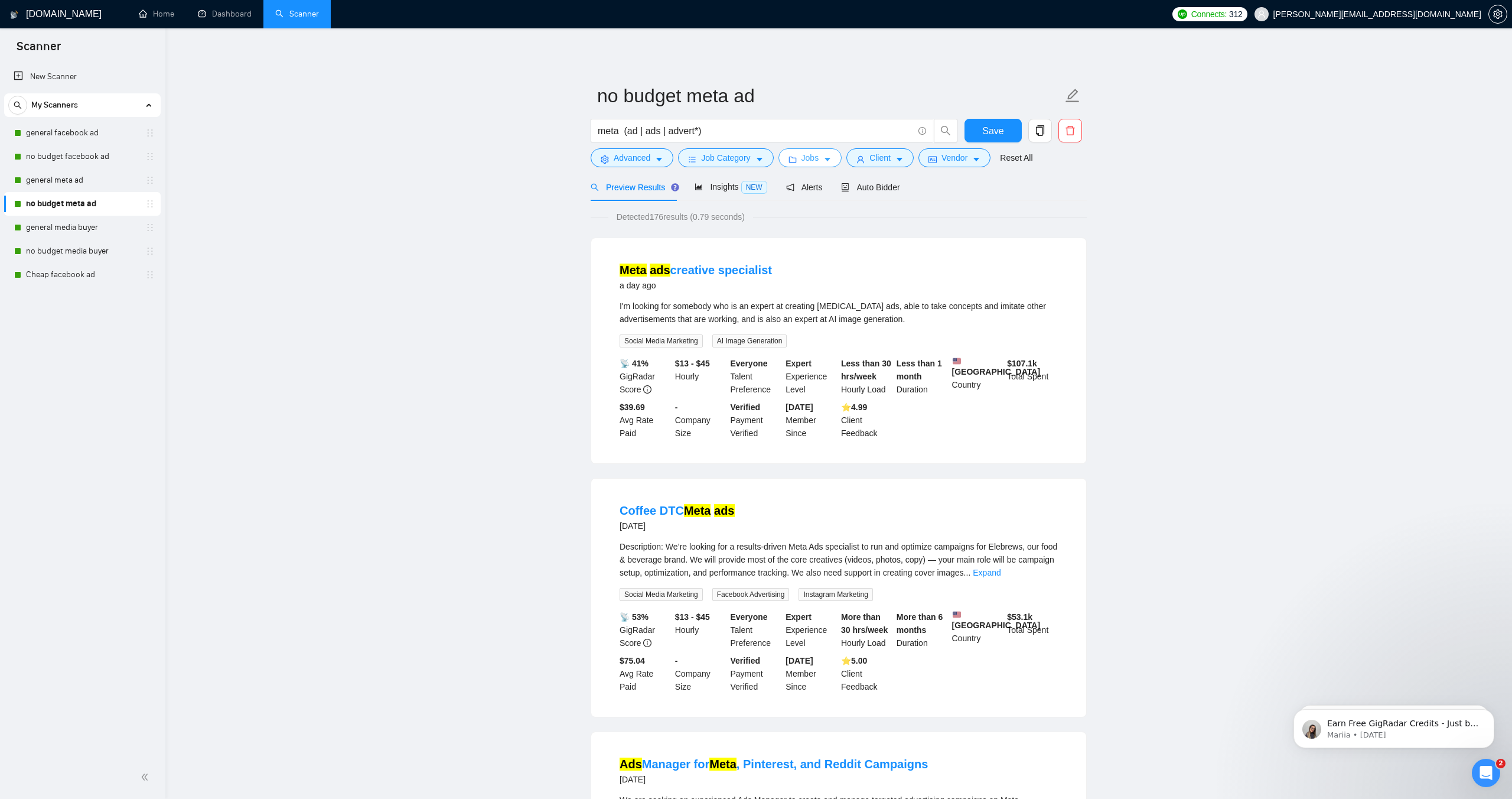
scroll to position [2, 0]
click at [875, 157] on span "Client" at bounding box center [880, 156] width 21 height 13
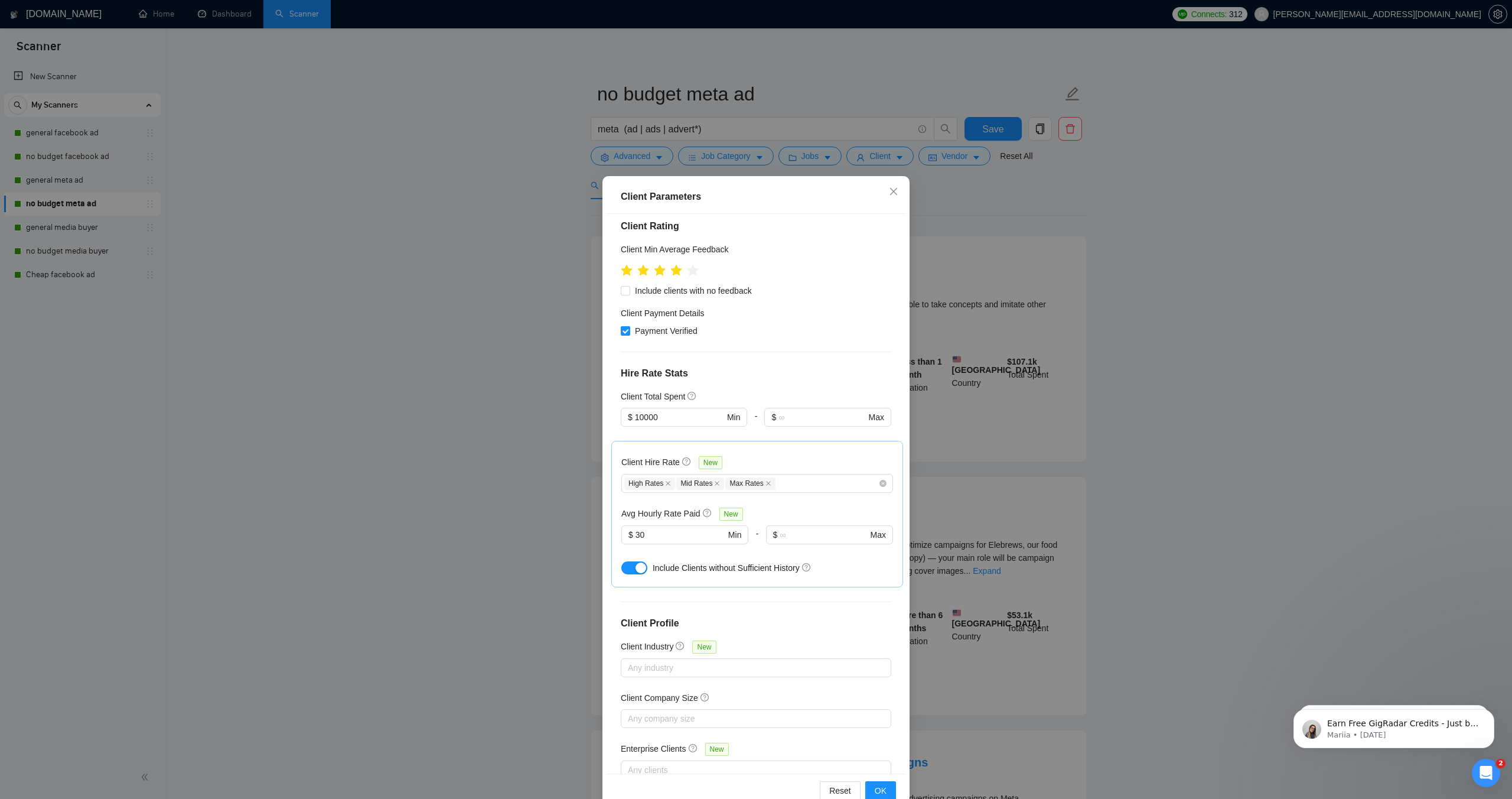
scroll to position [26, 0]
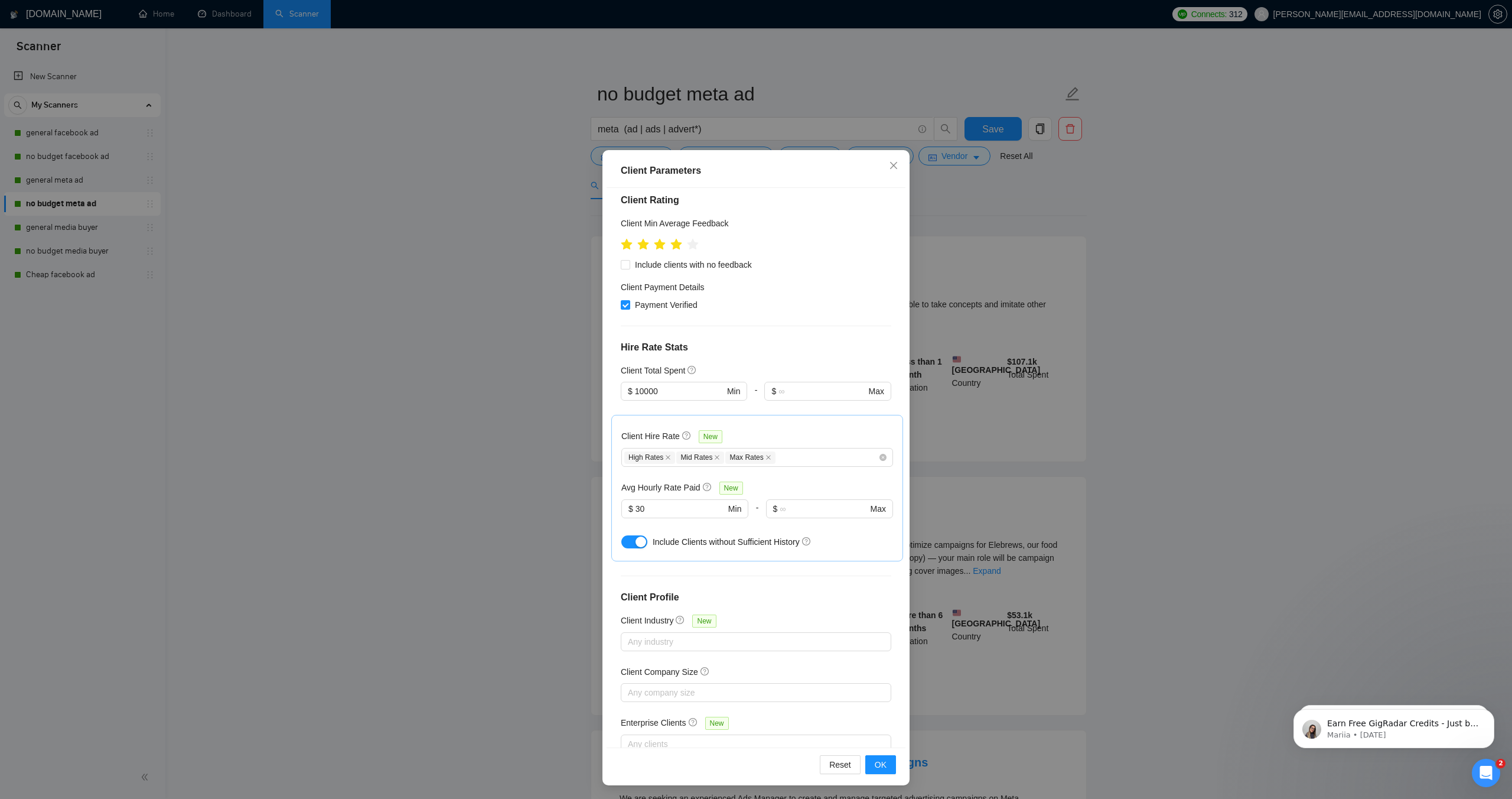
drag, startPoint x: 631, startPoint y: 475, endPoint x: 607, endPoint y: 473, distance: 24.1
click at [607, 473] on div "Client Location Include Client Countries [GEOGRAPHIC_DATA] [GEOGRAPHIC_DATA] [G…" at bounding box center [756, 467] width 299 height 559
type input "25"
click at [879, 758] on span "OK" at bounding box center [881, 764] width 12 height 13
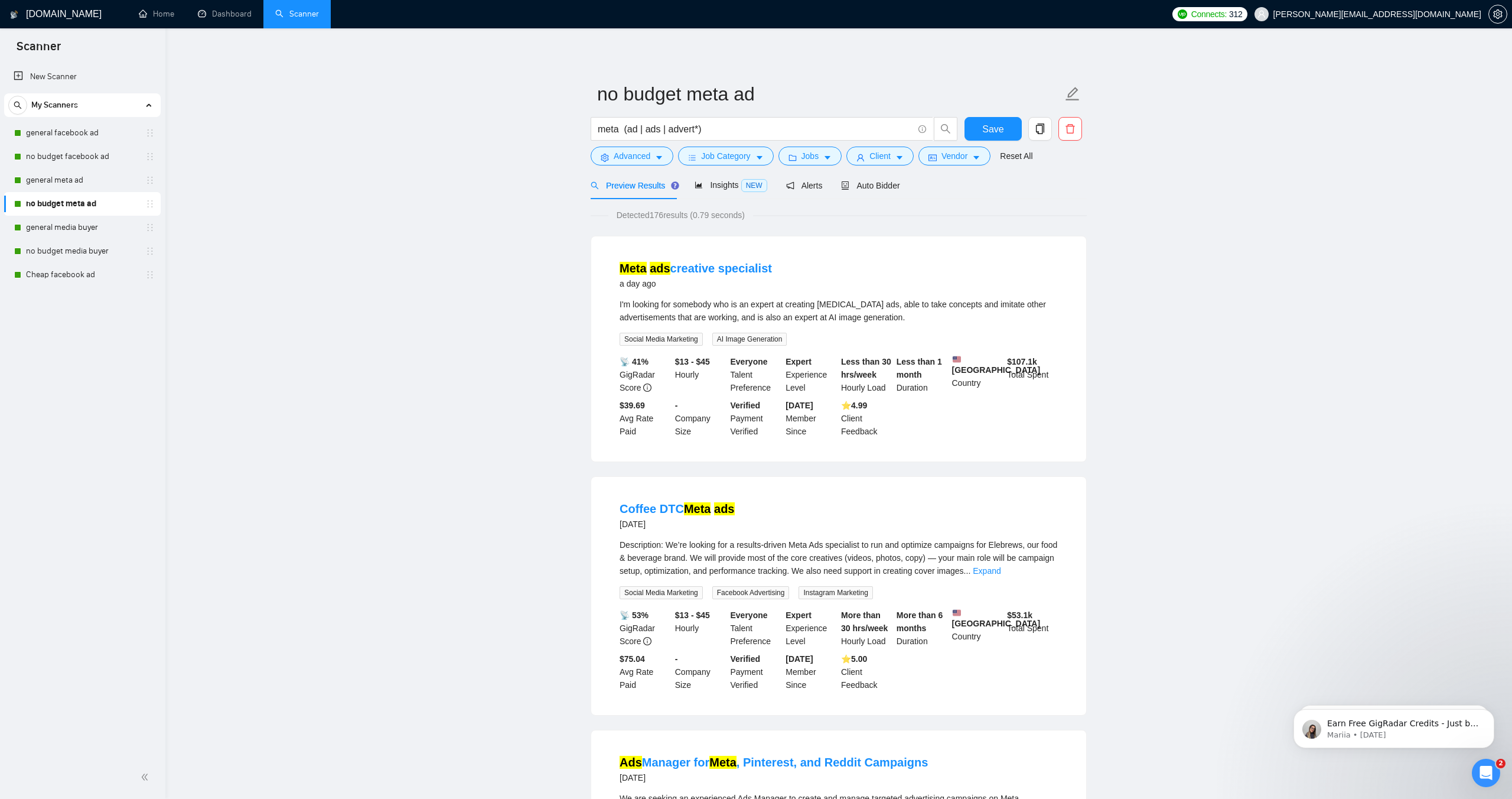
scroll to position [0, 0]
click at [998, 114] on form "no budget meta ad meta (ad | ads | advert*) Save Advanced Job Category Jobs Cli…" at bounding box center [838, 123] width 496 height 96
click at [993, 133] on span "Save" at bounding box center [993, 128] width 21 height 14
click at [811, 154] on span "Jobs" at bounding box center [811, 156] width 18 height 13
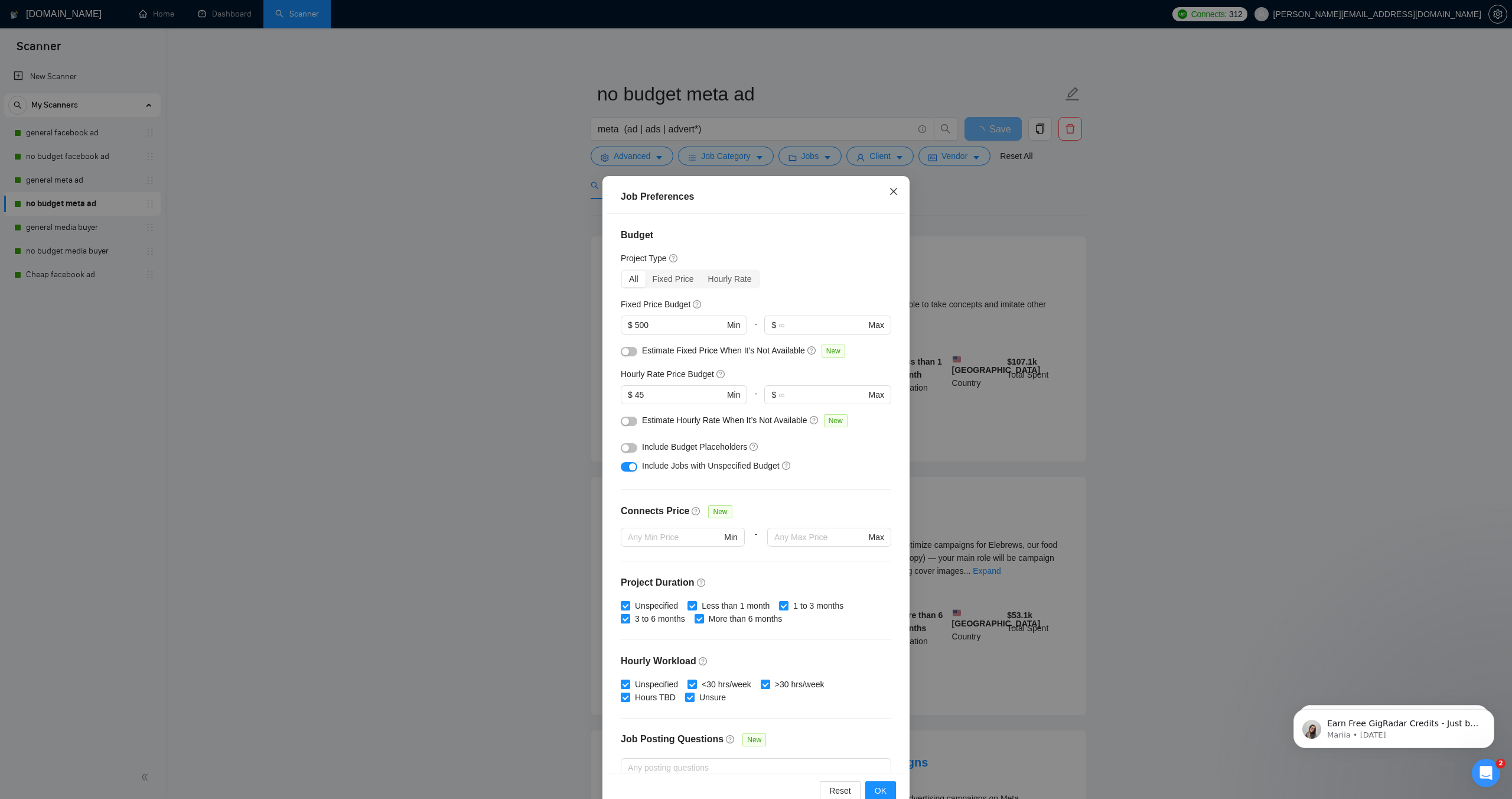
click at [891, 191] on icon "close" at bounding box center [893, 191] width 9 height 9
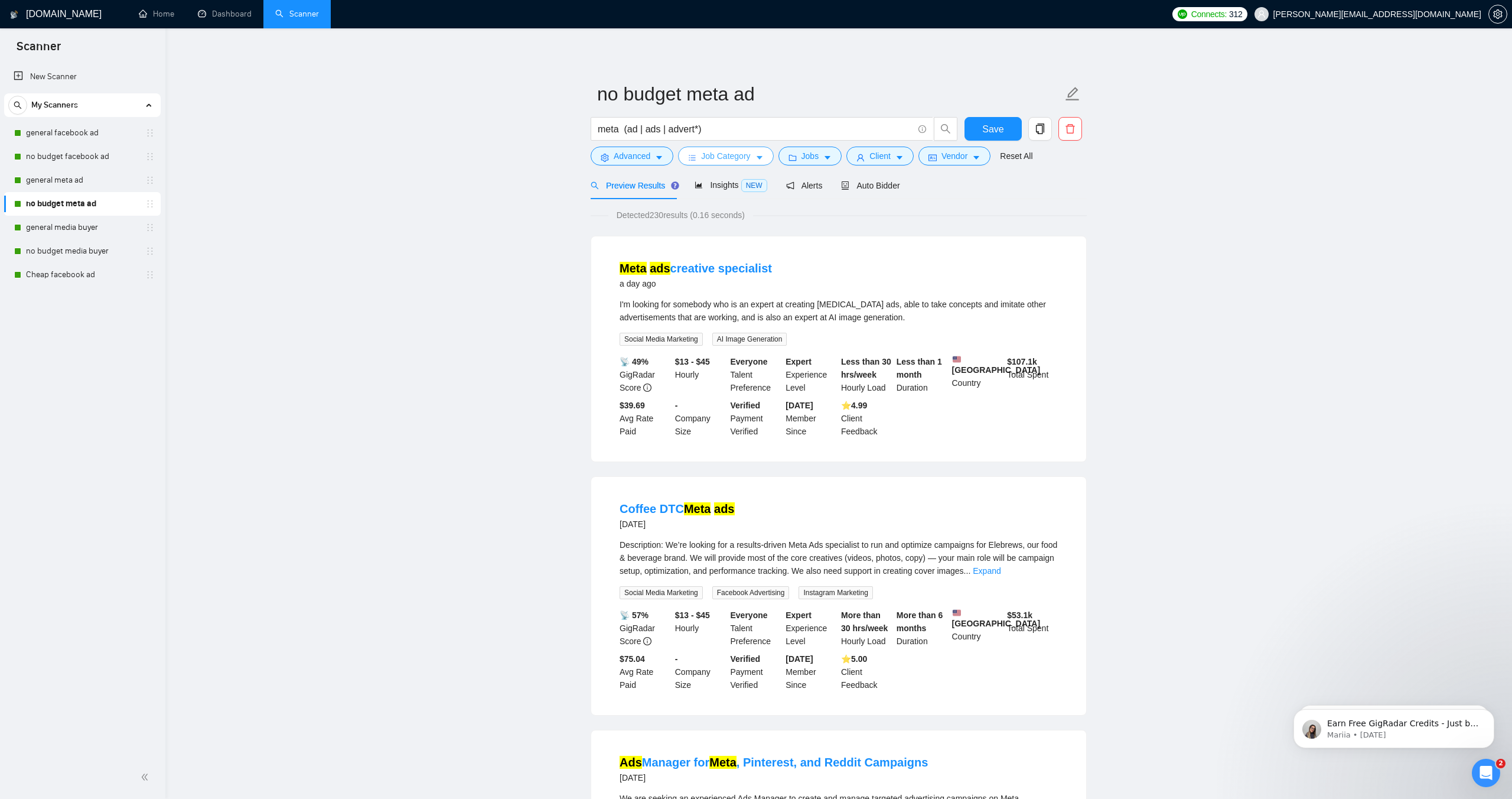
click at [725, 150] on span "Job Category" at bounding box center [726, 156] width 49 height 13
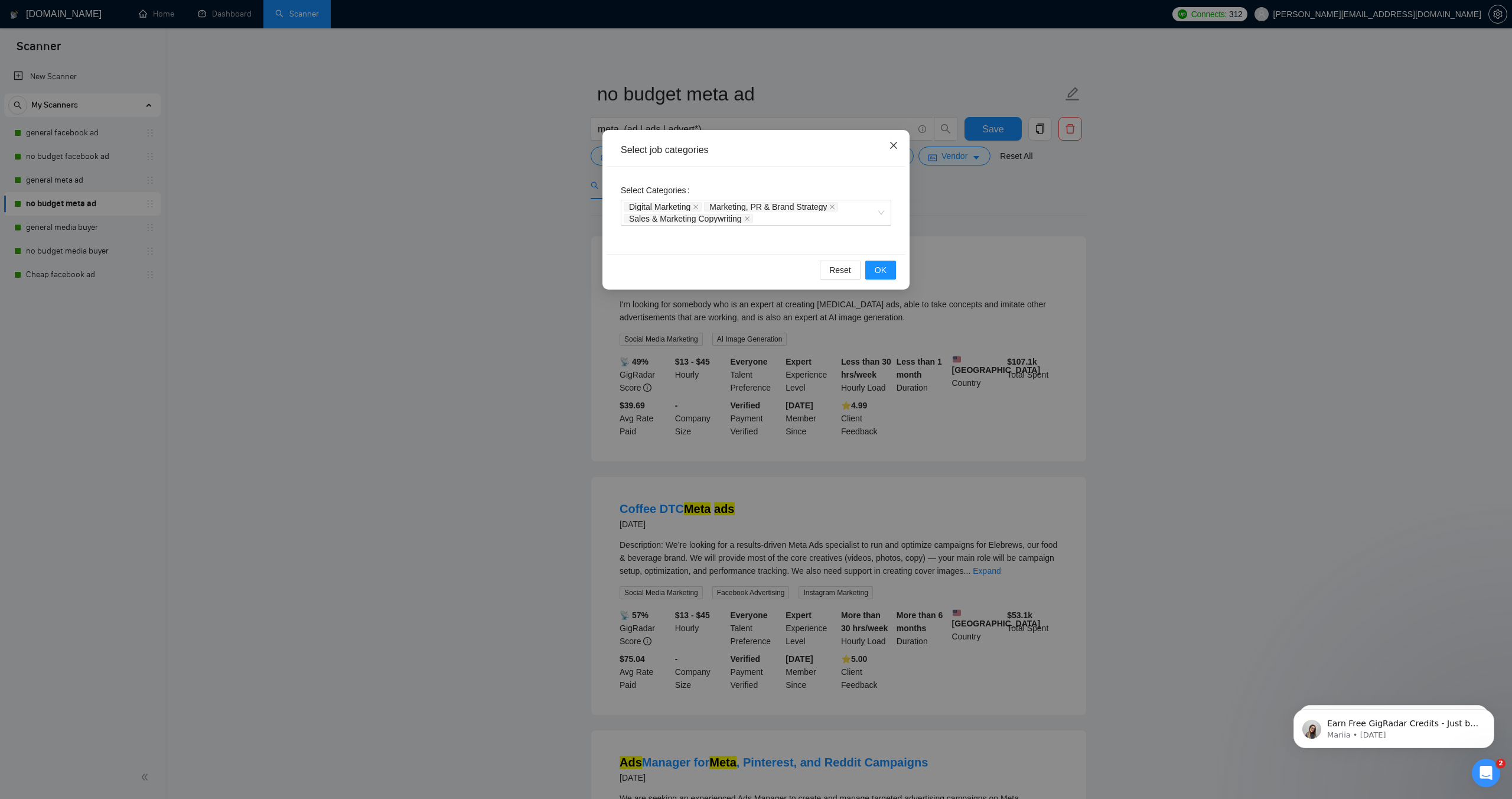
click at [894, 140] on span "Close" at bounding box center [894, 145] width 32 height 32
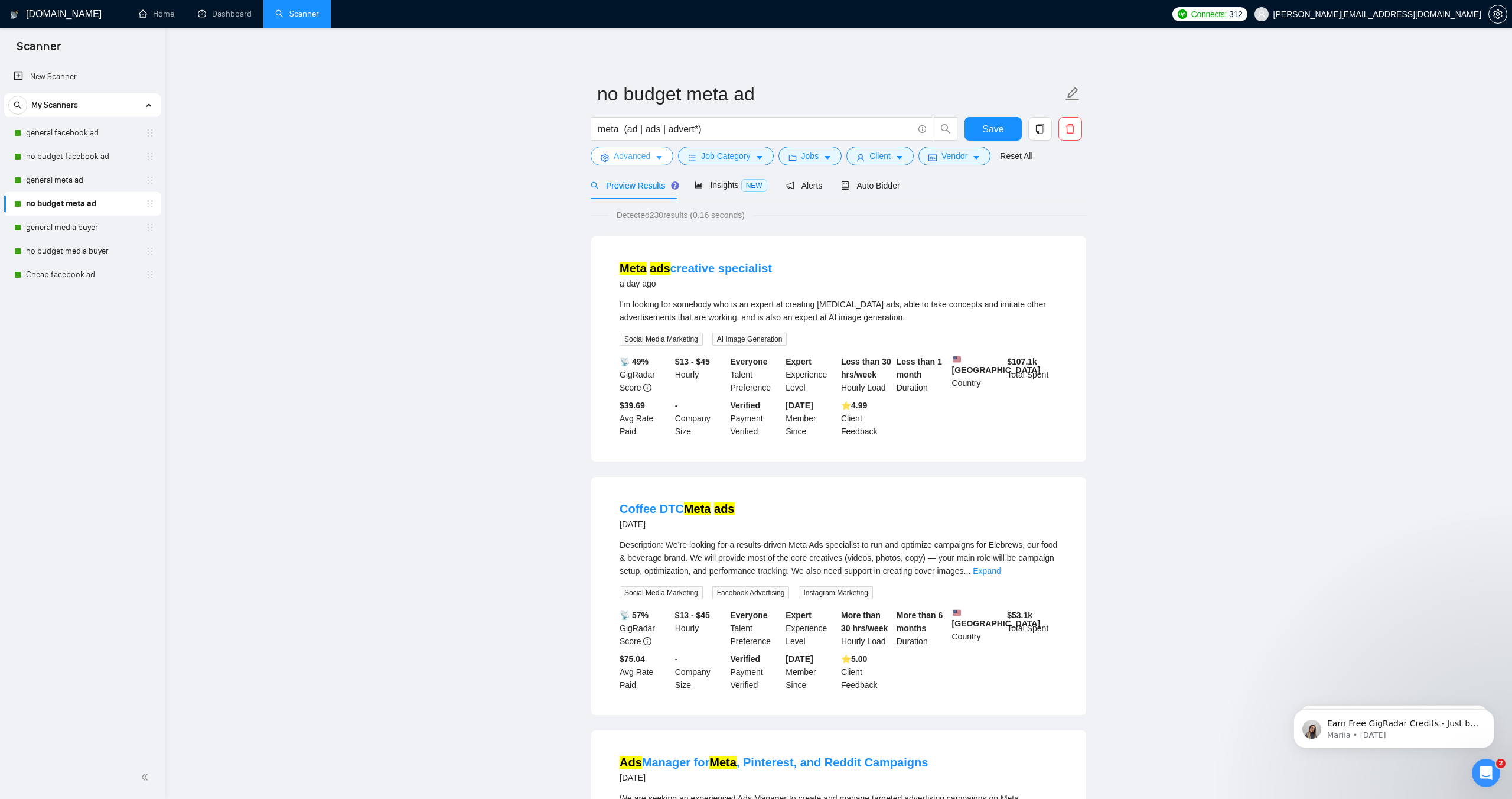
click at [629, 154] on span "Advanced" at bounding box center [632, 156] width 37 height 13
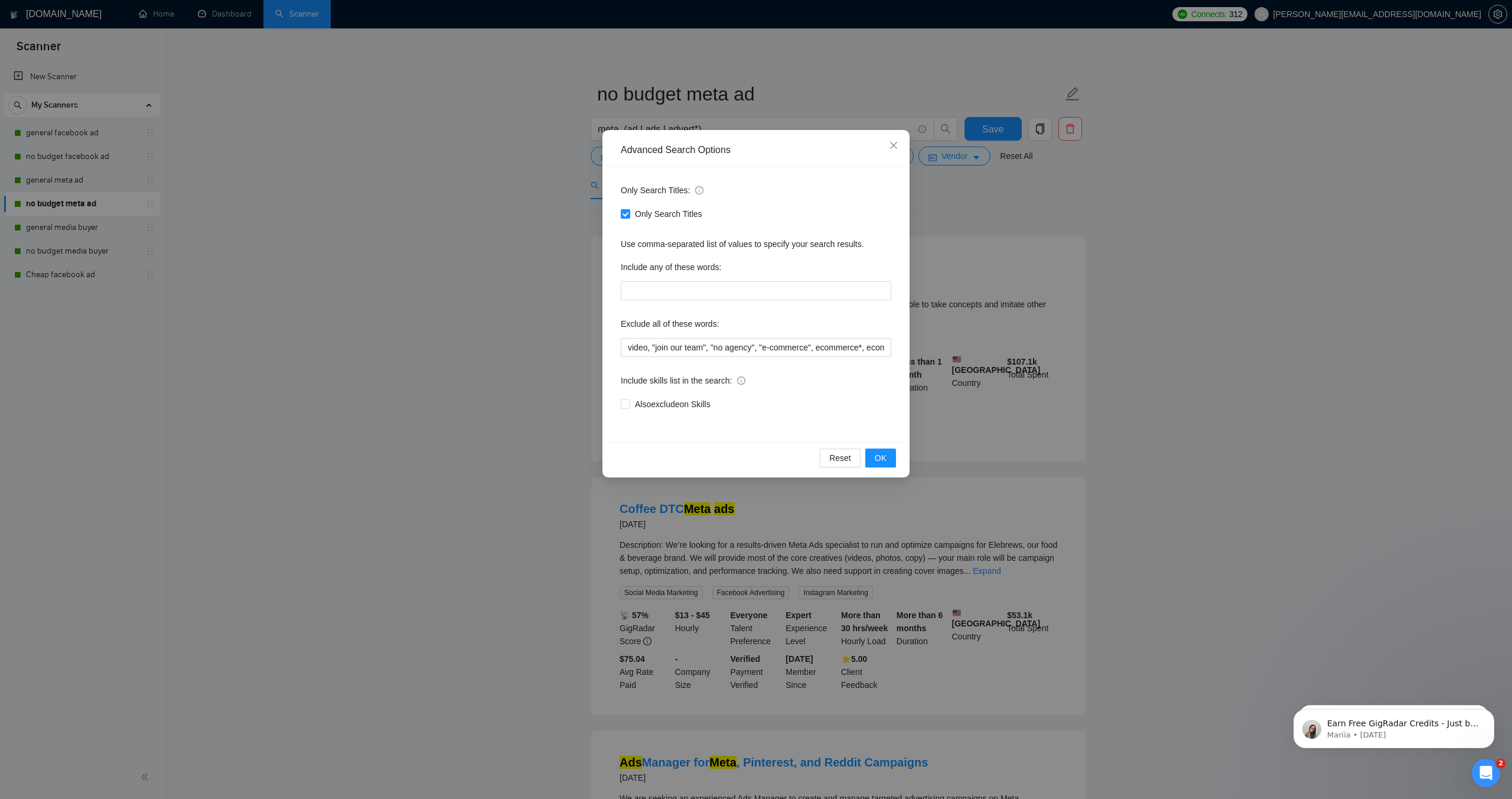
click at [1027, 196] on div "Advanced Search Options Only Search Titles: Only Search Titles Use comma-separa…" at bounding box center [756, 399] width 1512 height 799
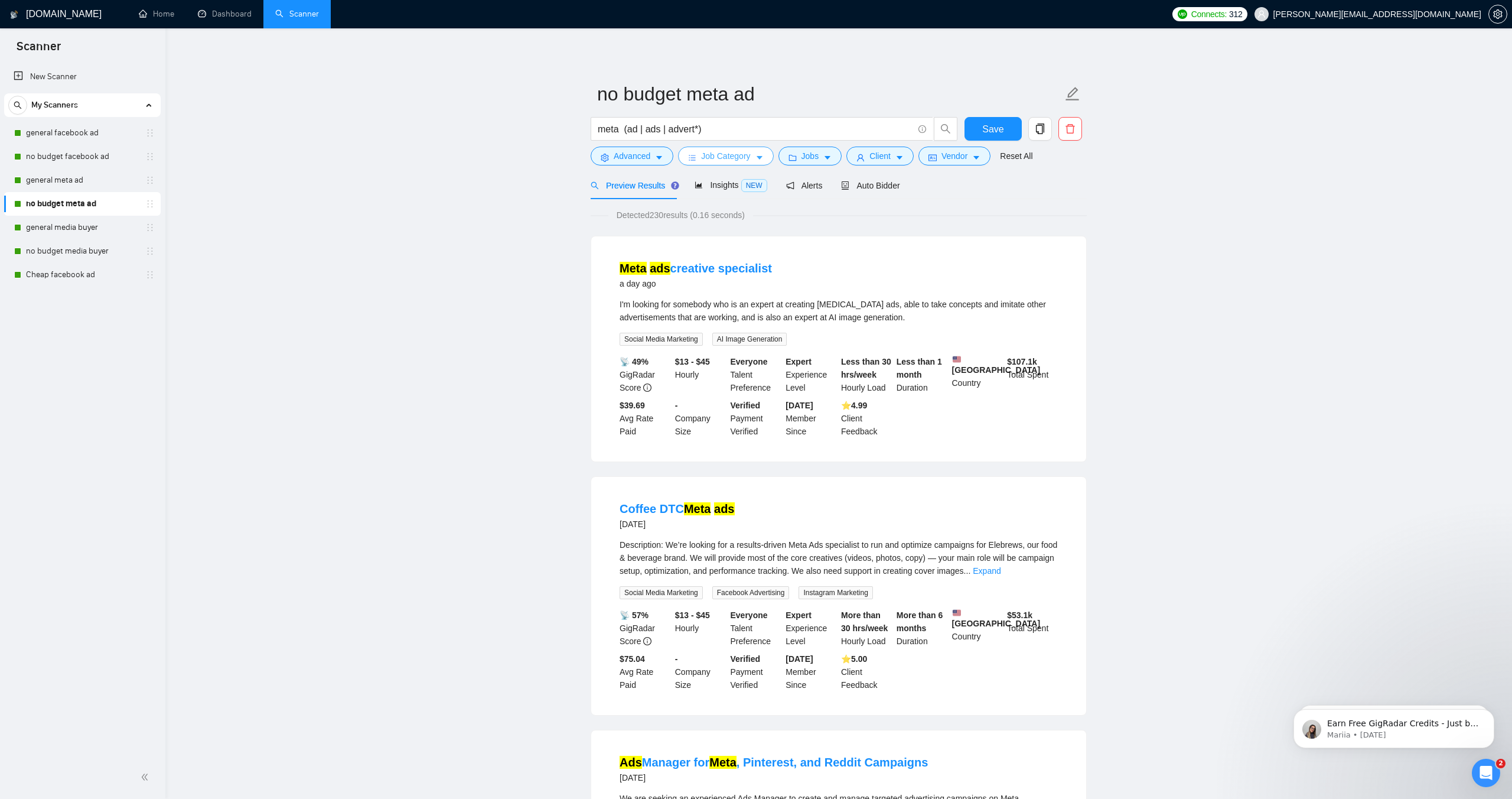
click at [706, 162] on span "Job Category" at bounding box center [726, 156] width 49 height 13
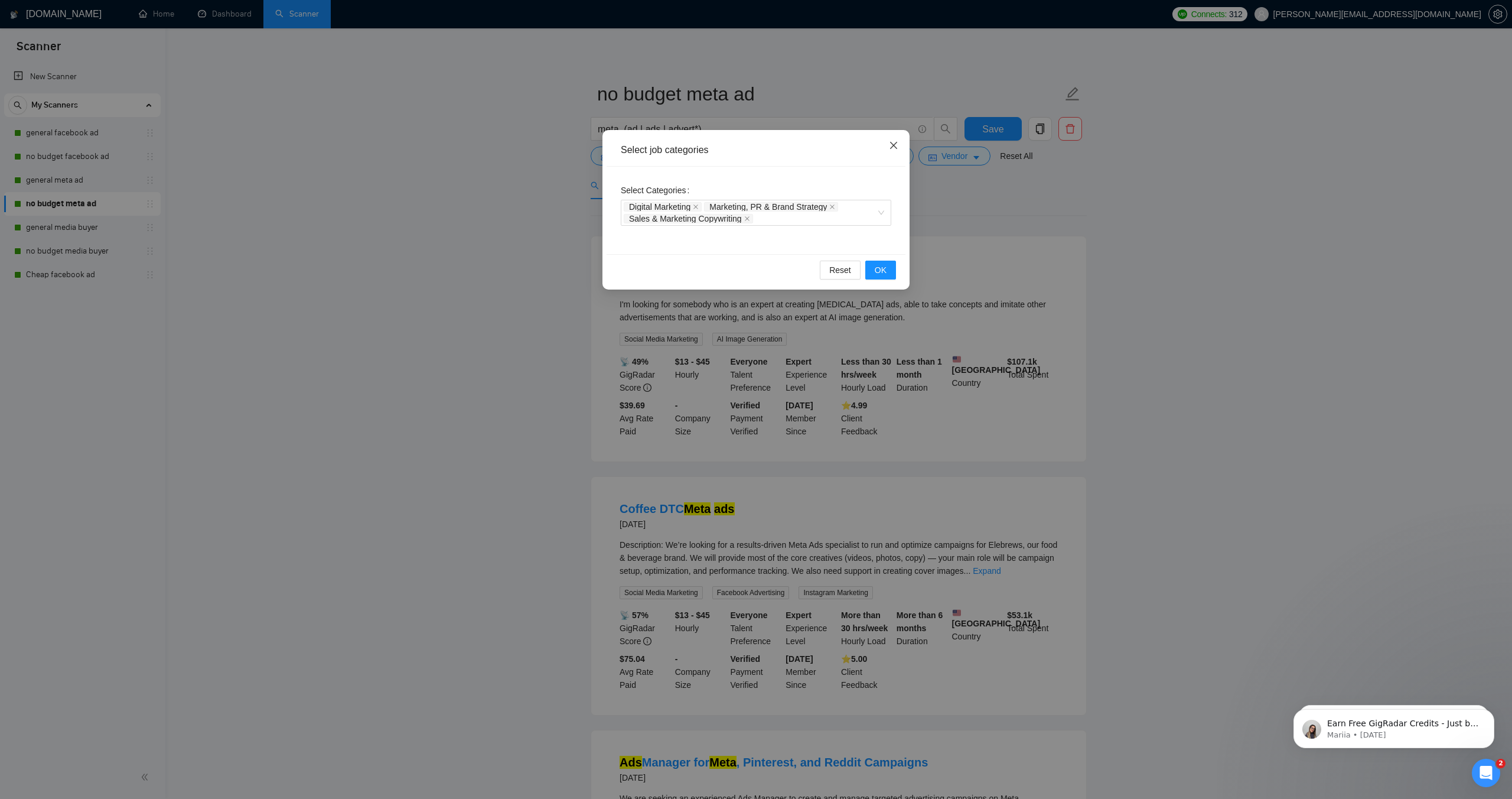
click at [894, 147] on icon "close" at bounding box center [893, 145] width 7 height 7
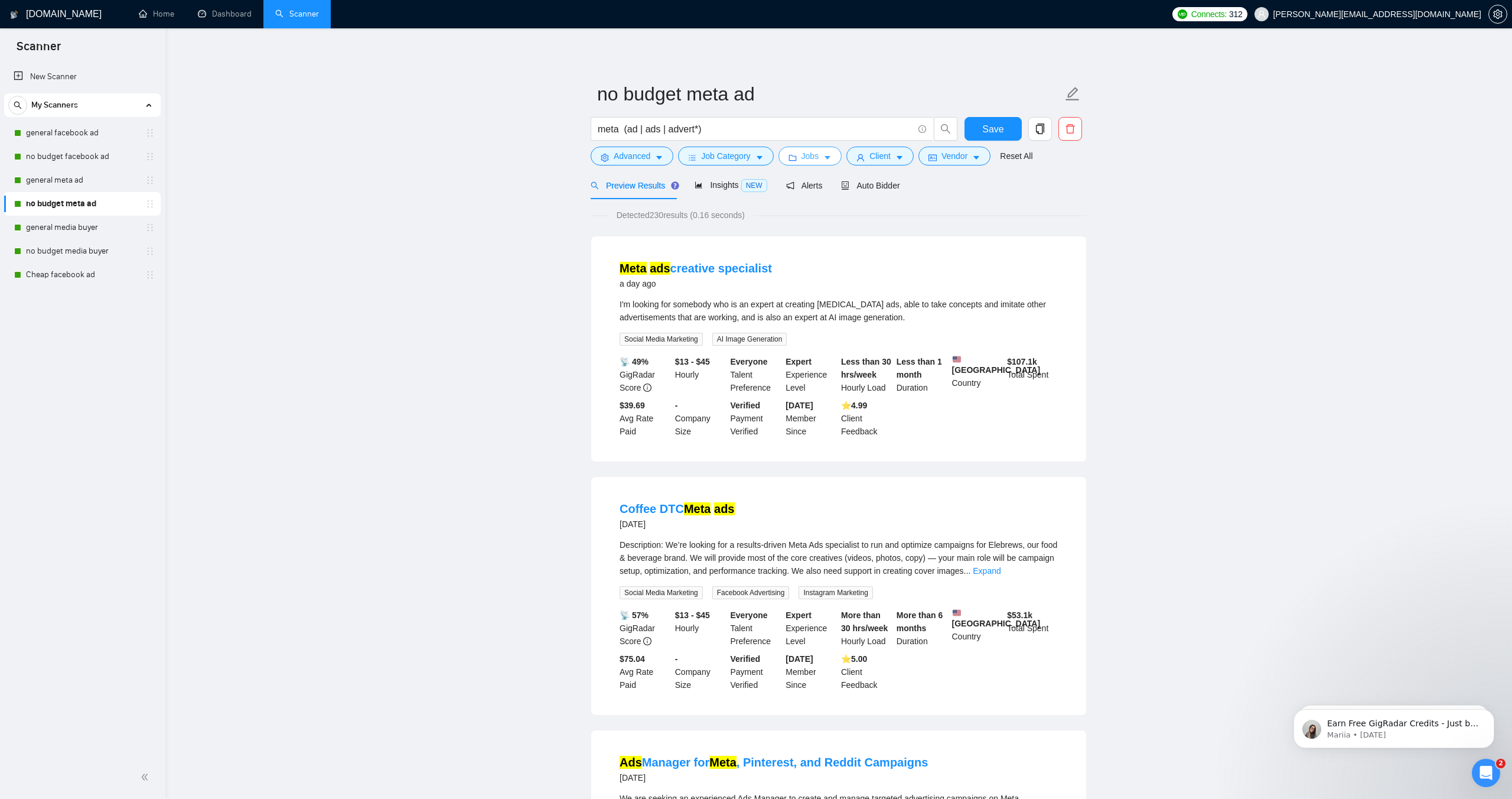
click at [803, 157] on button "Jobs" at bounding box center [810, 156] width 64 height 19
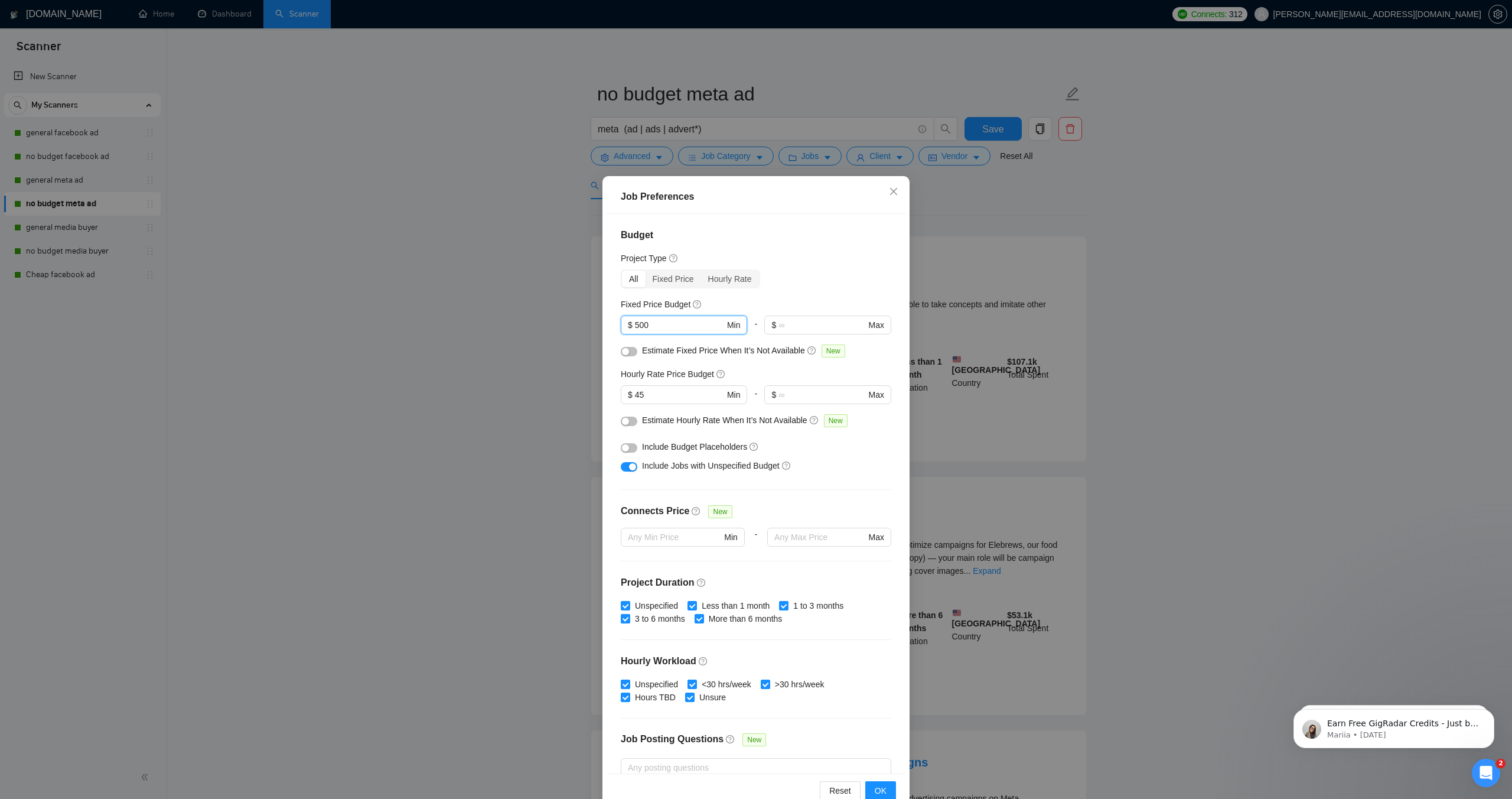
drag, startPoint x: 663, startPoint y: 324, endPoint x: 611, endPoint y: 326, distance: 52.0
click at [611, 326] on div "Budget Project Type All Fixed Price Hourly Rate Fixed Price Budget 500 $ 500 Mi…" at bounding box center [756, 494] width 299 height 559
drag, startPoint x: 658, startPoint y: 397, endPoint x: 587, endPoint y: 392, distance: 71.2
click at [587, 392] on div "Job Preferences Budget Project Type All Fixed Price Hourly Rate Fixed Price Bud…" at bounding box center [756, 399] width 1512 height 799
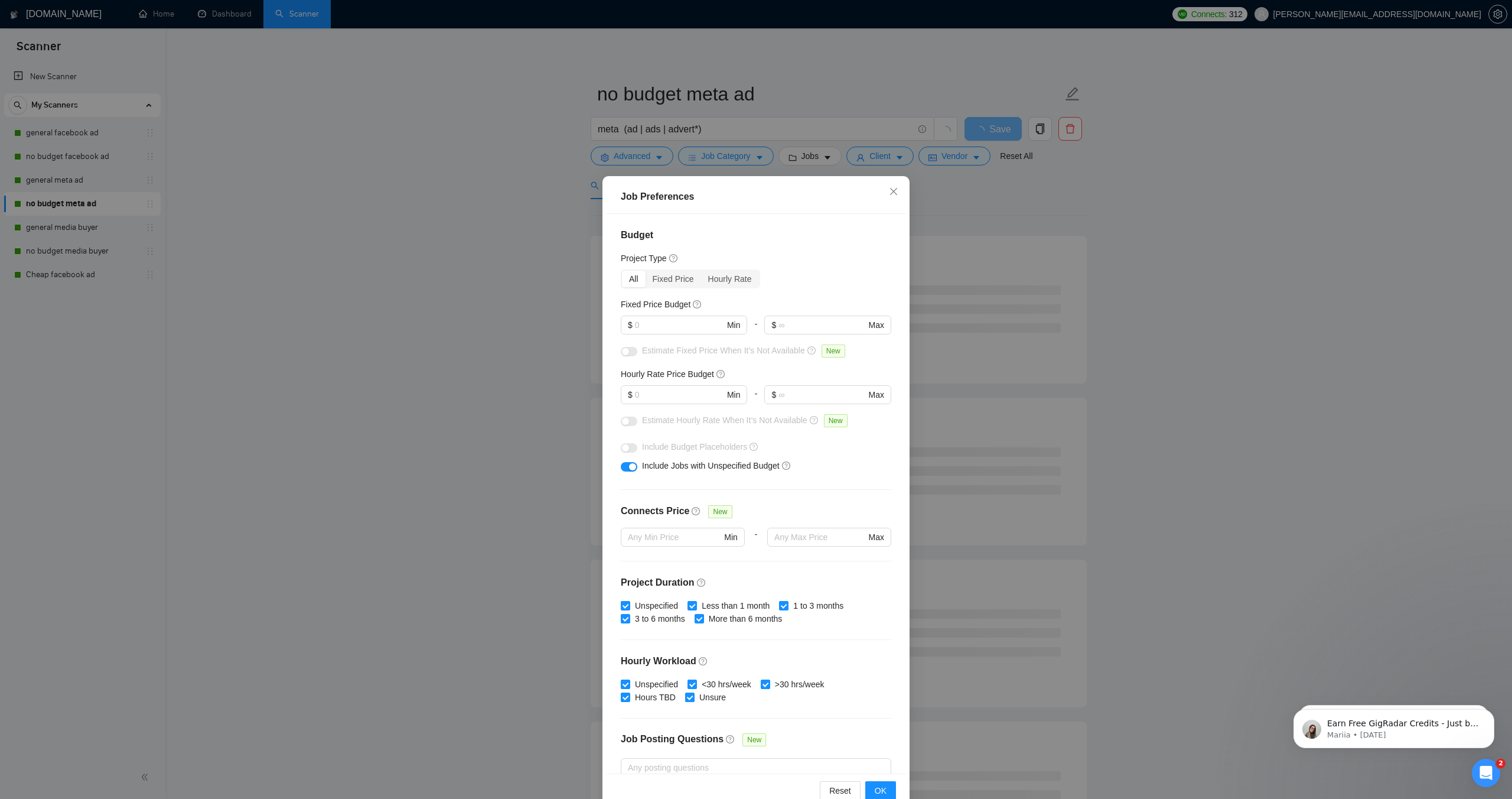
click at [889, 598] on div "Budget Project Type All Fixed Price Hourly Rate Fixed Price Budget $ Min - $ Ma…" at bounding box center [756, 494] width 299 height 559
click at [881, 791] on span "OK" at bounding box center [881, 790] width 12 height 13
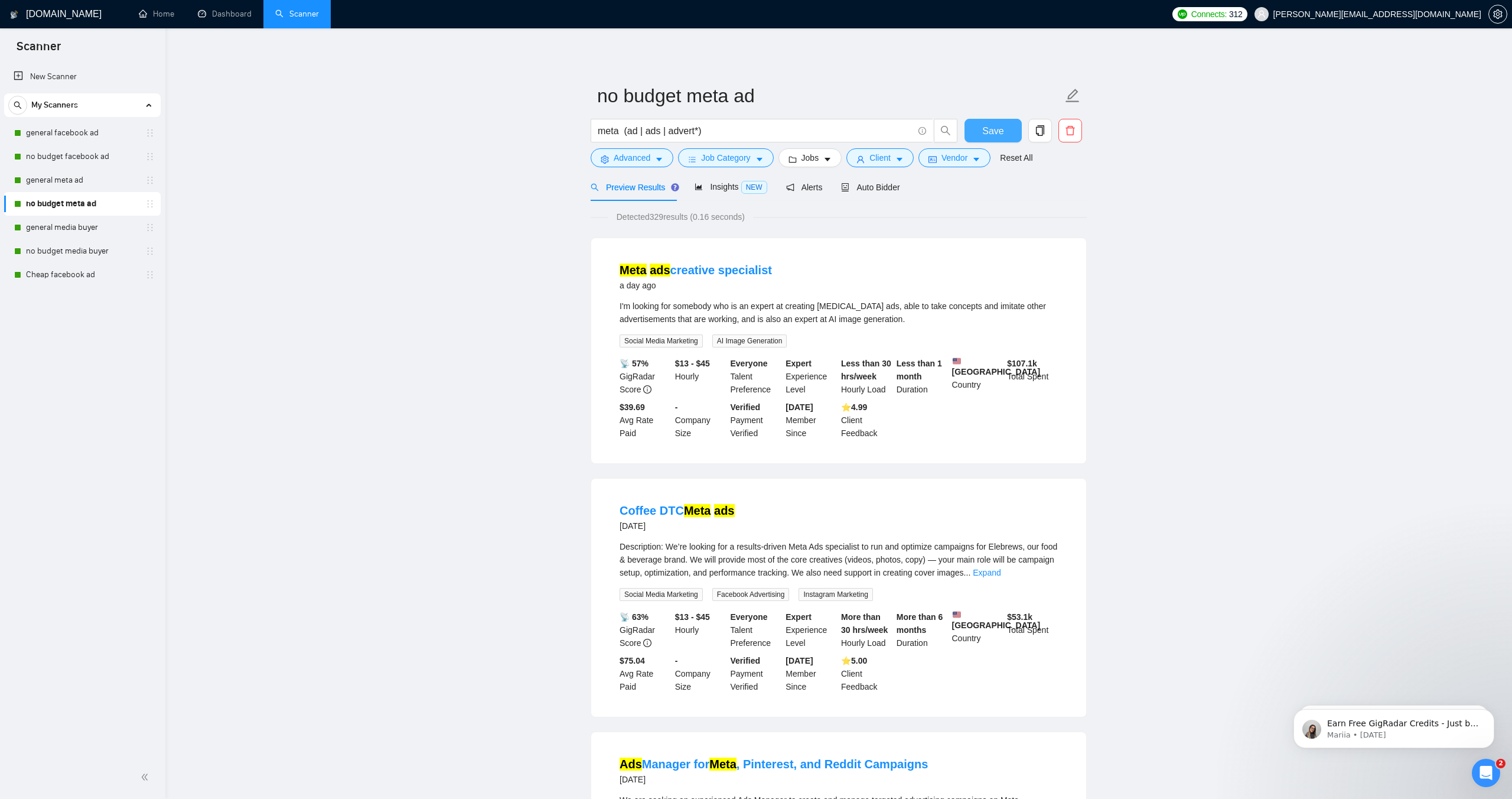
click at [999, 132] on span "Save" at bounding box center [993, 130] width 21 height 14
click at [59, 200] on link "no budget meta ad" at bounding box center [82, 204] width 112 height 24
click at [890, 159] on span "Client" at bounding box center [880, 157] width 21 height 13
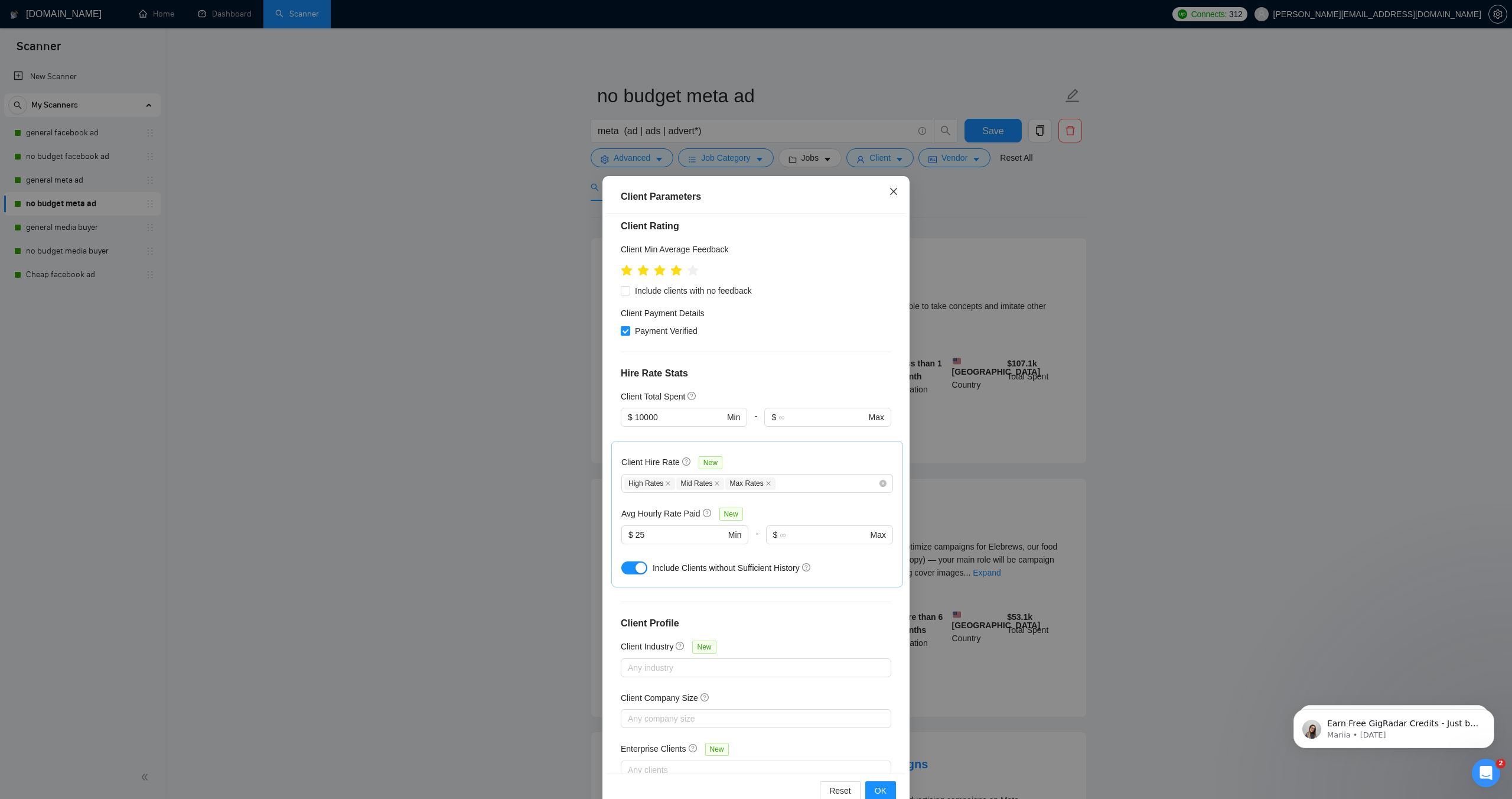
drag, startPoint x: 906, startPoint y: 190, endPoint x: 879, endPoint y: 190, distance: 27.0
click at [897, 190] on span "Close" at bounding box center [894, 192] width 32 height 32
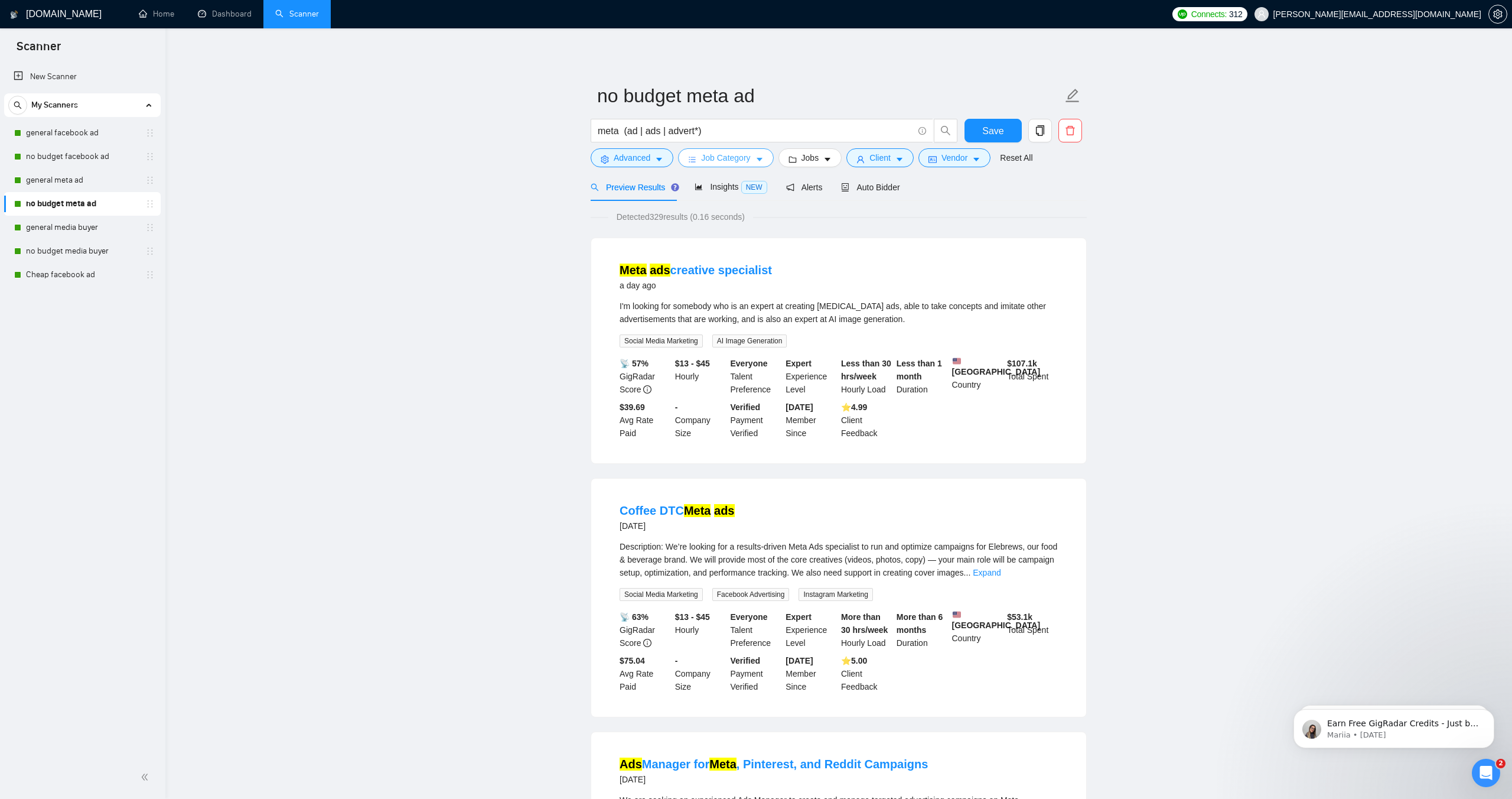
click at [722, 158] on span "Job Category" at bounding box center [726, 157] width 49 height 13
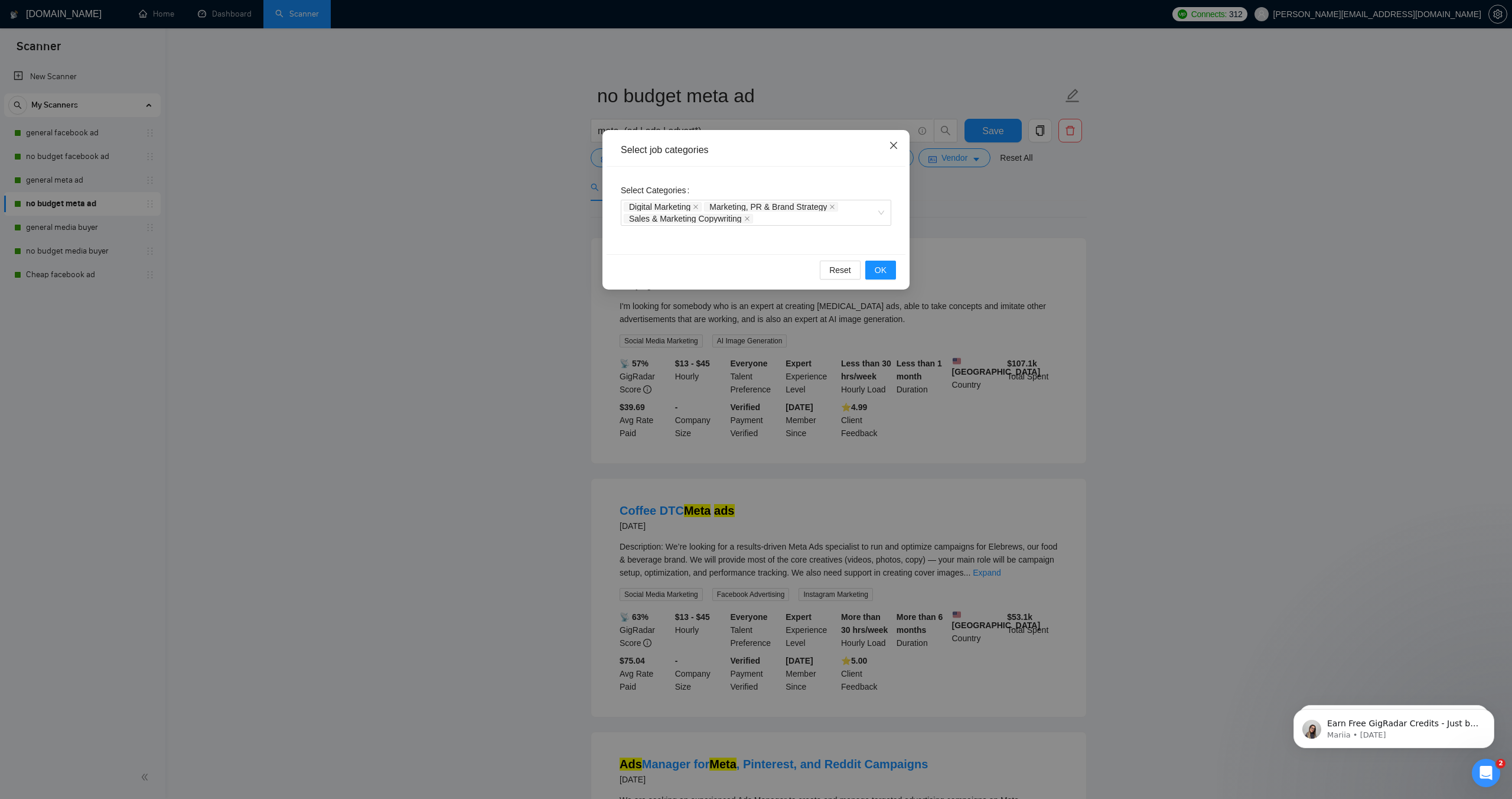
click at [886, 146] on span "Close" at bounding box center [894, 145] width 32 height 32
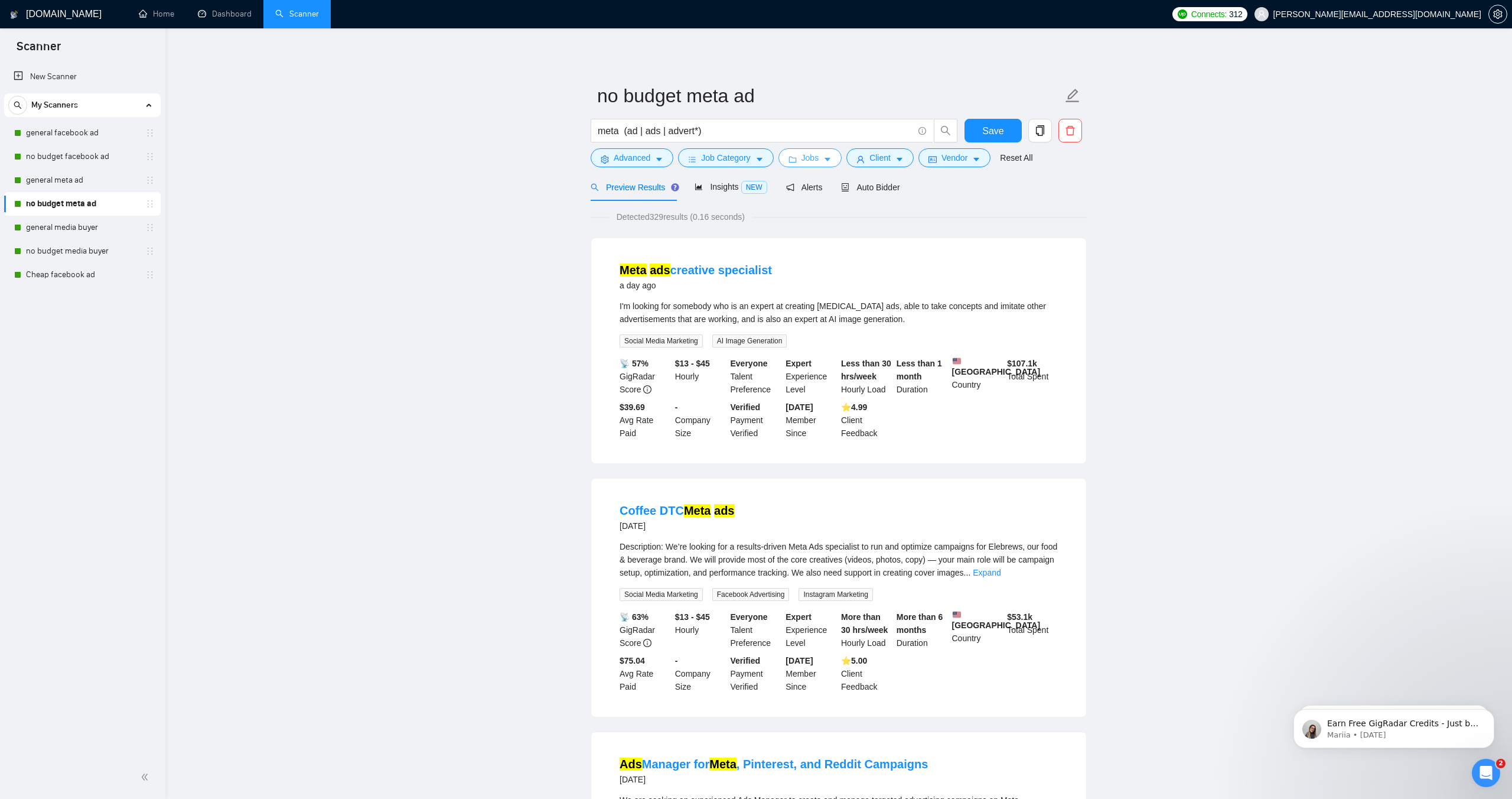
click at [829, 161] on icon "caret-down" at bounding box center [827, 159] width 8 height 8
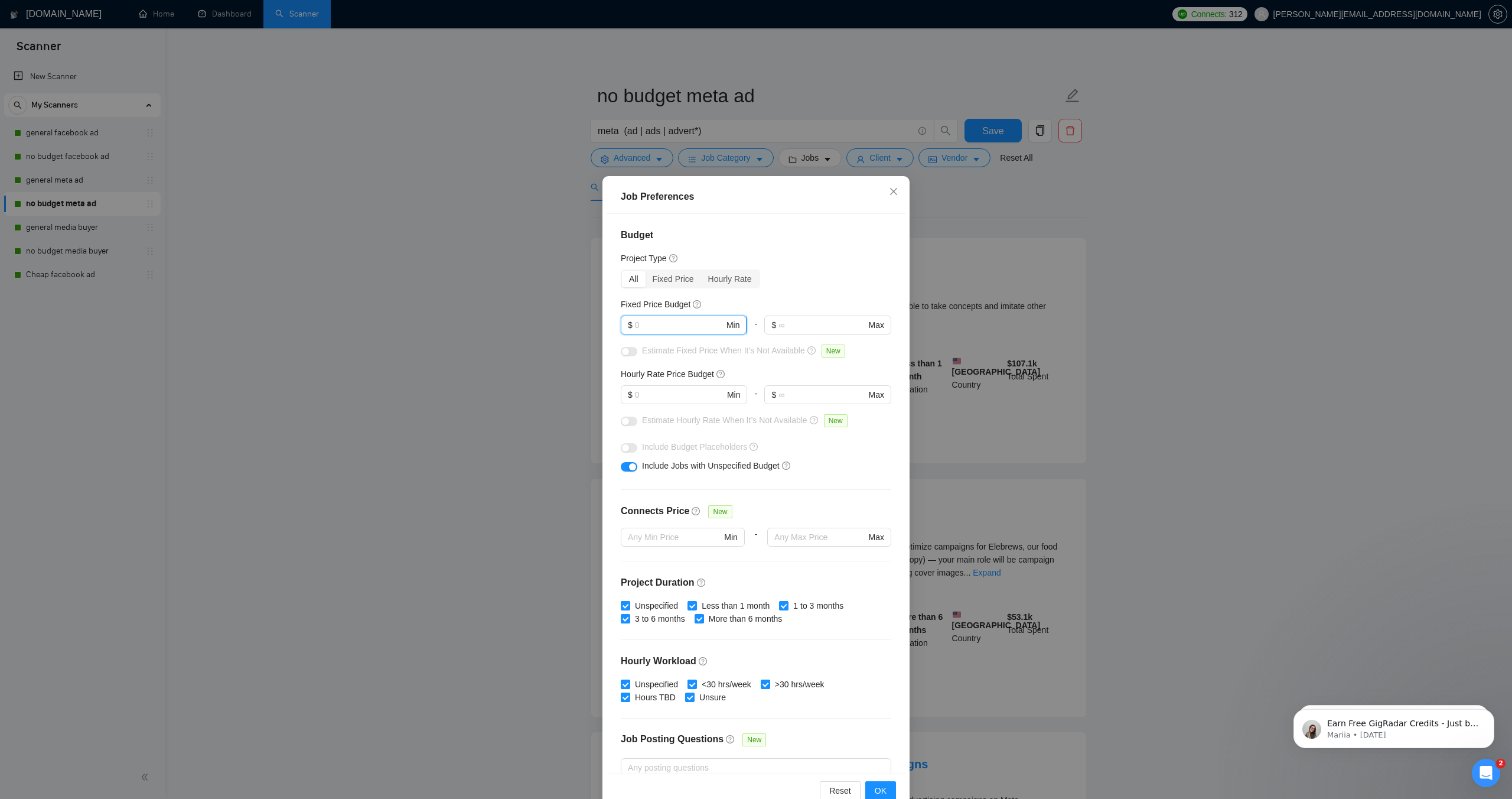
click at [694, 327] on input "text" at bounding box center [680, 325] width 89 height 13
drag, startPoint x: 682, startPoint y: 324, endPoint x: 613, endPoint y: 324, distance: 69.0
click at [613, 324] on div "Budget Project Type All Fixed Price Hourly Rate Fixed Price Budget 45 $ 45 Min …" at bounding box center [756, 494] width 299 height 559
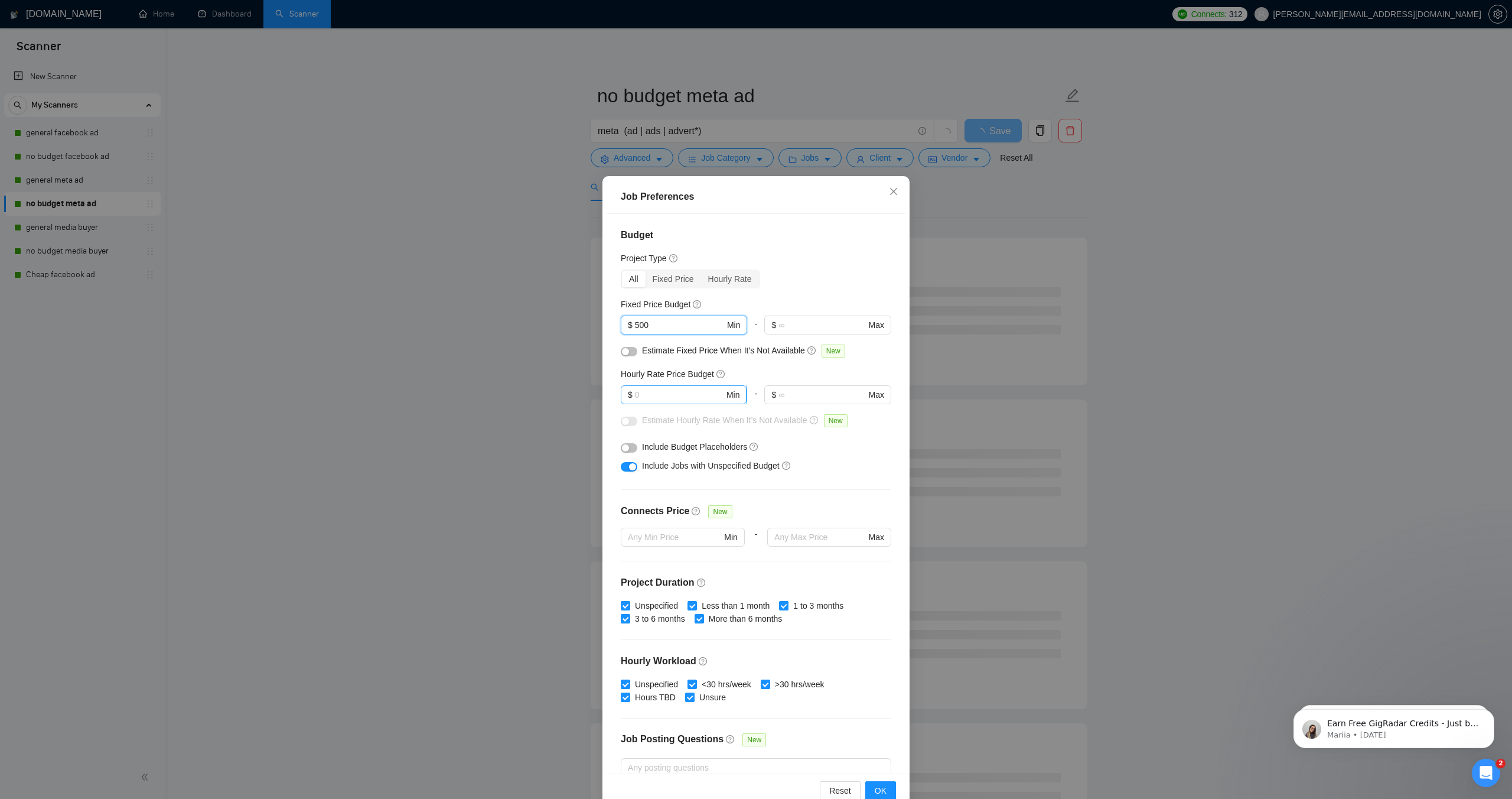
type input "500"
click at [646, 392] on input "text" at bounding box center [680, 395] width 89 height 13
type input "45"
drag, startPoint x: 881, startPoint y: 793, endPoint x: 876, endPoint y: 787, distance: 7.8
click at [881, 793] on span "OK" at bounding box center [881, 790] width 12 height 13
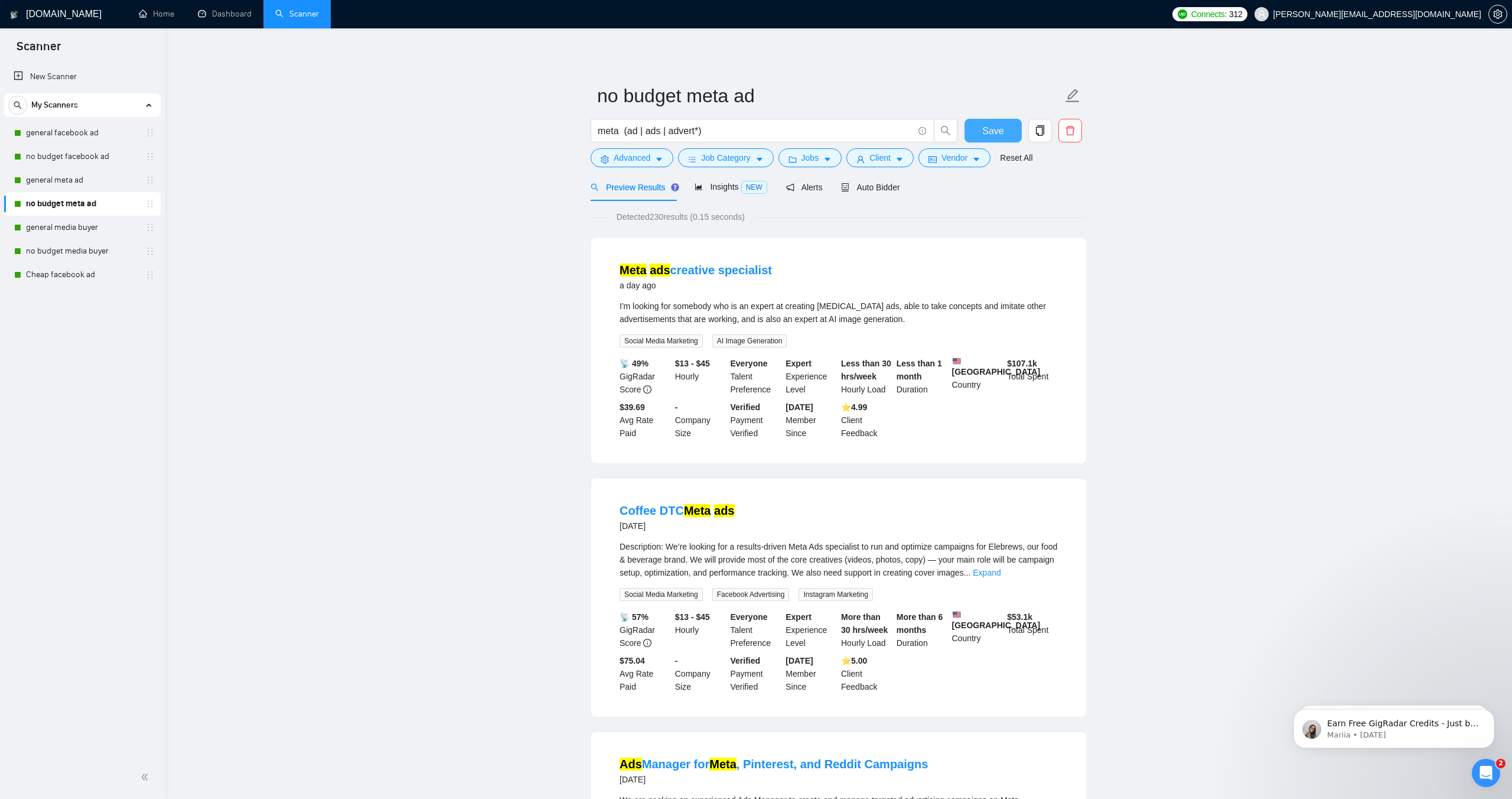
click at [1008, 126] on button "Save" at bounding box center [993, 131] width 57 height 24
click at [54, 224] on link "general media buyer" at bounding box center [82, 228] width 112 height 24
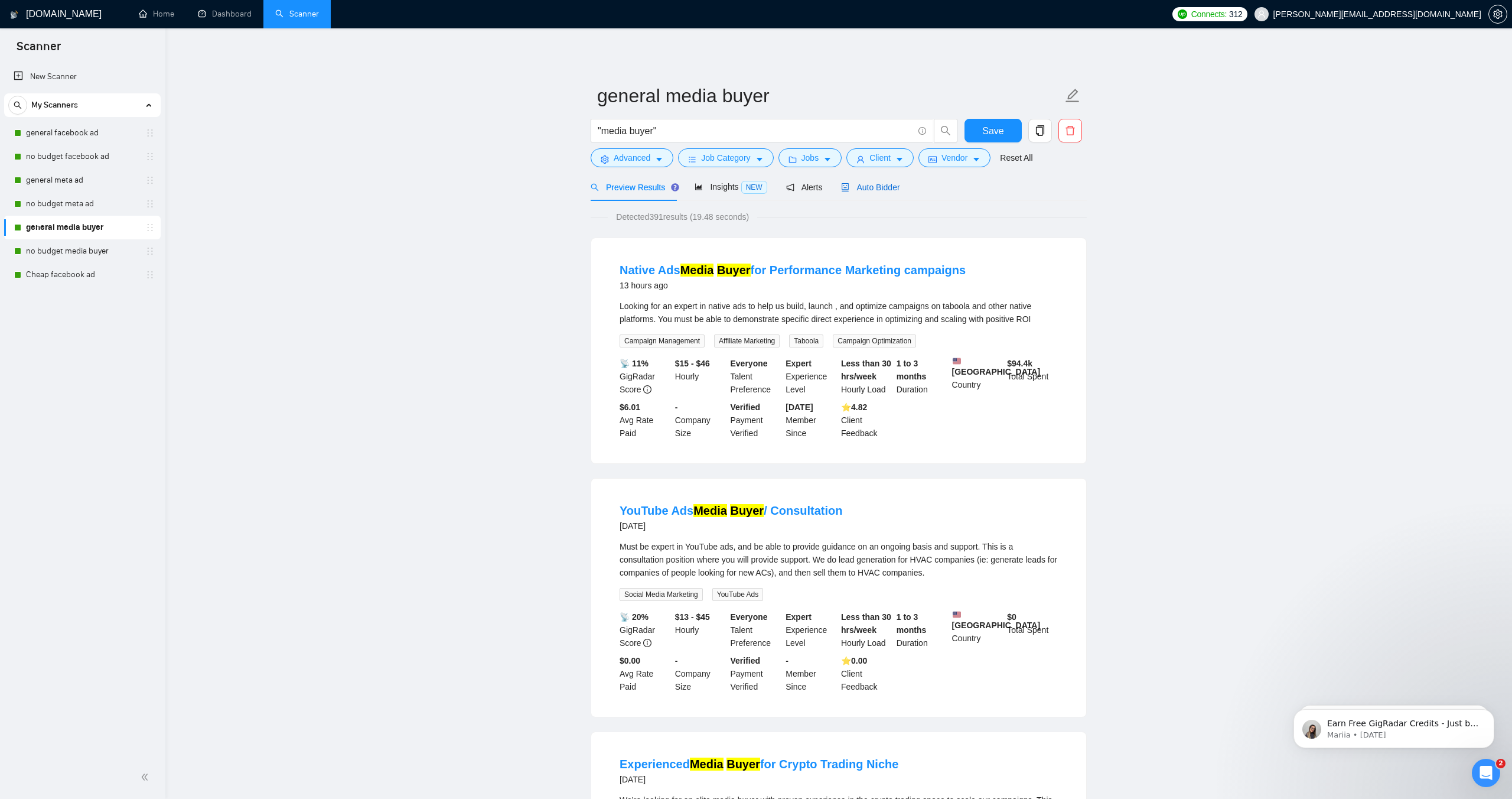
click at [872, 189] on span "Auto Bidder" at bounding box center [870, 187] width 59 height 9
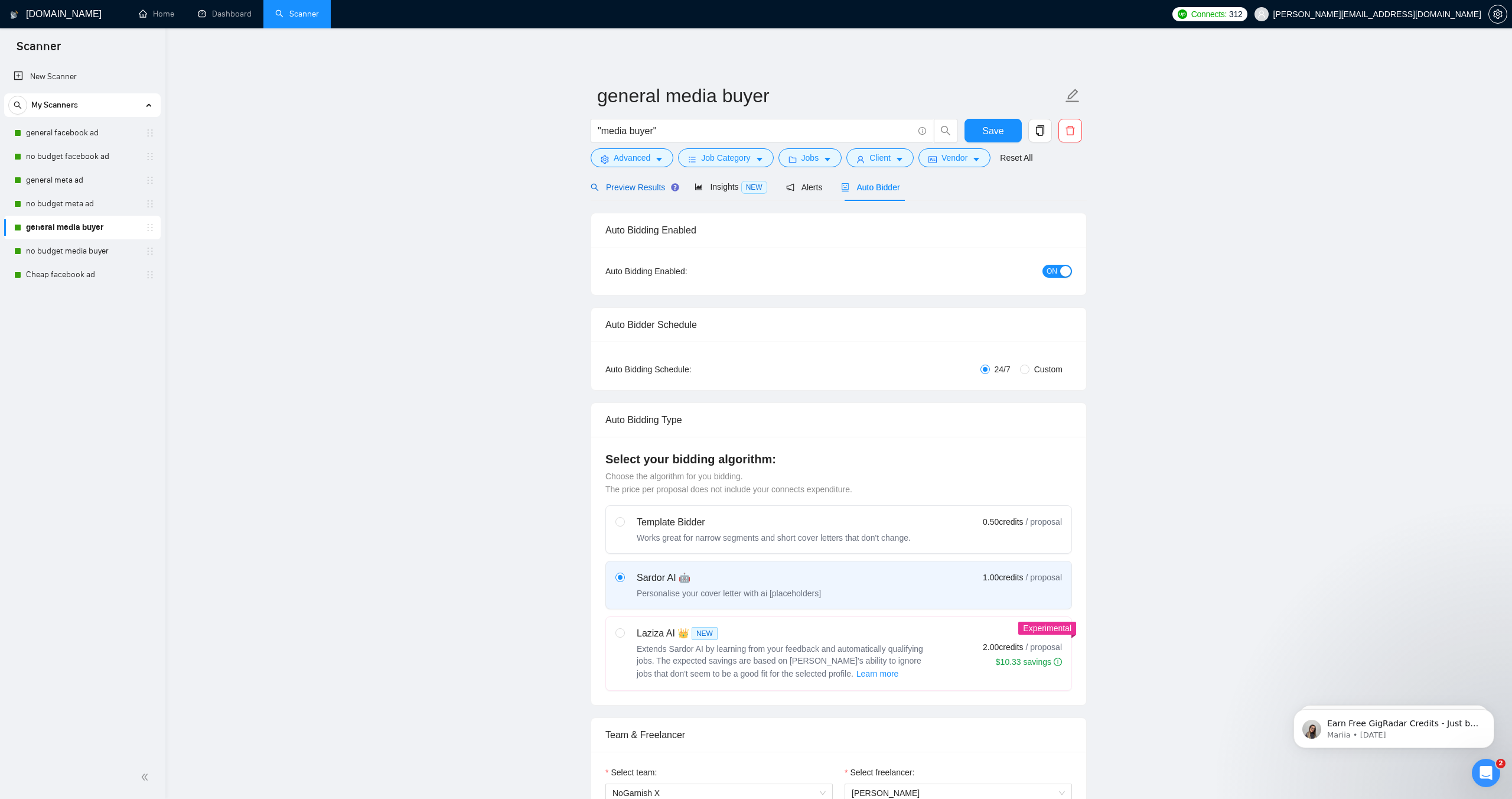
click at [621, 186] on span "Preview Results" at bounding box center [633, 187] width 85 height 9
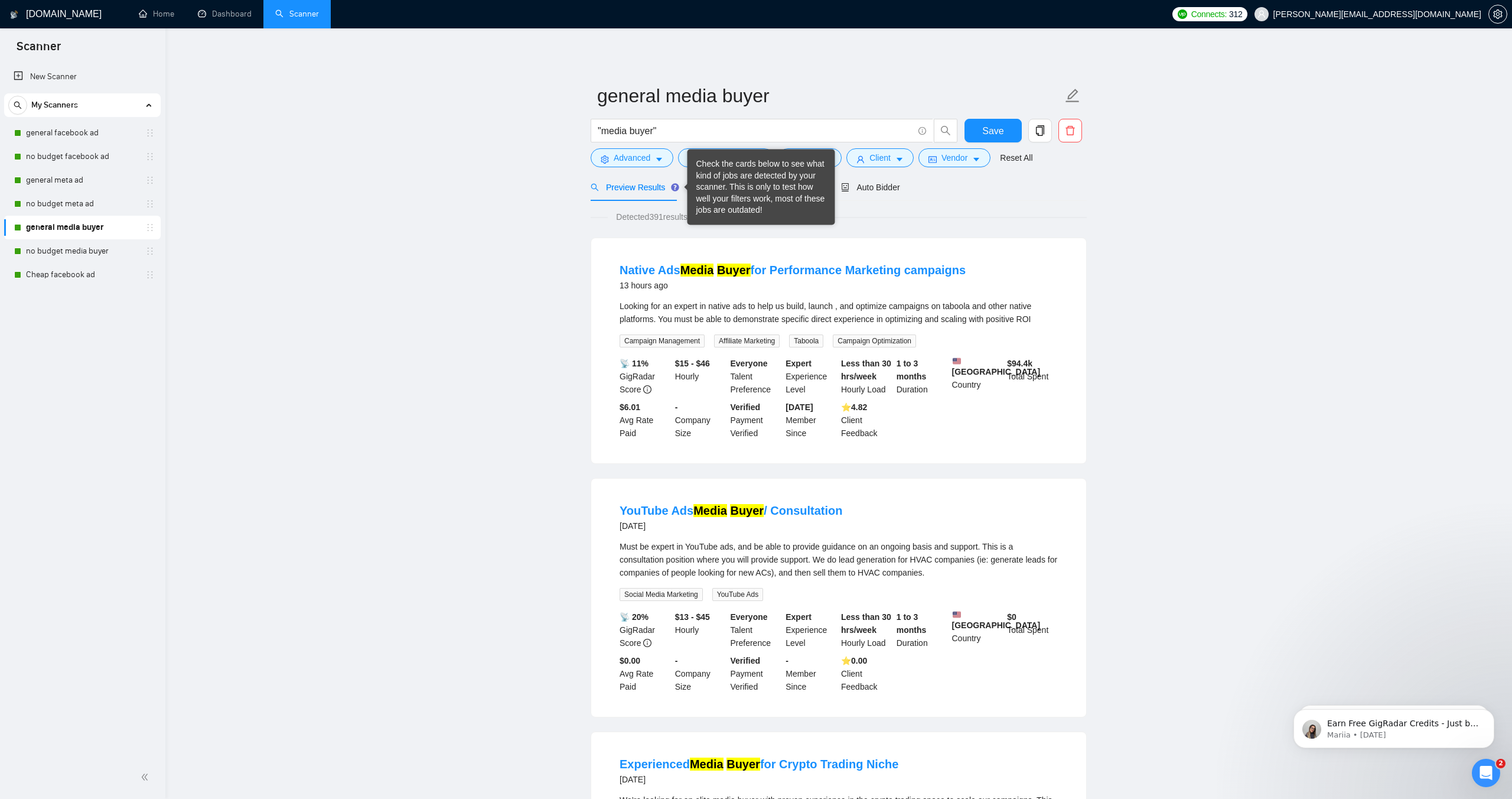
click at [705, 187] on div "Check the cards below to see what kind of jobs are detected by your scanner. Th…" at bounding box center [761, 188] width 130 height 58
click at [725, 191] on div "Insights NEW" at bounding box center [731, 187] width 72 height 14
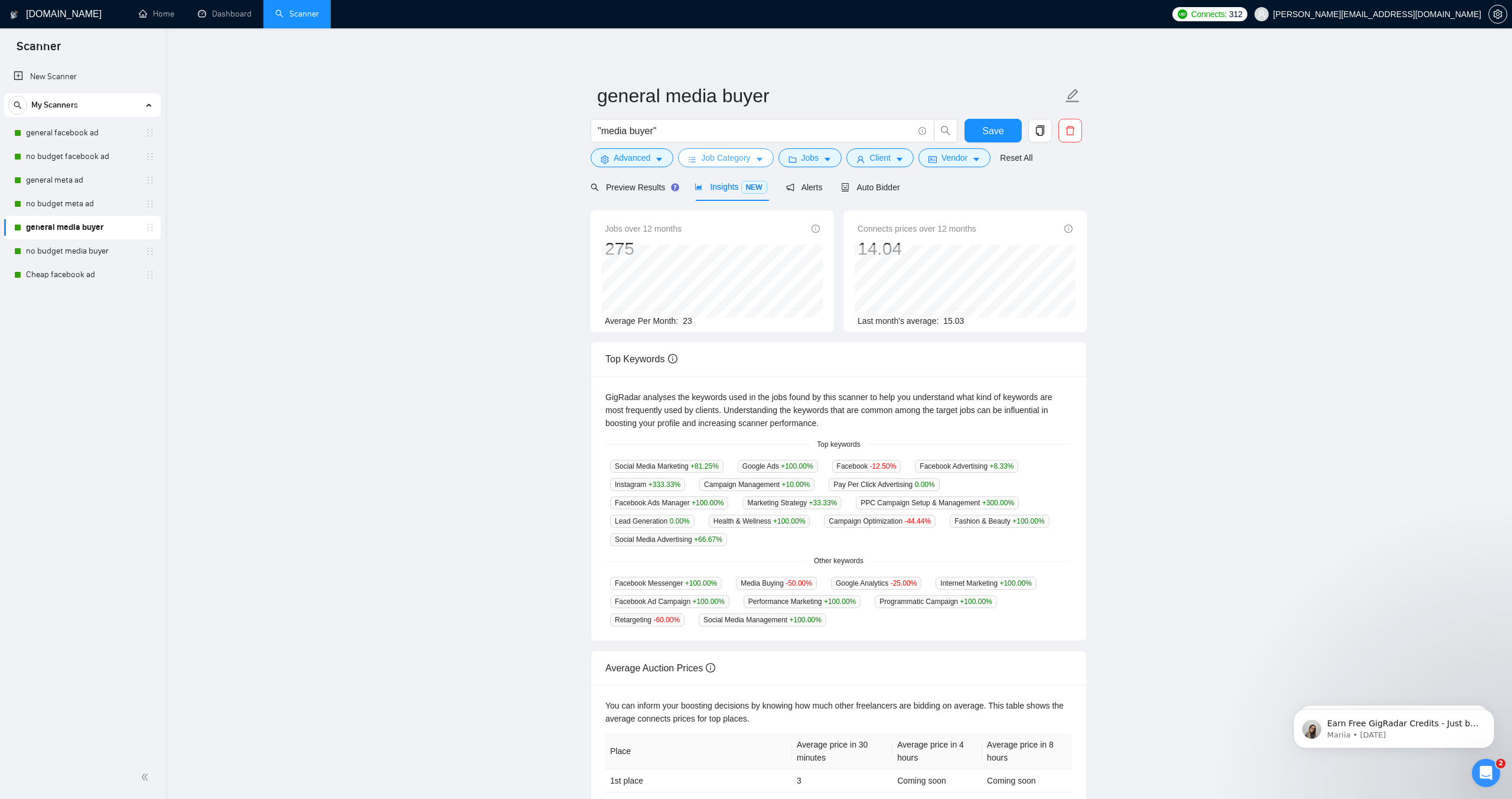
click at [734, 159] on span "Job Category" at bounding box center [726, 157] width 49 height 13
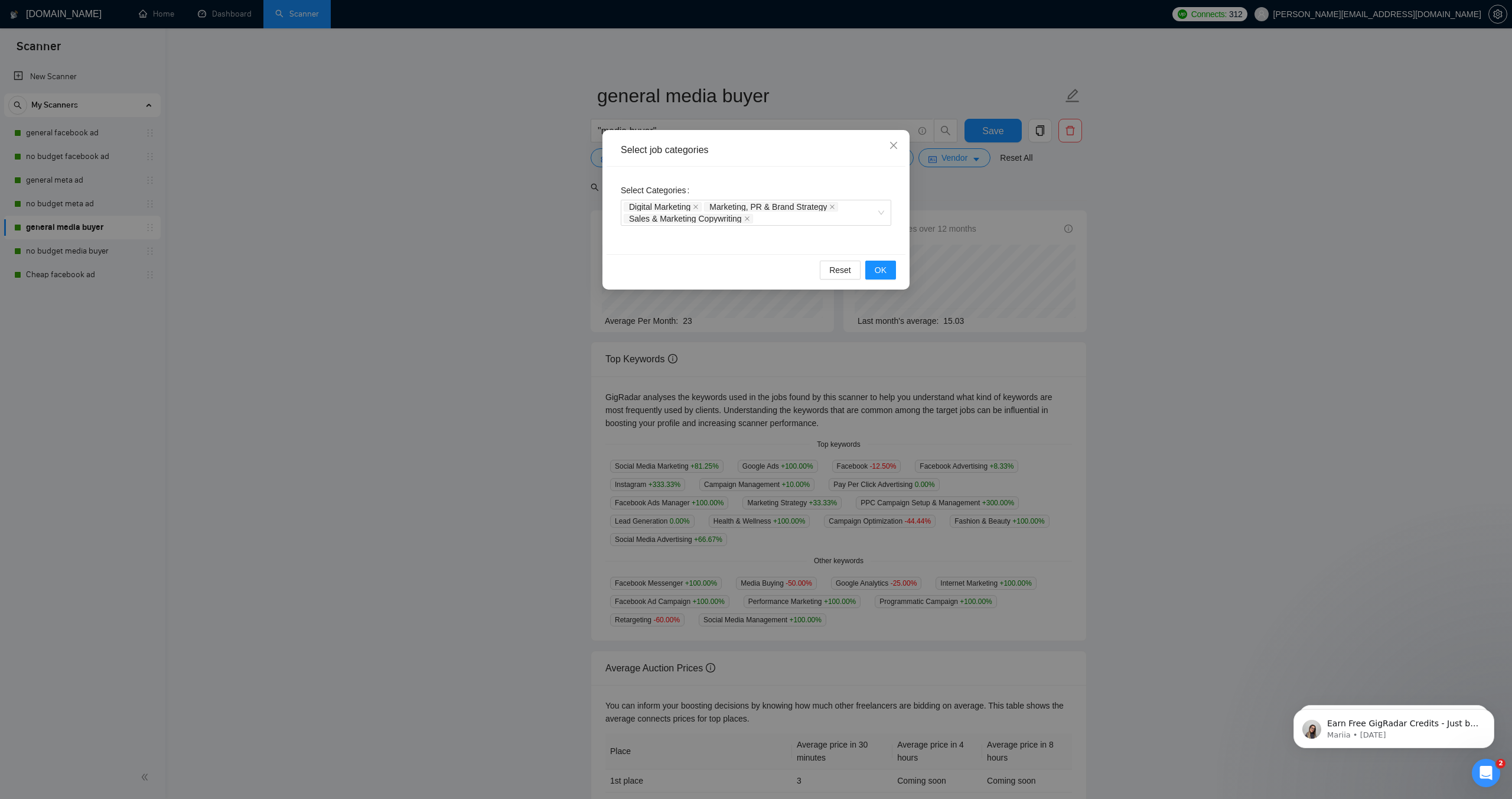
click at [1040, 191] on div "Select job categories Select Categories Digital Marketing Marketing, PR & Brand…" at bounding box center [756, 399] width 1512 height 799
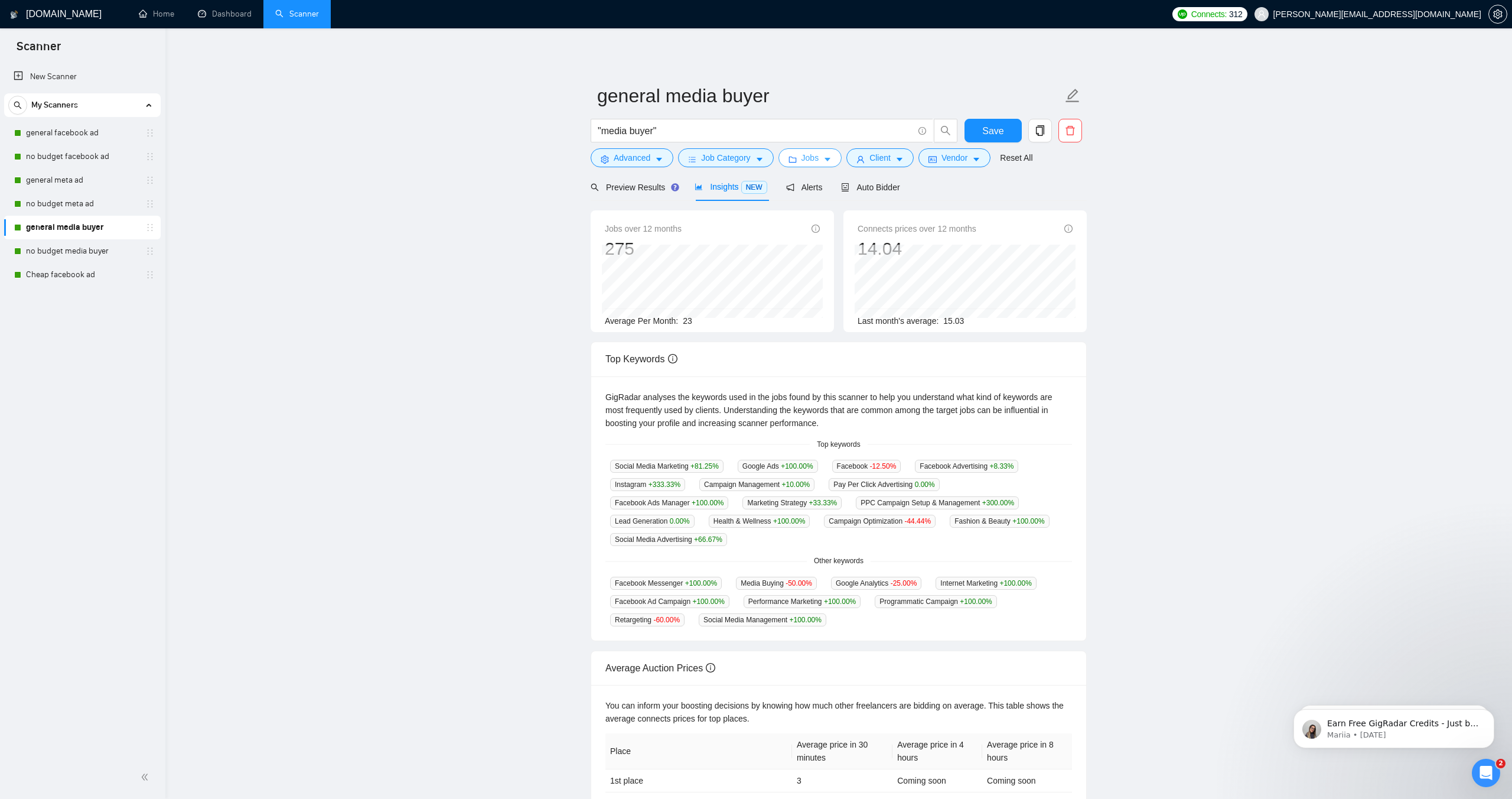
click at [815, 157] on span "Jobs" at bounding box center [811, 157] width 18 height 13
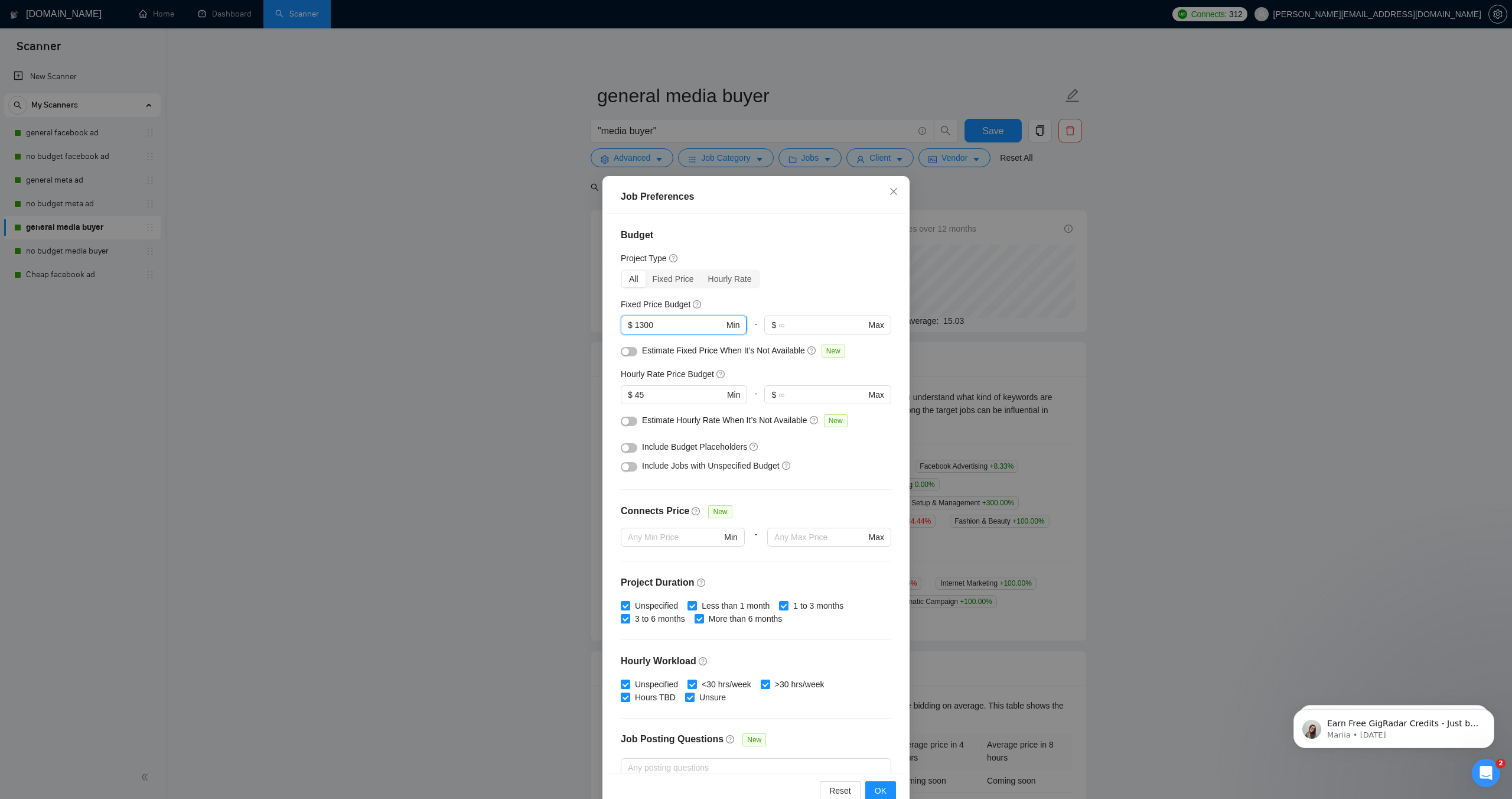
drag, startPoint x: 648, startPoint y: 324, endPoint x: 625, endPoint y: 326, distance: 23.1
click at [635, 324] on input "1300" at bounding box center [680, 325] width 89 height 13
type input "500"
click at [821, 298] on div "Fixed Price Budget" at bounding box center [756, 304] width 271 height 13
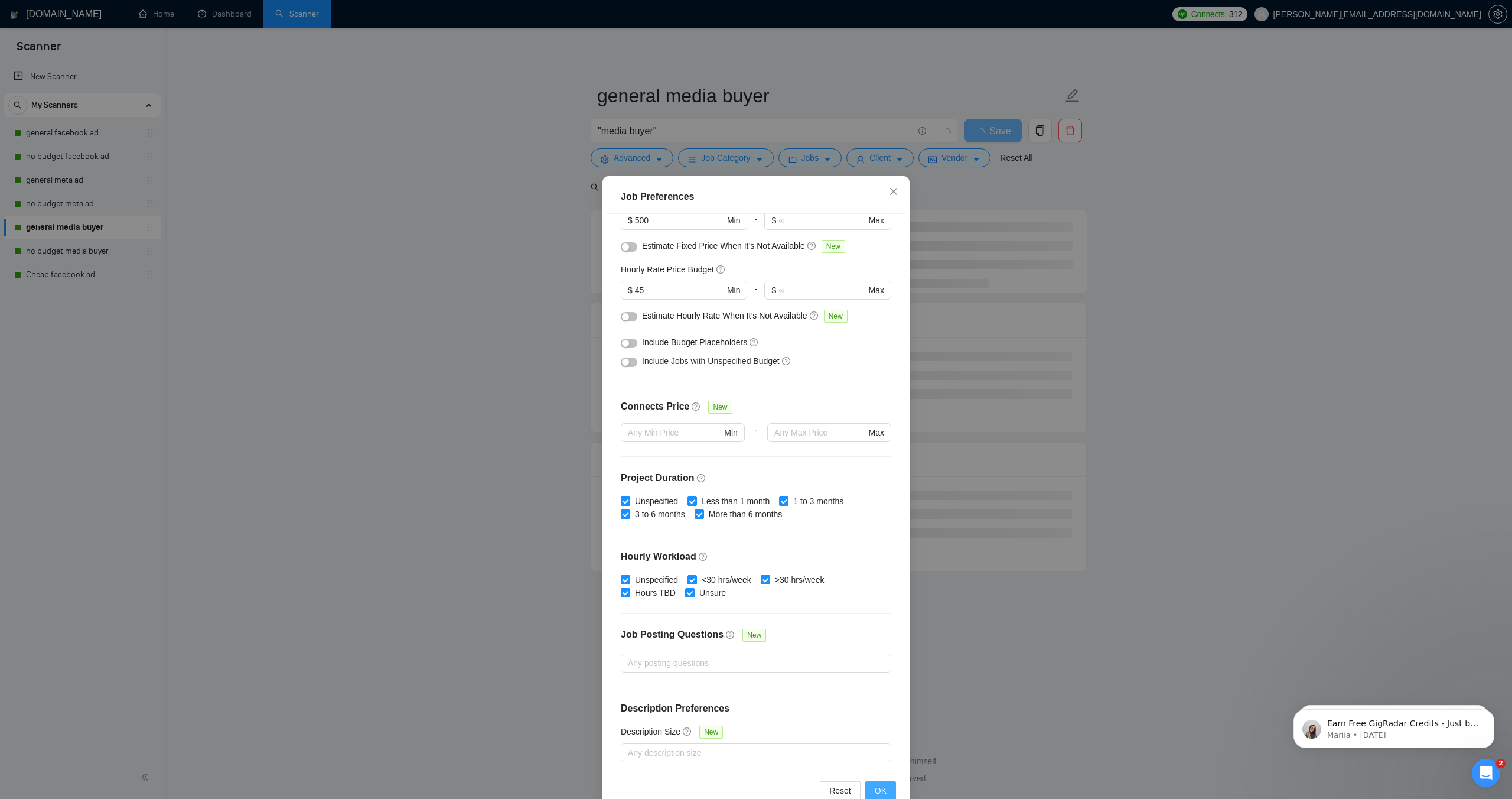
scroll to position [107, 0]
drag, startPoint x: 882, startPoint y: 788, endPoint x: 851, endPoint y: 752, distance: 47.5
click at [882, 788] on span "OK" at bounding box center [881, 790] width 12 height 13
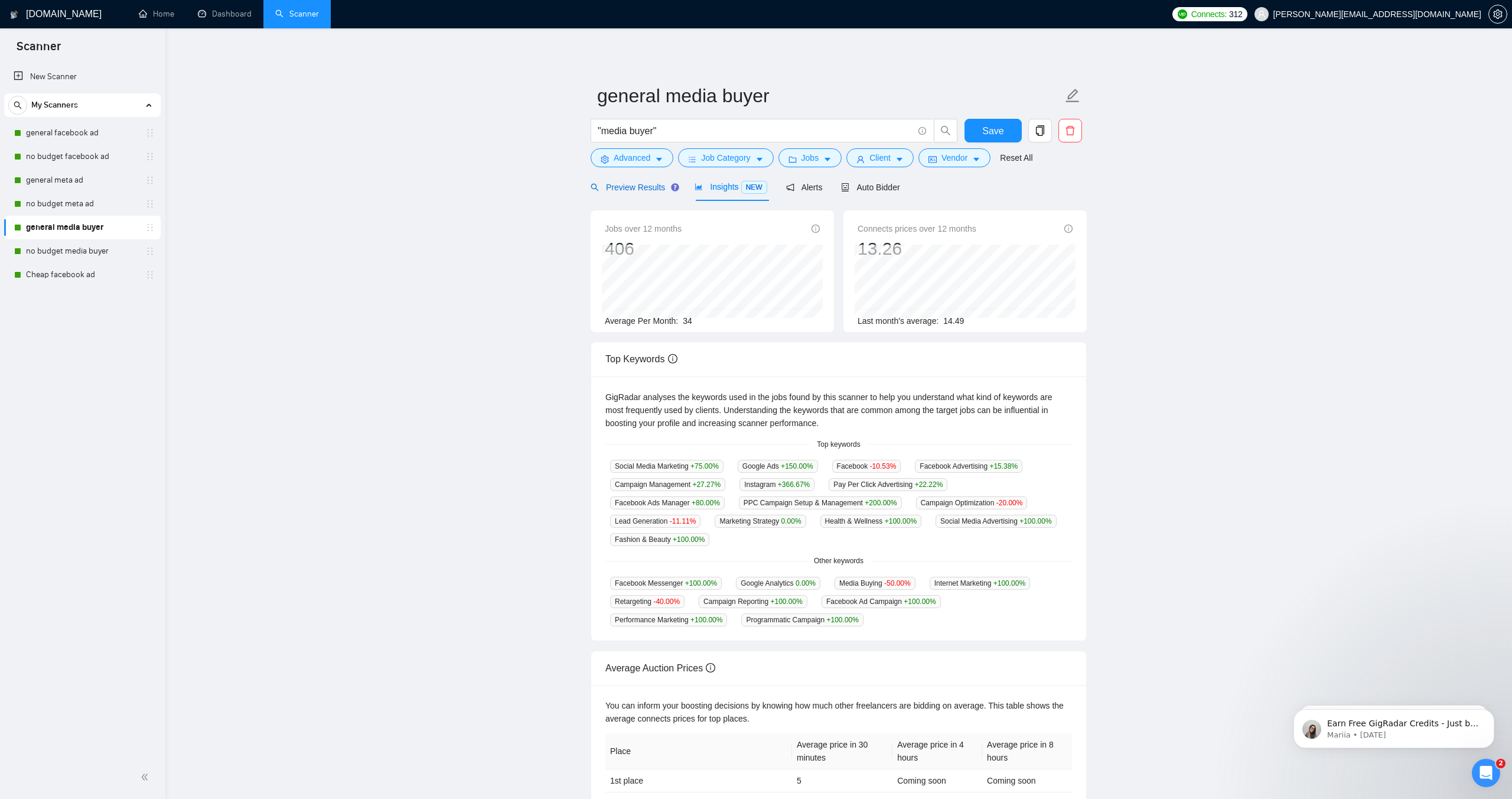
click at [634, 190] on span "Preview Results" at bounding box center [633, 187] width 85 height 9
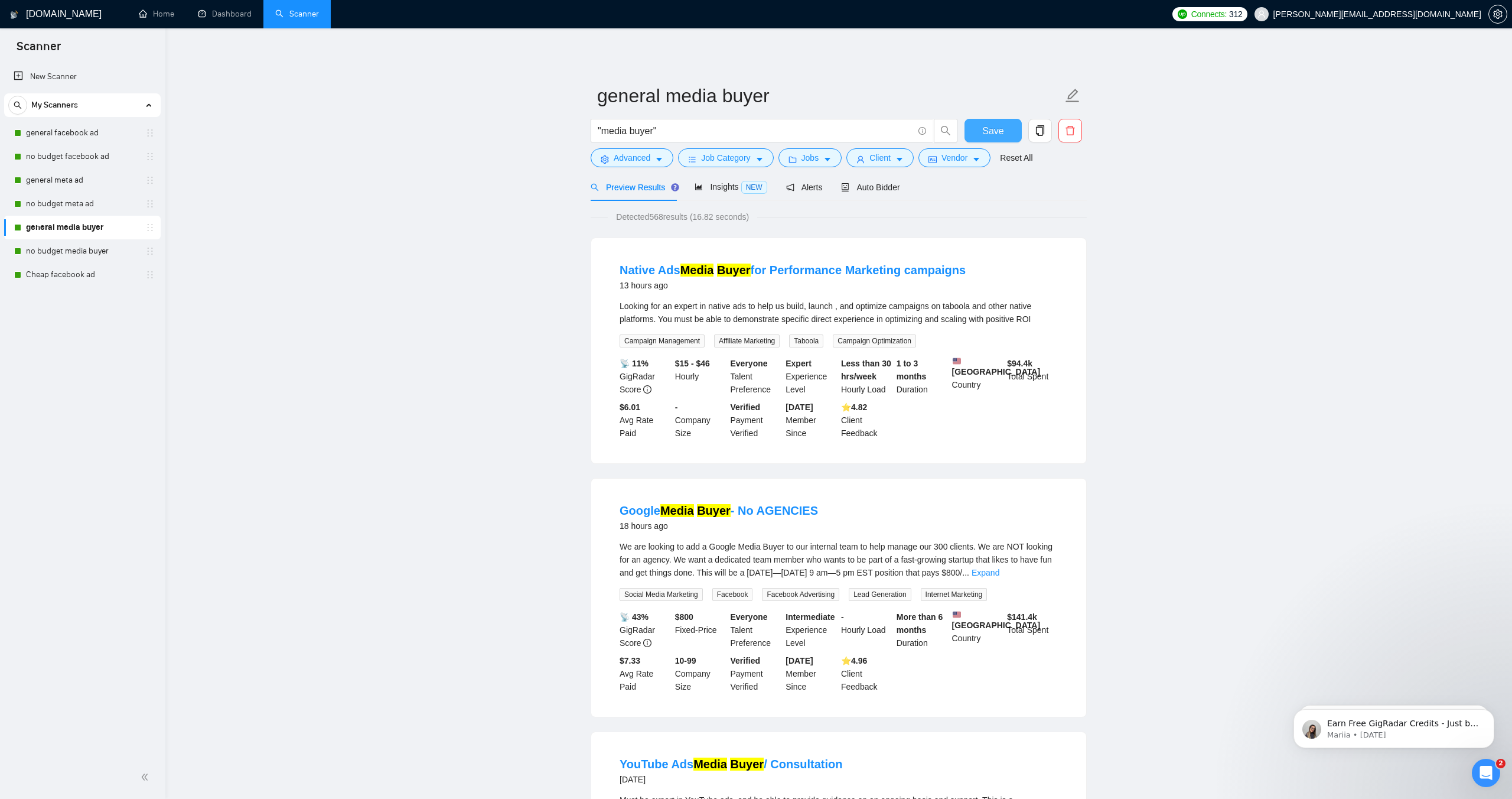
click at [986, 127] on span "Save" at bounding box center [993, 130] width 21 height 14
click at [64, 254] on link "no budget media buyer" at bounding box center [82, 251] width 112 height 24
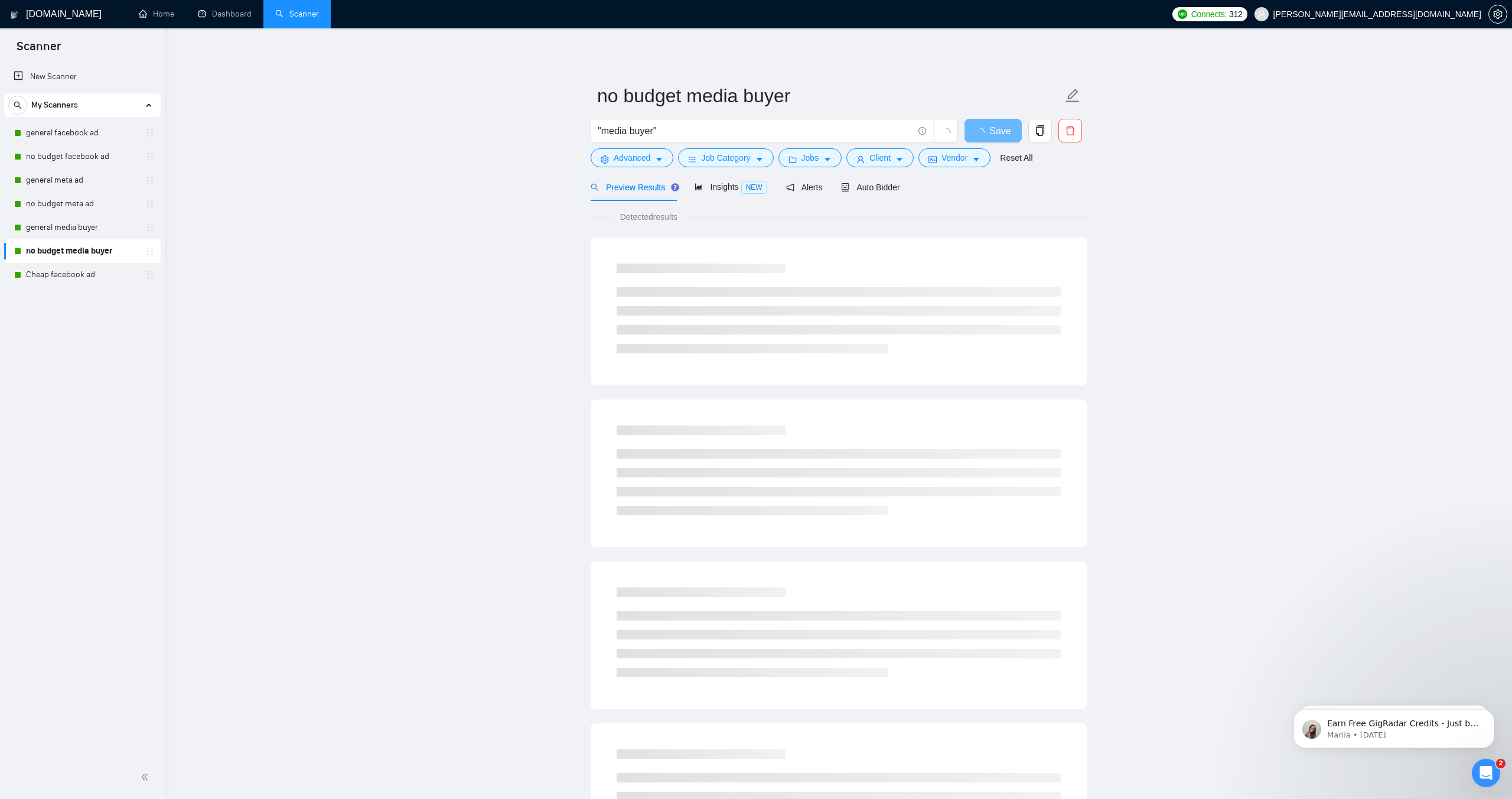
scroll to position [1, 0]
click at [874, 155] on span "Client" at bounding box center [880, 157] width 21 height 13
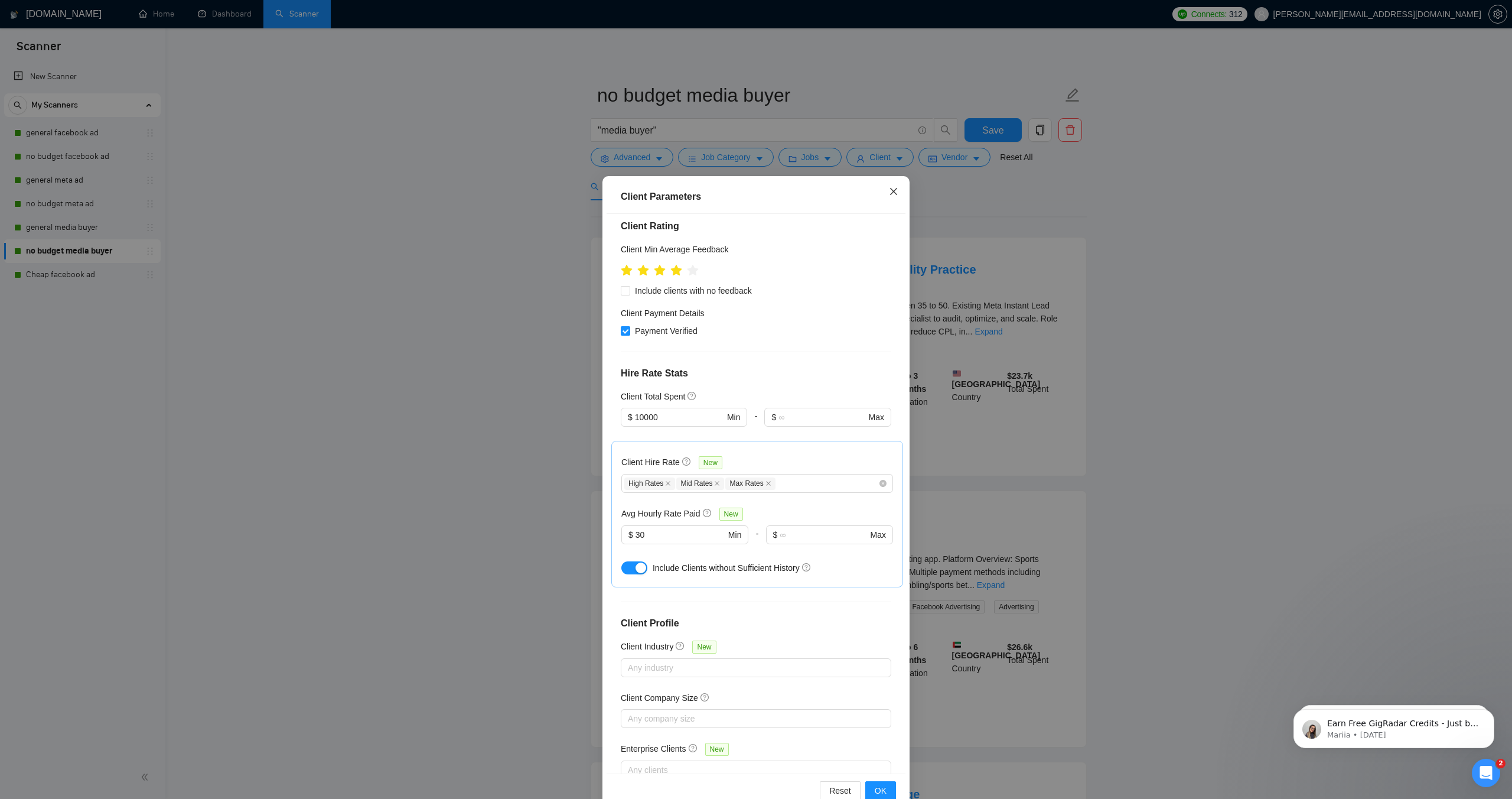
click at [898, 195] on icon "close" at bounding box center [893, 191] width 9 height 9
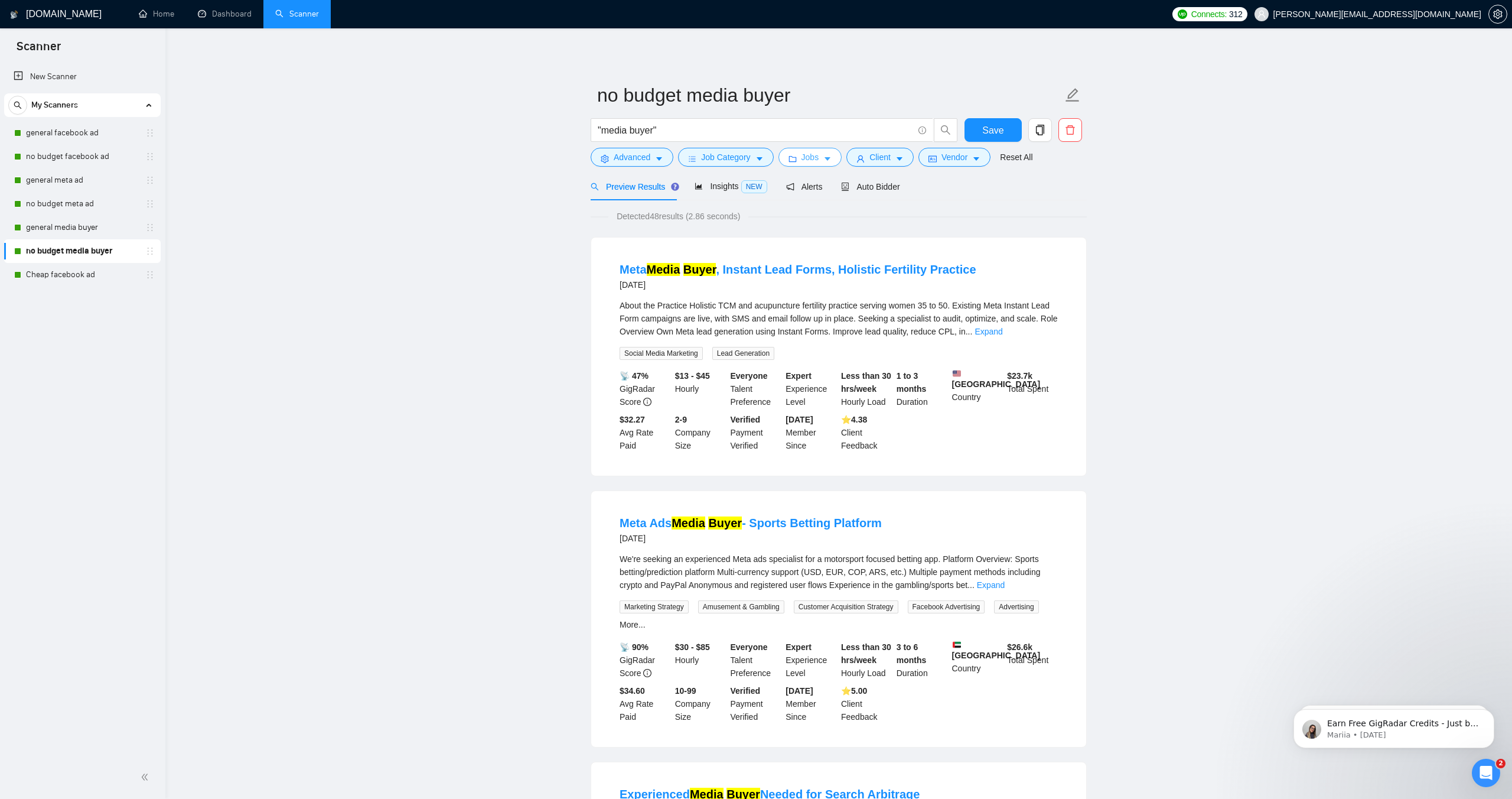
click at [804, 159] on button "Jobs" at bounding box center [810, 157] width 64 height 19
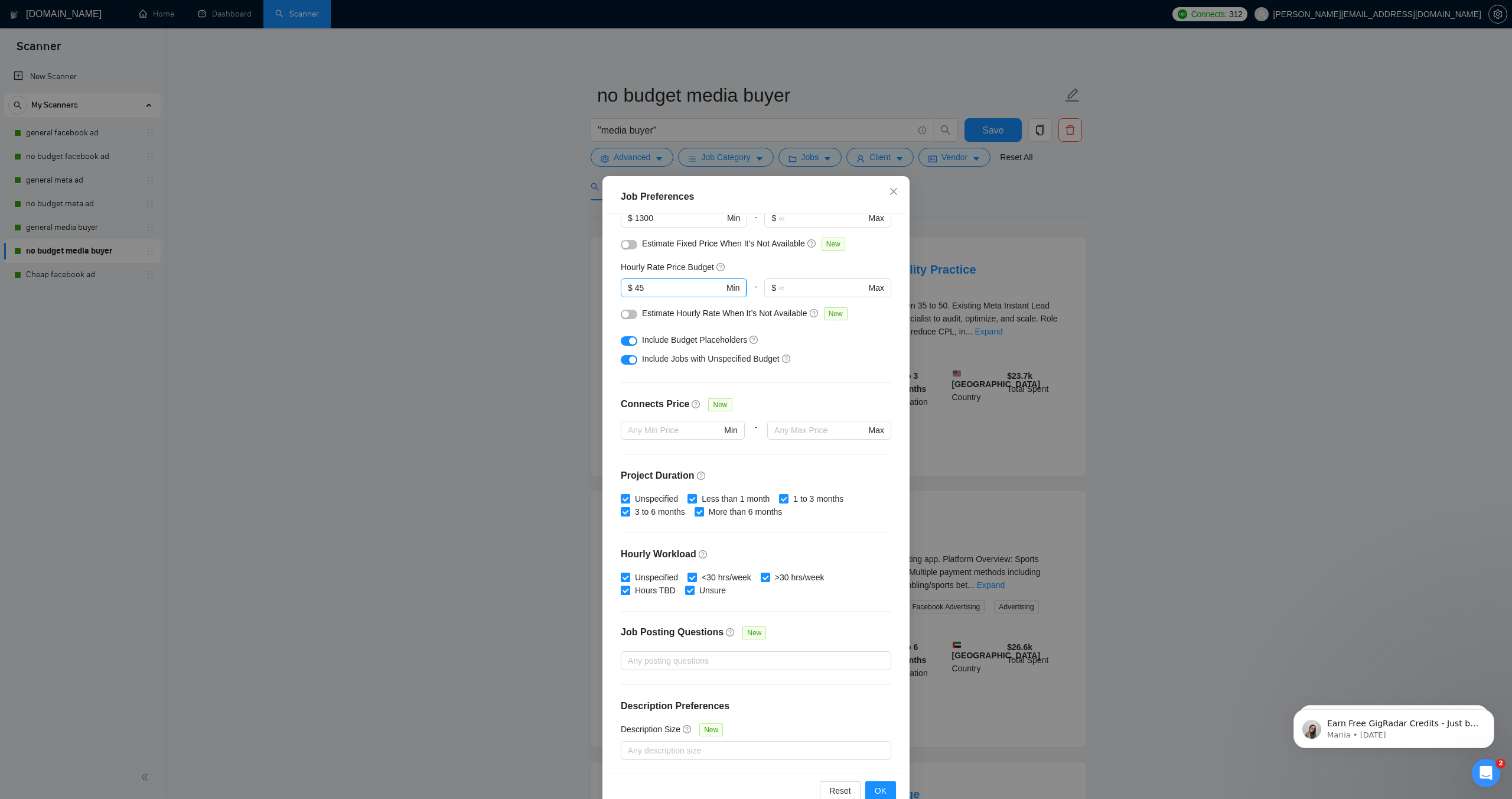
scroll to position [0, 0]
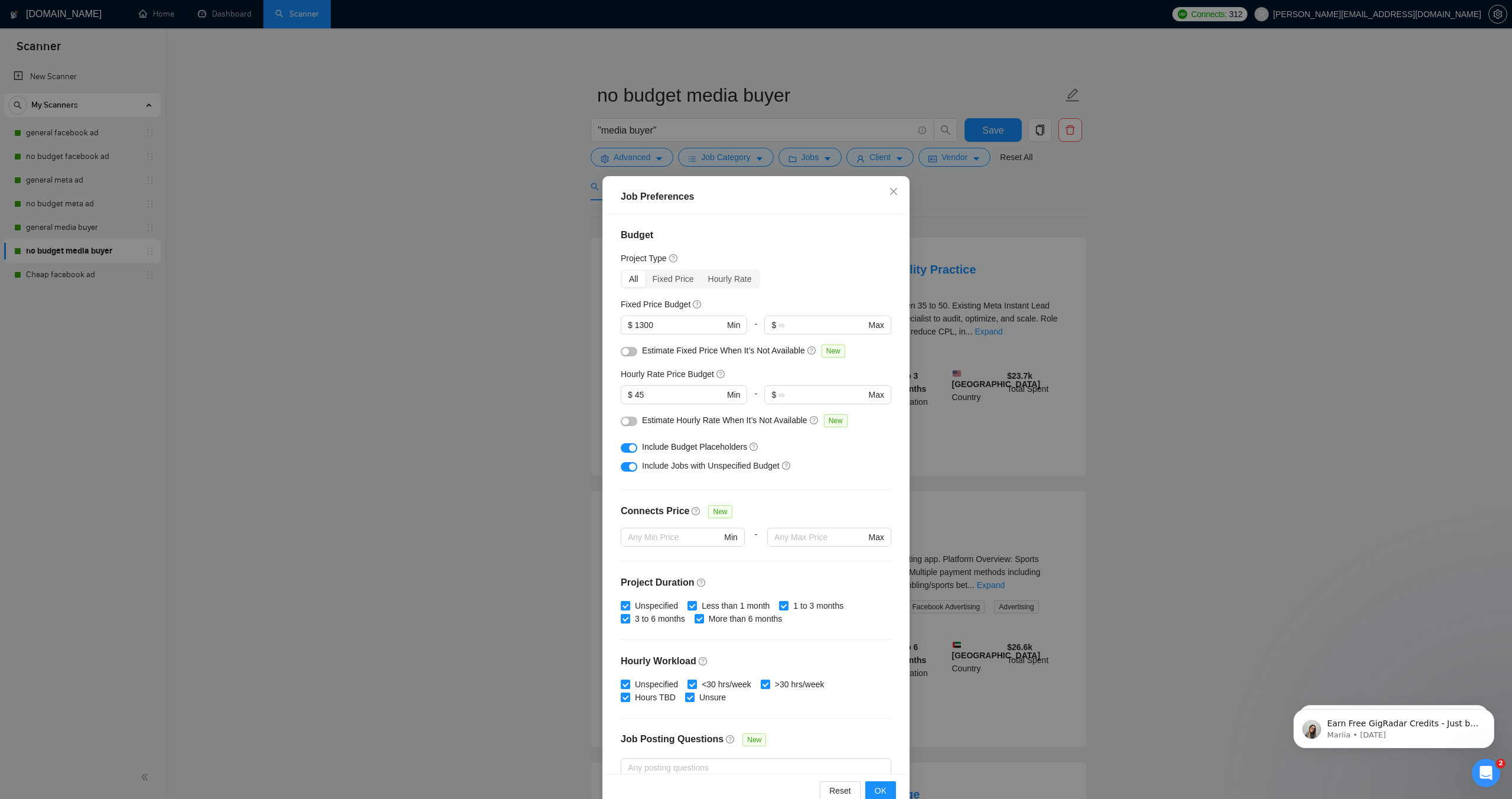
drag, startPoint x: 662, startPoint y: 326, endPoint x: 597, endPoint y: 318, distance: 65.5
click at [597, 318] on div "Job Preferences Budget Project Type All Fixed Price Hourly Rate Fixed Price Bud…" at bounding box center [756, 399] width 1512 height 799
type input "500"
click at [884, 788] on span "OK" at bounding box center [881, 790] width 12 height 13
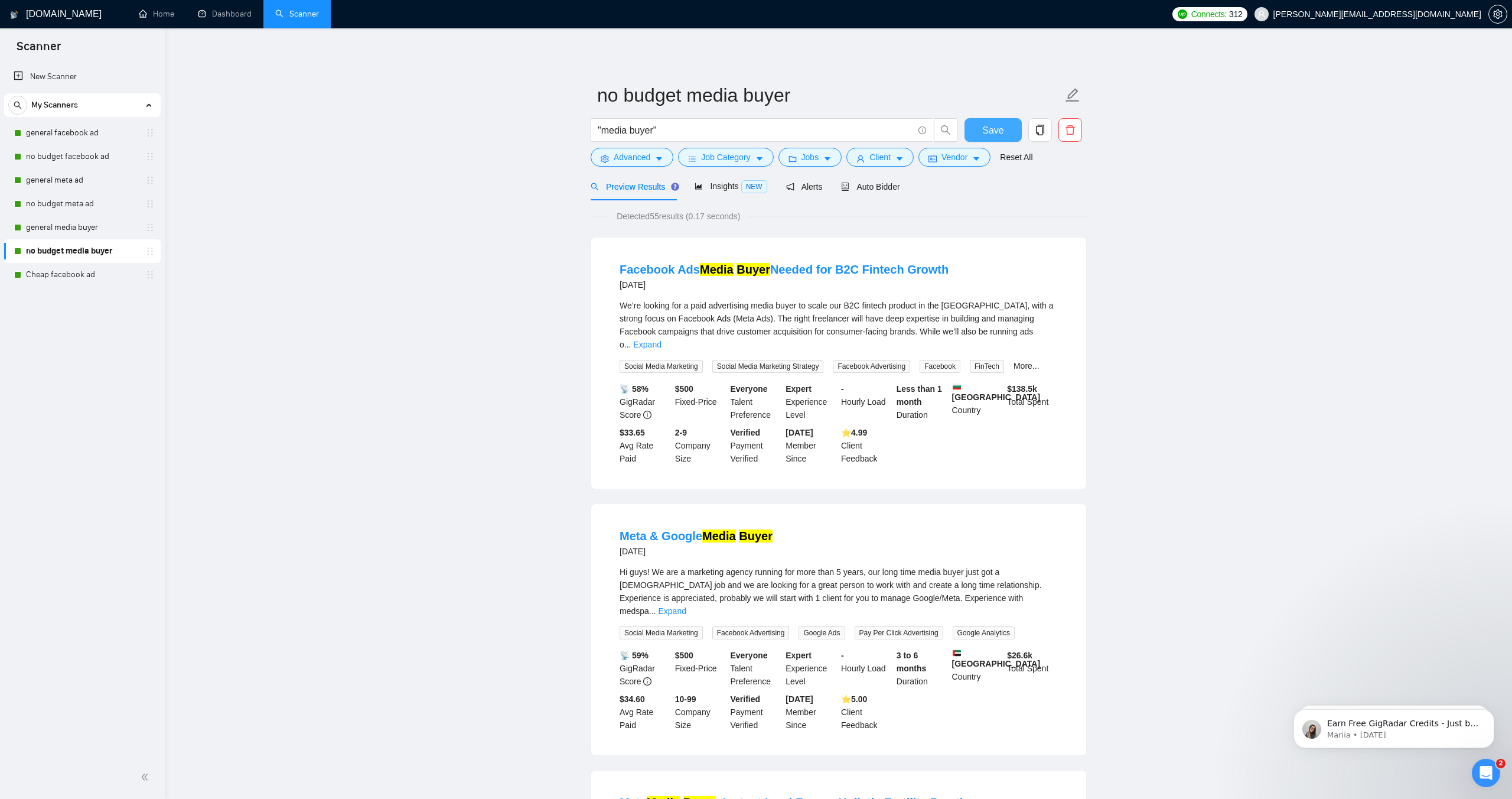
click at [1001, 132] on span "Save" at bounding box center [993, 130] width 21 height 14
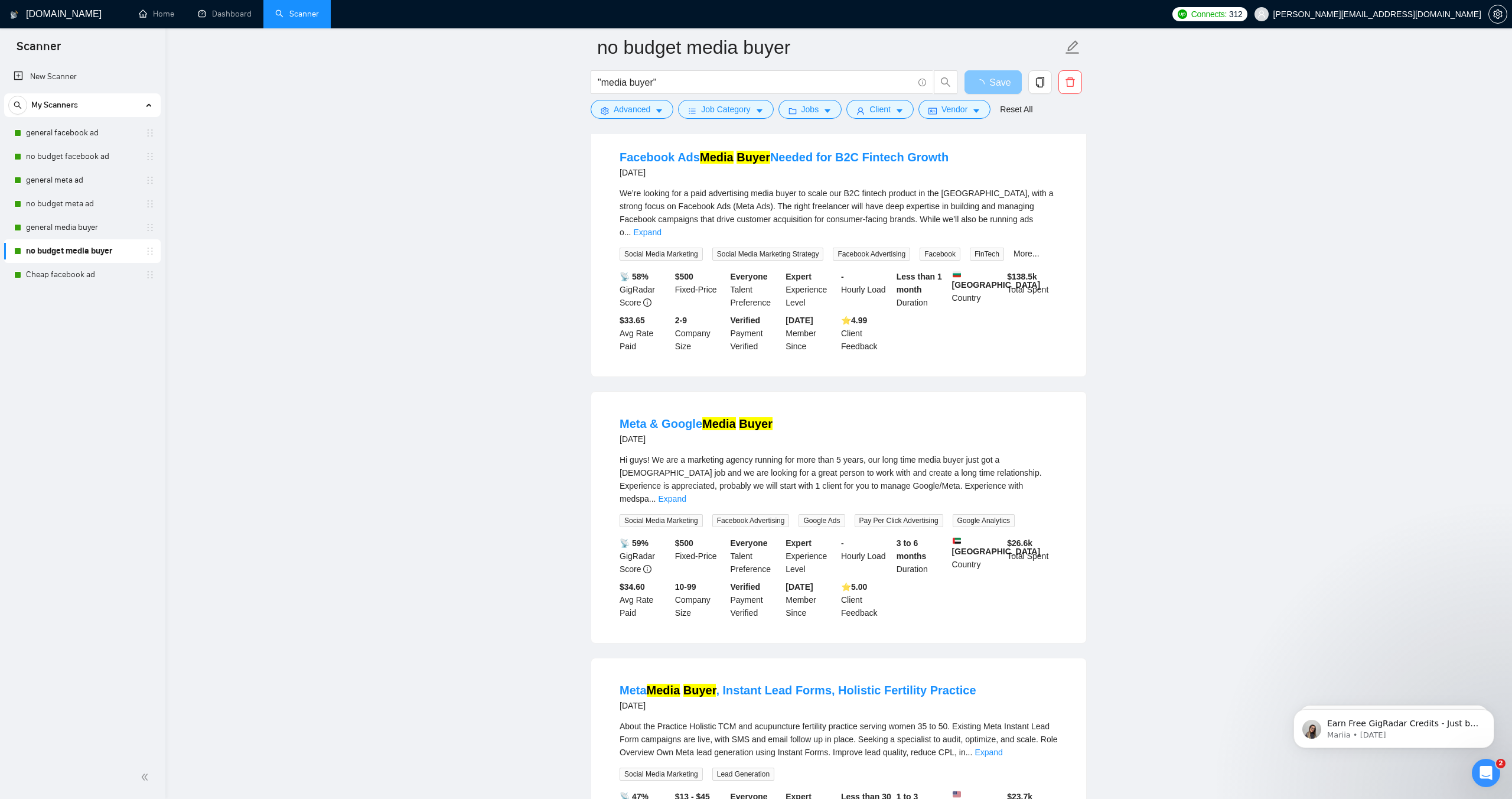
scroll to position [260, 0]
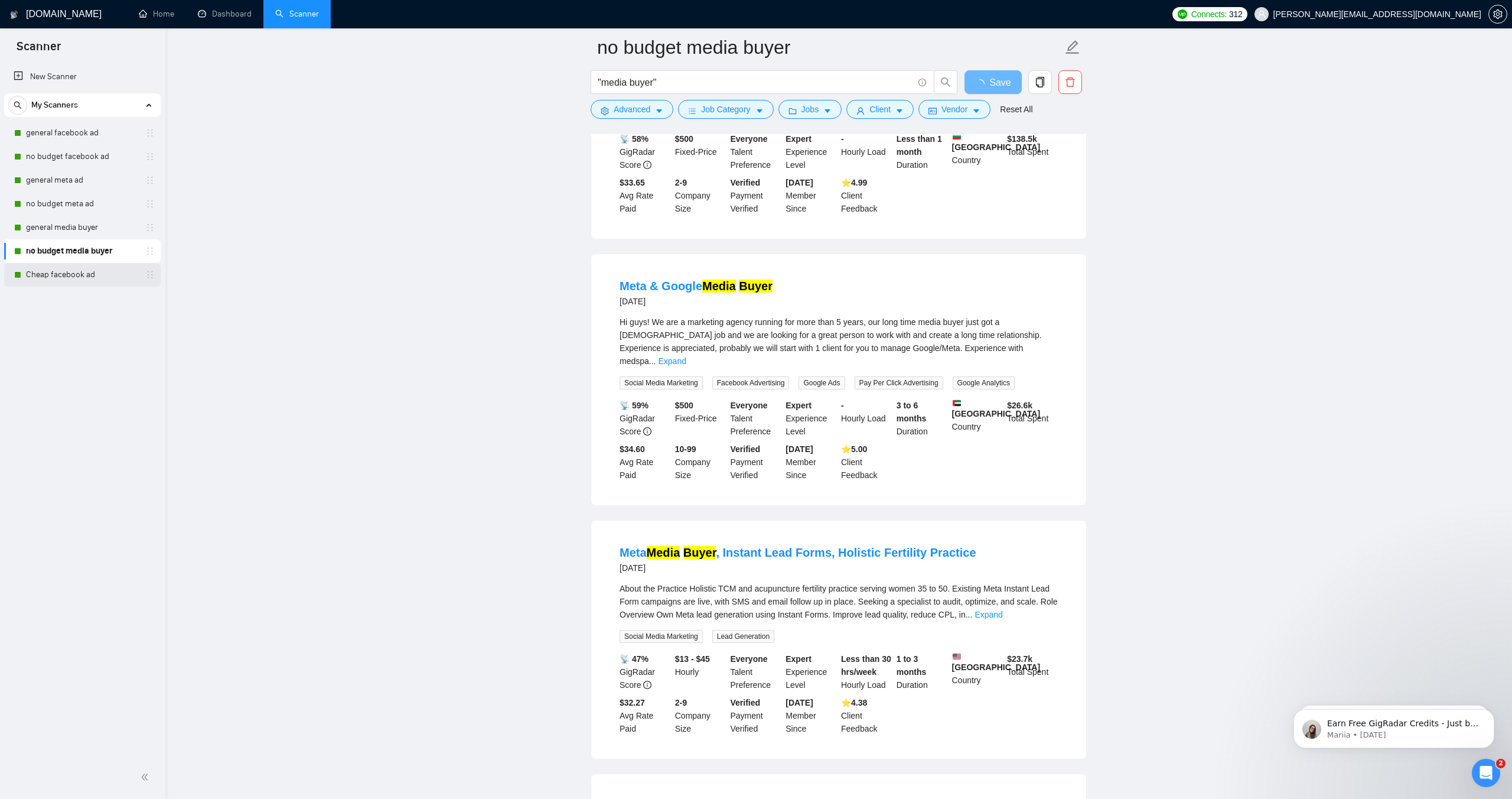
click at [65, 276] on link "Cheap facebook ad" at bounding box center [82, 275] width 112 height 24
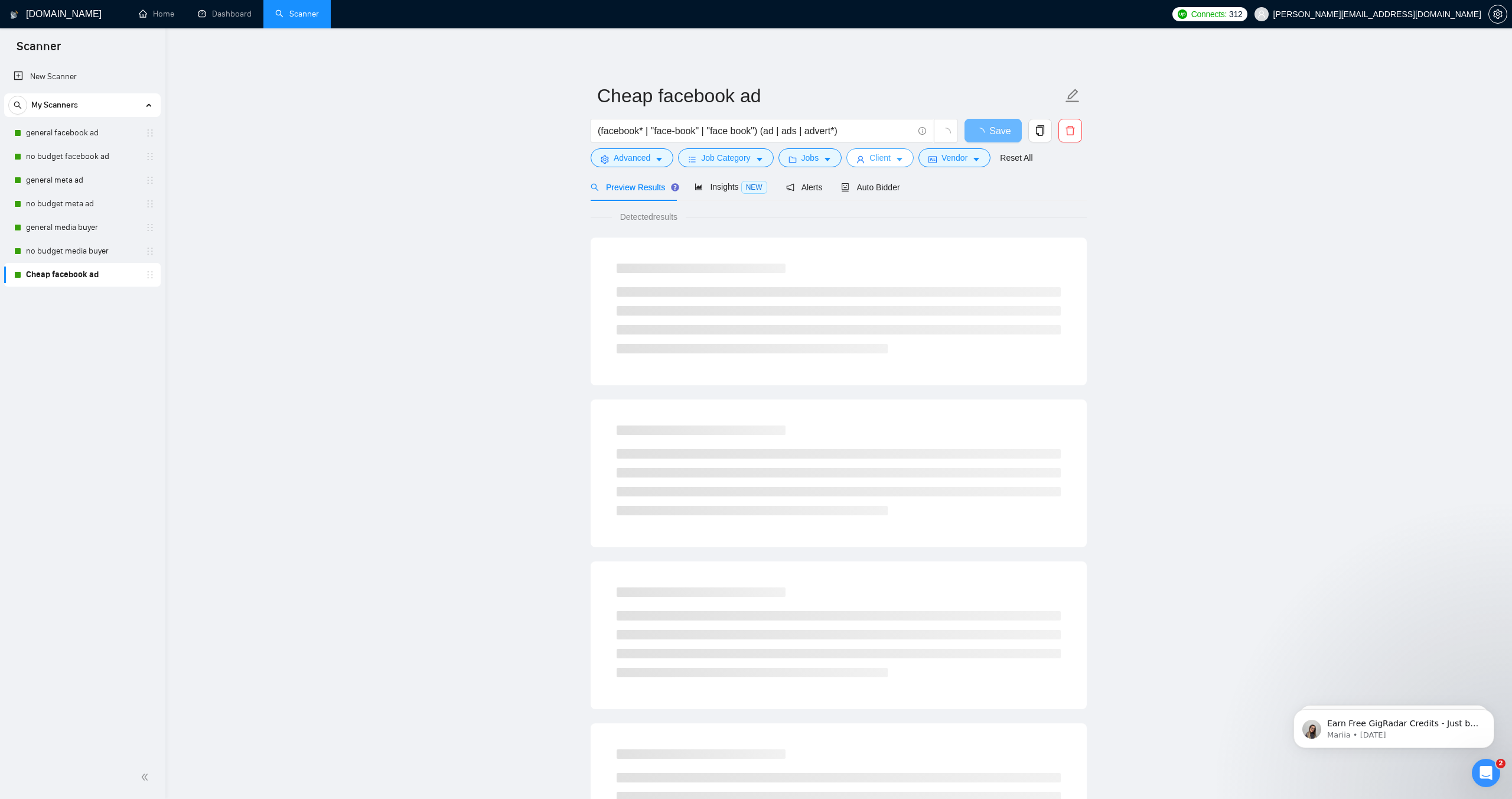
click at [881, 159] on span "Client" at bounding box center [880, 157] width 21 height 13
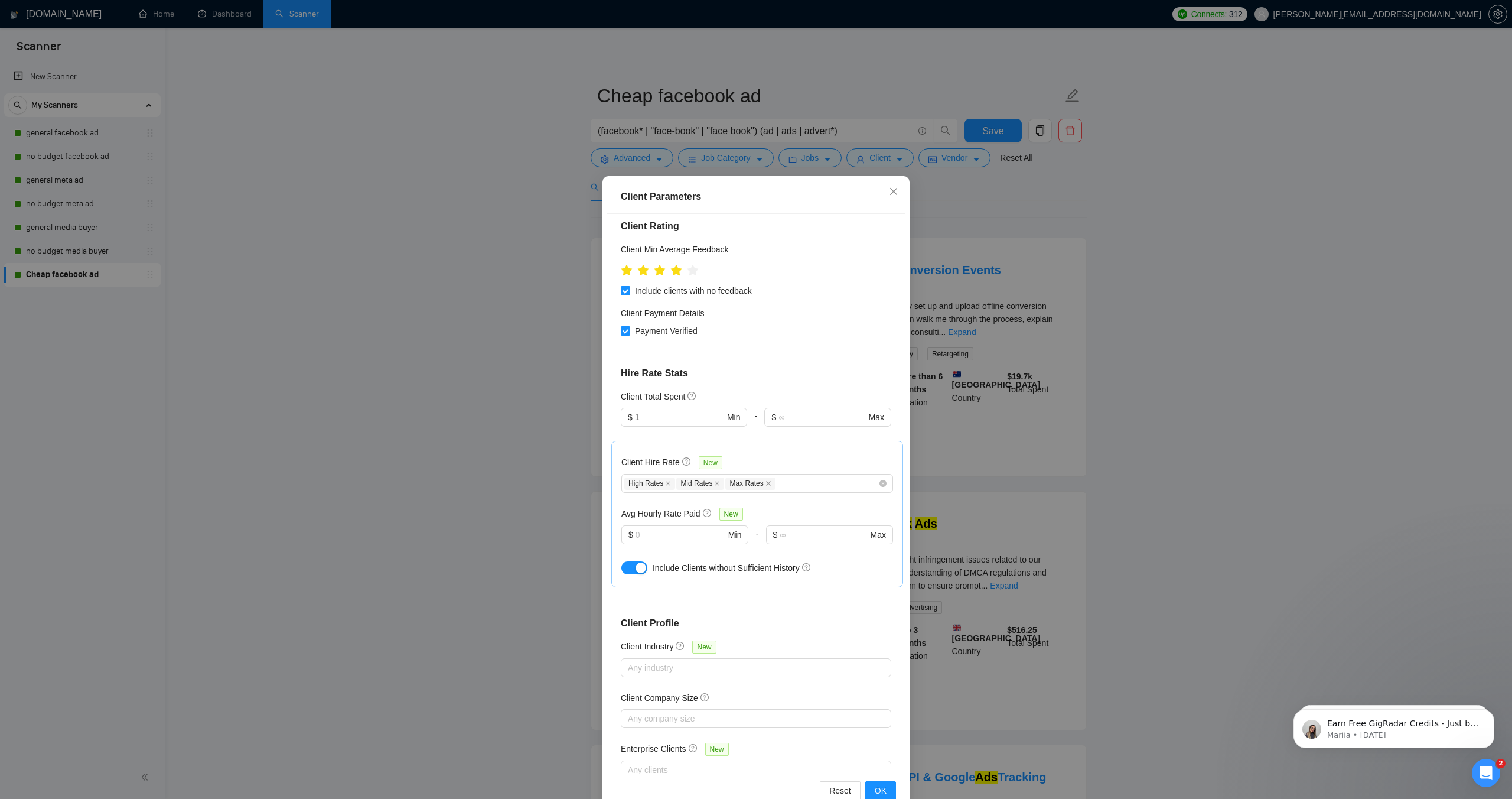
scroll to position [26, 0]
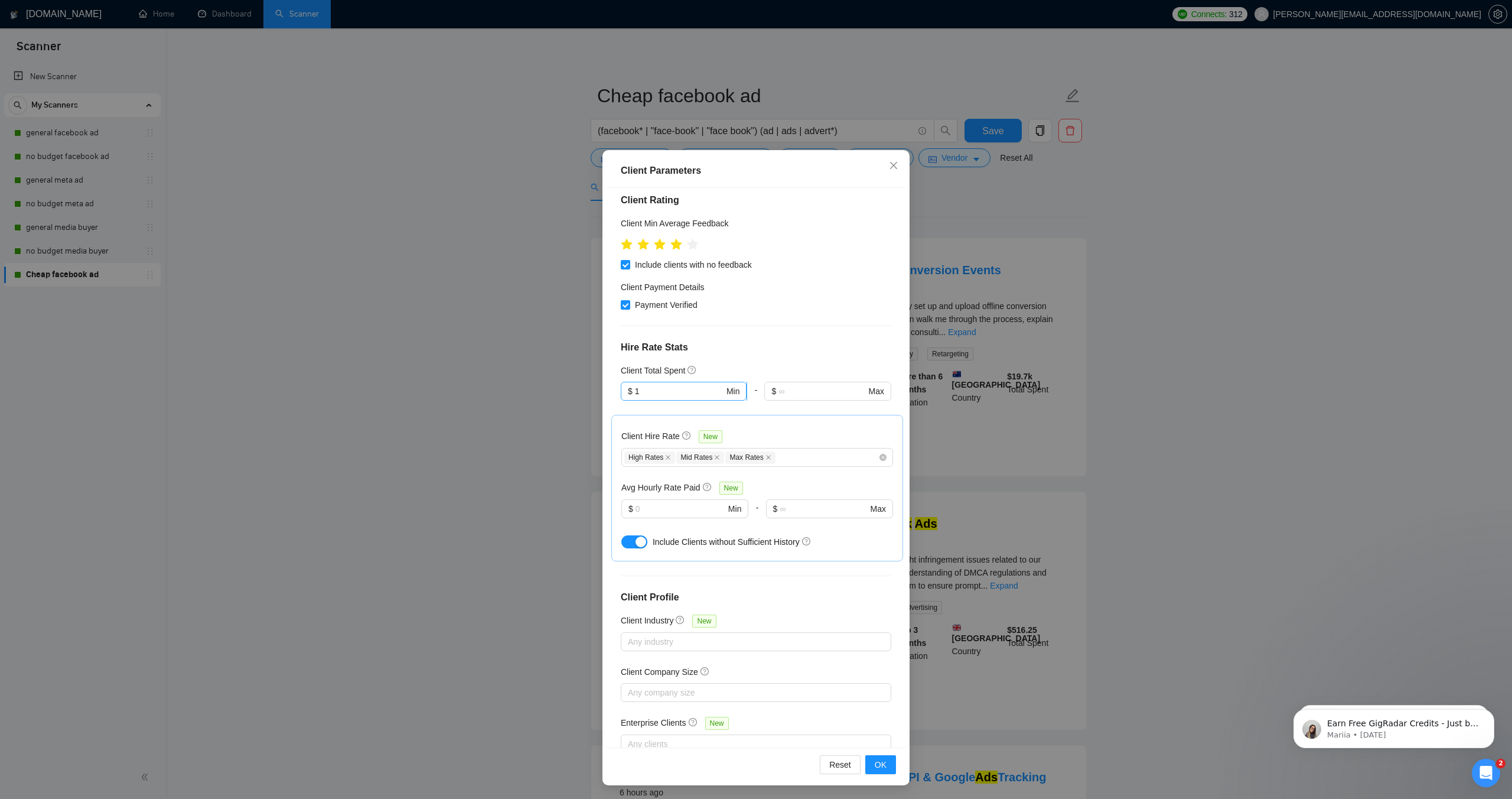
click at [621, 382] on span "$ 1 Min" at bounding box center [684, 391] width 126 height 19
click at [770, 325] on div "Client Location Include Client Countries [GEOGRAPHIC_DATA] [GEOGRAPHIC_DATA] [G…" at bounding box center [756, 467] width 299 height 559
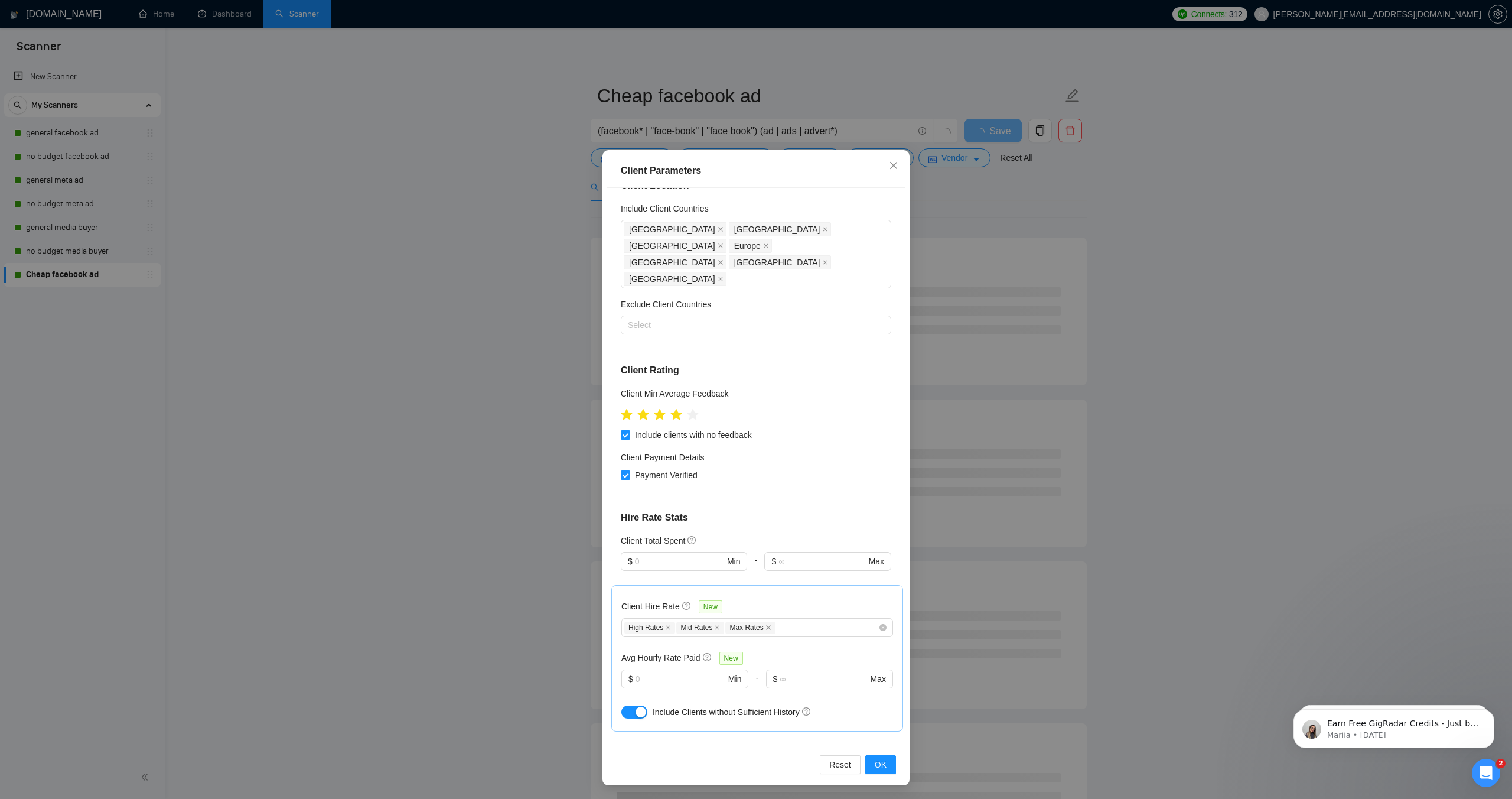
scroll to position [0, 0]
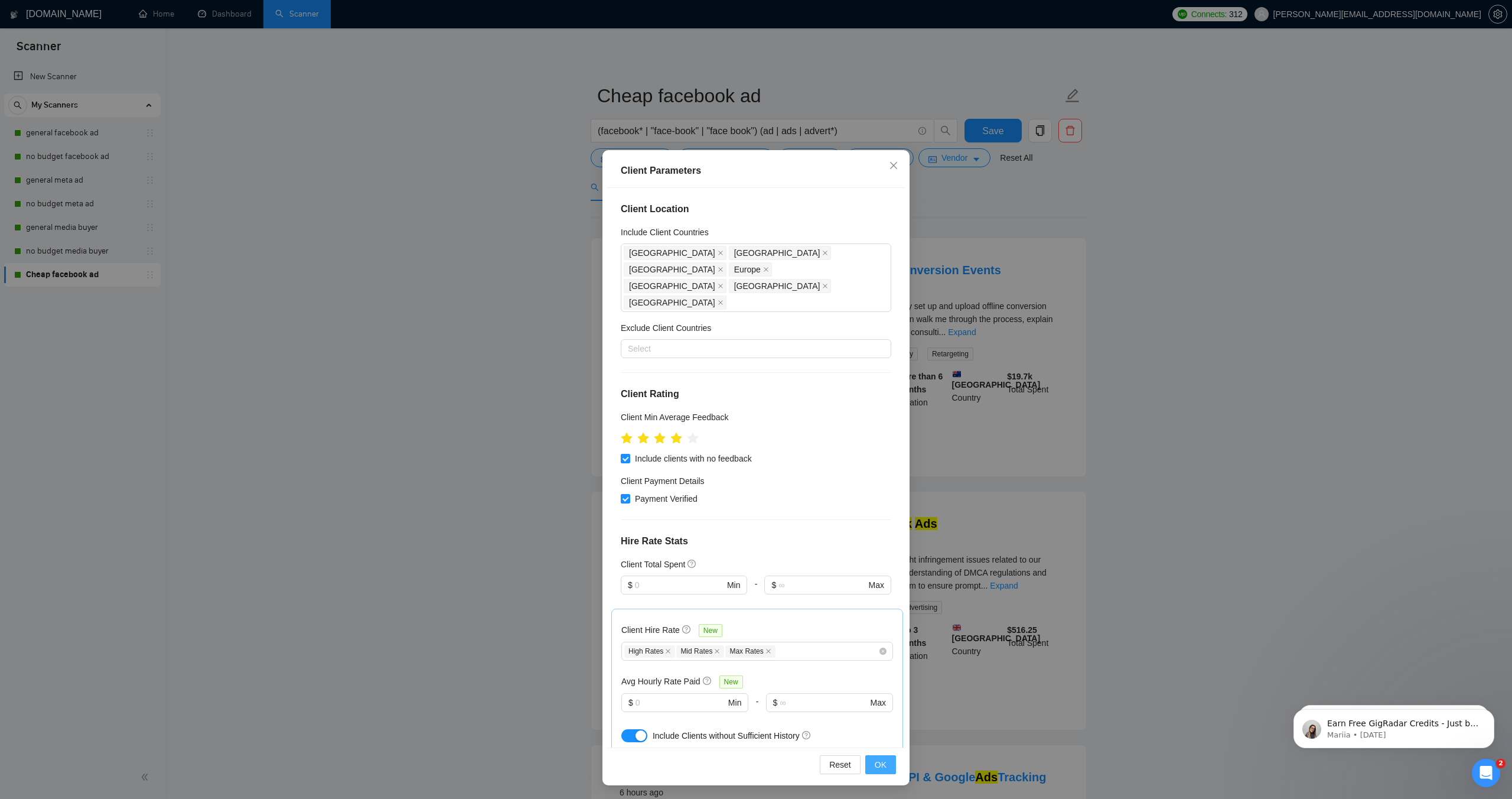
click at [872, 763] on button "OK" at bounding box center [881, 764] width 31 height 19
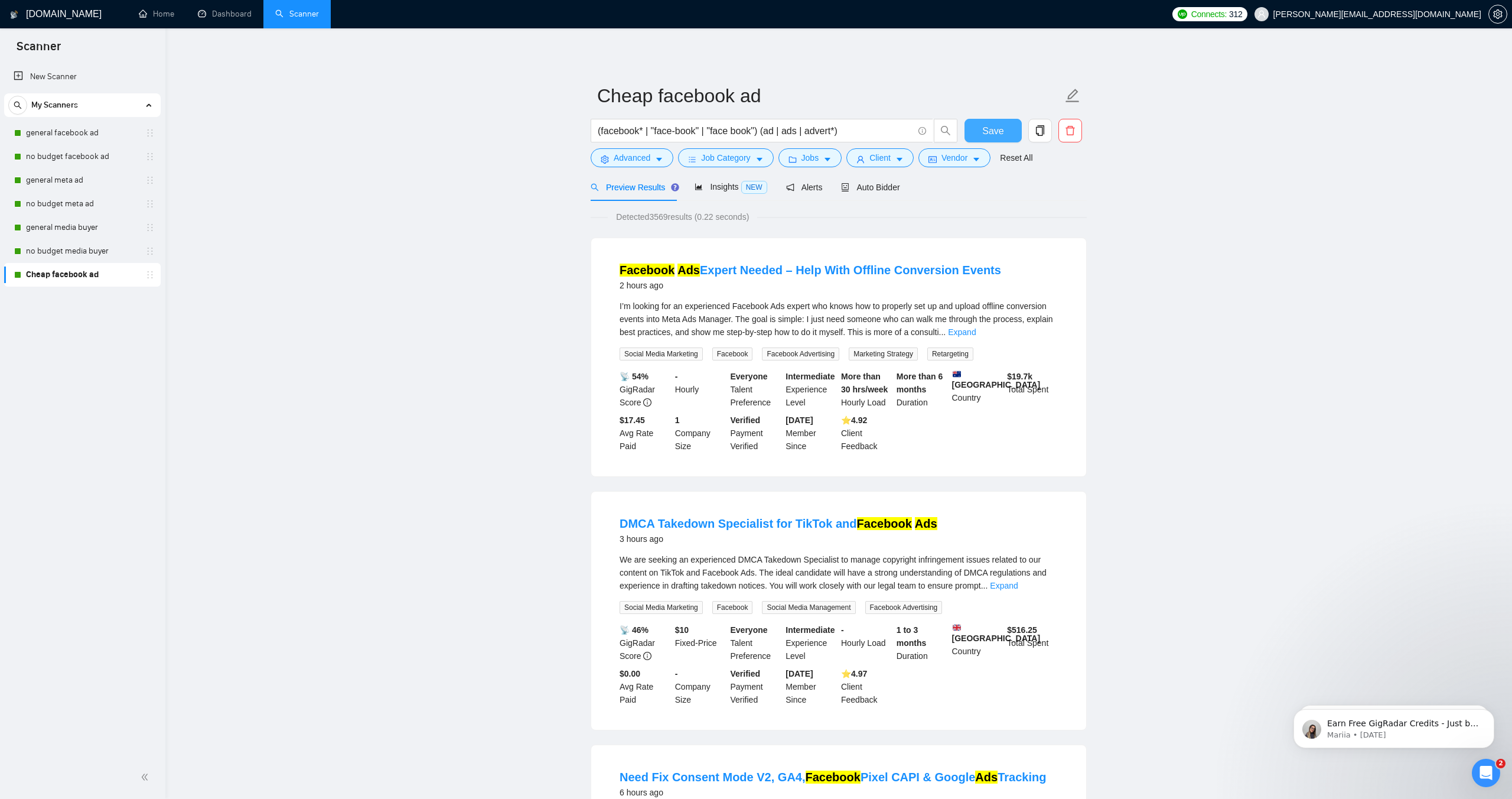
click at [986, 133] on span "Save" at bounding box center [993, 130] width 21 height 14
click at [714, 156] on span "Job Category" at bounding box center [726, 157] width 49 height 13
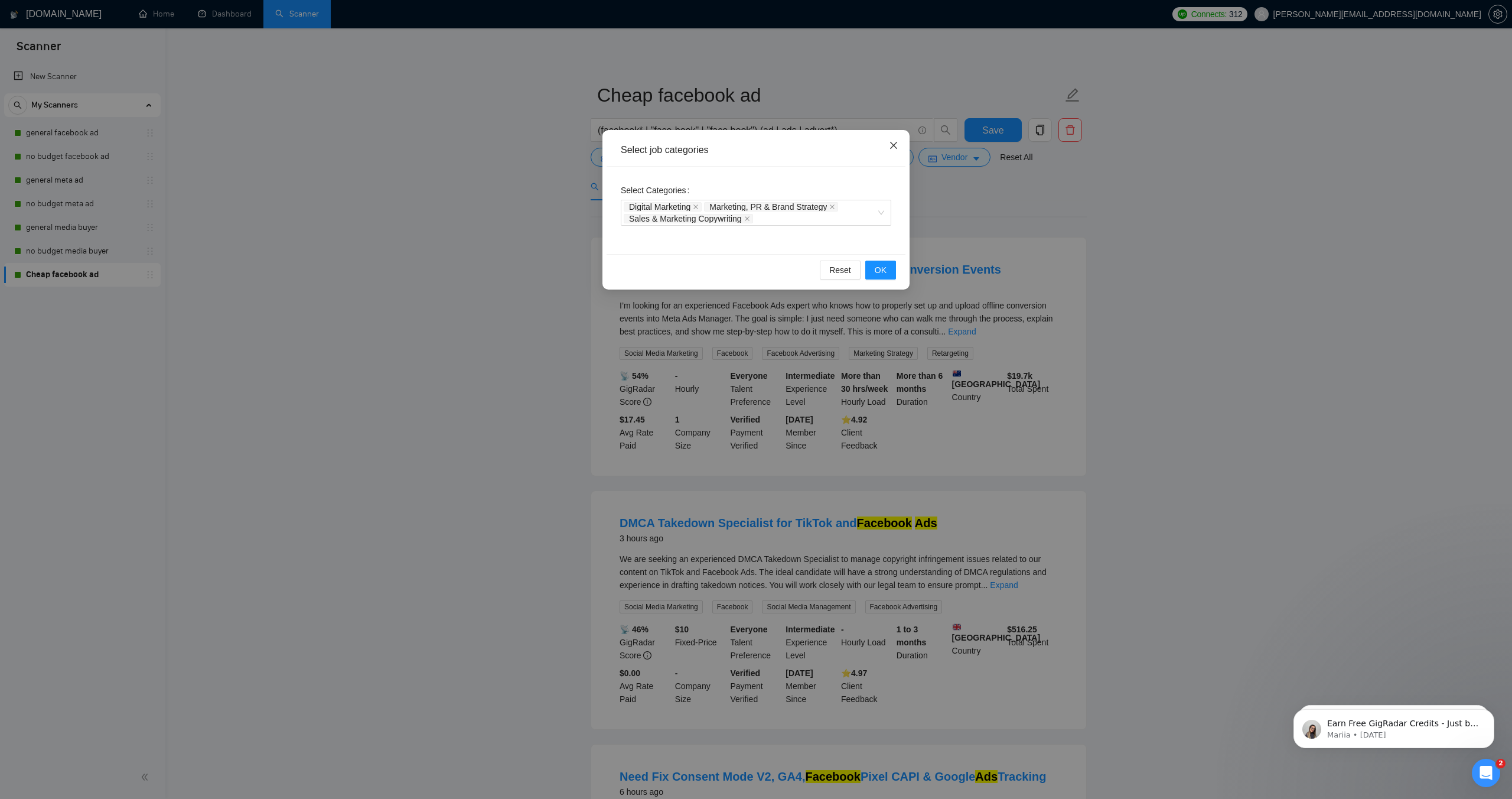
click at [894, 141] on icon "close" at bounding box center [893, 145] width 9 height 9
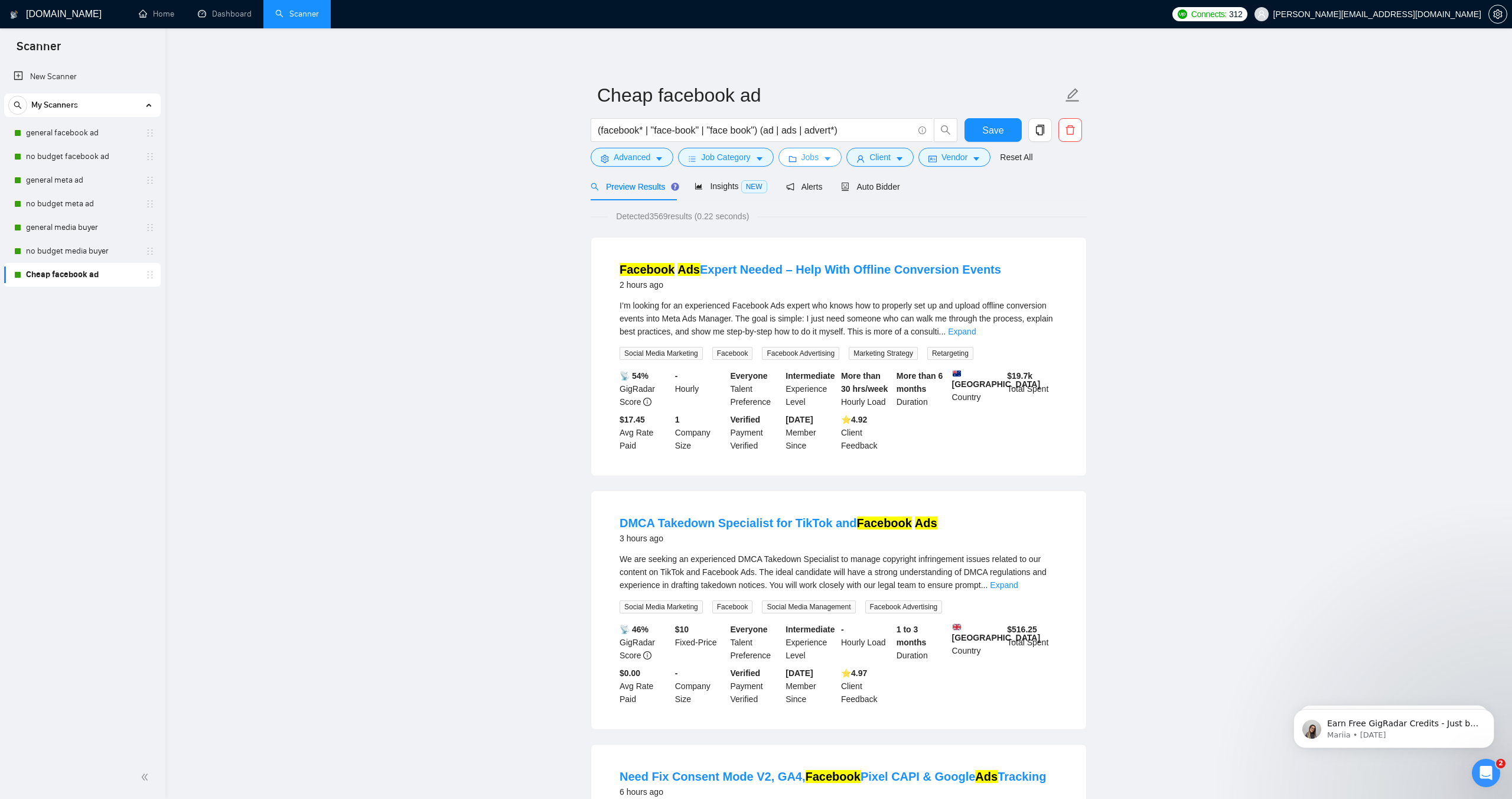
click at [811, 155] on span "Jobs" at bounding box center [811, 157] width 18 height 13
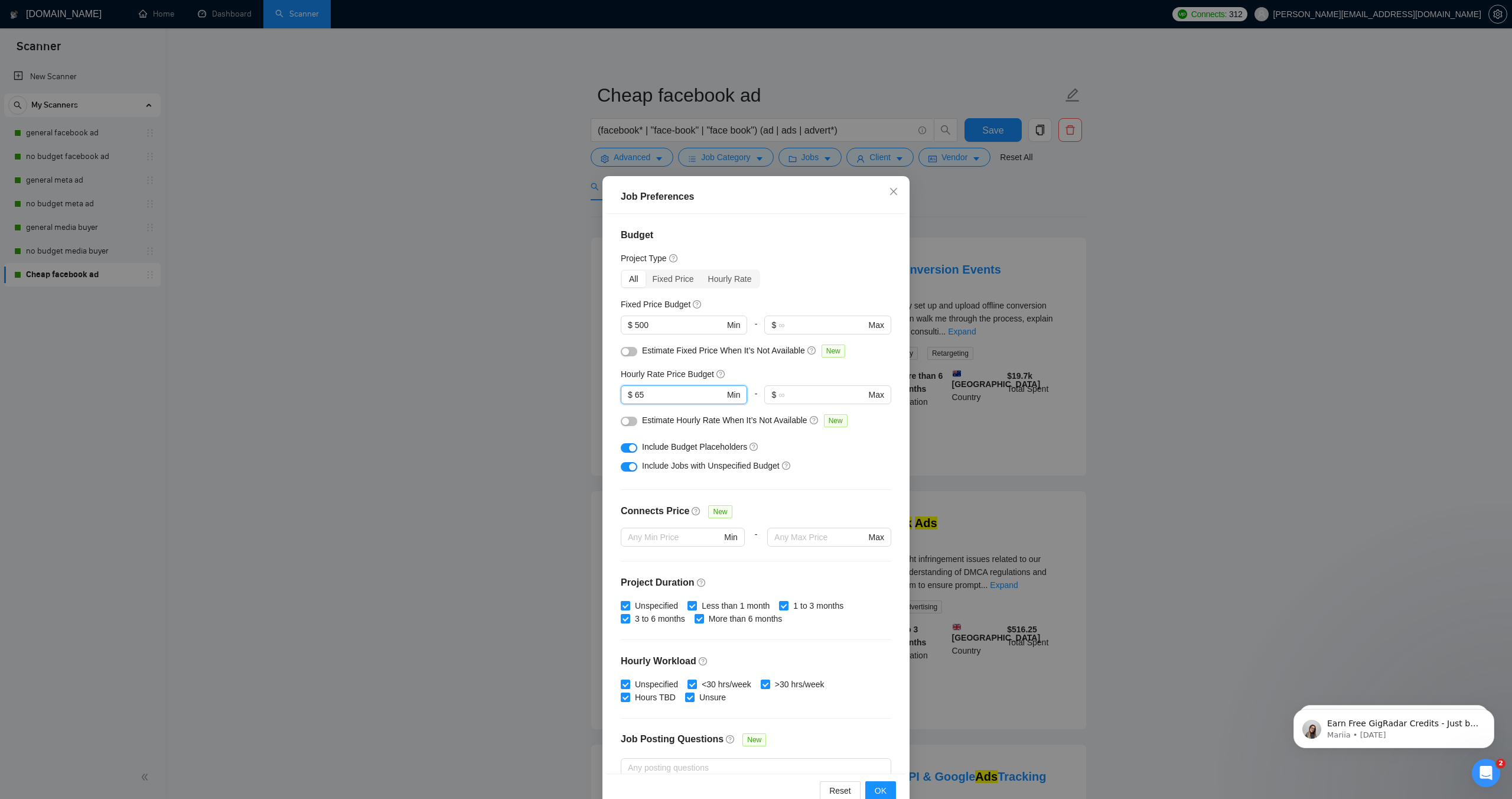
drag, startPoint x: 649, startPoint y: 394, endPoint x: 611, endPoint y: 394, distance: 38.0
click at [611, 394] on div "Budget Project Type All Fixed Price Hourly Rate Fixed Price Budget $ 500 Min - …" at bounding box center [756, 494] width 299 height 559
type input "5"
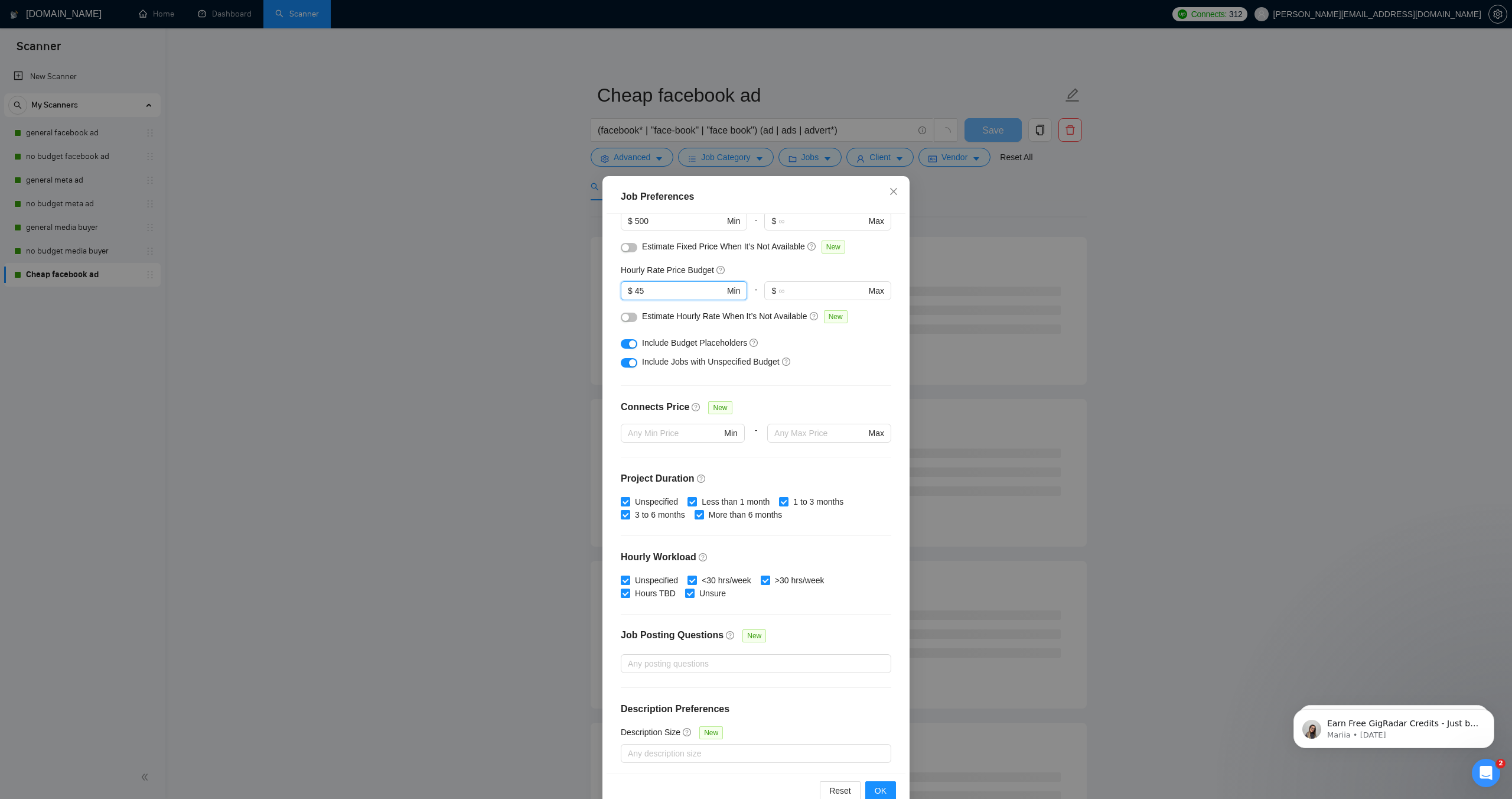
scroll to position [107, 0]
type input "45"
click at [878, 785] on span "OK" at bounding box center [881, 790] width 12 height 13
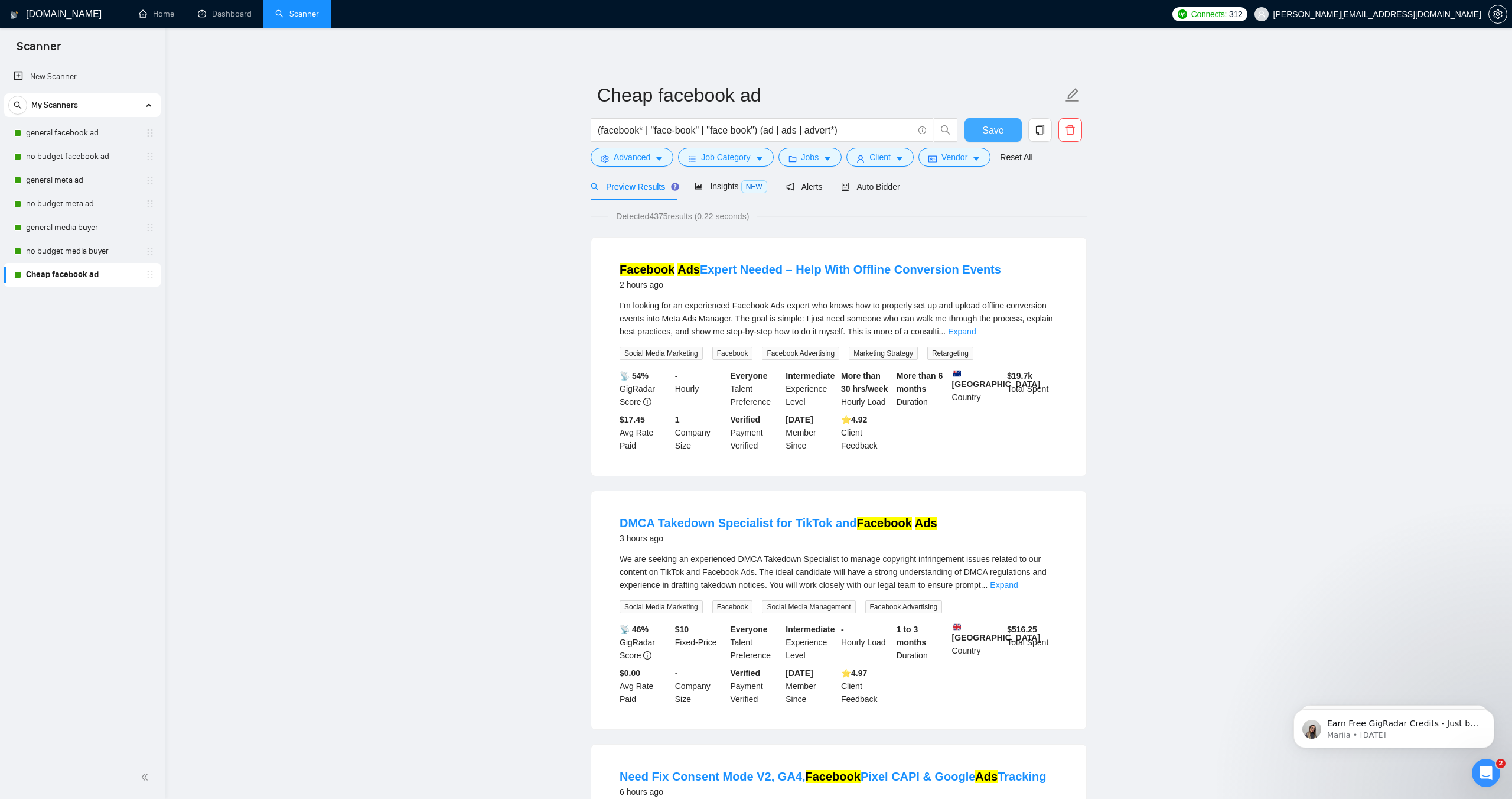
click at [993, 130] on span "Save" at bounding box center [993, 130] width 21 height 14
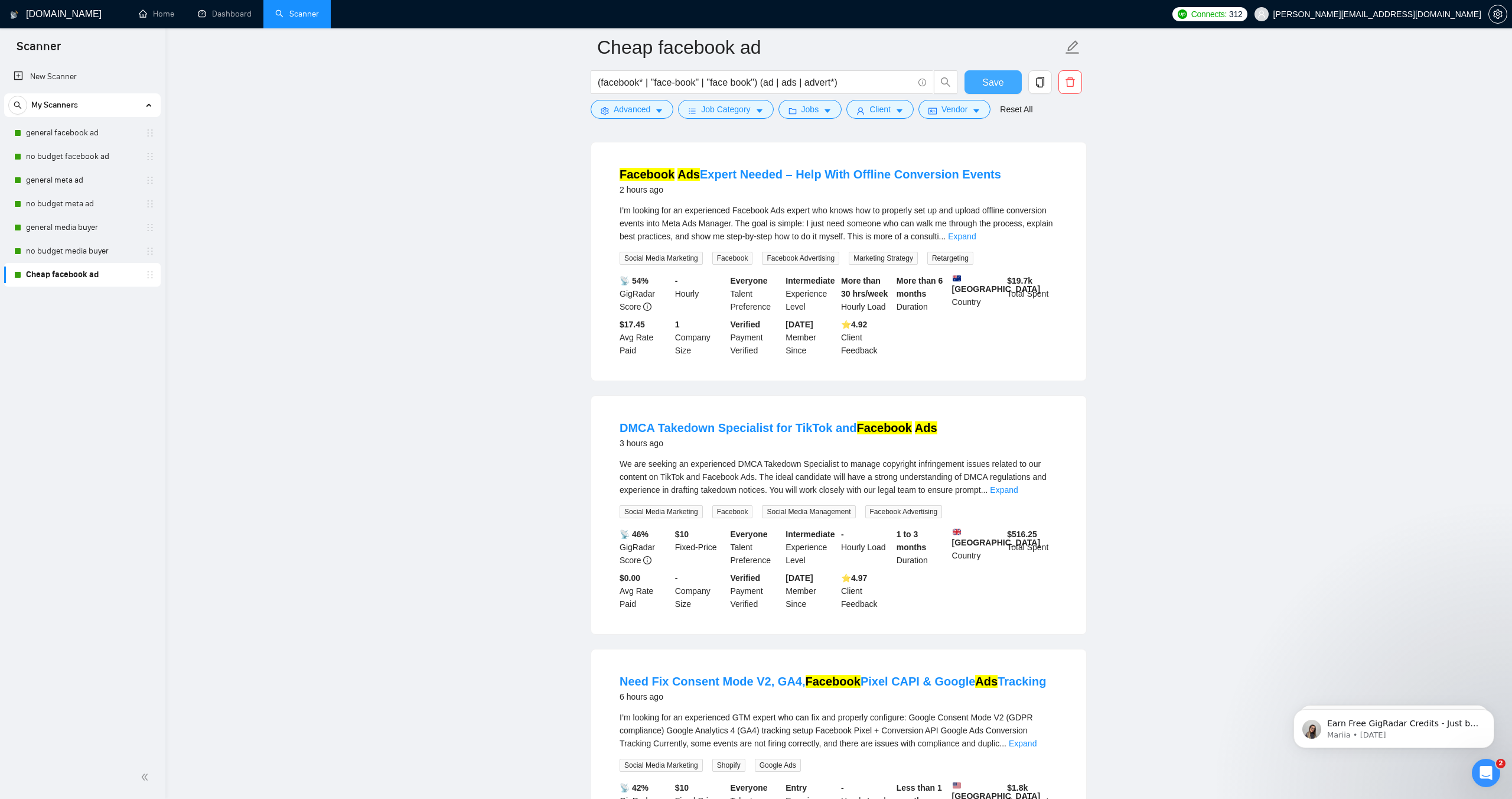
scroll to position [0, 0]
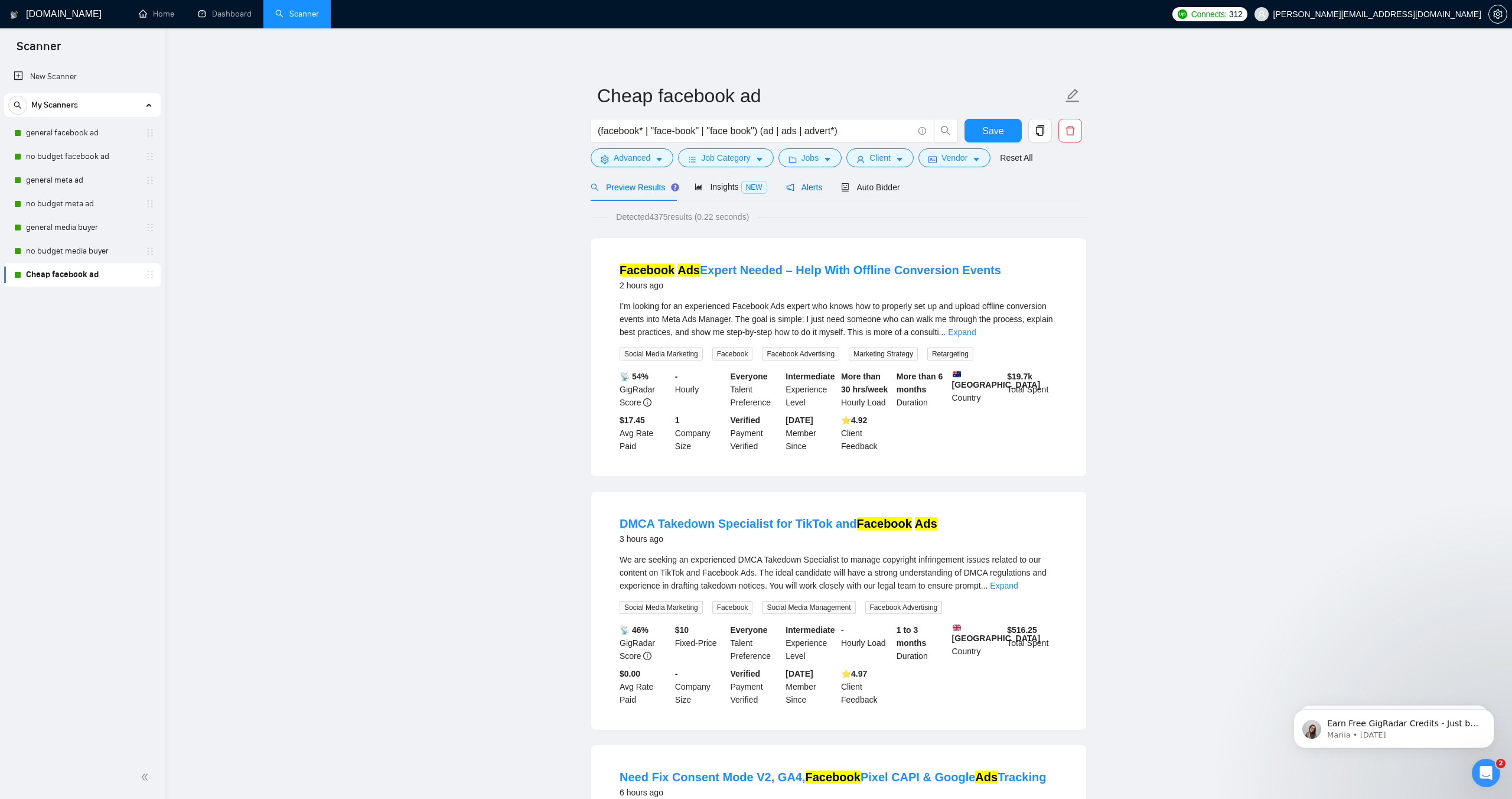
click at [818, 192] on div "Alerts" at bounding box center [804, 187] width 37 height 13
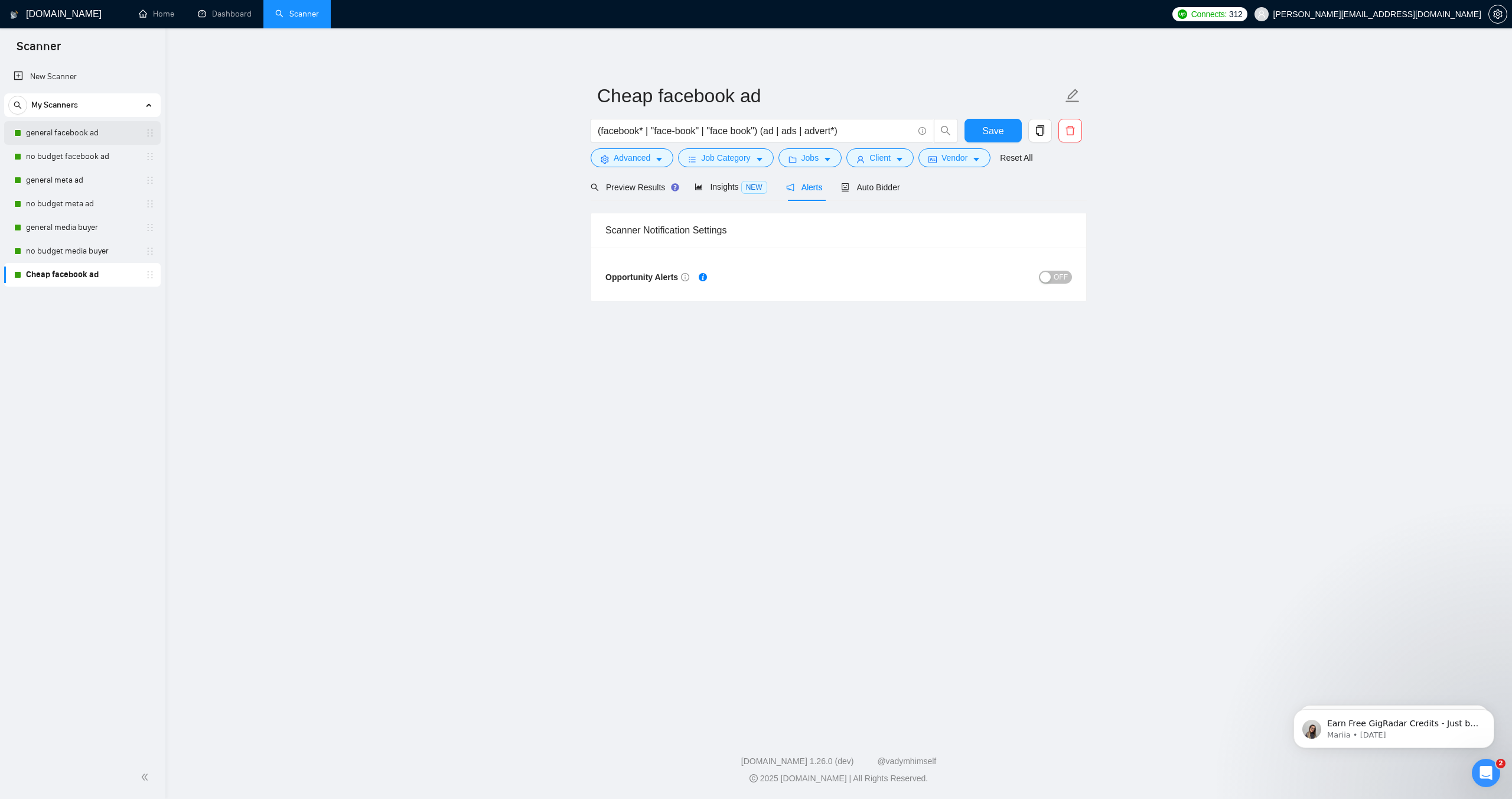
click at [91, 139] on link "general facebook ad" at bounding box center [82, 133] width 112 height 24
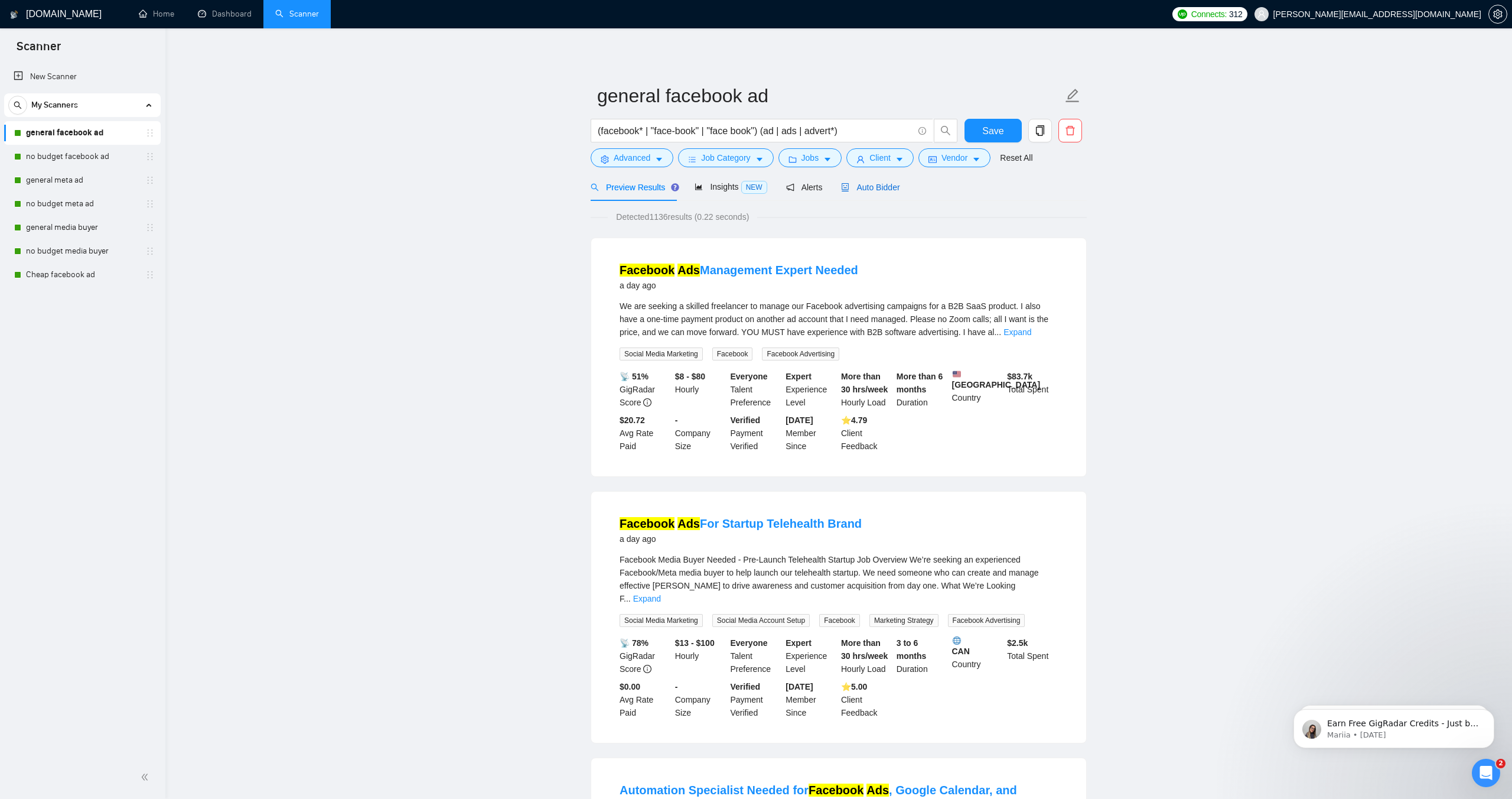
click at [855, 192] on div "Auto Bidder" at bounding box center [870, 187] width 59 height 13
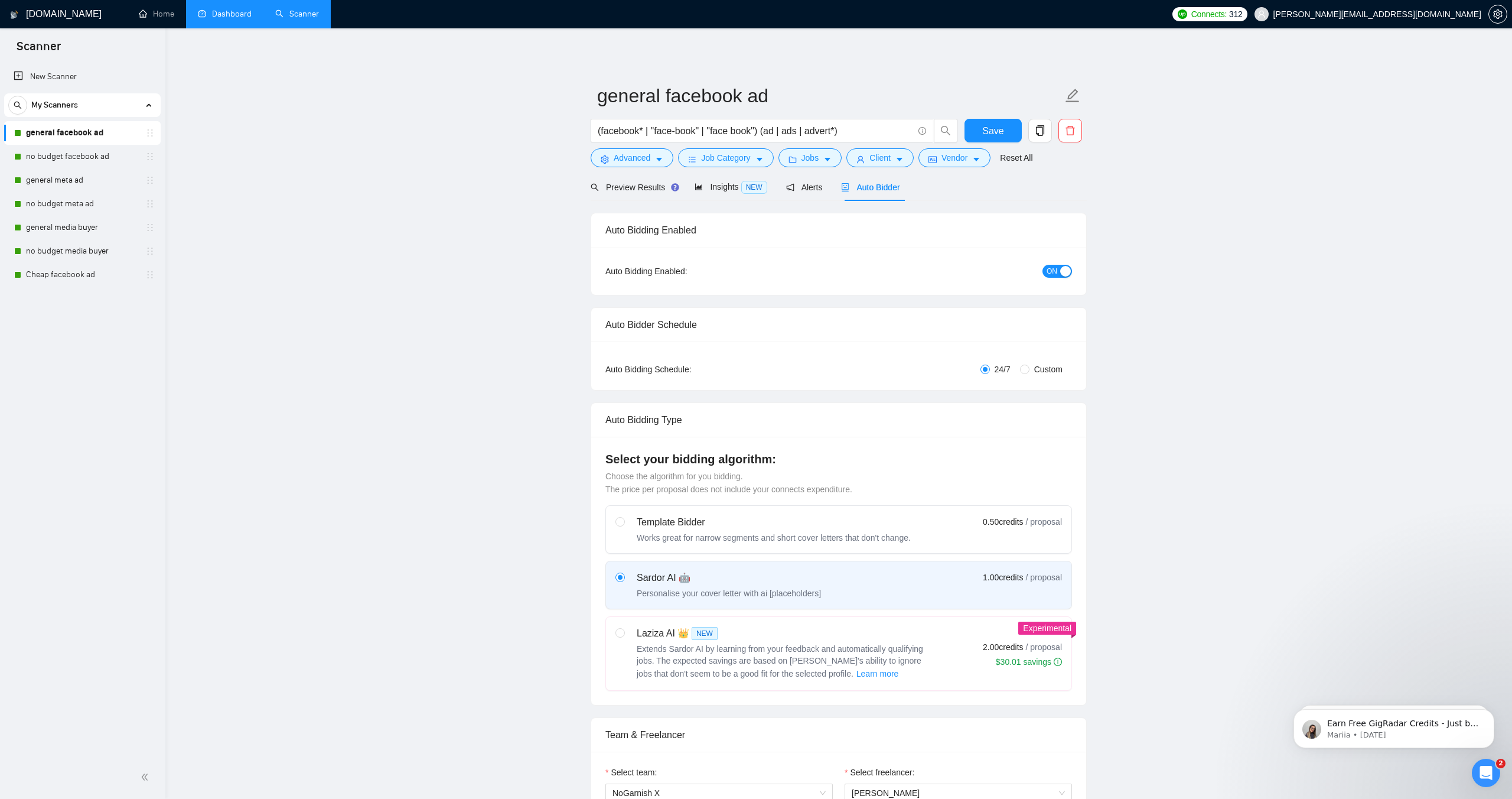
click at [239, 14] on link "Dashboard" at bounding box center [224, 14] width 54 height 10
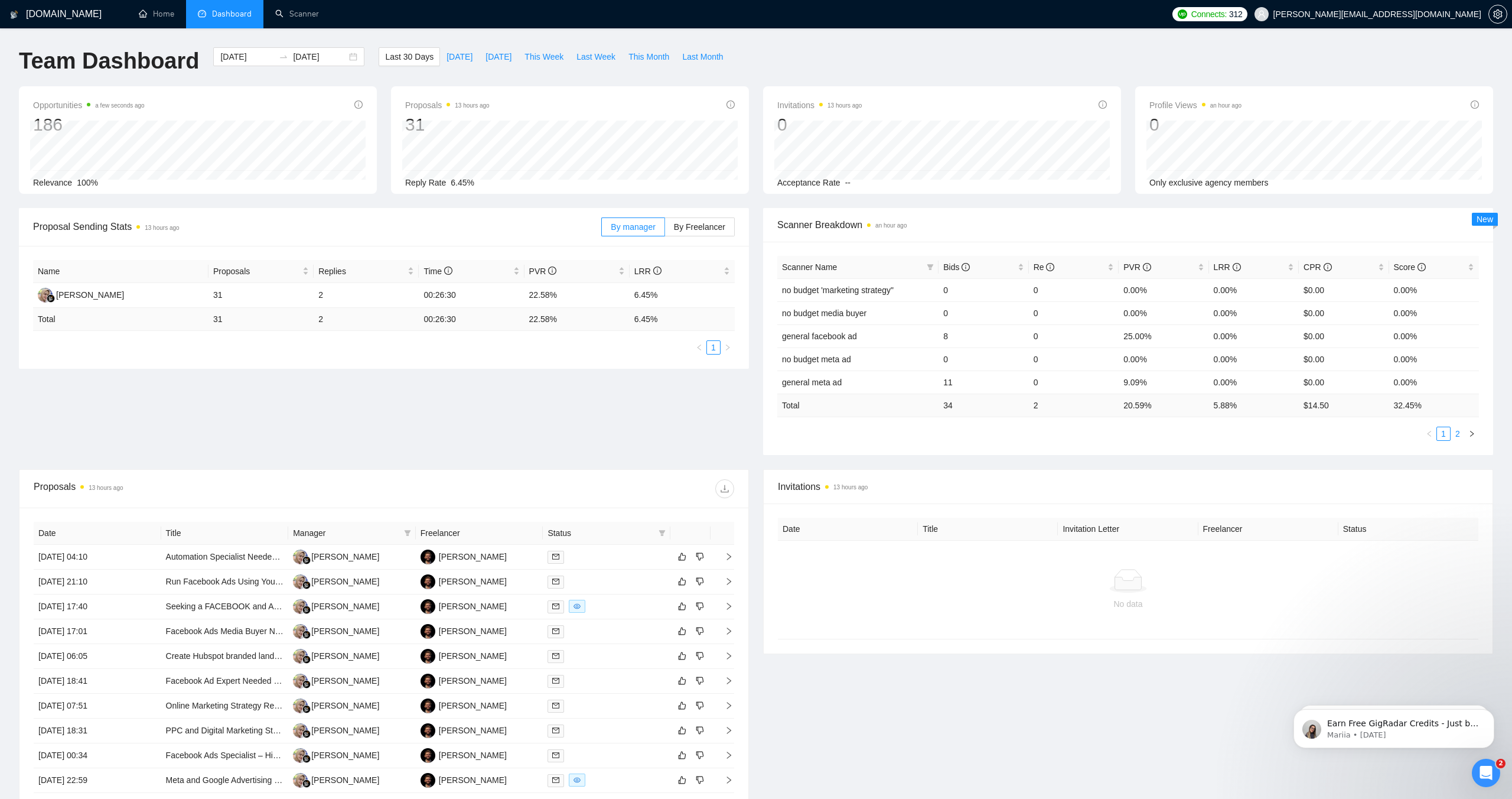
click at [1462, 431] on link "2" at bounding box center [1458, 434] width 13 height 13
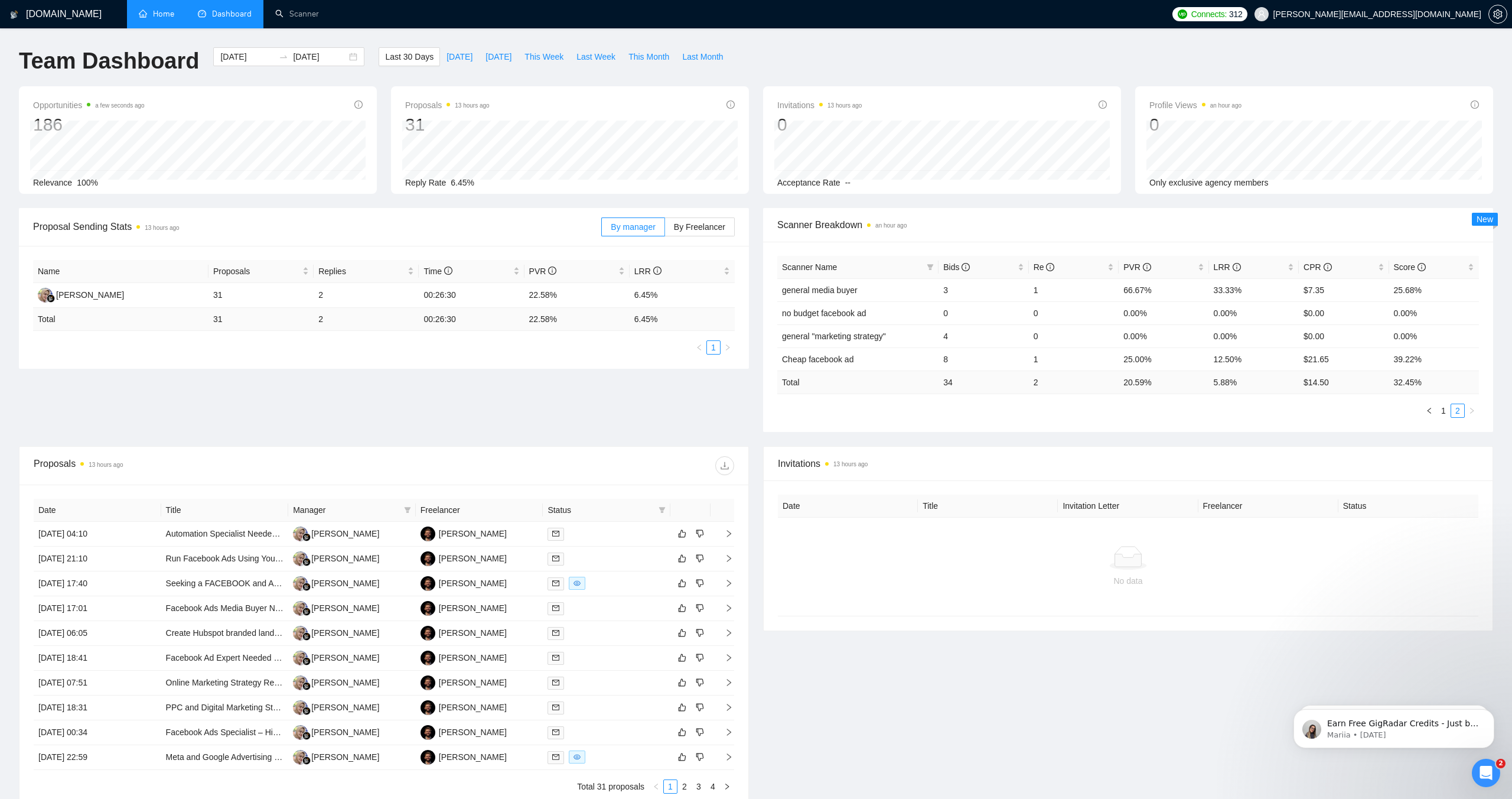
click at [159, 12] on link "Home" at bounding box center [157, 14] width 35 height 10
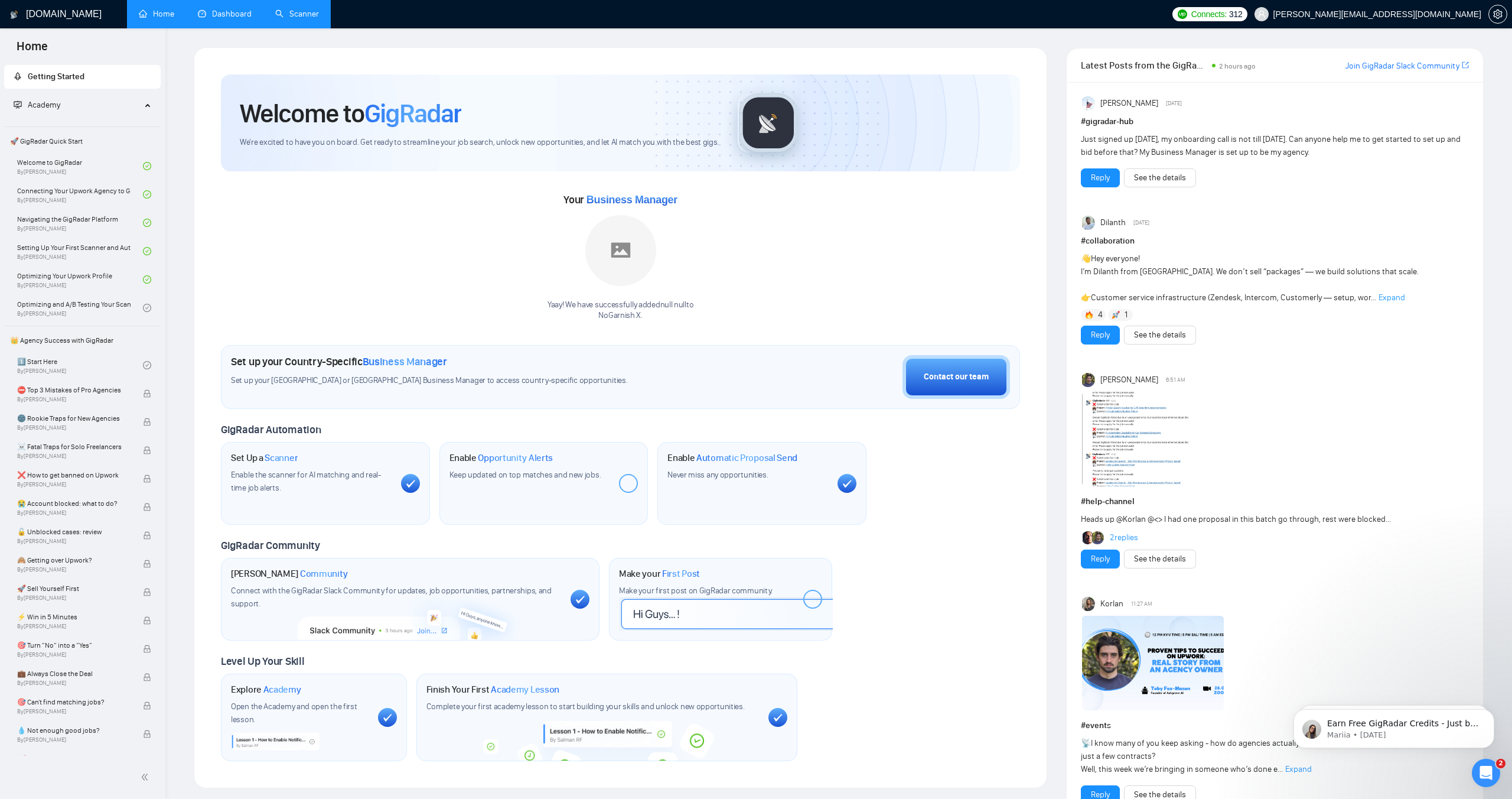
click at [301, 16] on link "Scanner" at bounding box center [296, 14] width 43 height 10
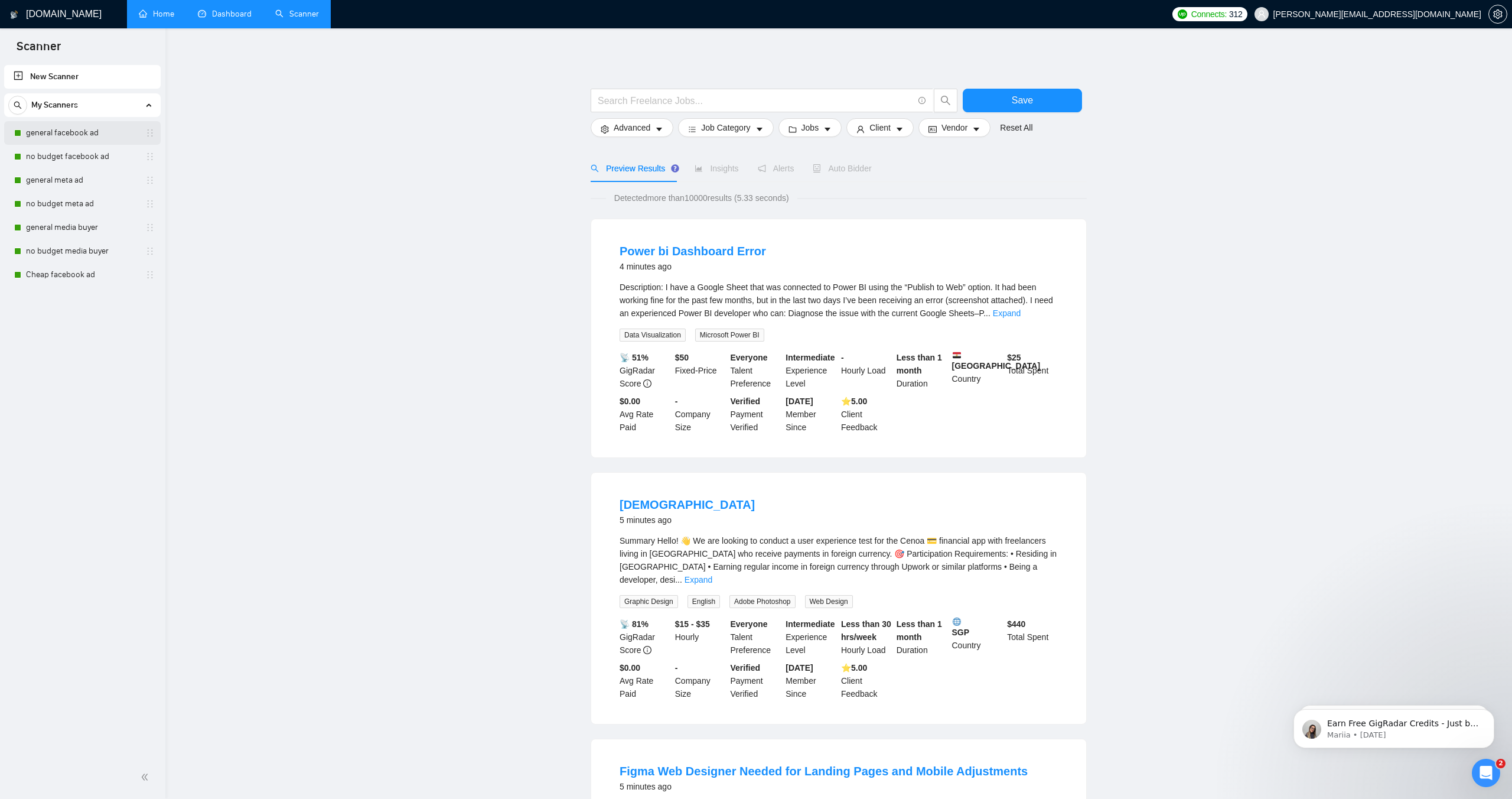
click at [83, 133] on link "general facebook ad" at bounding box center [82, 133] width 112 height 24
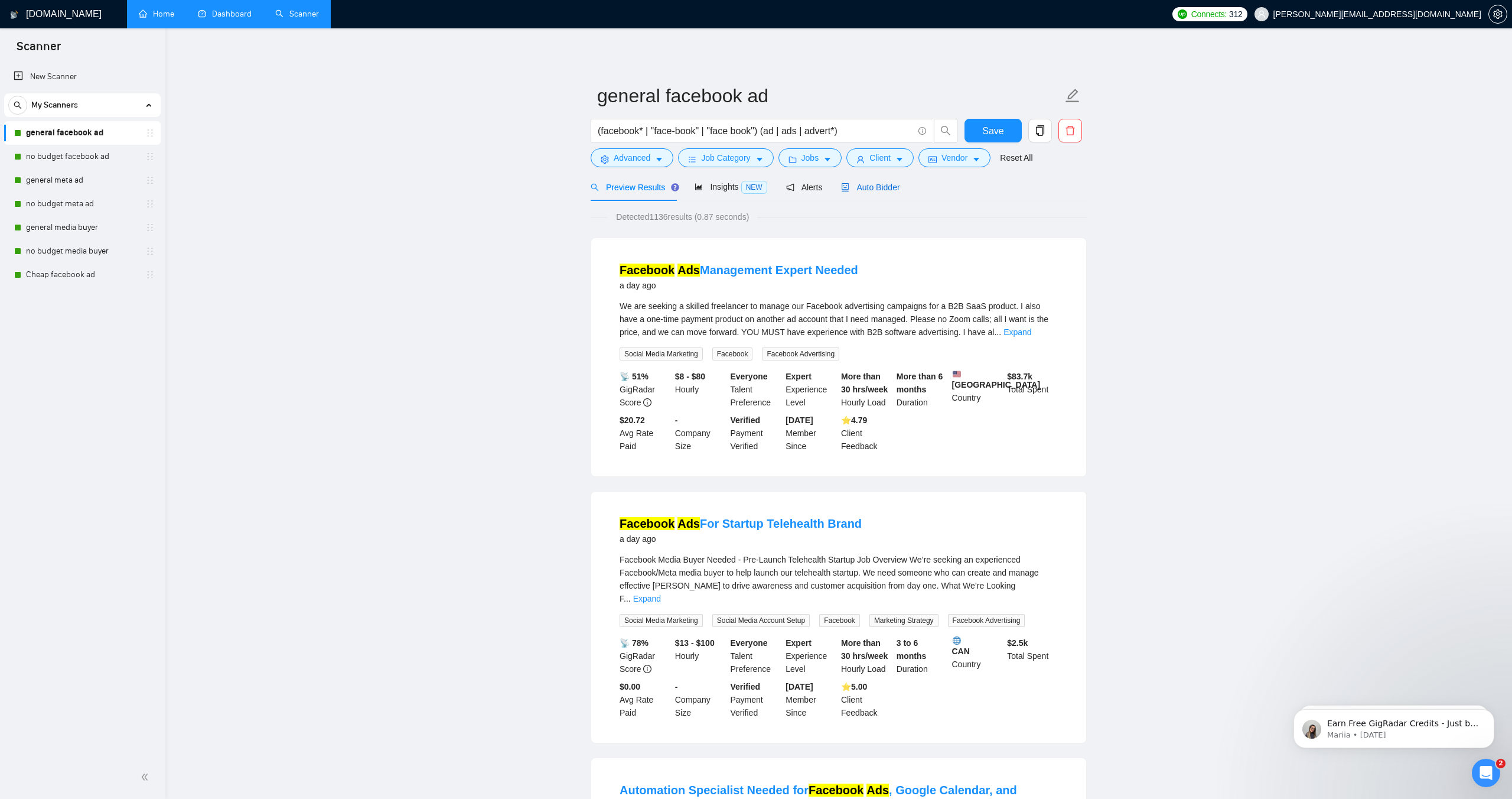
click at [864, 190] on span "Auto Bidder" at bounding box center [870, 187] width 59 height 9
